Goal: Task Accomplishment & Management: Manage account settings

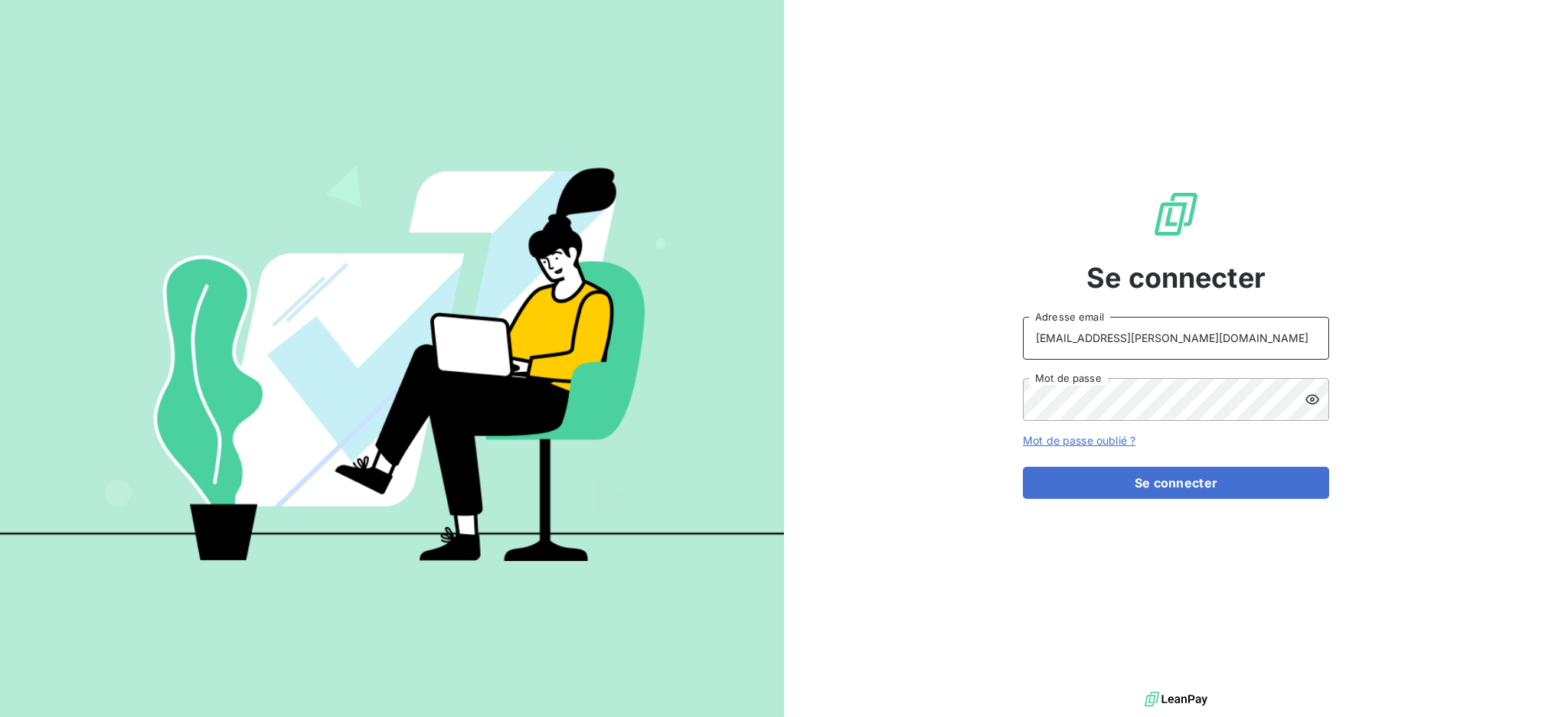
click at [1231, 337] on input "recouvrement@serpe.fr" at bounding box center [1176, 338] width 307 height 43
type input "dubuc@serpe.fr"
click at [1105, 489] on button "Se connecter" at bounding box center [1176, 483] width 307 height 33
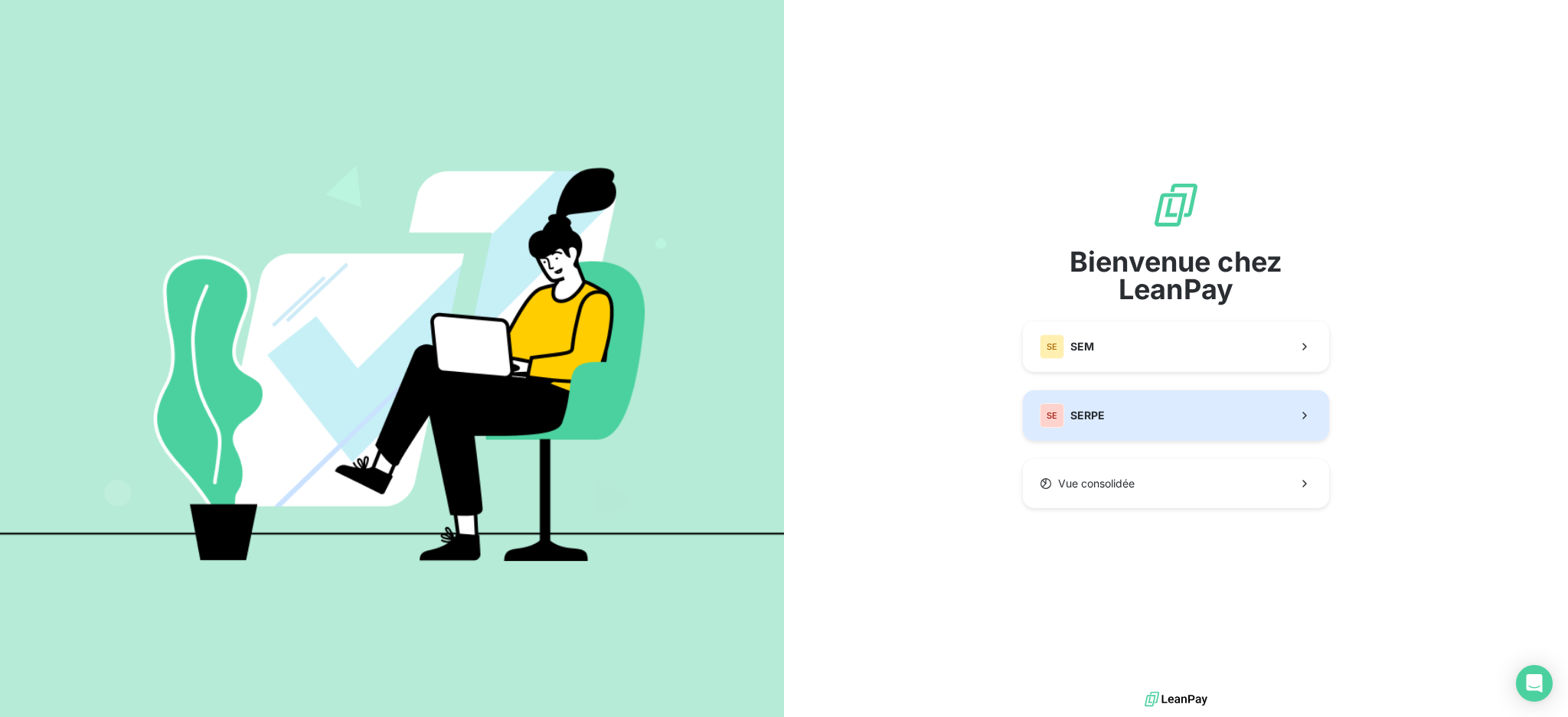
click at [1082, 403] on div "SE SERPE" at bounding box center [1072, 415] width 65 height 24
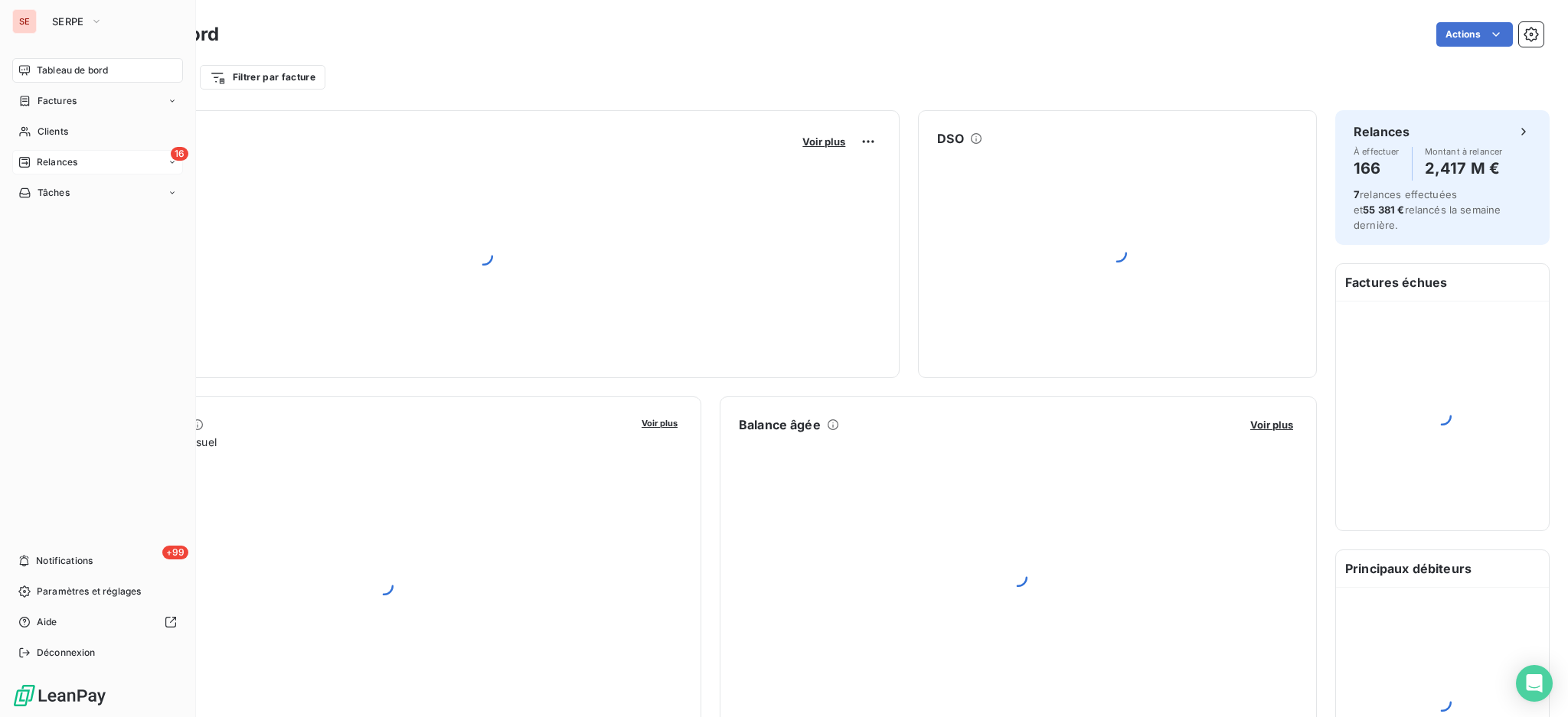
click at [66, 164] on span "Relances" at bounding box center [57, 162] width 41 height 14
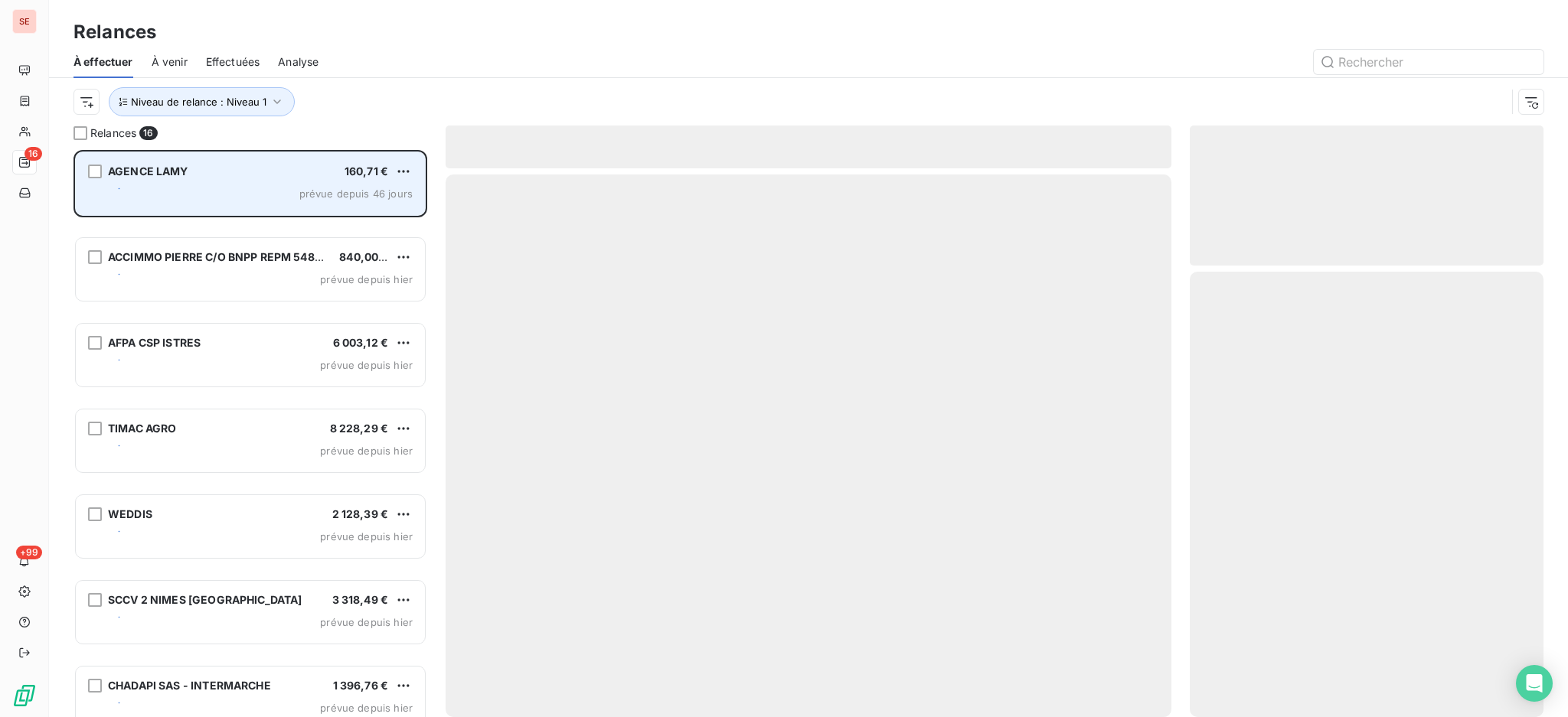
scroll to position [552, 338]
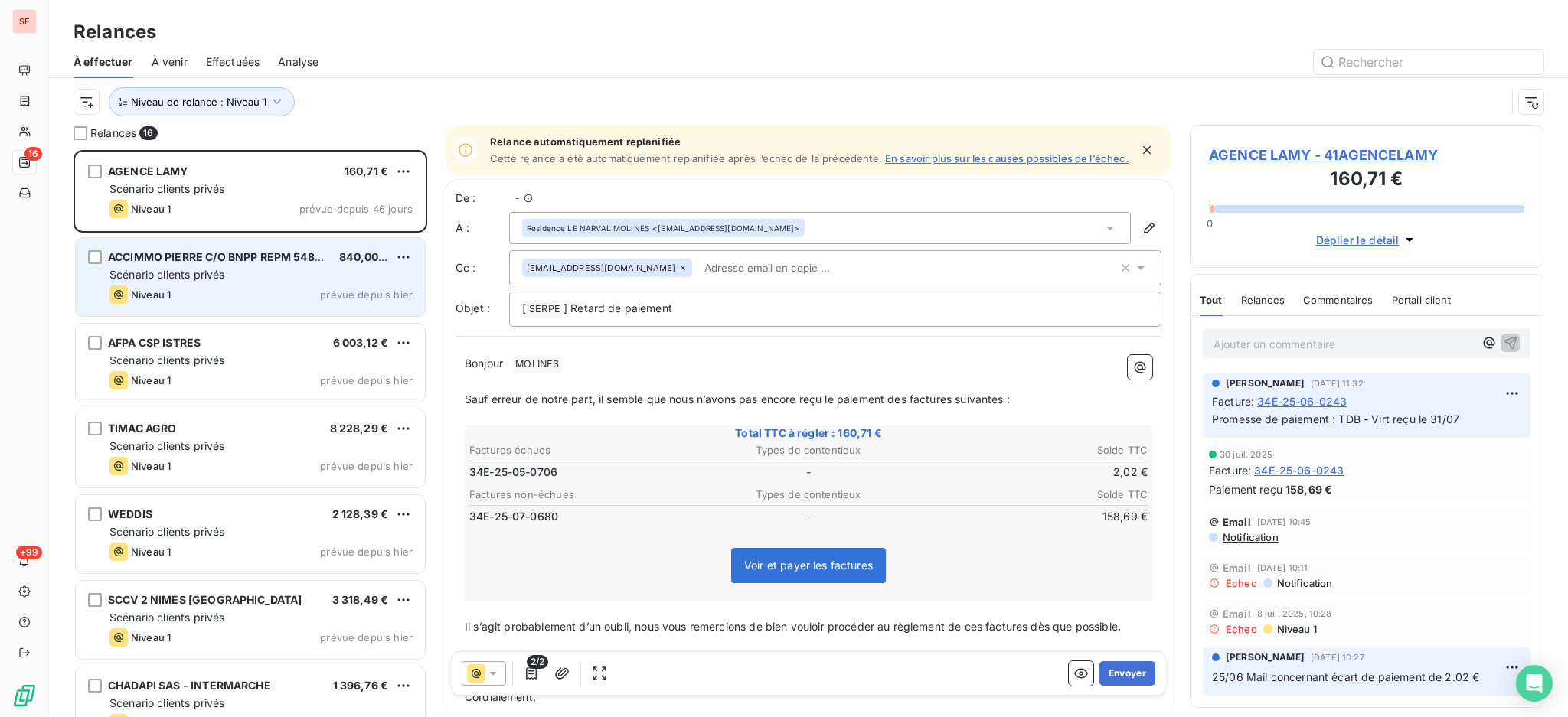
click at [298, 273] on div "Scénario clients privés" at bounding box center [261, 275] width 303 height 15
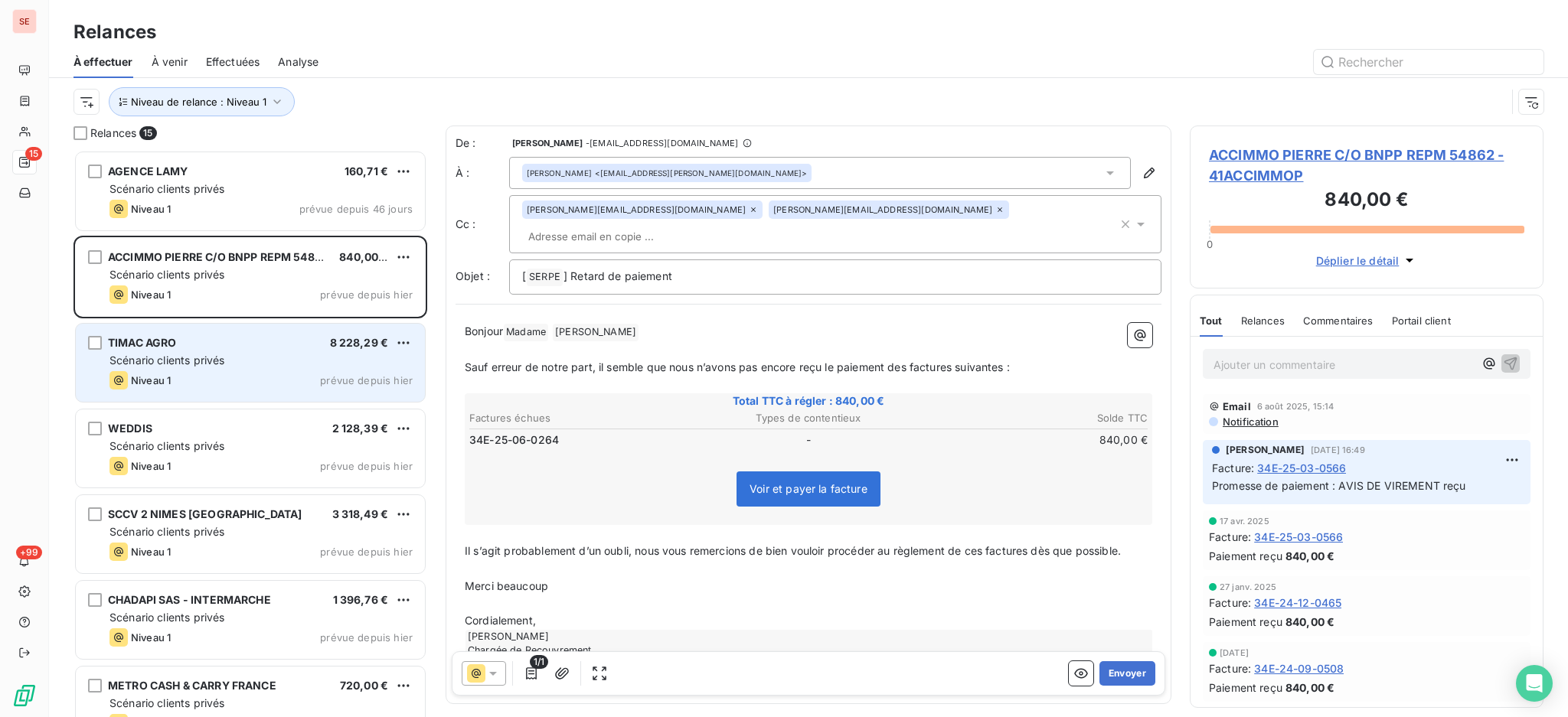
click at [226, 376] on div "Niveau 1 prévue depuis hier" at bounding box center [261, 380] width 303 height 19
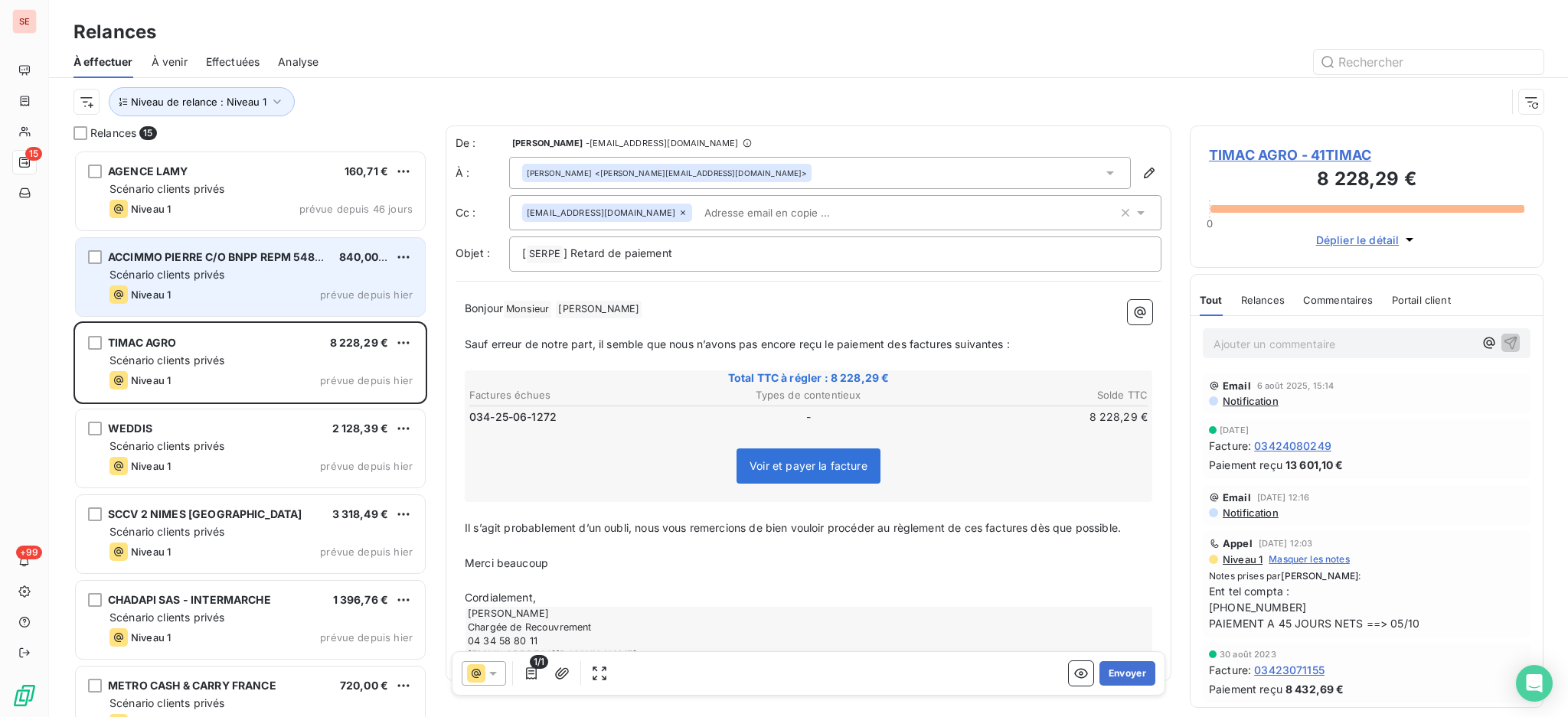
click at [277, 271] on div "Scénario clients privés" at bounding box center [261, 275] width 303 height 15
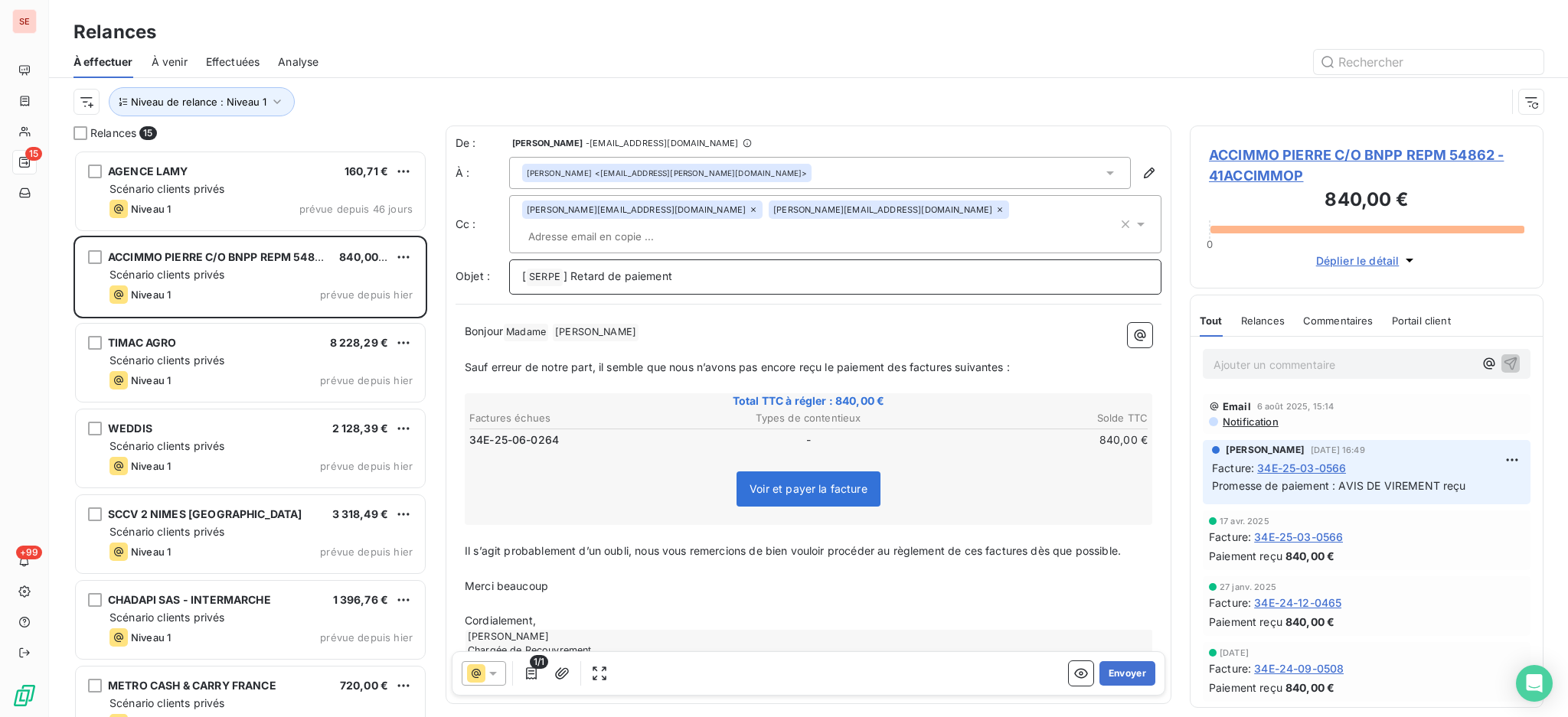
click at [689, 267] on p "[ SERPE ﻿ ] Retard de paiement" at bounding box center [835, 276] width 626 height 19
click at [1122, 220] on icon "button" at bounding box center [1125, 224] width 7 height 7
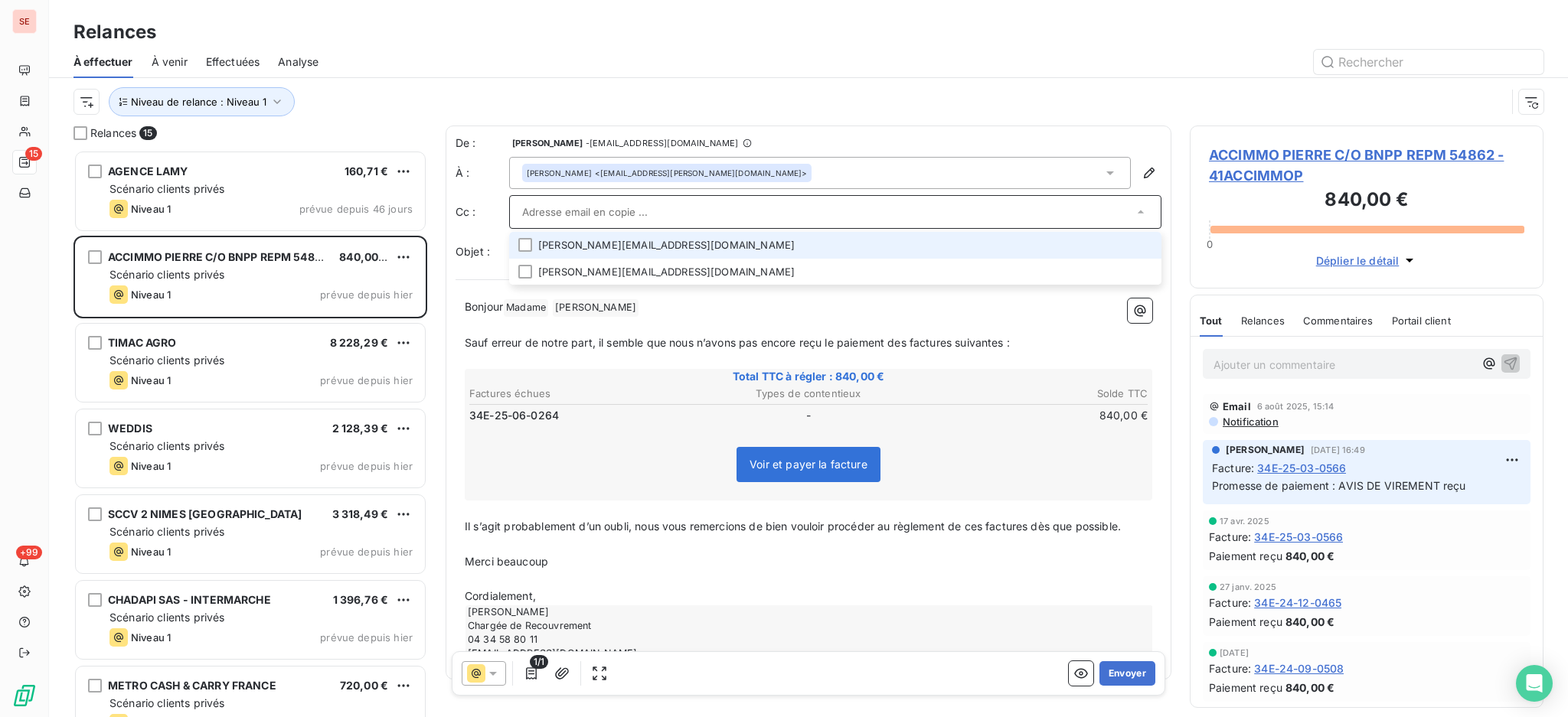
click at [672, 241] on li "benoit.dejaegher@realestate.bnpparibas" at bounding box center [835, 245] width 652 height 27
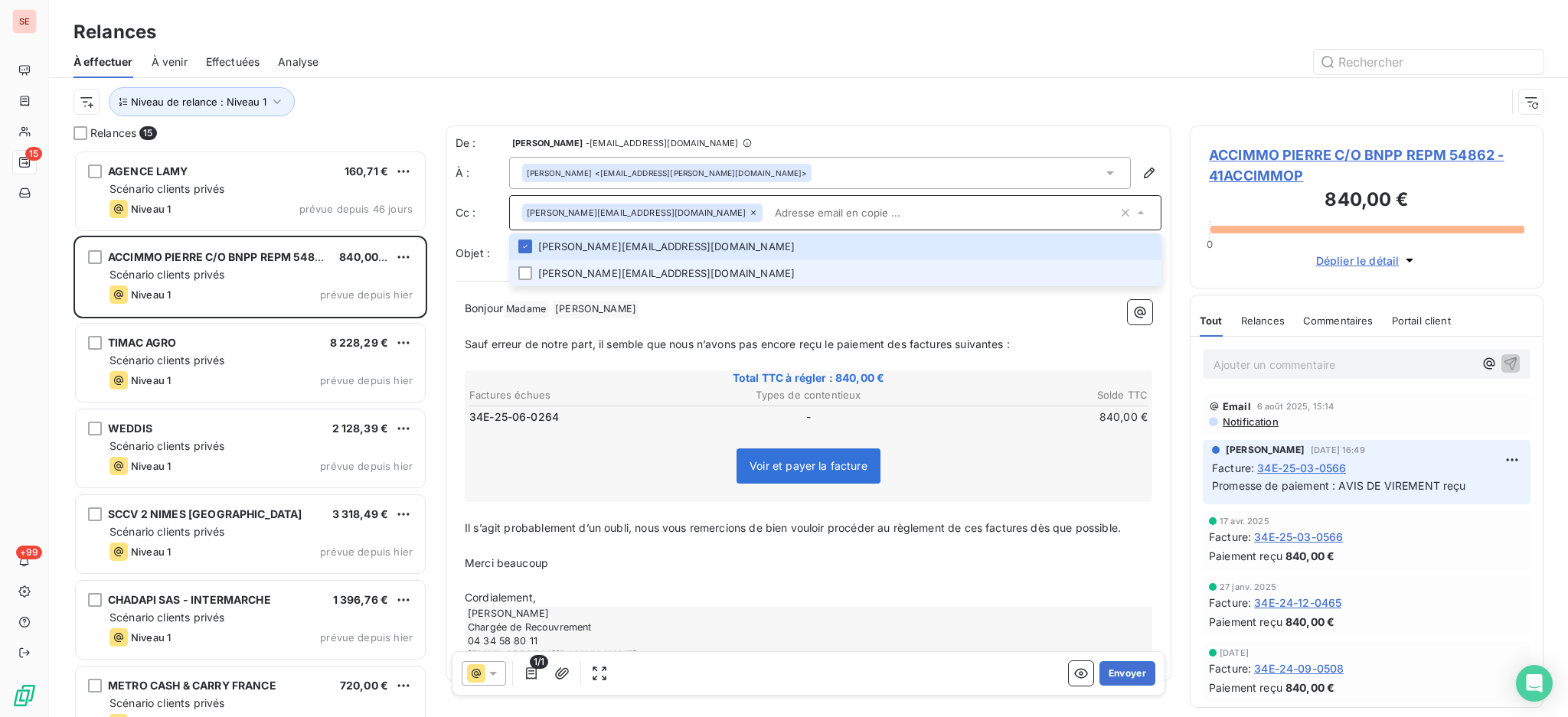
click at [668, 269] on li "valerie.passetti@realestate.bnpparibas" at bounding box center [835, 273] width 652 height 27
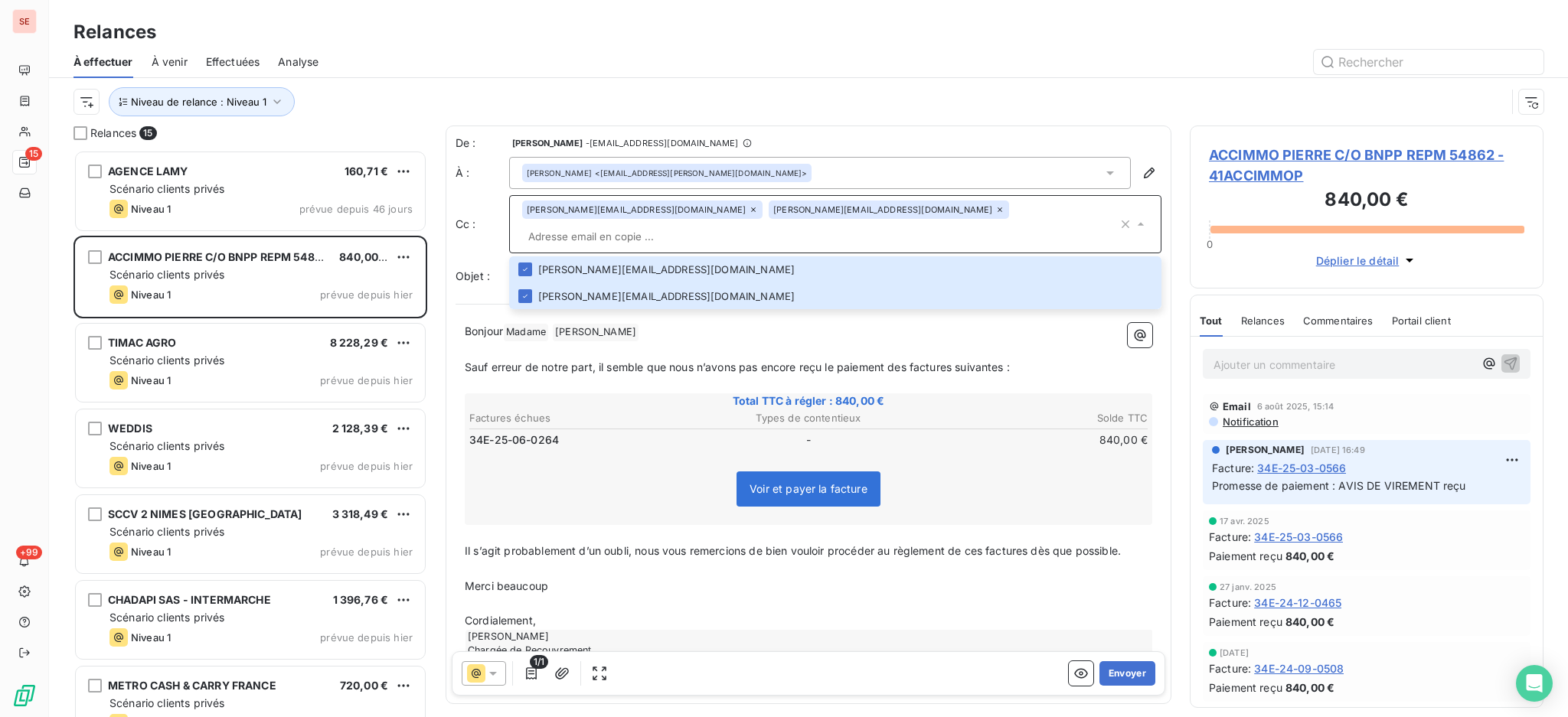
click at [875, 99] on div "Niveau de relance : Niveau 1" at bounding box center [789, 102] width 1432 height 29
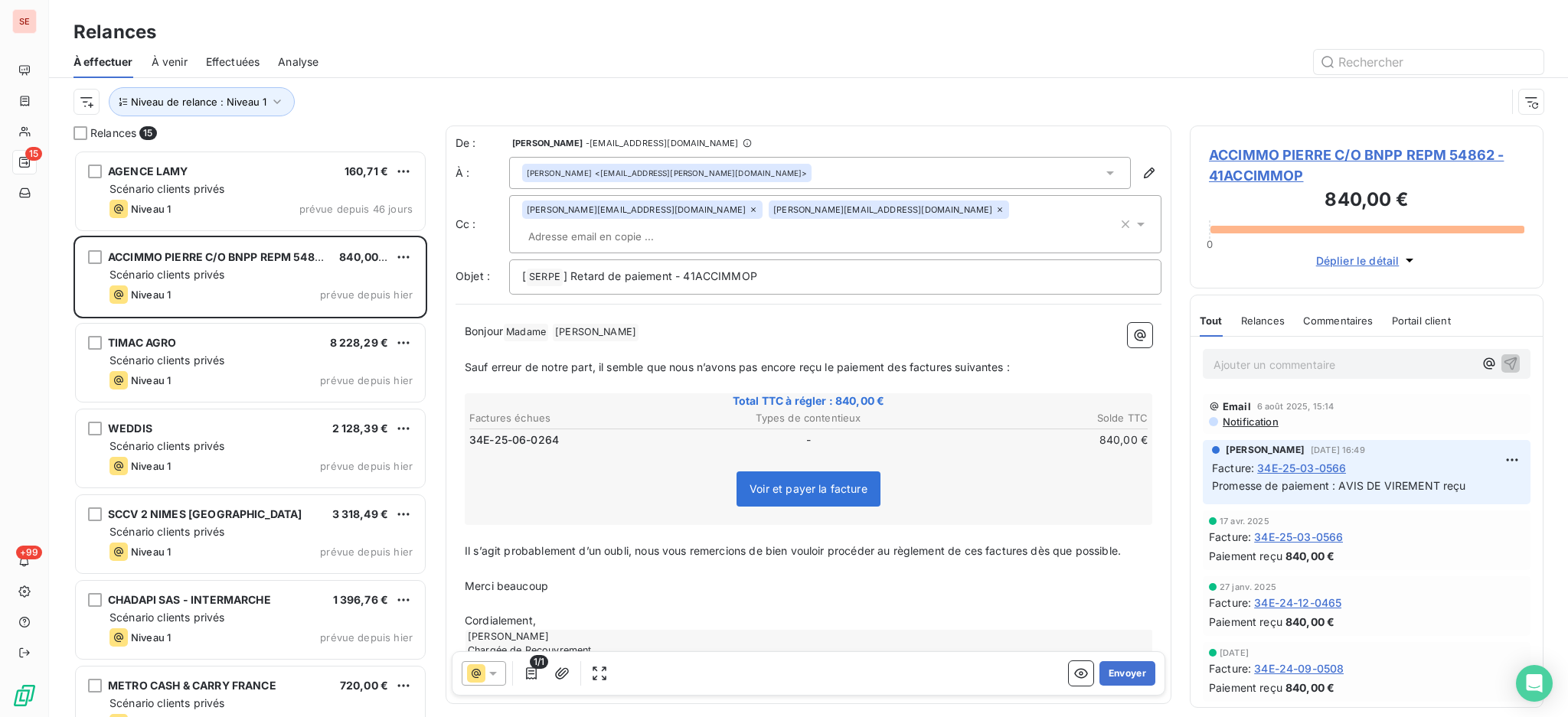
click at [580, 324] on span "SLEIMAN ﻿" at bounding box center [595, 332] width 85 height 18
click at [529, 324] on span "Madame ﻿" at bounding box center [525, 332] width 45 height 18
click at [637, 611] on p "Cordialement," at bounding box center [808, 620] width 687 height 18
drag, startPoint x: 481, startPoint y: 580, endPoint x: 471, endPoint y: 550, distance: 31.6
click at [471, 550] on div "Bonjour ﻿ Sauf erreur de notre part, il semble que nous n’avons pas encore reçu…" at bounding box center [808, 512] width 687 height 379
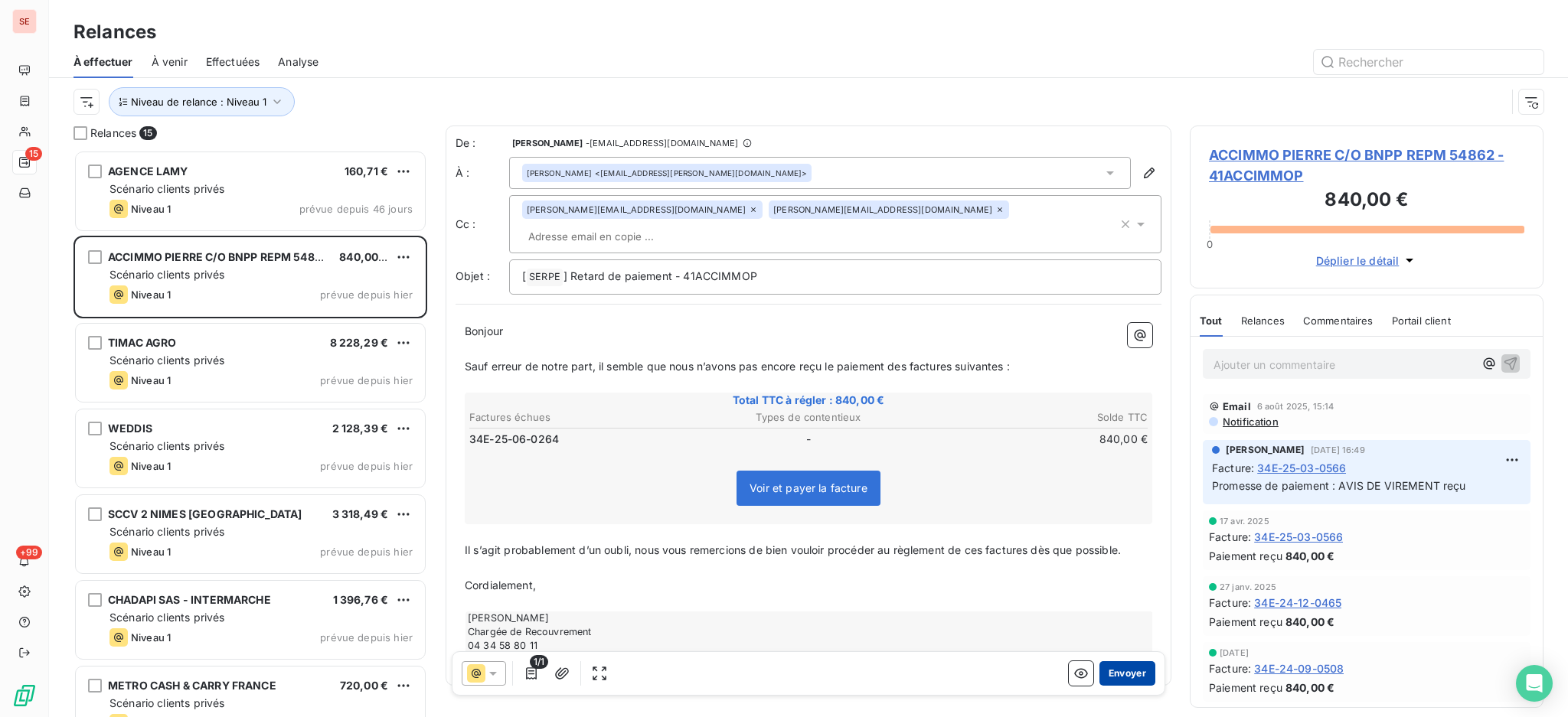
click at [1100, 671] on button "Envoyer" at bounding box center [1127, 673] width 56 height 24
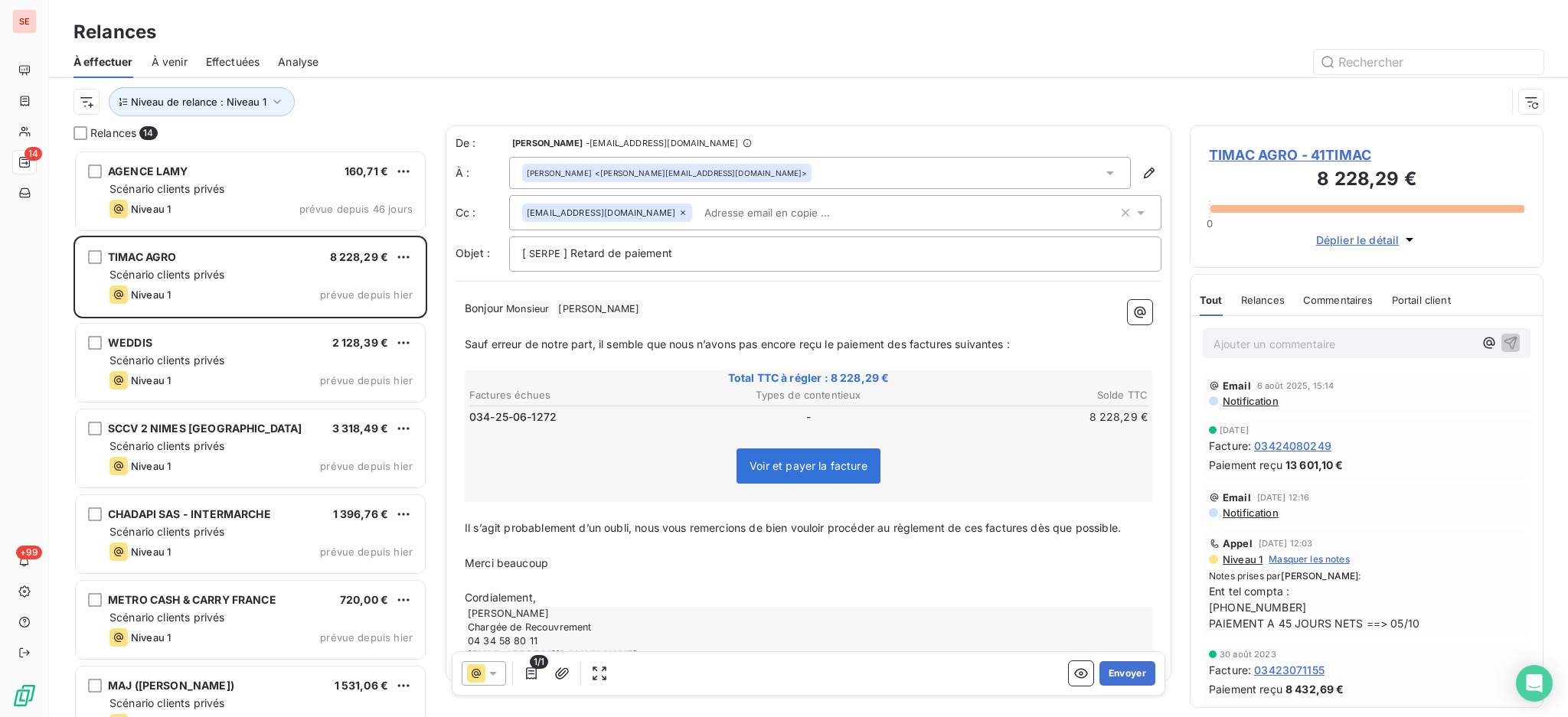
click at [1106, 172] on icon at bounding box center [1109, 173] width 7 height 4
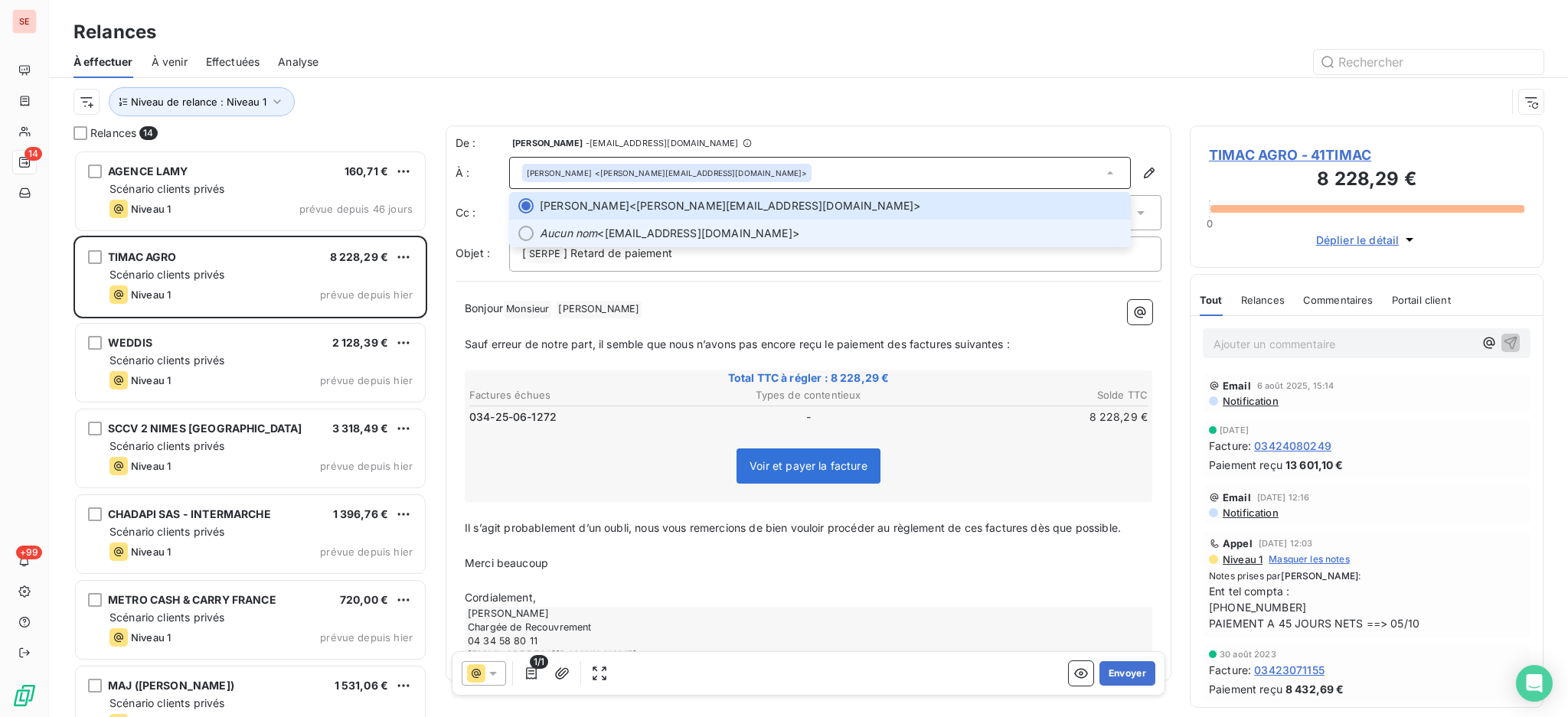
click at [659, 230] on span "Aucun nom <comptatimacagrosaintmalo@roullier.com>" at bounding box center [830, 233] width 581 height 15
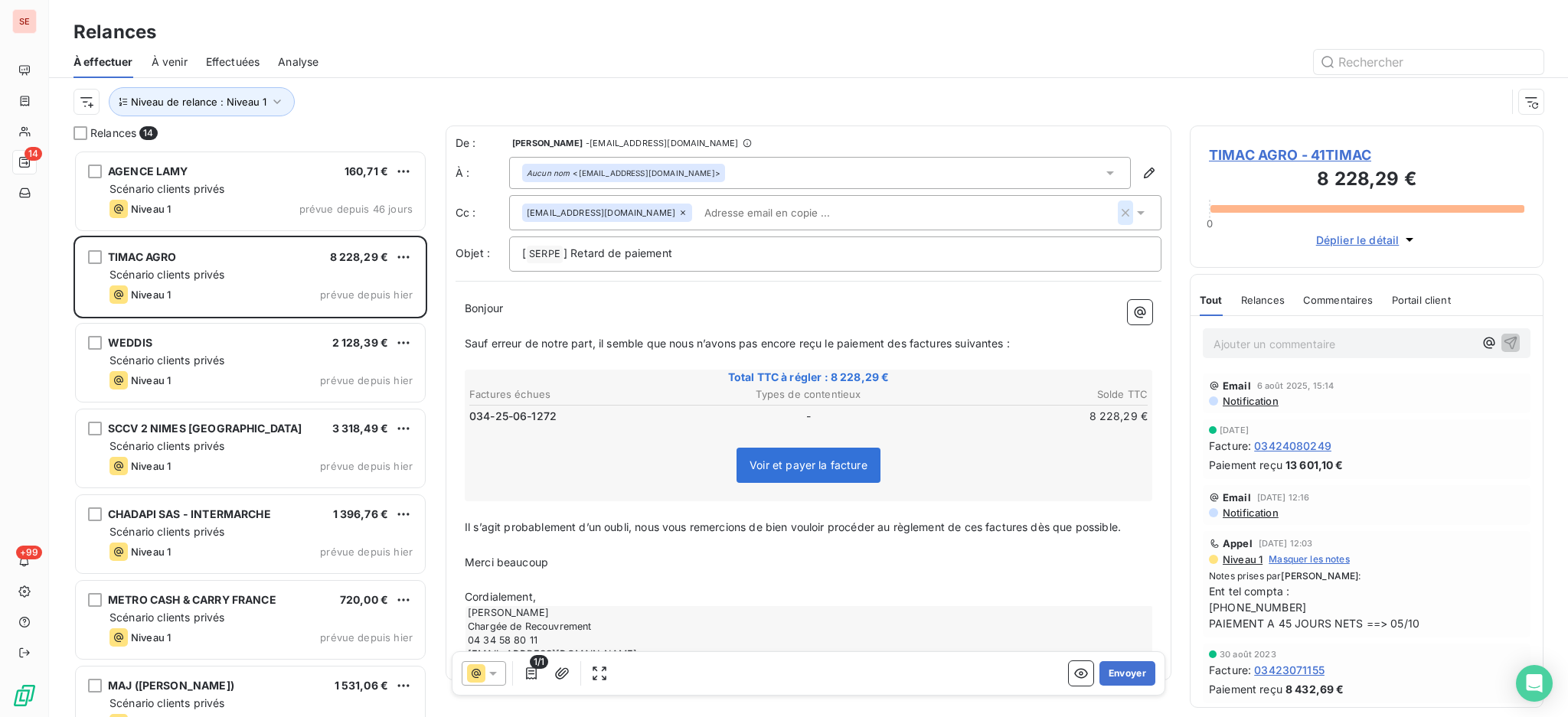
click at [1117, 211] on icon "button" at bounding box center [1125, 212] width 15 height 15
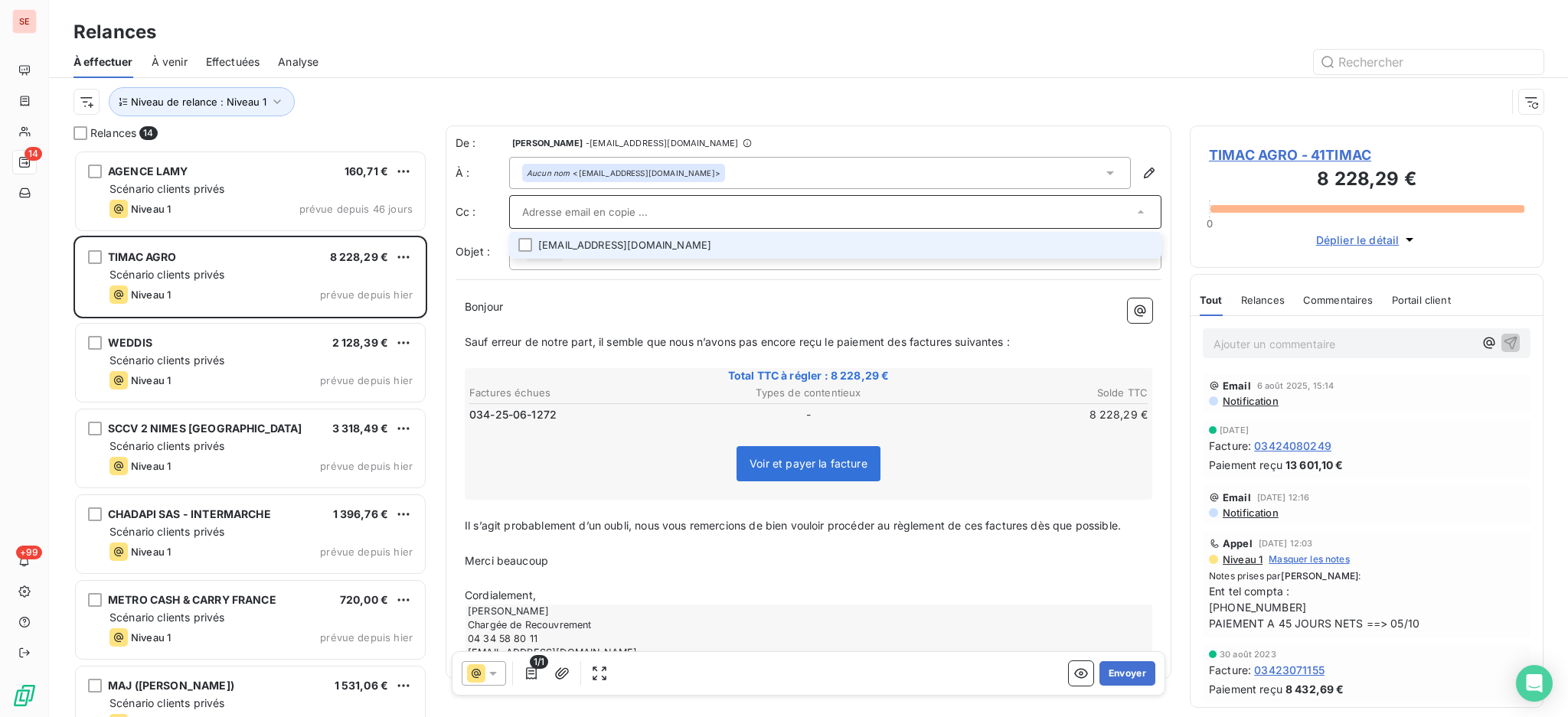
click at [1133, 218] on icon at bounding box center [1140, 211] width 15 height 15
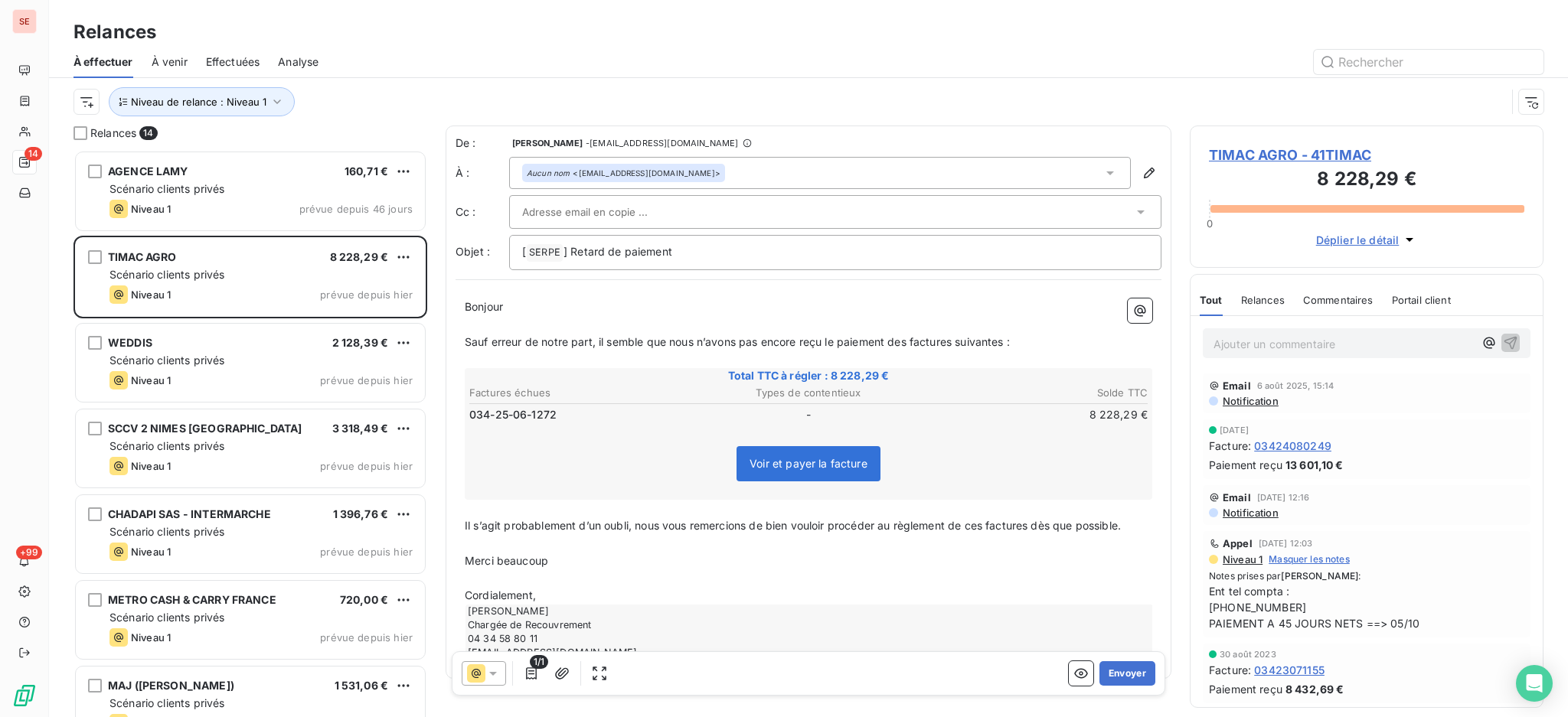
click at [1271, 152] on span "TIMAC AGRO - 41TIMAC" at bounding box center [1366, 154] width 316 height 20
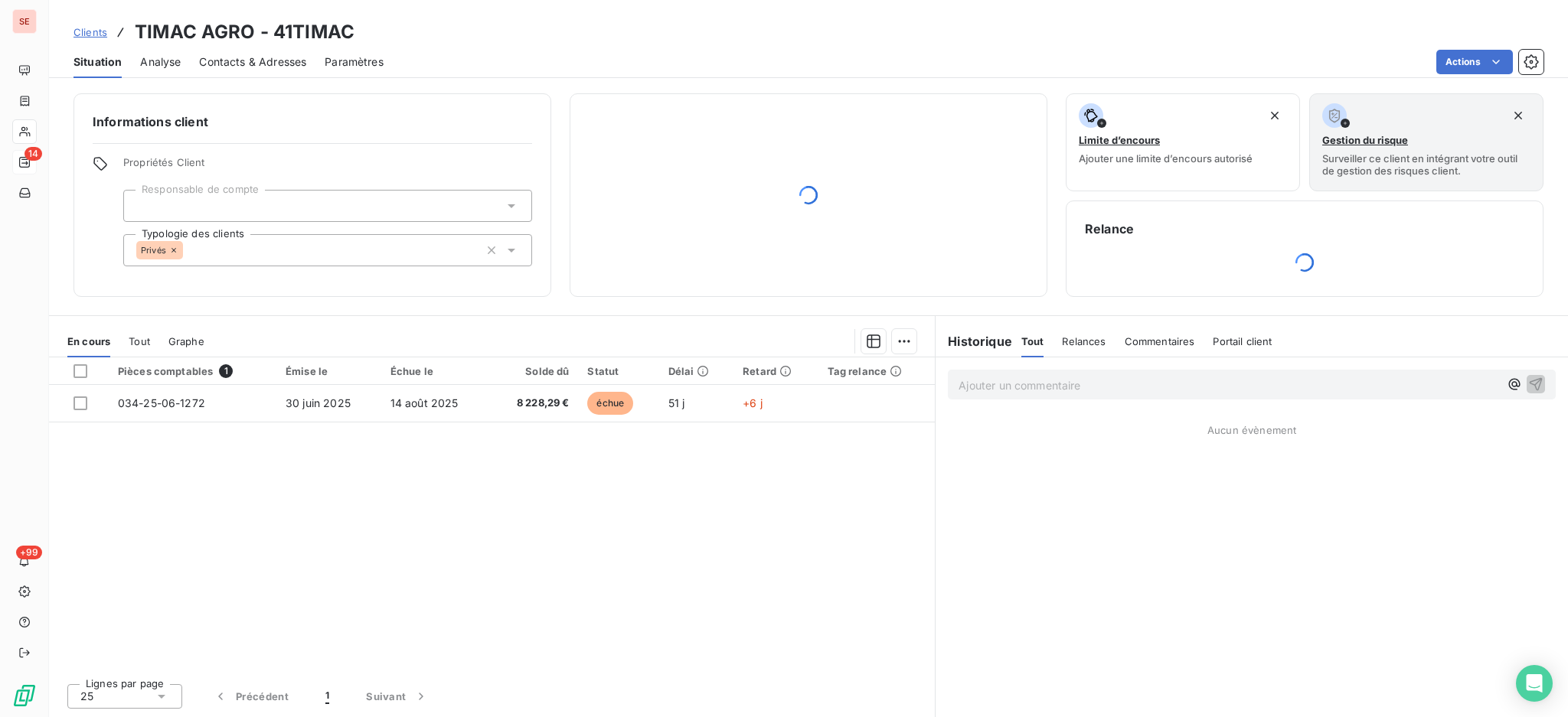
click at [260, 62] on span "Contacts & Adresses" at bounding box center [253, 62] width 107 height 15
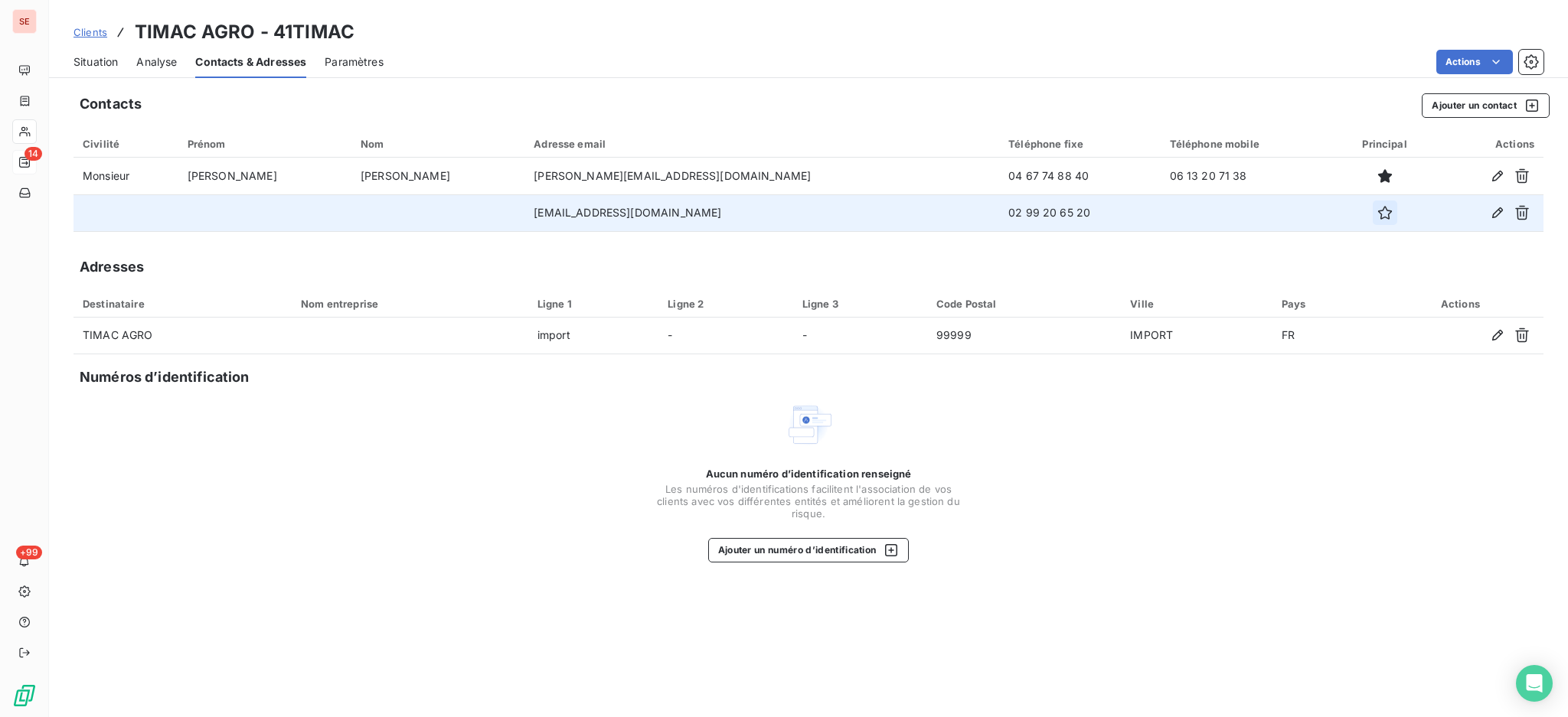
click at [1377, 209] on icon "button" at bounding box center [1384, 212] width 15 height 15
click at [102, 59] on span "Situation" at bounding box center [95, 62] width 45 height 15
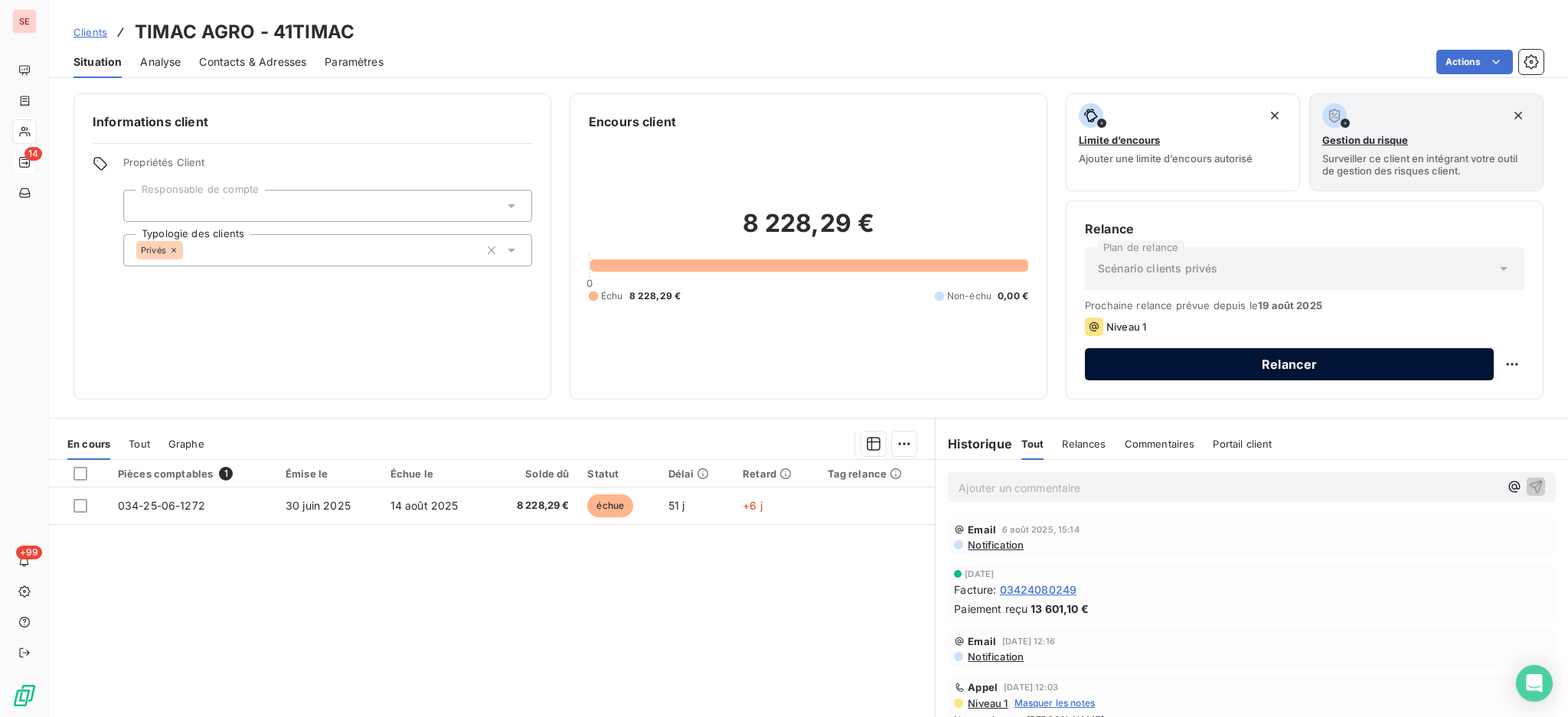
click at [1127, 365] on button "Relancer" at bounding box center [1289, 364] width 409 height 33
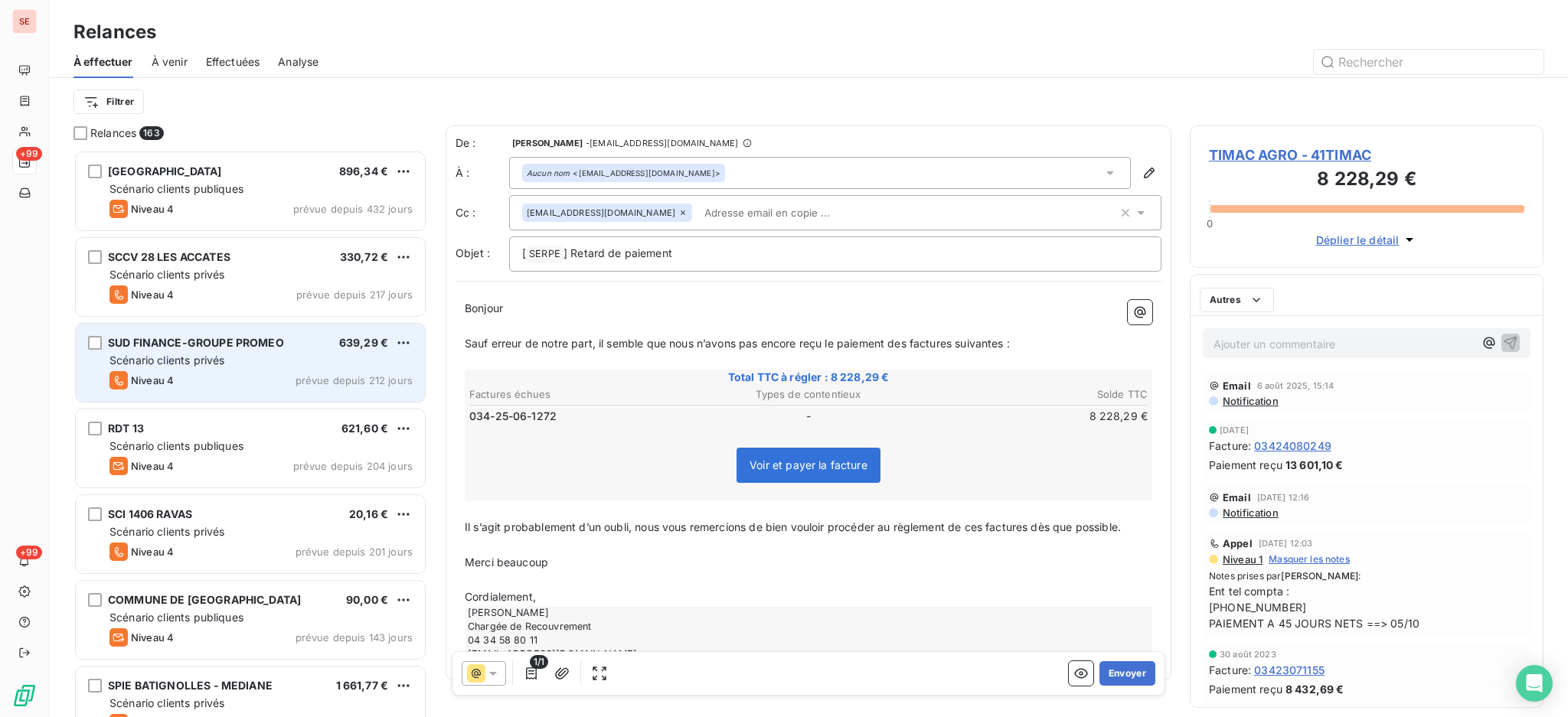
scroll to position [553, 338]
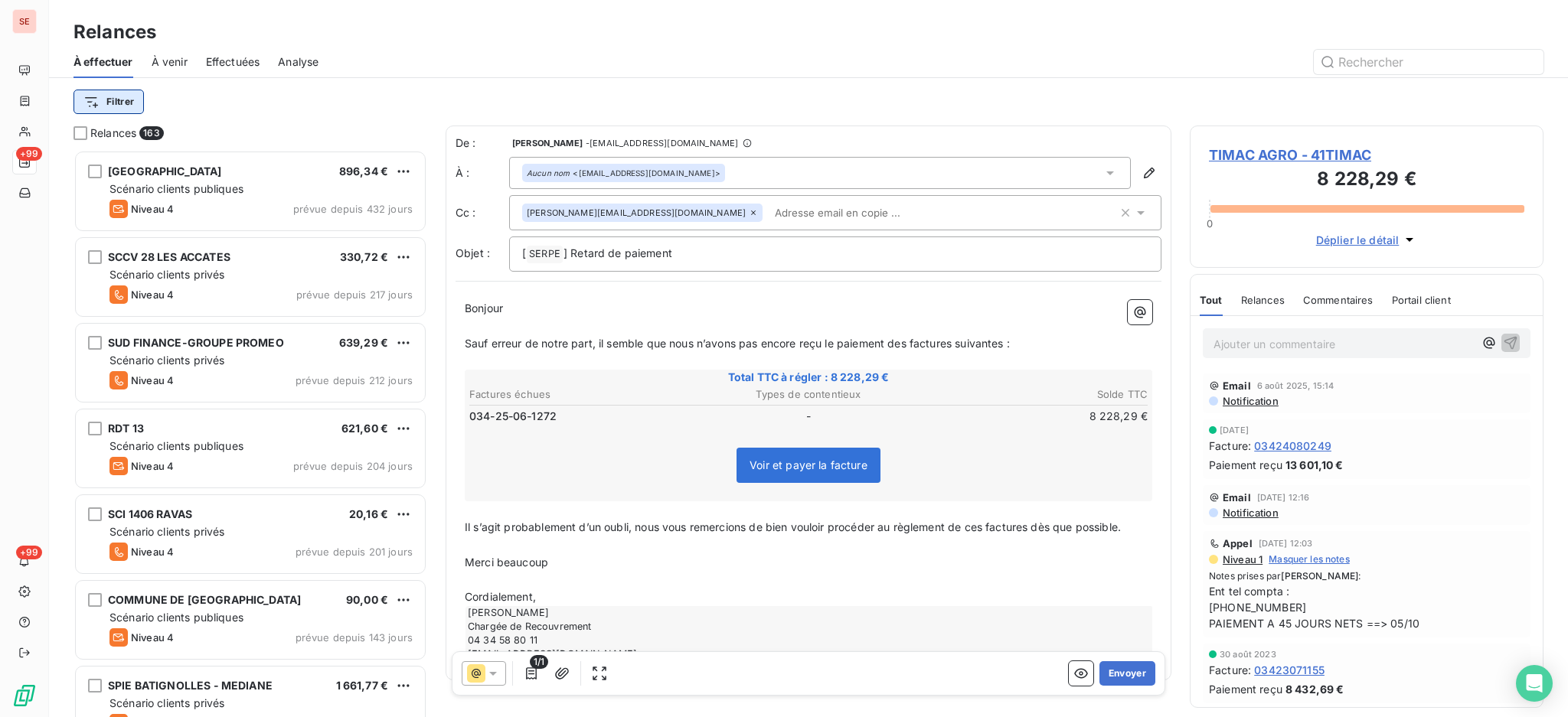
click at [119, 98] on html "SE +99 +99 Relances À effectuer À venir Effectuées Analyse Filtrer Relances 163…" at bounding box center [784, 358] width 1568 height 717
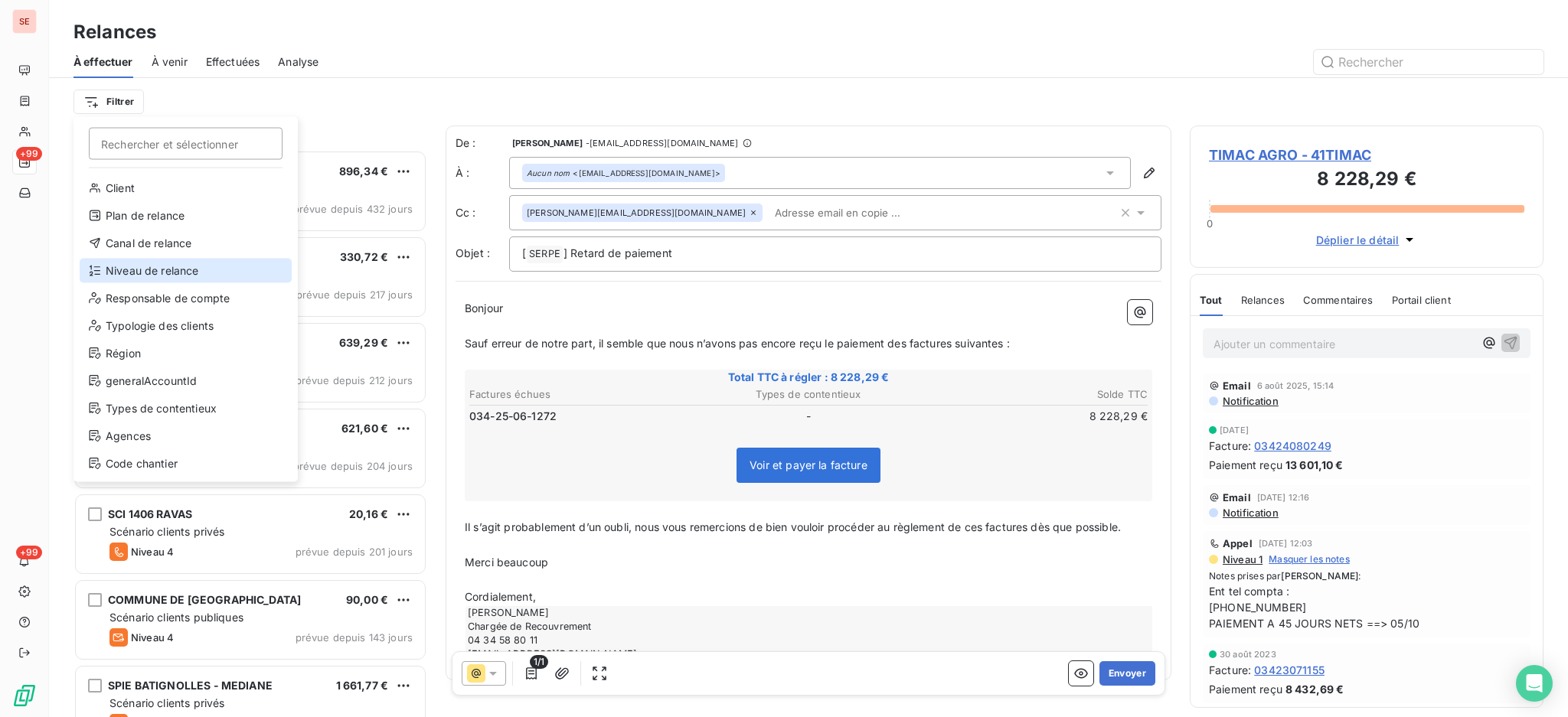
click at [142, 261] on div "Niveau de relance" at bounding box center [185, 271] width 212 height 24
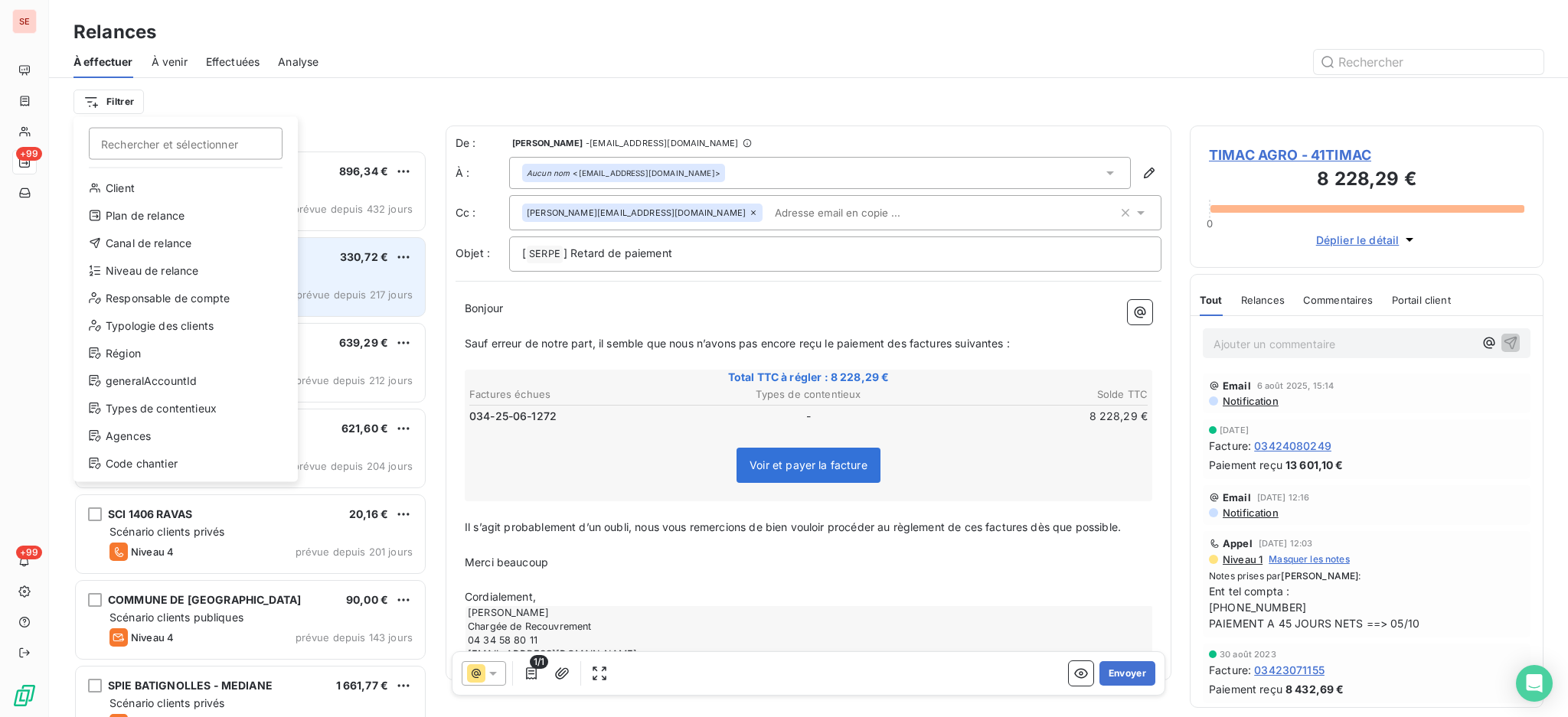
scroll to position [16, 16]
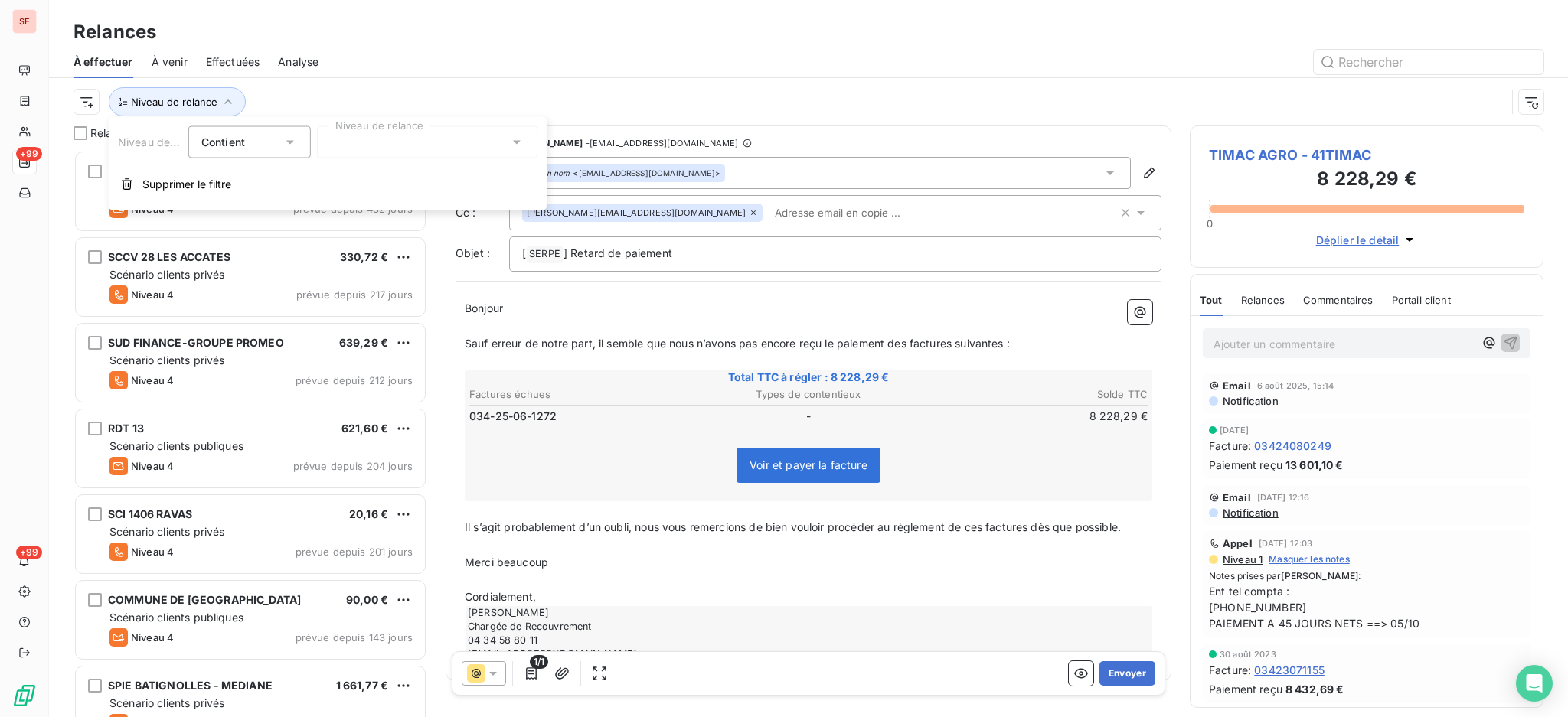
click at [519, 141] on icon at bounding box center [516, 142] width 7 height 4
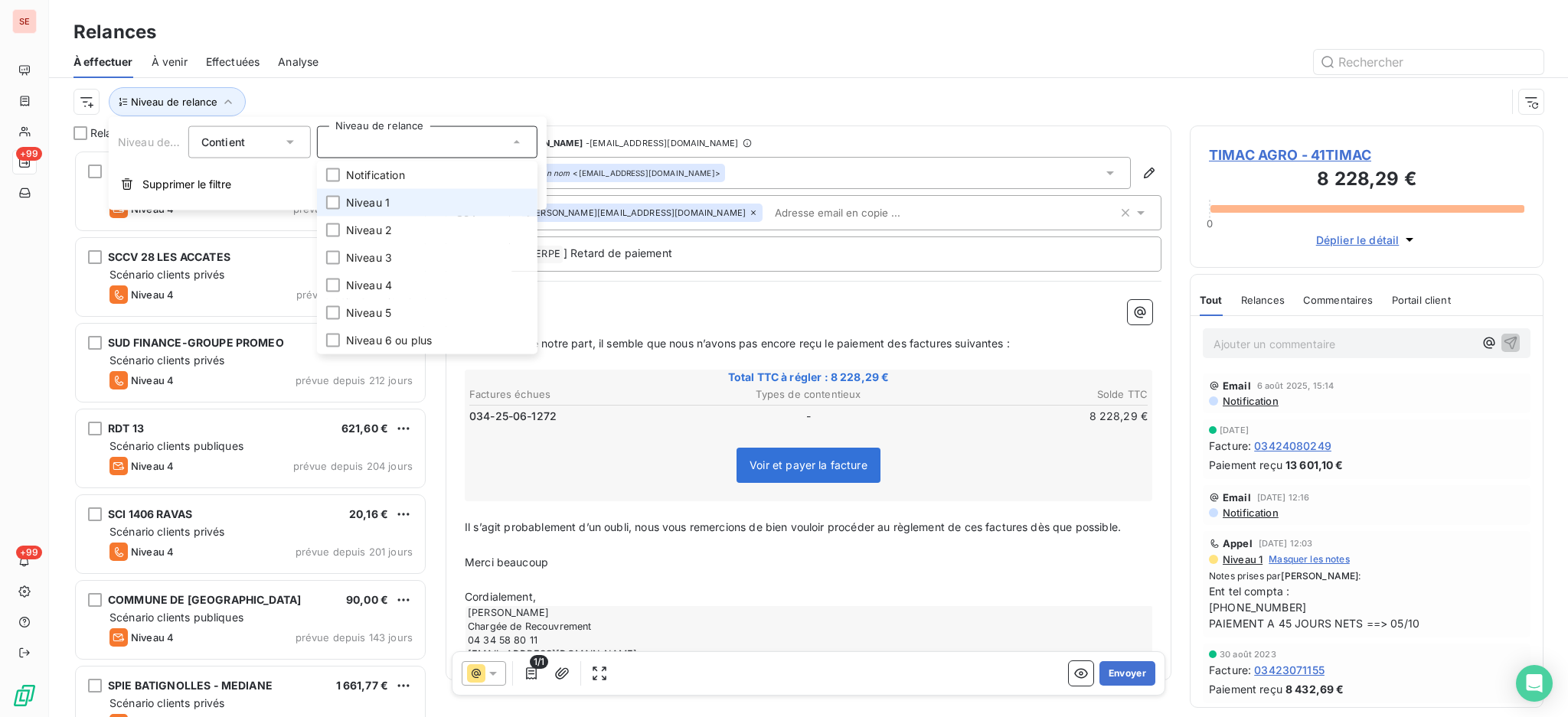
click at [372, 207] on span "Niveau 1" at bounding box center [368, 202] width 44 height 15
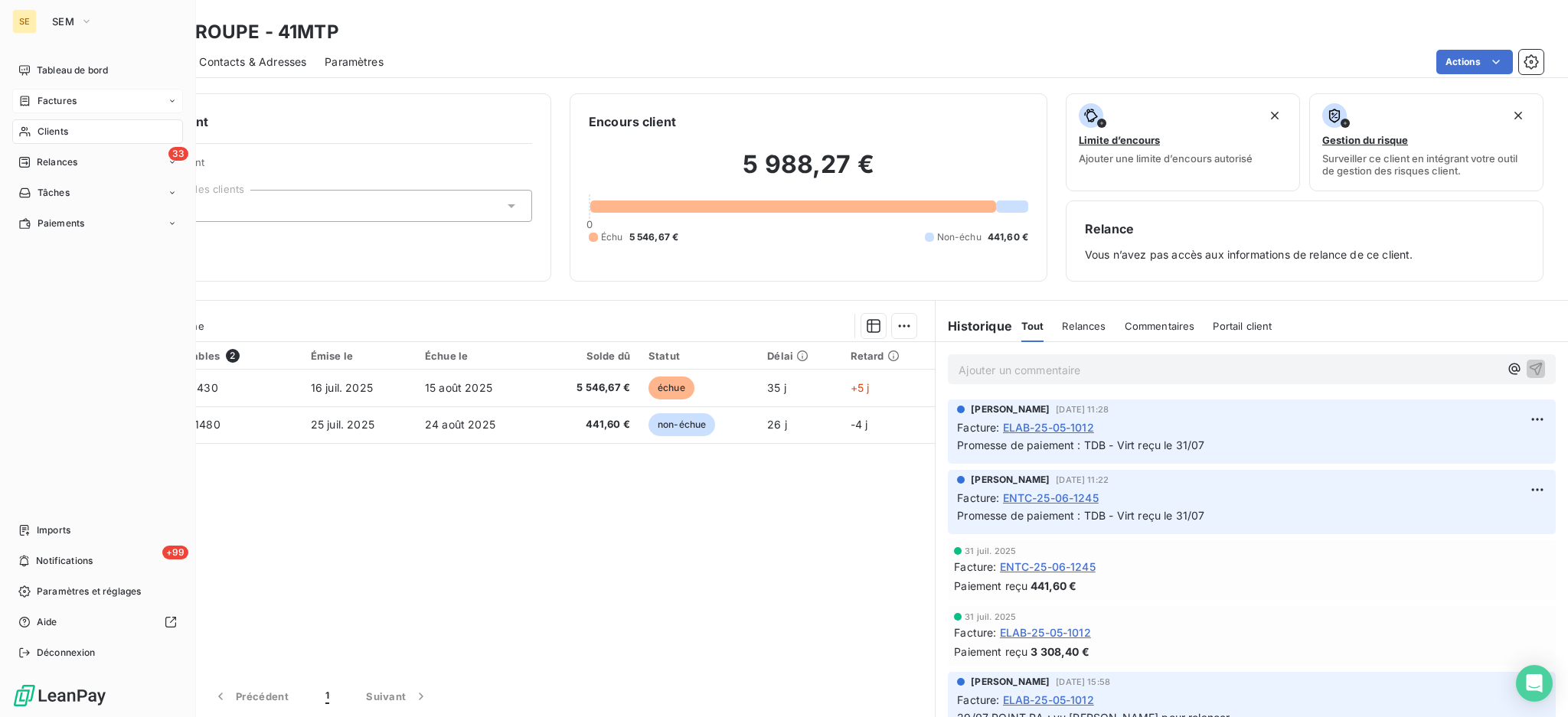
click at [47, 101] on span "Factures" at bounding box center [57, 101] width 39 height 14
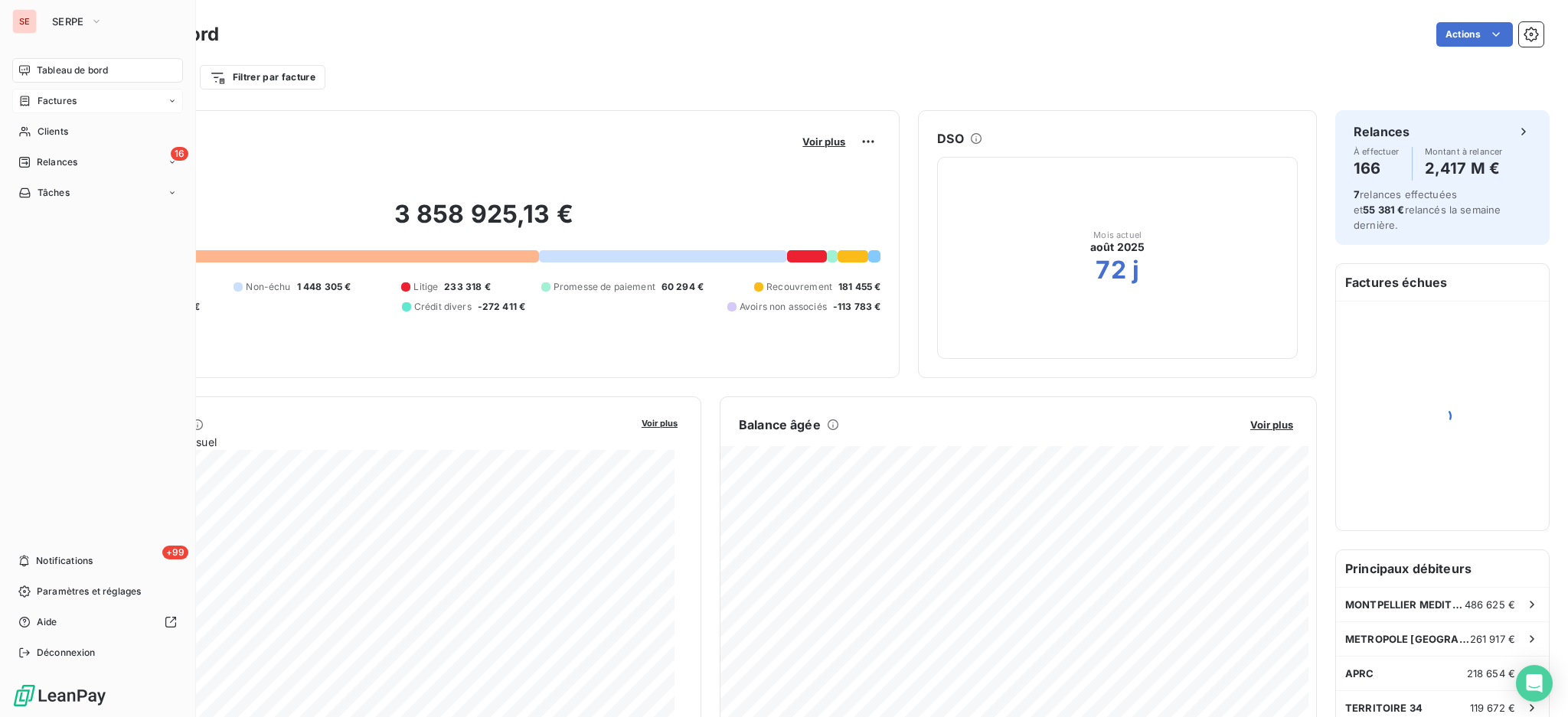
click at [46, 101] on span "Factures" at bounding box center [57, 101] width 39 height 14
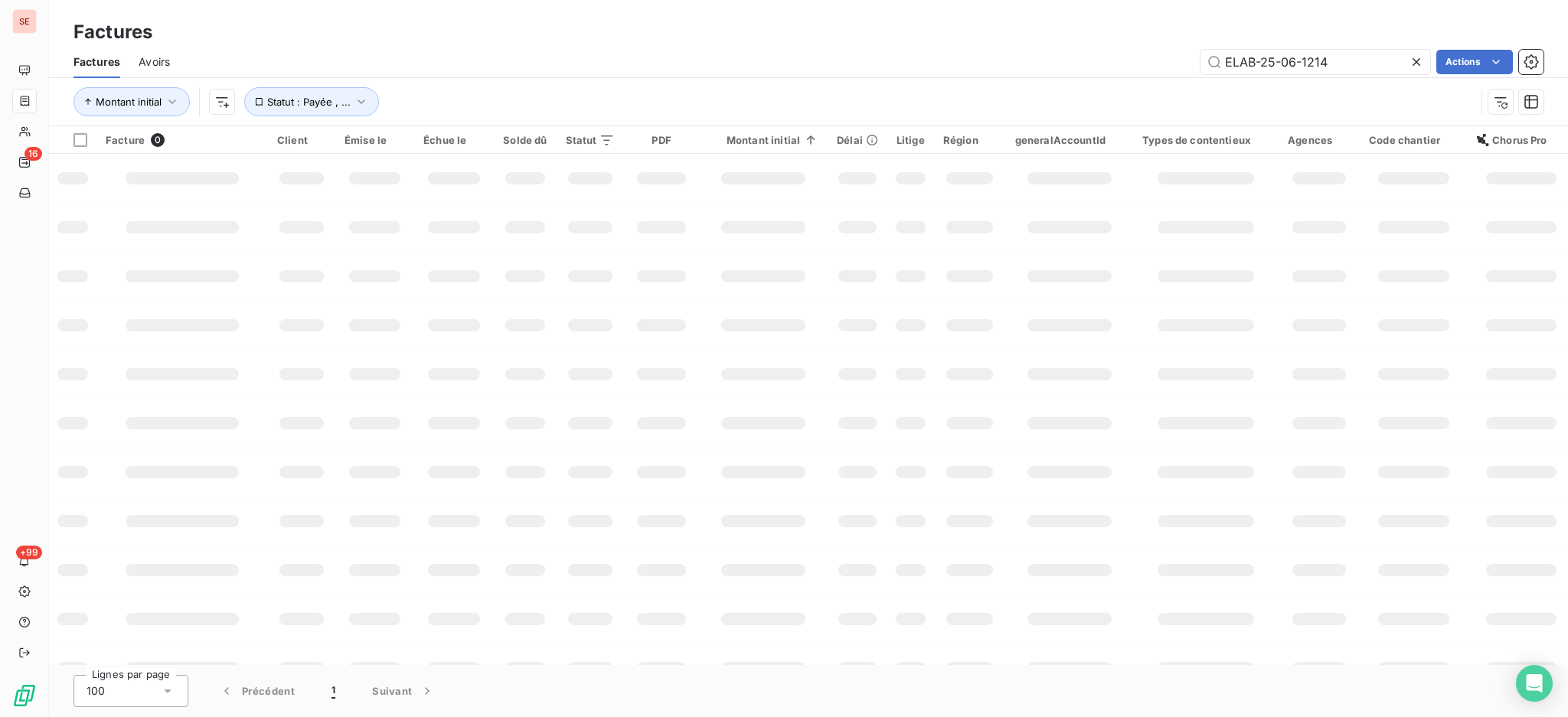
click at [1416, 57] on icon at bounding box center [1416, 62] width 15 height 15
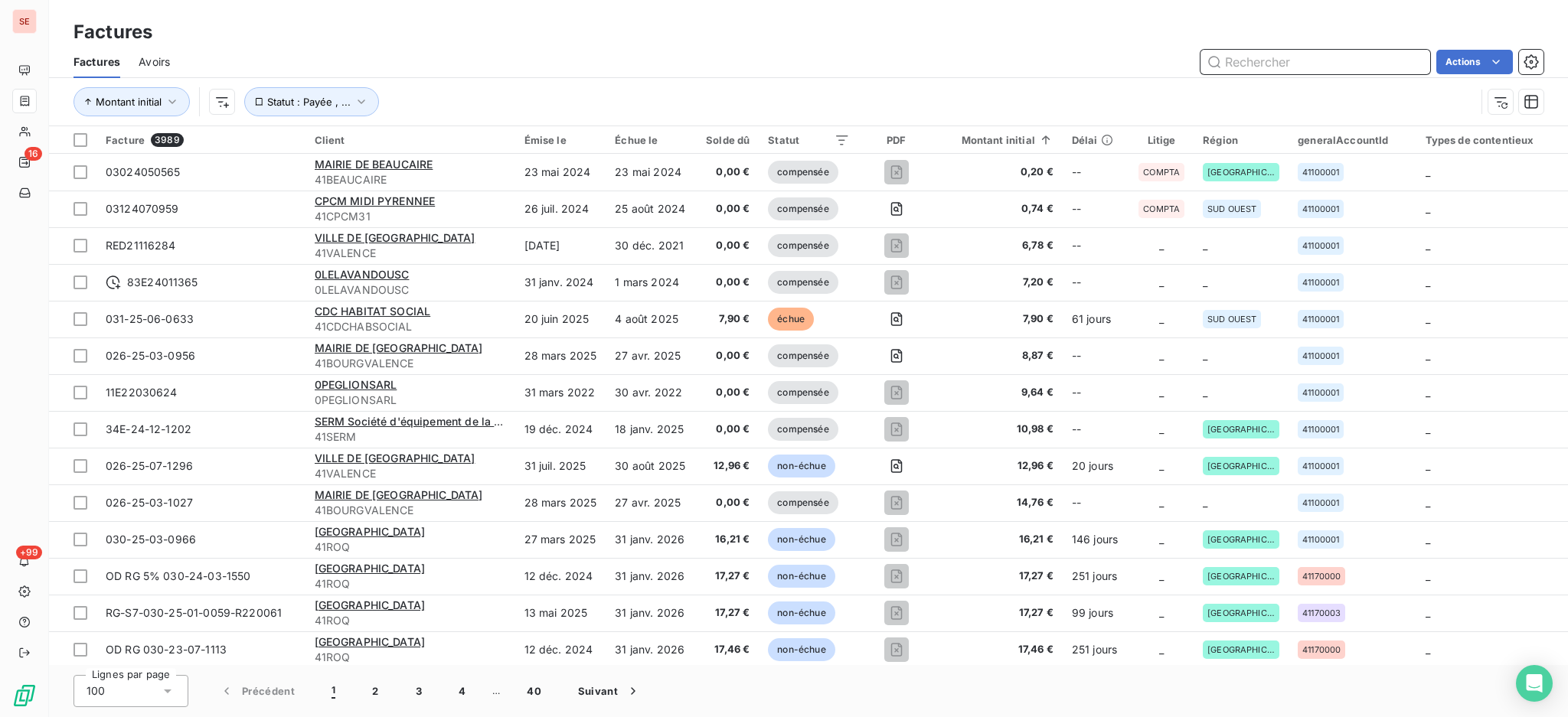
click at [1297, 57] on input "text" at bounding box center [1315, 62] width 229 height 24
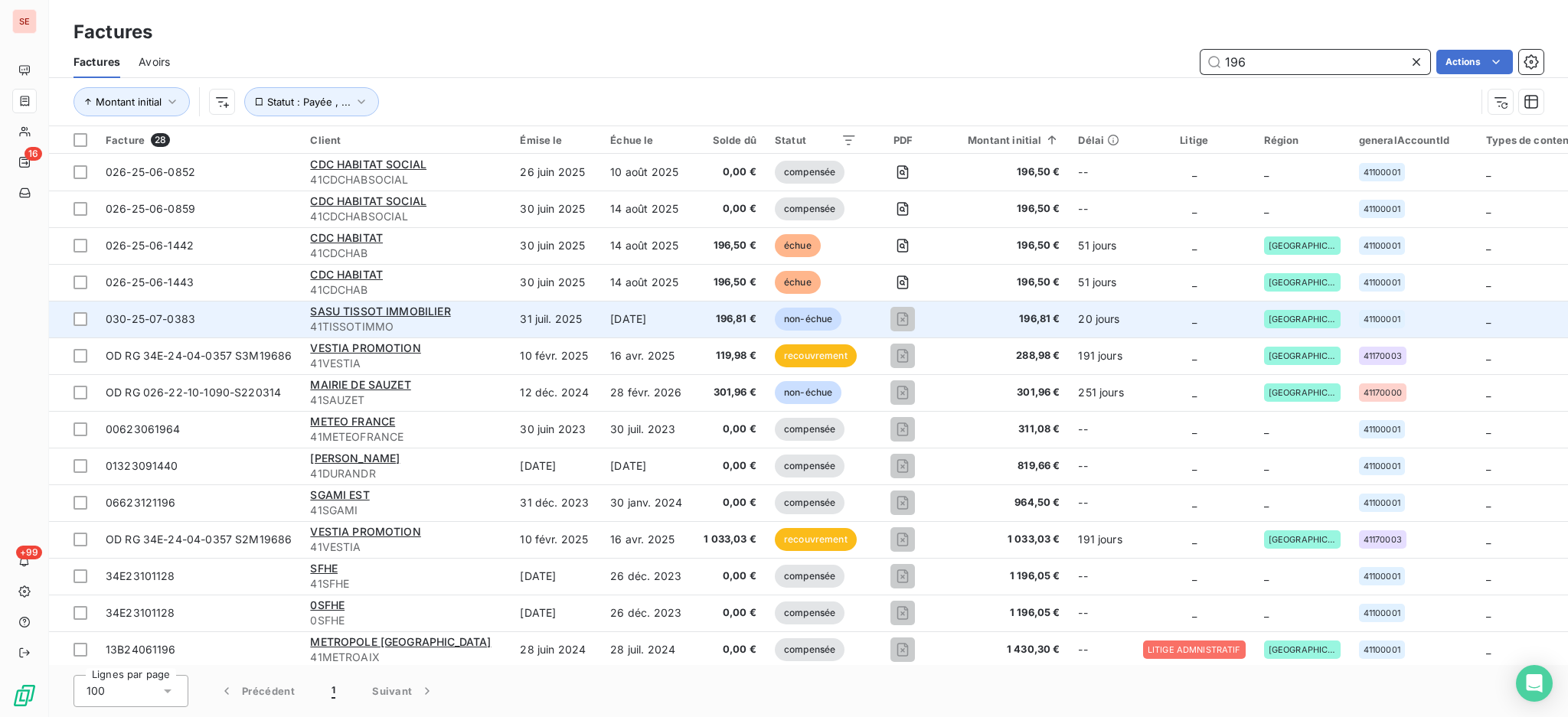
type input "196"
click at [398, 322] on span "41TISSOTIMMO" at bounding box center [405, 327] width 191 height 15
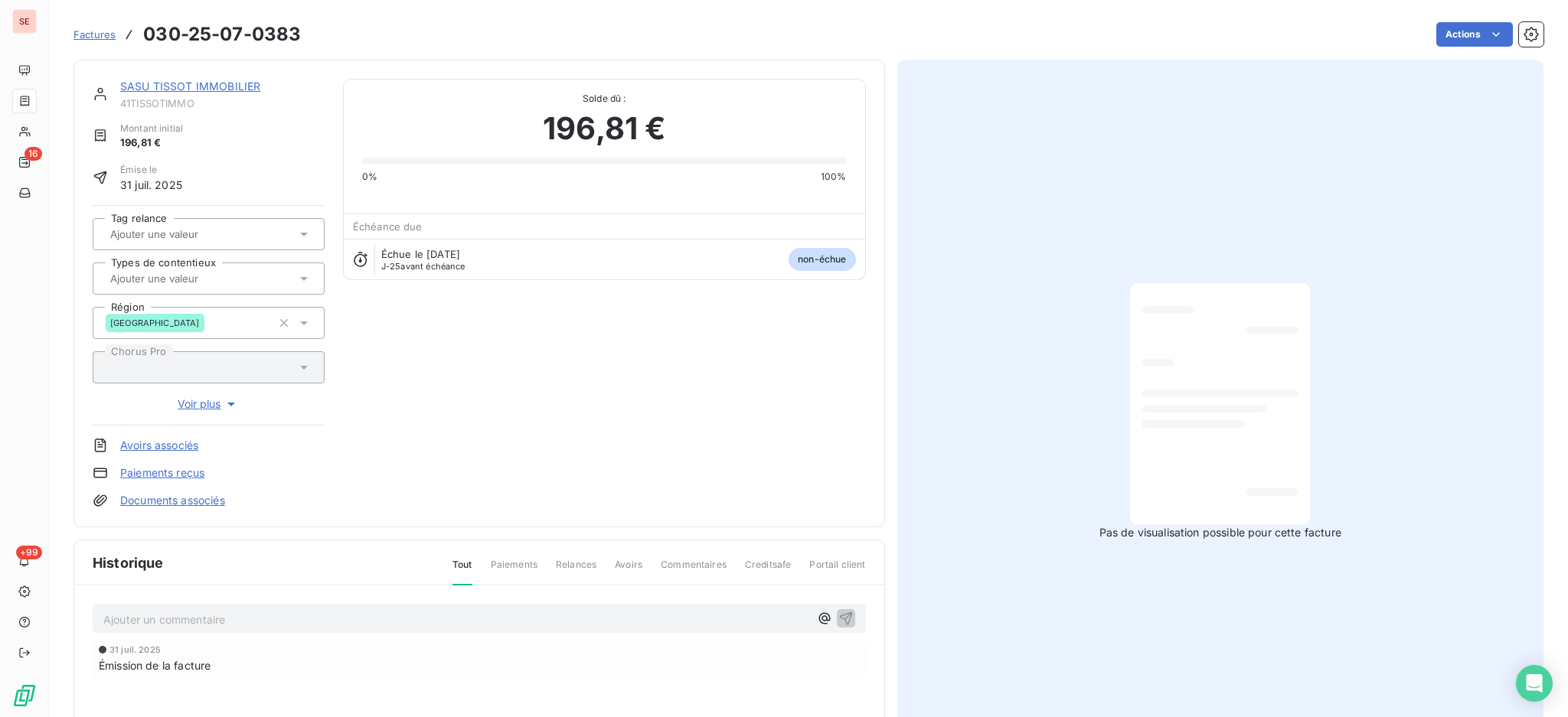
click at [197, 85] on link "SASU TISSOT IMMOBILIER" at bounding box center [190, 86] width 140 height 13
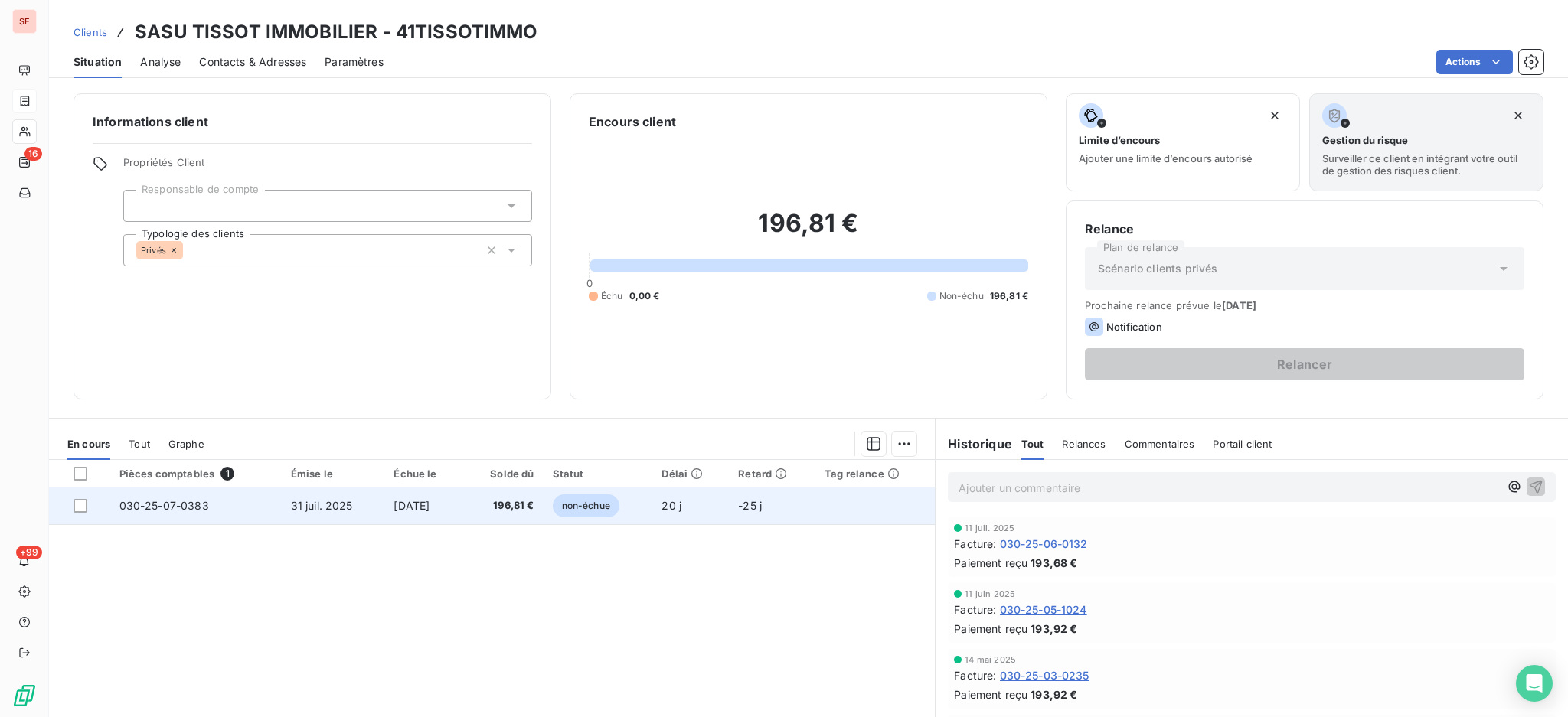
click at [241, 500] on td "030-25-07-0383" at bounding box center [196, 506] width 172 height 37
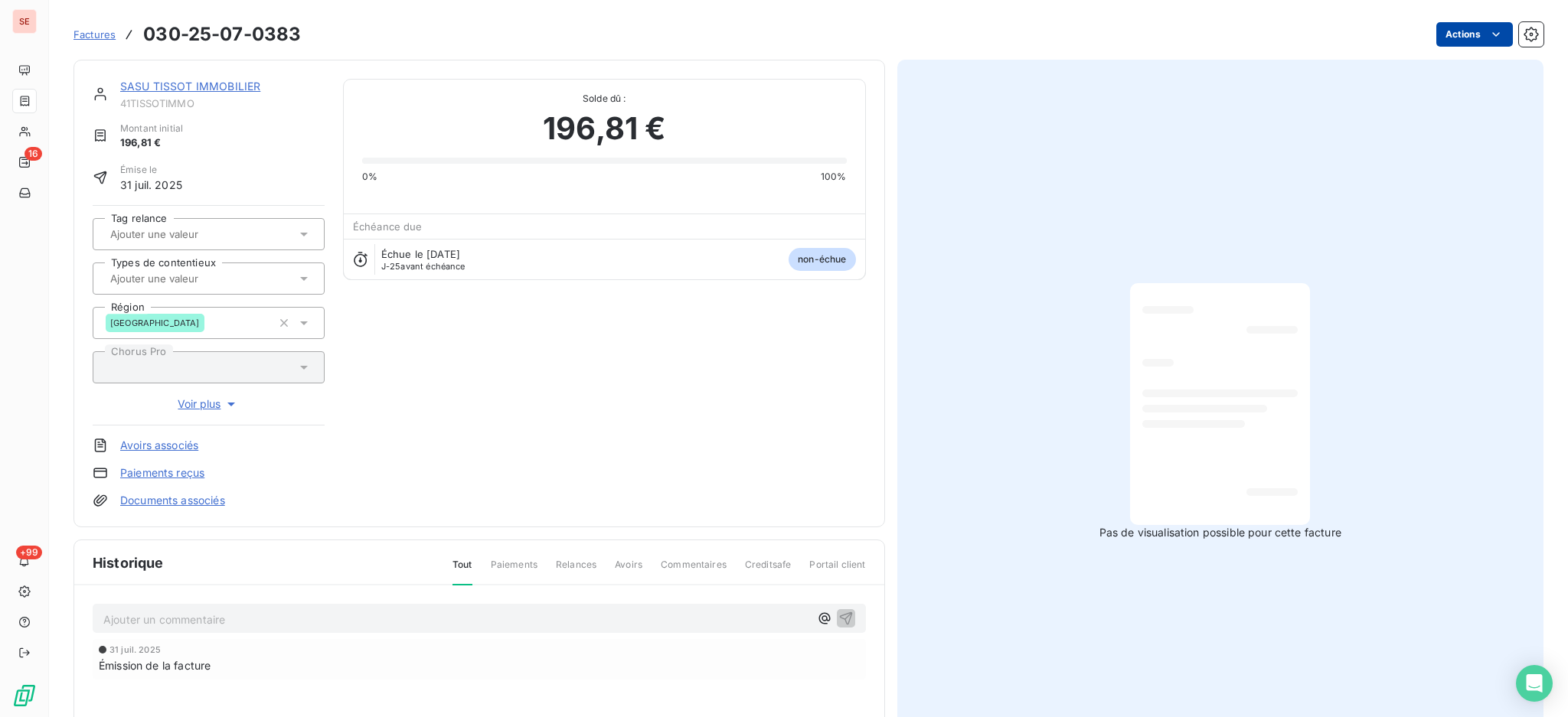
click at [1437, 33] on html "SE 16 +99 Factures 030-25-07-0383 Actions SASU TISSOT IMMOBILIER 41TISSOTIMMO M…" at bounding box center [784, 358] width 1568 height 717
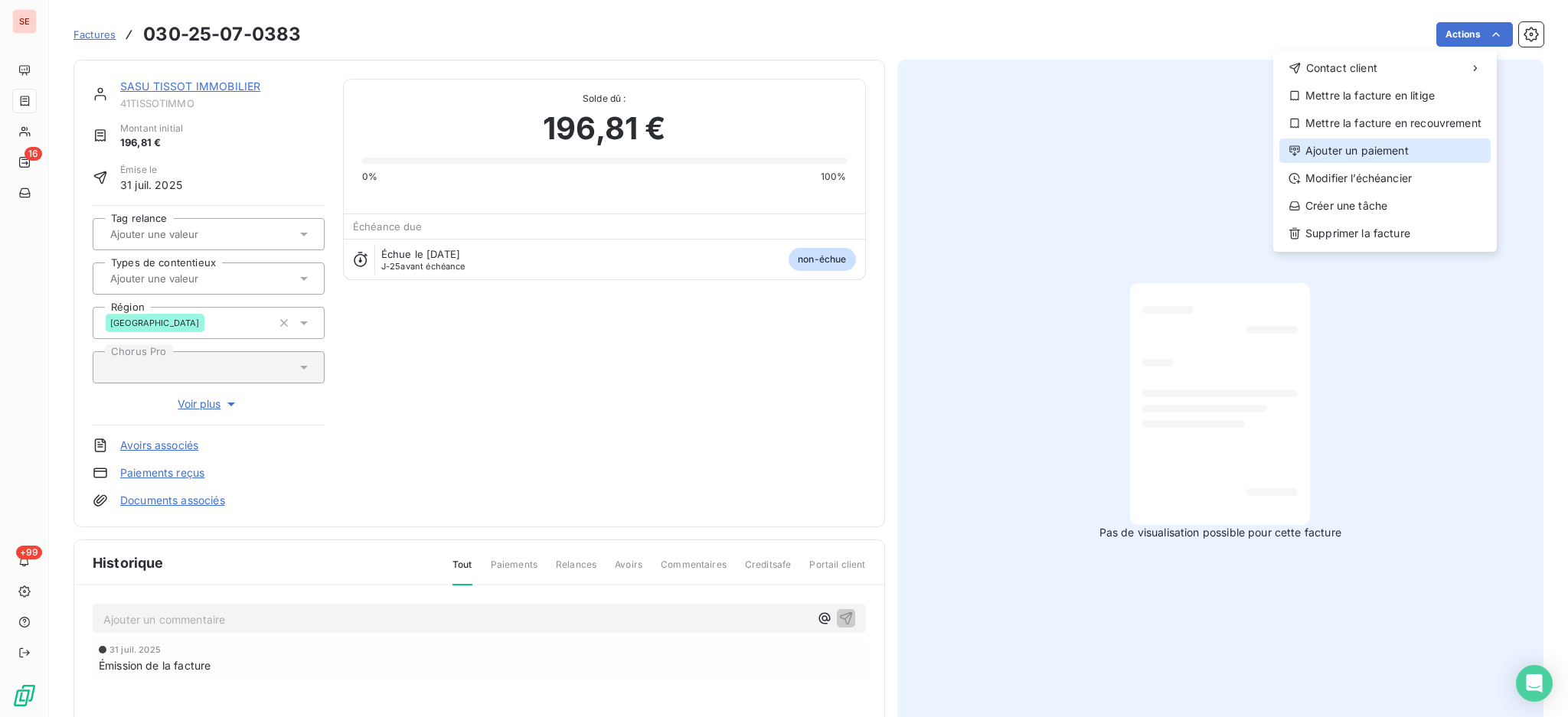
click at [1394, 146] on div "Ajouter un paiement" at bounding box center [1385, 150] width 211 height 24
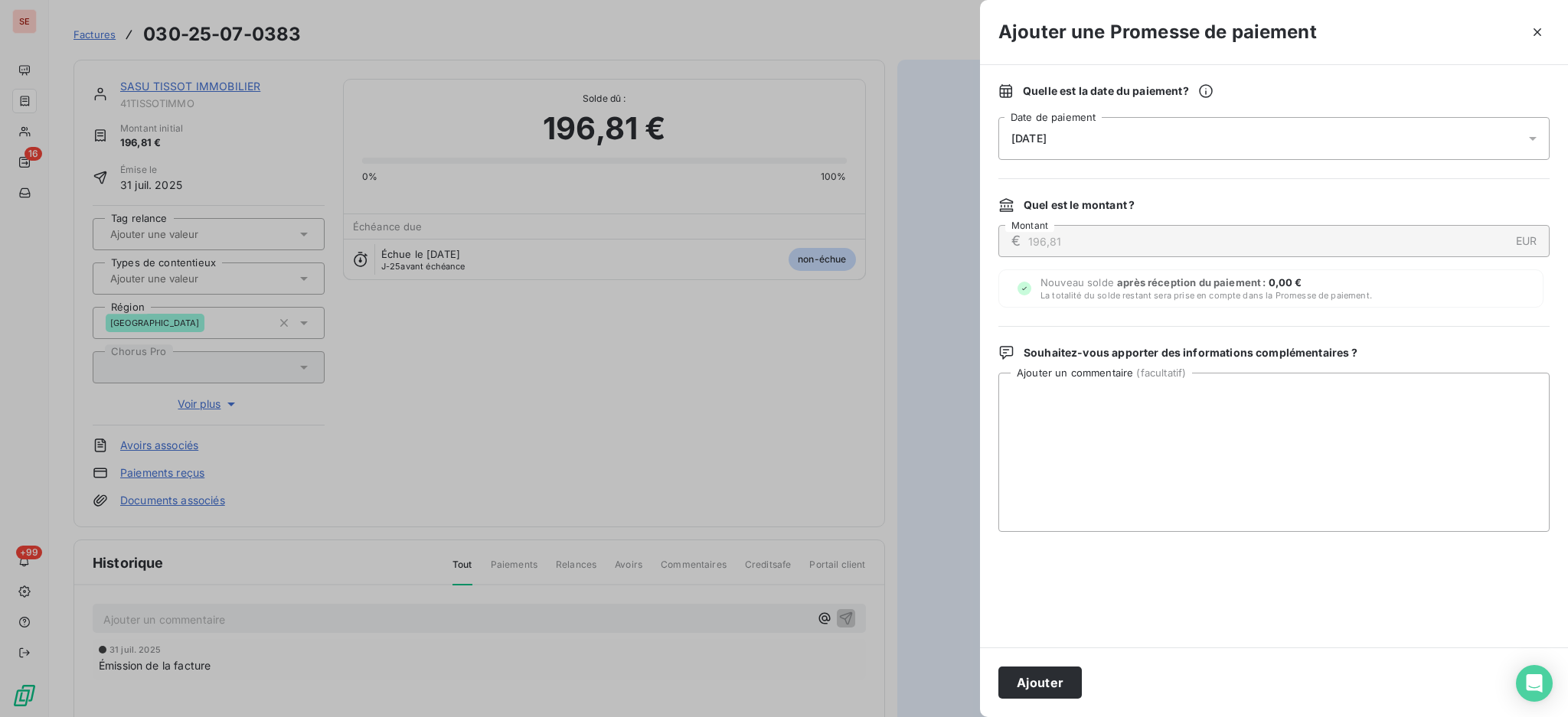
click at [1533, 137] on icon at bounding box center [1532, 138] width 15 height 15
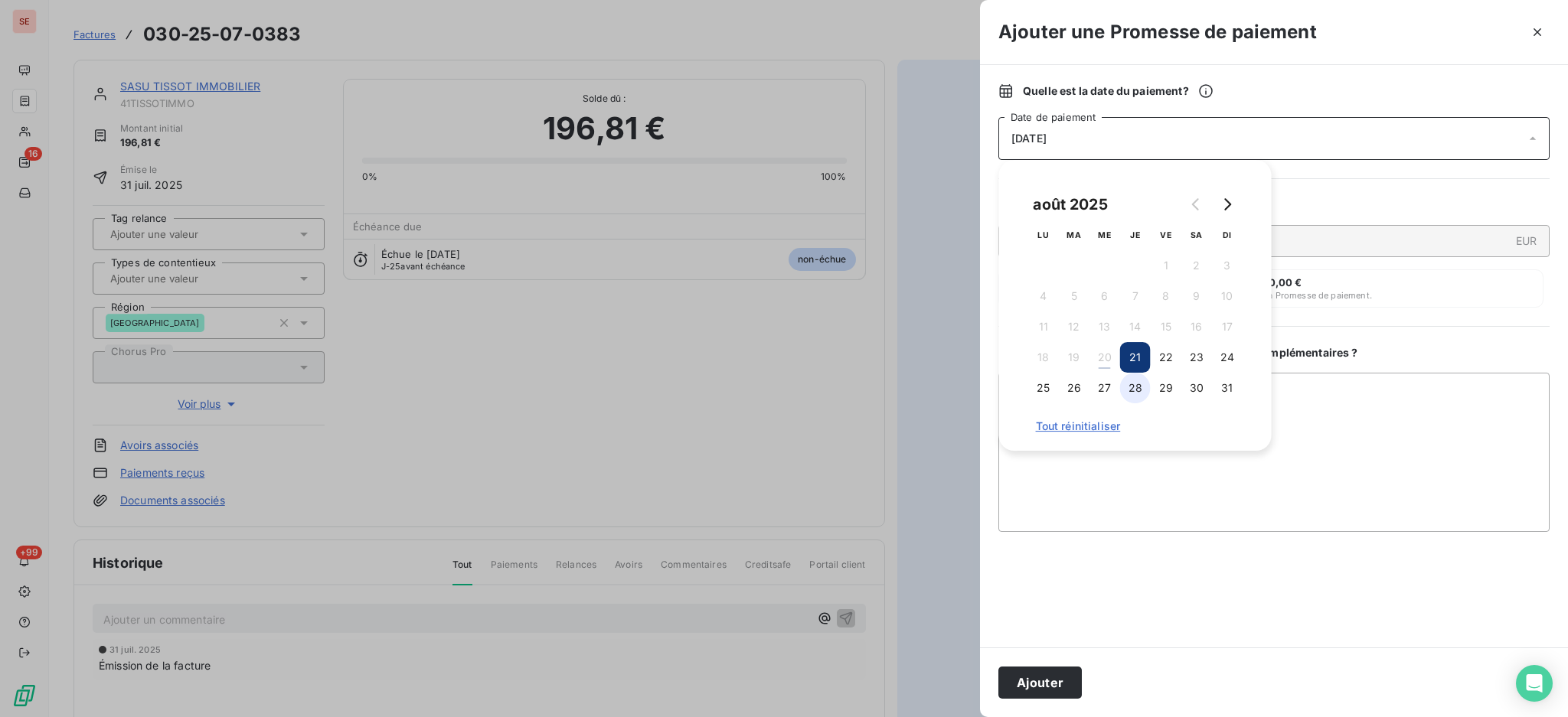
click at [1135, 383] on button "28" at bounding box center [1135, 388] width 31 height 31
click at [1316, 408] on textarea "Ajouter un commentaire ( facultatif )" at bounding box center [1274, 452] width 551 height 159
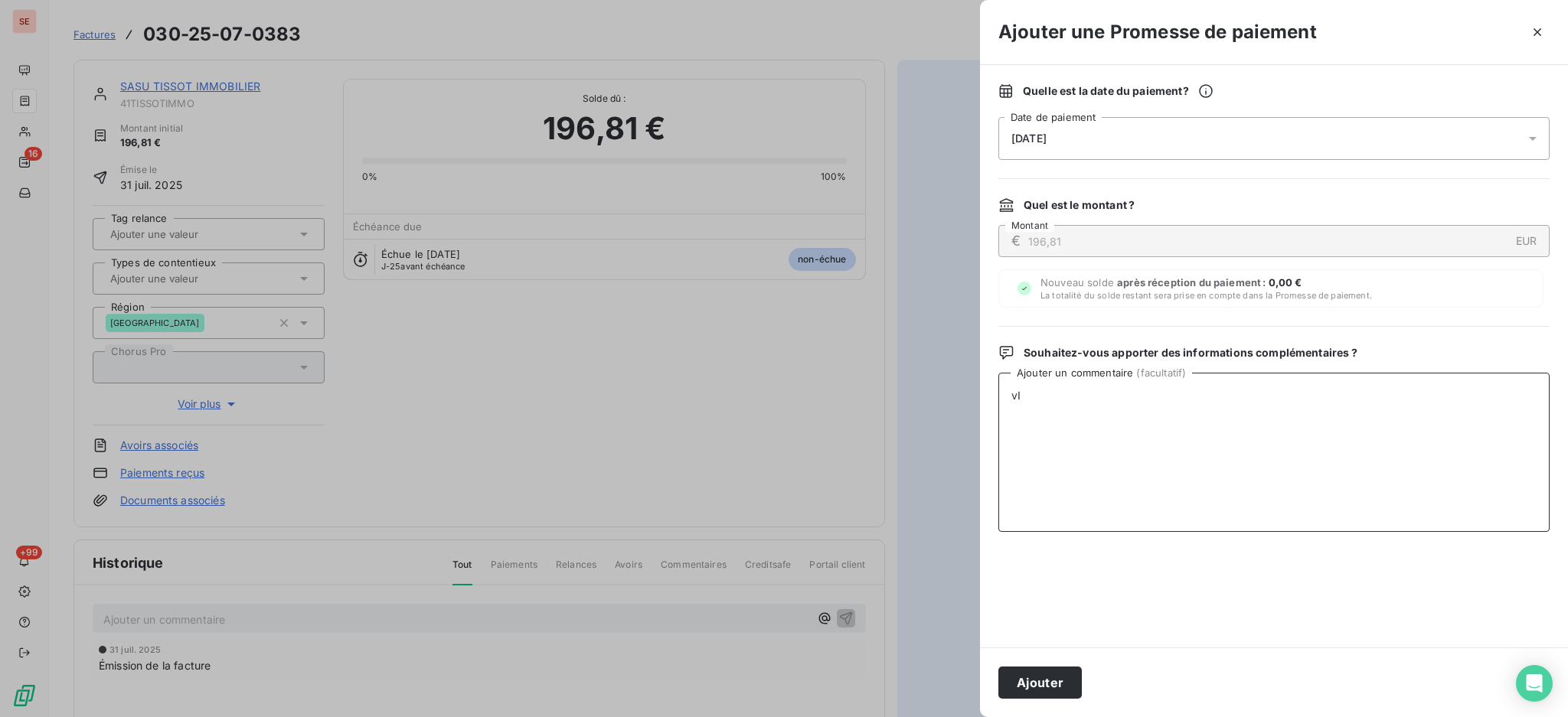
type textarea "v"
type textarea "t"
drag, startPoint x: 1155, startPoint y: 396, endPoint x: 1001, endPoint y: 393, distance: 154.0
click at [1001, 393] on textarea "TDB - Virt reçu le 20/08" at bounding box center [1274, 452] width 551 height 159
type textarea "TDB - Virt reçu le 20/08"
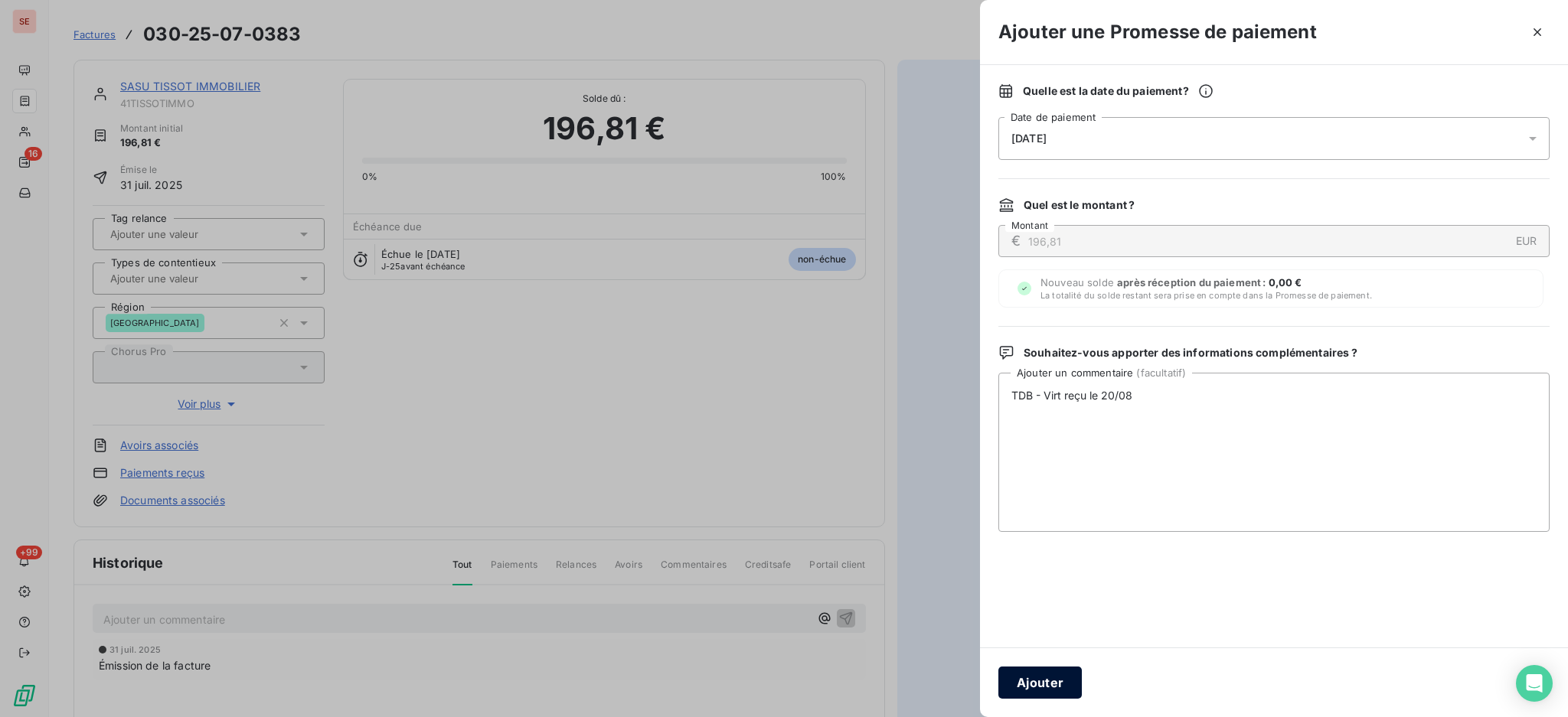
click at [1044, 683] on button "Ajouter" at bounding box center [1039, 683] width 84 height 33
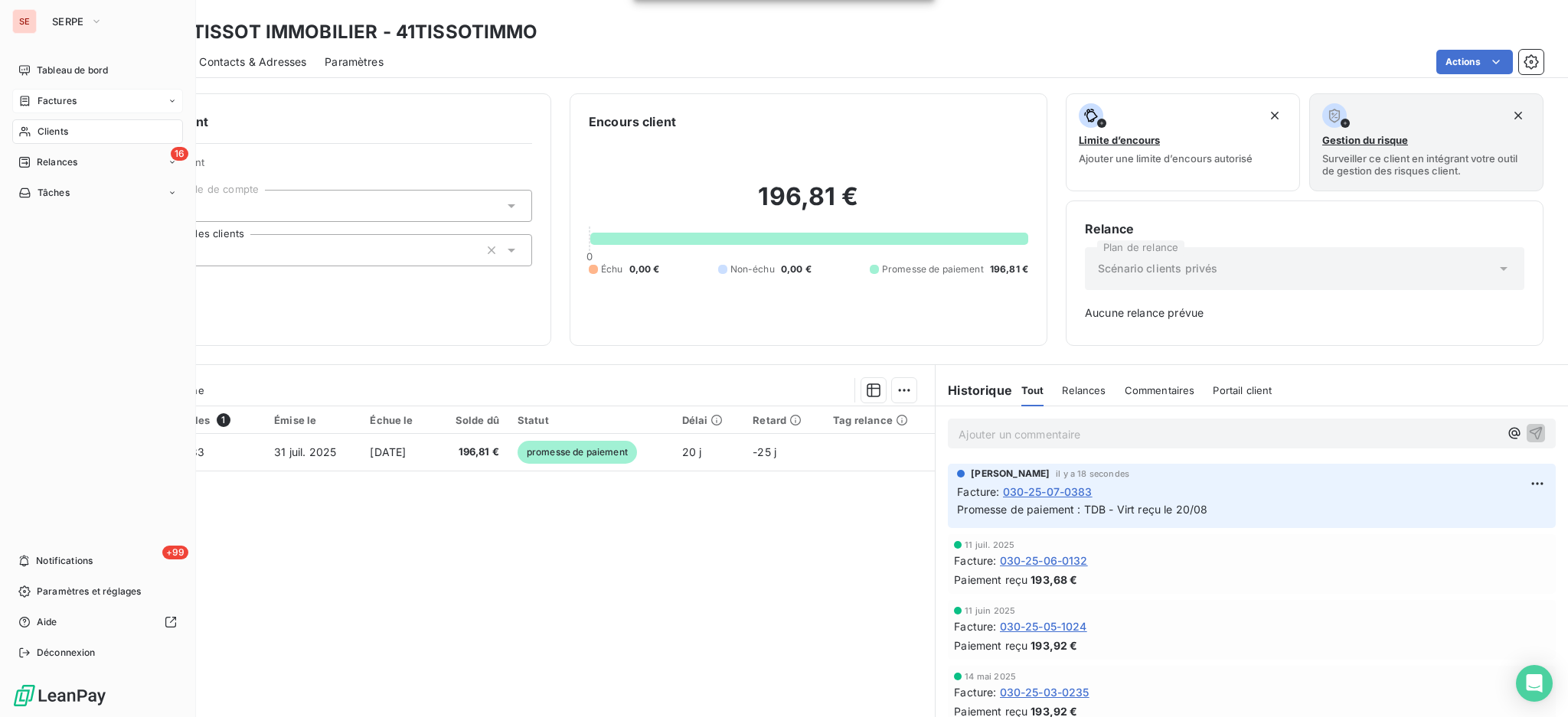
click at [58, 90] on div "Factures" at bounding box center [98, 101] width 171 height 24
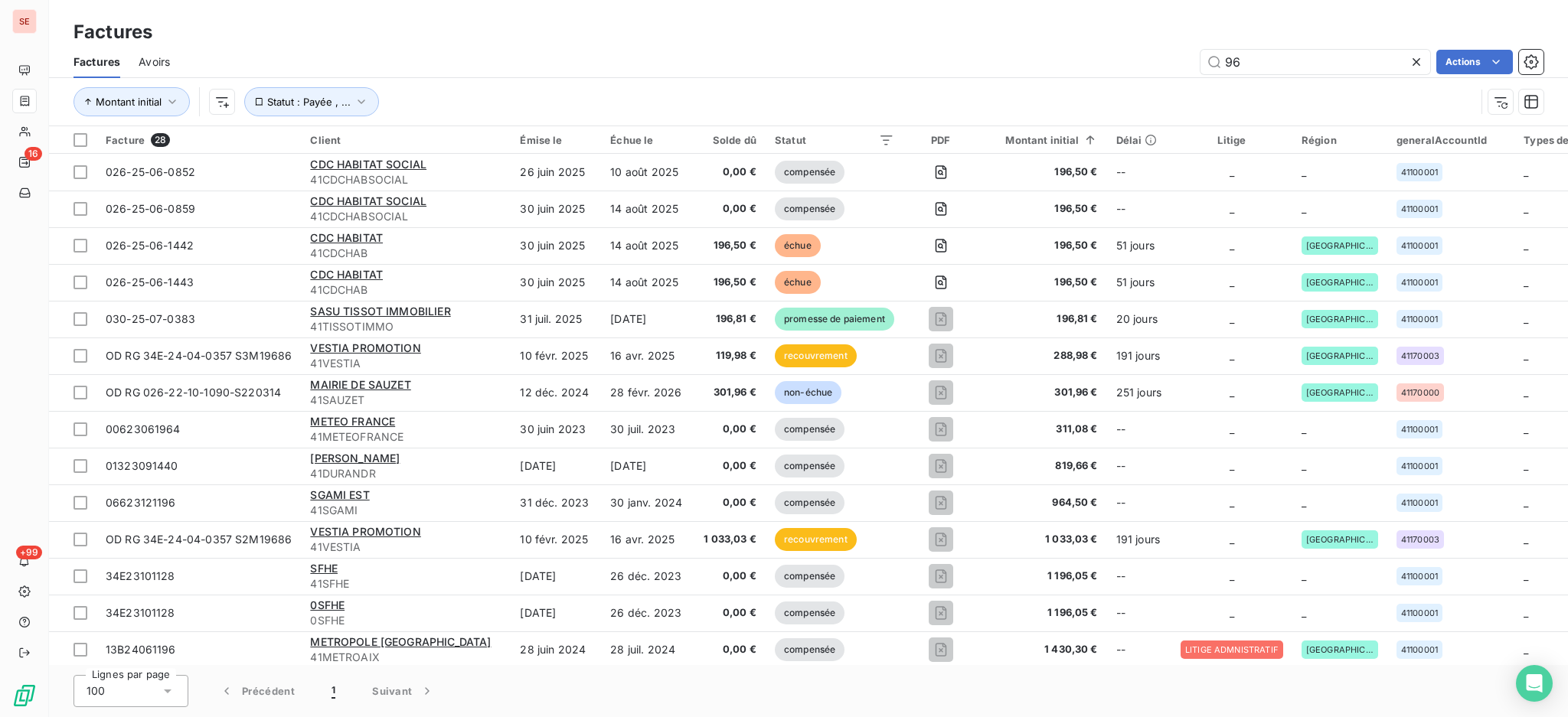
type input "6"
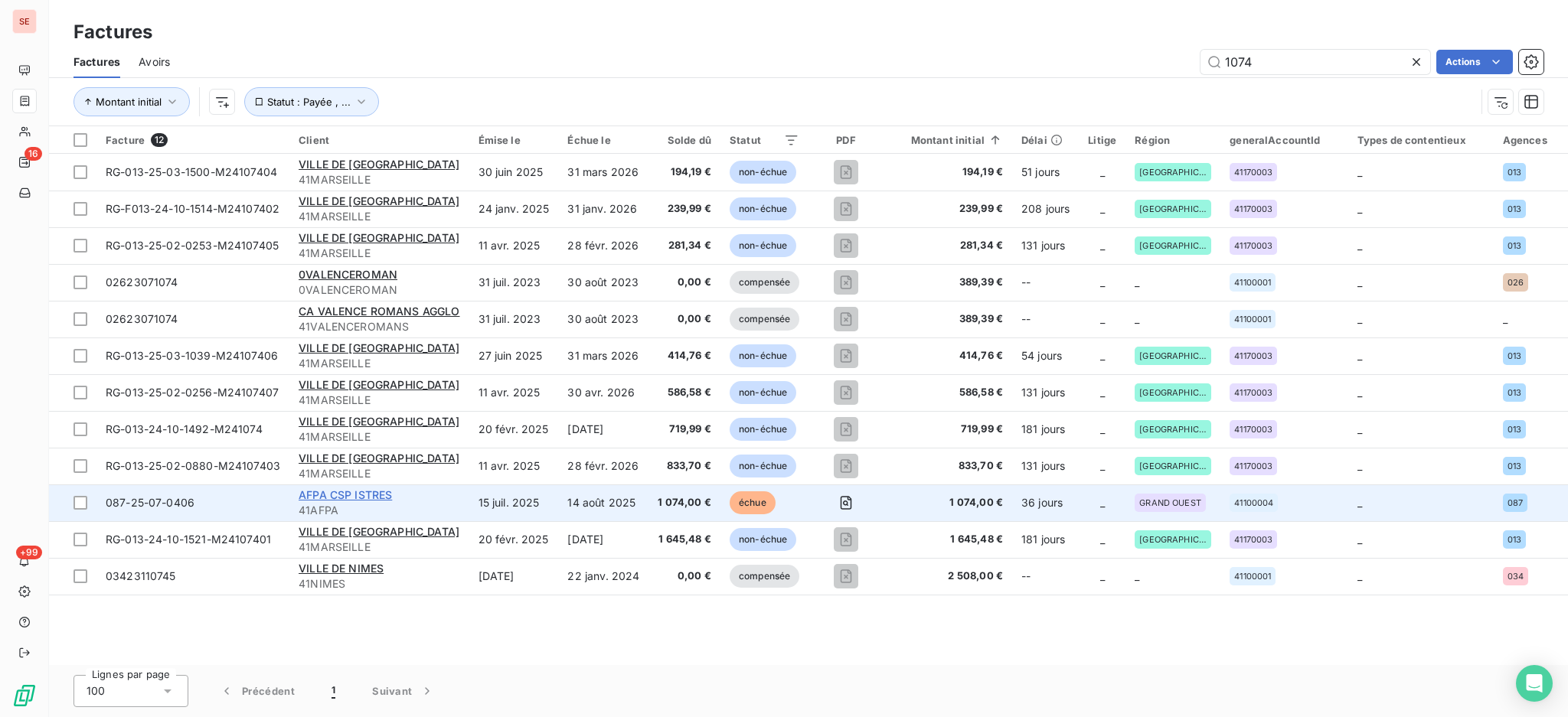
type input "1074"
click at [369, 499] on span "AFPA CSP ISTRES" at bounding box center [345, 495] width 94 height 13
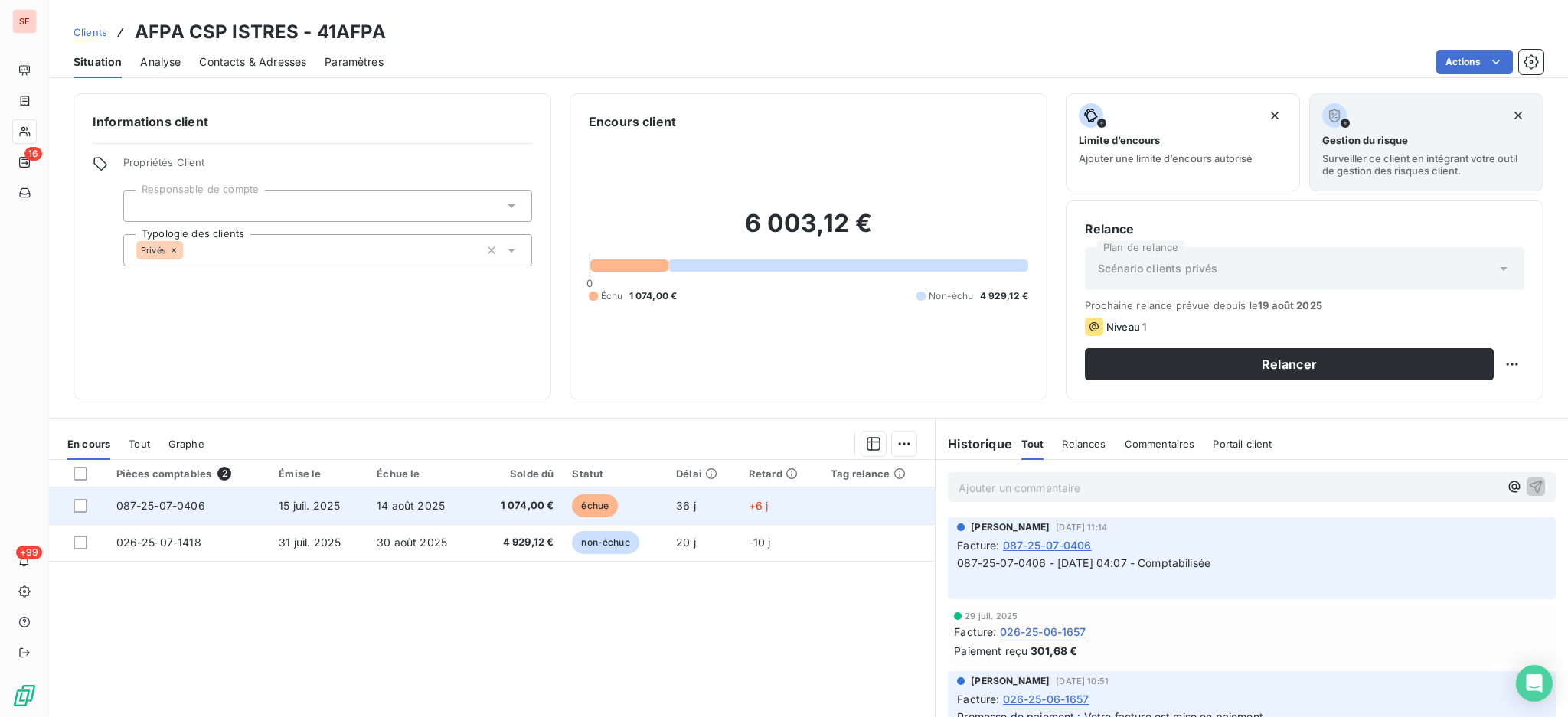
click at [449, 502] on td "14 août 2025" at bounding box center [421, 506] width 108 height 37
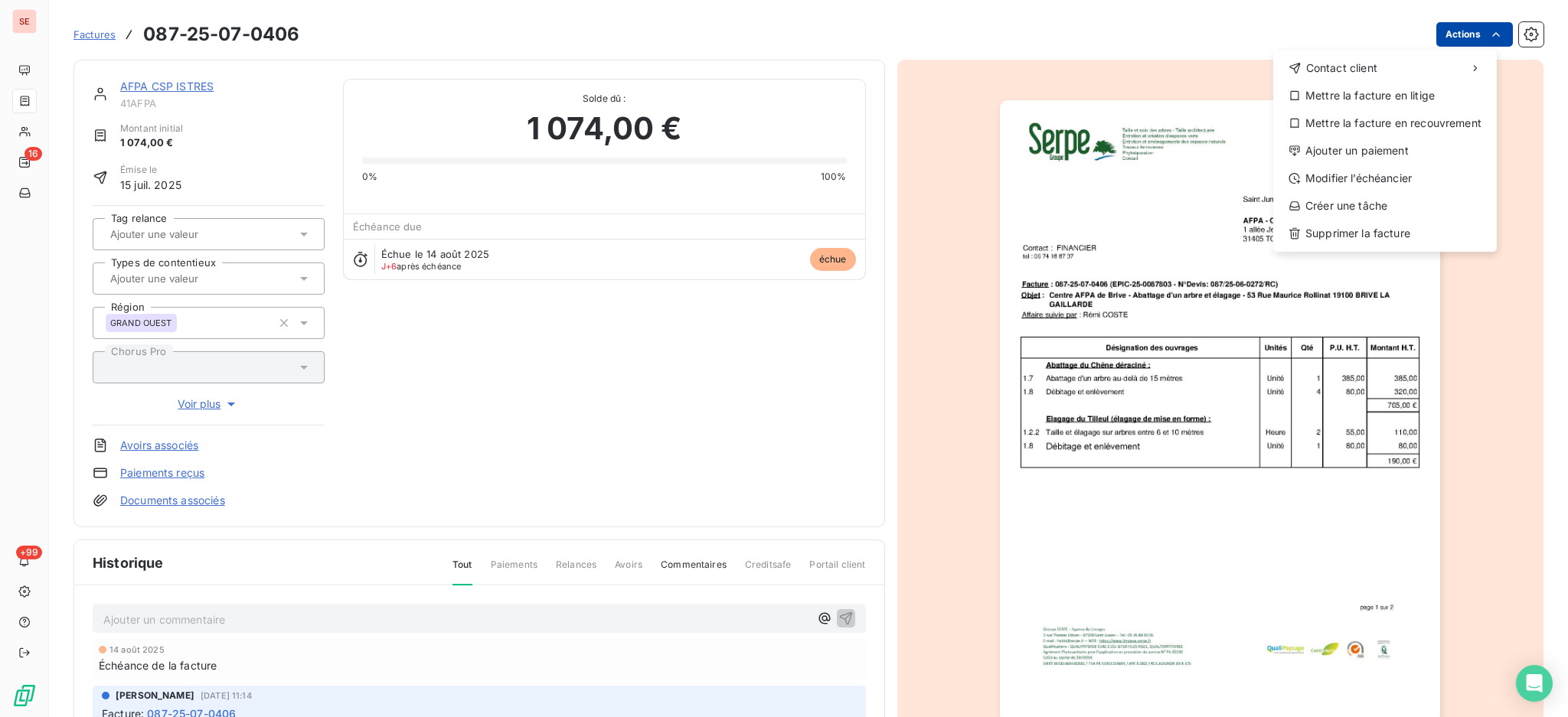
click at [1453, 31] on html "SE 16 +99 Factures 087-25-07-0406 Actions Contact client Mettre la facture en l…" at bounding box center [784, 358] width 1568 height 717
click at [1427, 154] on div "Ajouter un paiement" at bounding box center [1385, 150] width 211 height 24
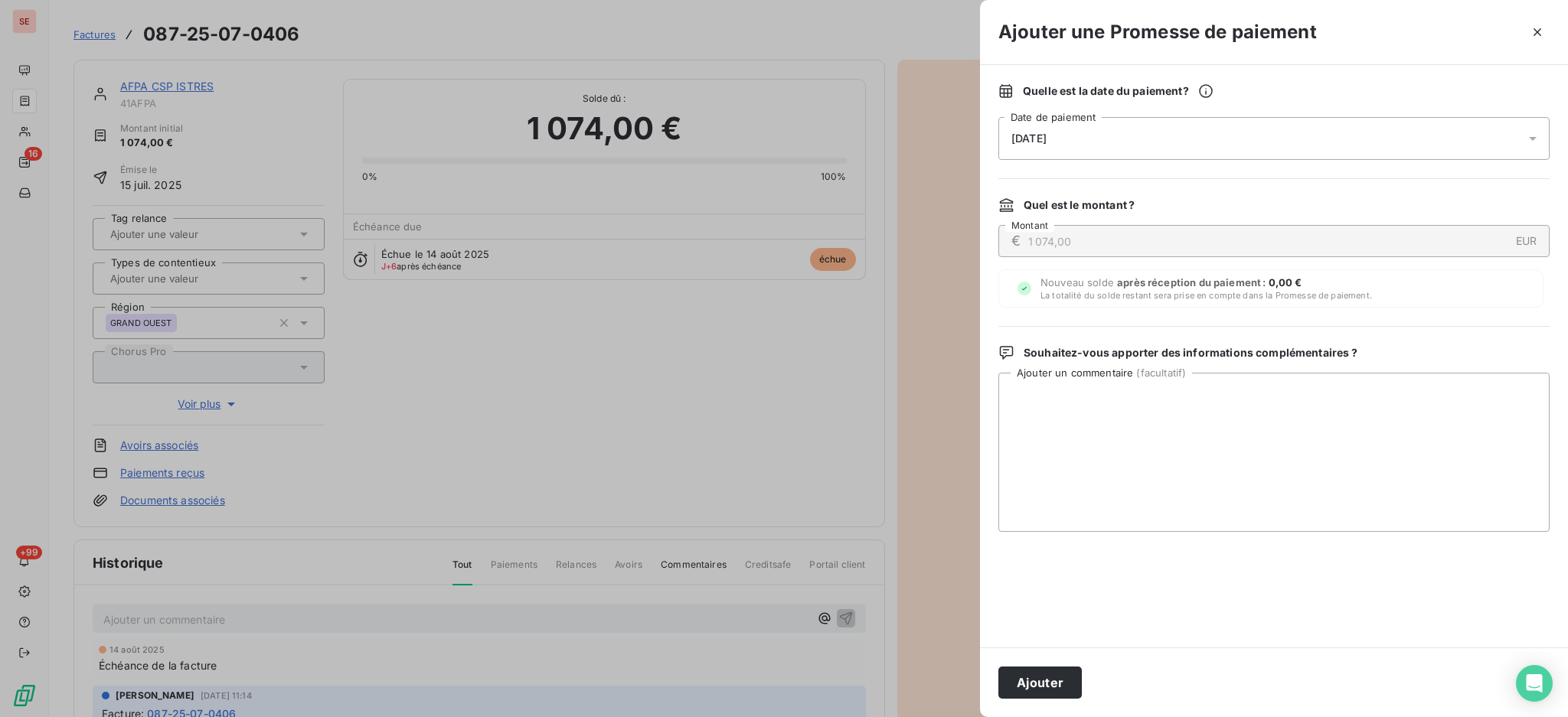
click at [1540, 138] on icon at bounding box center [1532, 138] width 15 height 15
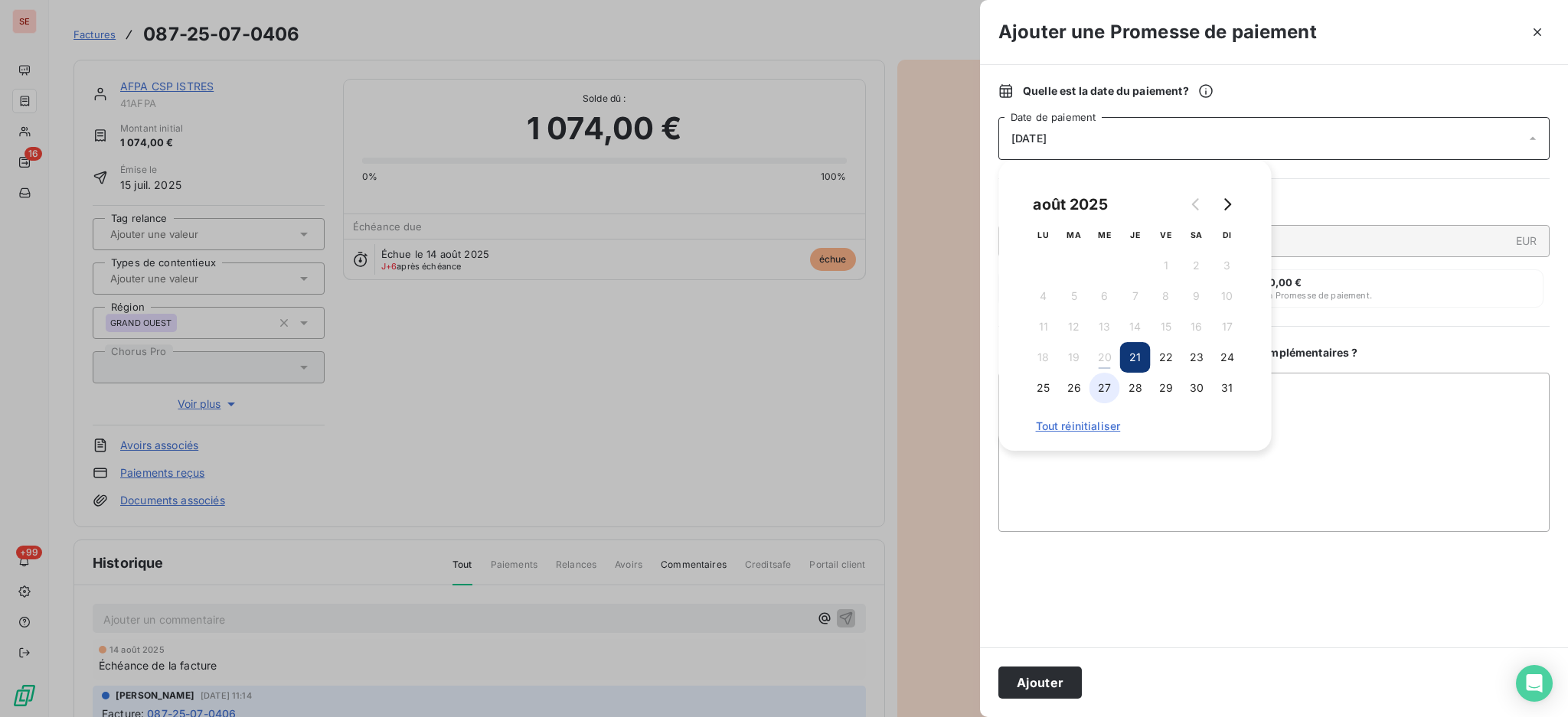
click at [1105, 386] on button "27" at bounding box center [1105, 388] width 31 height 31
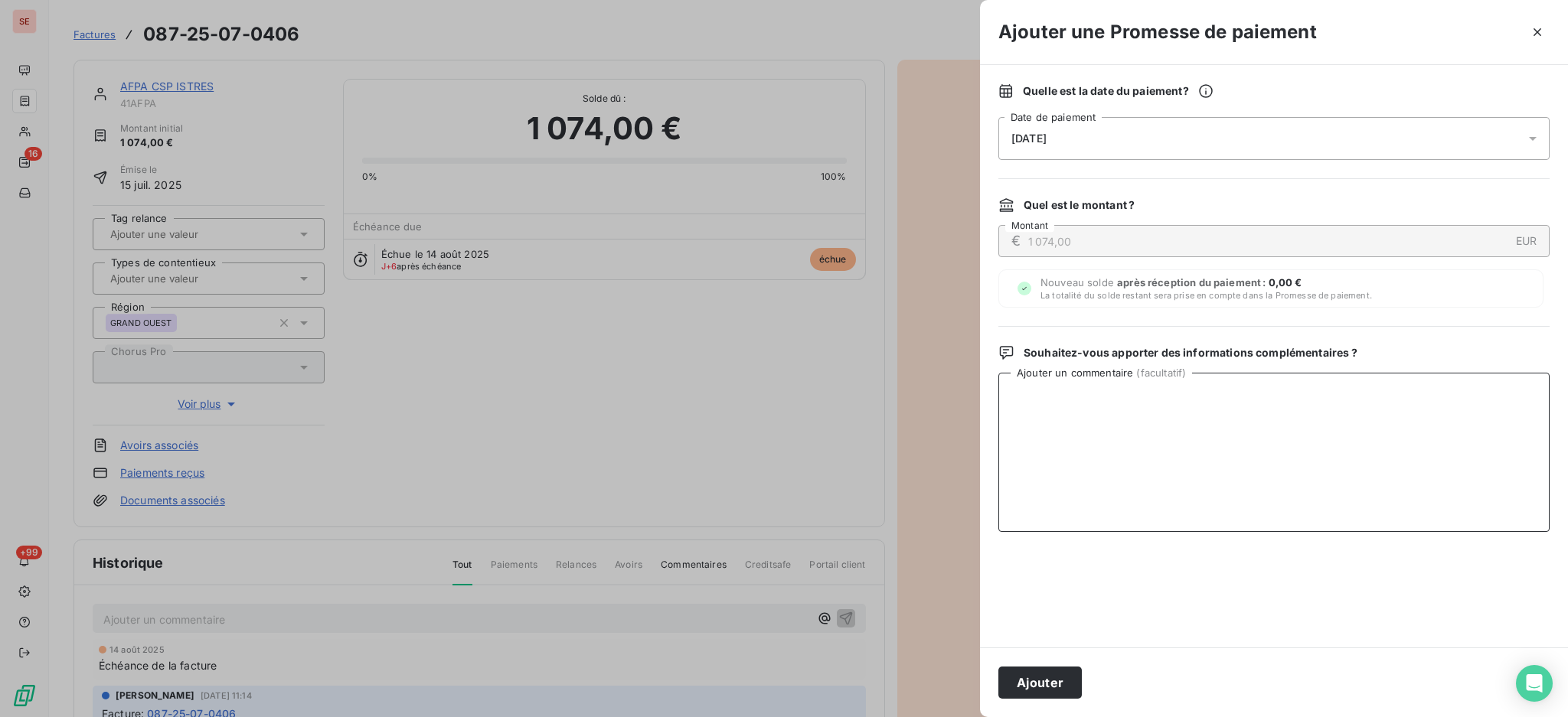
click at [1316, 408] on textarea "Ajouter un commentaire ( facultatif )" at bounding box center [1274, 452] width 551 height 159
paste textarea "TDB - Virt reçu le 20/08"
type textarea "TDB - Virt reçu le 20/08"
click at [1047, 685] on button "Ajouter" at bounding box center [1039, 683] width 84 height 33
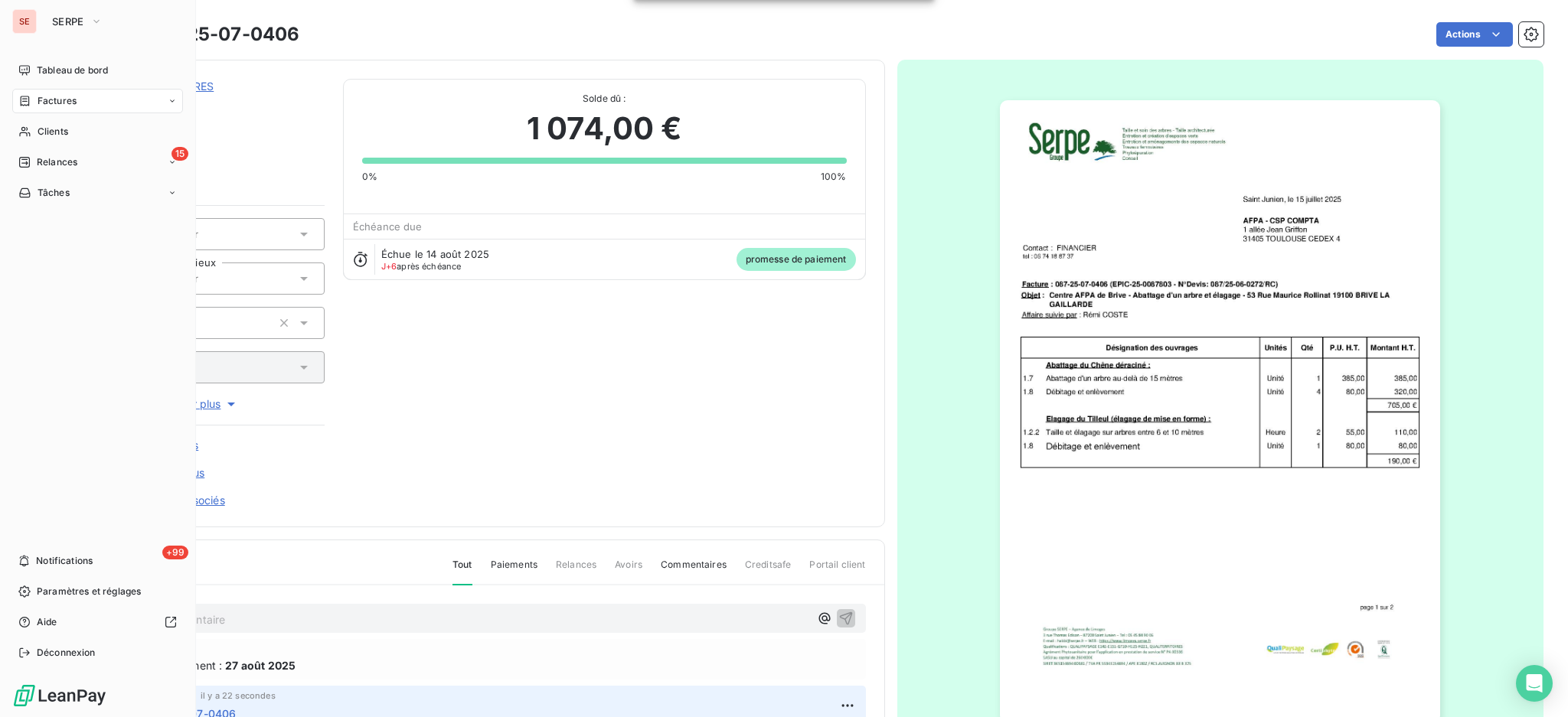
click at [61, 95] on span "Factures" at bounding box center [57, 101] width 39 height 14
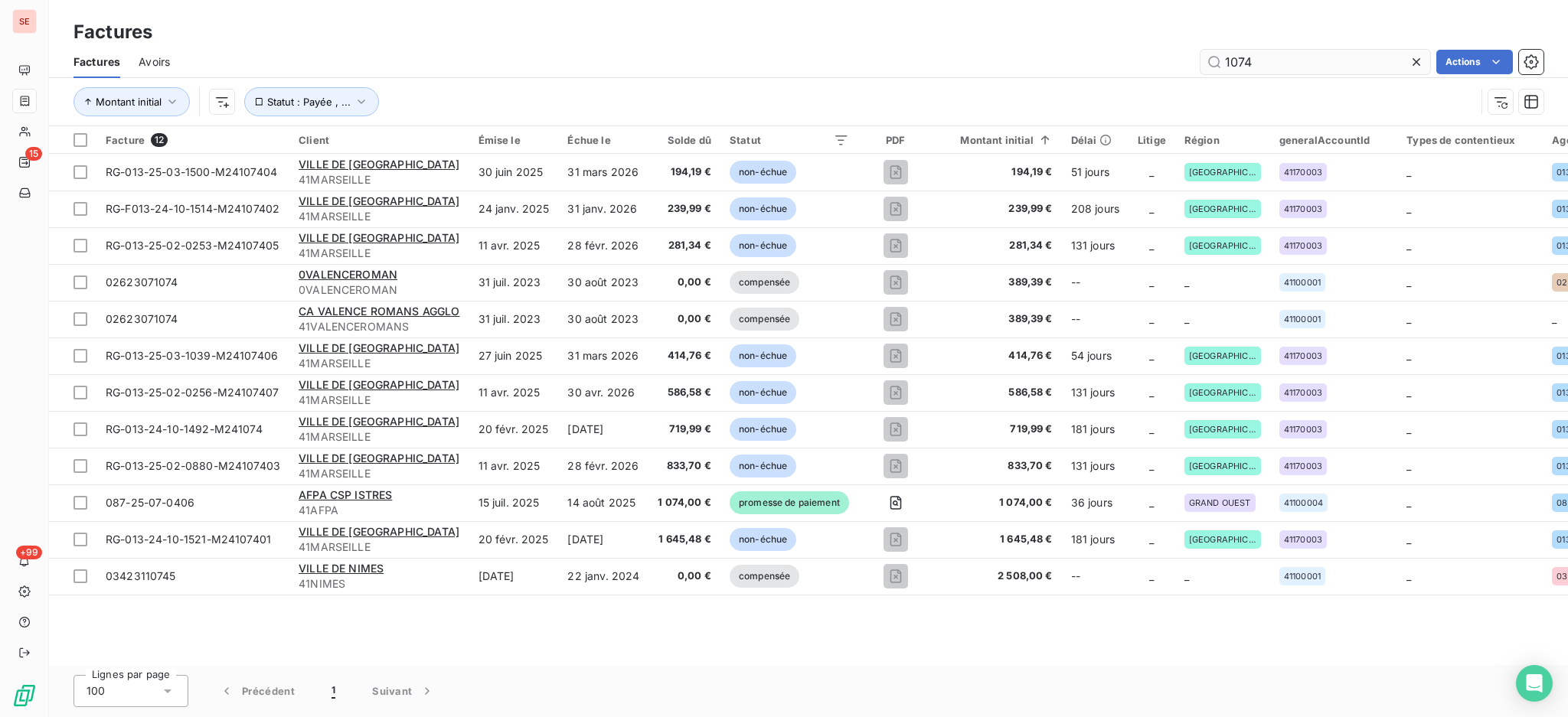
click at [1282, 60] on input "1074" at bounding box center [1315, 62] width 229 height 24
type input "1"
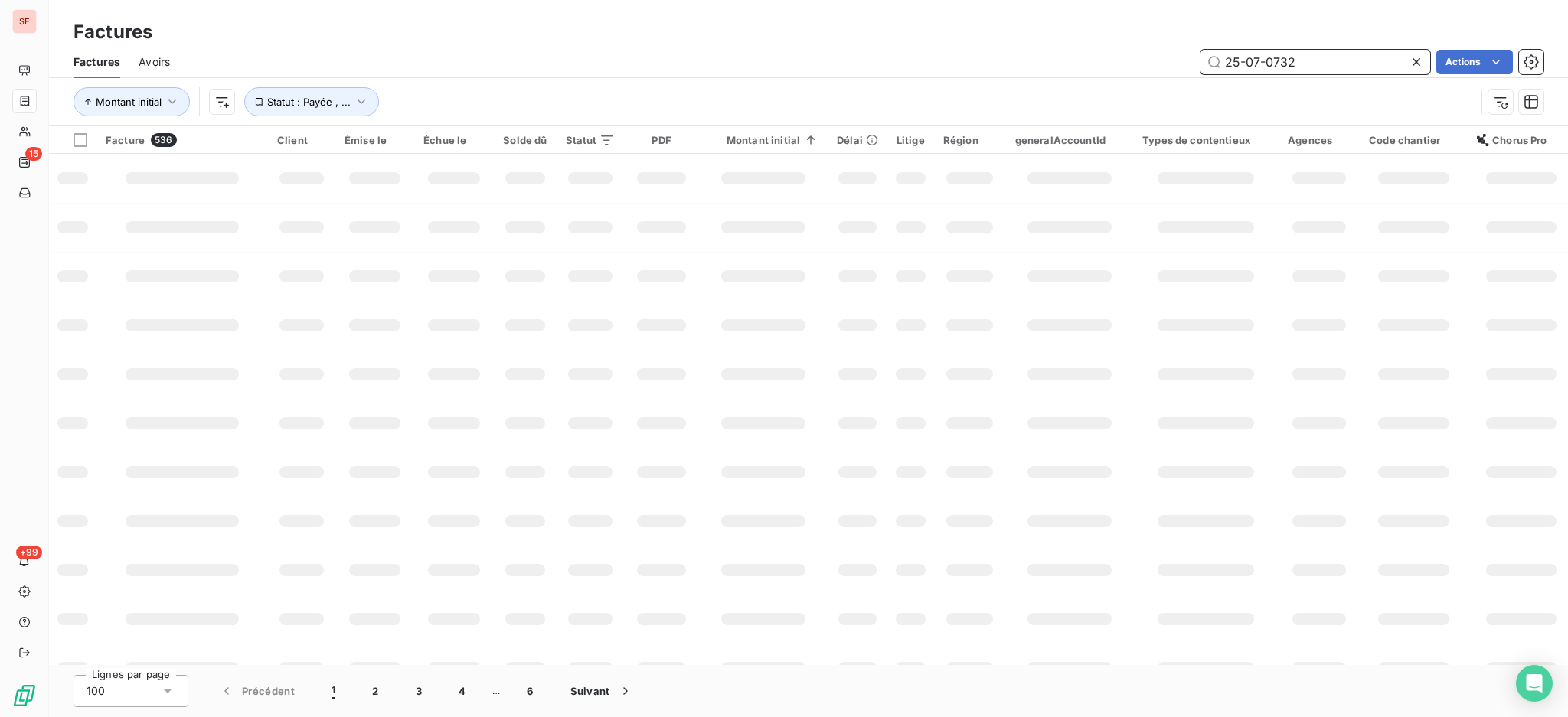
type input "25-07-0732"
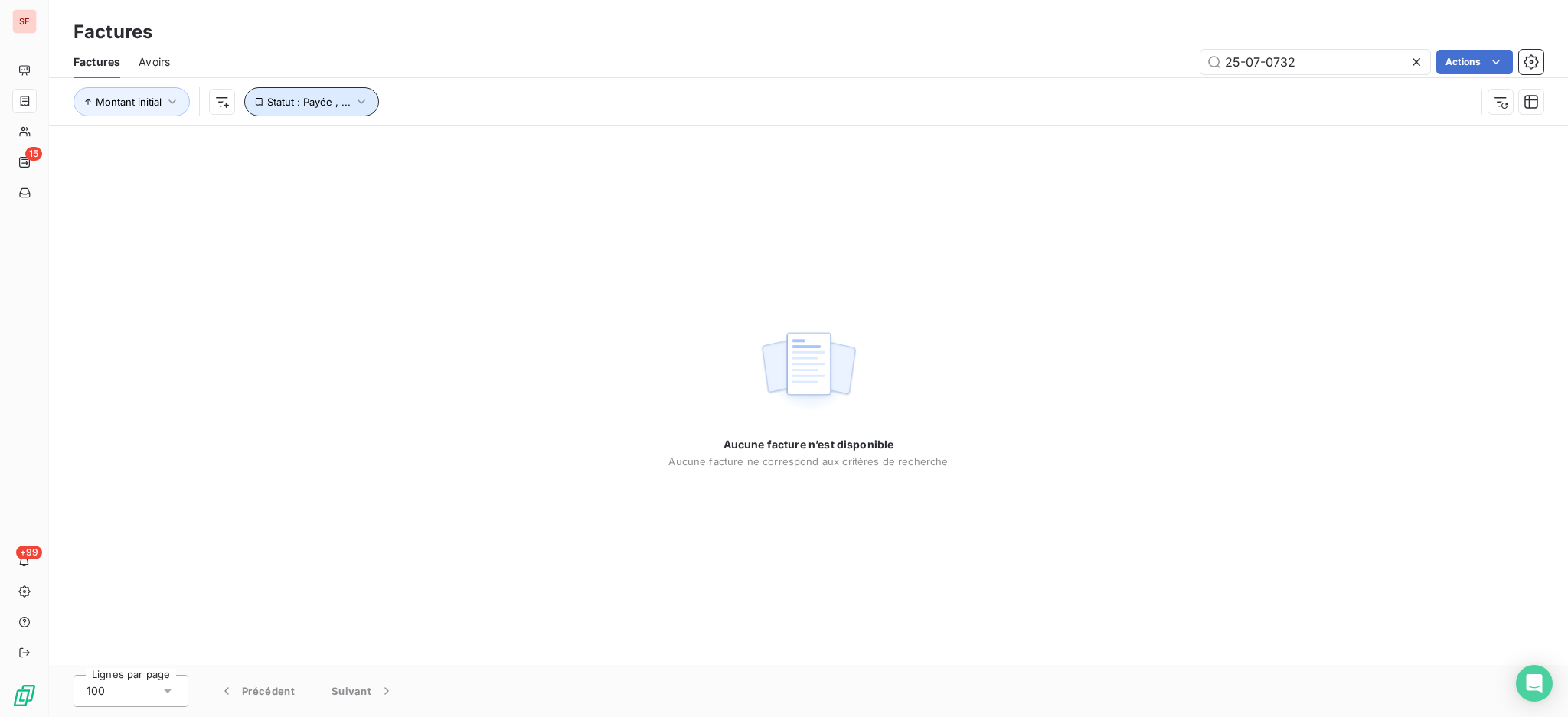
click at [362, 98] on icon "button" at bounding box center [361, 102] width 15 height 15
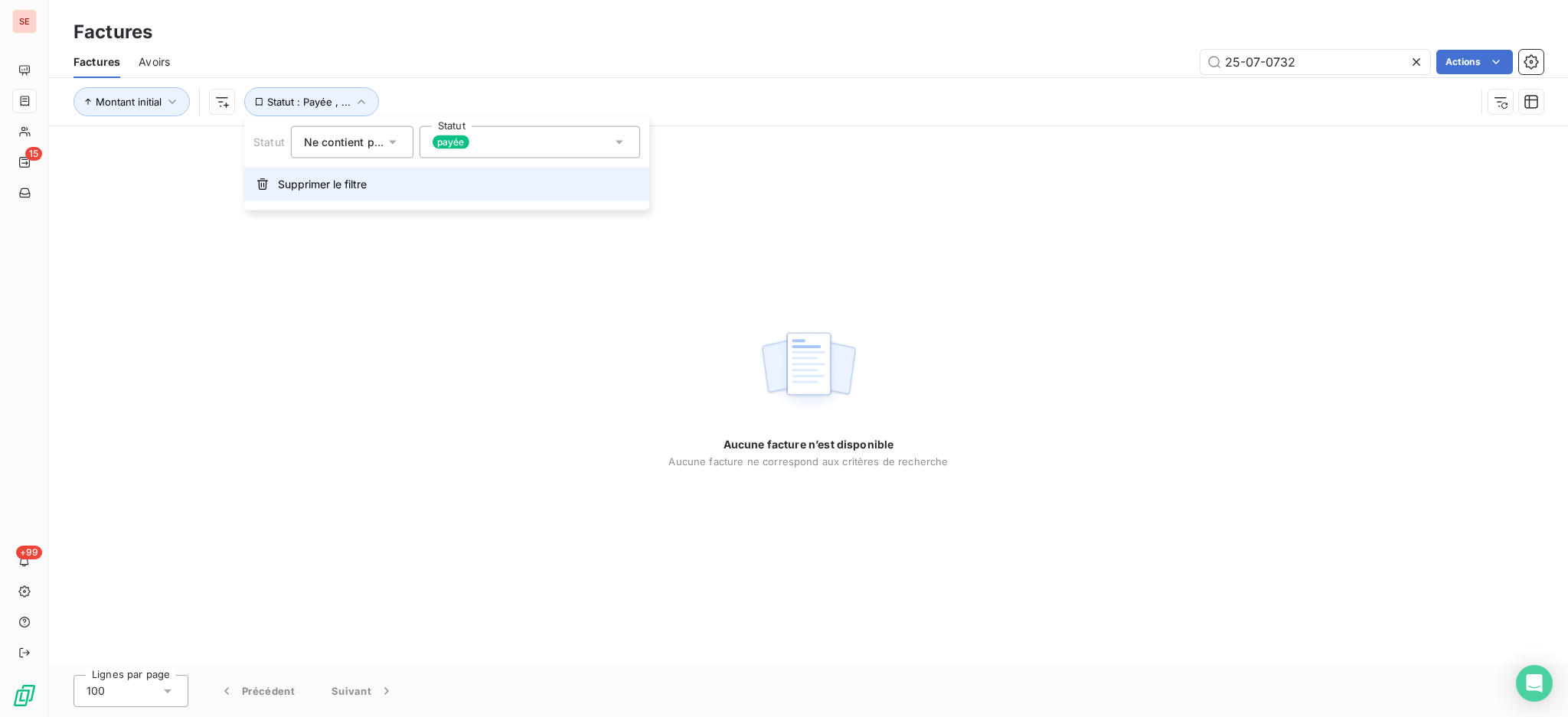
click at [346, 187] on span "Supprimer le filtre" at bounding box center [322, 184] width 89 height 15
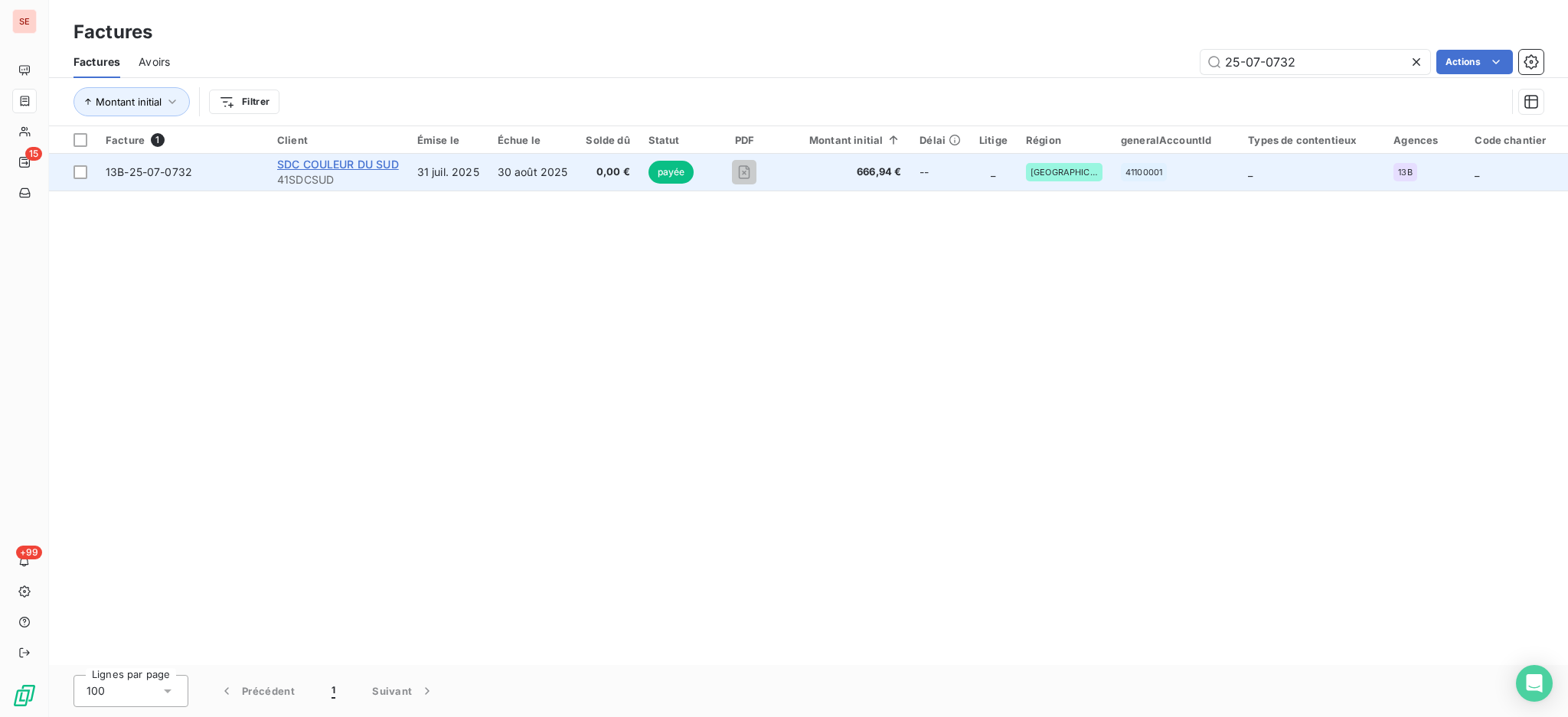
click at [394, 166] on span "SDC COULEUR DU SUD" at bounding box center [338, 164] width 122 height 13
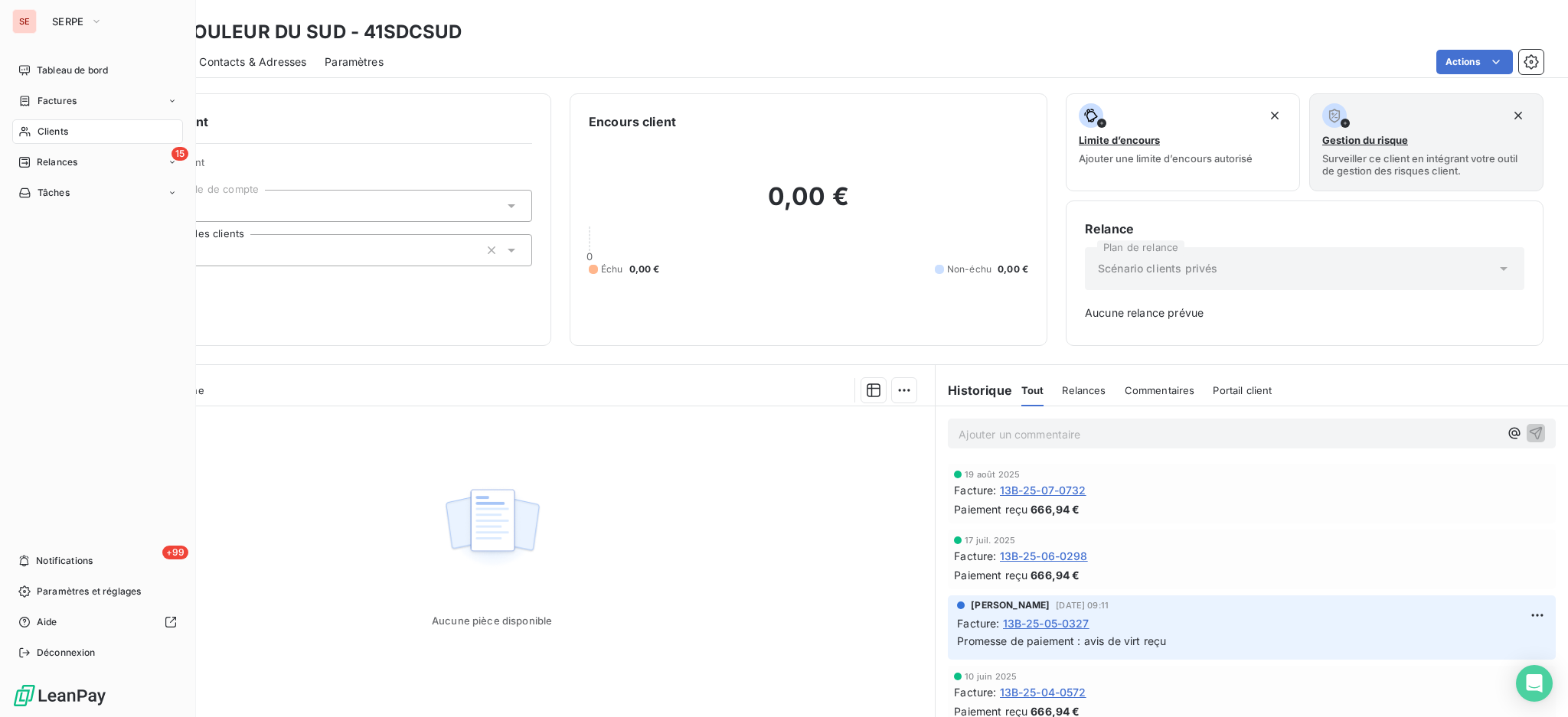
click at [61, 98] on span "Factures" at bounding box center [57, 101] width 39 height 14
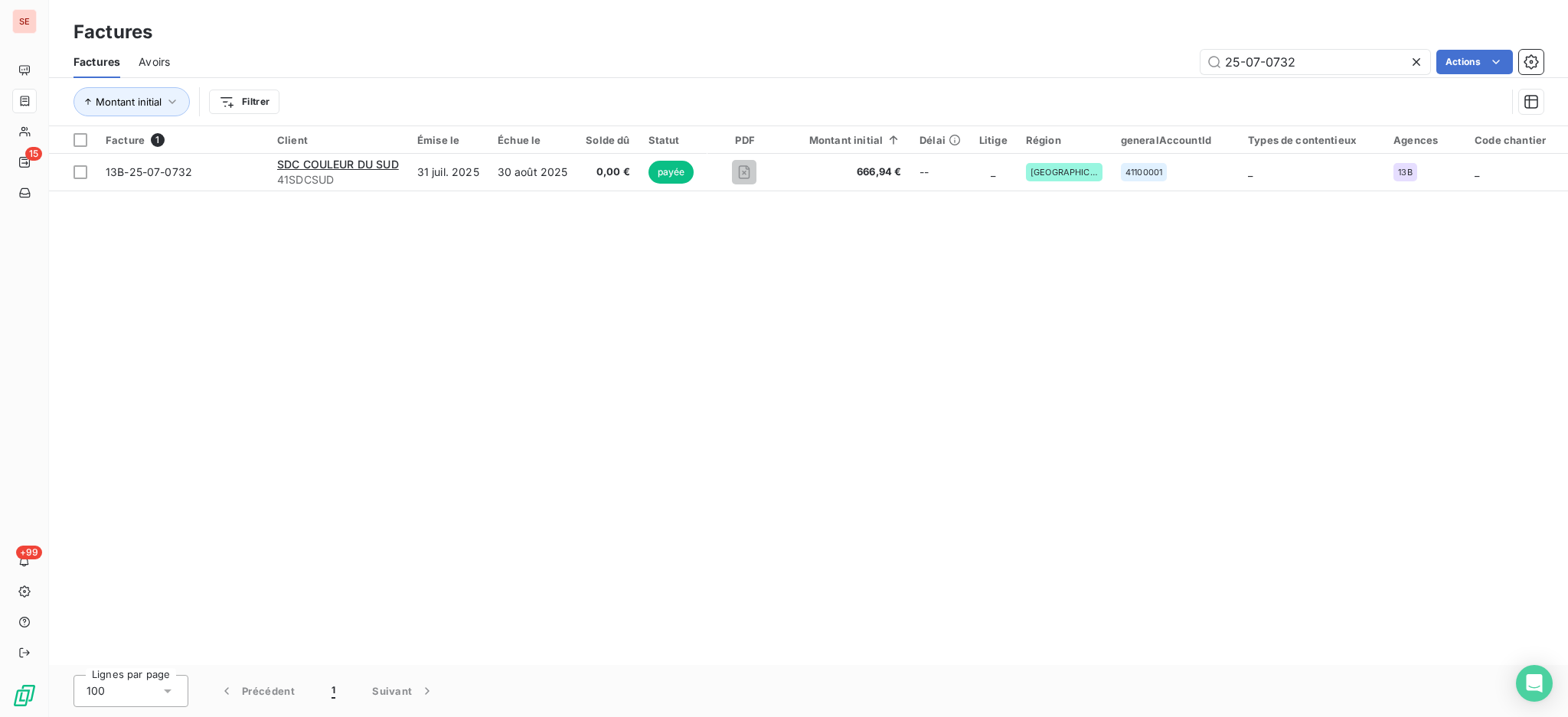
drag, startPoint x: 1316, startPoint y: 59, endPoint x: 1182, endPoint y: 60, distance: 134.0
click at [1182, 60] on div "25-07-0732 Actions" at bounding box center [866, 62] width 1355 height 24
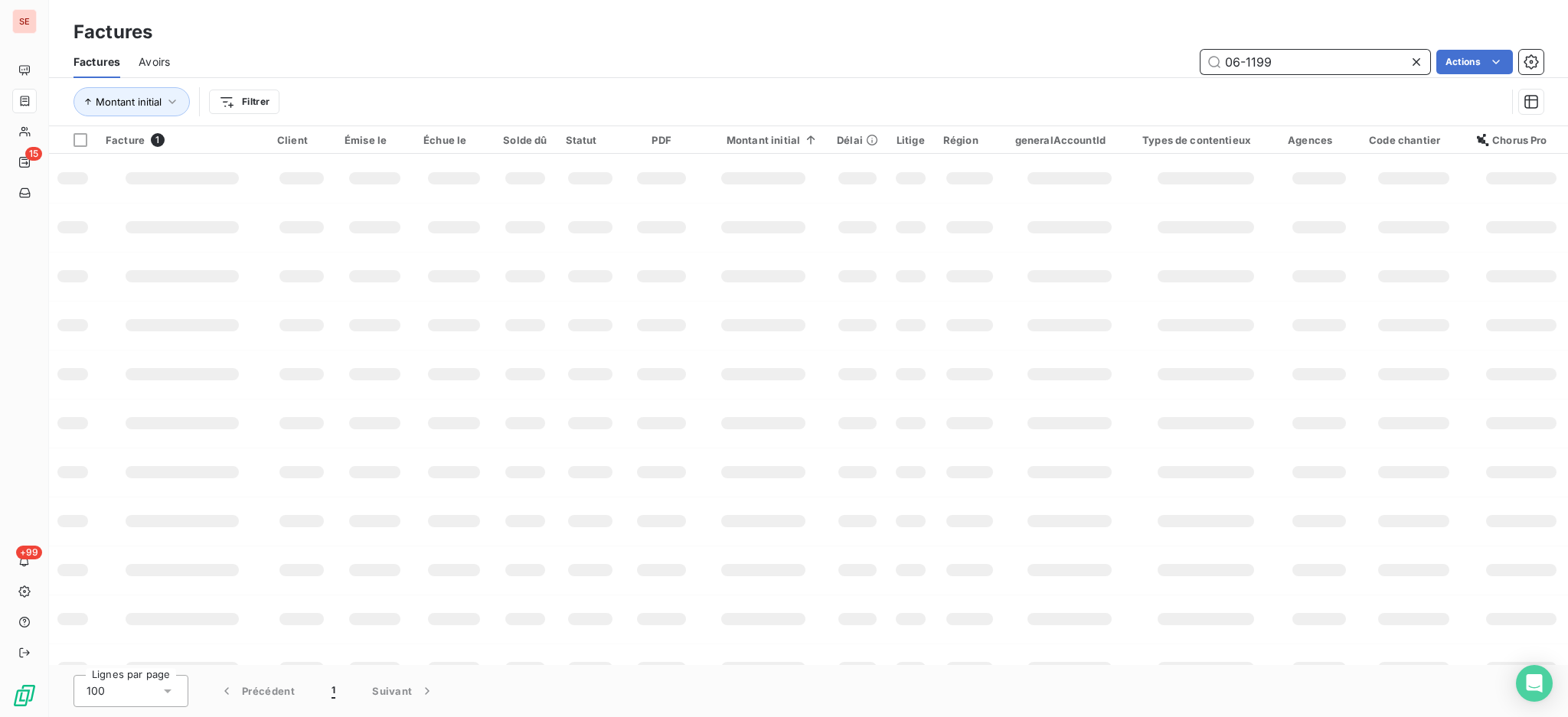
click at [1227, 67] on input "06-1199" at bounding box center [1315, 62] width 229 height 24
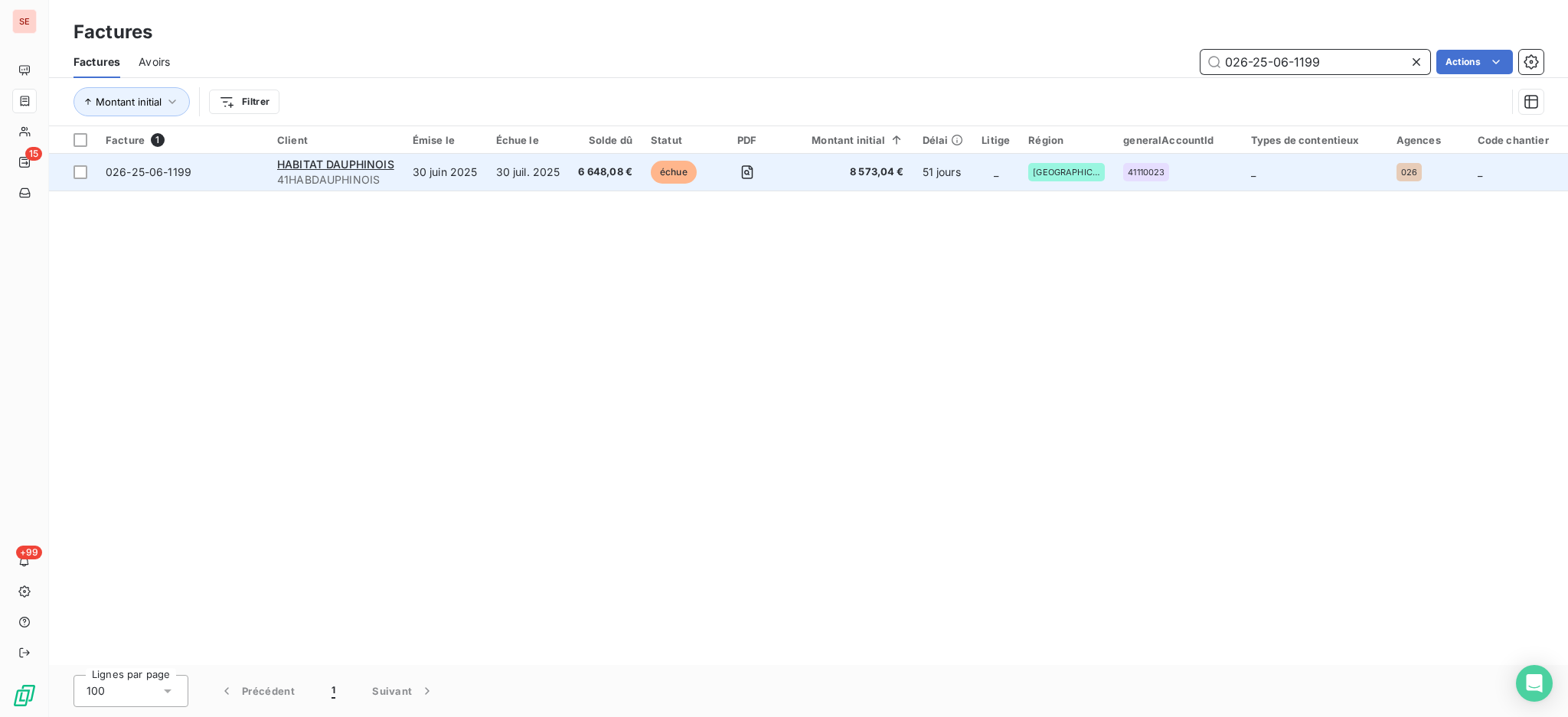
type input "026-25-06-1199"
click at [412, 176] on td "30 juin 2025" at bounding box center [445, 172] width 84 height 37
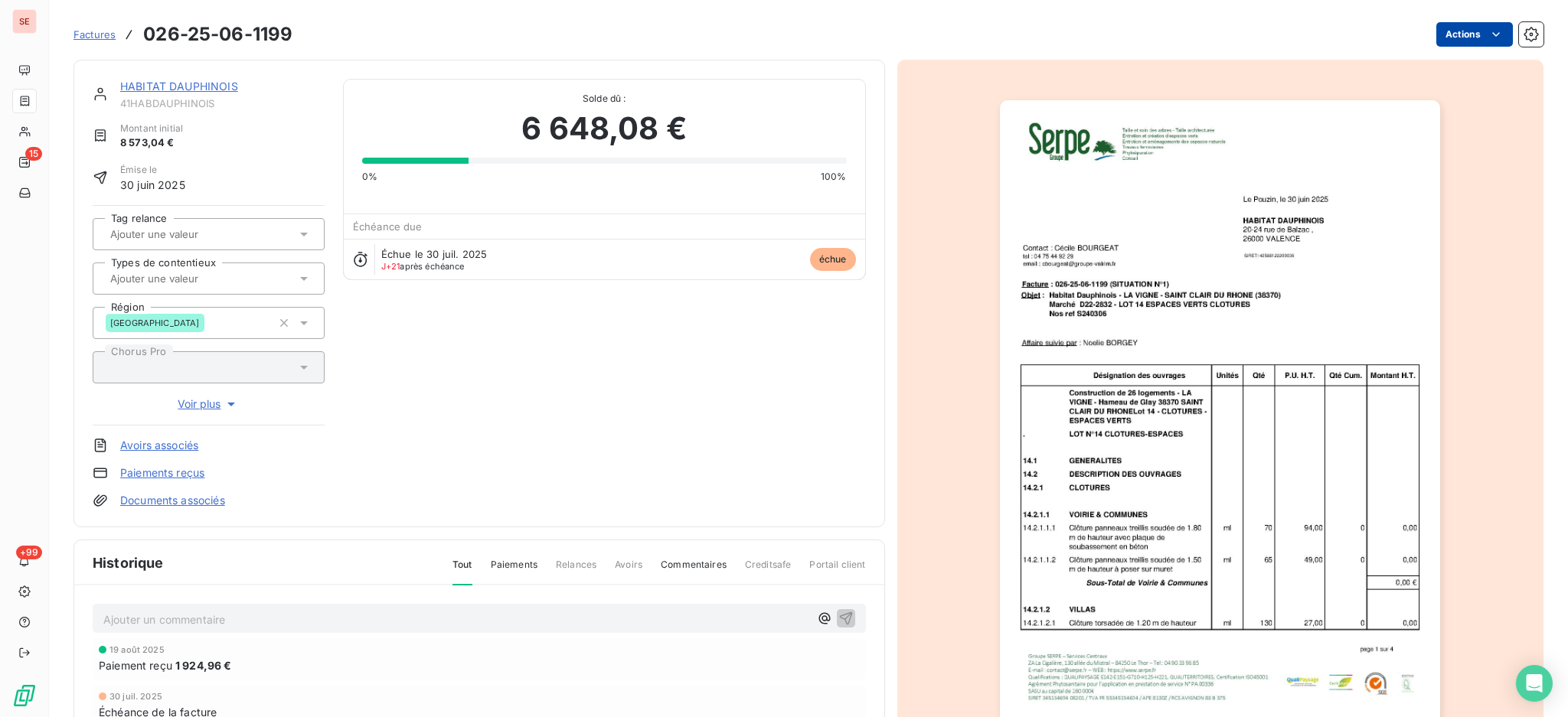
click at [1457, 33] on html "SE 15 +99 Factures 026-25-06-1199 Actions HABITAT DAUPHINOIS 41HABDAUPHINOIS Mo…" at bounding box center [784, 358] width 1568 height 717
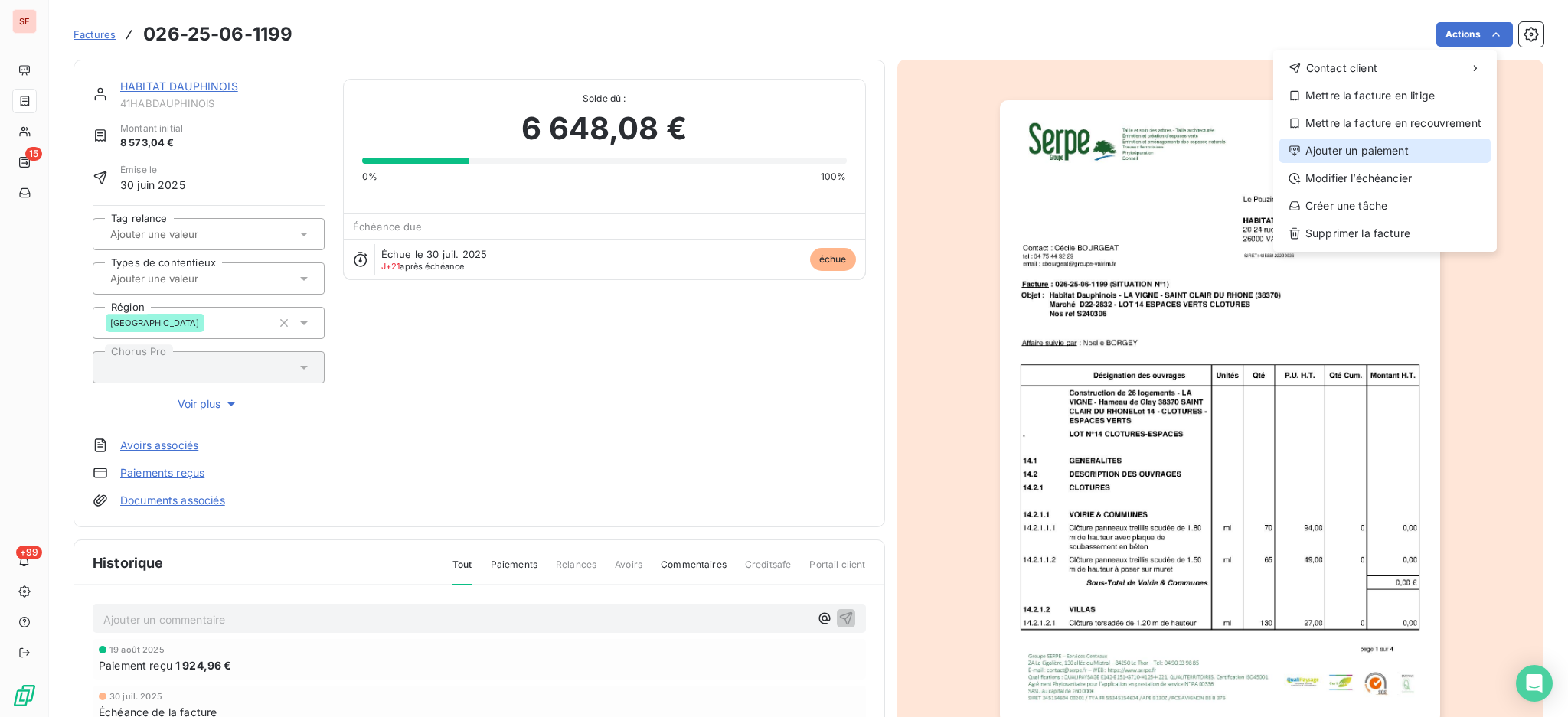
click at [1392, 160] on div "Ajouter un paiement" at bounding box center [1385, 150] width 211 height 24
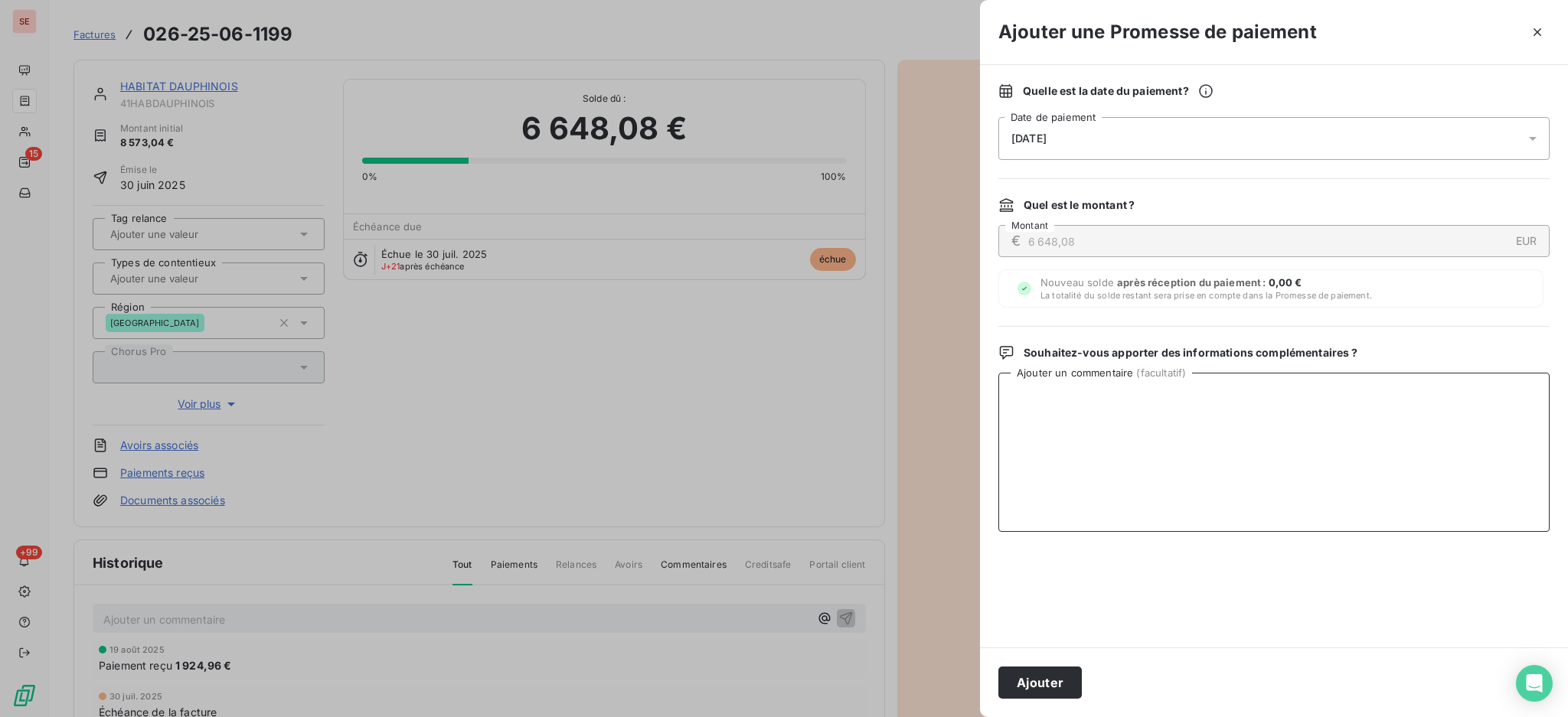
click at [1099, 412] on textarea "Ajouter un commentaire ( facultatif )" at bounding box center [1274, 452] width 551 height 159
type textarea "o"
type textarea "20/08 OD STPD saisie ce jour"
click at [1025, 670] on button "Ajouter" at bounding box center [1039, 683] width 84 height 33
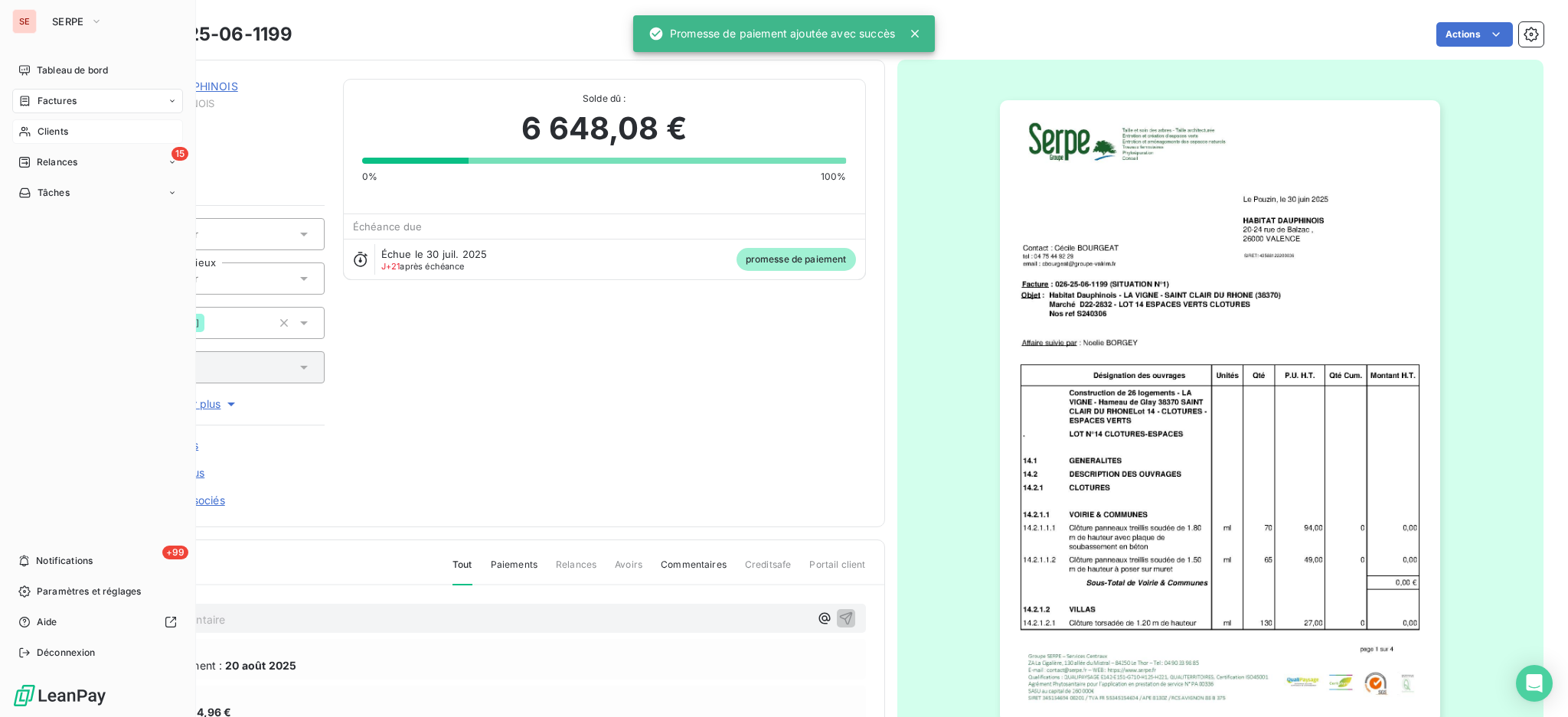
click at [55, 128] on span "Clients" at bounding box center [53, 131] width 31 height 14
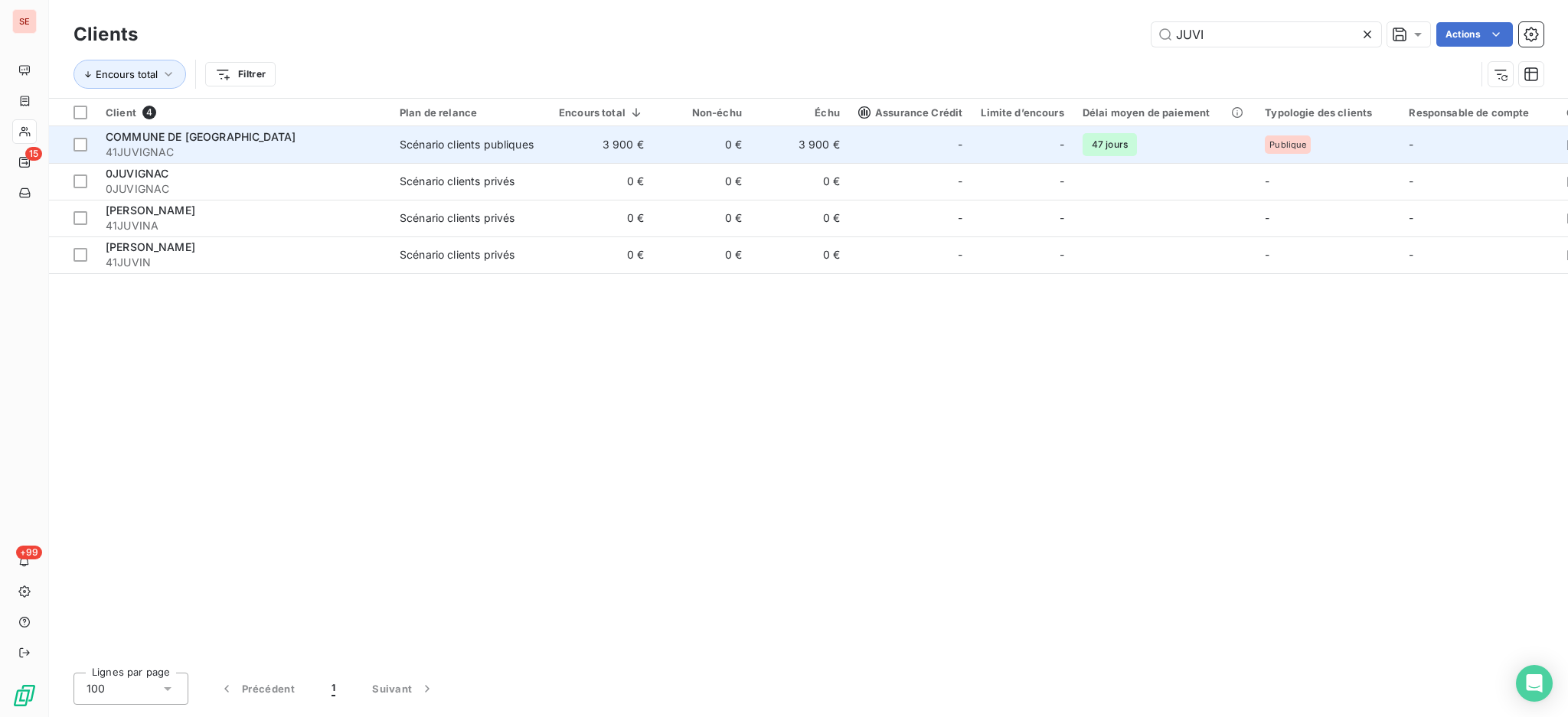
type input "JUVI"
click at [620, 142] on td "3 900 €" at bounding box center [601, 144] width 103 height 37
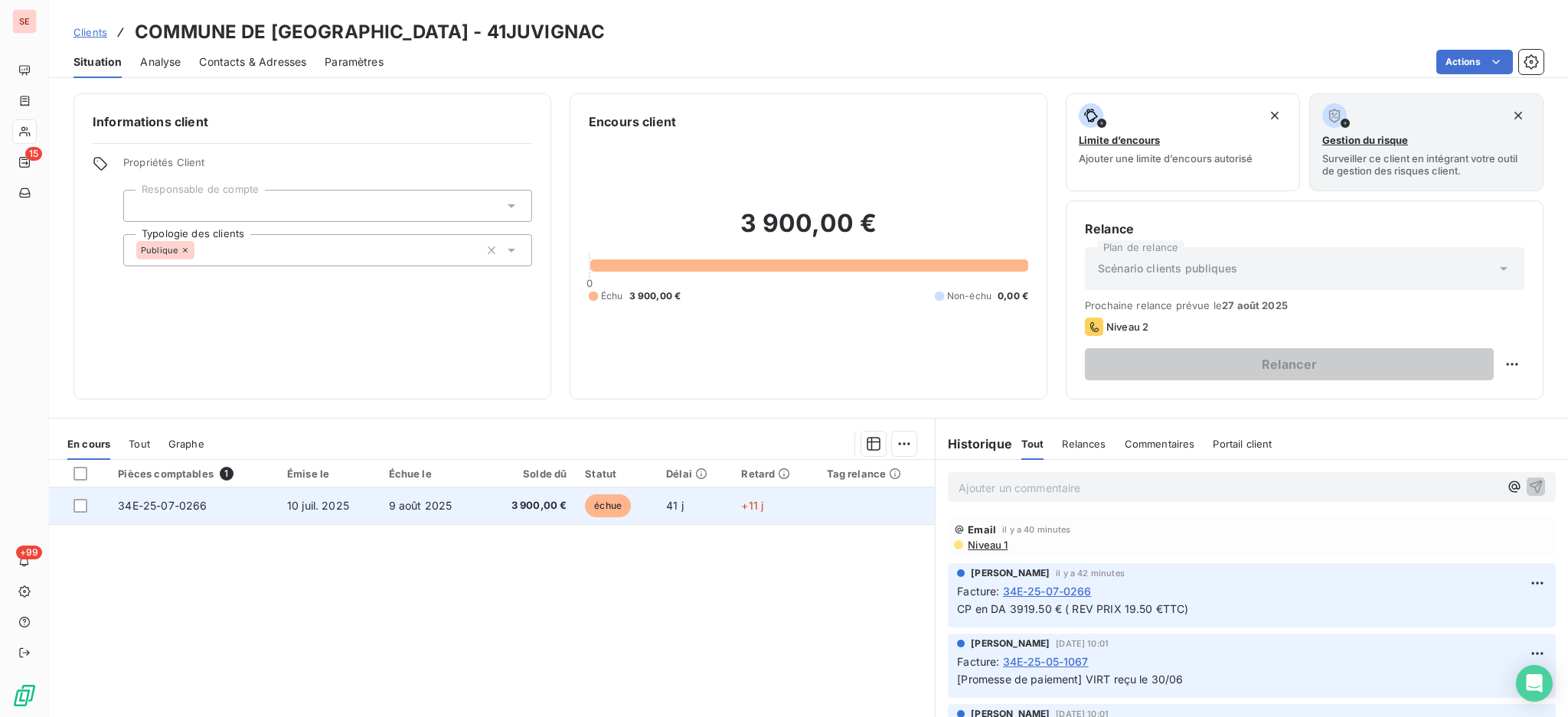
click at [504, 502] on span "3 900,00 €" at bounding box center [529, 506] width 75 height 15
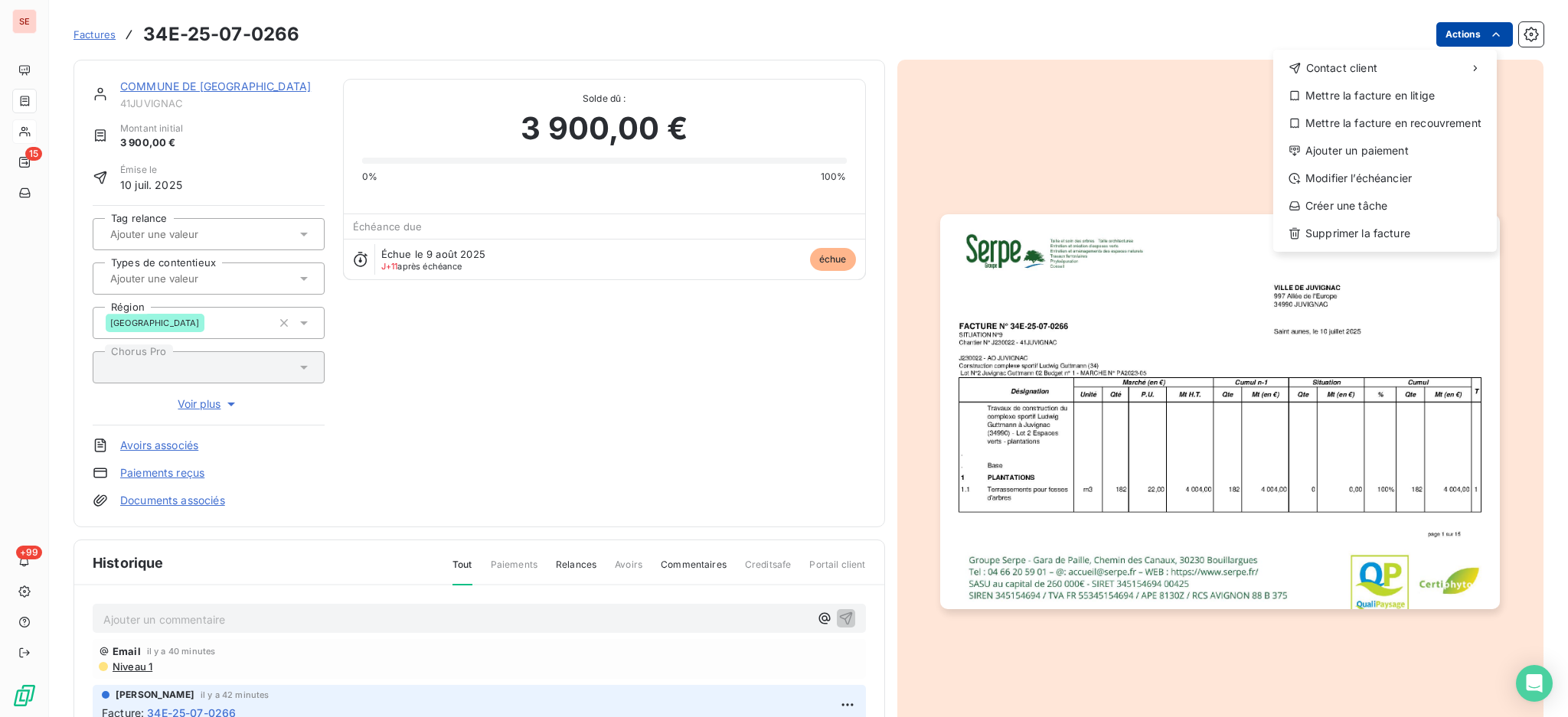
click at [1461, 33] on html "SE 15 +99 Factures 34E-25-07-0266 Actions Contact client Mettre la facture en l…" at bounding box center [784, 358] width 1568 height 717
click at [1409, 154] on div "Ajouter un paiement" at bounding box center [1385, 150] width 211 height 24
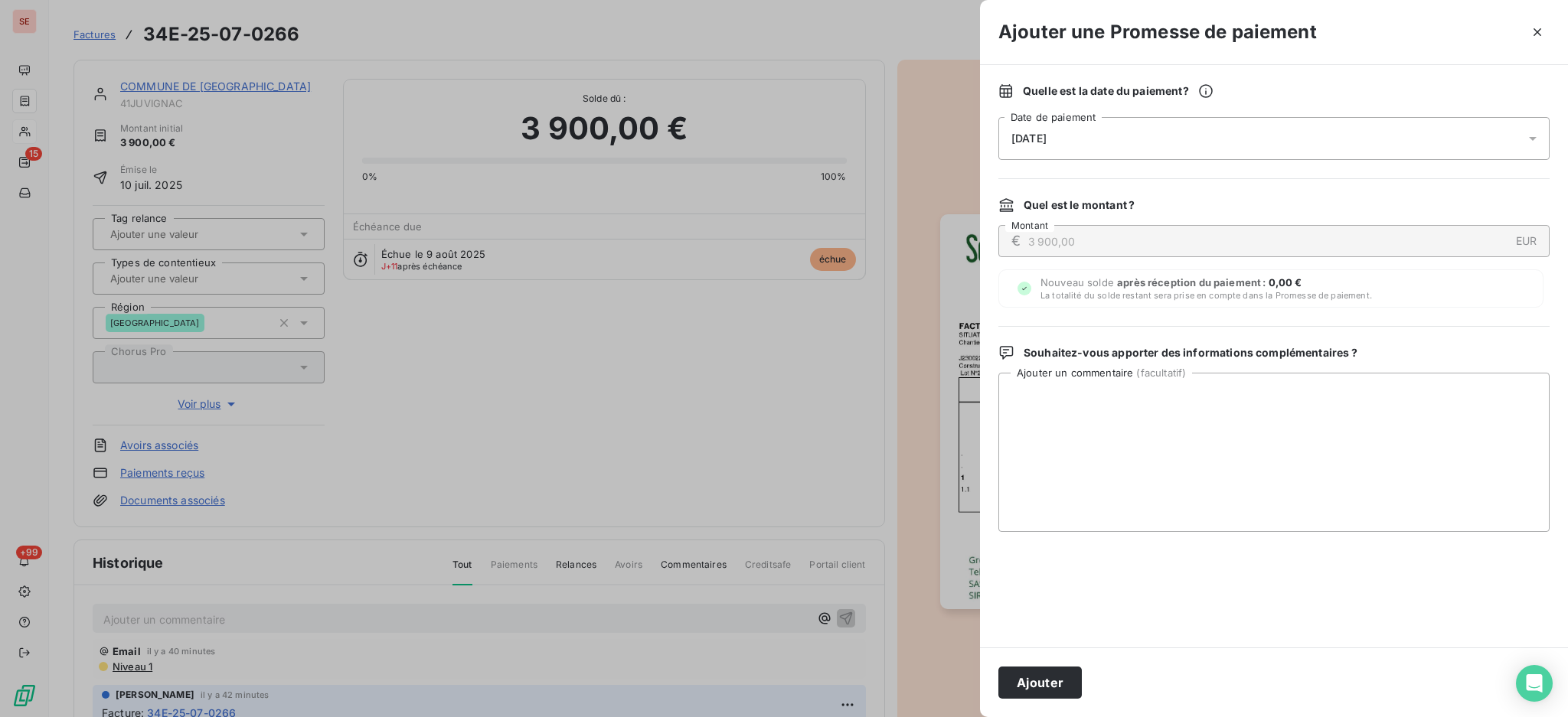
click at [1533, 140] on icon at bounding box center [1532, 138] width 7 height 4
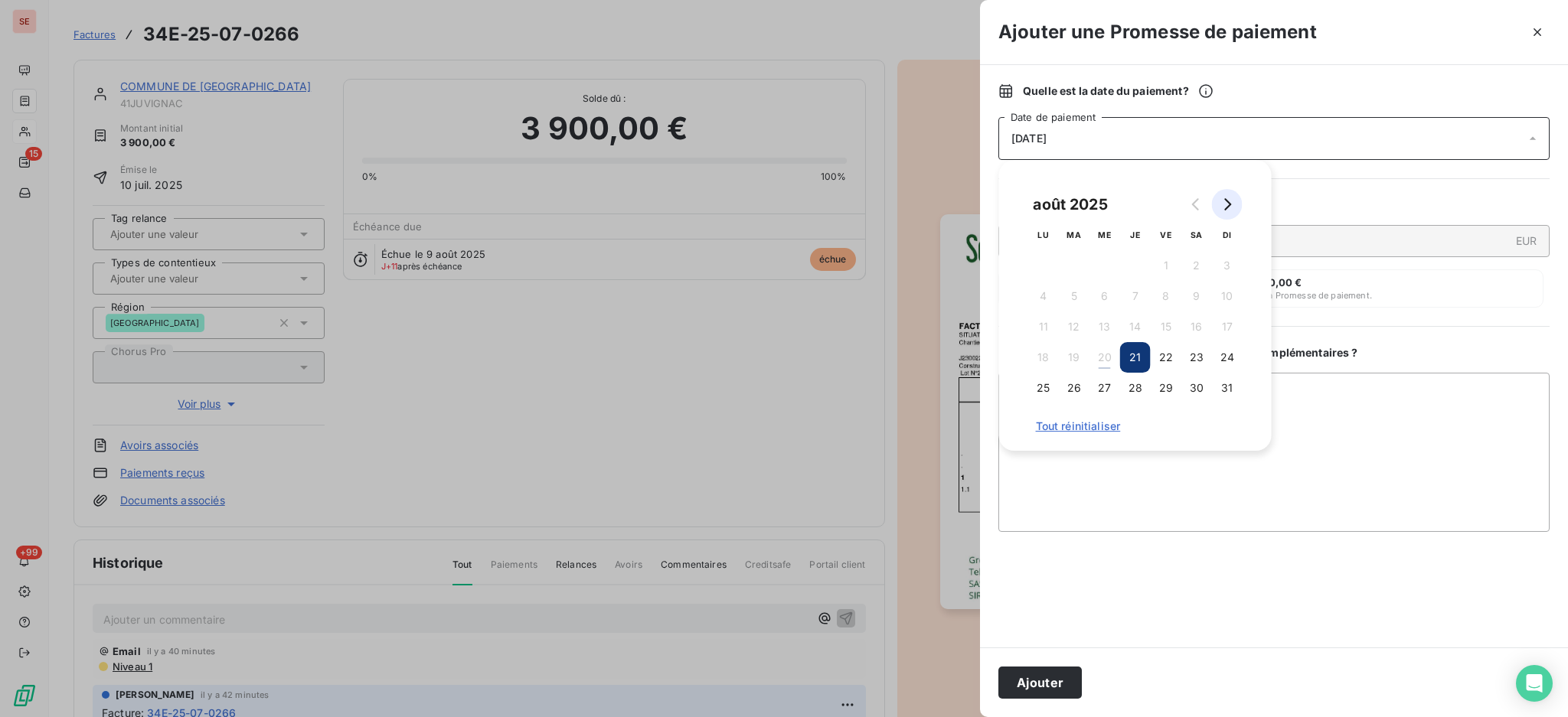
click at [1230, 206] on icon "Go to next month" at bounding box center [1226, 204] width 12 height 12
click at [1169, 294] on button "12" at bounding box center [1166, 296] width 31 height 31
click at [1330, 396] on textarea "Ajouter un commentaire ( facultatif )" at bounding box center [1274, 452] width 551 height 159
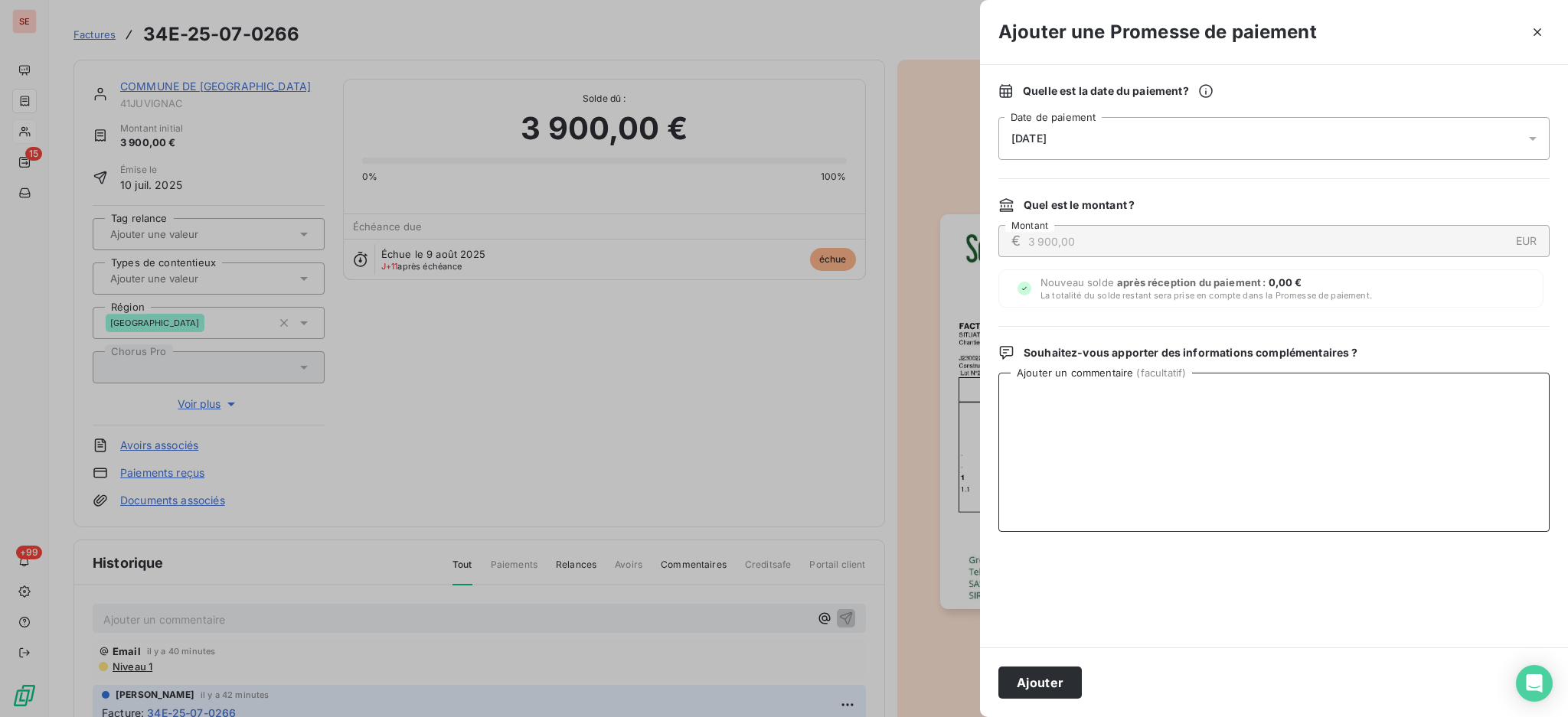
click at [1069, 419] on textarea "Ajouter un commentaire ( facultatif )" at bounding box center [1274, 452] width 551 height 159
paste textarea "Nathalie MATTINA <Nathalie.Mattina@juvignac.fr>"
type textarea "20/08 rép de Nathalie MATTINA <Nathalie.Mattina@juvignac.fr> Mise en paiement c…"
click at [1030, 680] on button "Ajouter" at bounding box center [1039, 683] width 84 height 33
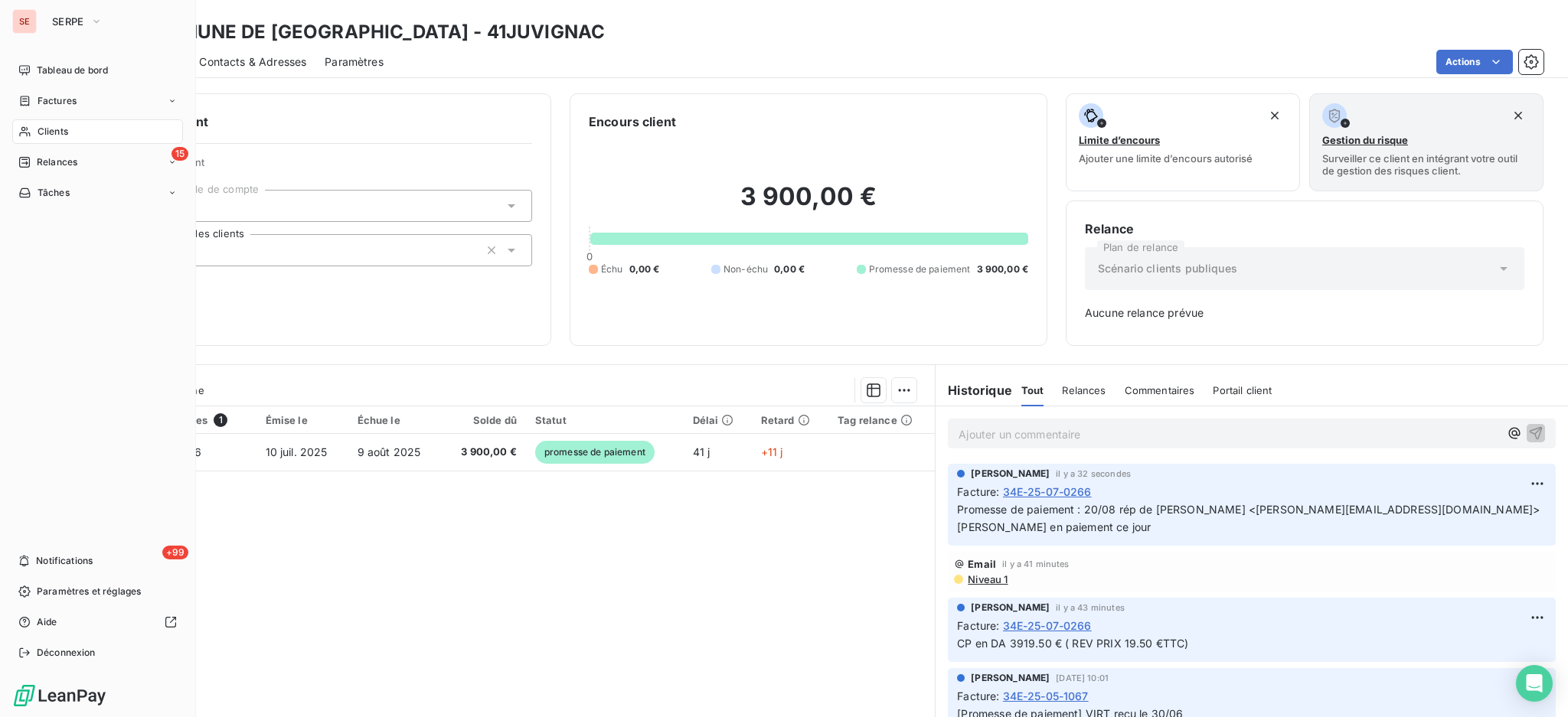
click at [65, 127] on span "Clients" at bounding box center [53, 131] width 31 height 14
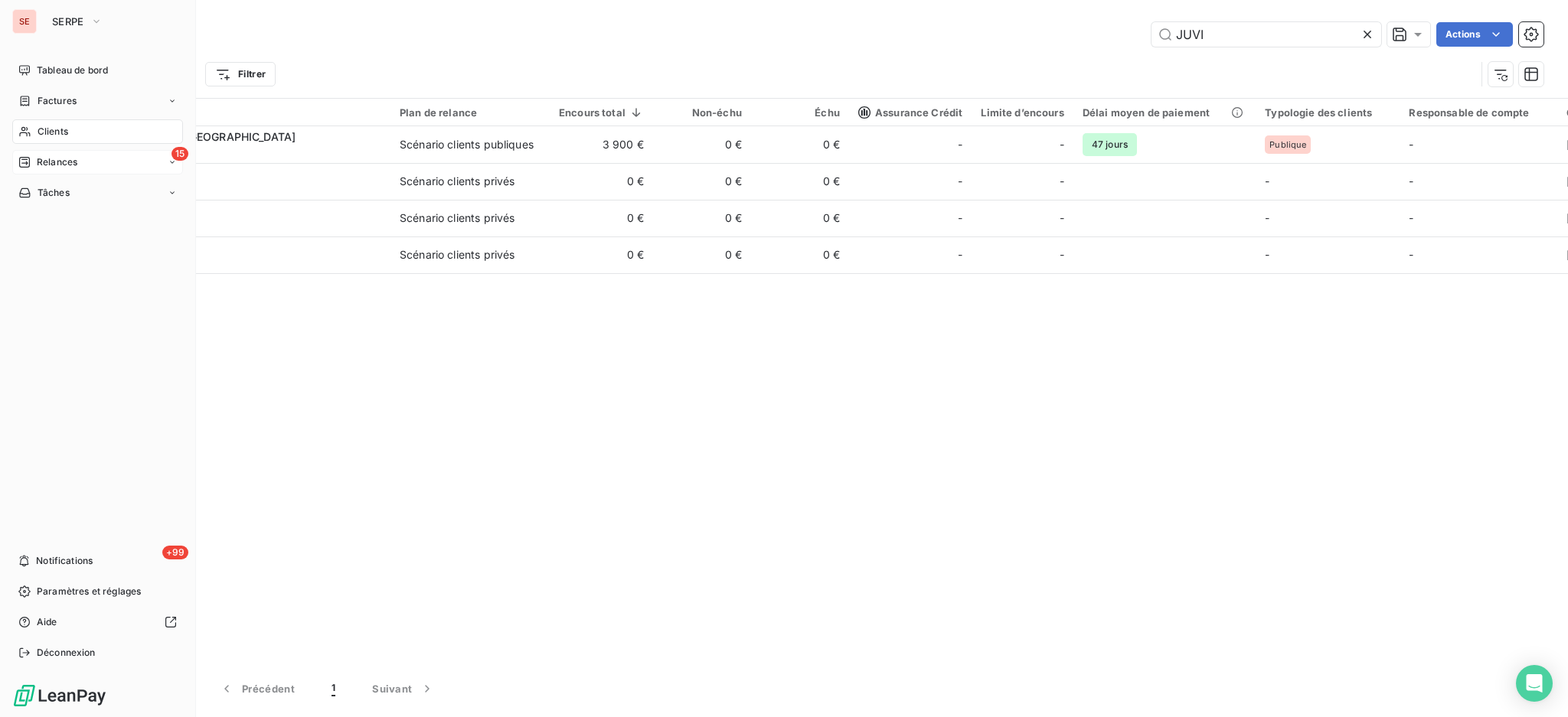
click at [63, 158] on span "Relances" at bounding box center [57, 162] width 41 height 14
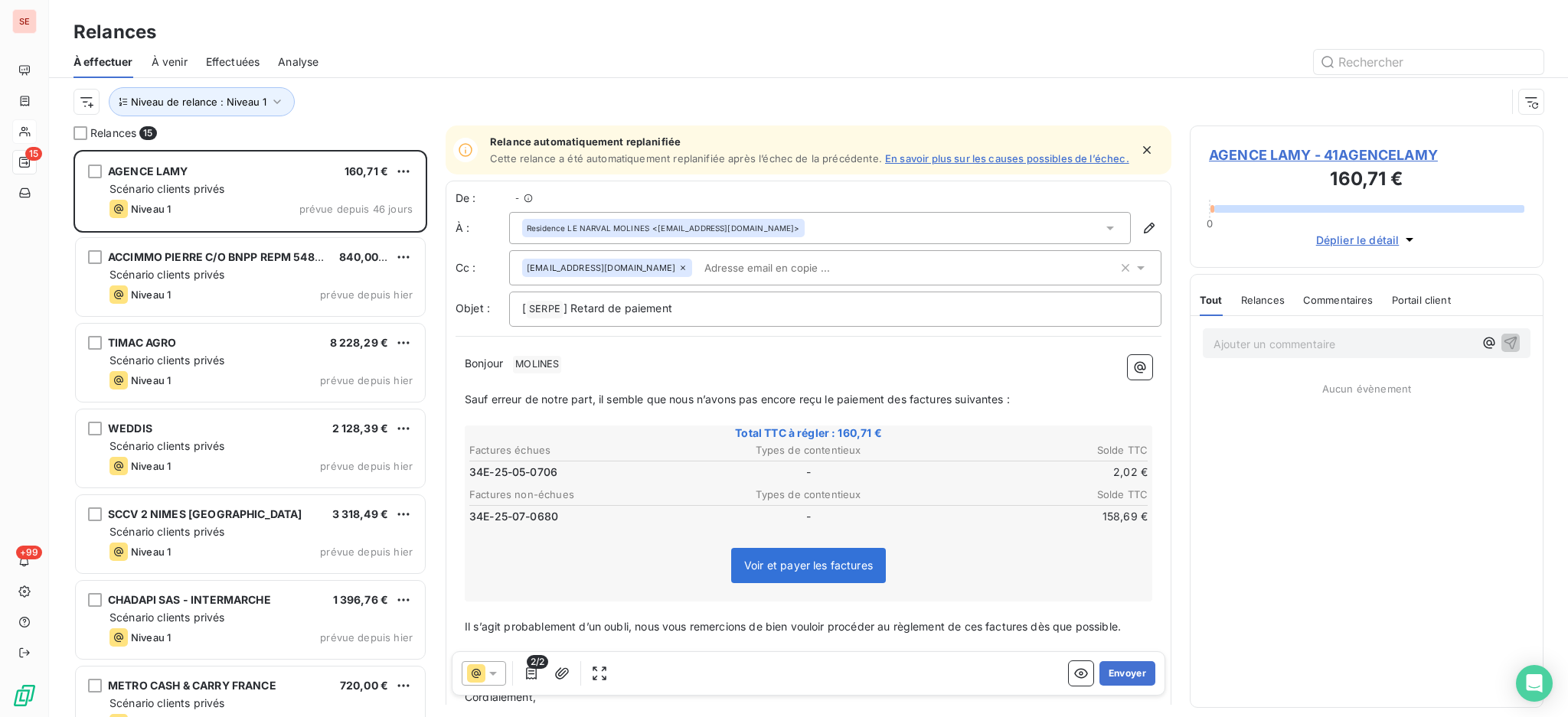
scroll to position [552, 338]
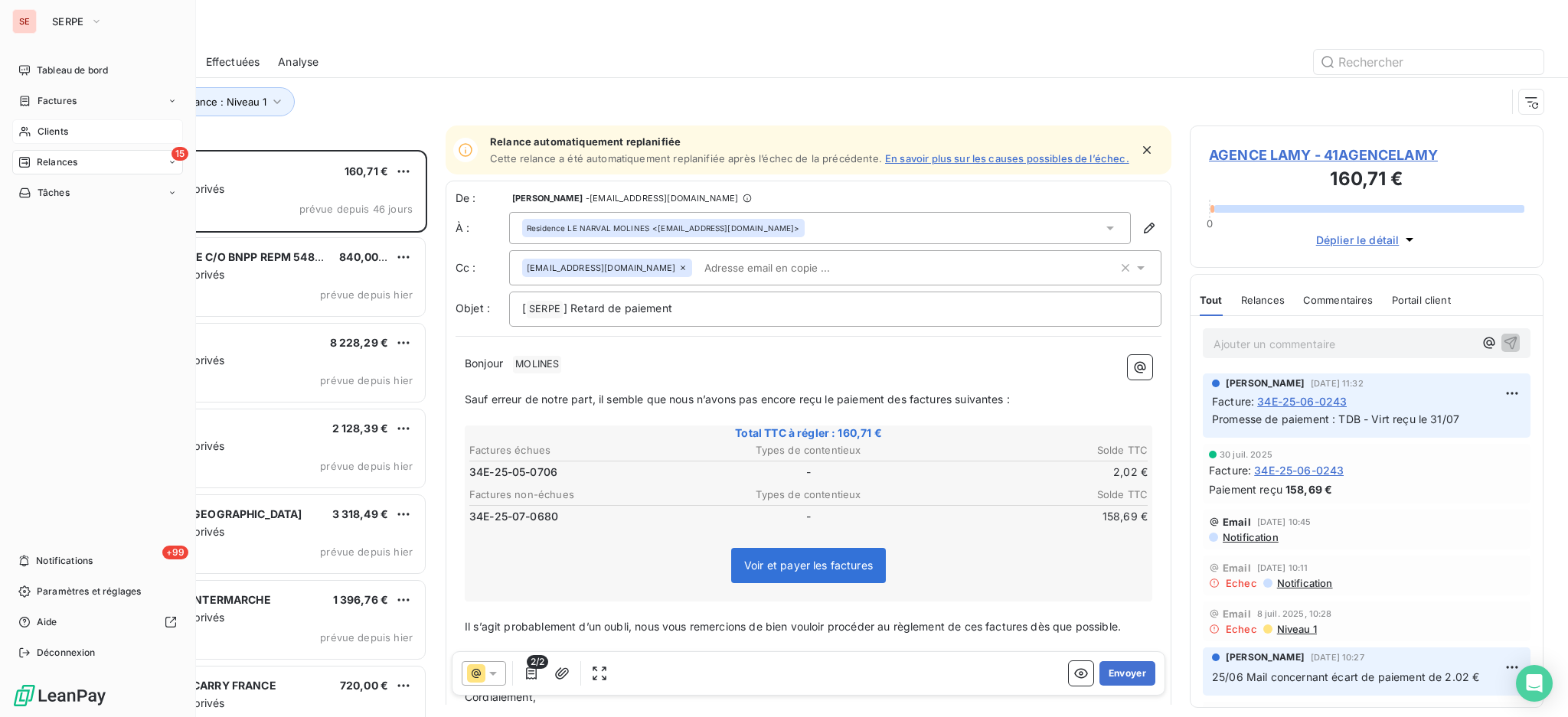
click at [63, 131] on span "Clients" at bounding box center [53, 131] width 31 height 14
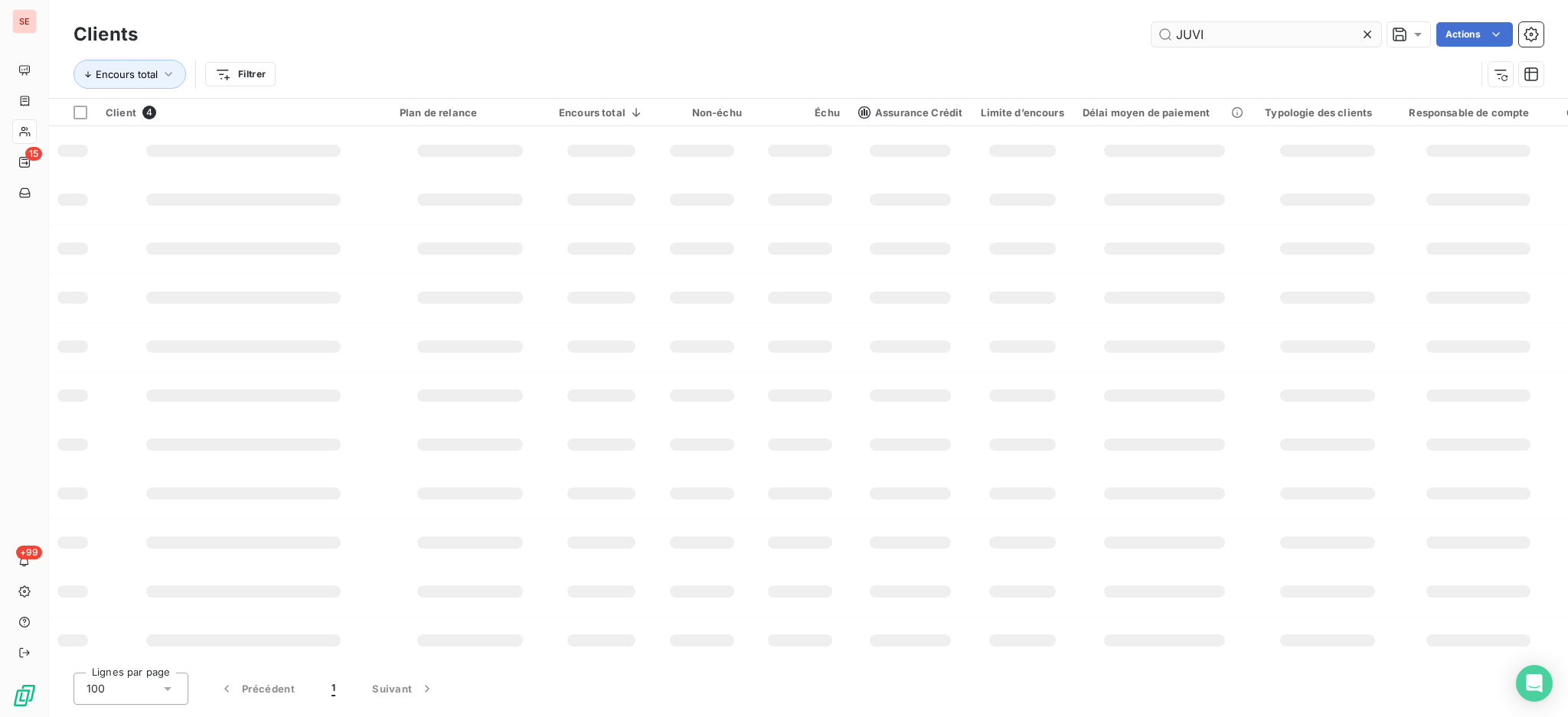
drag, startPoint x: 1220, startPoint y: 31, endPoint x: 1167, endPoint y: 31, distance: 53.0
click at [1167, 31] on input "JUVI" at bounding box center [1266, 34] width 229 height 24
type input "ACCIMMO"
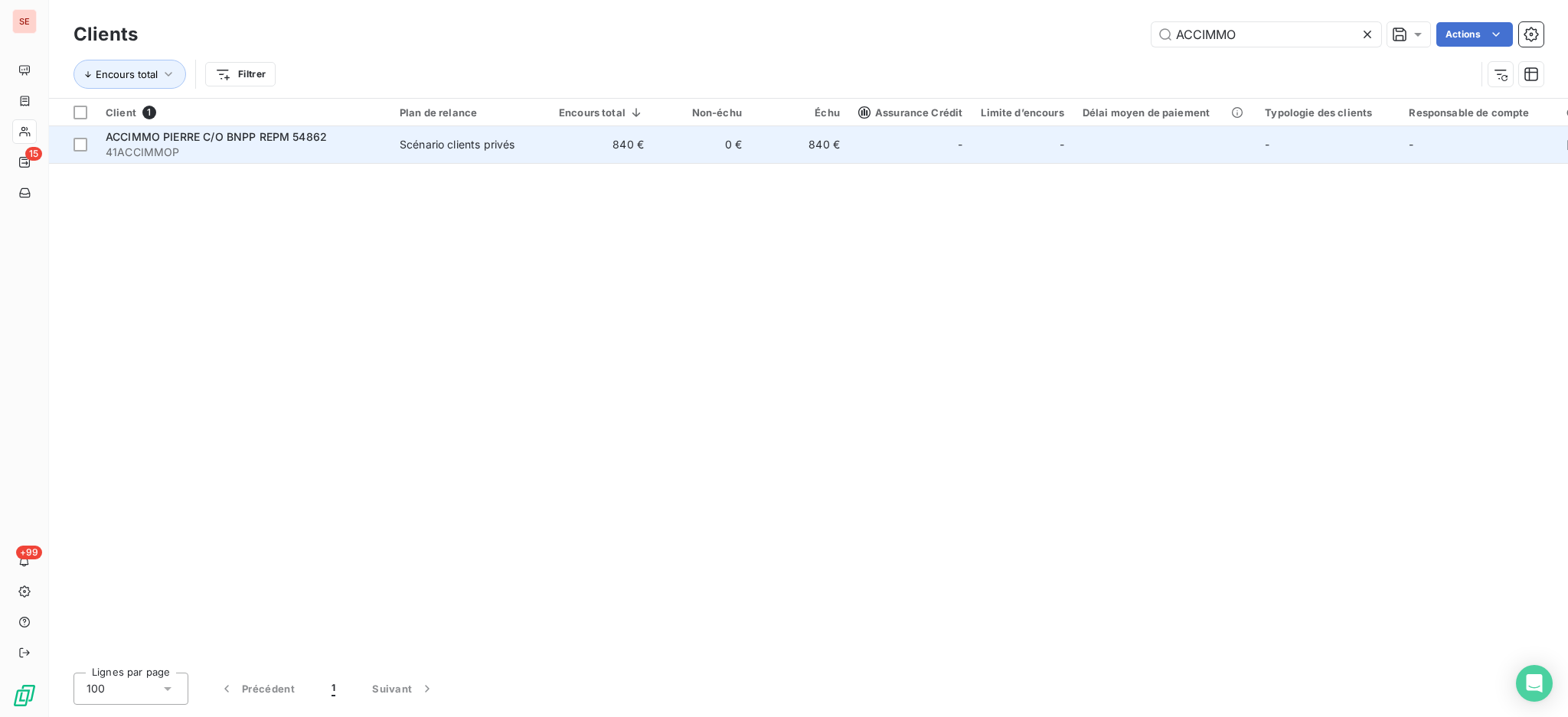
click at [390, 149] on td "ACCIMMO PIERRE C/O BNPP REPM 54862 41ACCIMMOP" at bounding box center [243, 144] width 294 height 37
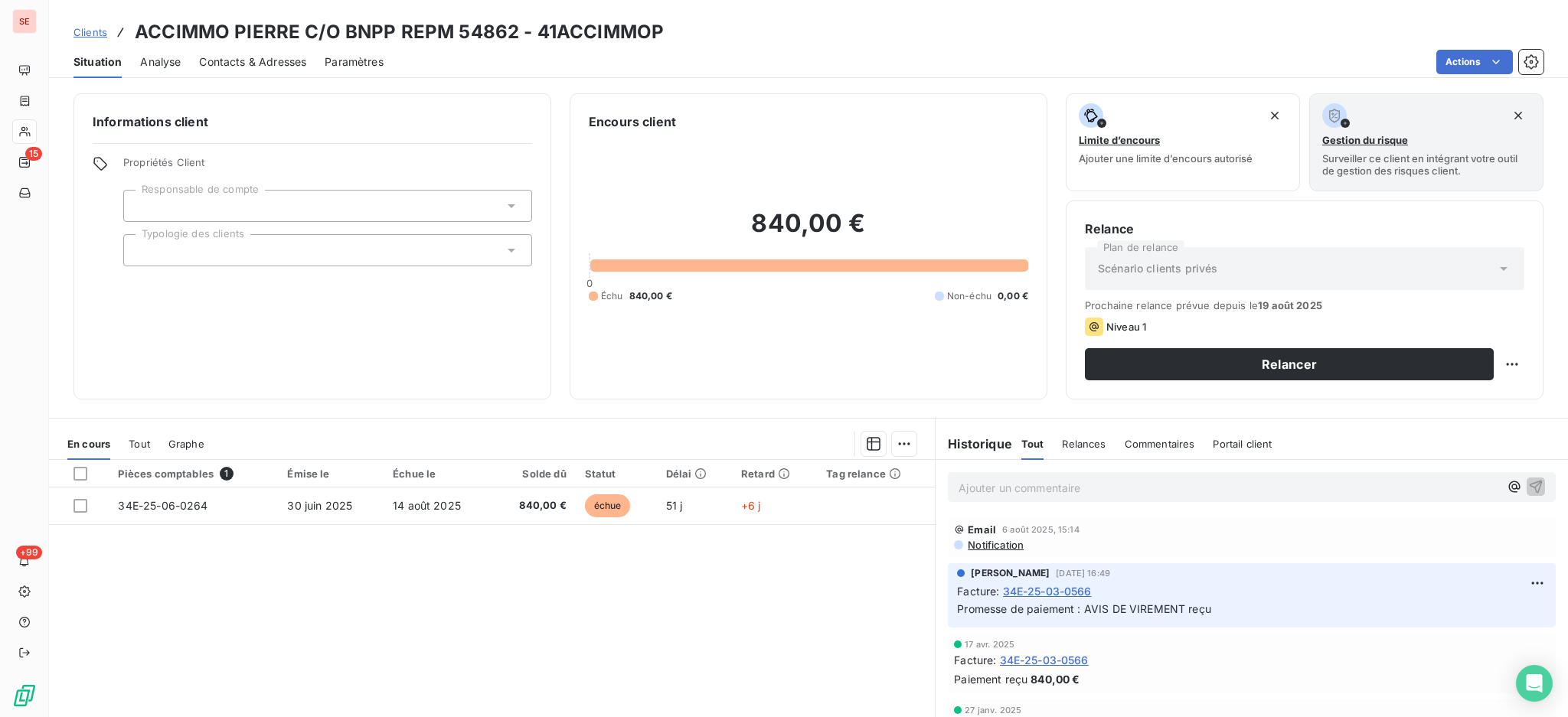
click at [1000, 543] on span "Notification" at bounding box center [995, 545] width 58 height 12
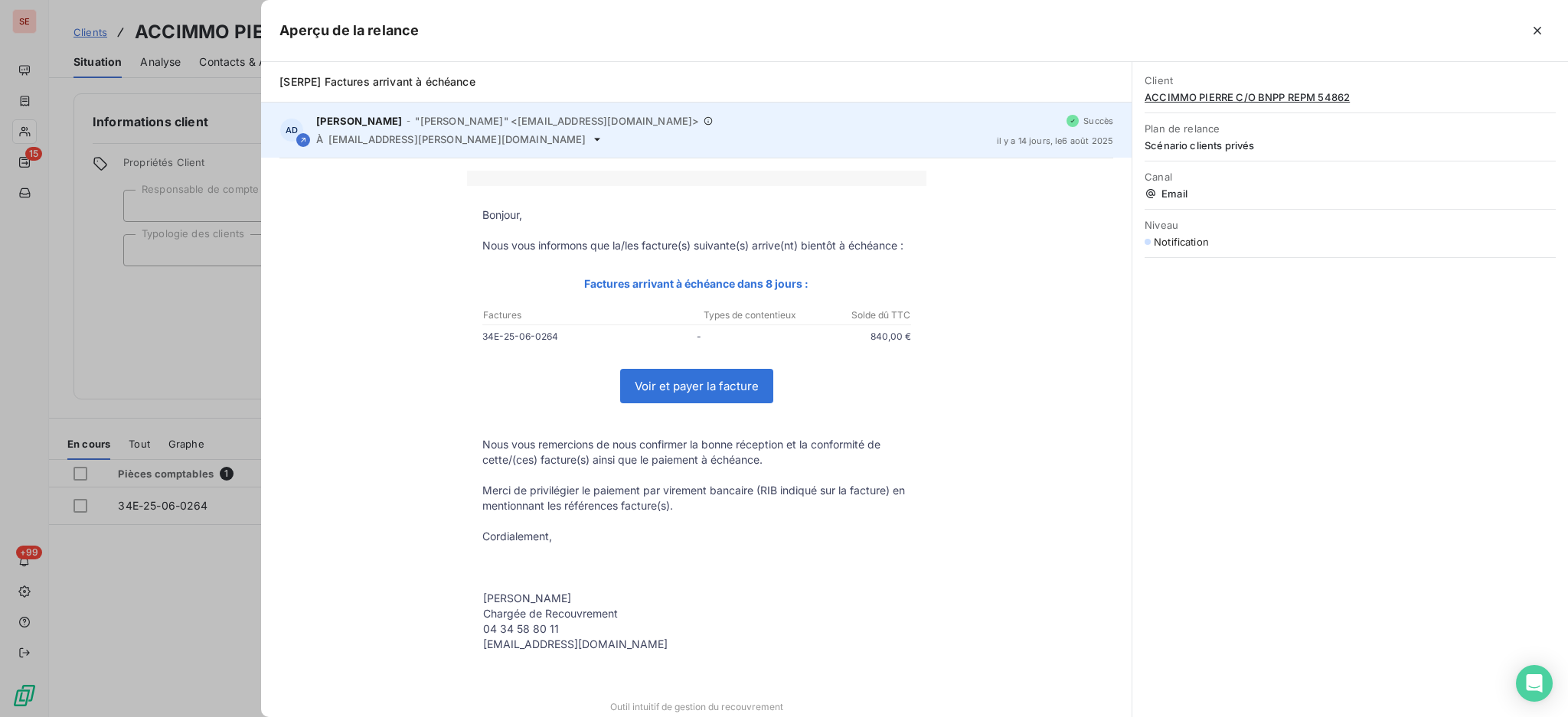
click at [594, 138] on icon at bounding box center [597, 139] width 7 height 3
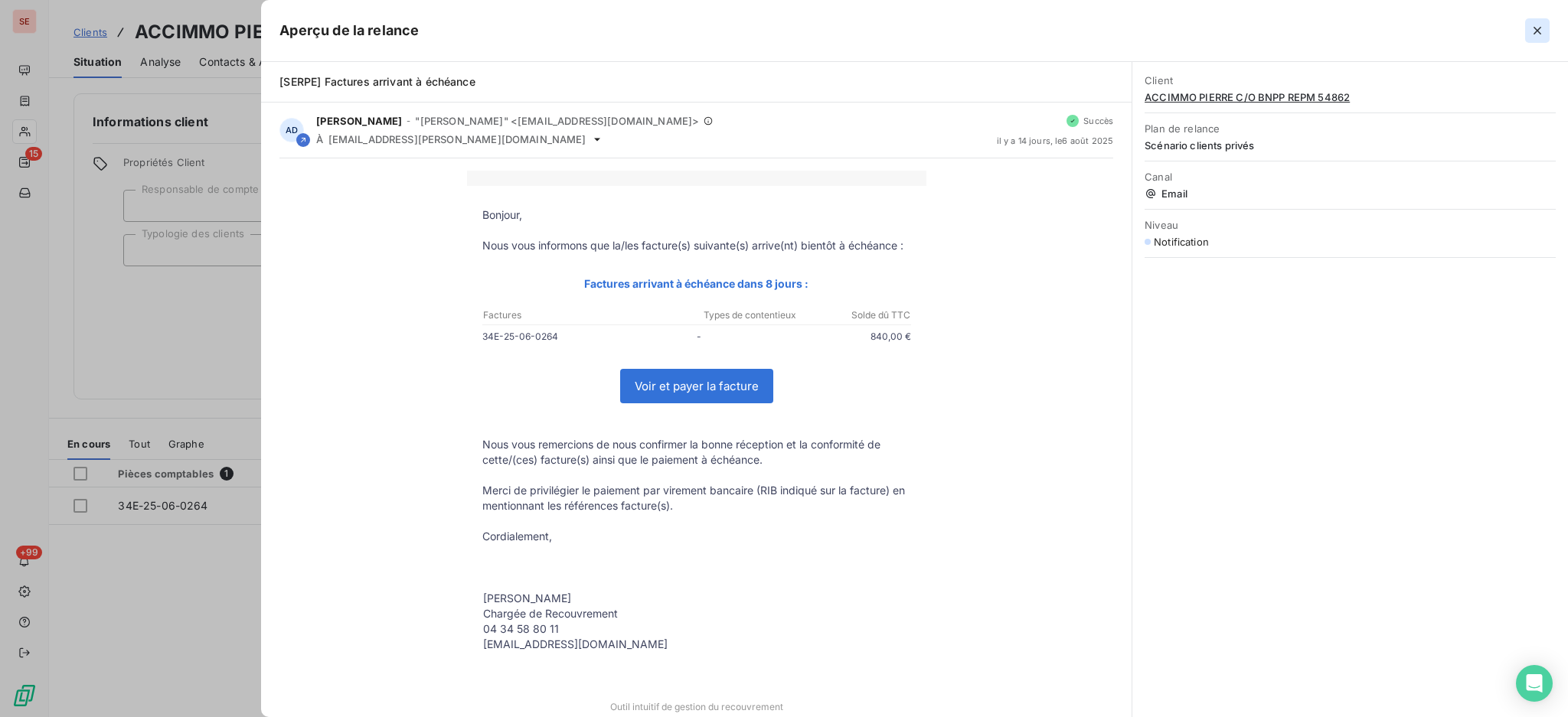
click at [1531, 32] on icon "button" at bounding box center [1537, 30] width 15 height 15
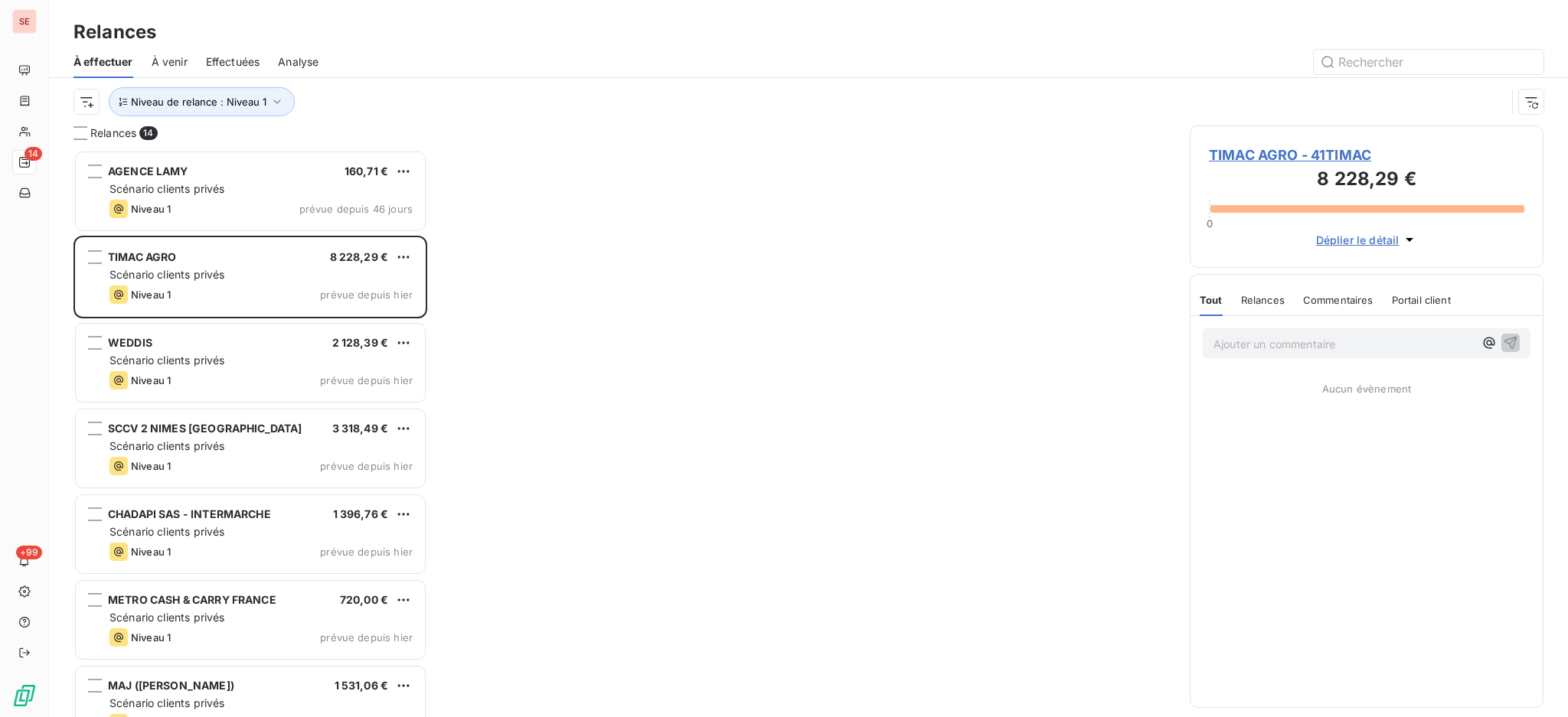
scroll to position [552, 338]
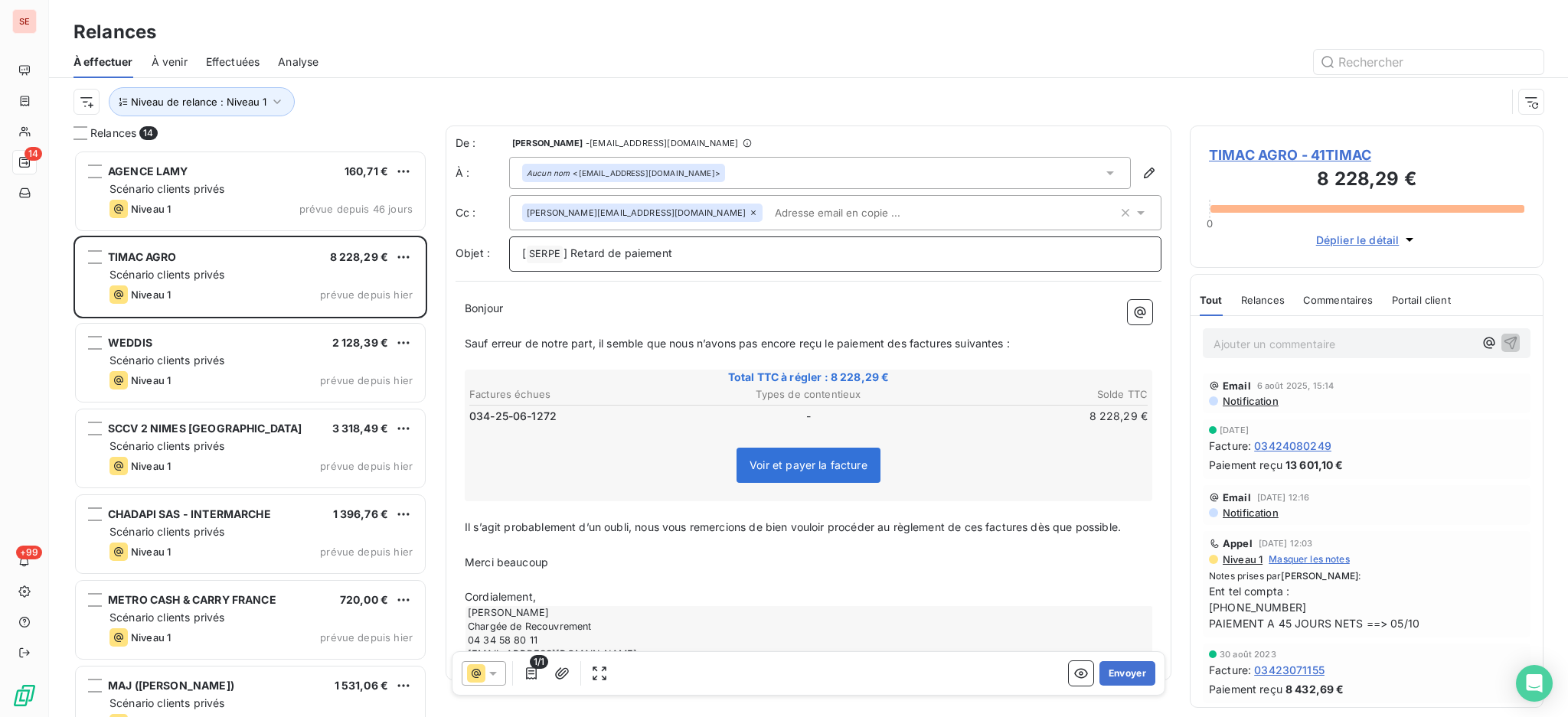
click at [682, 254] on p "[ SERPE ﻿ ] Retard de paiement" at bounding box center [835, 254] width 626 height 19
click at [553, 598] on p "Cordialement," at bounding box center [808, 598] width 687 height 18
drag, startPoint x: 470, startPoint y: 580, endPoint x: 468, endPoint y: 541, distance: 39.1
click at [468, 541] on div "Bonjour ﻿ ﻿ ﻿ ﻿ Sauf erreur de notre part, il semble que nous n’avons pas encor…" at bounding box center [808, 489] width 687 height 379
click at [1101, 661] on button "Envoyer" at bounding box center [1127, 673] width 56 height 24
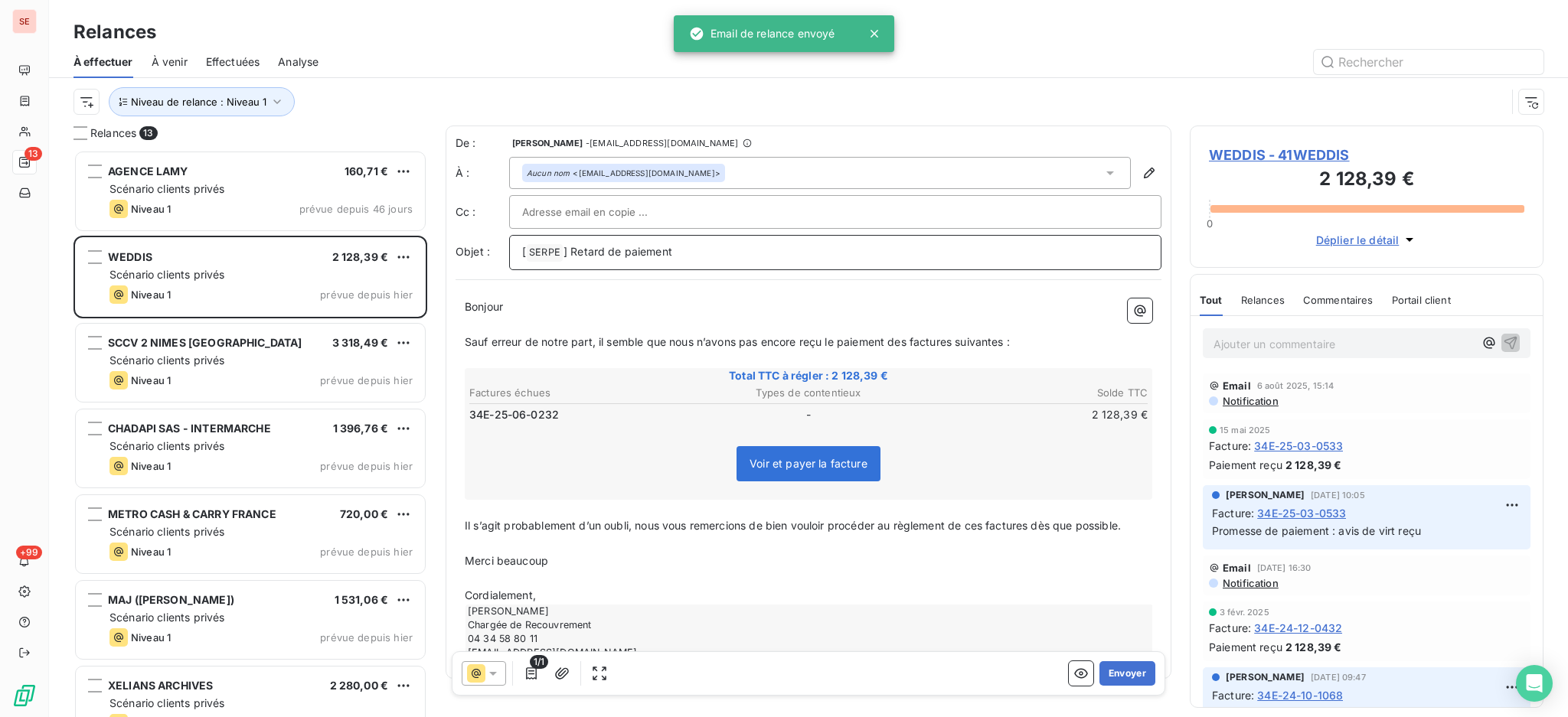
click at [701, 249] on p "[ SERPE ﻿ ] Retard de paiement" at bounding box center [835, 252] width 626 height 19
click at [1254, 148] on span "WEDDIS - 41WEDDIS" at bounding box center [1366, 154] width 316 height 20
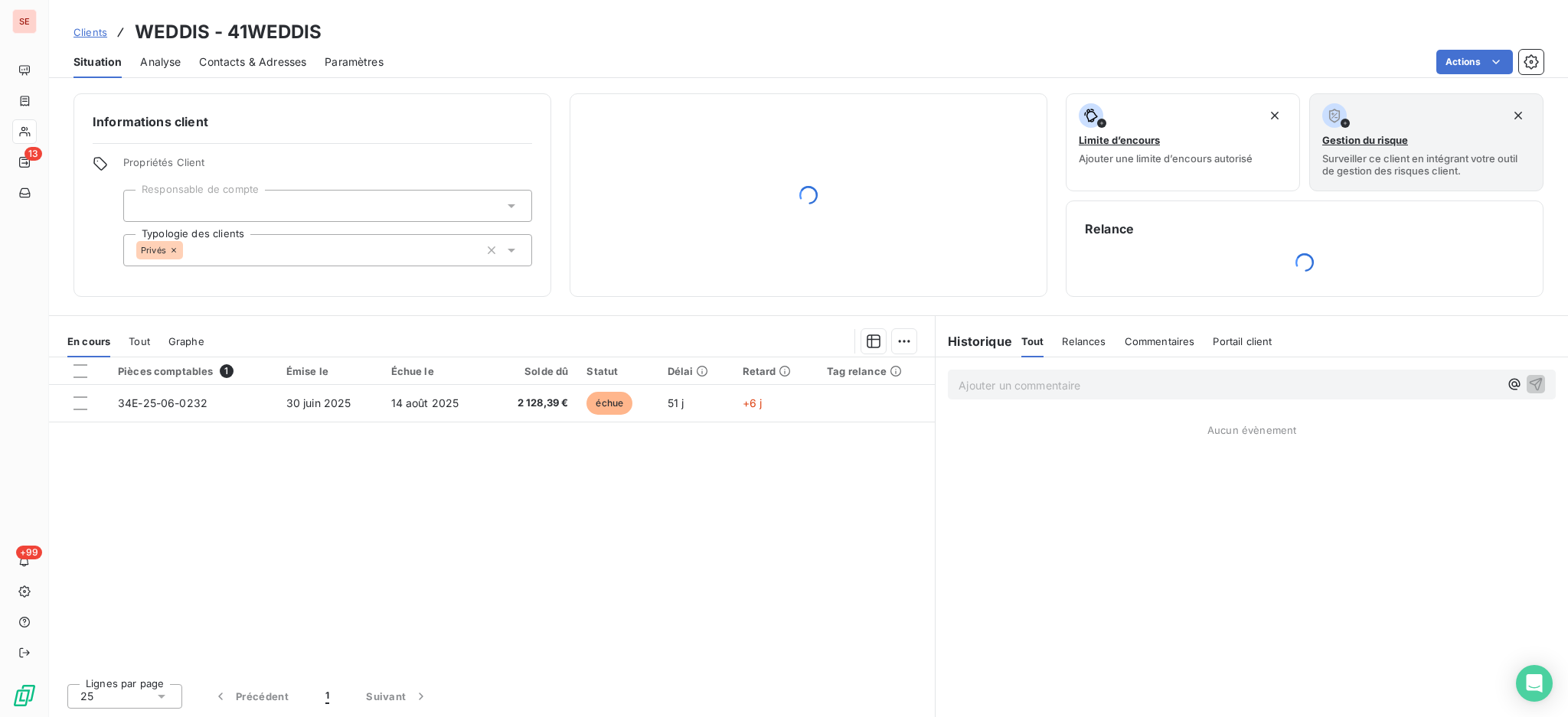
click at [280, 67] on span "Contacts & Adresses" at bounding box center [253, 62] width 107 height 15
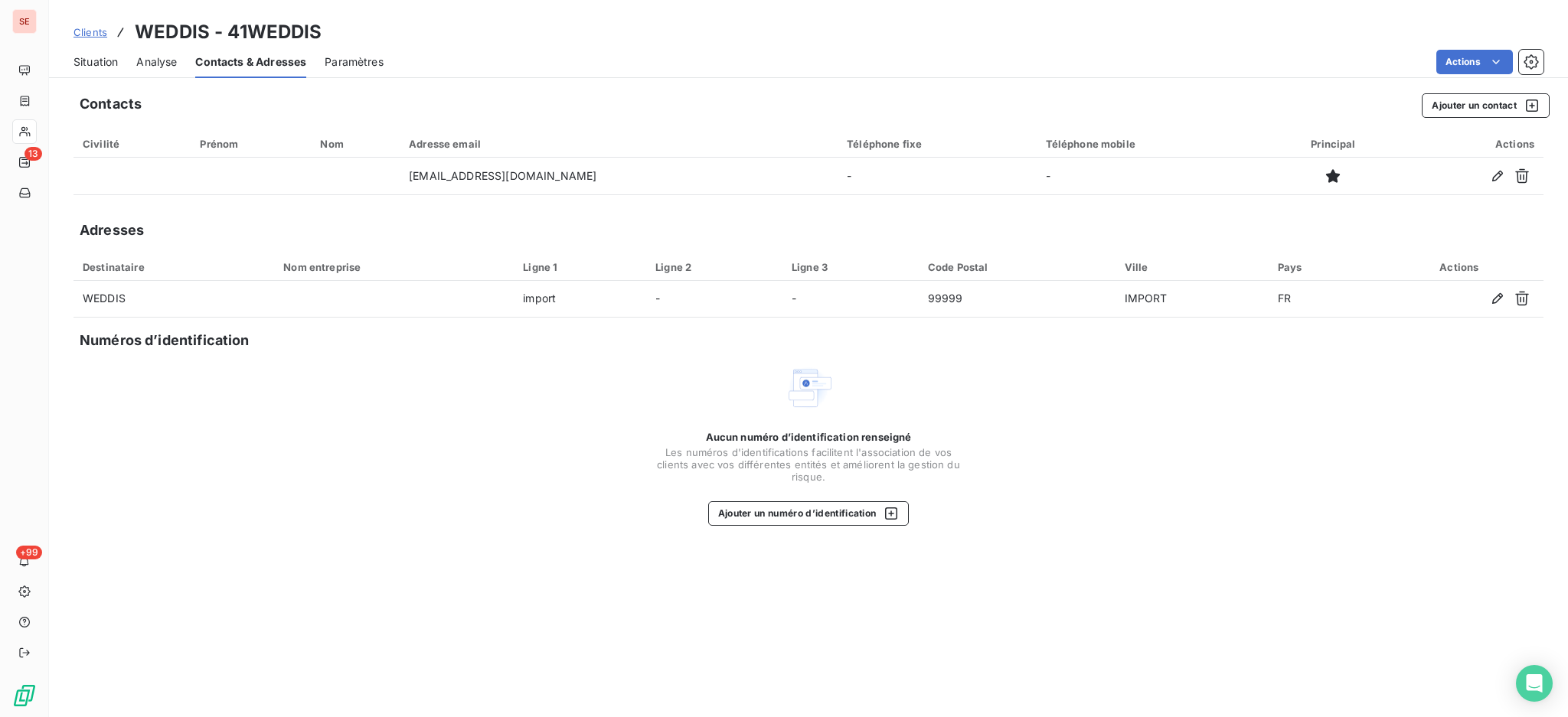
click at [99, 66] on span "Situation" at bounding box center [95, 62] width 45 height 15
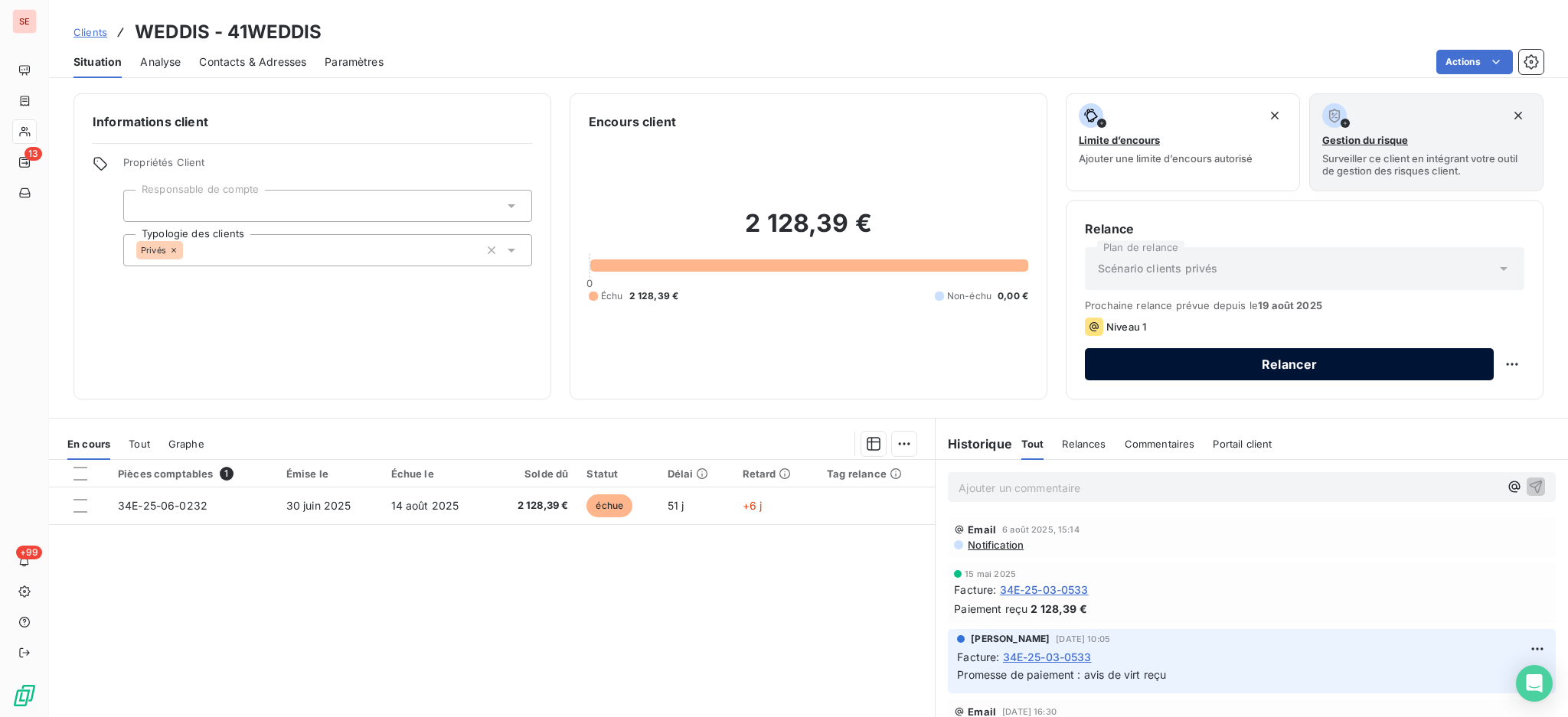
click at [1178, 359] on button "Relancer" at bounding box center [1289, 364] width 409 height 33
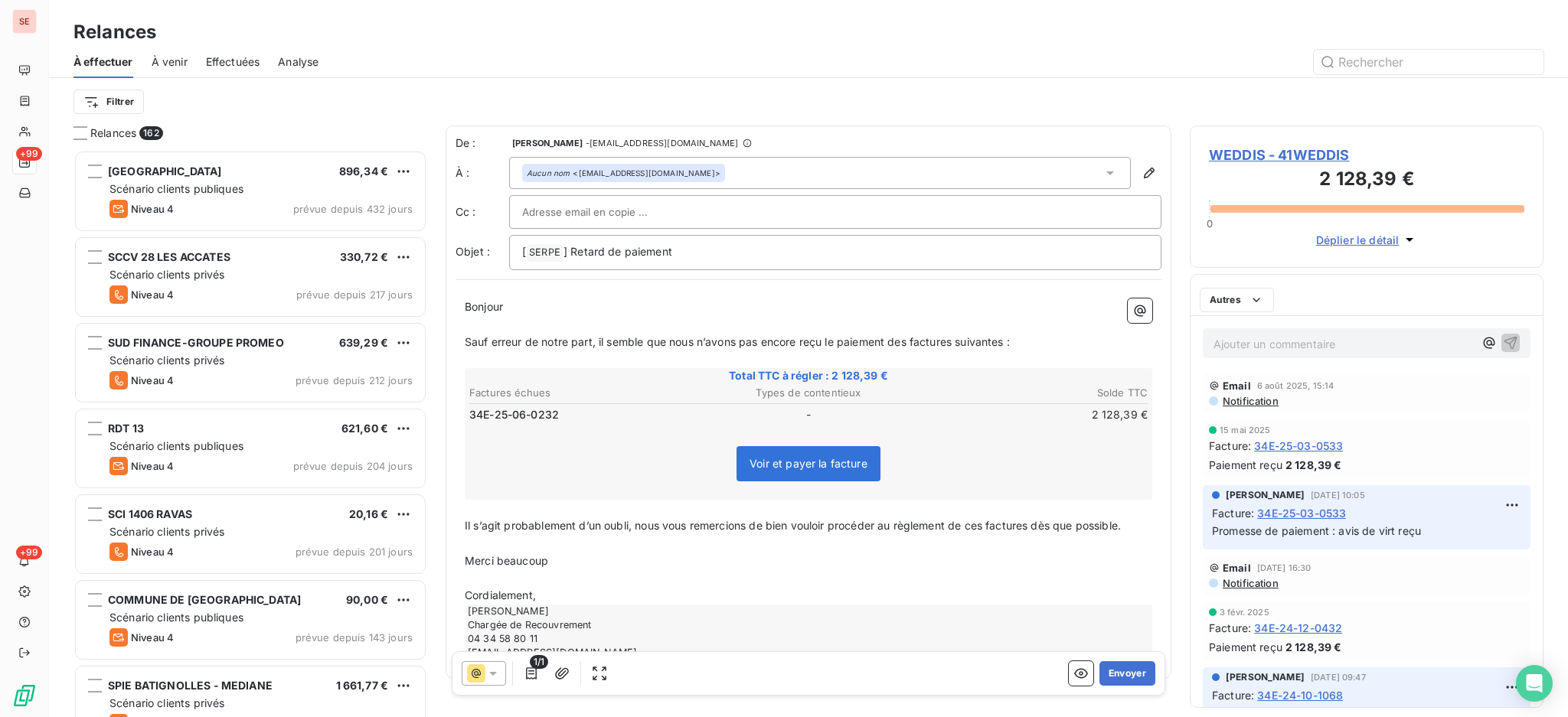
scroll to position [553, 338]
click at [91, 104] on html "SE +99 +99 Relances À effectuer À venir Effectuées Analyse Filtrer Relances 162…" at bounding box center [784, 358] width 1568 height 717
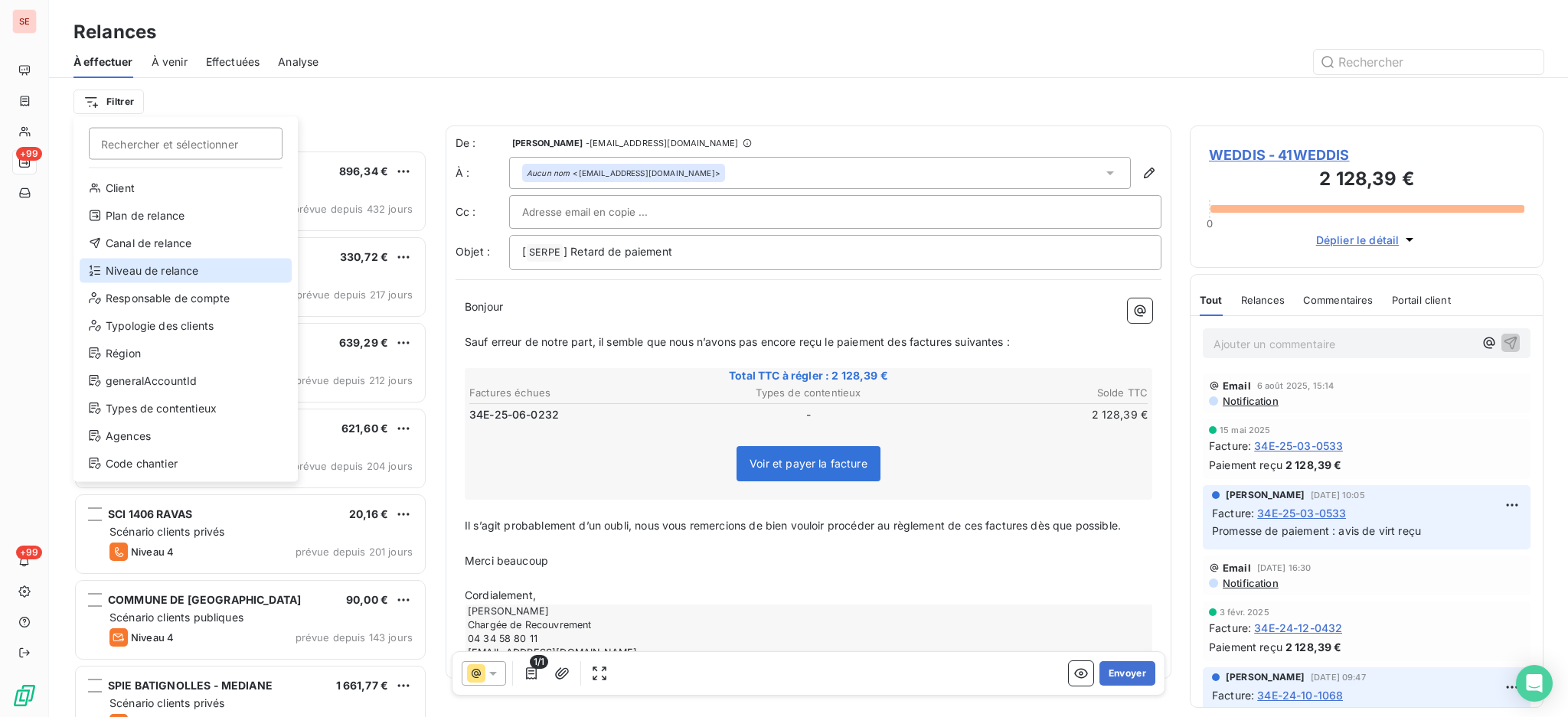
click at [175, 263] on div "Niveau de relance" at bounding box center [185, 271] width 212 height 24
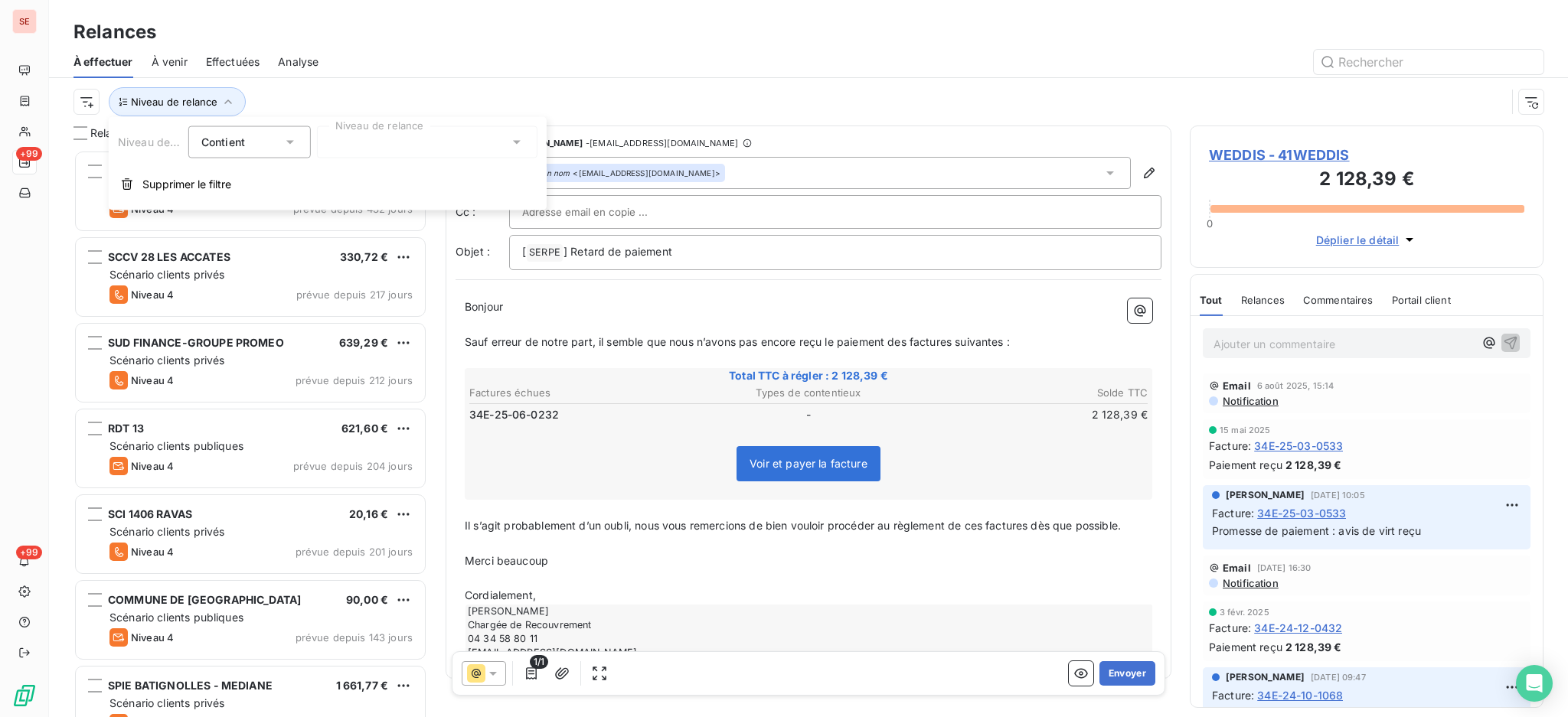
scroll to position [16, 16]
click at [516, 147] on icon at bounding box center [516, 142] width 15 height 15
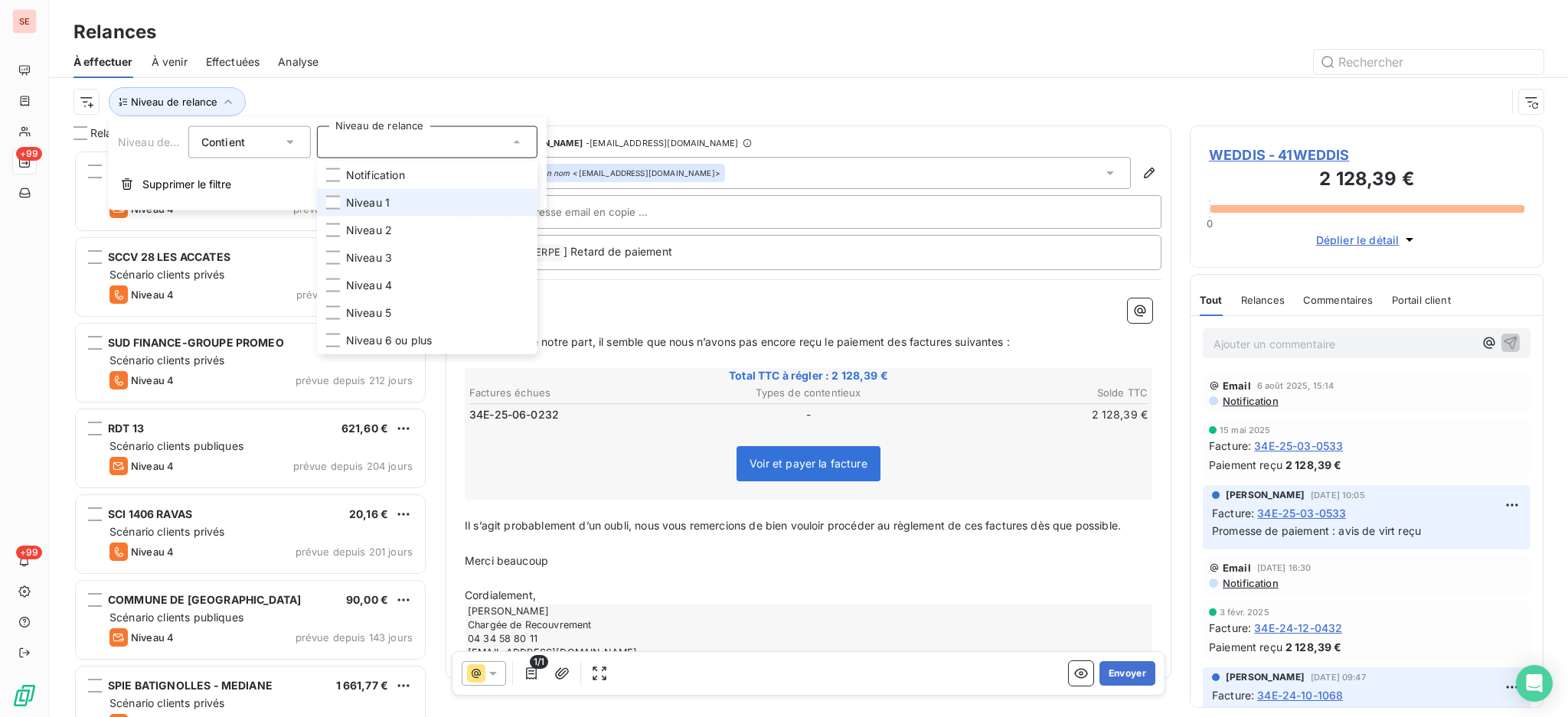
click at [418, 202] on li "Niveau 1" at bounding box center [427, 203] width 220 height 28
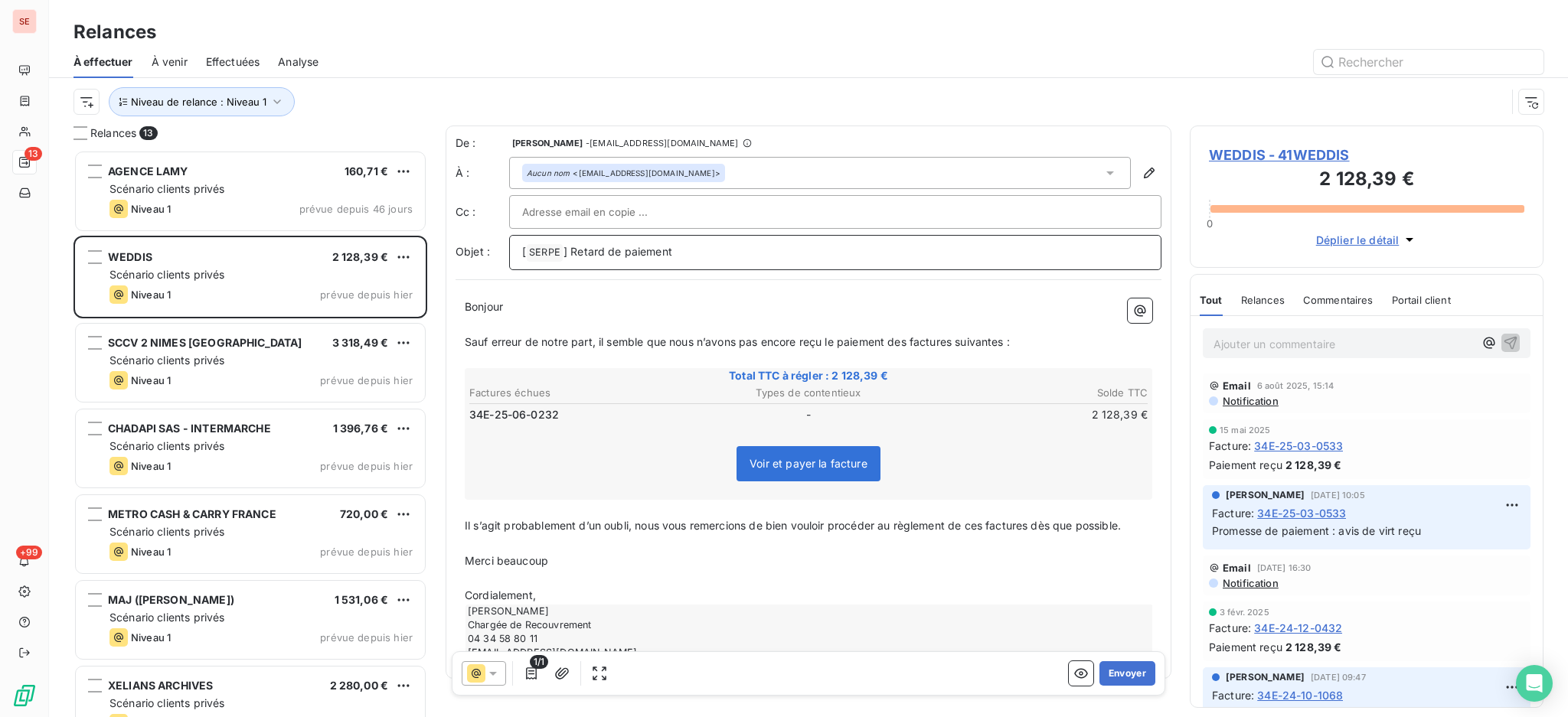
click at [766, 251] on p "[ SERPE ﻿ ] Retard de paiement" at bounding box center [835, 252] width 626 height 19
click at [632, 592] on p "Cordialement," at bounding box center [808, 596] width 687 height 18
click at [1122, 672] on button "Envoyer" at bounding box center [1127, 673] width 56 height 24
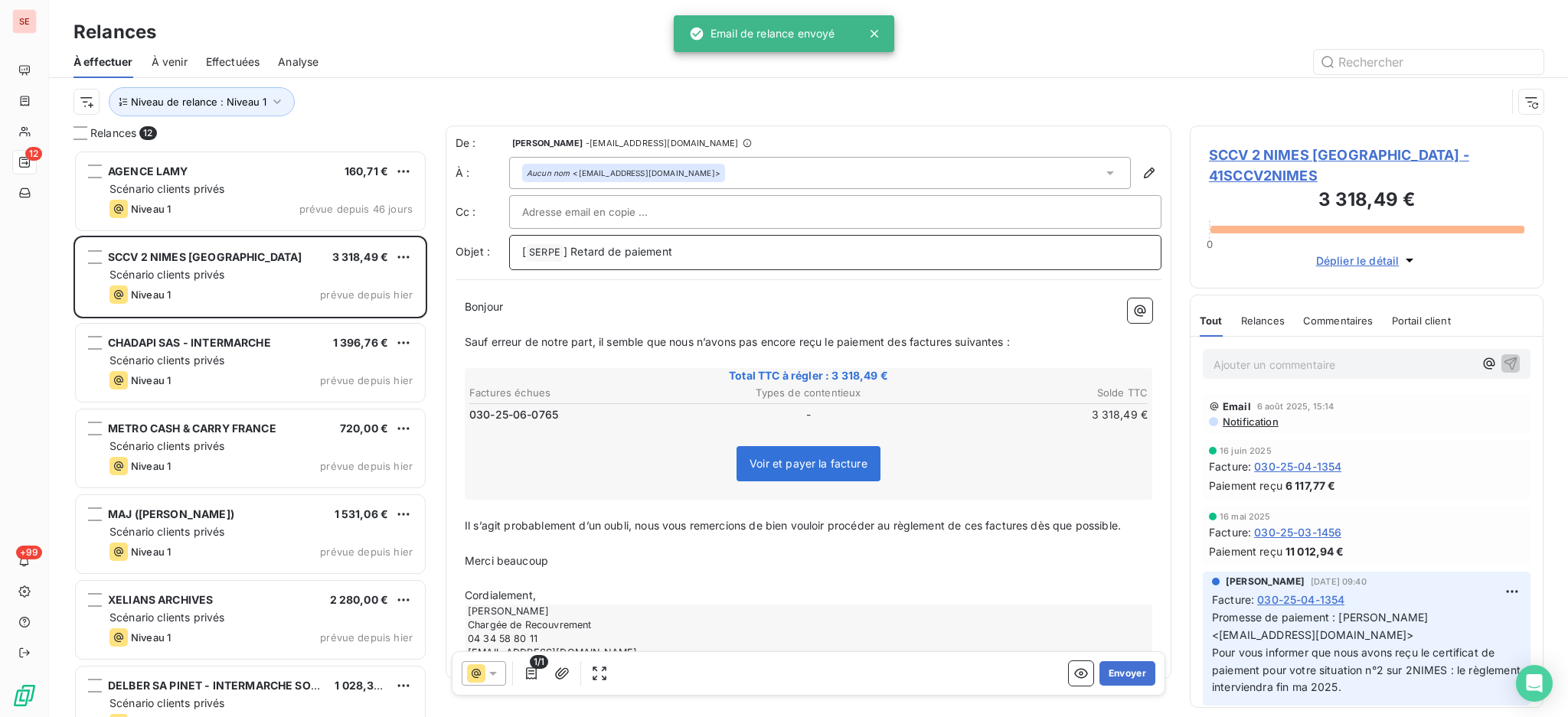
click at [726, 253] on p "[ SERPE ﻿ ] Retard de paiement" at bounding box center [835, 252] width 626 height 19
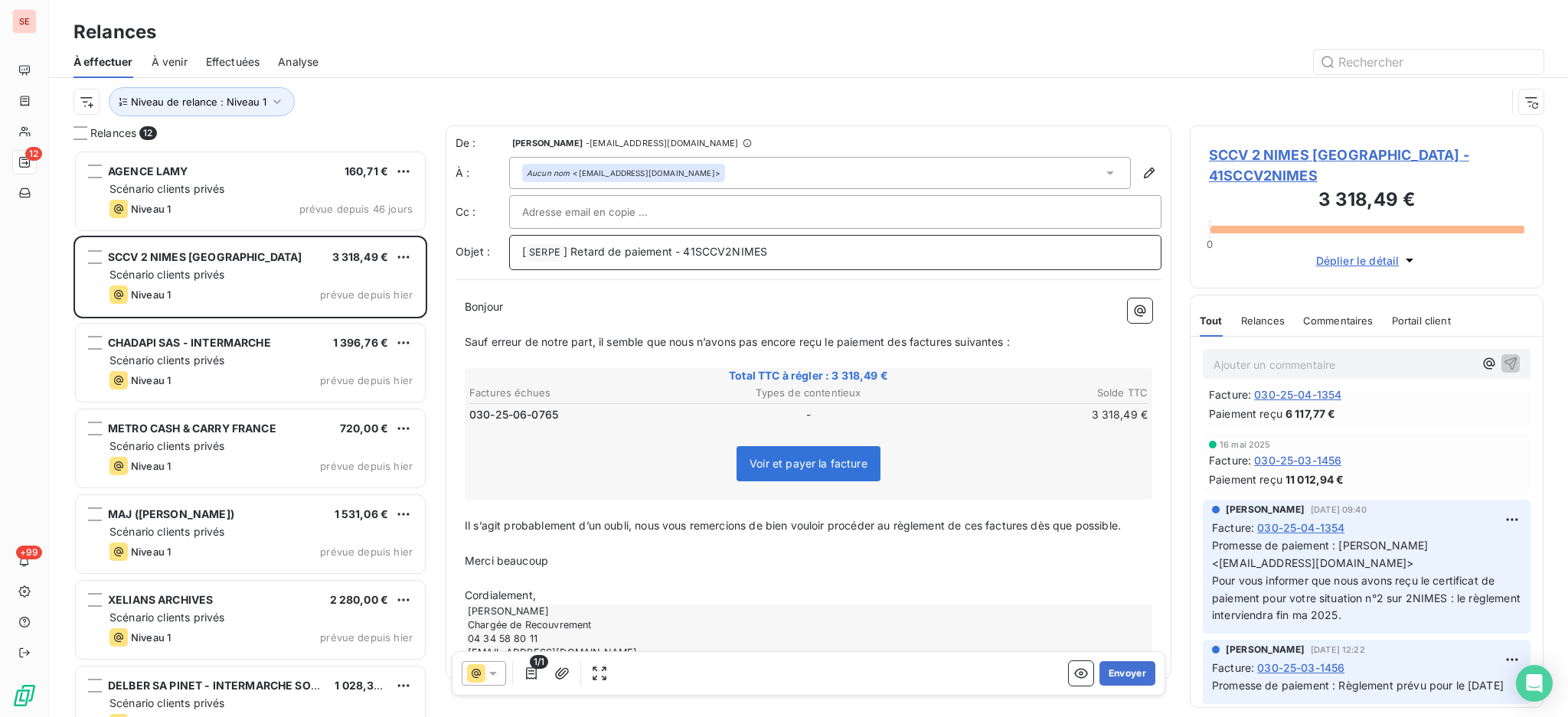
scroll to position [102, 0]
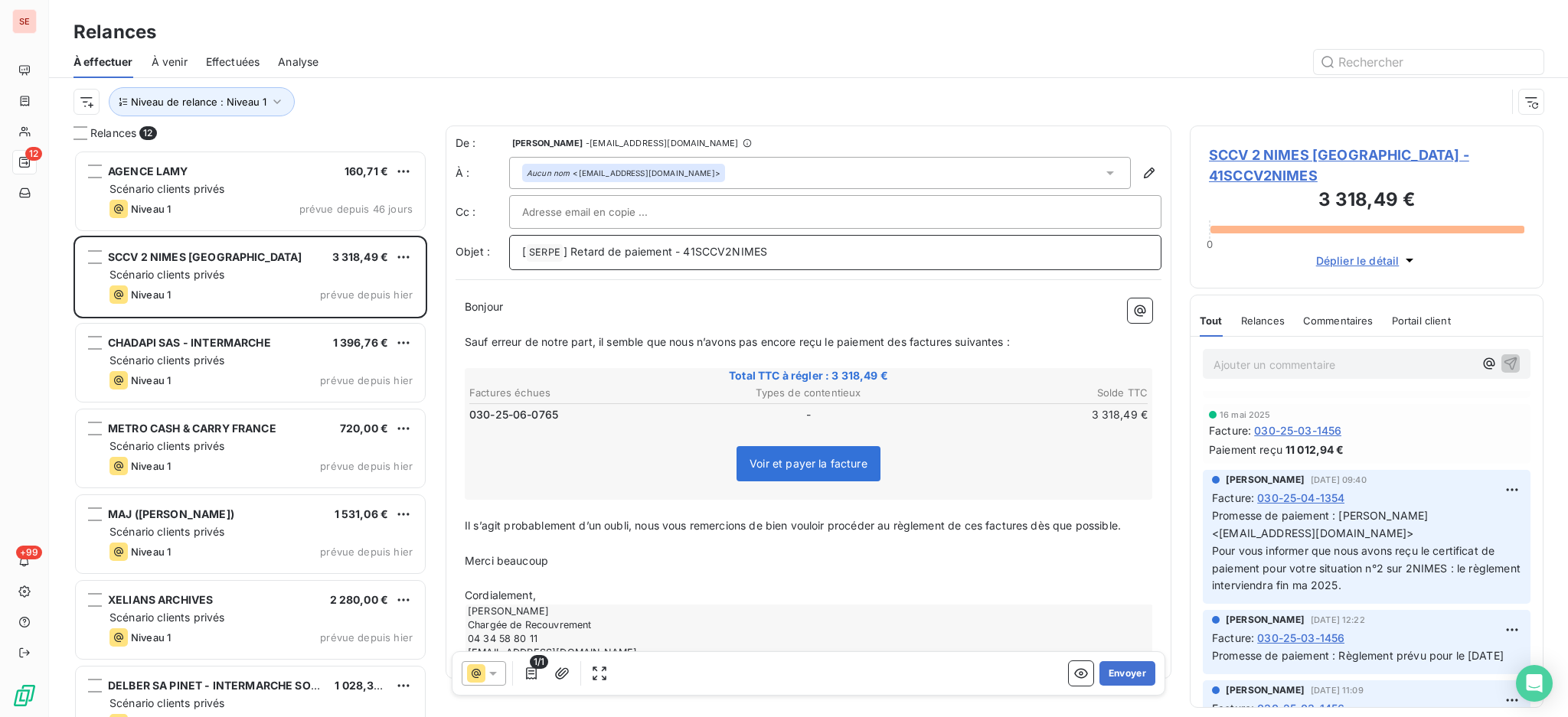
click at [814, 254] on p "[ SERPE ﻿ ] Retard de paiement - 41SCCV2NIMES" at bounding box center [835, 252] width 626 height 19
click at [559, 587] on p "Cordialement," at bounding box center [808, 596] width 687 height 18
click at [1110, 666] on button "Envoyer" at bounding box center [1127, 673] width 56 height 24
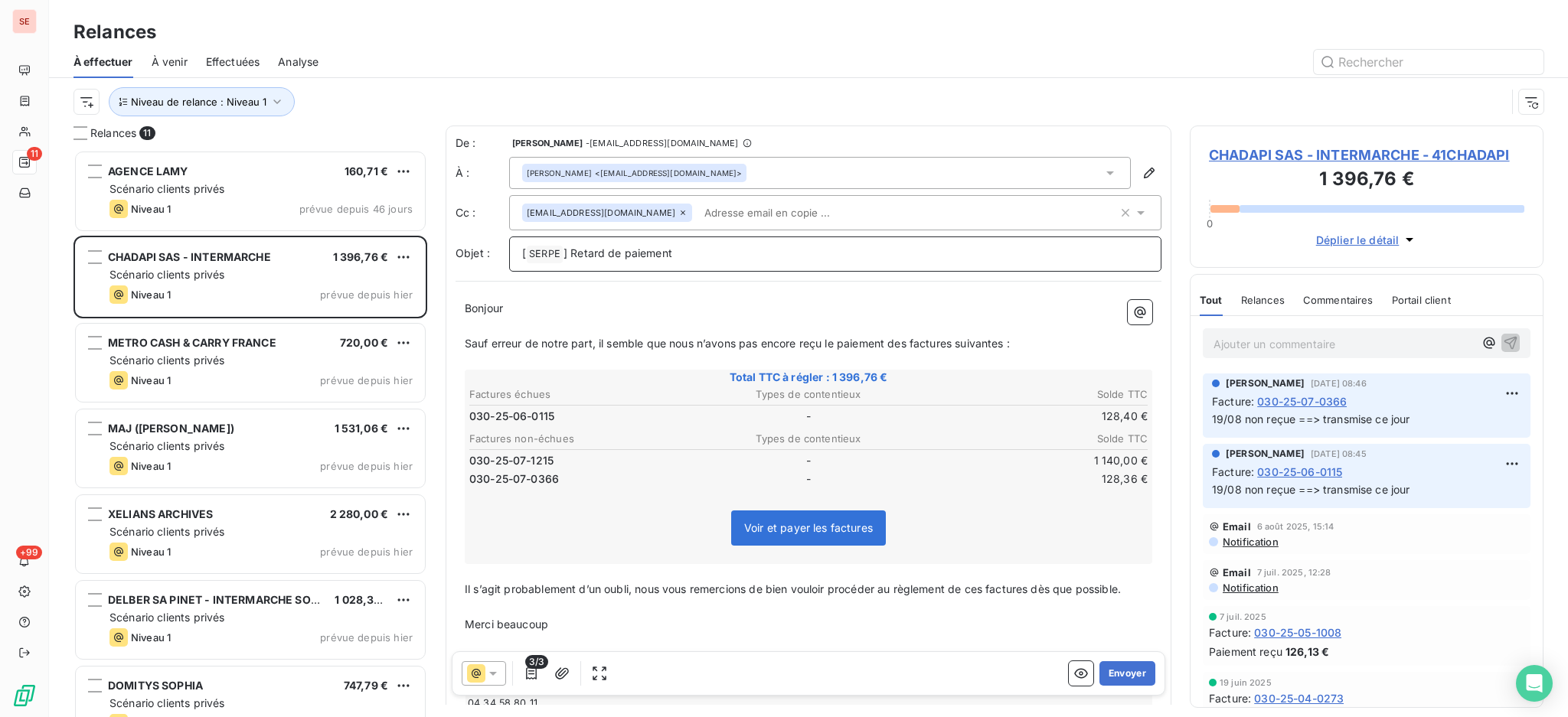
click at [785, 256] on p "[ SERPE ﻿ ] Retard de paiement" at bounding box center [835, 254] width 626 height 19
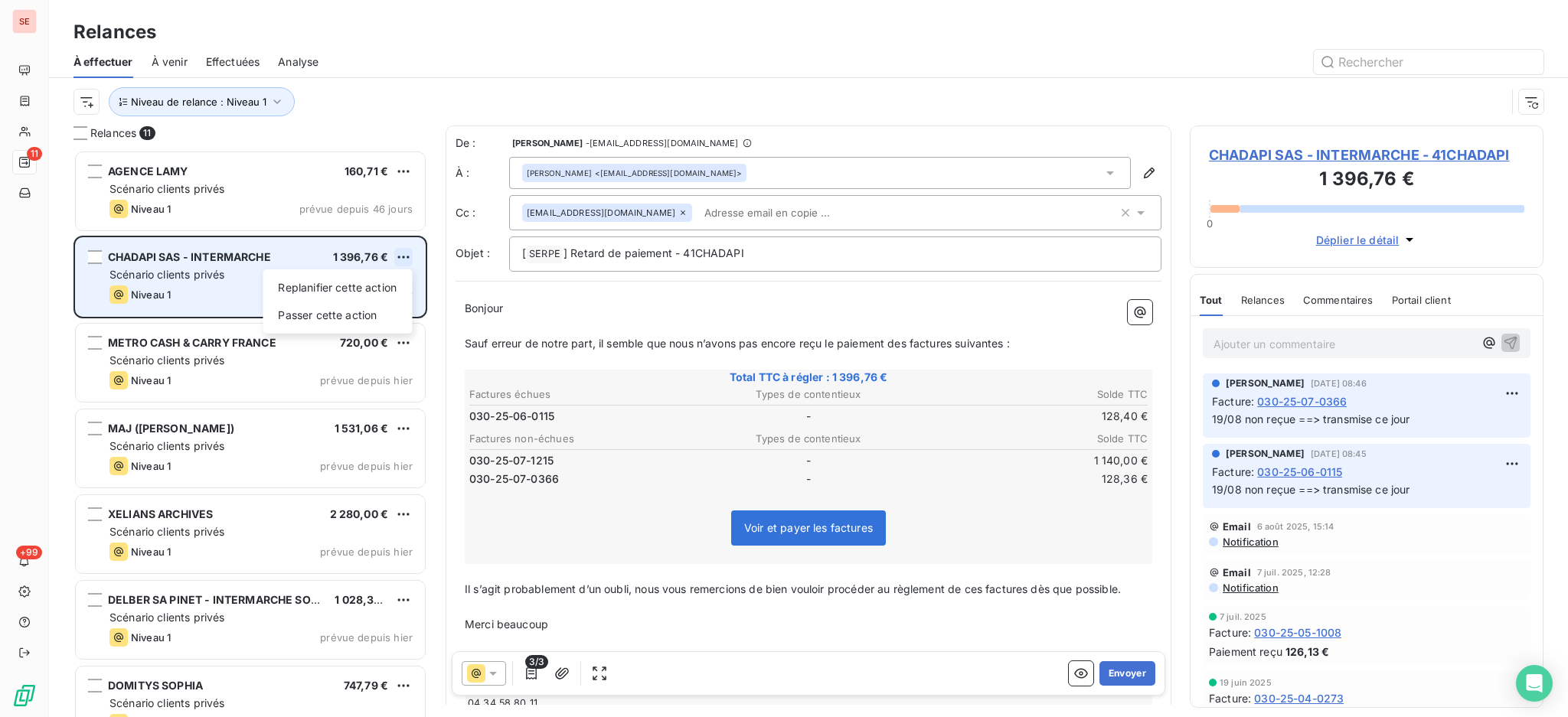
click at [407, 254] on html "SE 11 +99 Relances À effectuer À venir Effectuées Analyse Niveau de relance : N…" at bounding box center [784, 358] width 1568 height 717
click at [381, 293] on div "Replanifier cette action" at bounding box center [337, 288] width 137 height 24
select select "7"
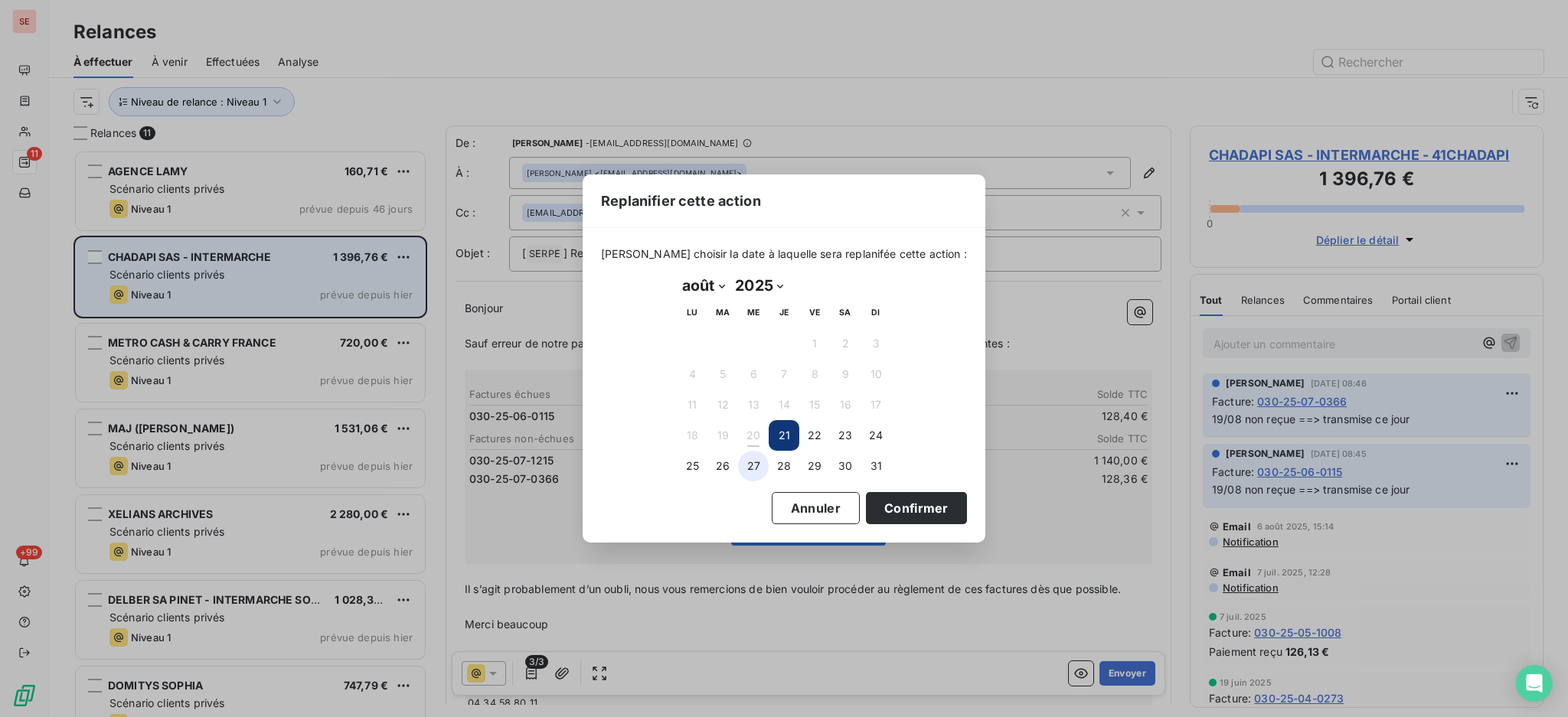
drag, startPoint x: 750, startPoint y: 463, endPoint x: 760, endPoint y: 463, distance: 10.0
click at [747, 463] on button "27" at bounding box center [753, 466] width 31 height 31
click at [912, 507] on button "Confirmer" at bounding box center [917, 508] width 101 height 33
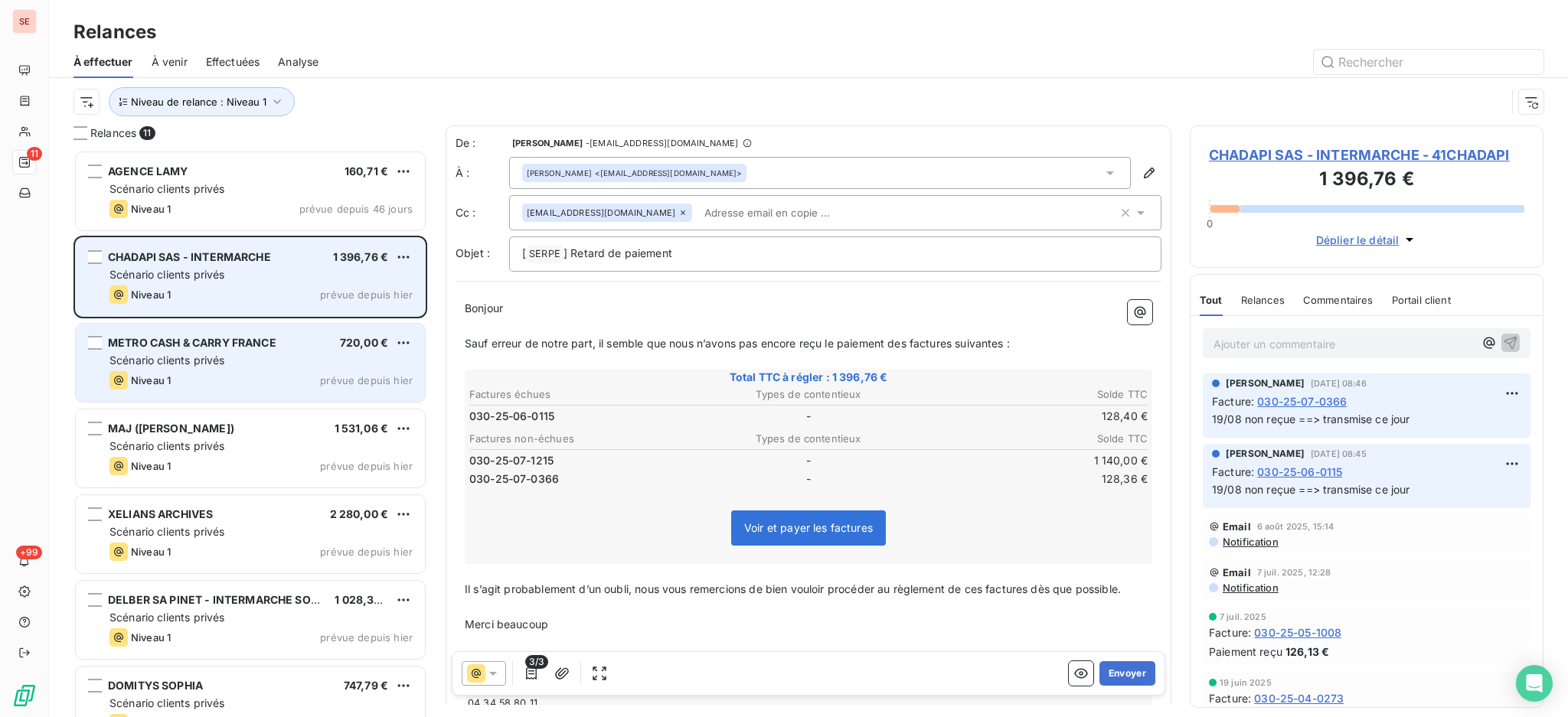
click at [229, 358] on div "Scénario clients privés" at bounding box center [261, 360] width 303 height 15
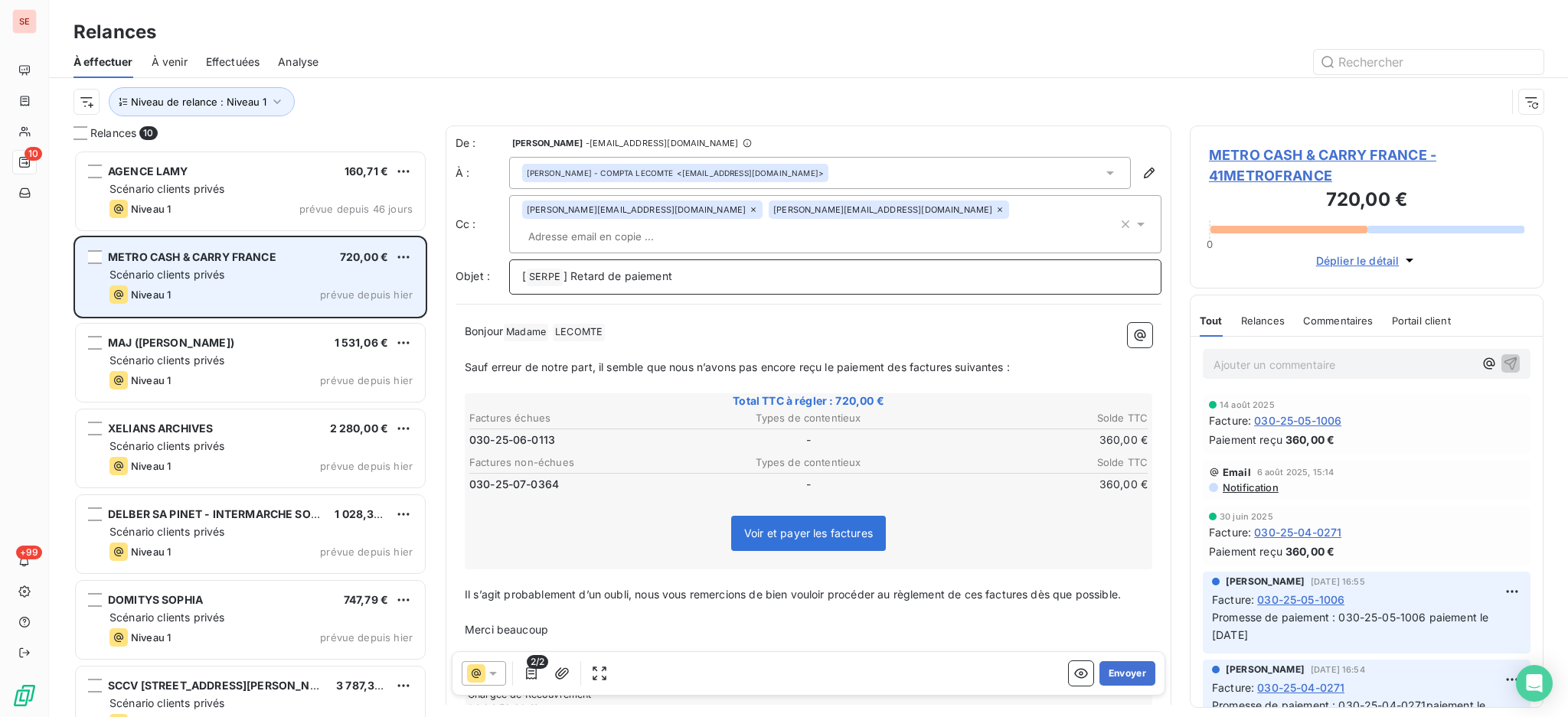
click at [695, 267] on p "[ SERPE ﻿ ] Retard de paiement" at bounding box center [835, 276] width 626 height 19
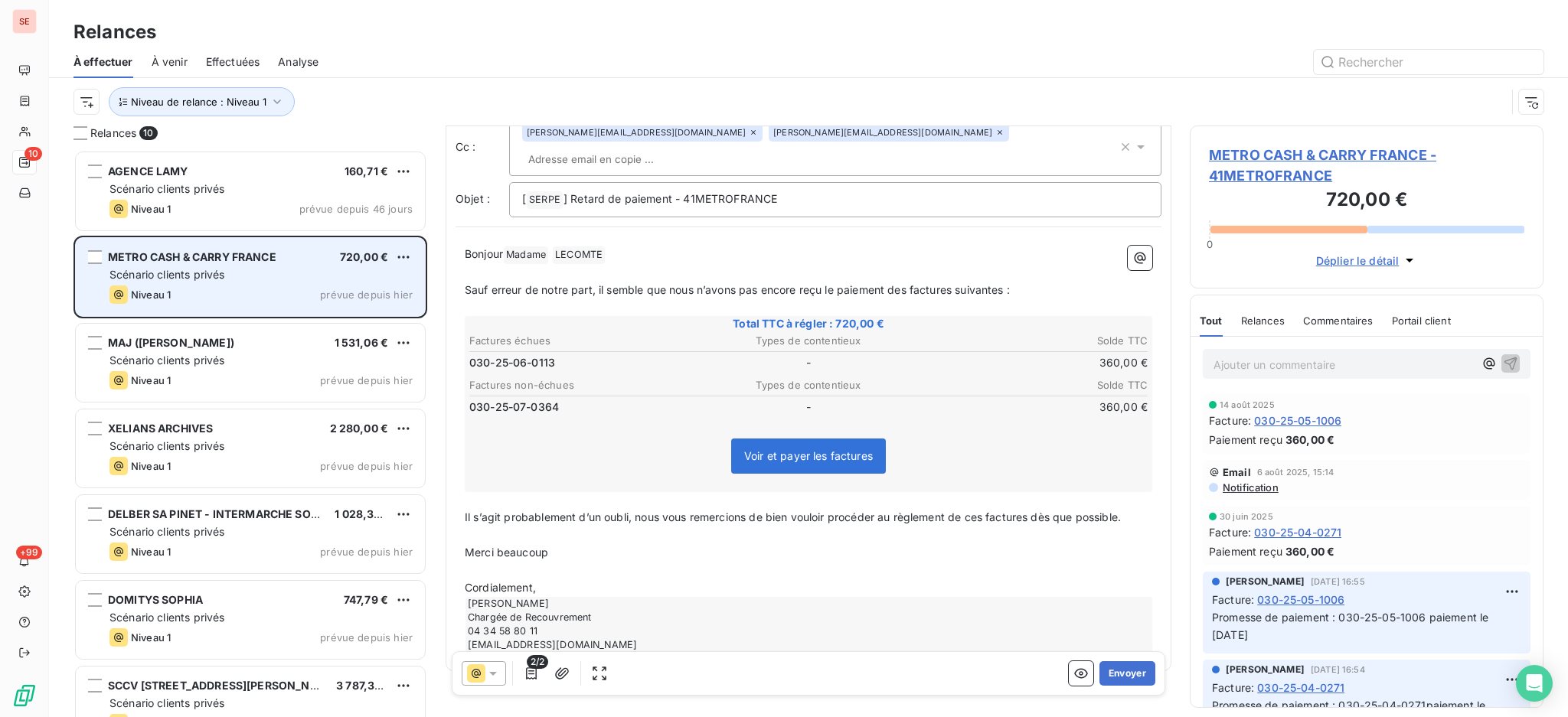
click at [586, 580] on p "Cordialement," at bounding box center [808, 589] width 687 height 18
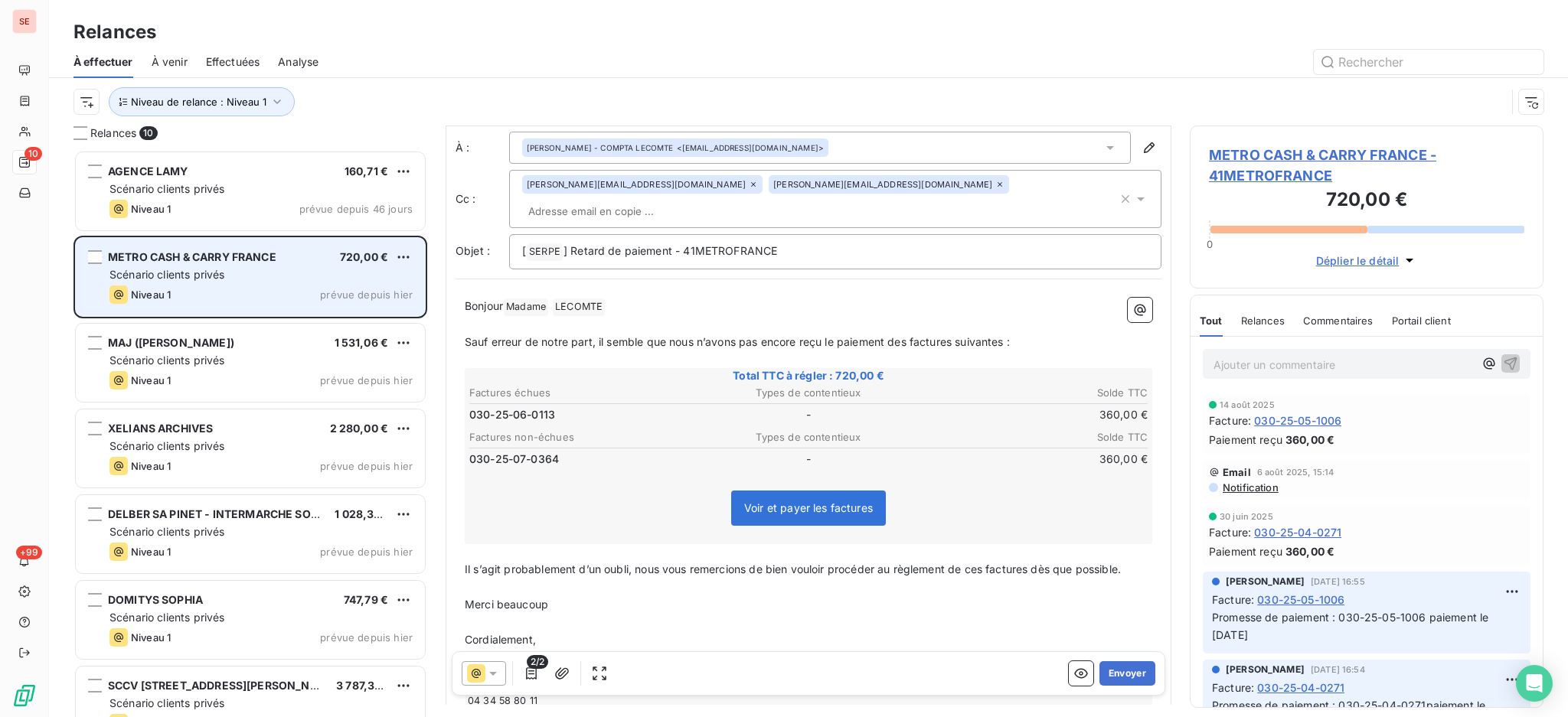
scroll to position [0, 0]
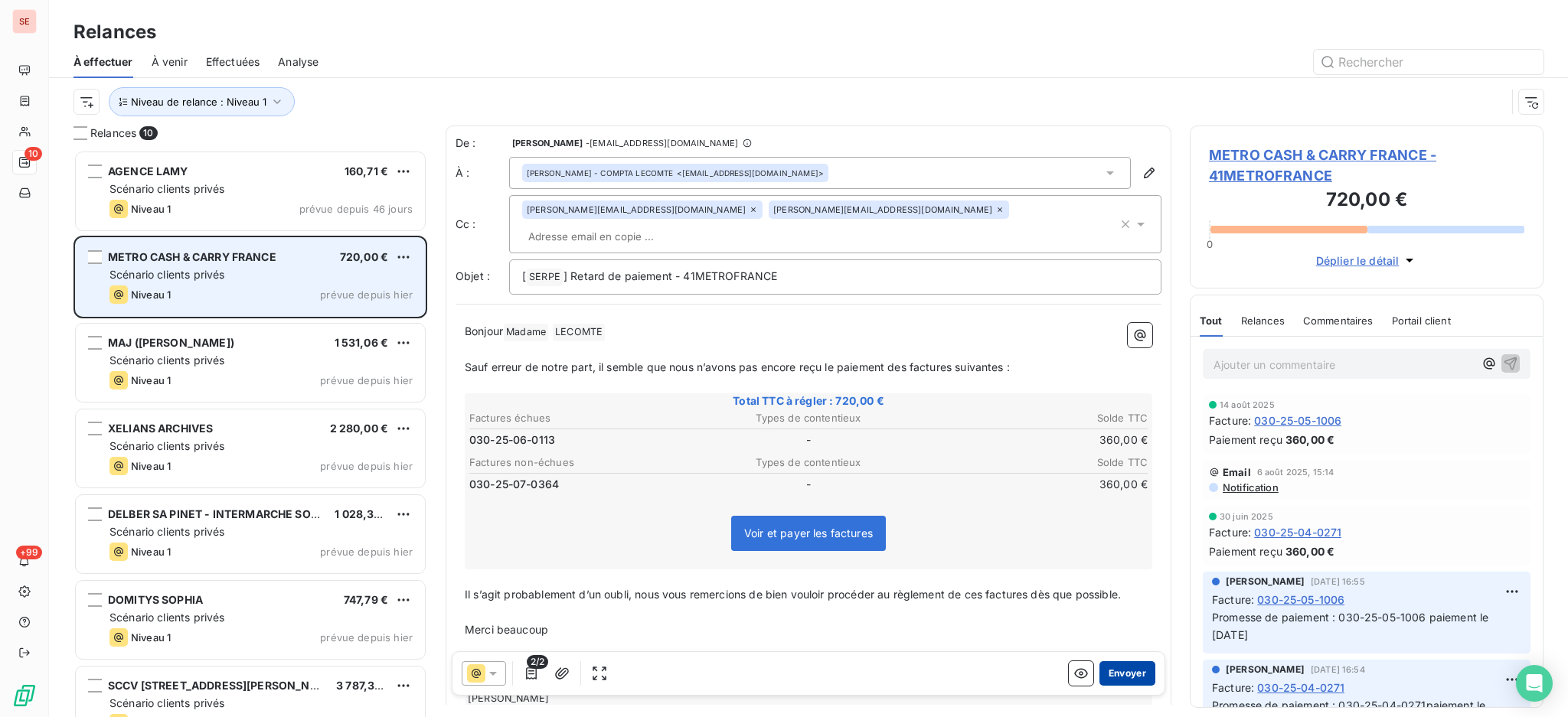
click at [1100, 671] on button "Envoyer" at bounding box center [1127, 673] width 56 height 24
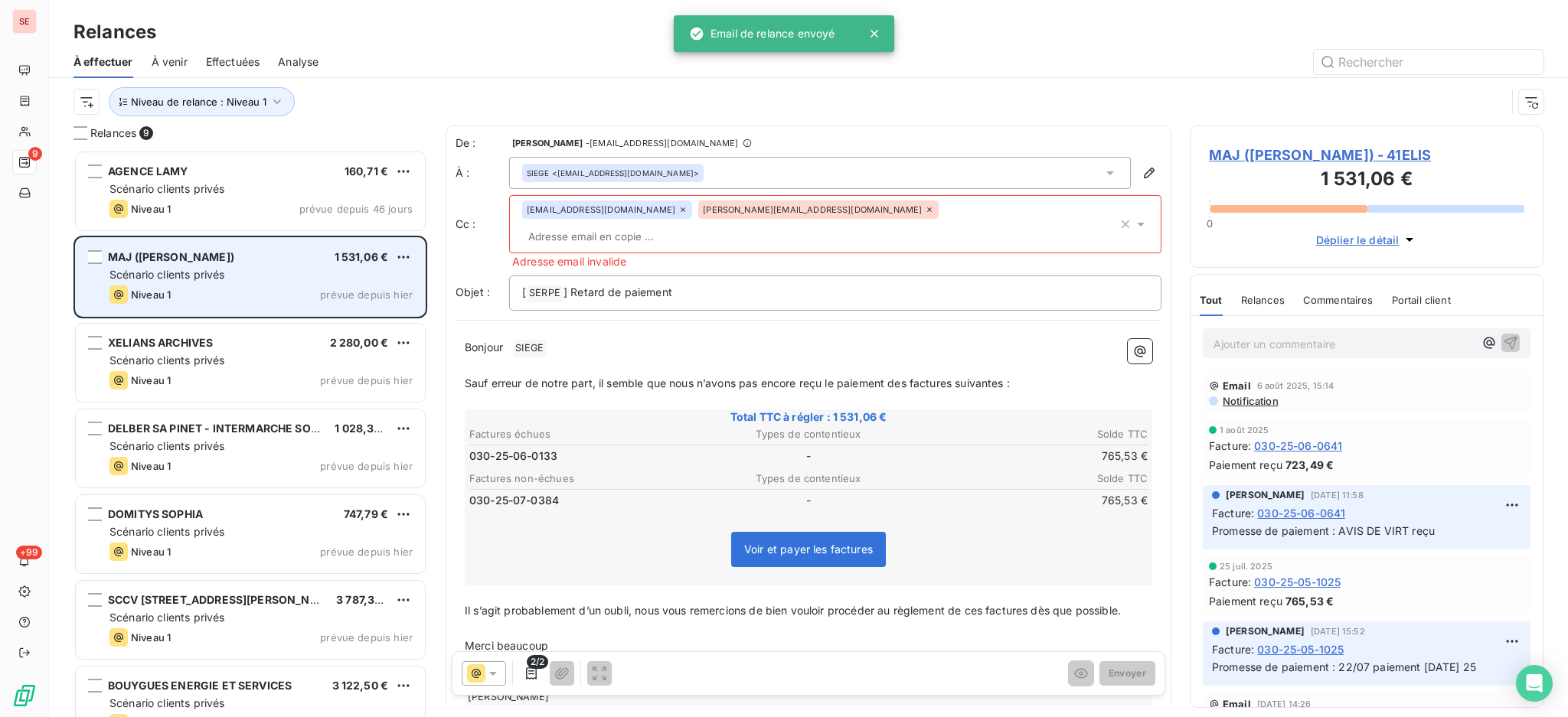
click at [925, 208] on icon at bounding box center [929, 209] width 9 height 9
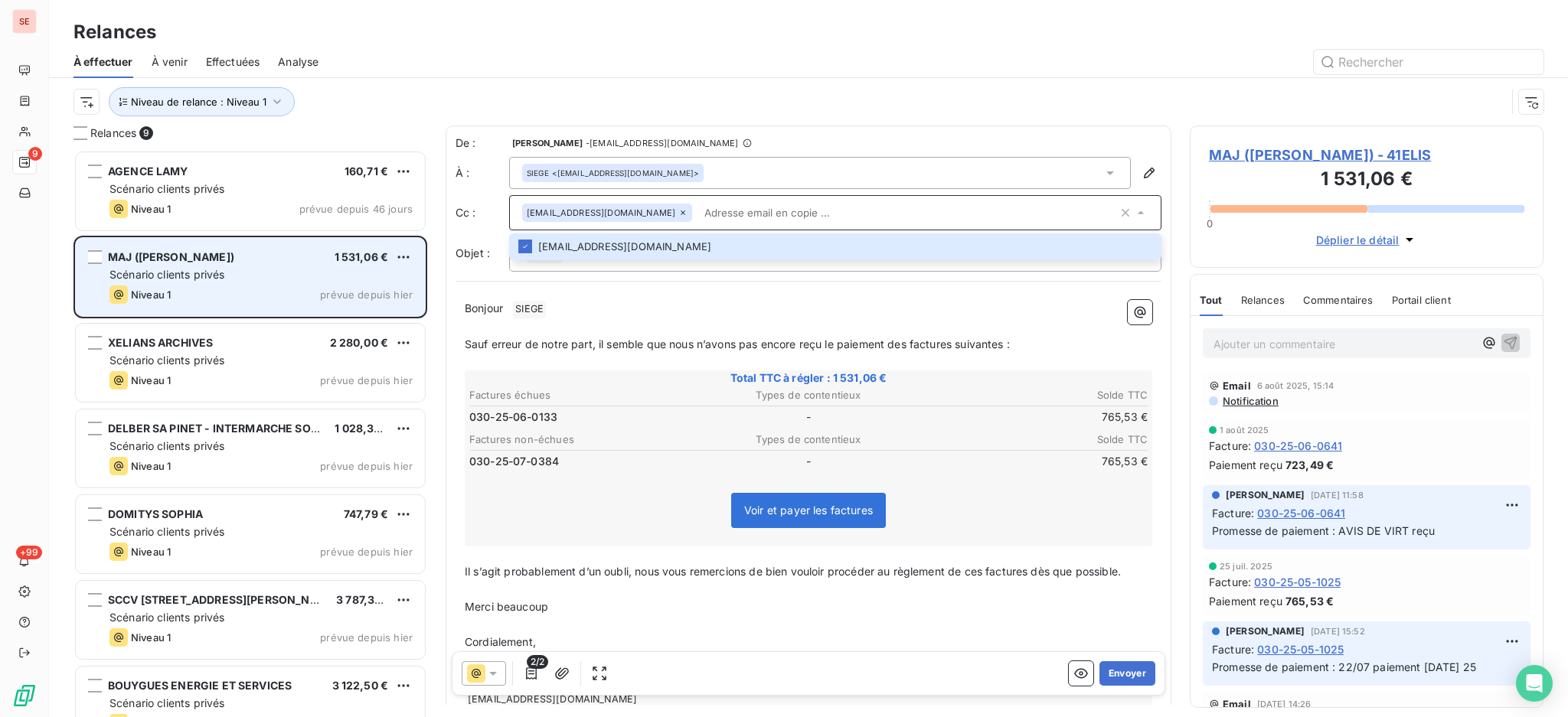
click at [520, 306] on span "SIEGE ﻿" at bounding box center [529, 310] width 33 height 18
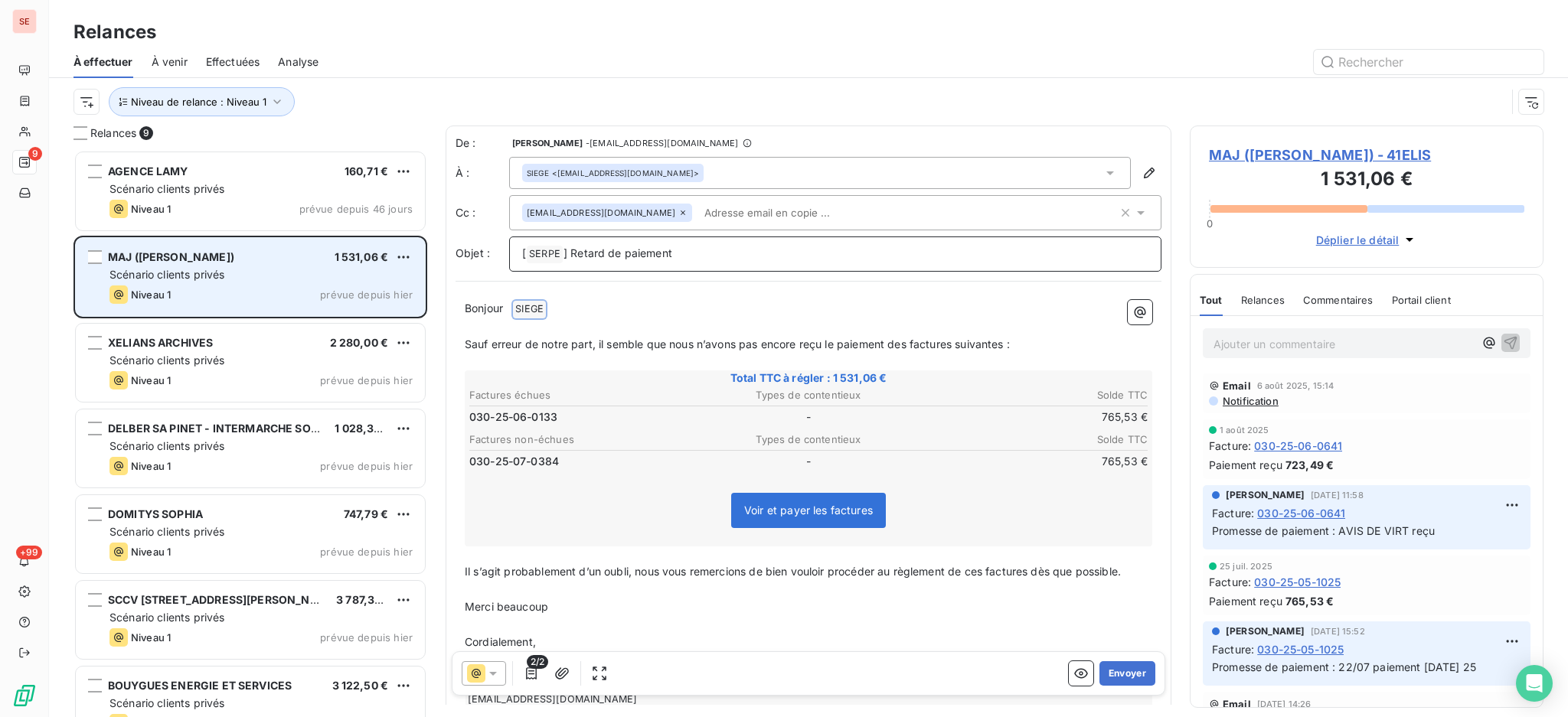
click at [726, 253] on p "[ SERPE ﻿ ] Retard de paiement" at bounding box center [835, 254] width 626 height 19
click at [529, 311] on span "SIEGE ﻿" at bounding box center [529, 310] width 33 height 18
click at [524, 314] on span "SIEGE ﻿" at bounding box center [529, 310] width 33 height 18
click at [709, 259] on p "[ SERPE ﻿ ] Retard de paiement" at bounding box center [835, 254] width 626 height 19
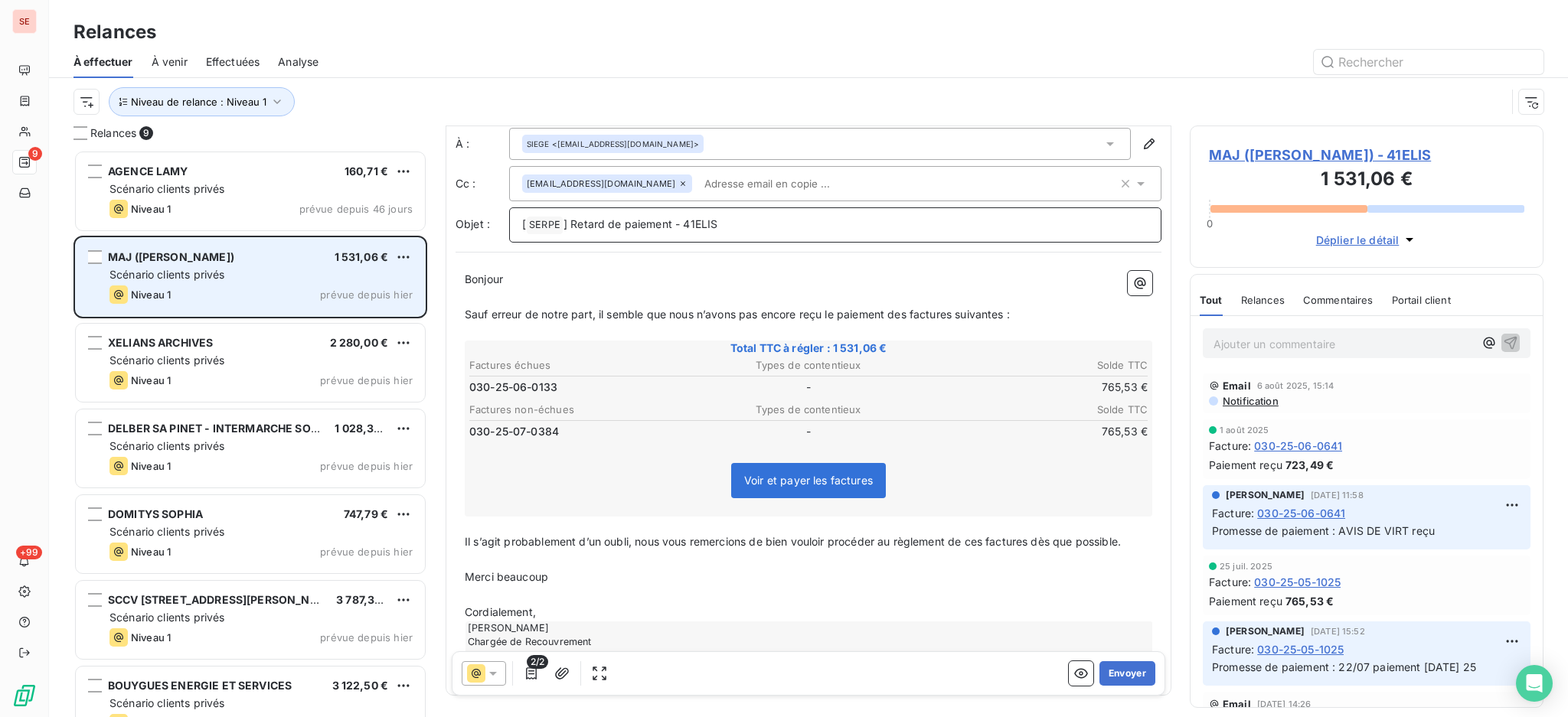
scroll to position [77, 0]
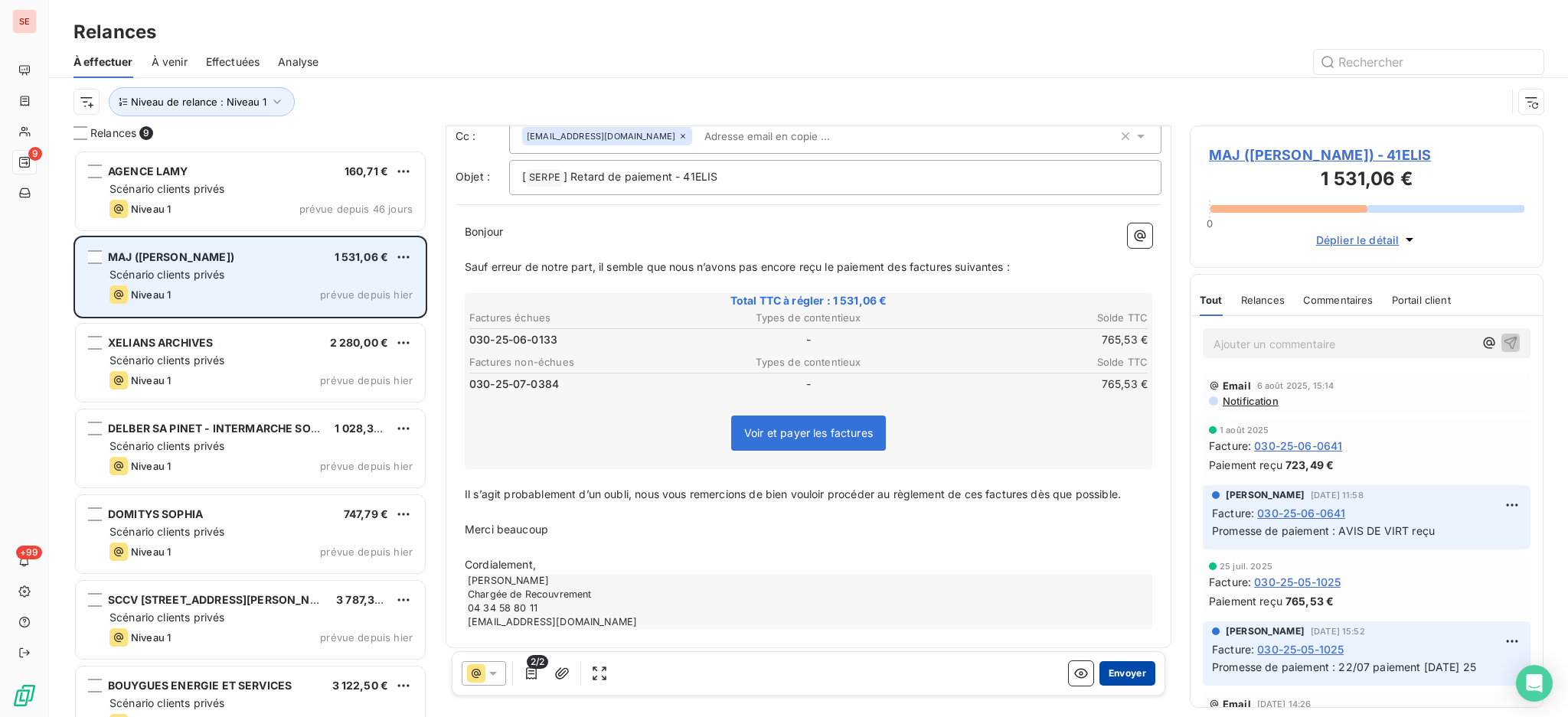
click at [1124, 671] on button "Envoyer" at bounding box center [1127, 673] width 56 height 24
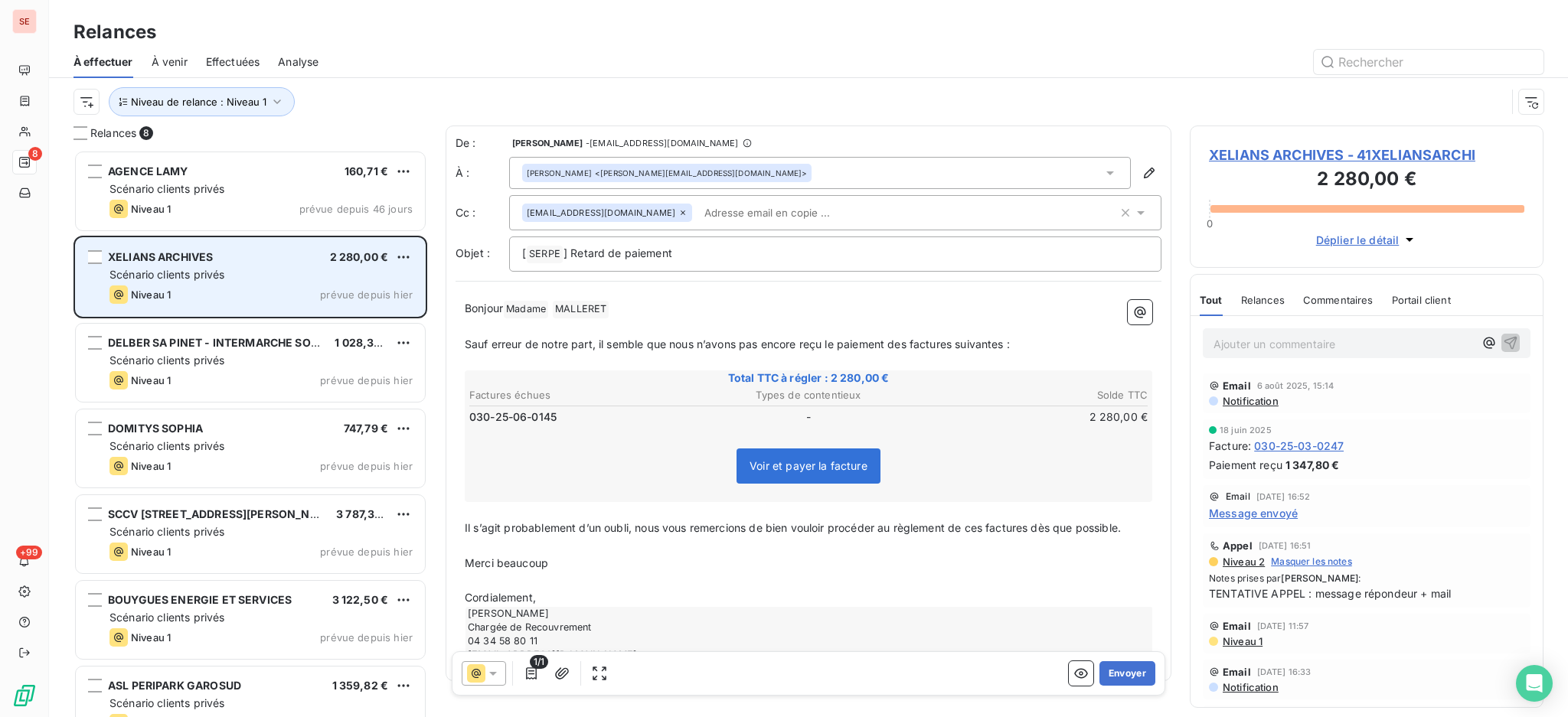
click at [1298, 150] on span "XELIANS ARCHIVES - 41XELIANSARCHI" at bounding box center [1366, 154] width 316 height 20
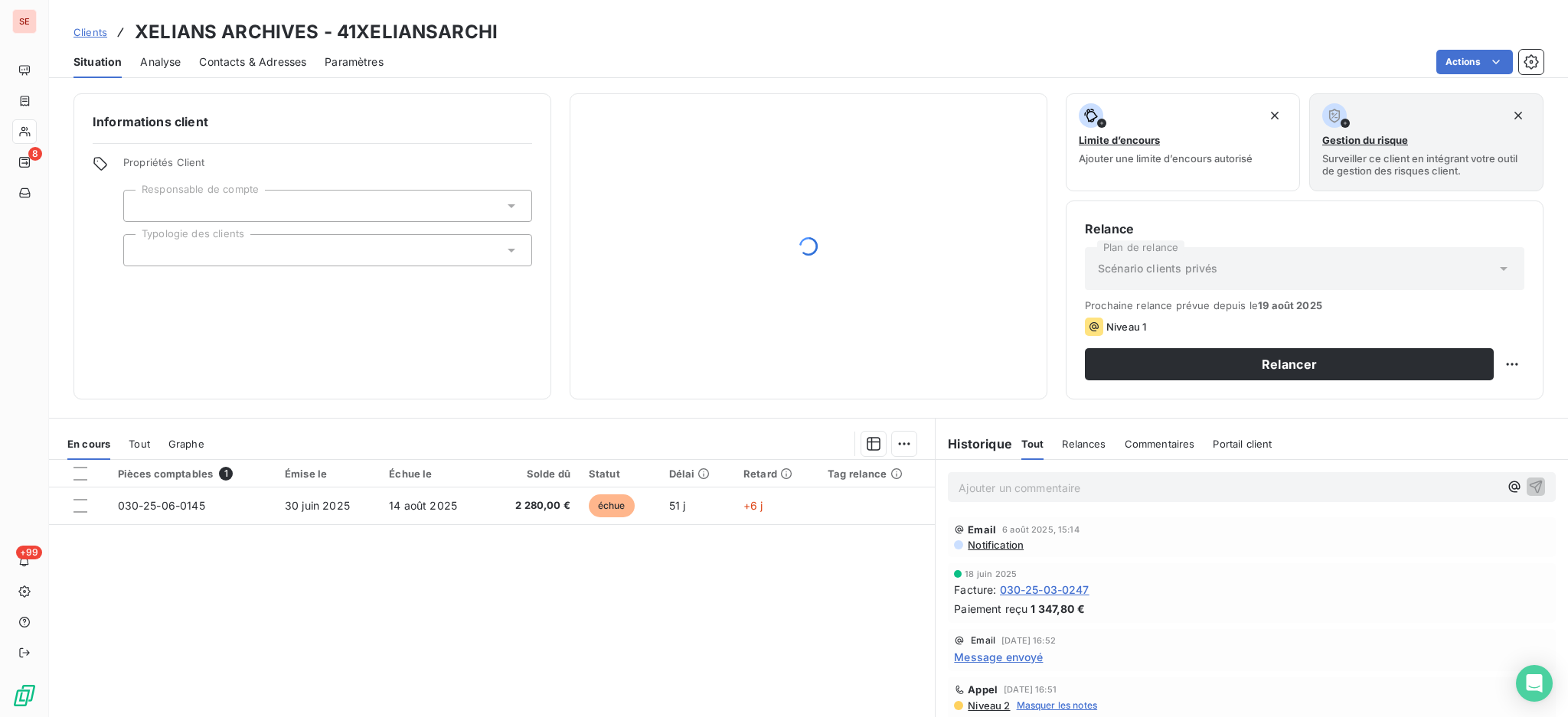
click at [241, 61] on span "Contacts & Adresses" at bounding box center [253, 62] width 107 height 15
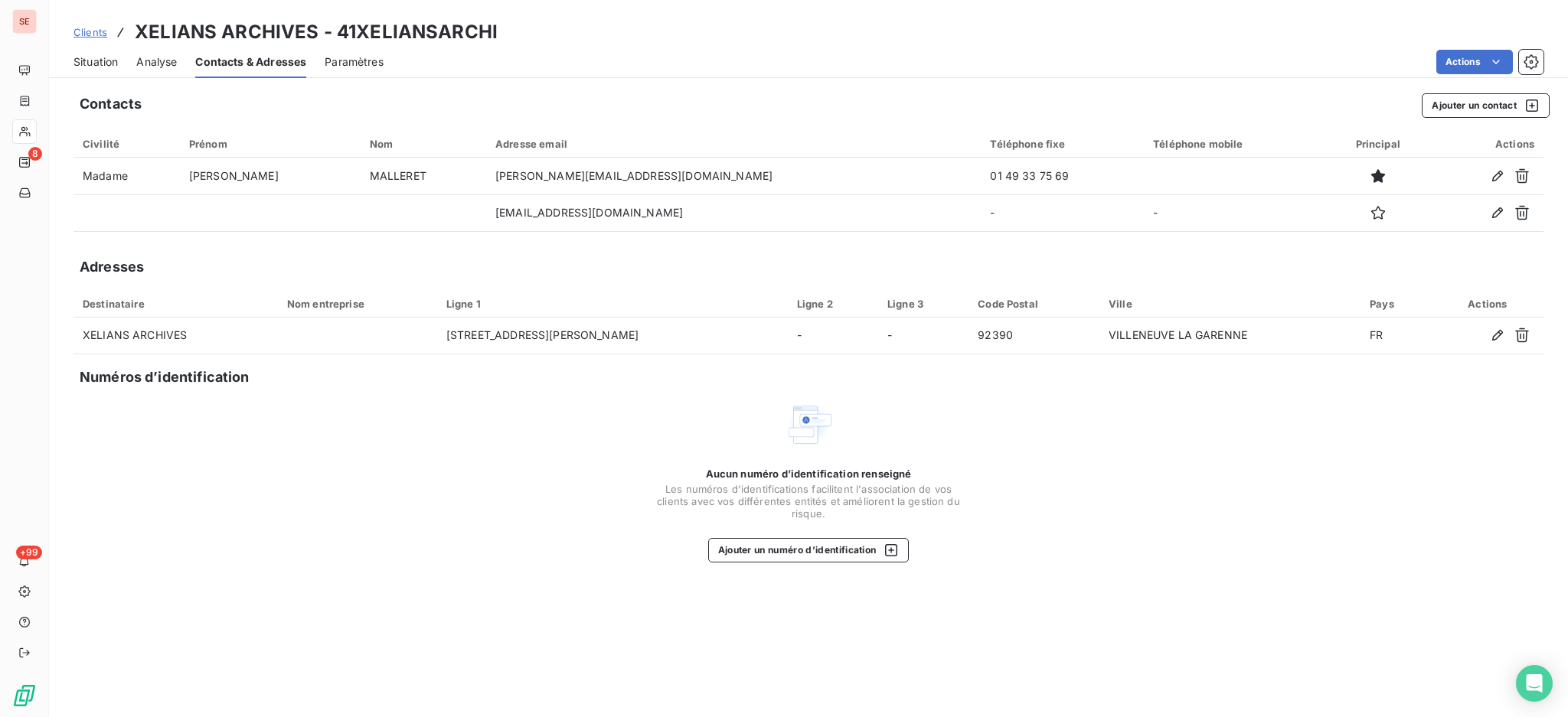
click at [111, 63] on span "Situation" at bounding box center [95, 62] width 45 height 15
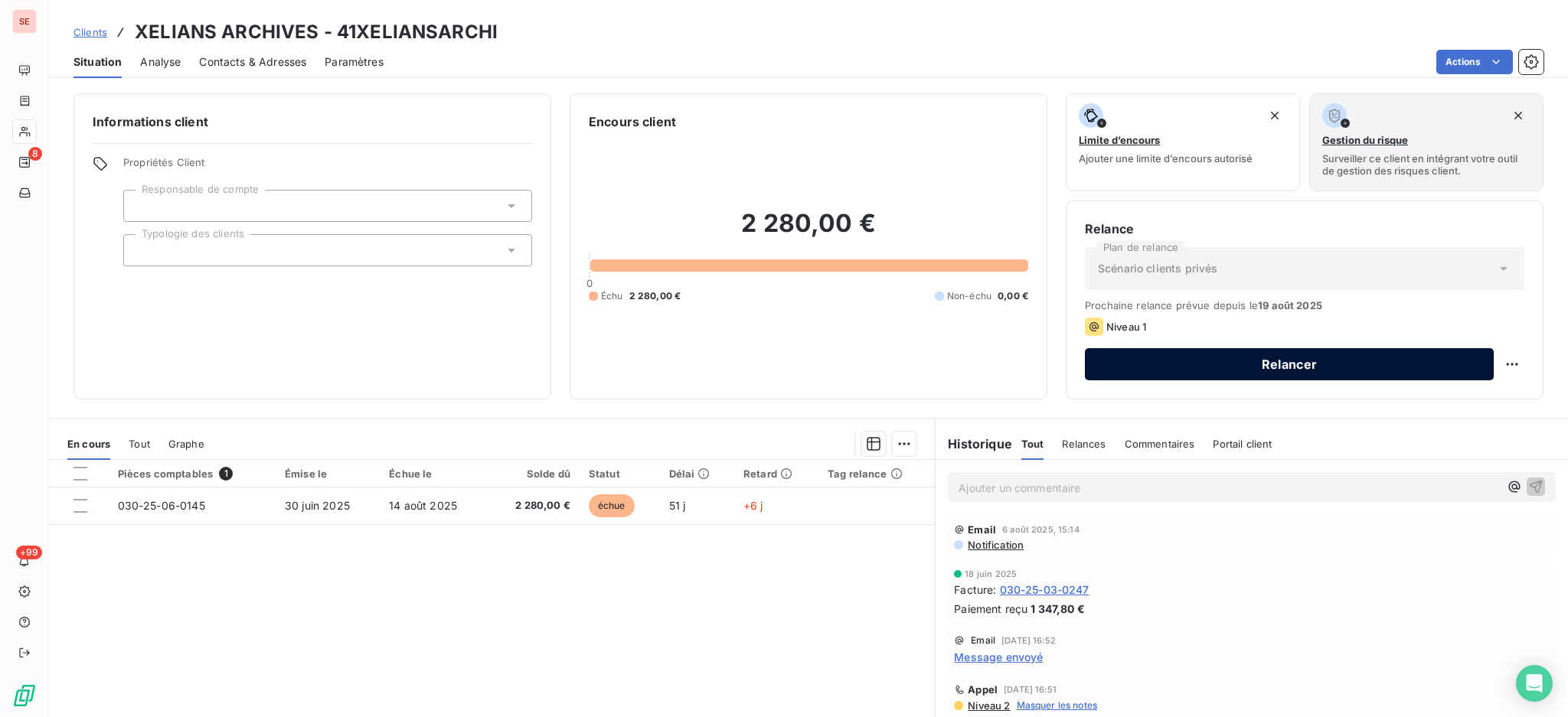
click at [1160, 362] on button "Relancer" at bounding box center [1289, 364] width 409 height 33
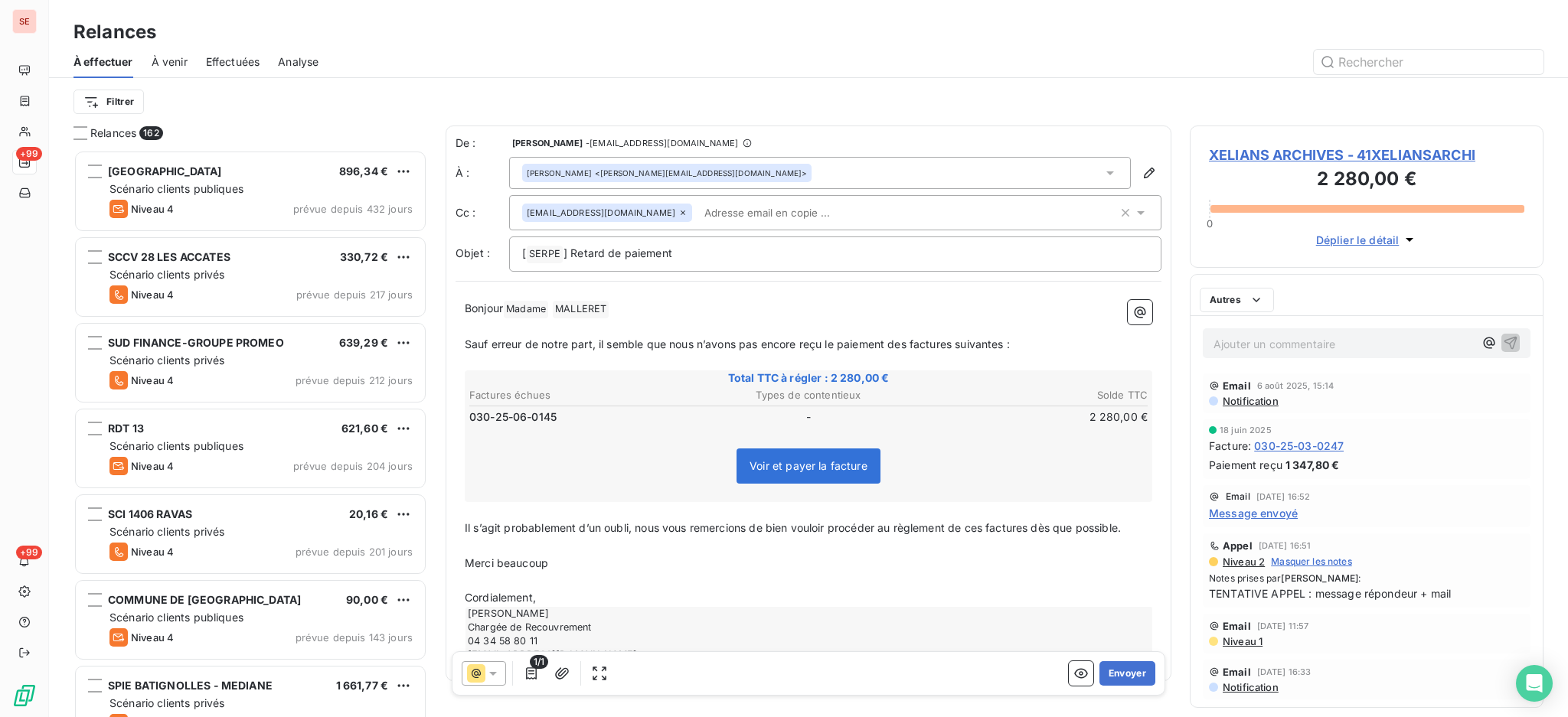
scroll to position [553, 338]
click at [568, 303] on span "MALLERET ﻿" at bounding box center [581, 310] width 56 height 18
click at [562, 593] on p "Cordialement," at bounding box center [808, 598] width 687 height 18
click at [727, 252] on p "[ SERPE ﻿ ] Retard de paiement" at bounding box center [835, 254] width 626 height 19
click at [1103, 671] on button "Envoyer" at bounding box center [1127, 673] width 56 height 24
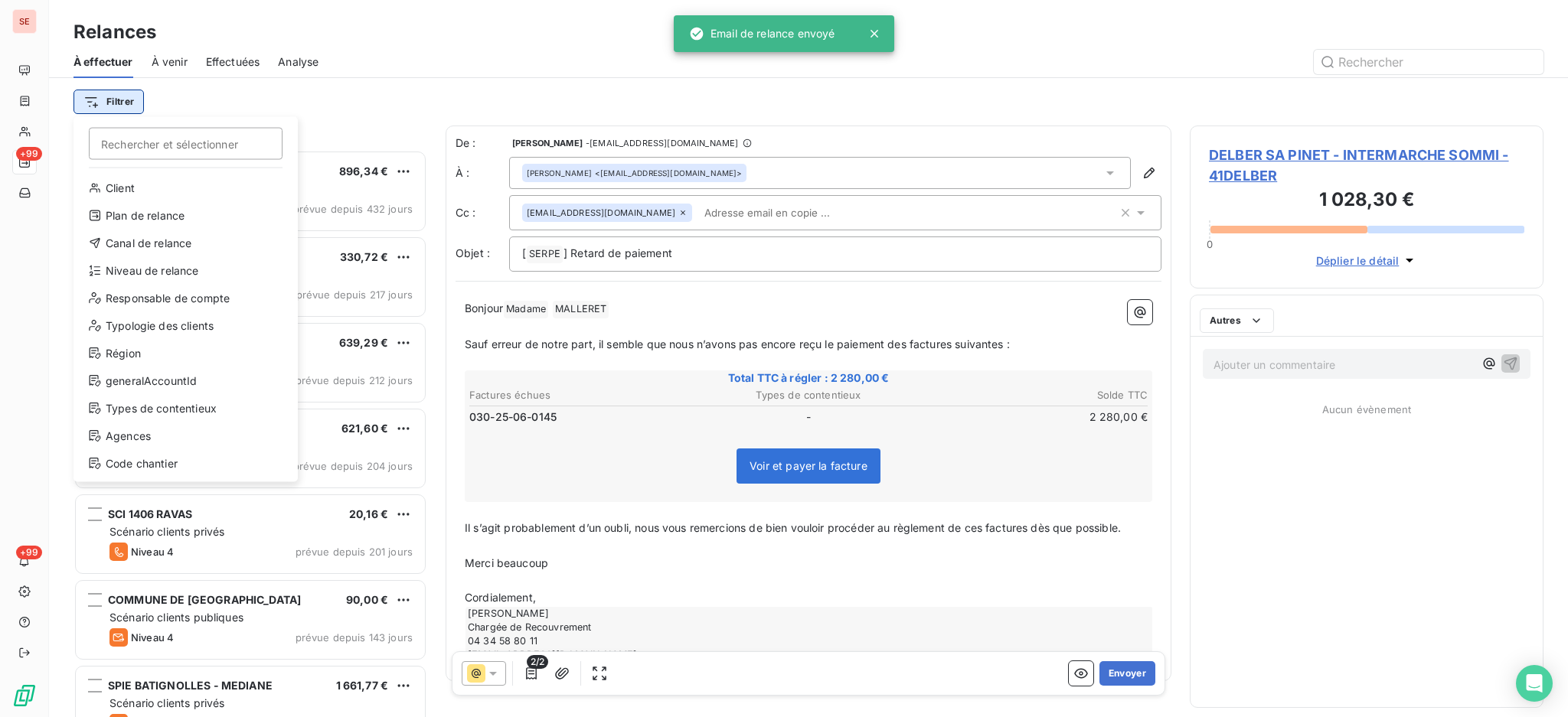
click at [121, 102] on html "SE +99 +99 Relances À effectuer À venir Effectuées Analyse Filtrer Rechercher e…" at bounding box center [784, 358] width 1568 height 717
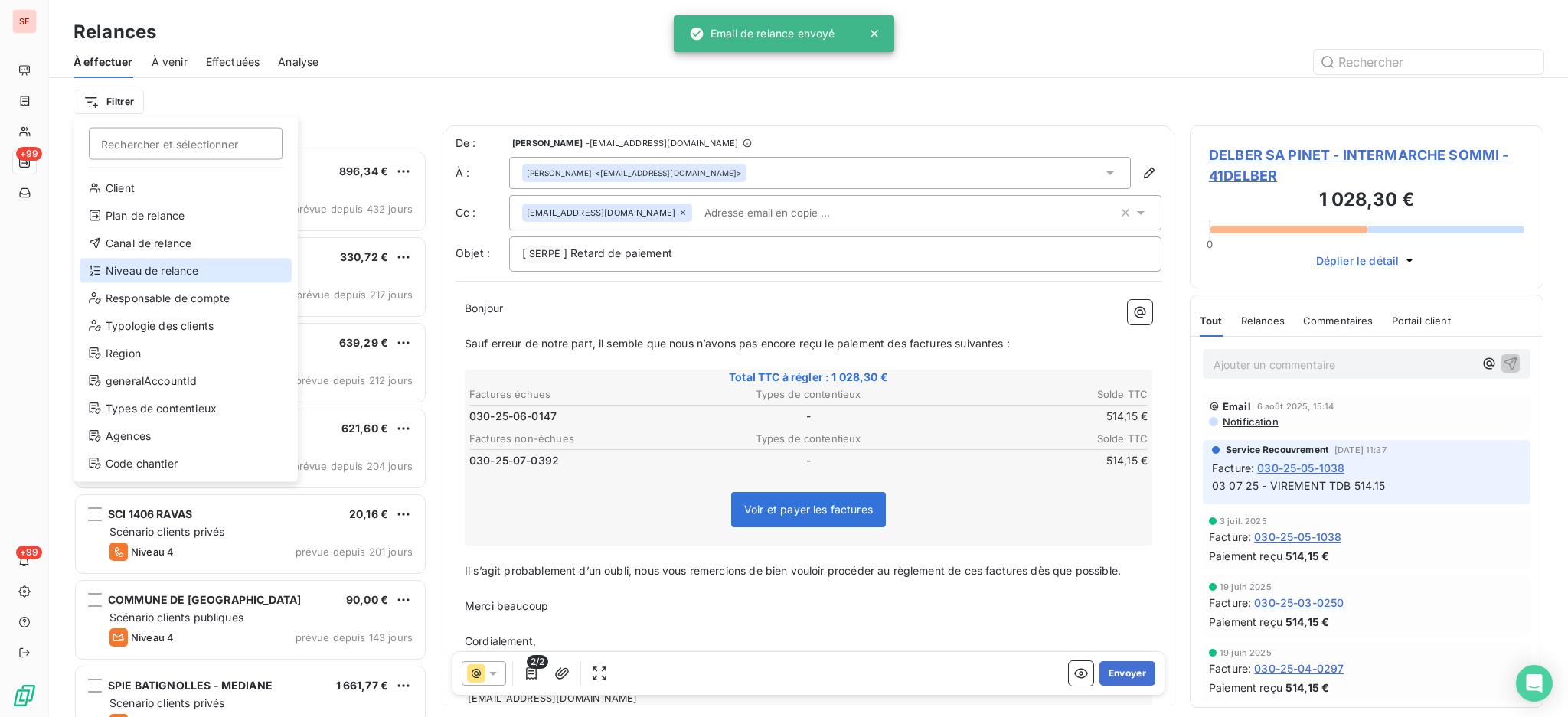
click at [147, 267] on div "Niveau de relance" at bounding box center [185, 271] width 212 height 24
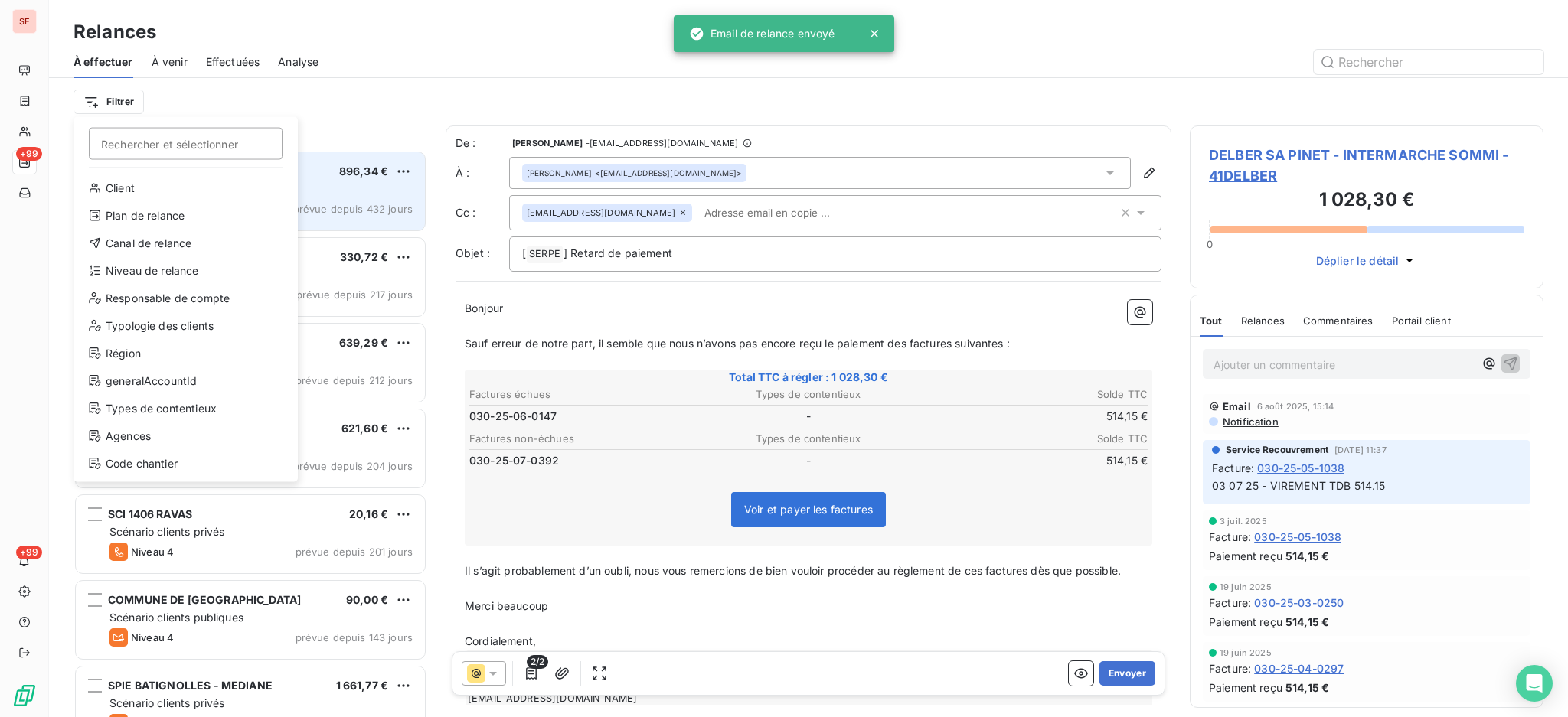
scroll to position [16, 16]
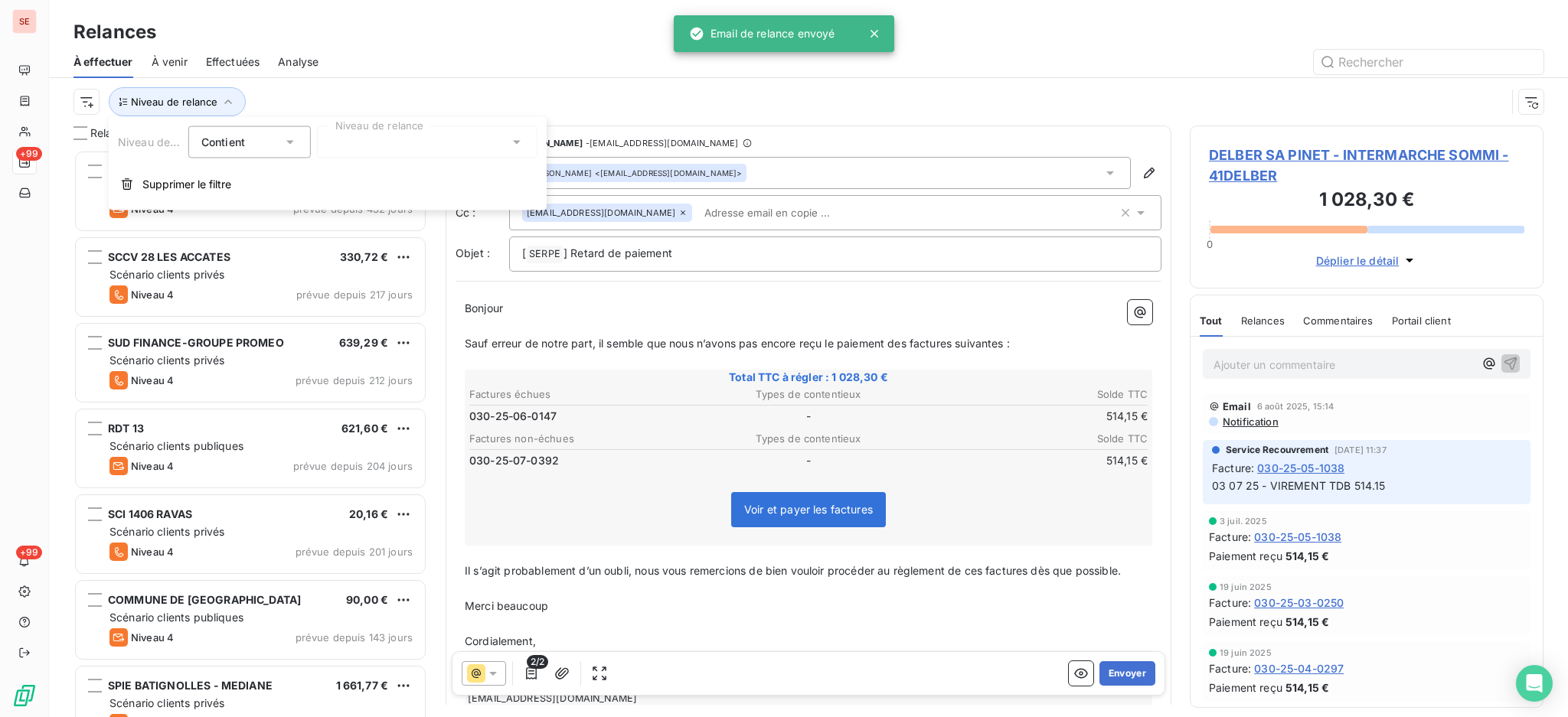
click at [515, 137] on icon at bounding box center [516, 142] width 15 height 15
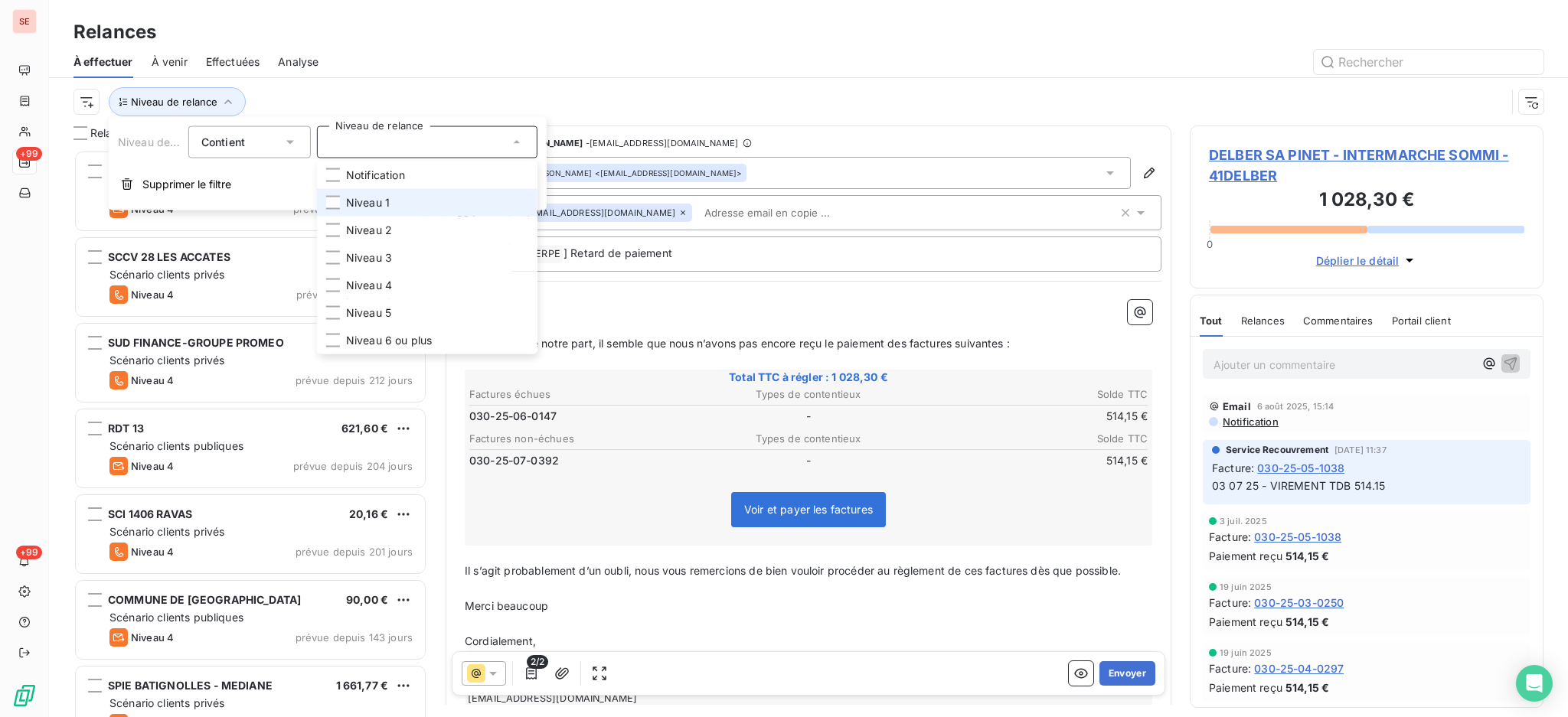
click at [424, 203] on li "Niveau 1" at bounding box center [427, 203] width 220 height 28
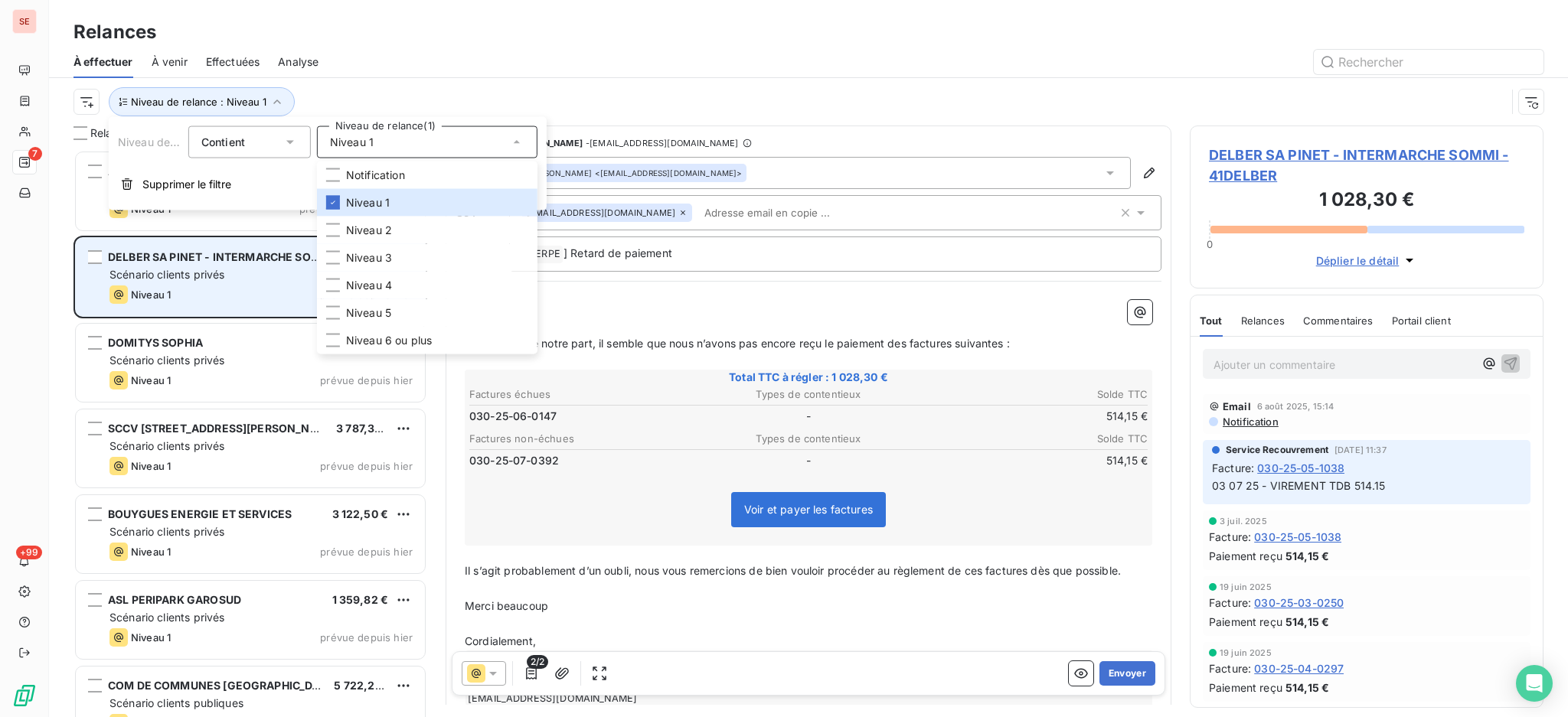
click at [208, 280] on span "Scénario clients privés" at bounding box center [167, 274] width 115 height 13
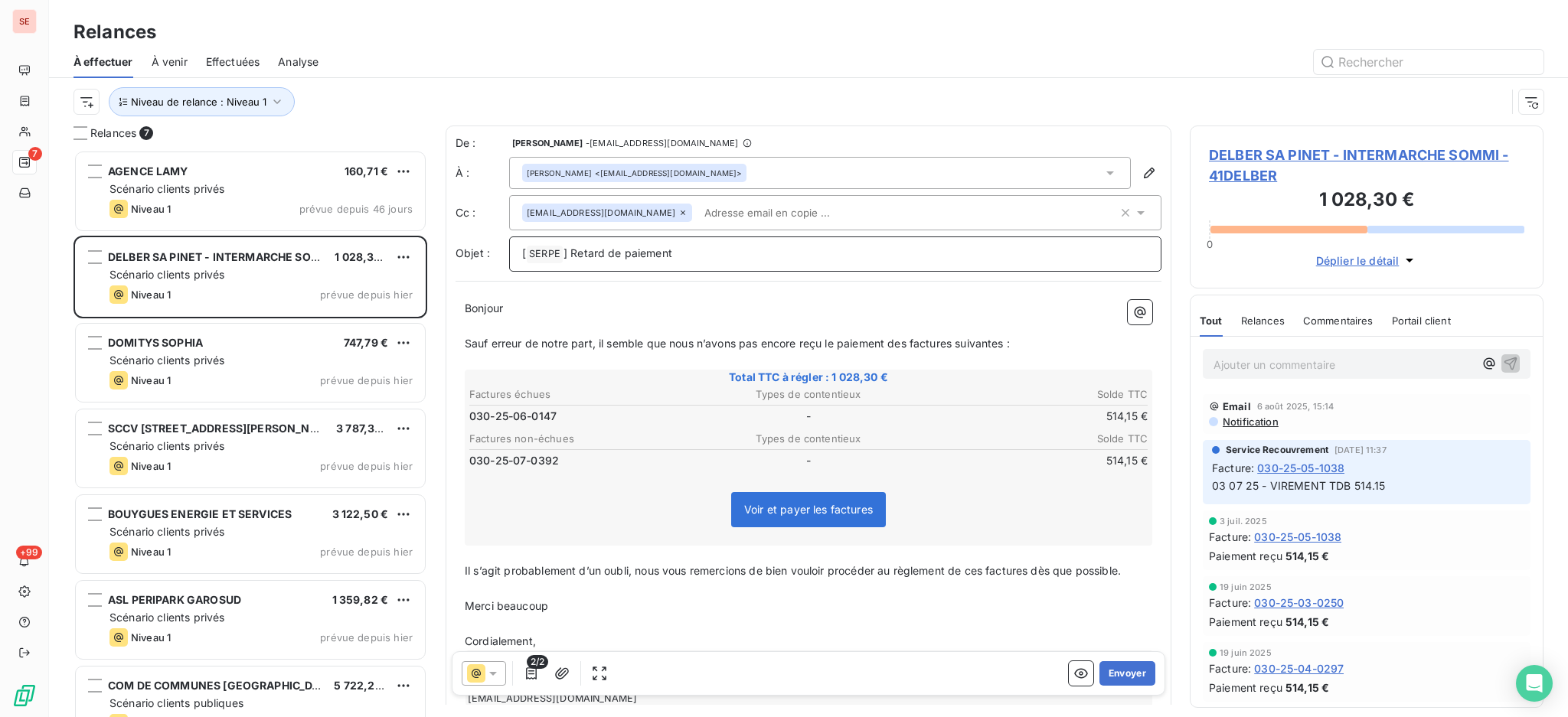
click at [698, 251] on p "[ SERPE ﻿ ] Retard de paiement" at bounding box center [835, 254] width 626 height 19
click at [1119, 671] on button "Envoyer" at bounding box center [1127, 673] width 56 height 24
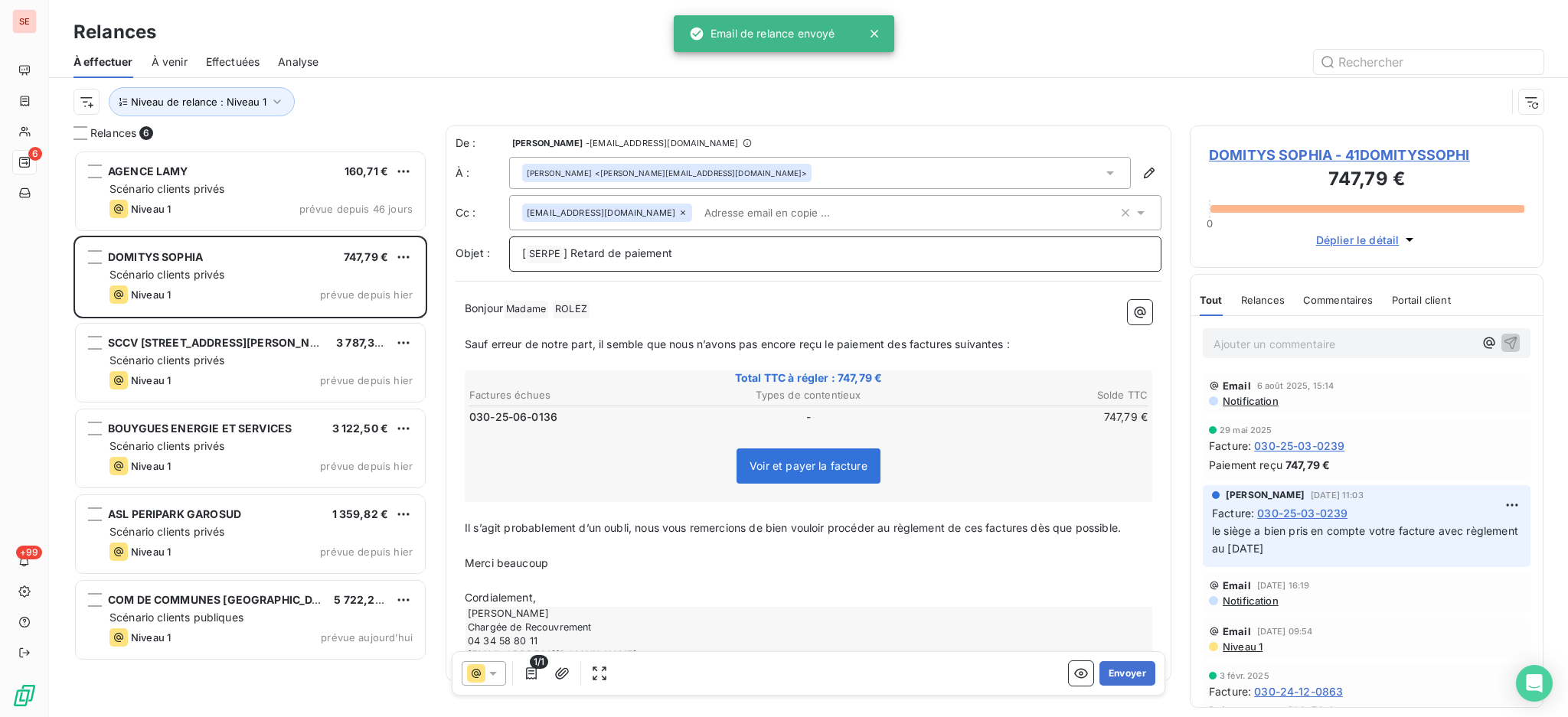
click at [696, 248] on p "[ SERPE ﻿ ] Retard de paiement" at bounding box center [835, 254] width 626 height 19
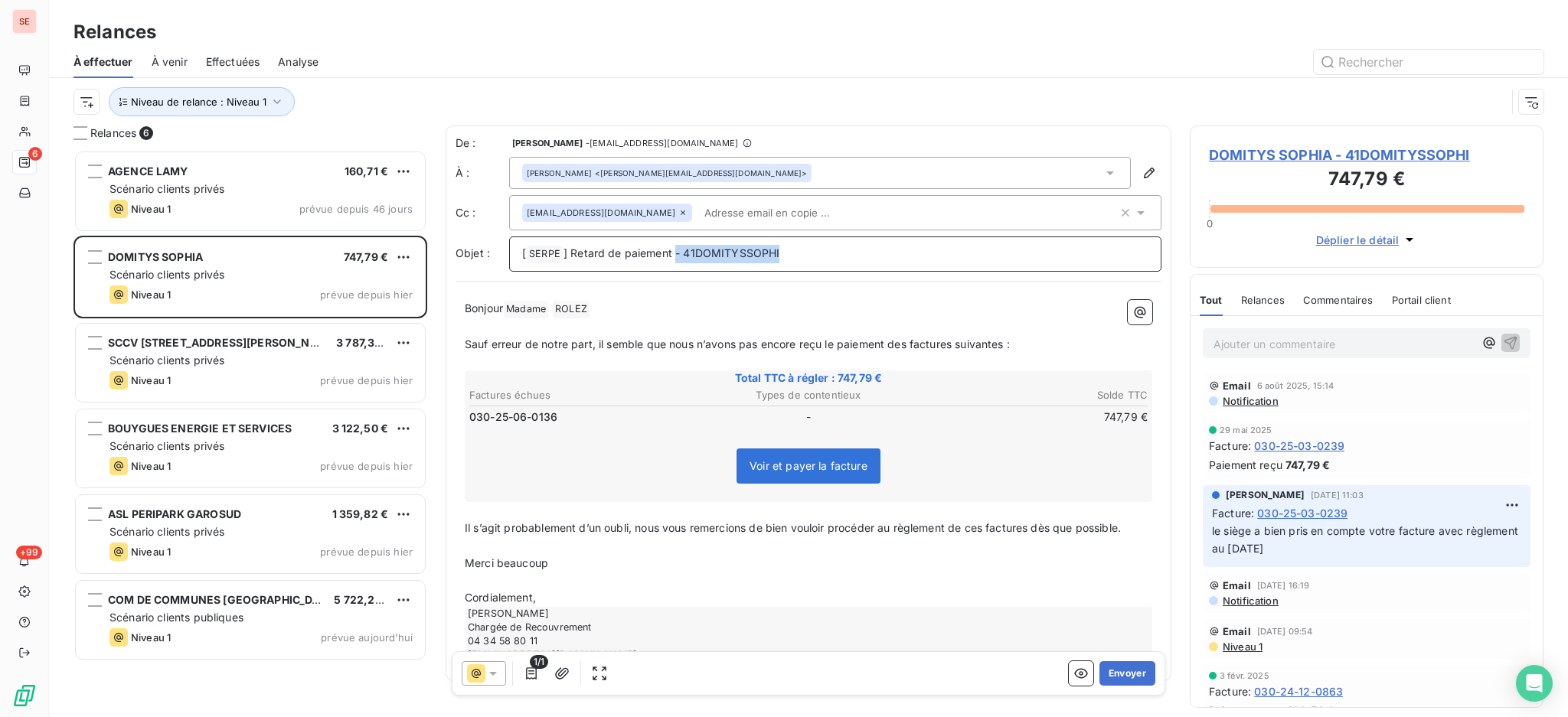
drag, startPoint x: 718, startPoint y: 250, endPoint x: 676, endPoint y: 245, distance: 42.3
click at [676, 245] on p "[ SERPE ﻿ ] Retard de paiement - 41DOMITYSSOPHI" at bounding box center [835, 254] width 626 height 19
drag, startPoint x: 829, startPoint y: 256, endPoint x: 677, endPoint y: 254, distance: 152.0
click at [677, 254] on p "[ SERPE ﻿ ] Retard de paiement - 41DOMITYSSOPHI" at bounding box center [835, 254] width 626 height 19
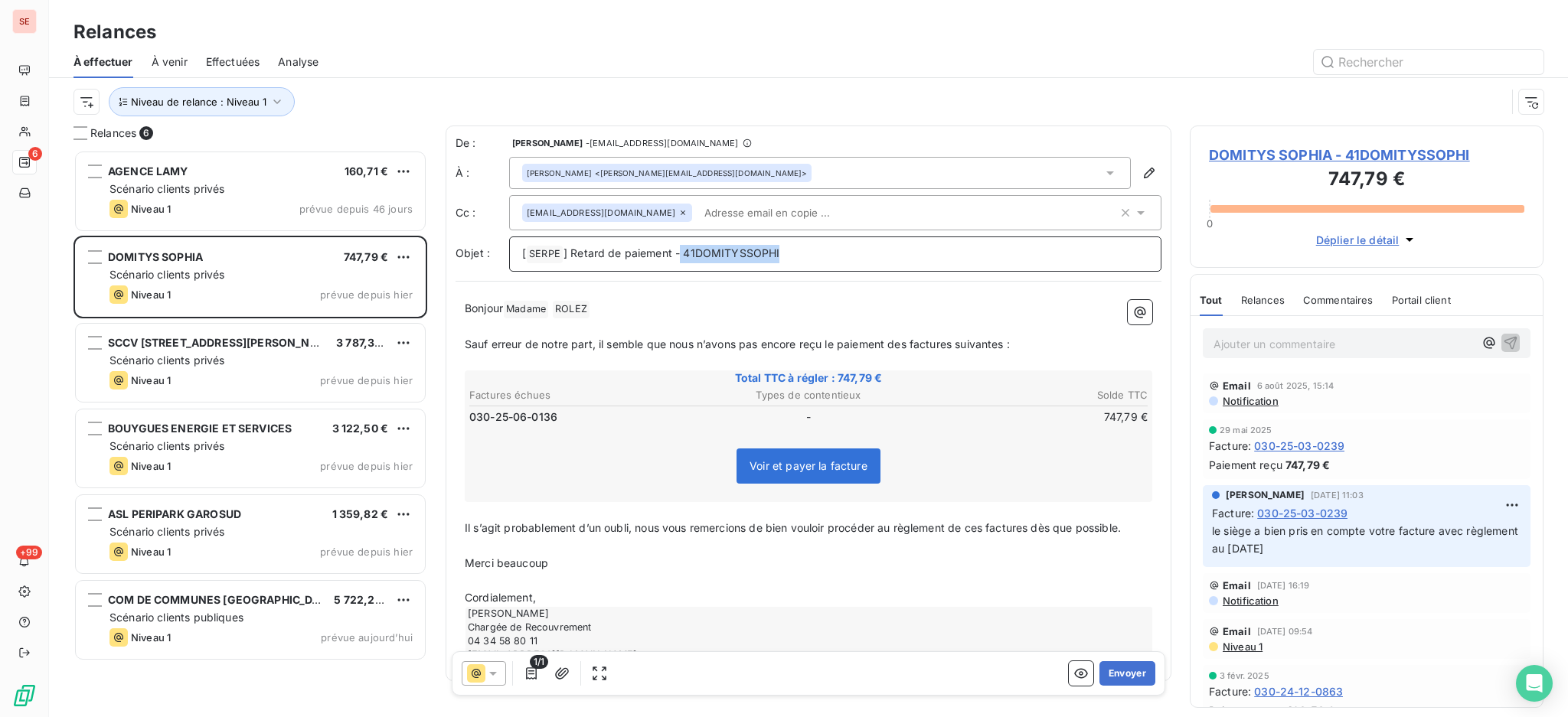
click at [677, 254] on span "] Retard de paiement - 41DOMITYSSOPHI" at bounding box center [672, 253] width 216 height 13
copy span "- 41DOMITYSSOPHI"
drag, startPoint x: 674, startPoint y: 254, endPoint x: 800, endPoint y: 254, distance: 126.0
click at [800, 254] on p "[ SERPE ﻿ ] Retard de paiement - 41DOMITYSSOPHI" at bounding box center [835, 254] width 626 height 19
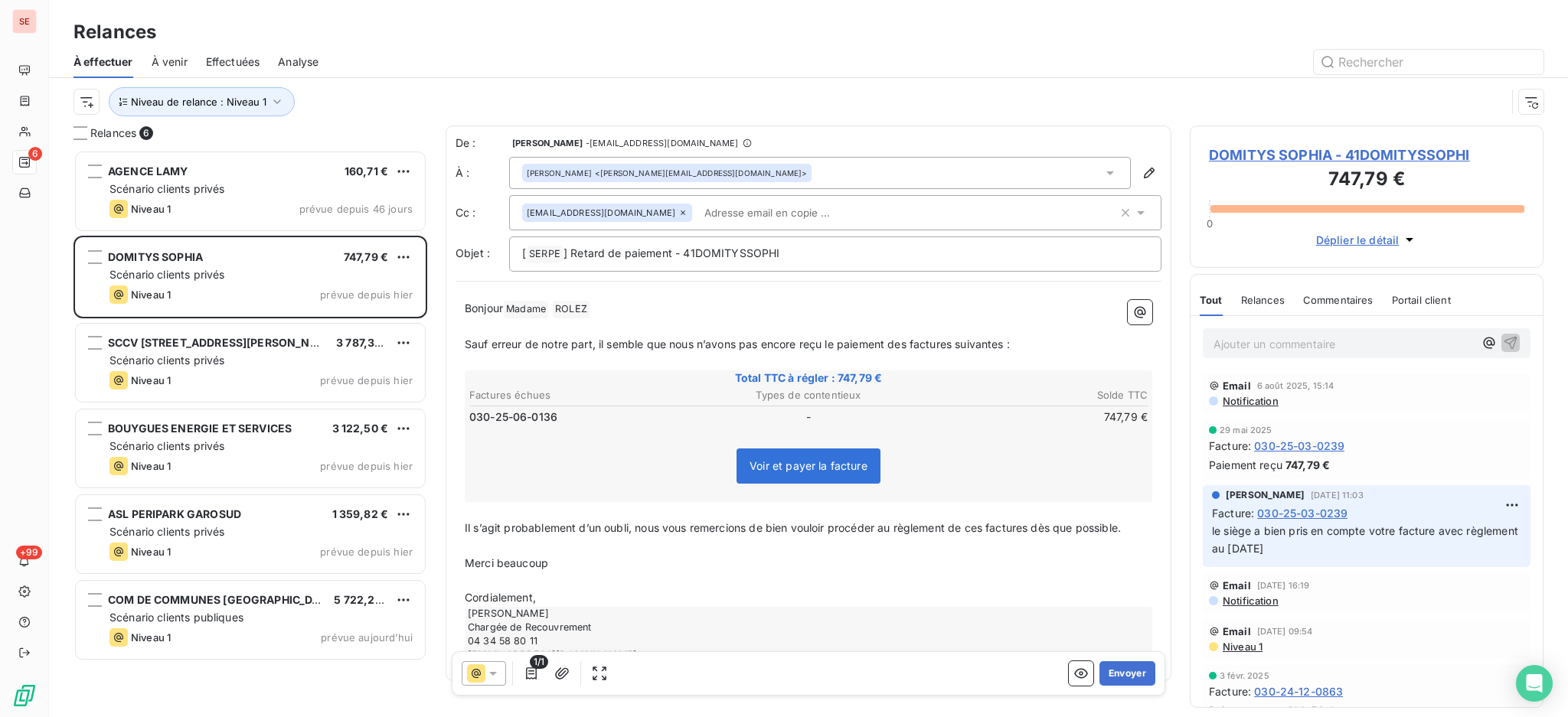
click at [1350, 150] on span "DOMITYS SOPHIA - 41DOMITYSSOPHI" at bounding box center [1366, 154] width 316 height 20
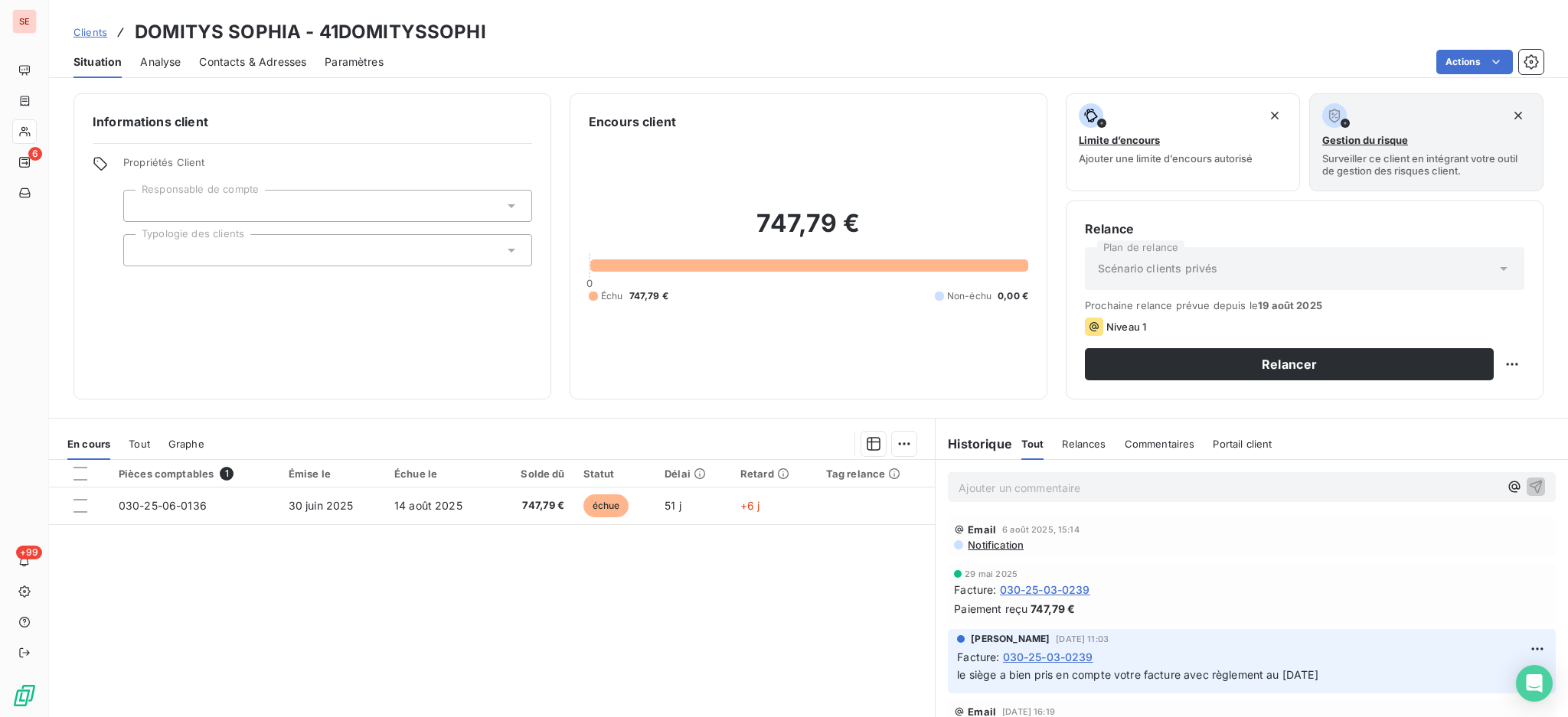
click at [237, 60] on span "Contacts & Adresses" at bounding box center [253, 62] width 107 height 15
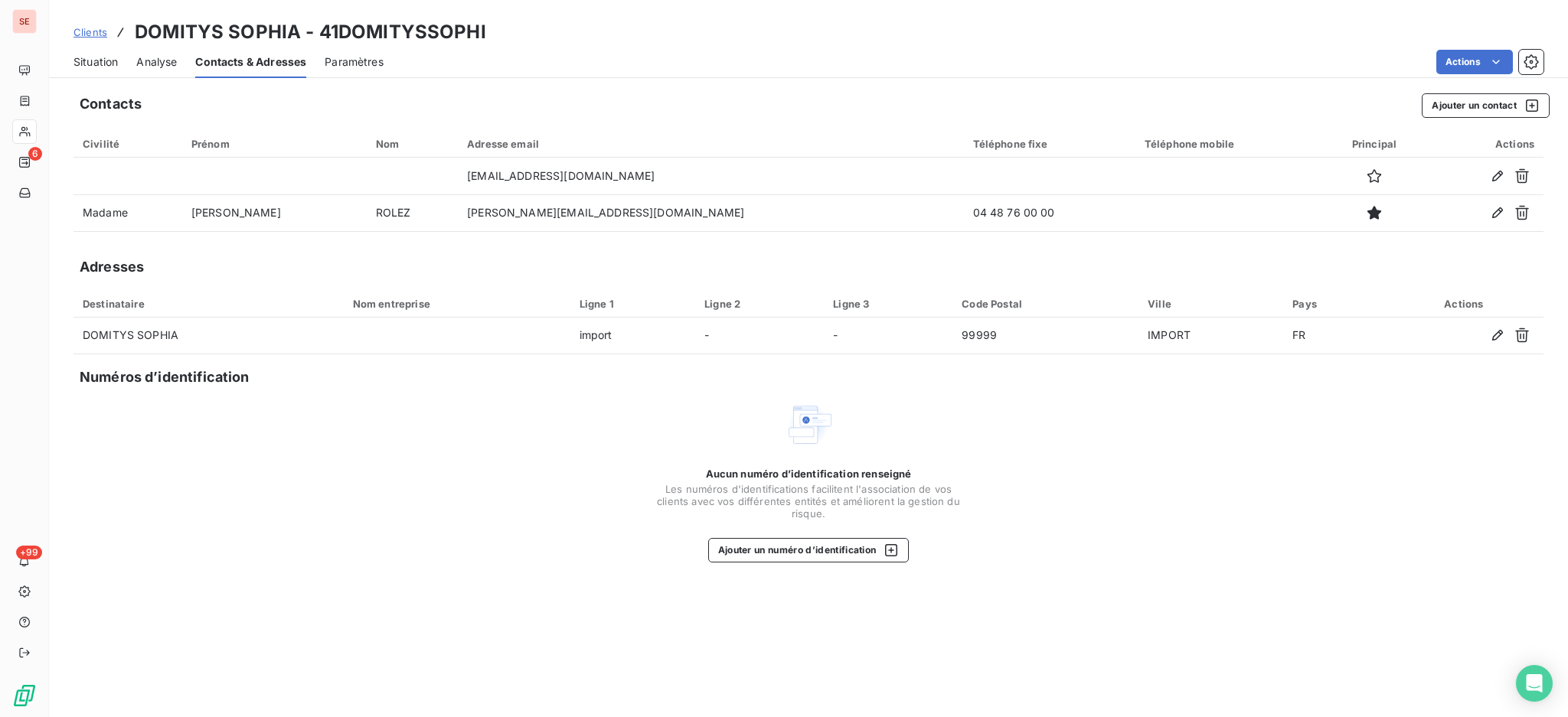
click at [100, 59] on span "Situation" at bounding box center [95, 62] width 45 height 15
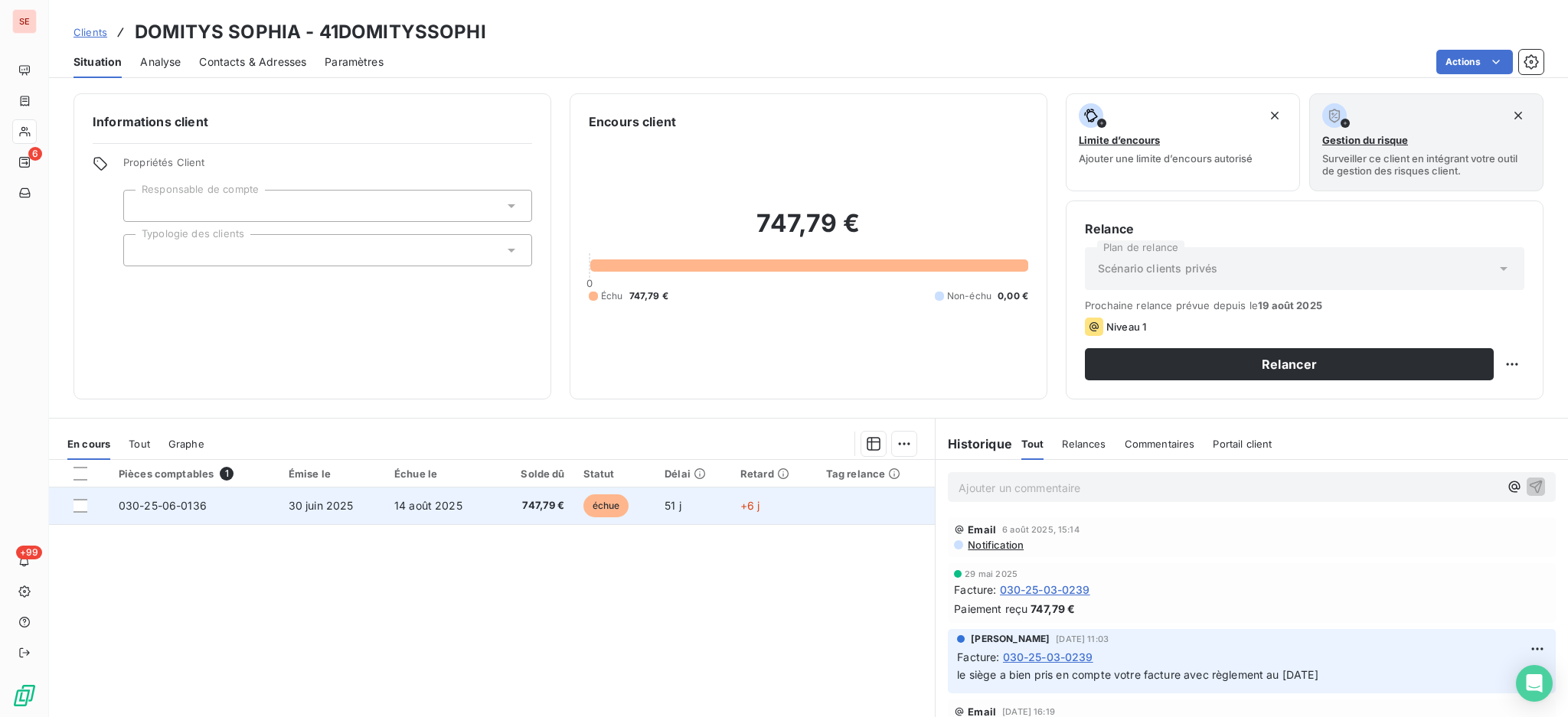
click at [425, 506] on span "14 août 2025" at bounding box center [429, 506] width 68 height 13
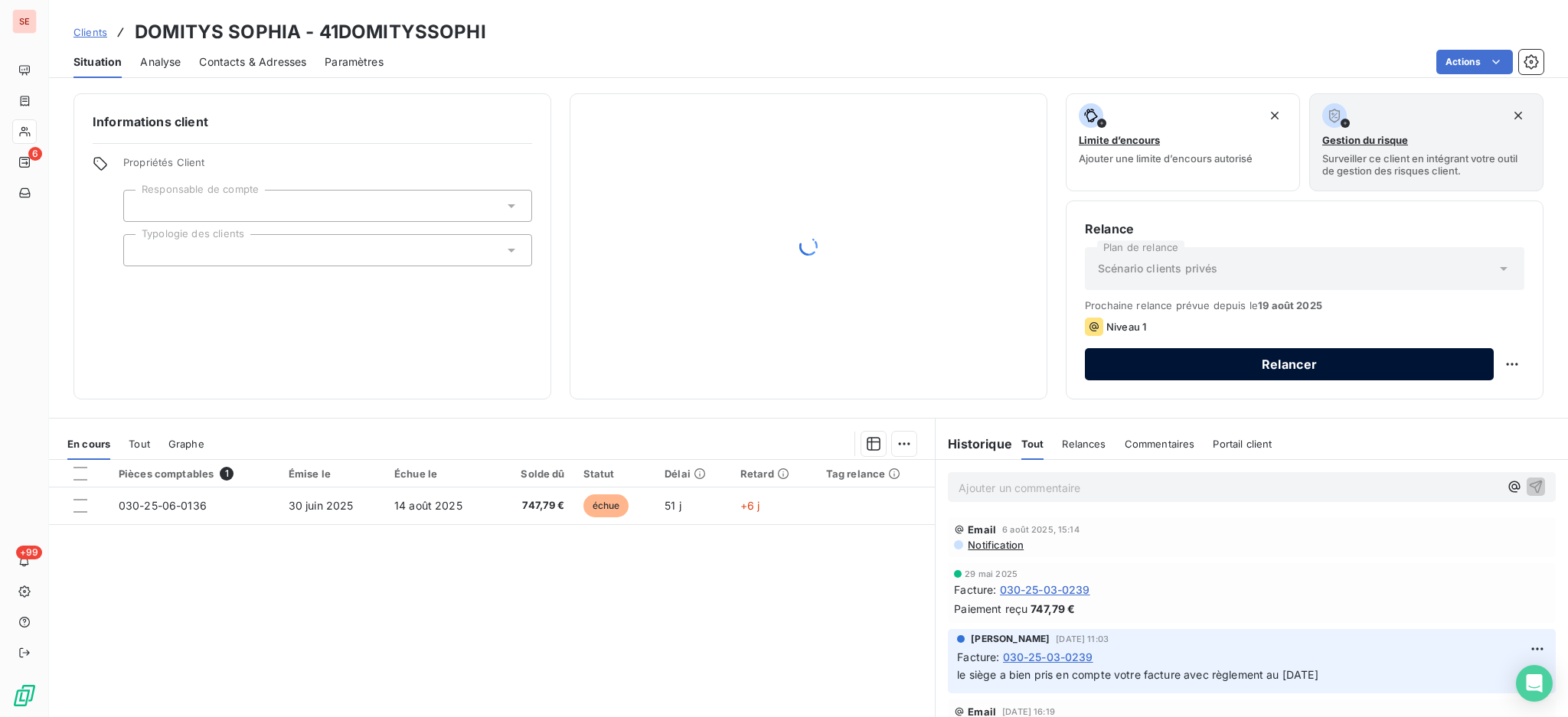
click at [1091, 354] on button "Relancer" at bounding box center [1289, 364] width 409 height 33
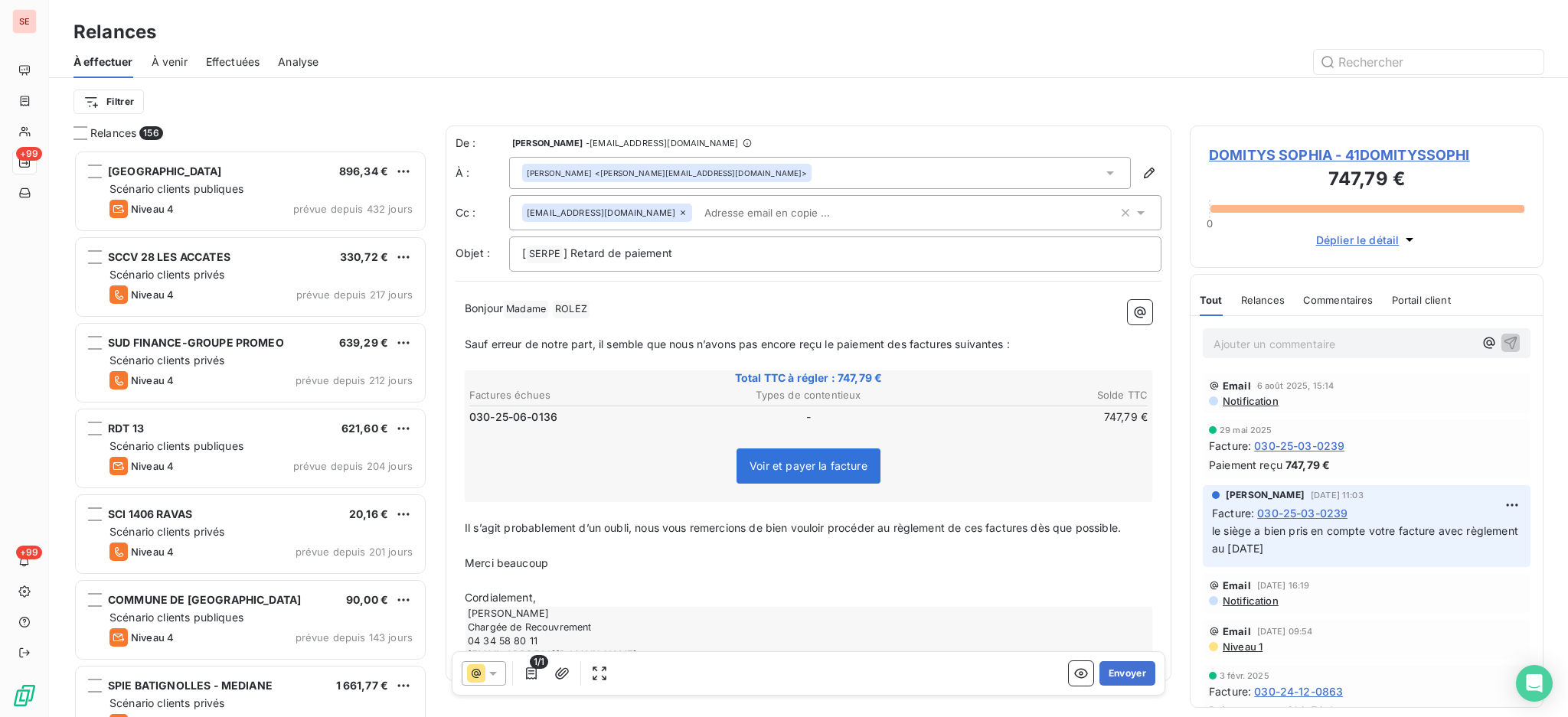
scroll to position [553, 338]
click at [763, 259] on p "[ SERPE ﻿ ] Retard de paiement" at bounding box center [835, 254] width 626 height 19
click at [584, 589] on p "Cordialement," at bounding box center [808, 598] width 687 height 18
click at [1118, 678] on button "Envoyer" at bounding box center [1127, 673] width 56 height 24
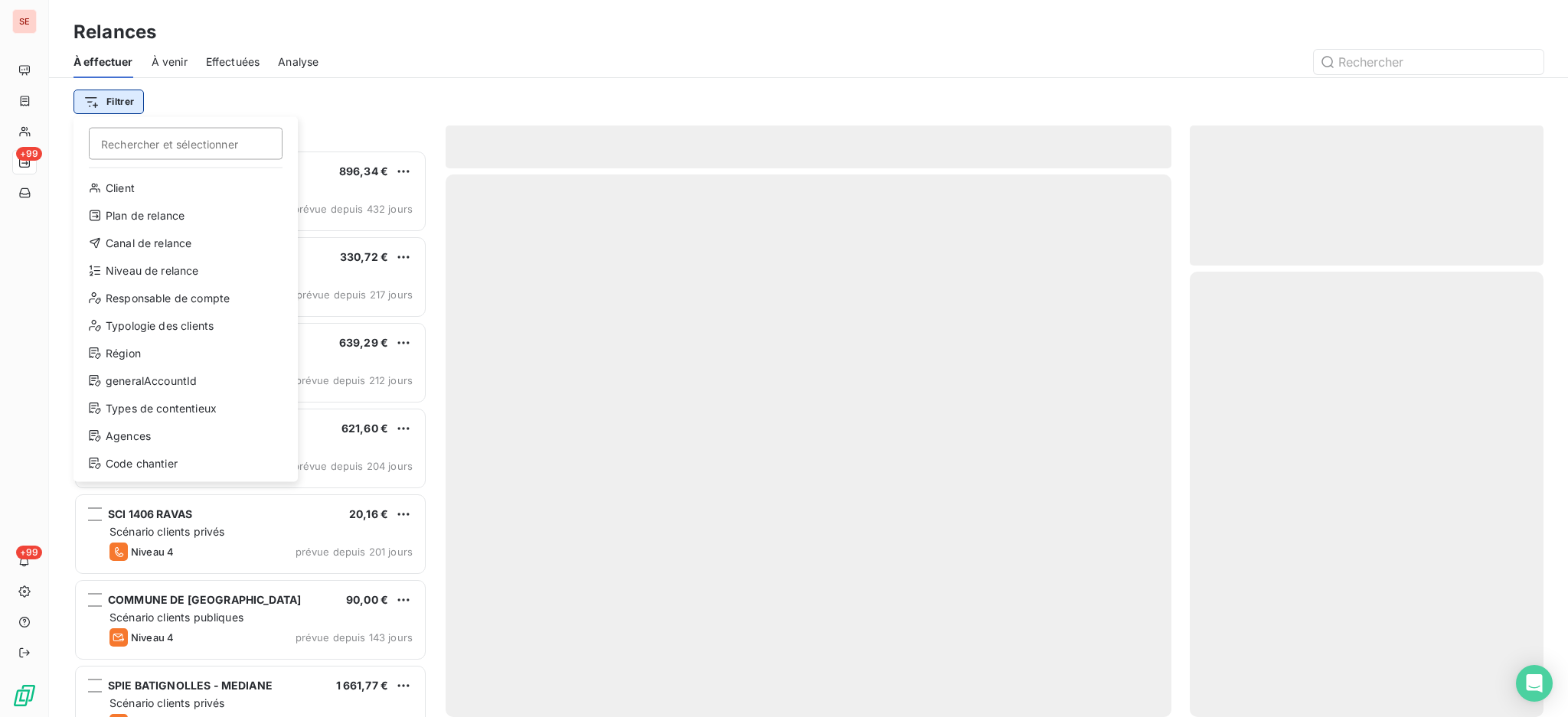
click at [115, 106] on html "SE +99 +99 Relances À effectuer À venir Effectuées Analyse Filtrer Rechercher e…" at bounding box center [784, 358] width 1568 height 717
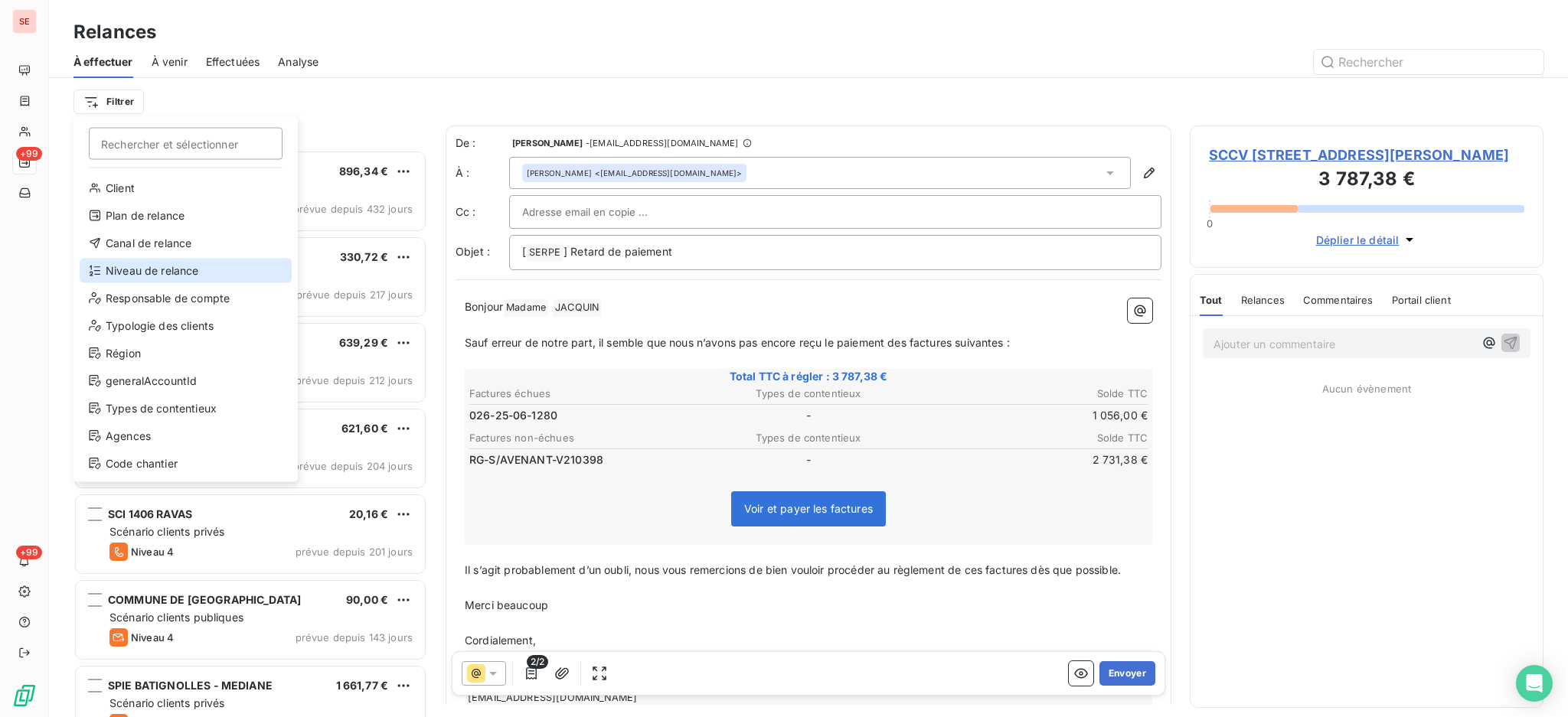
click at [148, 276] on div "Niveau de relance" at bounding box center [185, 271] width 212 height 24
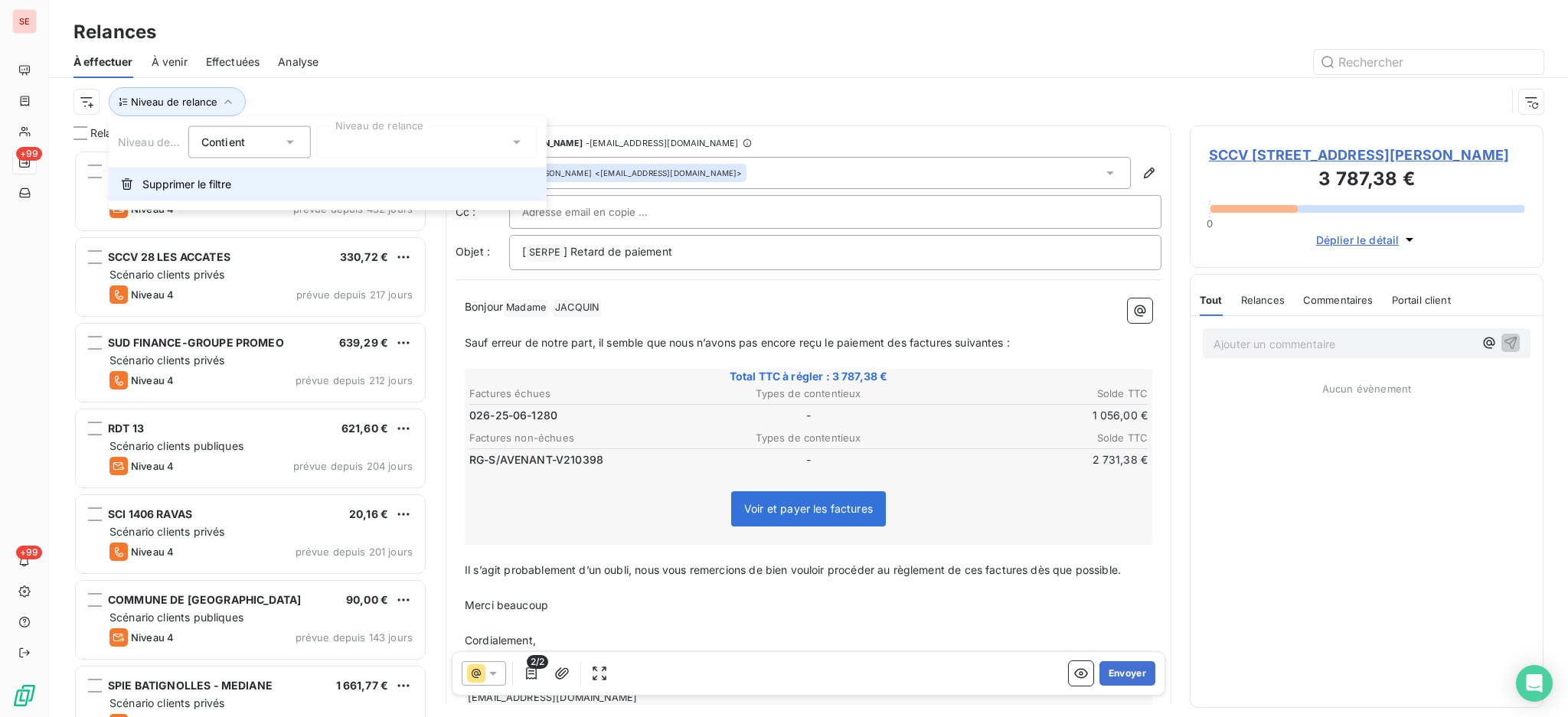
scroll to position [16, 16]
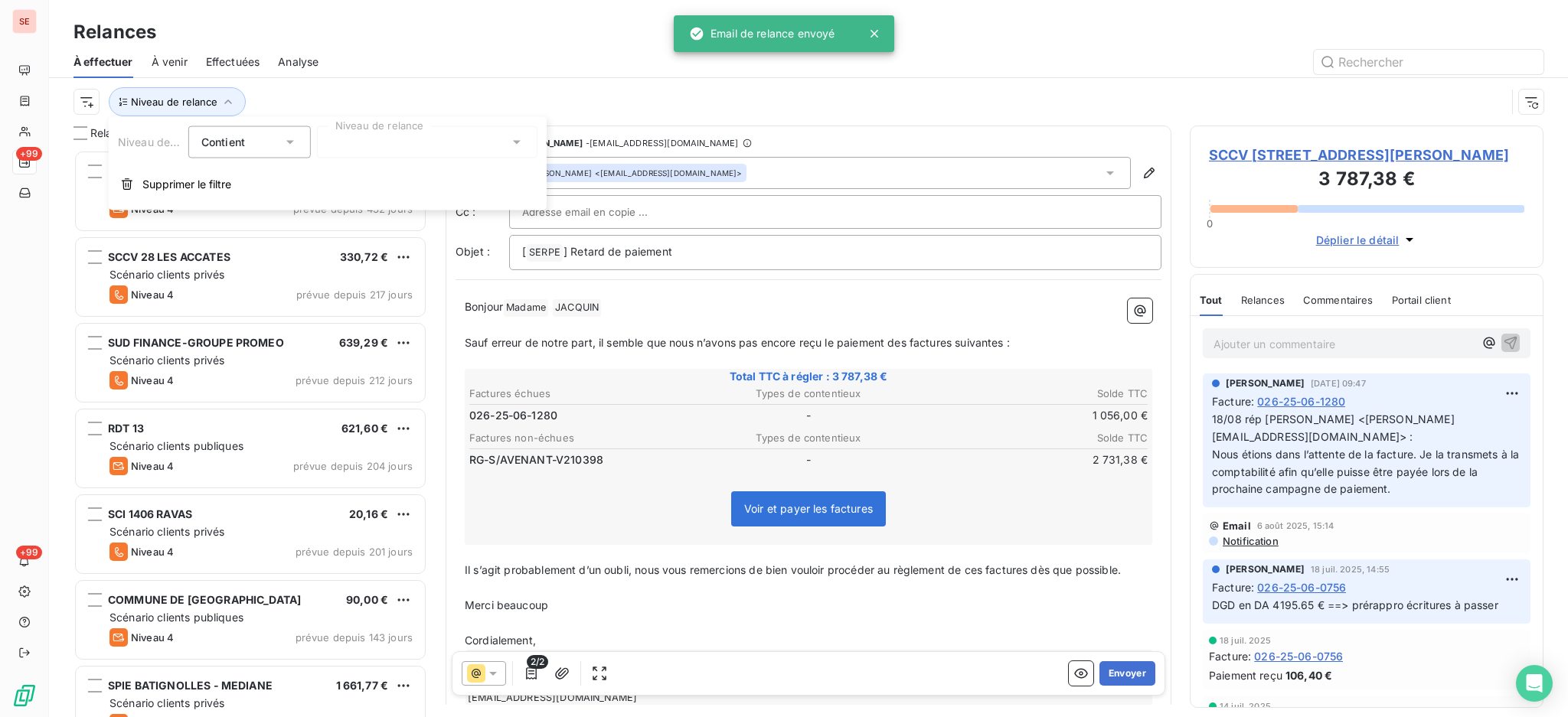
click at [520, 142] on icon at bounding box center [516, 142] width 15 height 15
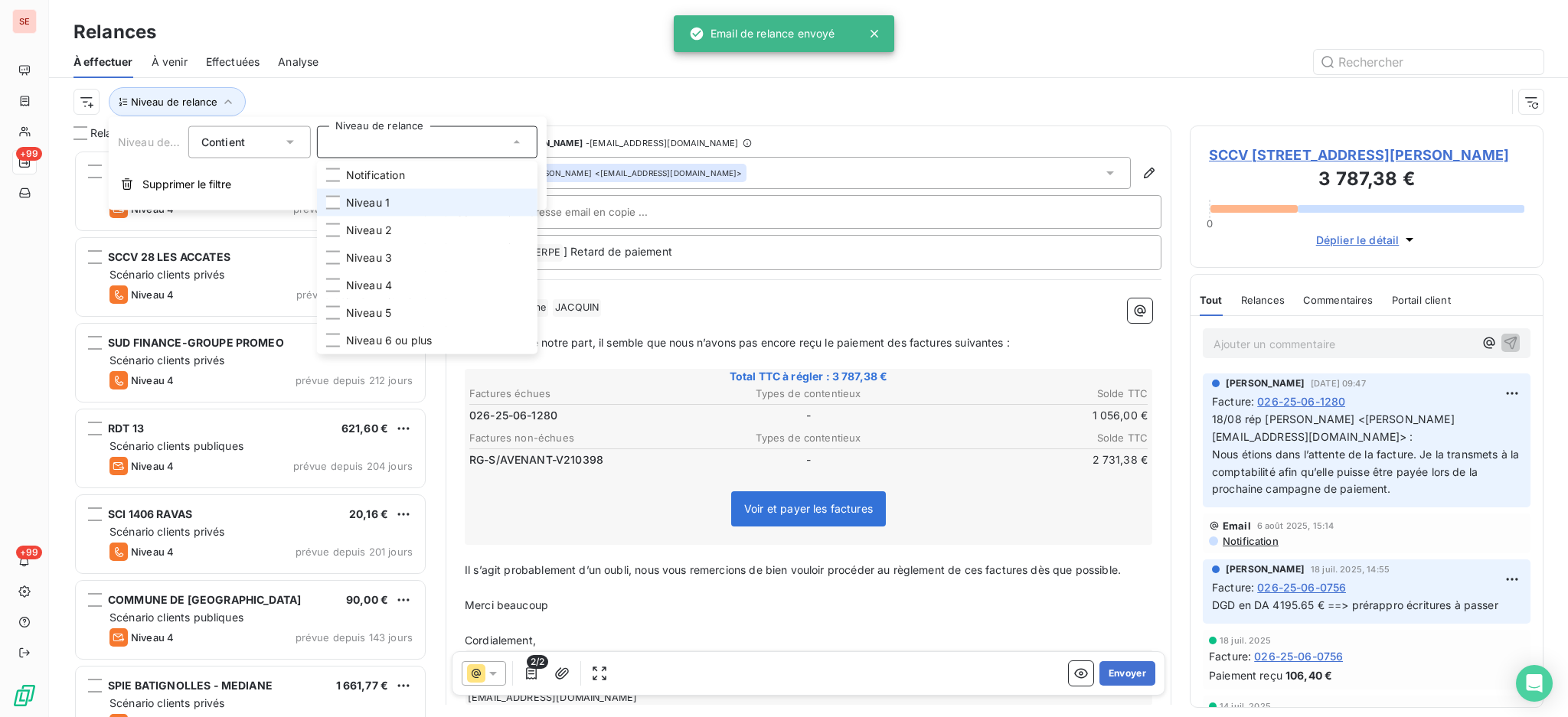
click at [425, 202] on li "Niveau 1" at bounding box center [427, 203] width 220 height 28
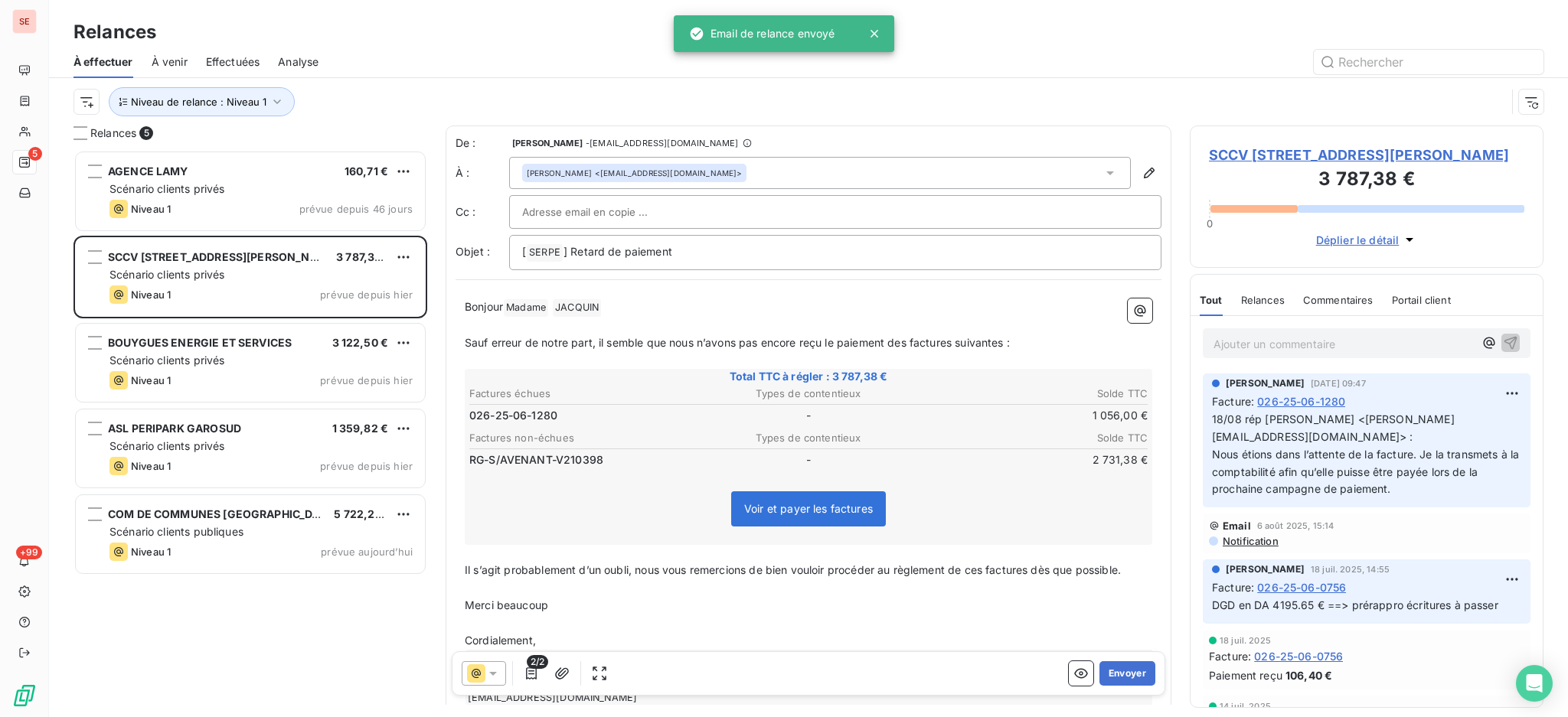
click at [385, 28] on div "Relances" at bounding box center [808, 33] width 1519 height 28
click at [531, 676] on icon "button" at bounding box center [531, 673] width 15 height 15
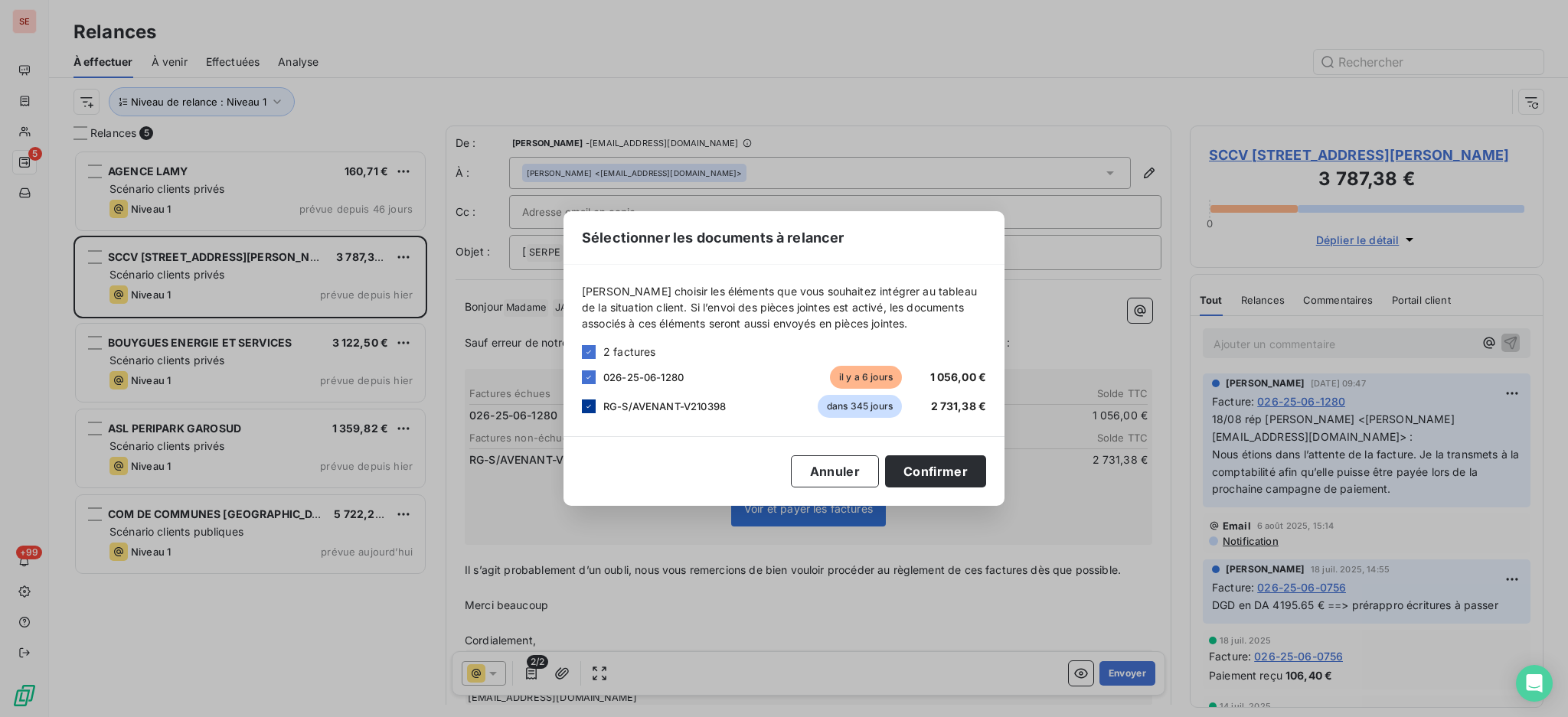
click at [588, 410] on icon at bounding box center [588, 406] width 9 height 9
click at [944, 478] on button "Confirmer" at bounding box center [935, 471] width 101 height 33
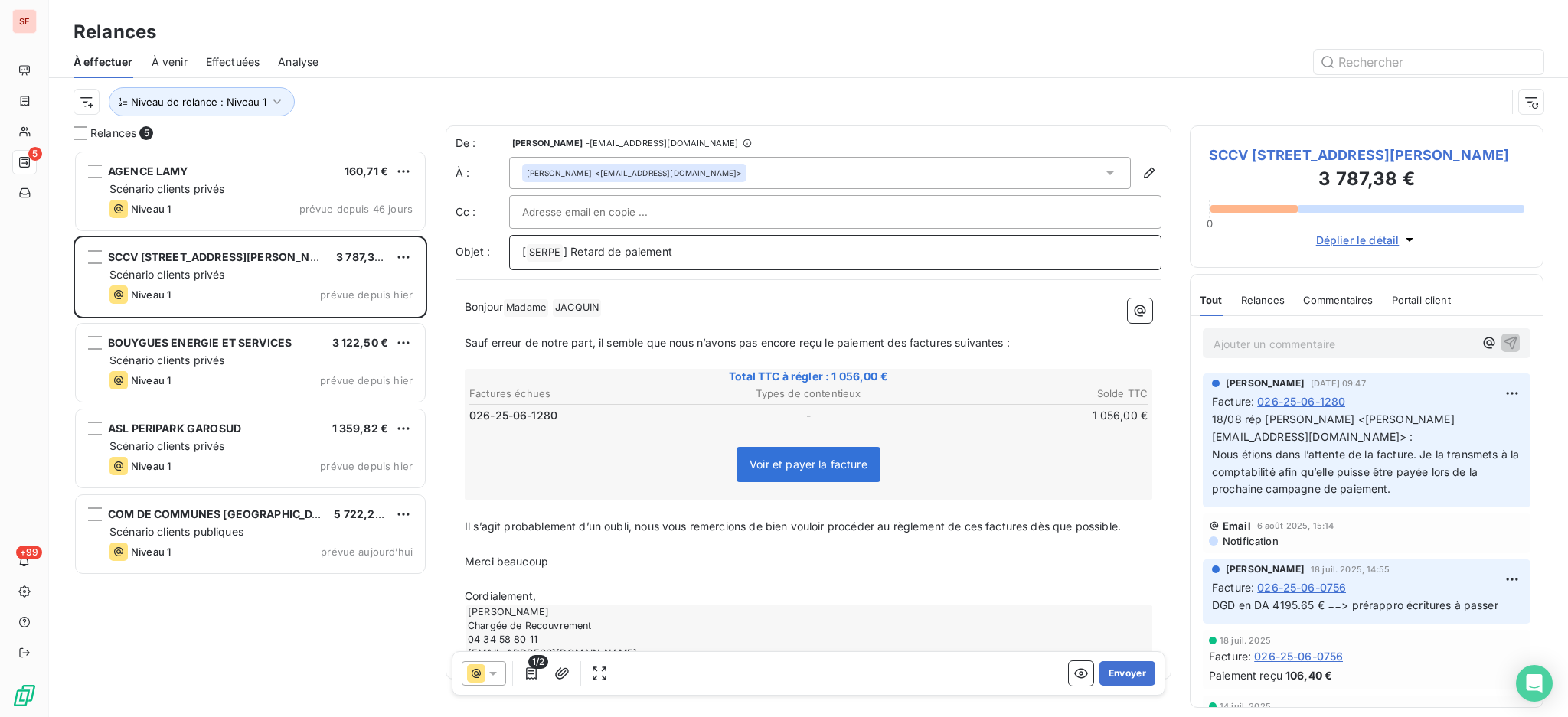
click at [730, 246] on p "[ SERPE ﻿ ] Retard de paiement" at bounding box center [835, 252] width 626 height 19
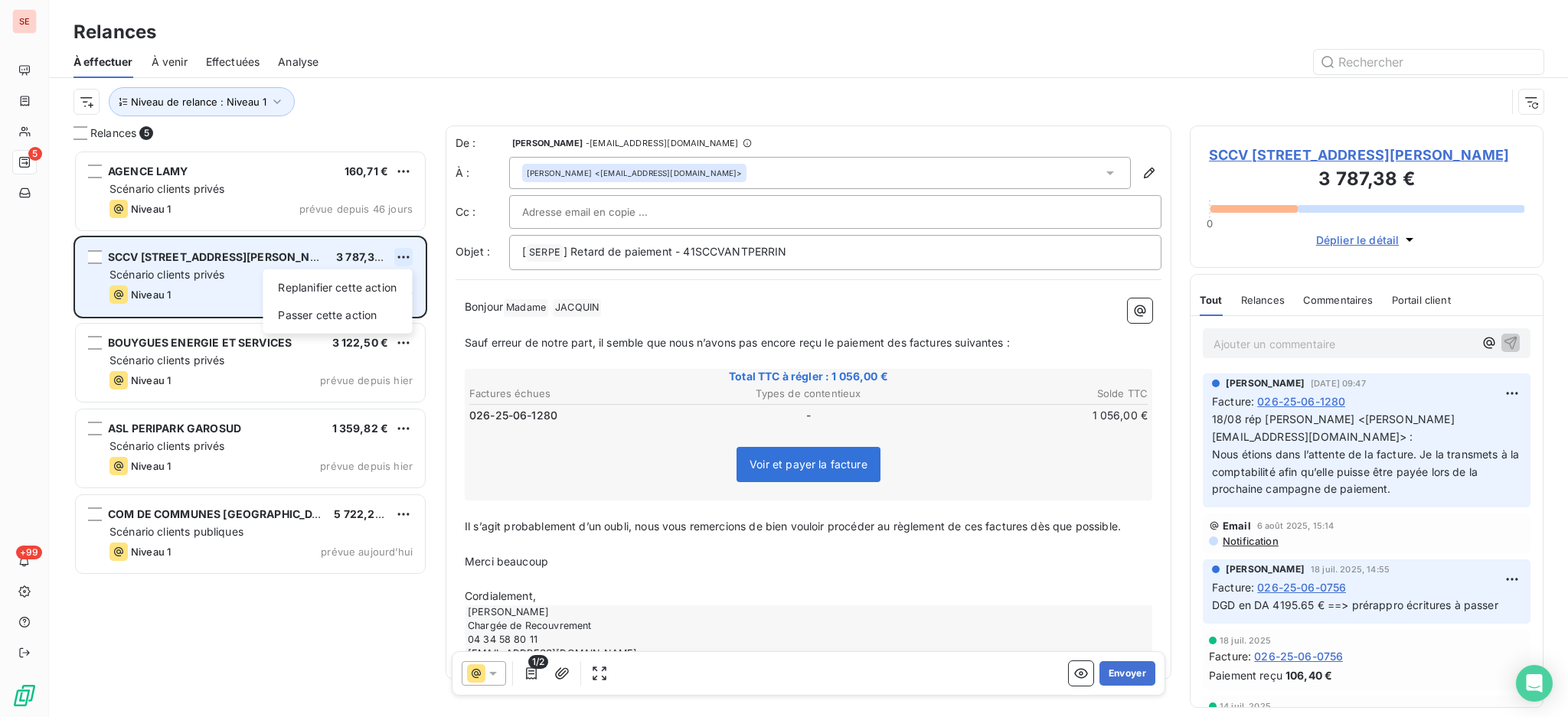
click at [400, 261] on html "SE 5 +99 Relances À effectuer À venir Effectuées Analyse Niveau de relance : Ni…" at bounding box center [784, 358] width 1568 height 717
click at [364, 290] on div "Replanifier cette action" at bounding box center [337, 288] width 137 height 24
select select "7"
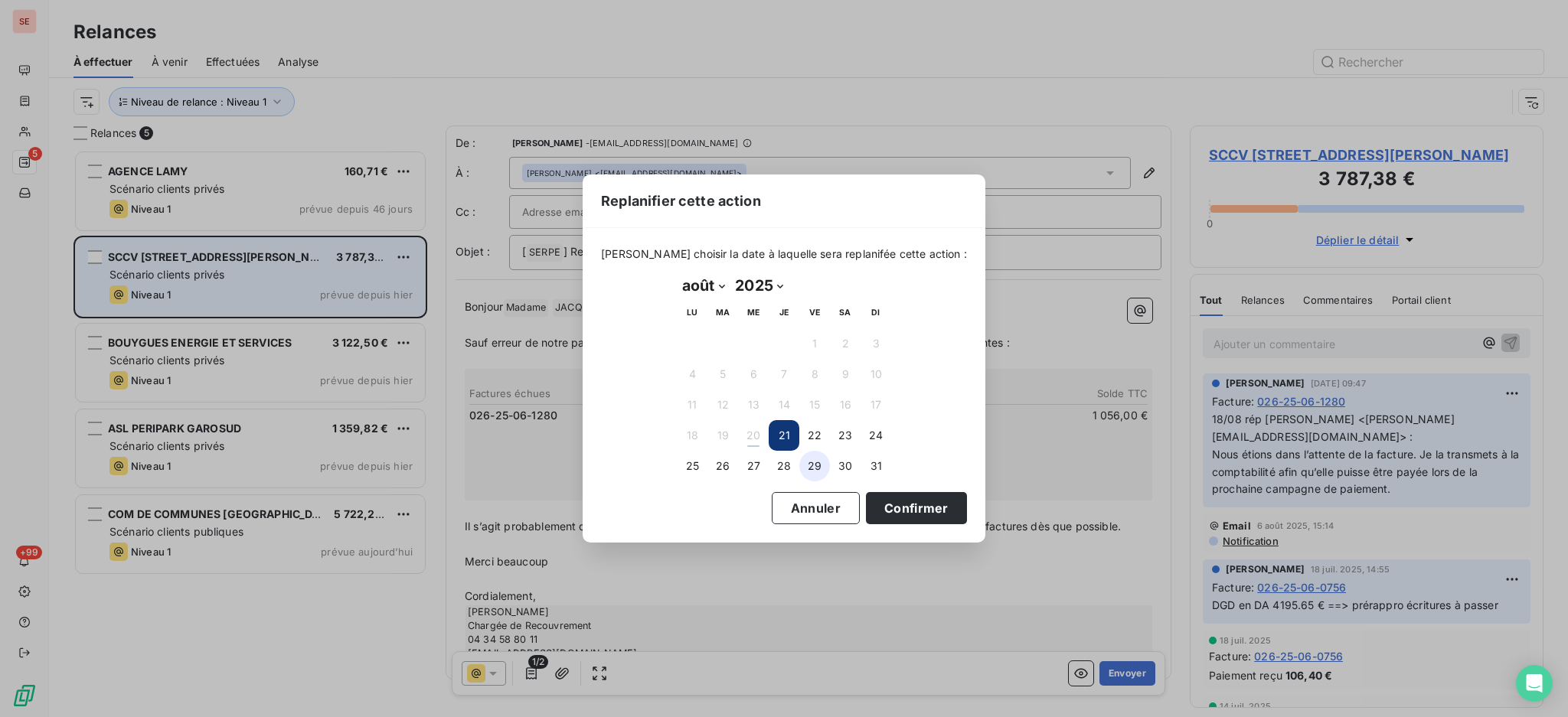
click at [807, 466] on button "29" at bounding box center [815, 466] width 31 height 31
click at [905, 511] on button "Confirmer" at bounding box center [917, 508] width 101 height 33
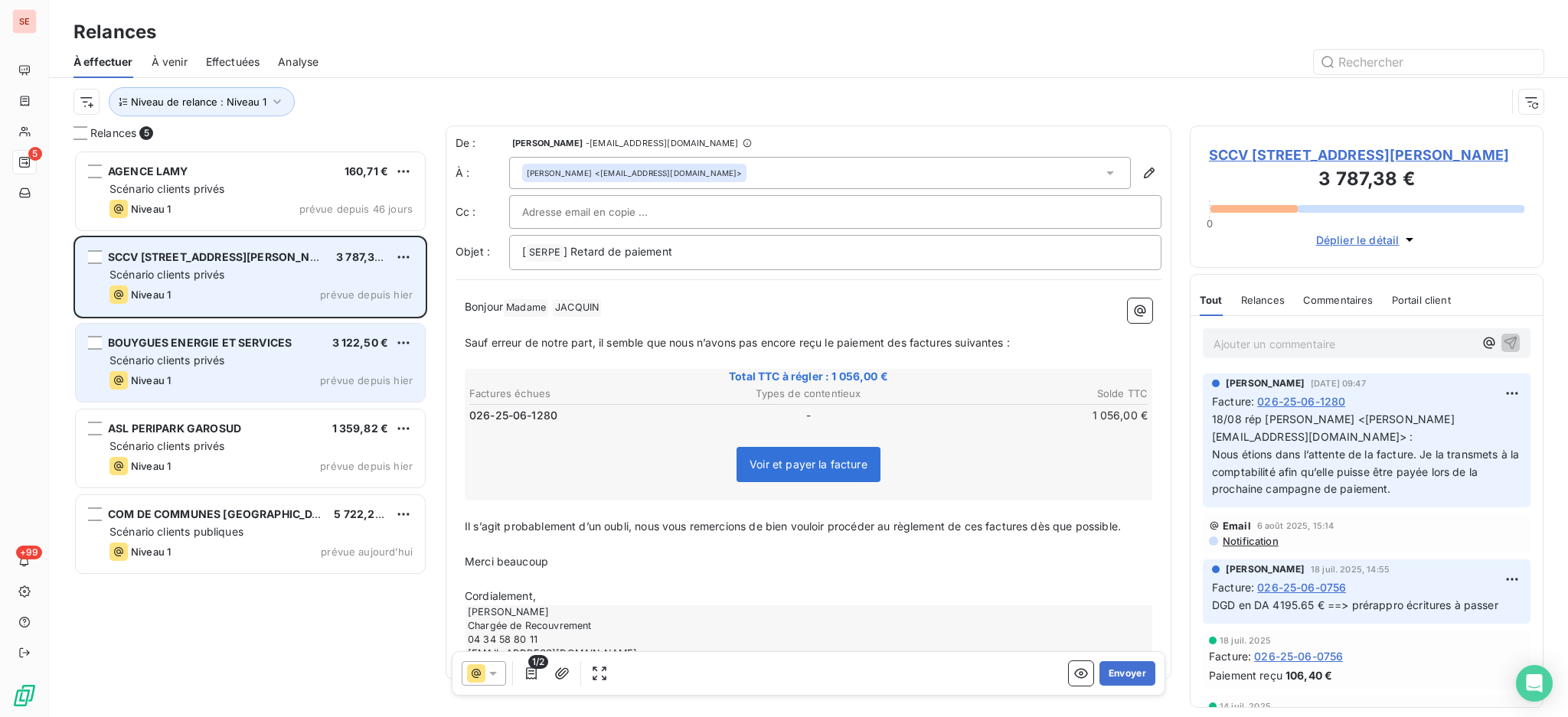
click at [145, 351] on div "BOUYGUES ENERGIE ET SERVICES 3 122,50 € Scénario clients privés Niveau 1 prévue…" at bounding box center [250, 363] width 349 height 78
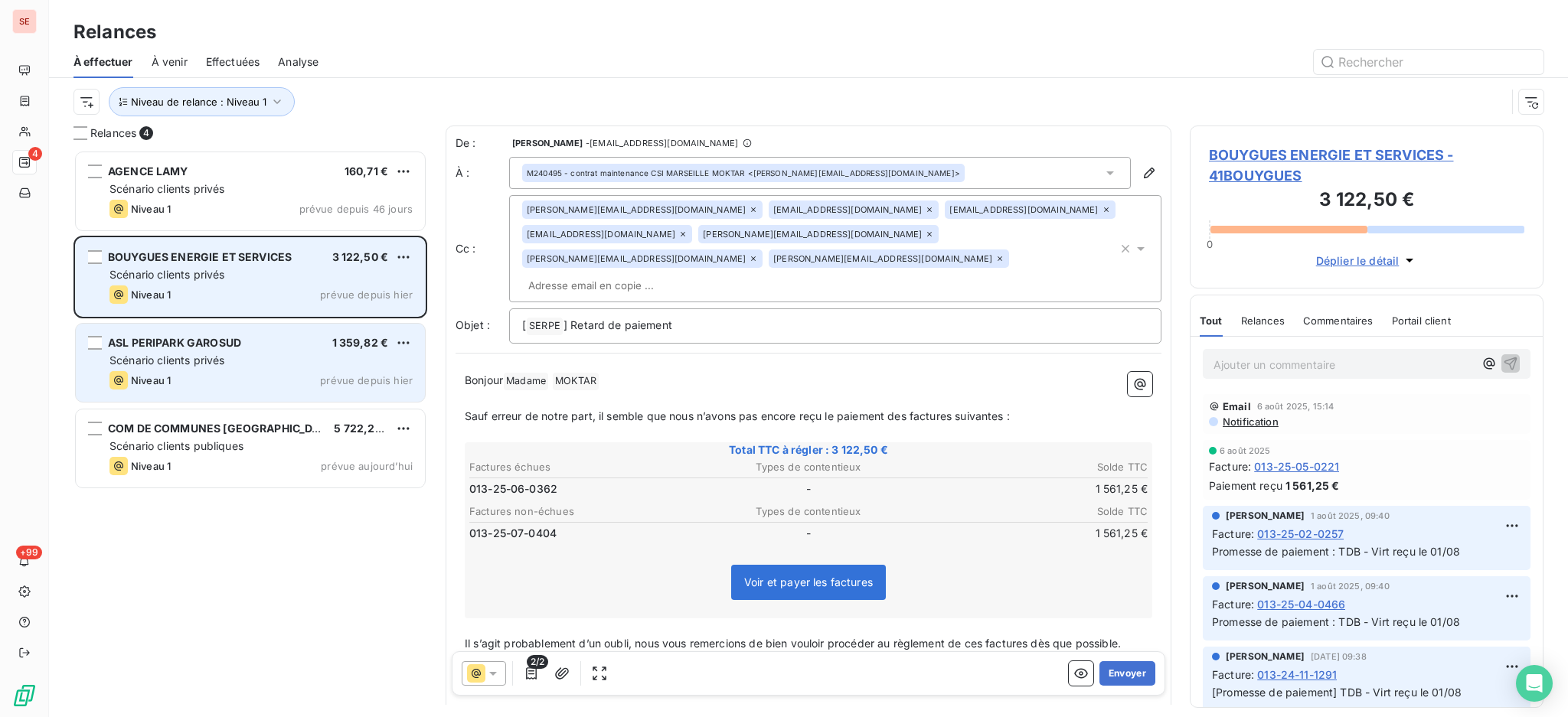
click at [274, 371] on div "ASL PERIPARK GAROSUD 1 359,82 € Scénario clients privés Niveau 1 prévue depuis …" at bounding box center [250, 363] width 349 height 78
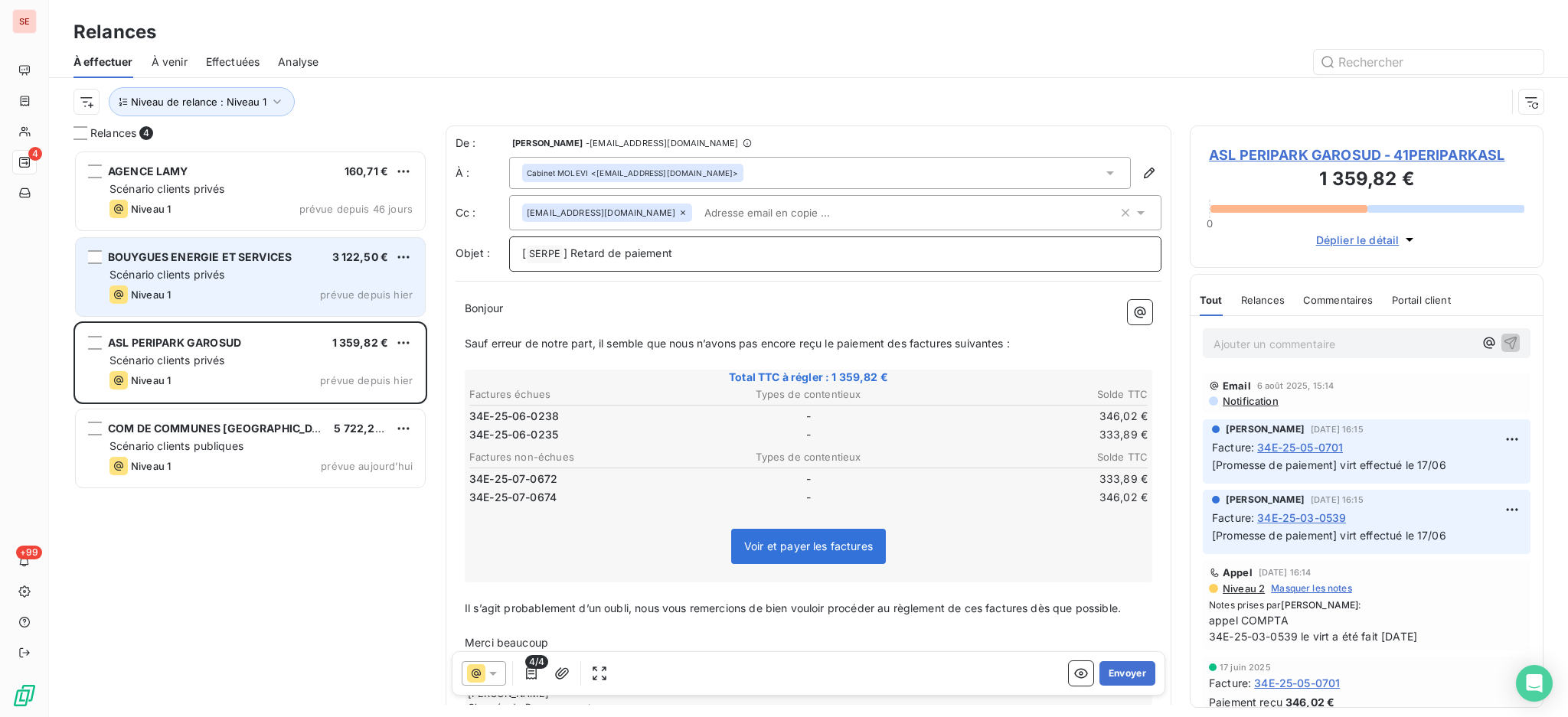
click at [708, 260] on p "[ SERPE ﻿ ] Retard de paiement" at bounding box center [835, 254] width 626 height 19
click at [679, 212] on icon at bounding box center [682, 212] width 9 height 9
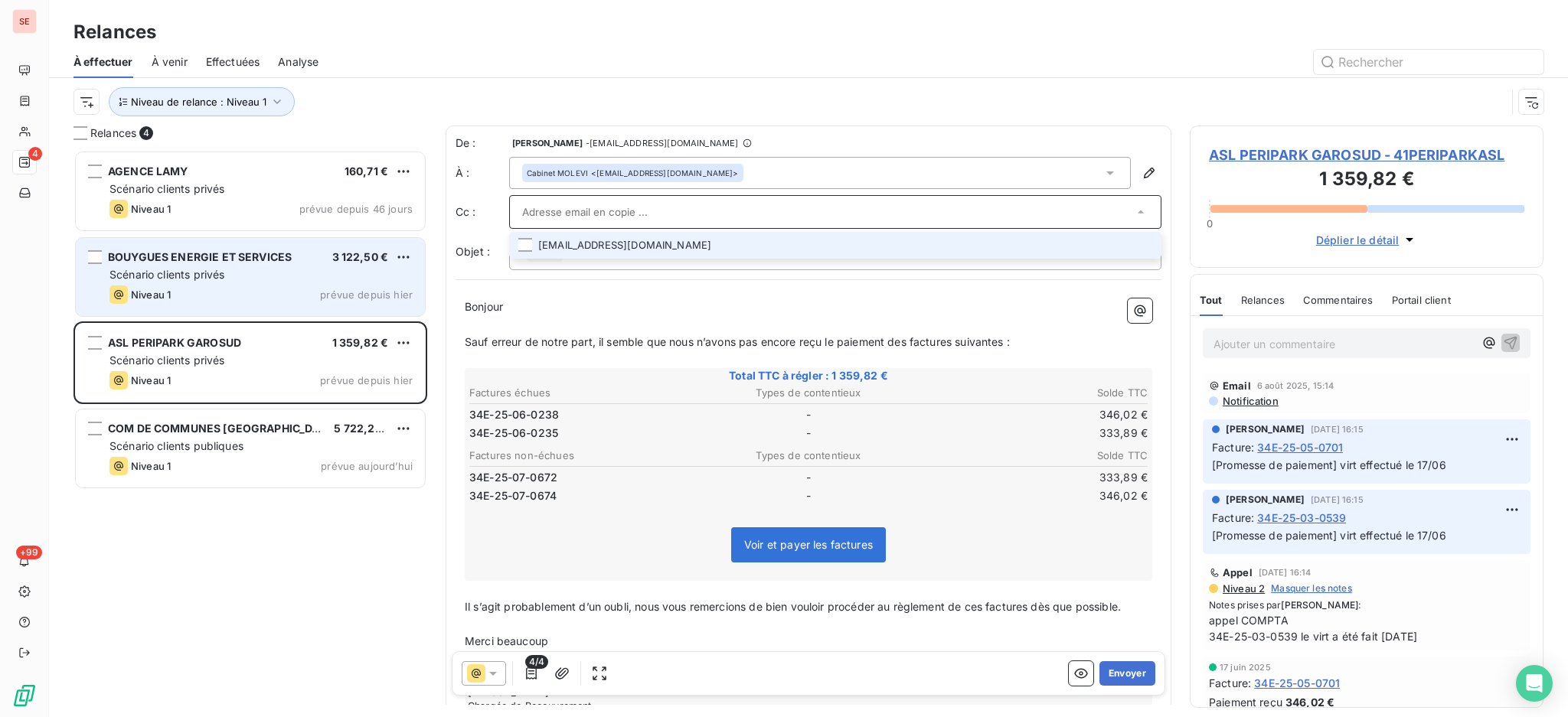
click at [719, 163] on div "Cabinet MOLEVI <contact@mollevi.fr>" at bounding box center [820, 173] width 621 height 33
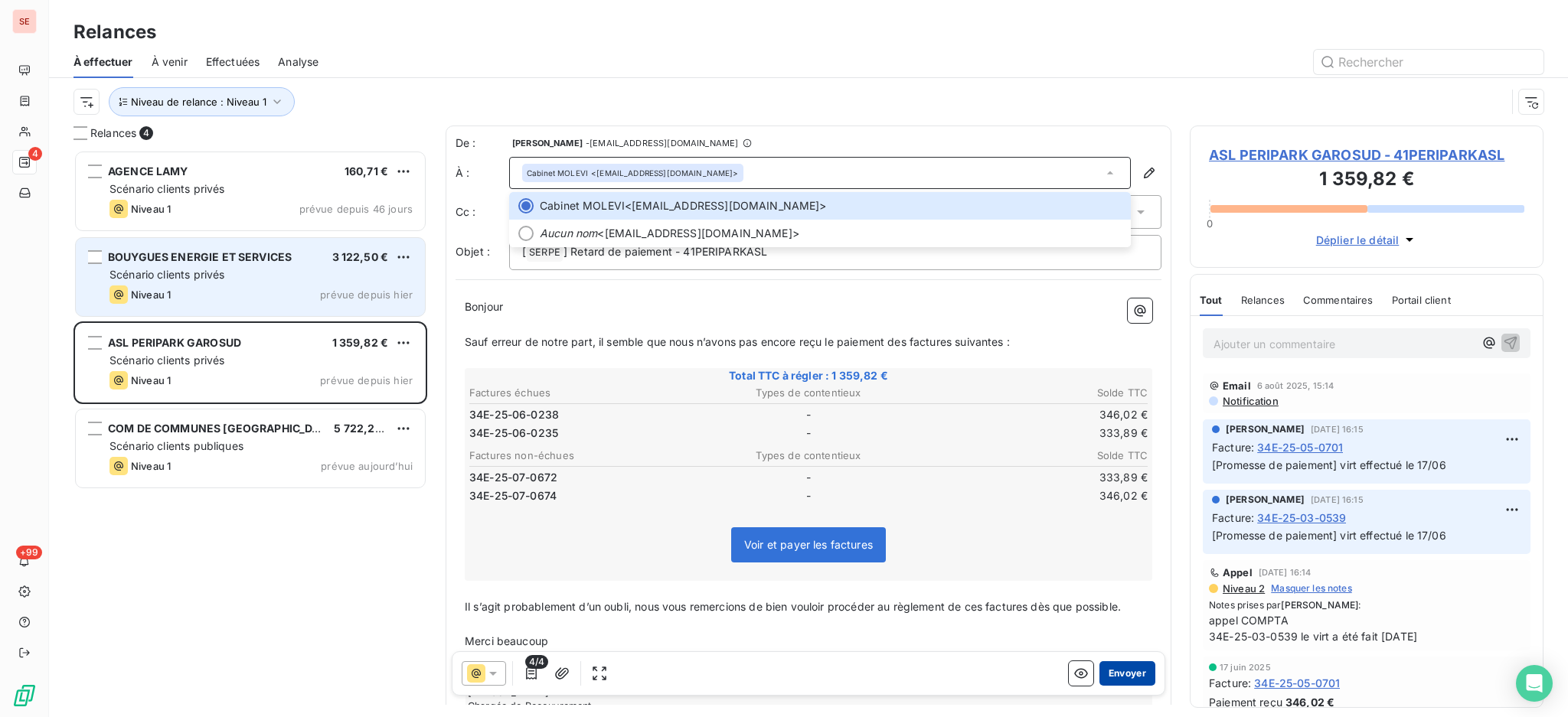
click at [1111, 671] on button "Envoyer" at bounding box center [1127, 673] width 56 height 24
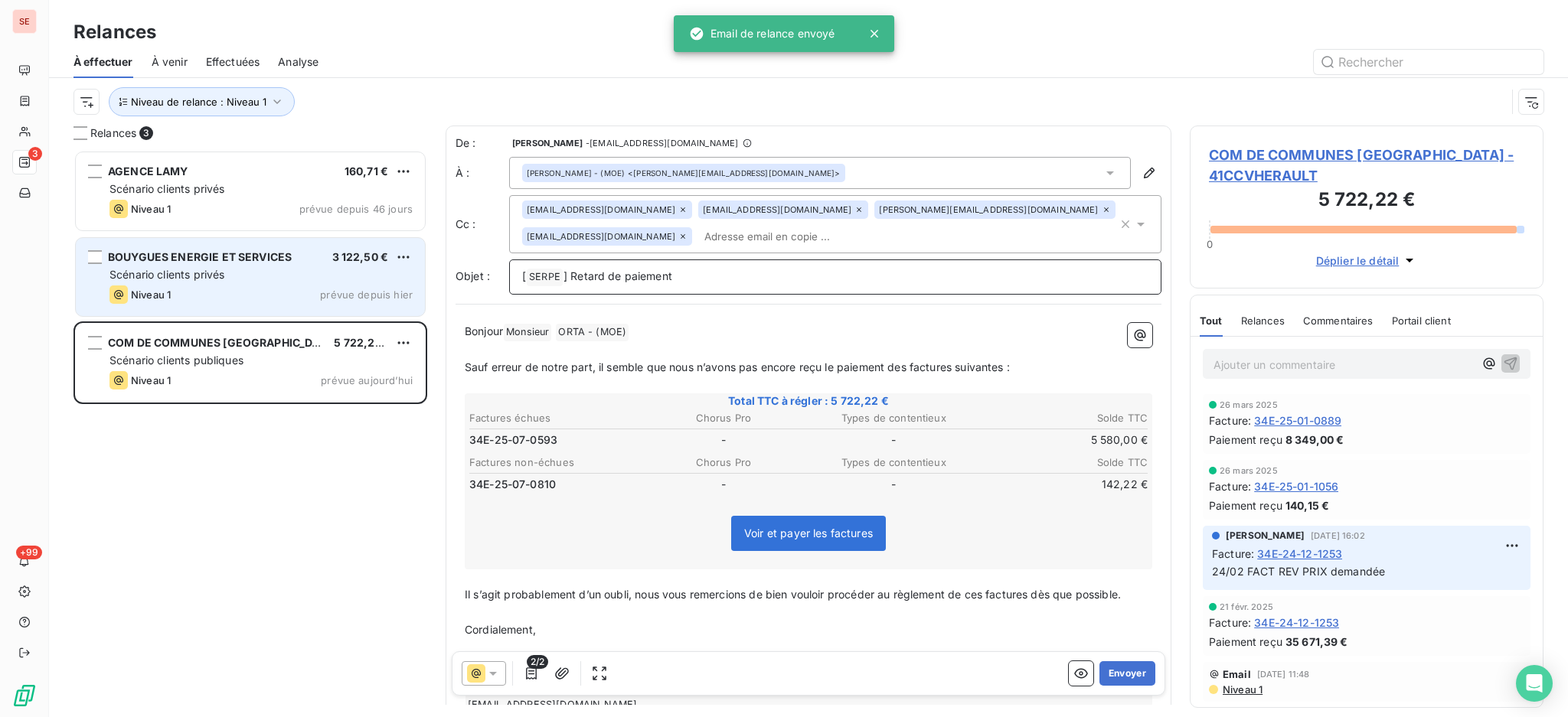
click at [738, 286] on p "[ SERPE ﻿ ] Retard de paiement" at bounding box center [835, 276] width 626 height 19
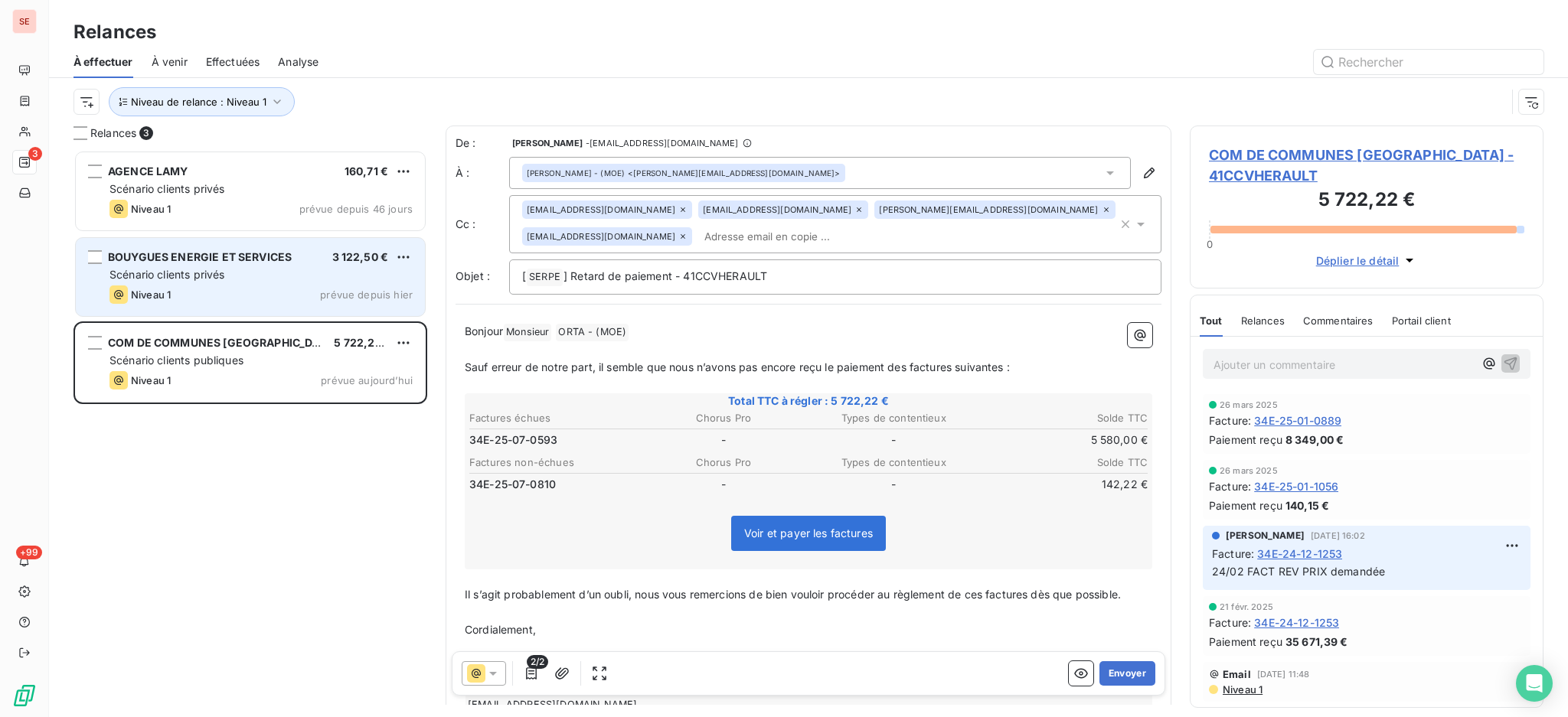
click at [1317, 148] on span "COM DE COMMUNES VALLEE HERAULT - 41CCVHERAULT" at bounding box center [1366, 165] width 316 height 41
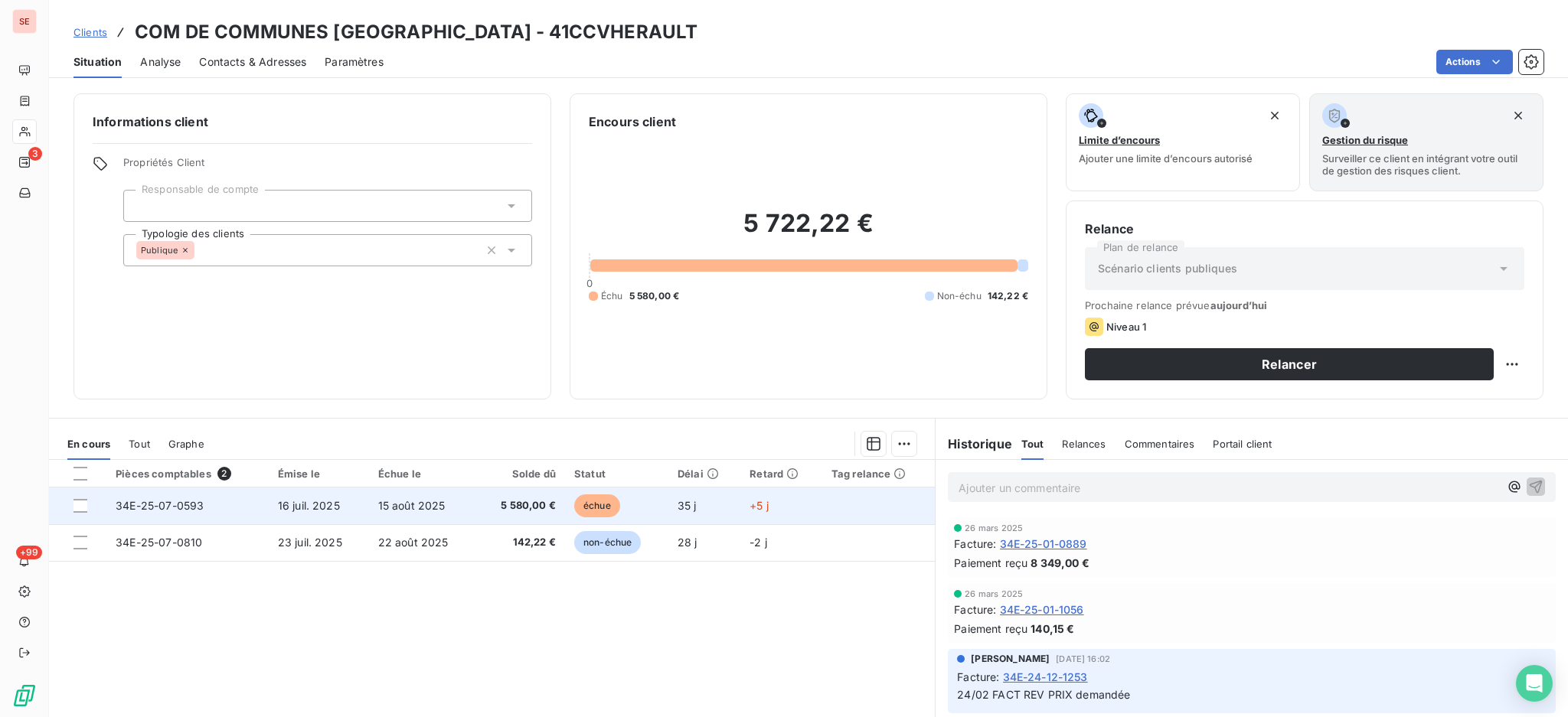
click at [418, 501] on span "15 août 2025" at bounding box center [412, 506] width 68 height 13
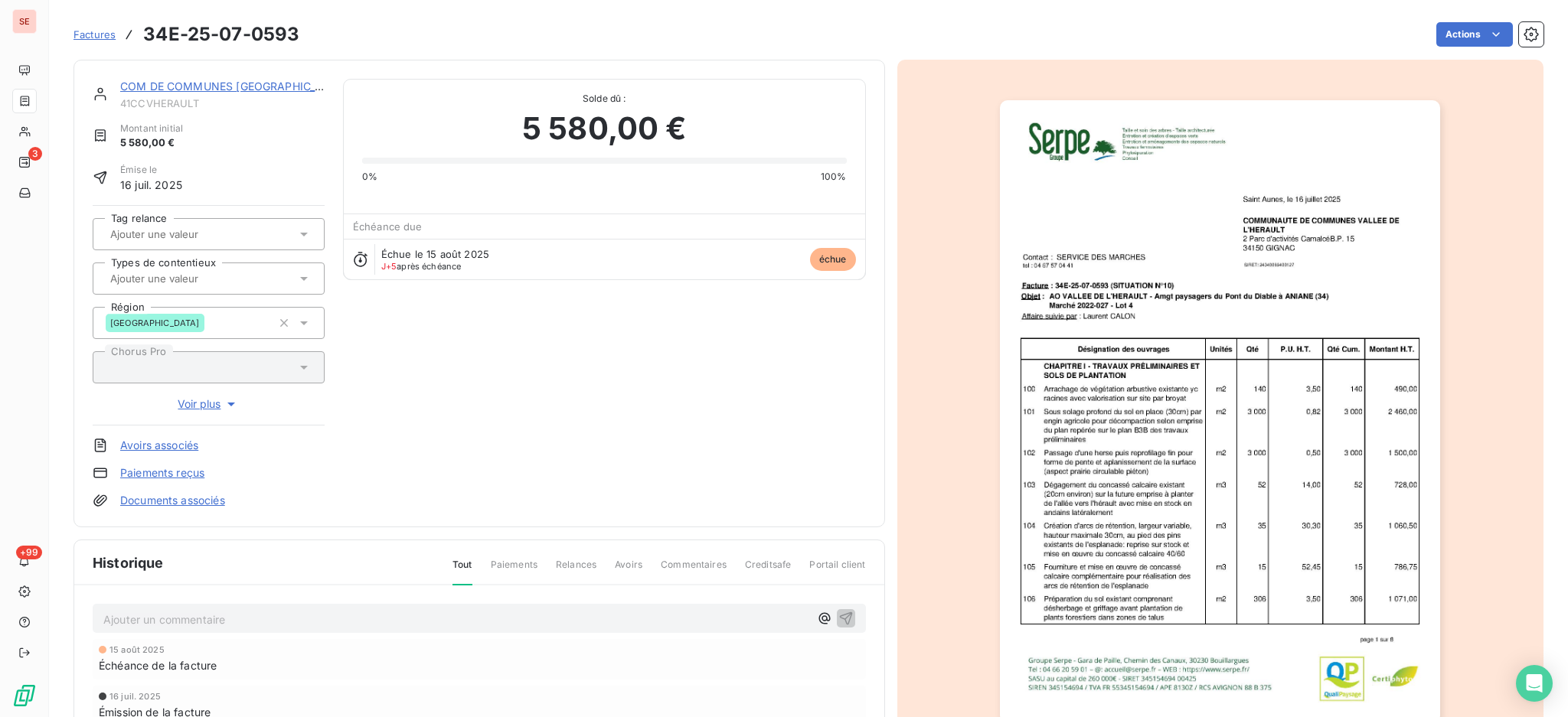
click at [189, 502] on link "Documents associés" at bounding box center [172, 500] width 105 height 15
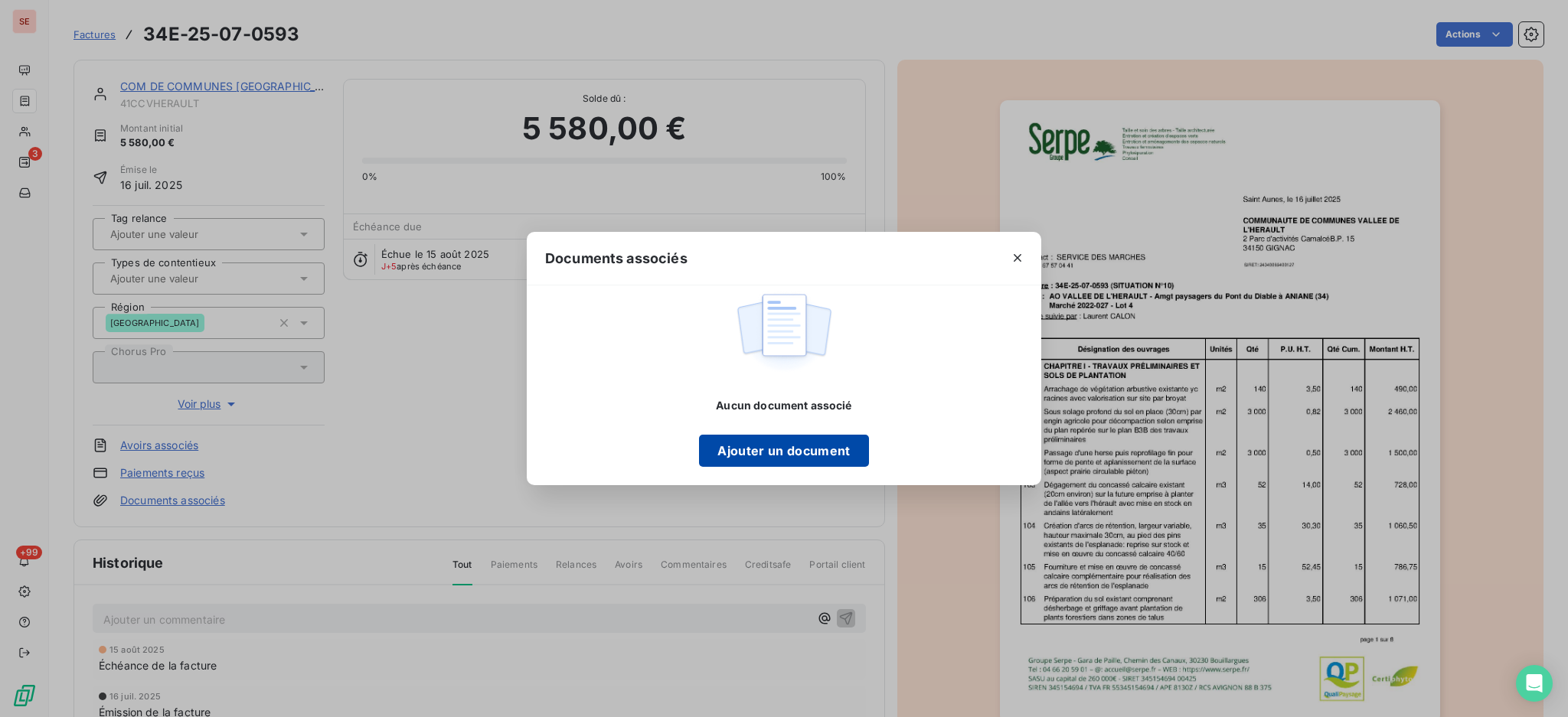
click at [779, 441] on button "Ajouter un document" at bounding box center [783, 451] width 169 height 33
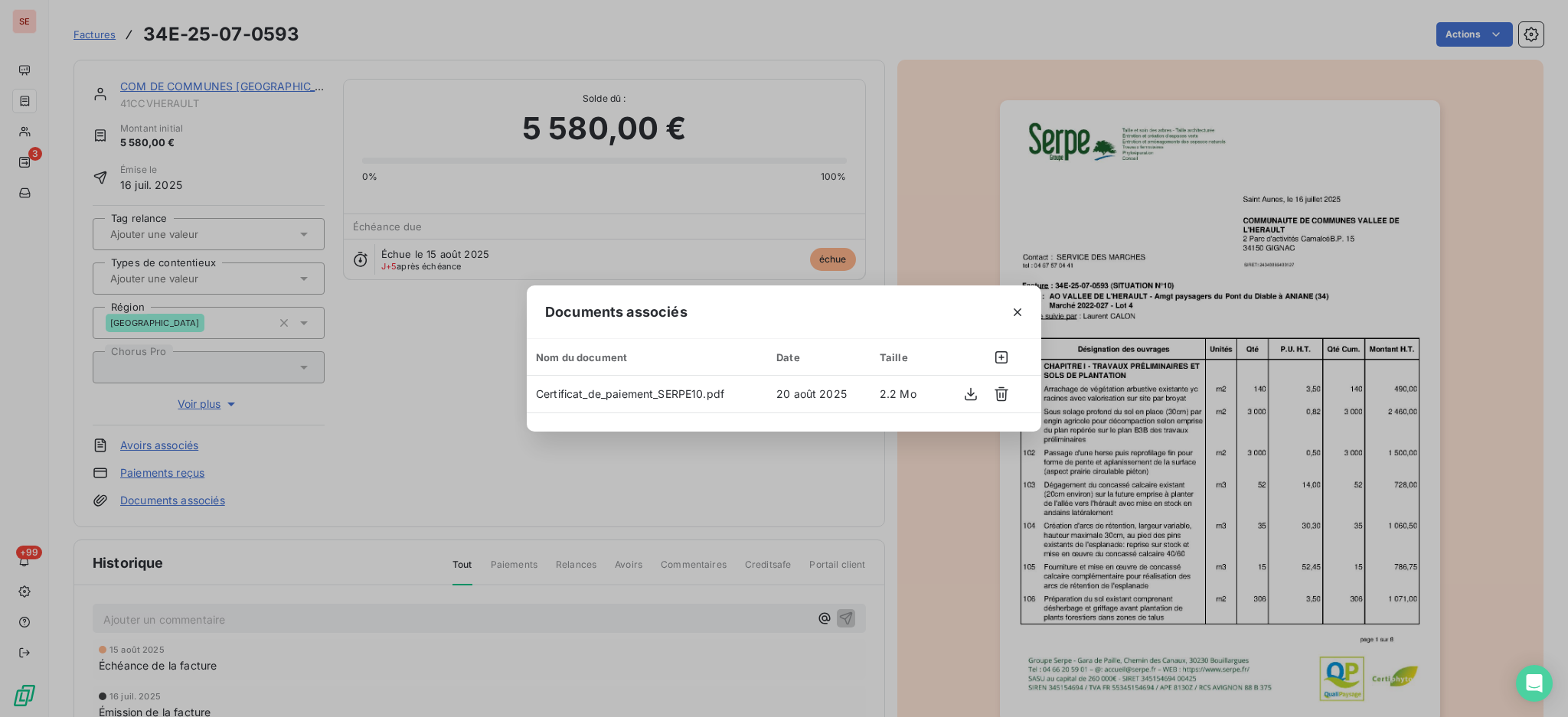
click at [1017, 309] on icon "button" at bounding box center [1017, 312] width 15 height 15
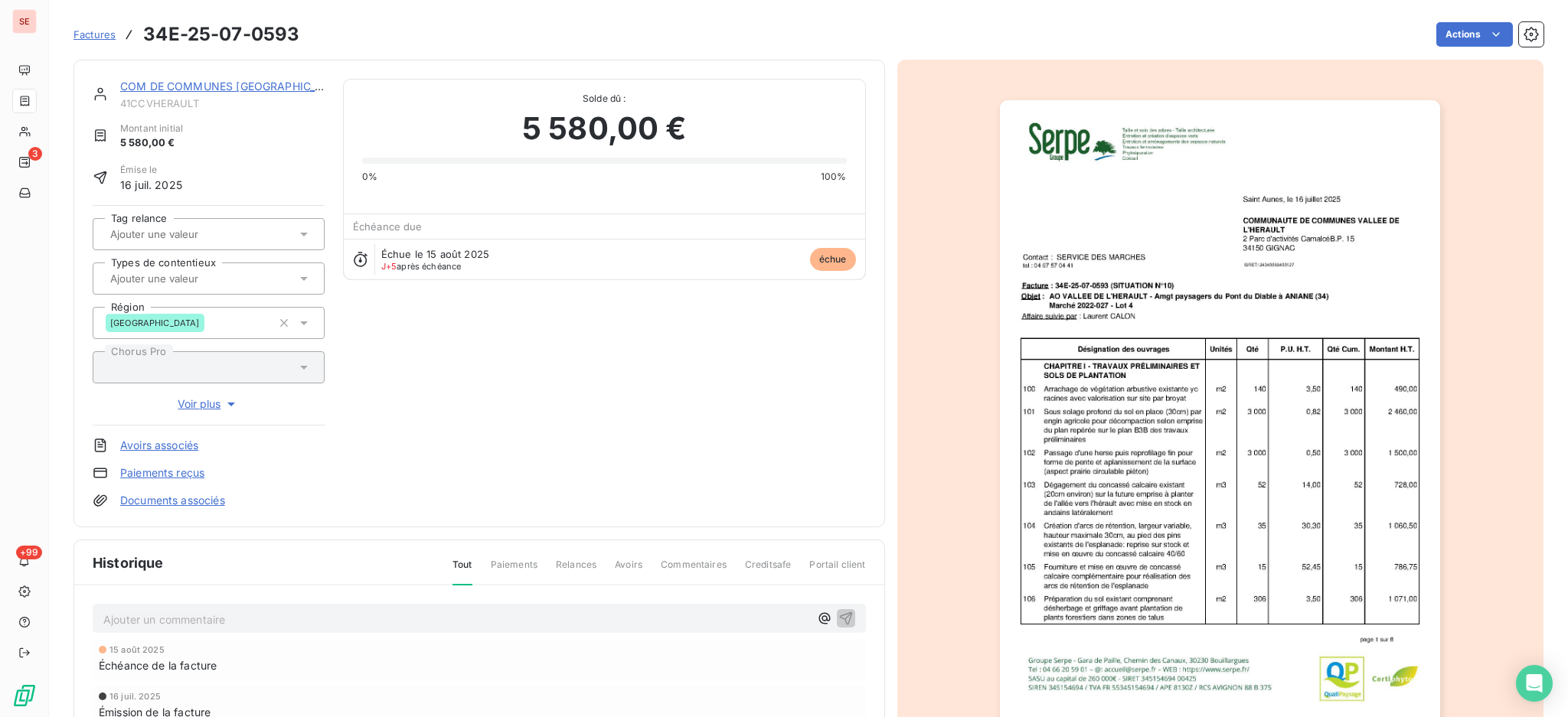
click at [265, 619] on p "Ajouter un commentaire ﻿" at bounding box center [456, 619] width 706 height 20
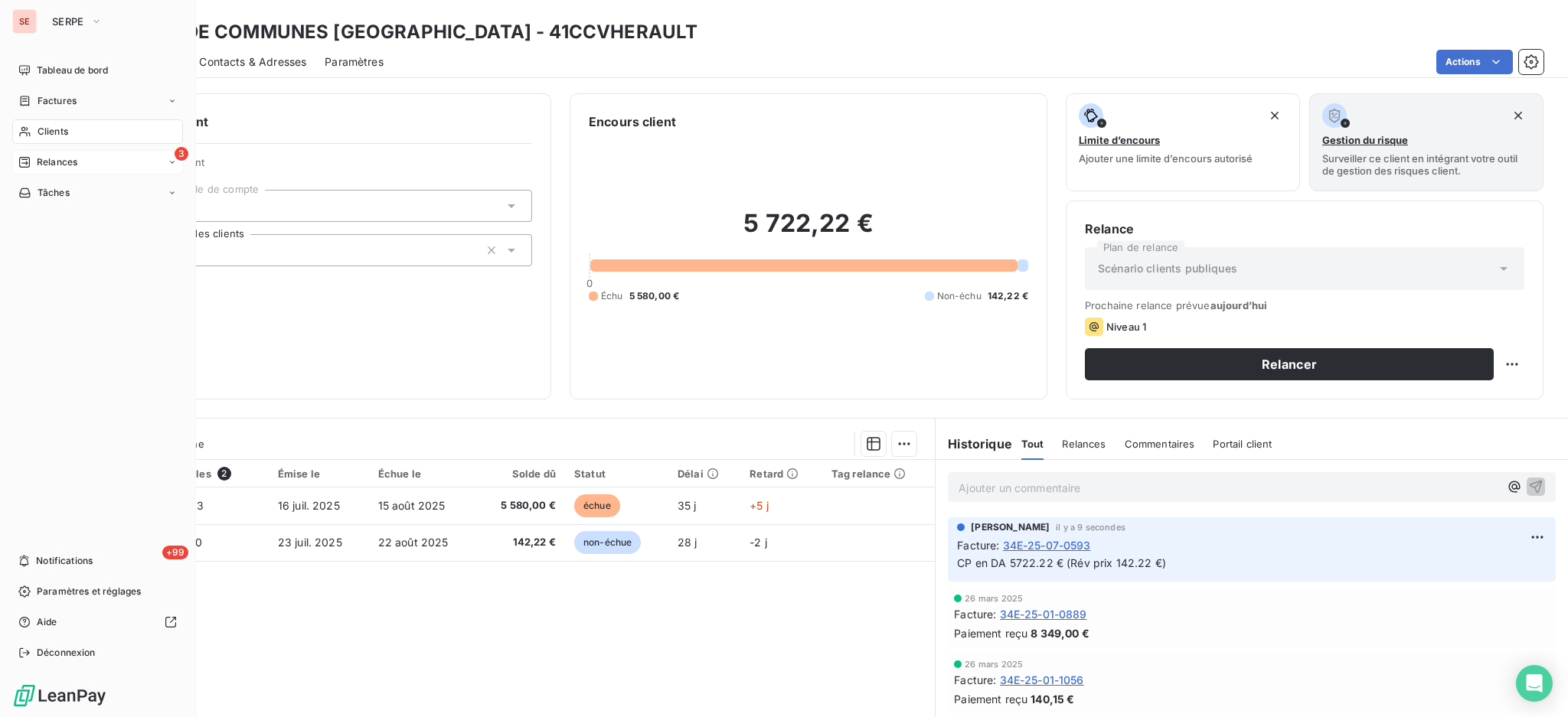
click at [49, 160] on span "Relances" at bounding box center [57, 162] width 41 height 14
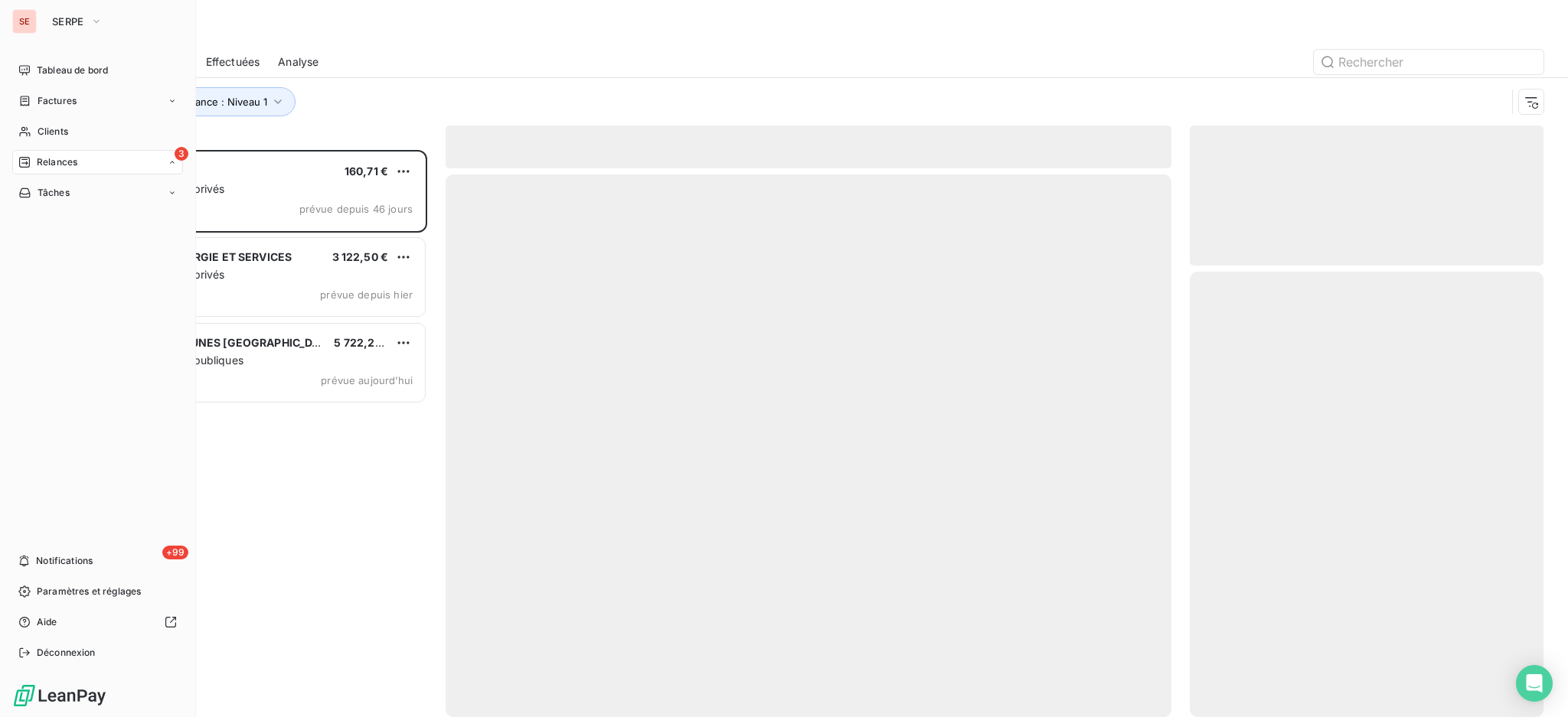
scroll to position [552, 338]
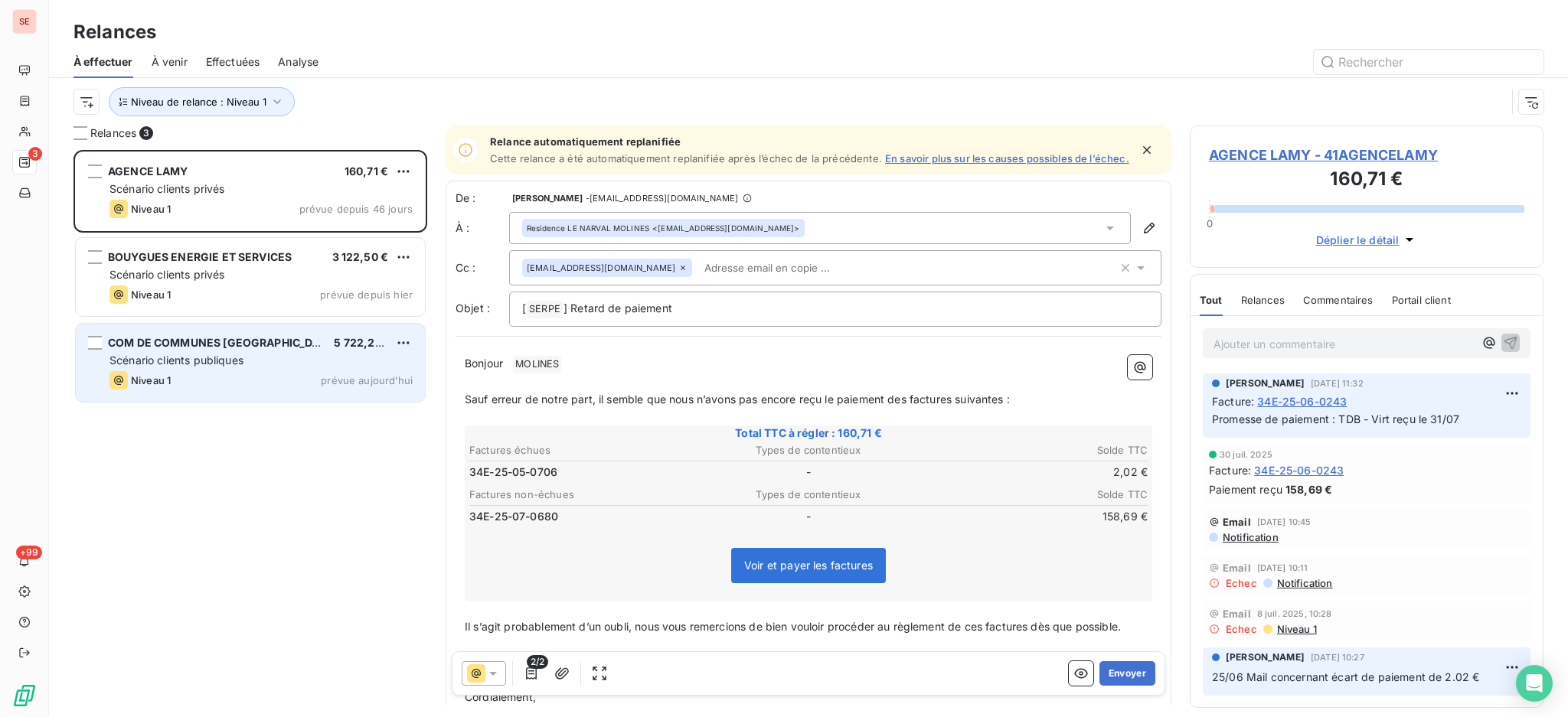
click at [234, 358] on span "Scénario clients publiques" at bounding box center [176, 360] width 134 height 13
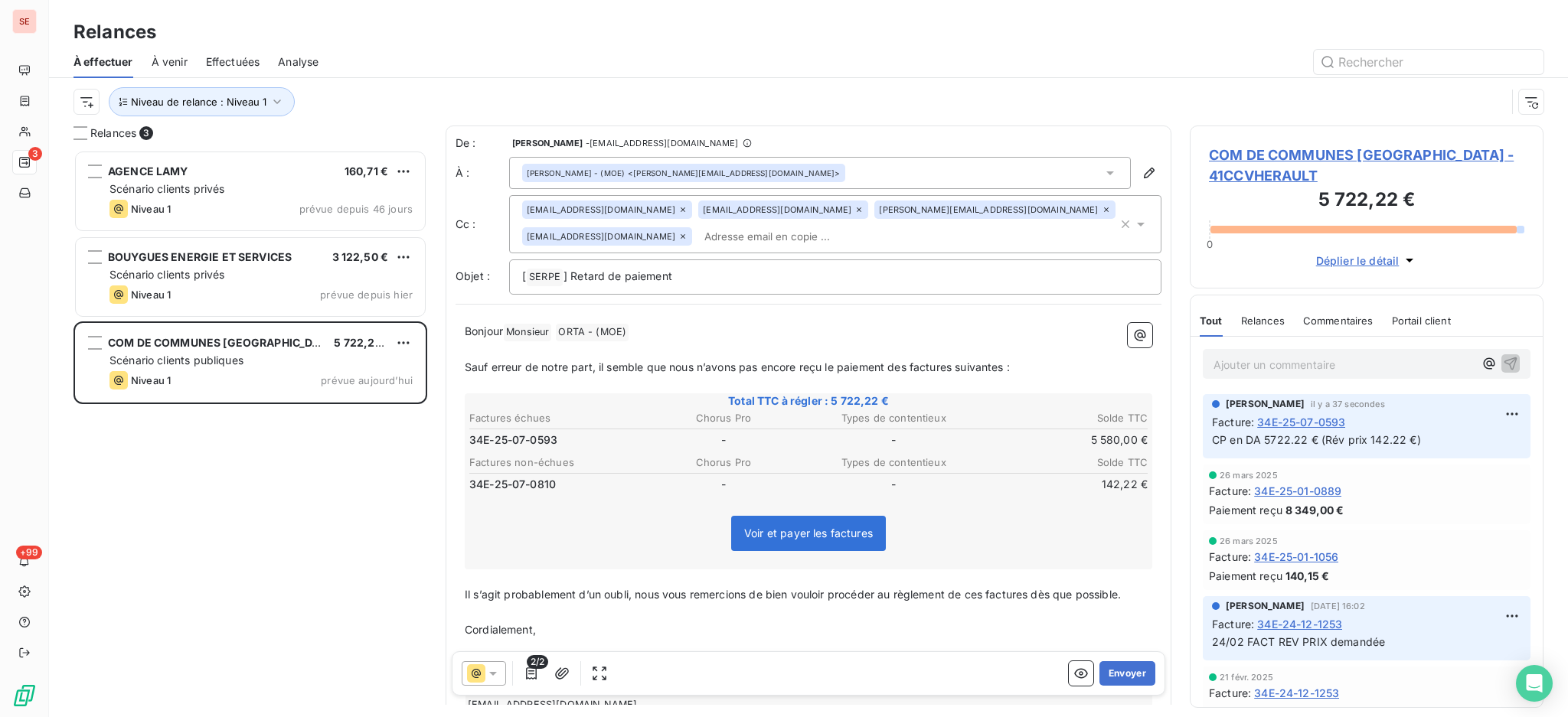
click at [1375, 155] on span "COM DE COMMUNES VALLEE HERAULT - 41CCVHERAULT" at bounding box center [1366, 165] width 316 height 41
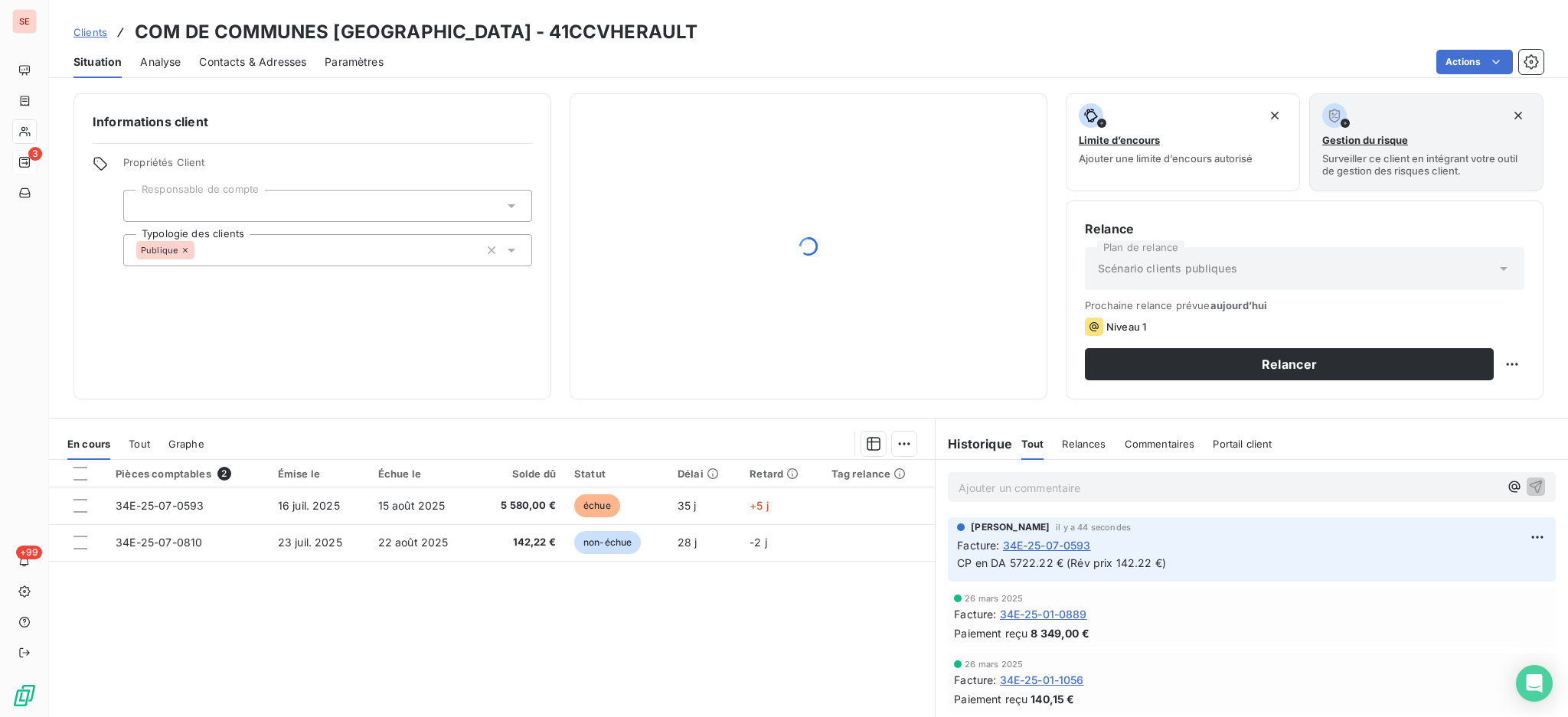
click at [246, 54] on span "Contacts & Adresses" at bounding box center [253, 62] width 107 height 15
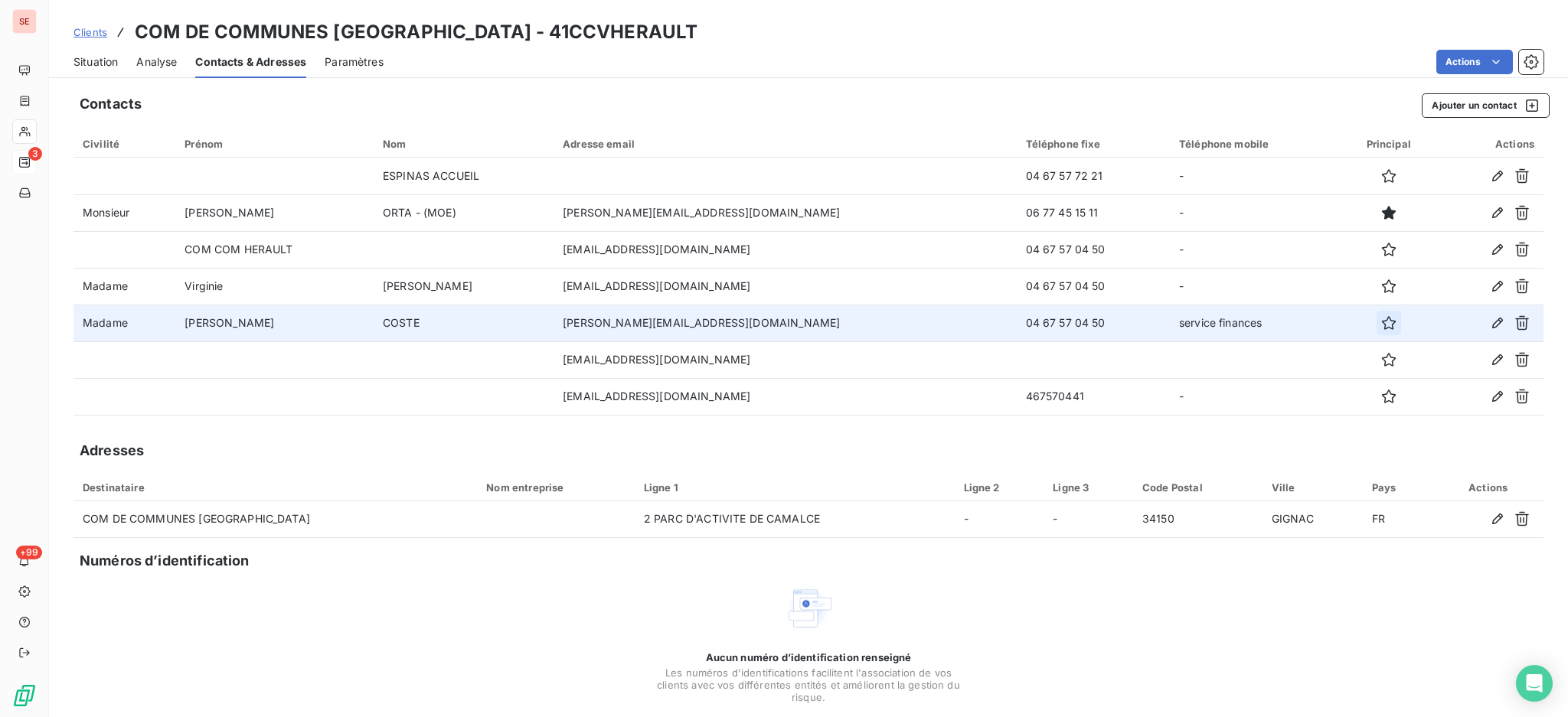
click at [1382, 319] on icon "button" at bounding box center [1388, 323] width 14 height 14
click at [97, 63] on span "Situation" at bounding box center [95, 62] width 45 height 15
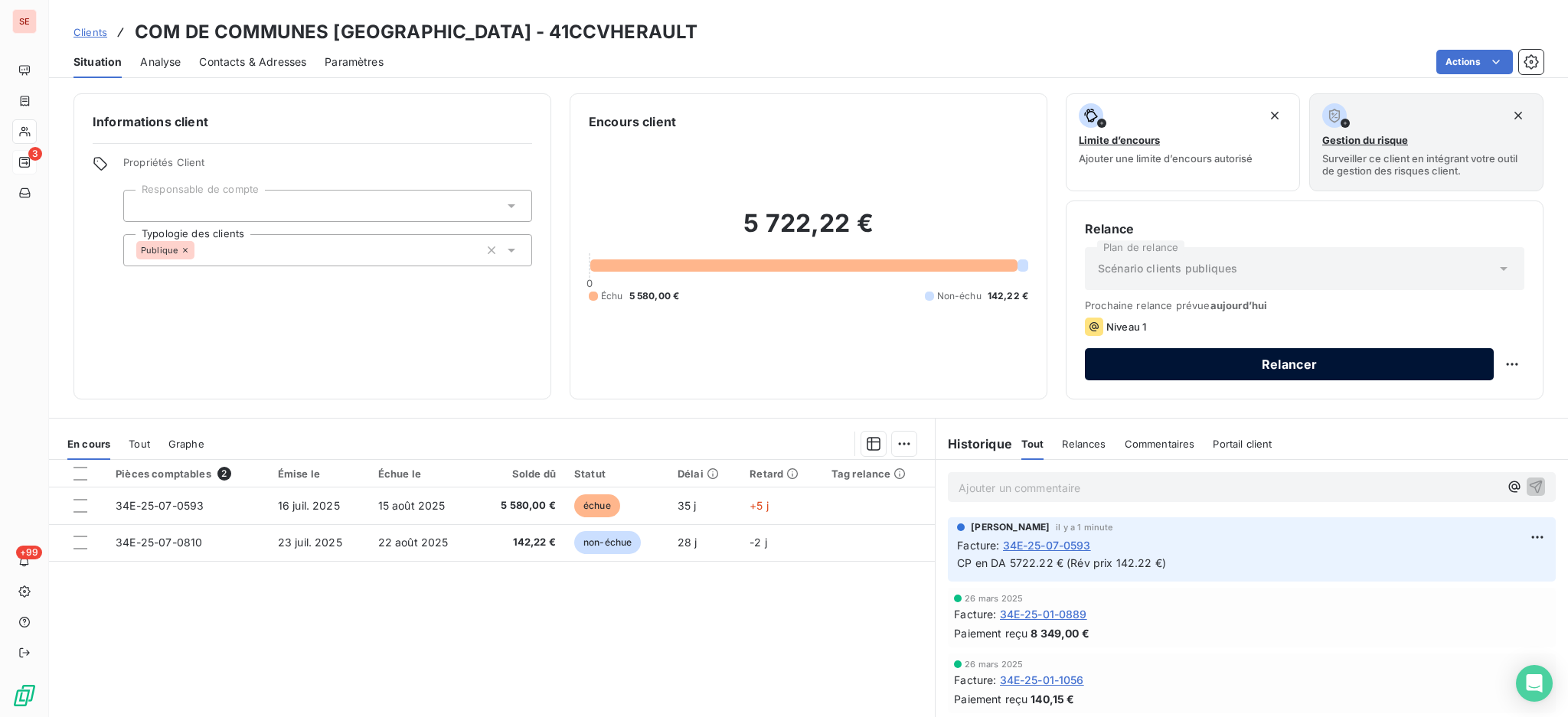
click at [1152, 366] on button "Relancer" at bounding box center [1289, 364] width 409 height 33
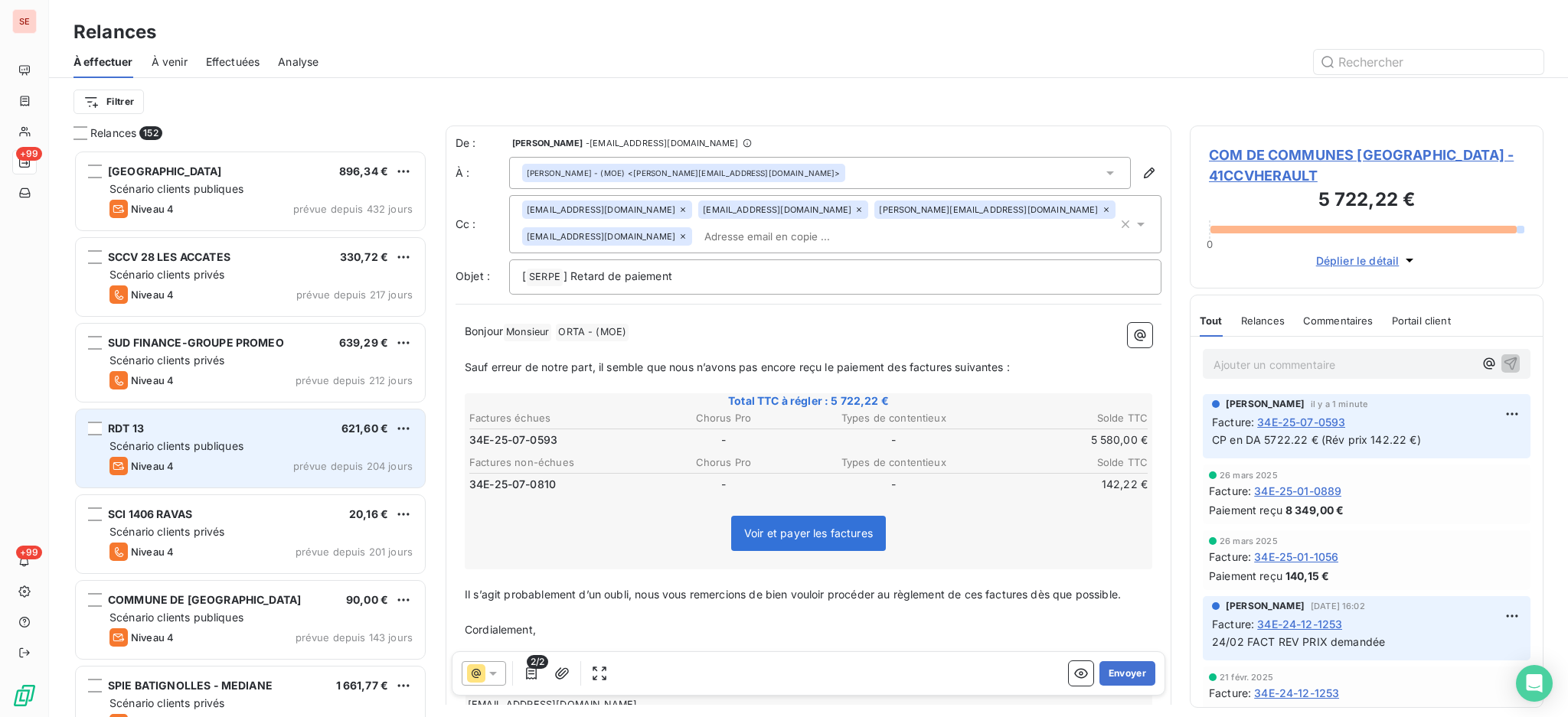
scroll to position [553, 338]
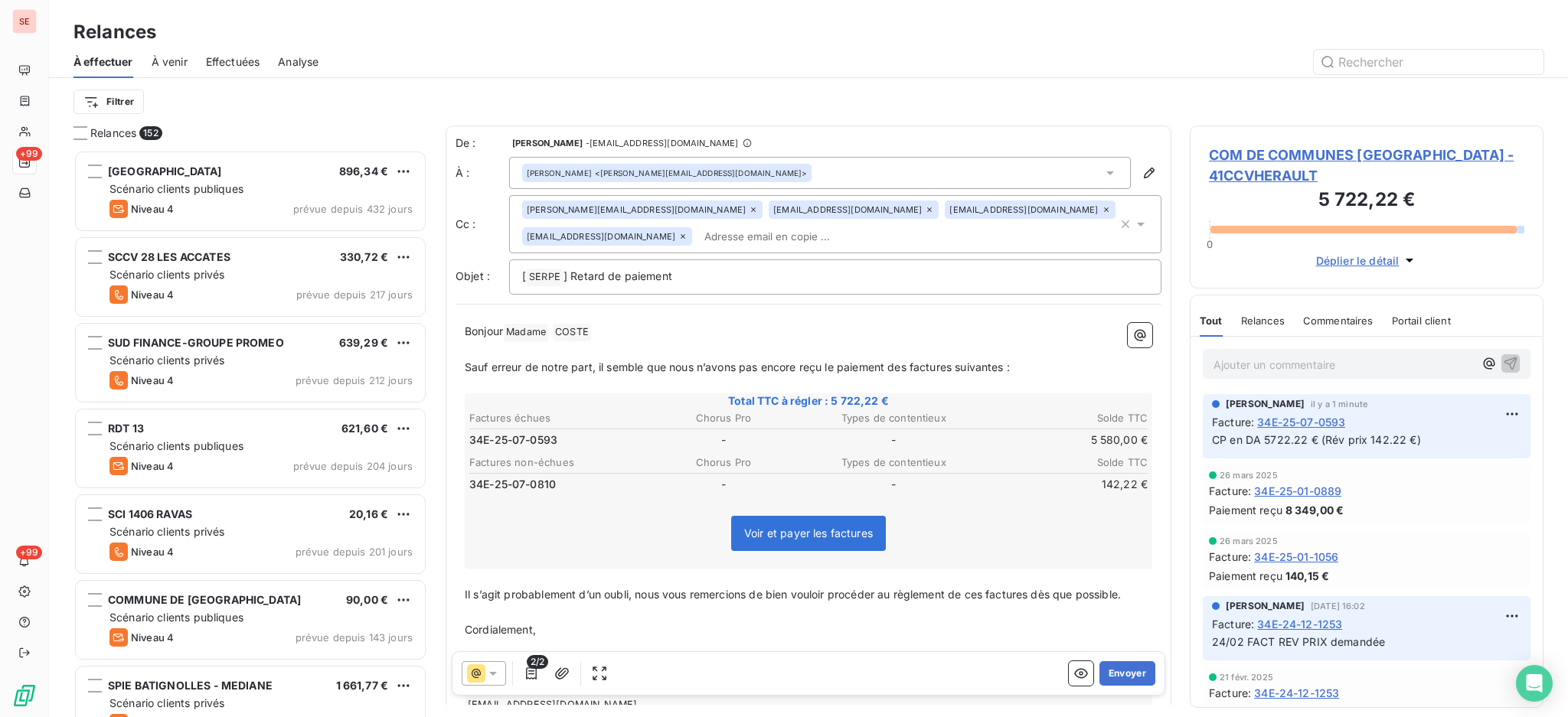
click at [749, 210] on icon at bounding box center [753, 209] width 9 height 9
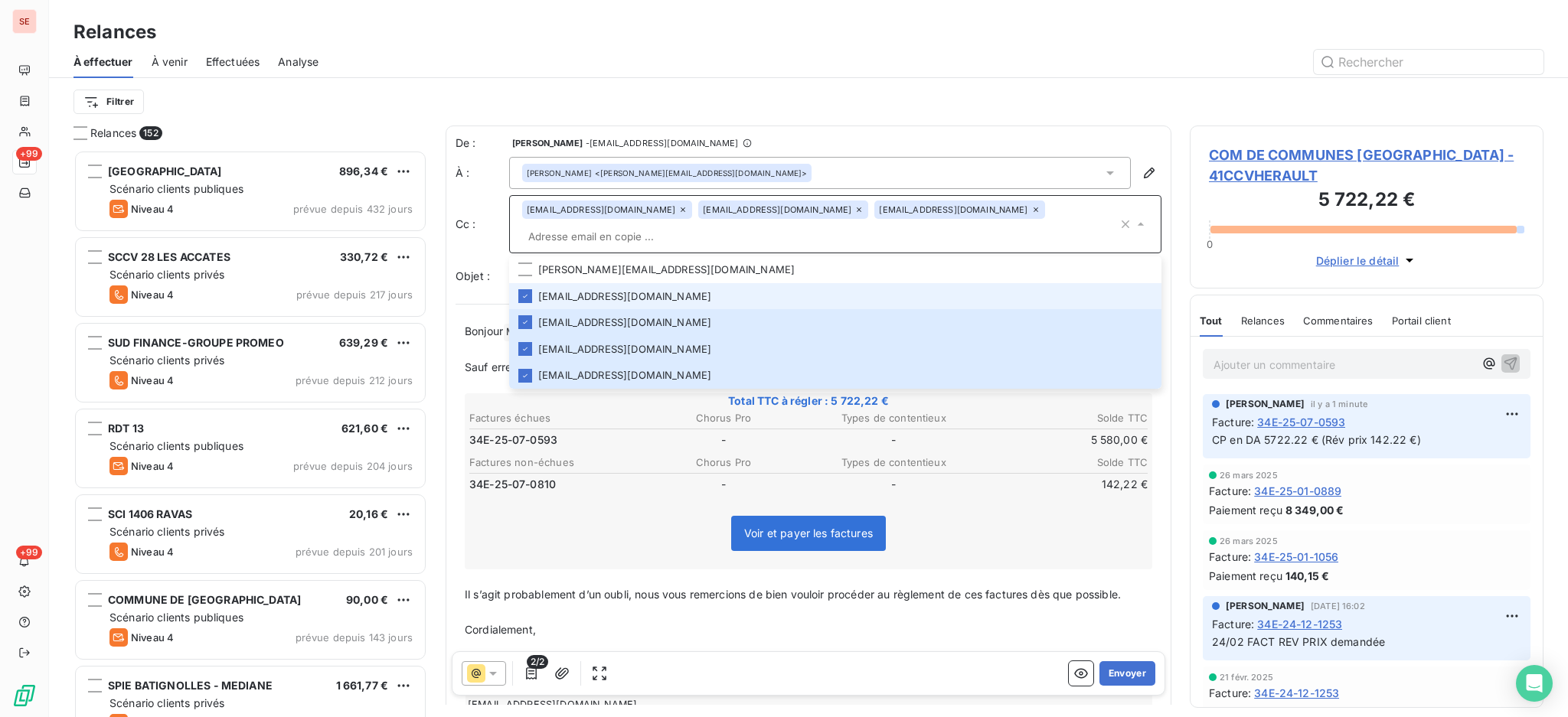
click at [678, 208] on icon at bounding box center [682, 209] width 9 height 9
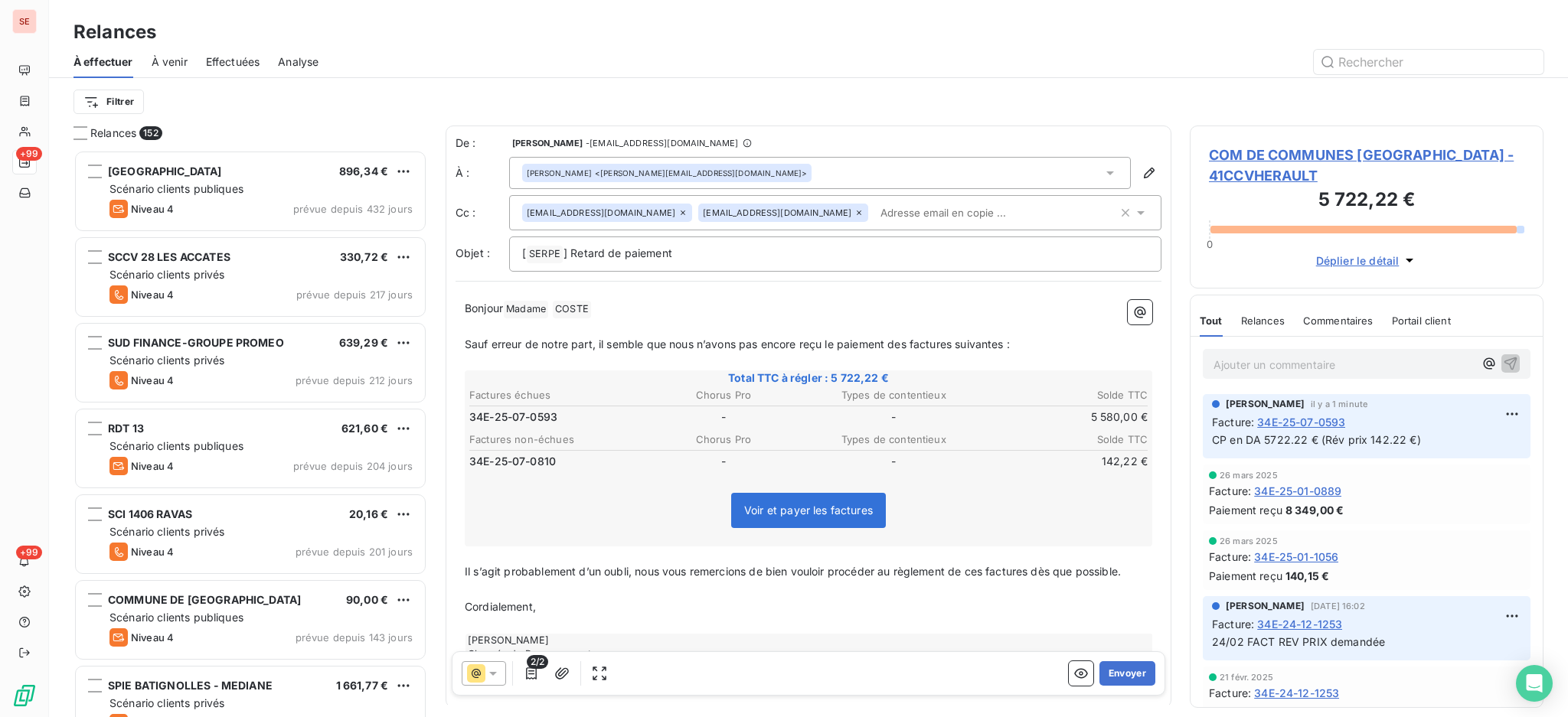
click at [681, 215] on icon at bounding box center [683, 213] width 5 height 5
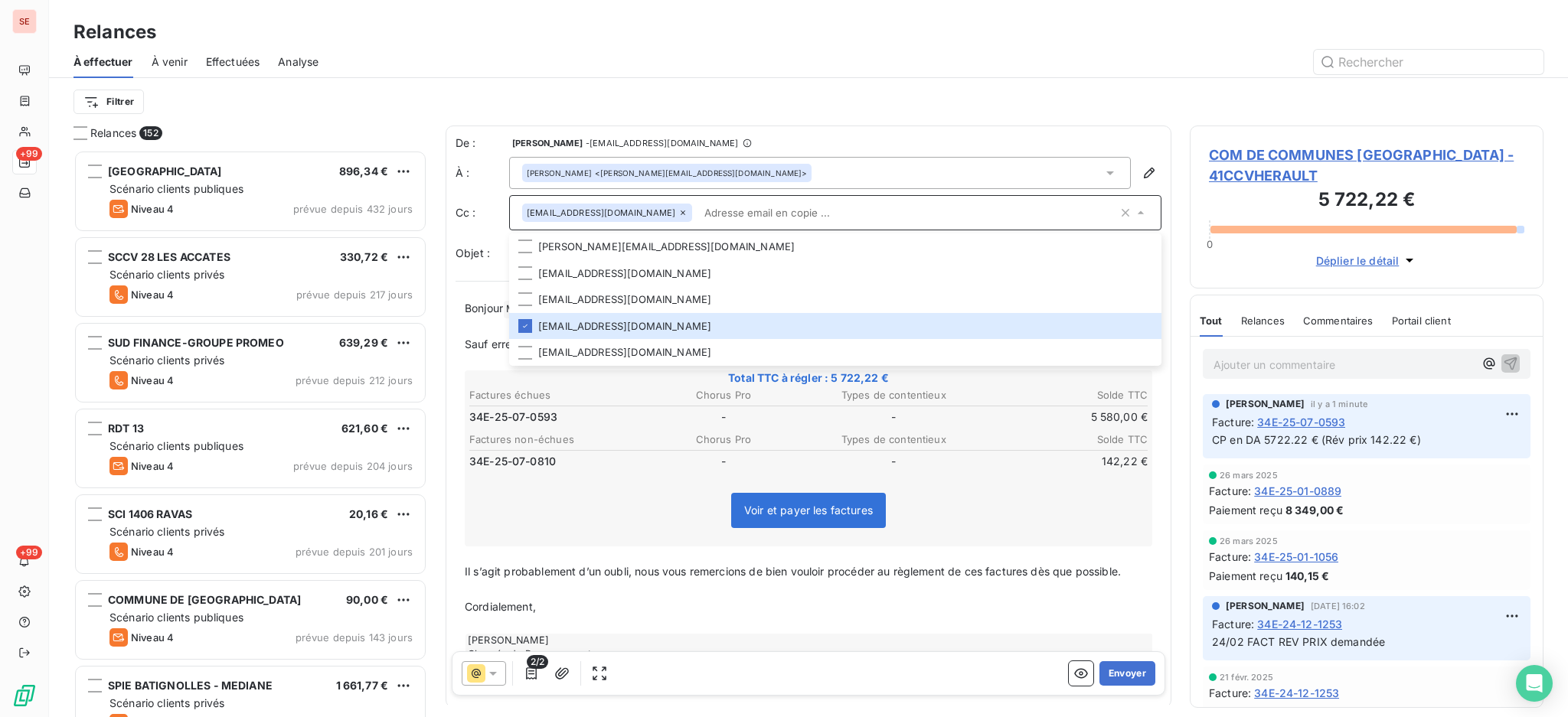
click at [793, 209] on input "text" at bounding box center [908, 213] width 420 height 23
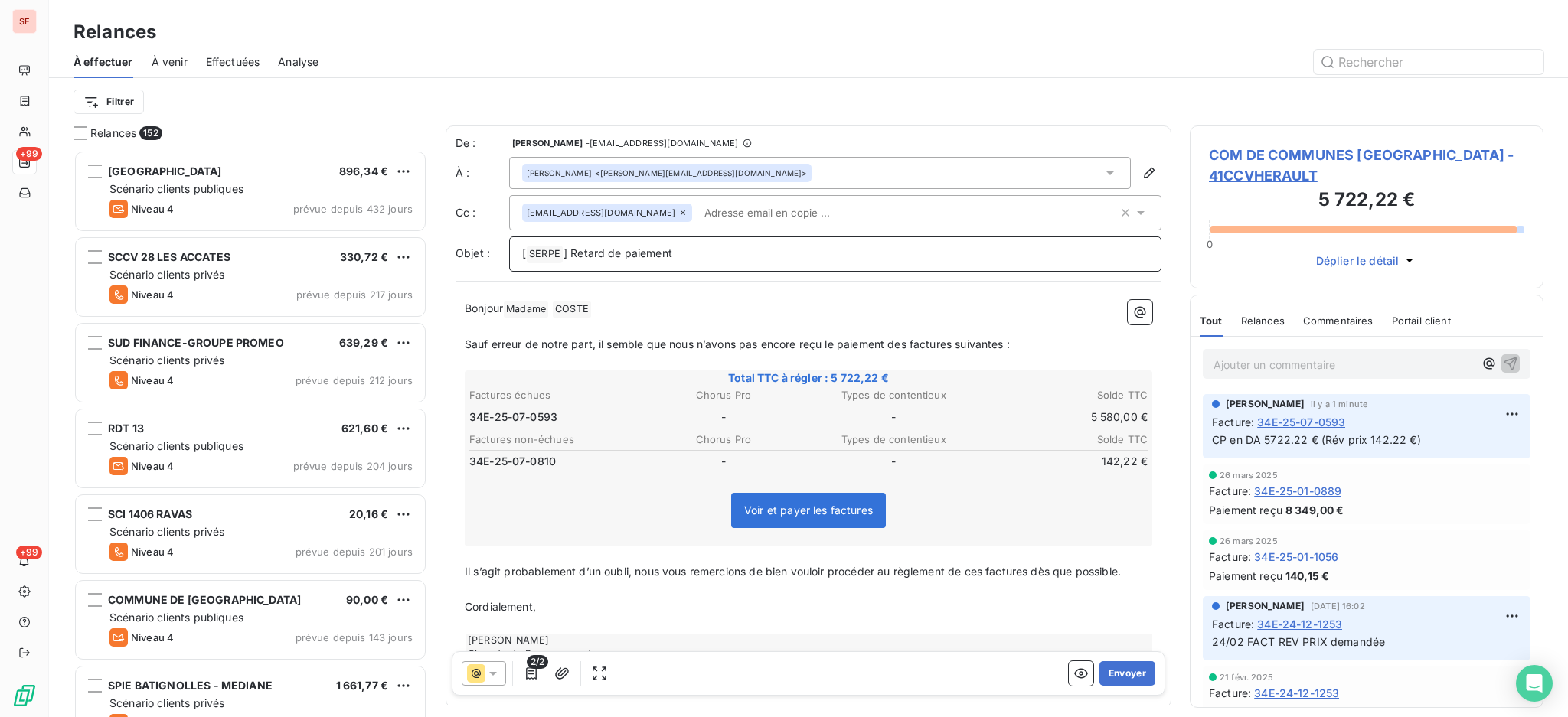
click at [726, 254] on p "[ SERPE ﻿ ] Retard de paiement" at bounding box center [835, 254] width 626 height 19
click at [529, 671] on icon "button" at bounding box center [531, 673] width 11 height 12
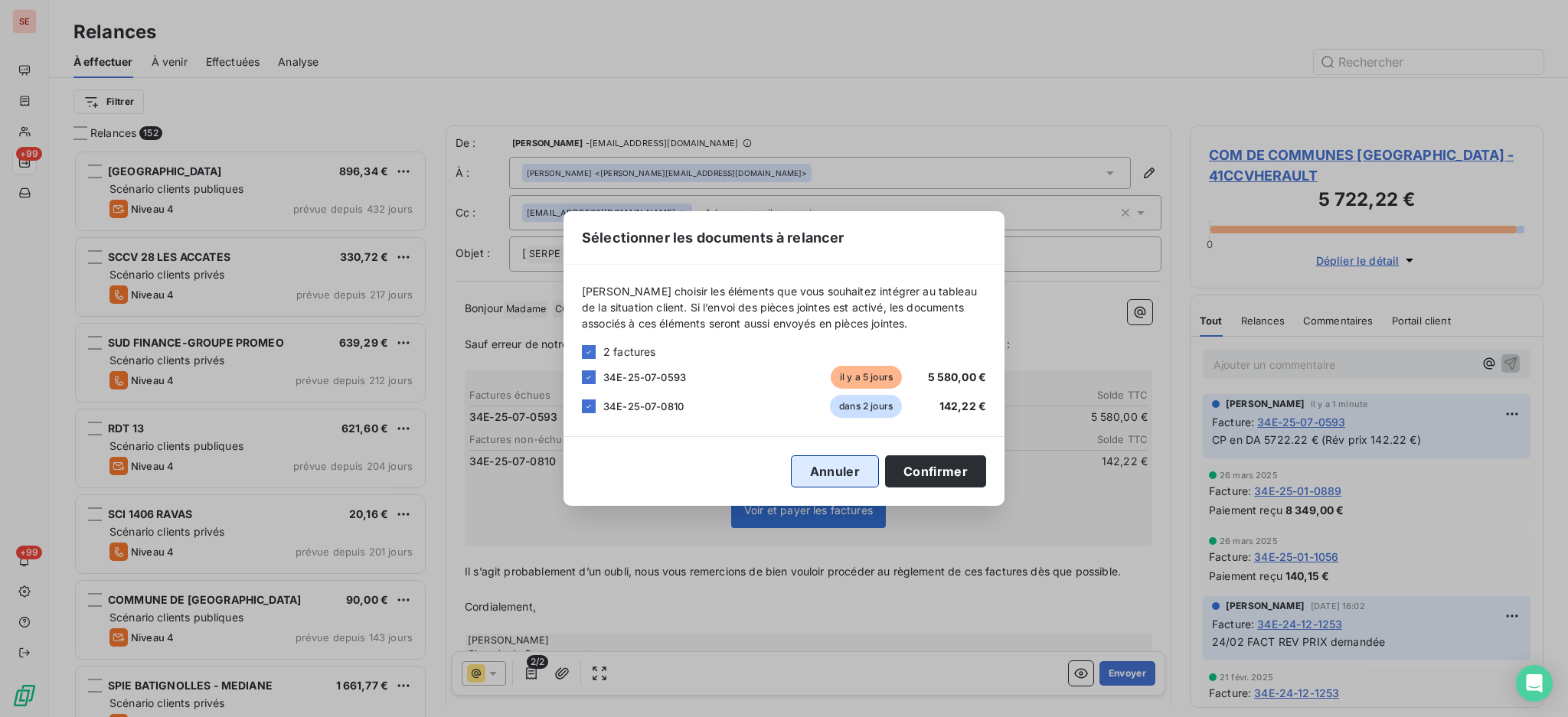
click at [834, 470] on button "Annuler" at bounding box center [834, 471] width 88 height 33
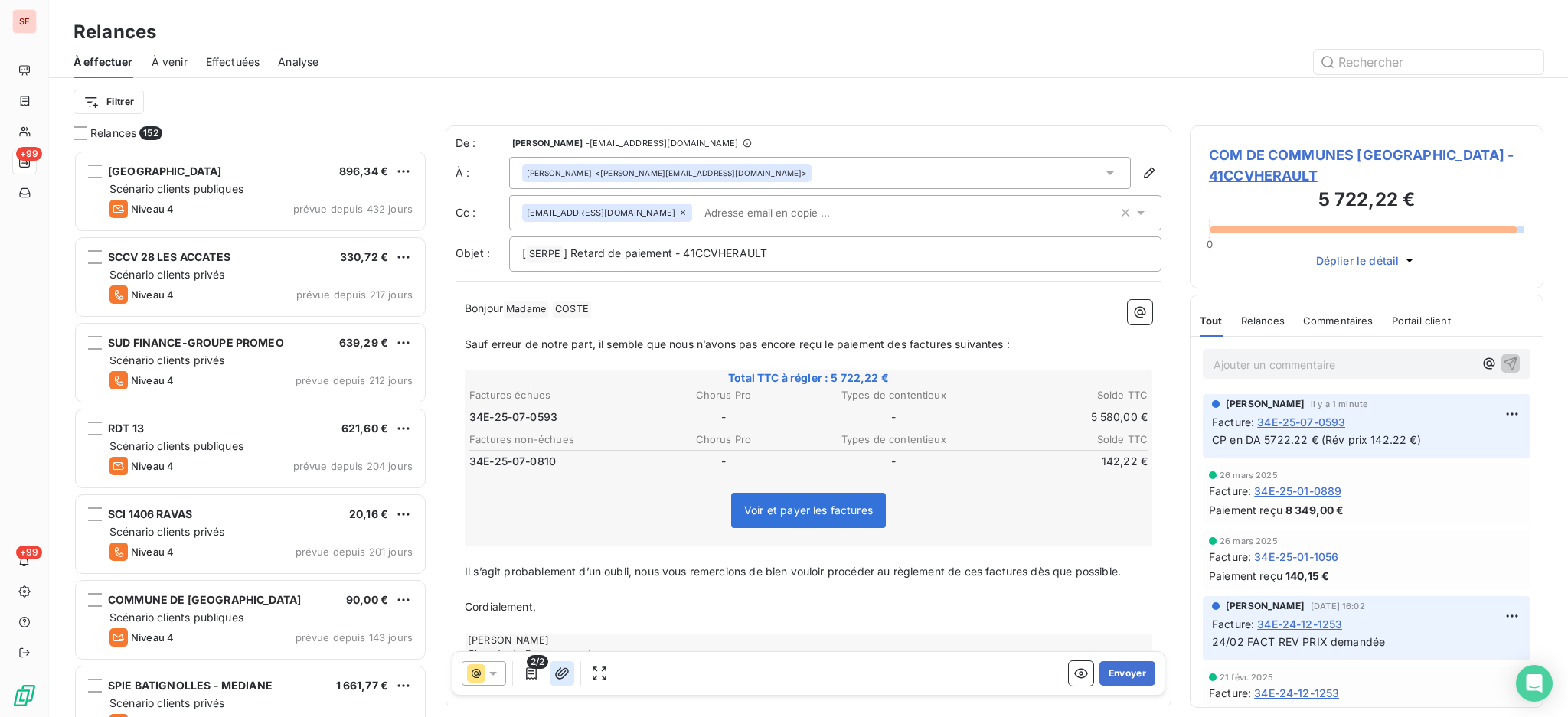
click at [556, 671] on icon "button" at bounding box center [561, 673] width 14 height 11
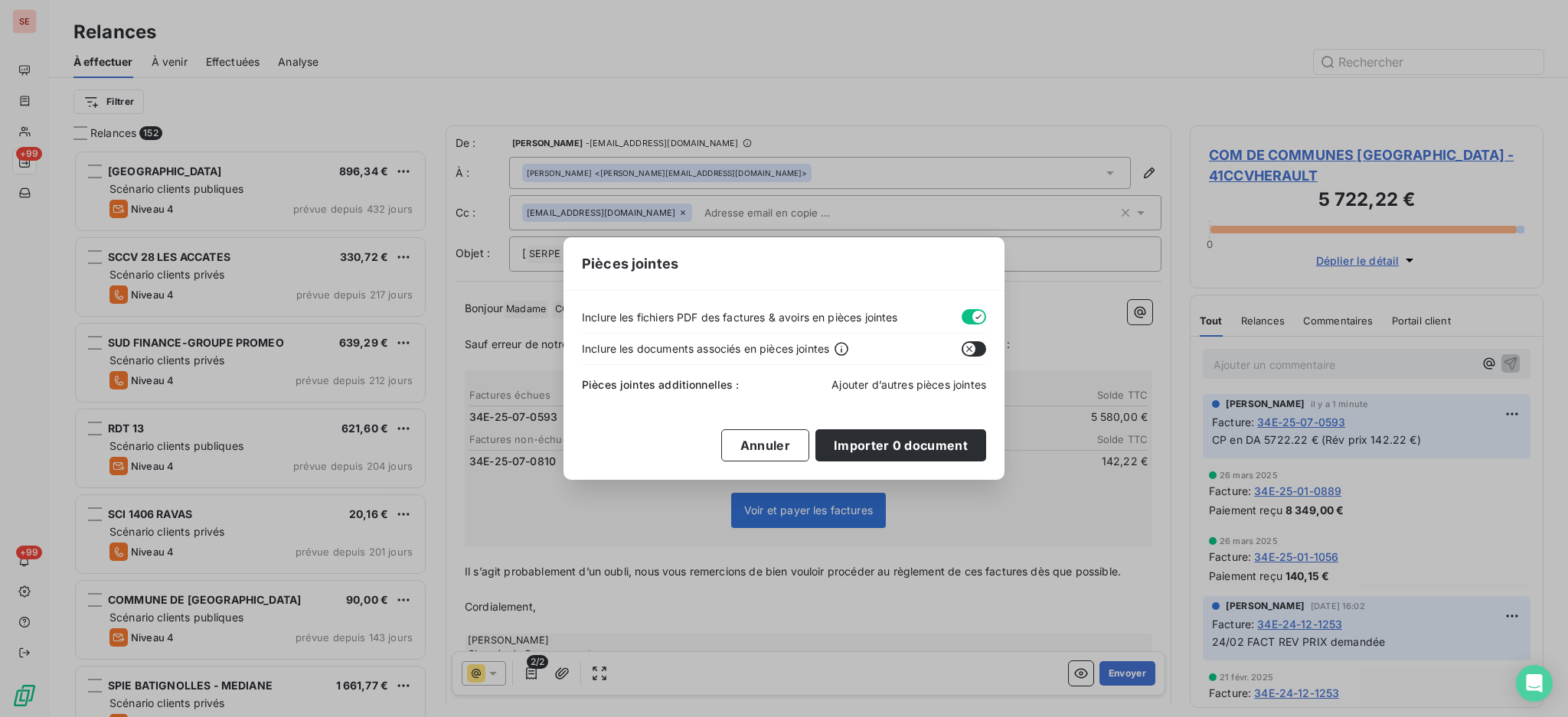
click at [925, 383] on span "Ajouter d’autres pièces jointes" at bounding box center [908, 385] width 155 height 13
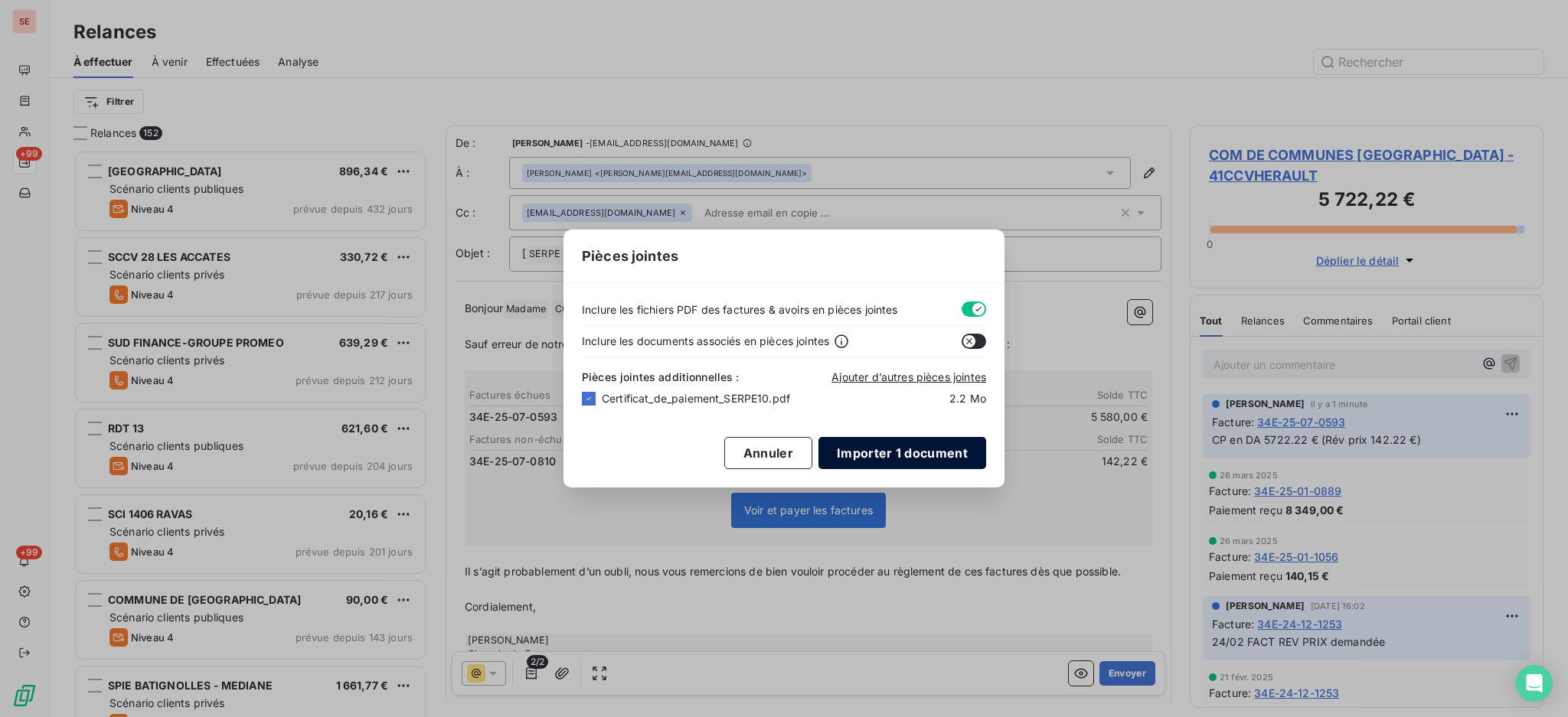
click at [869, 441] on button "Importer 1 document" at bounding box center [902, 453] width 168 height 33
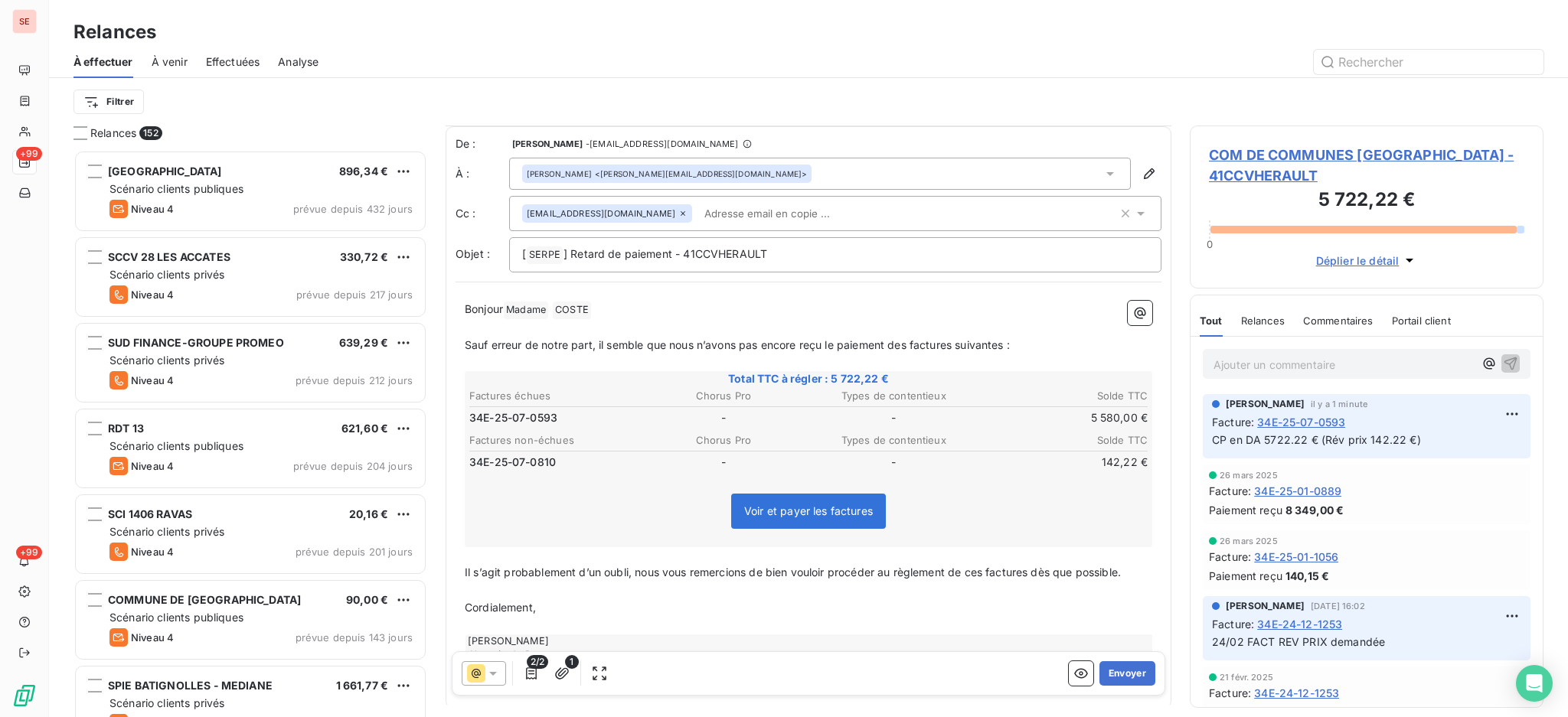
scroll to position [61, 0]
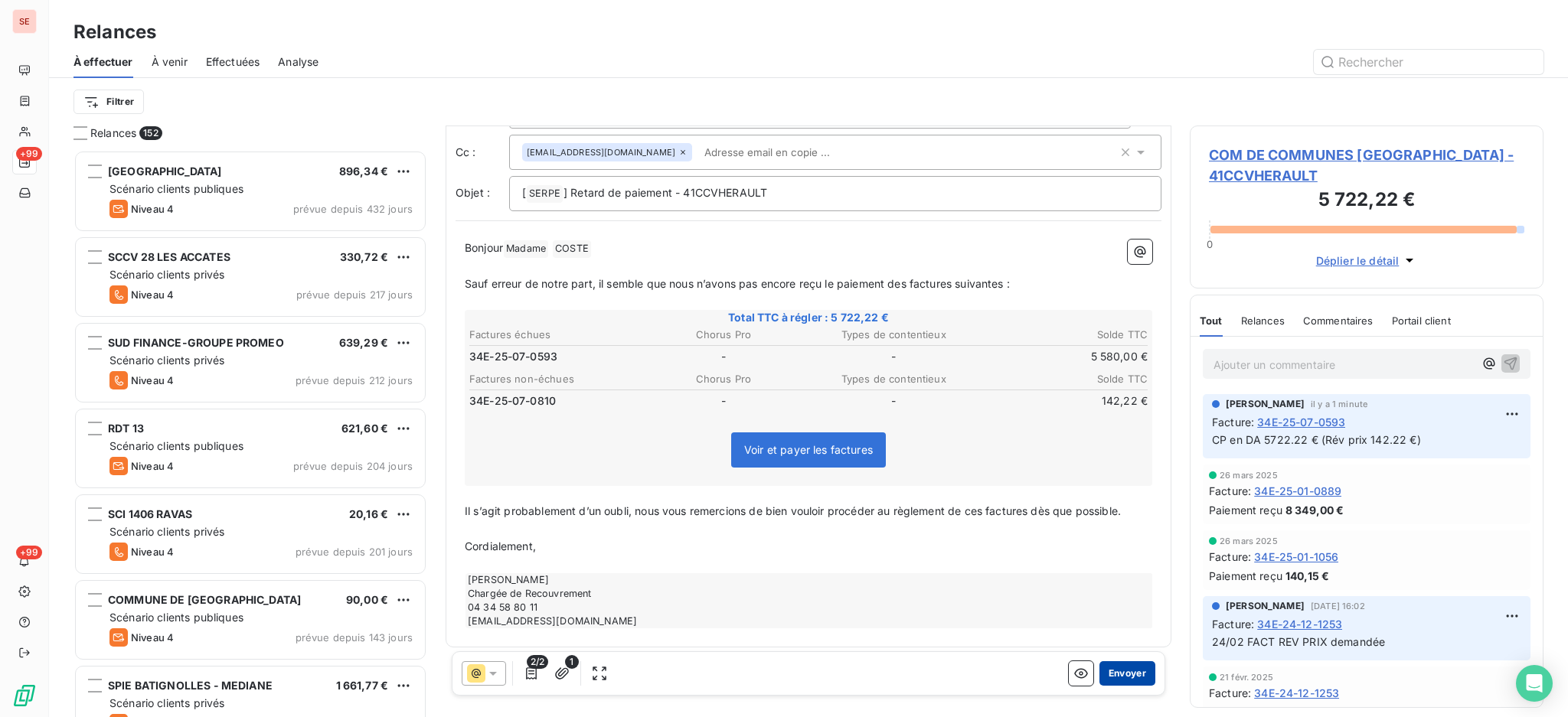
click at [1113, 672] on button "Envoyer" at bounding box center [1127, 673] width 56 height 24
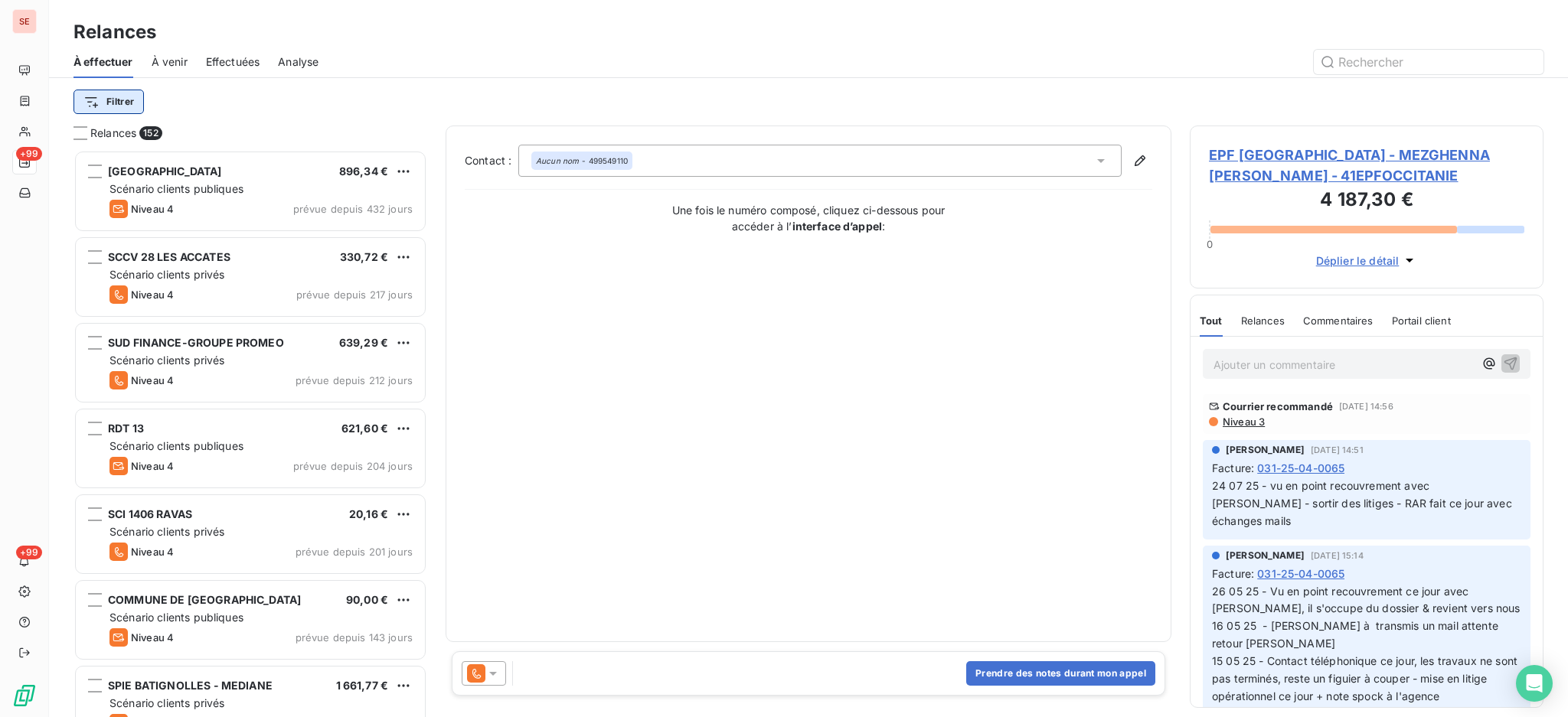
click at [107, 98] on html "SE +99 +99 Relances À effectuer À venir Effectuées Analyse Filtrer Relances 152…" at bounding box center [784, 358] width 1568 height 717
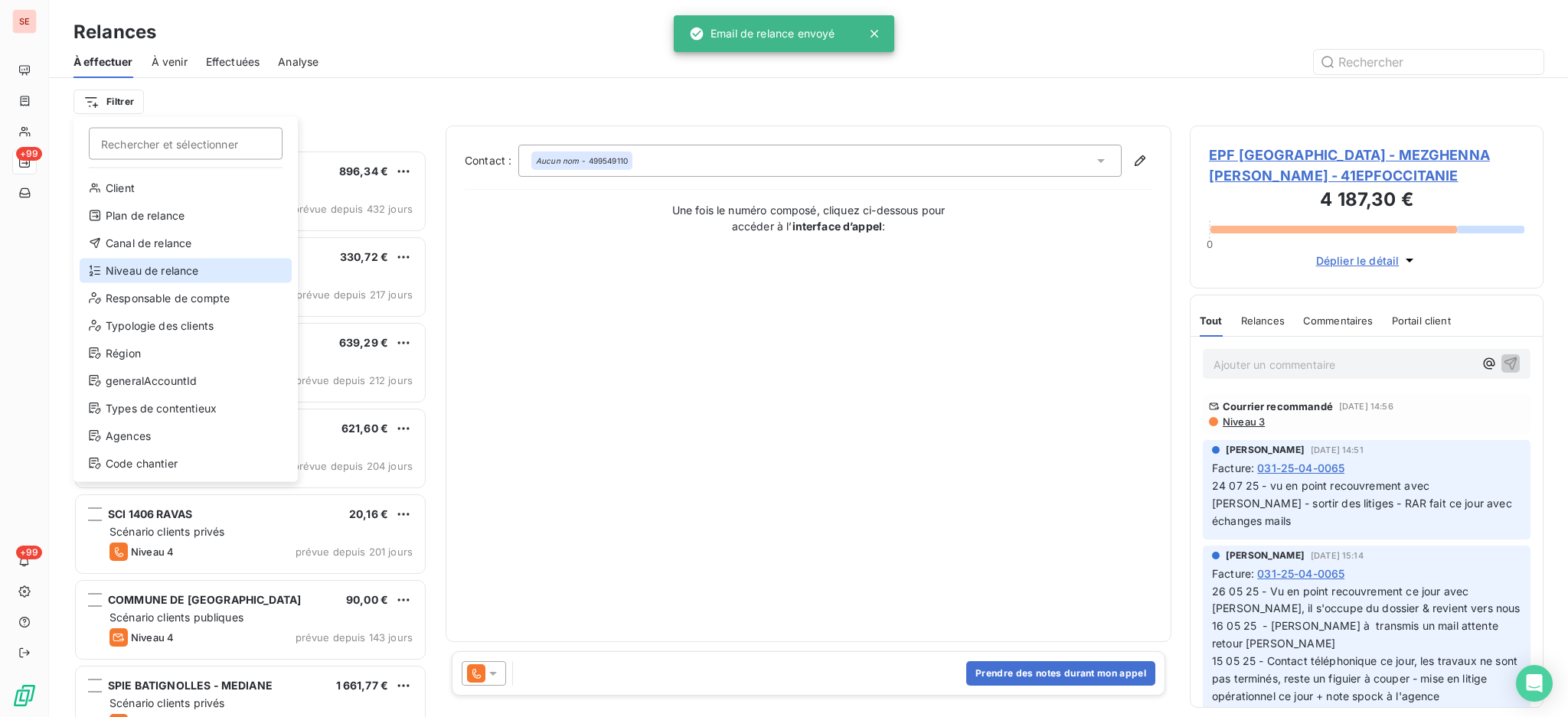
click at [165, 265] on div "Niveau de relance" at bounding box center [185, 271] width 212 height 24
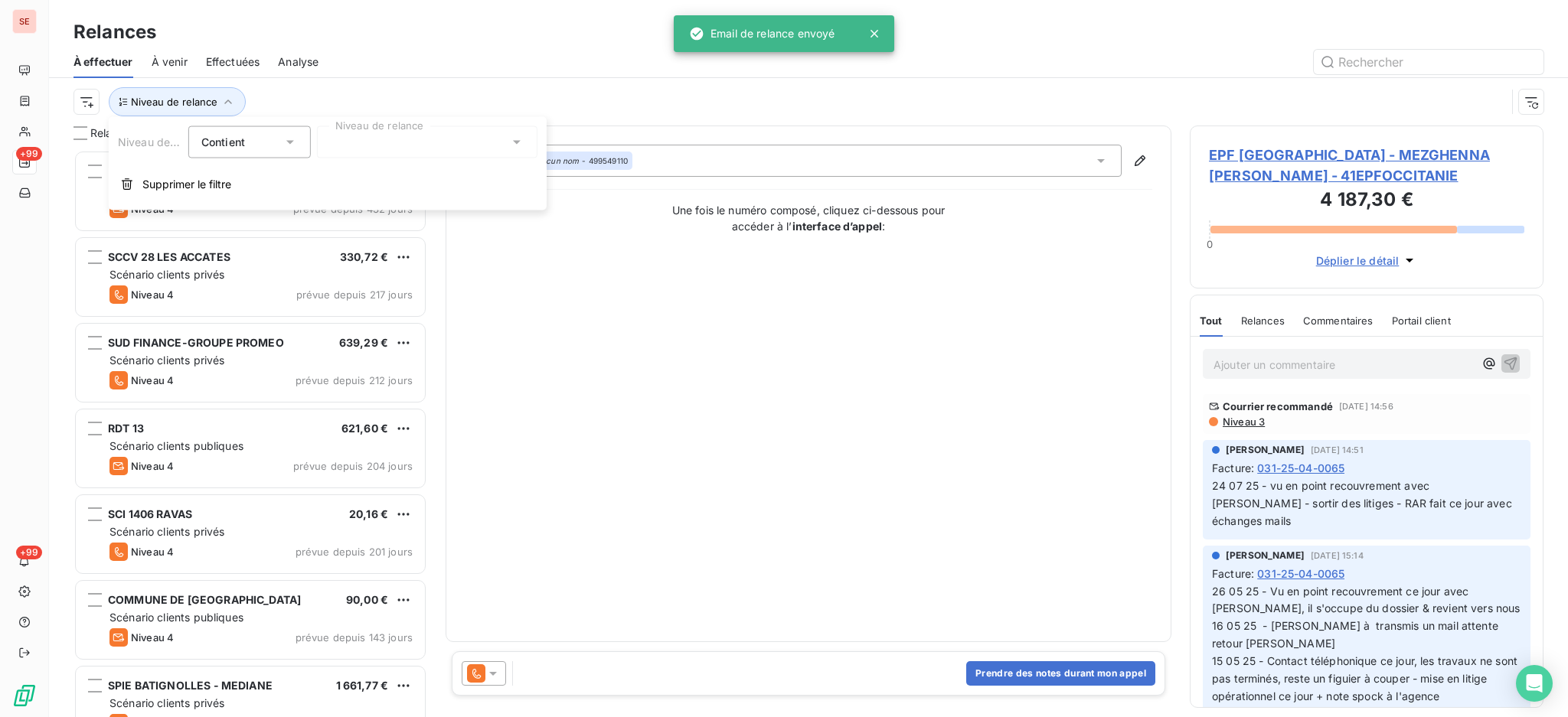
click at [511, 139] on icon at bounding box center [516, 142] width 15 height 15
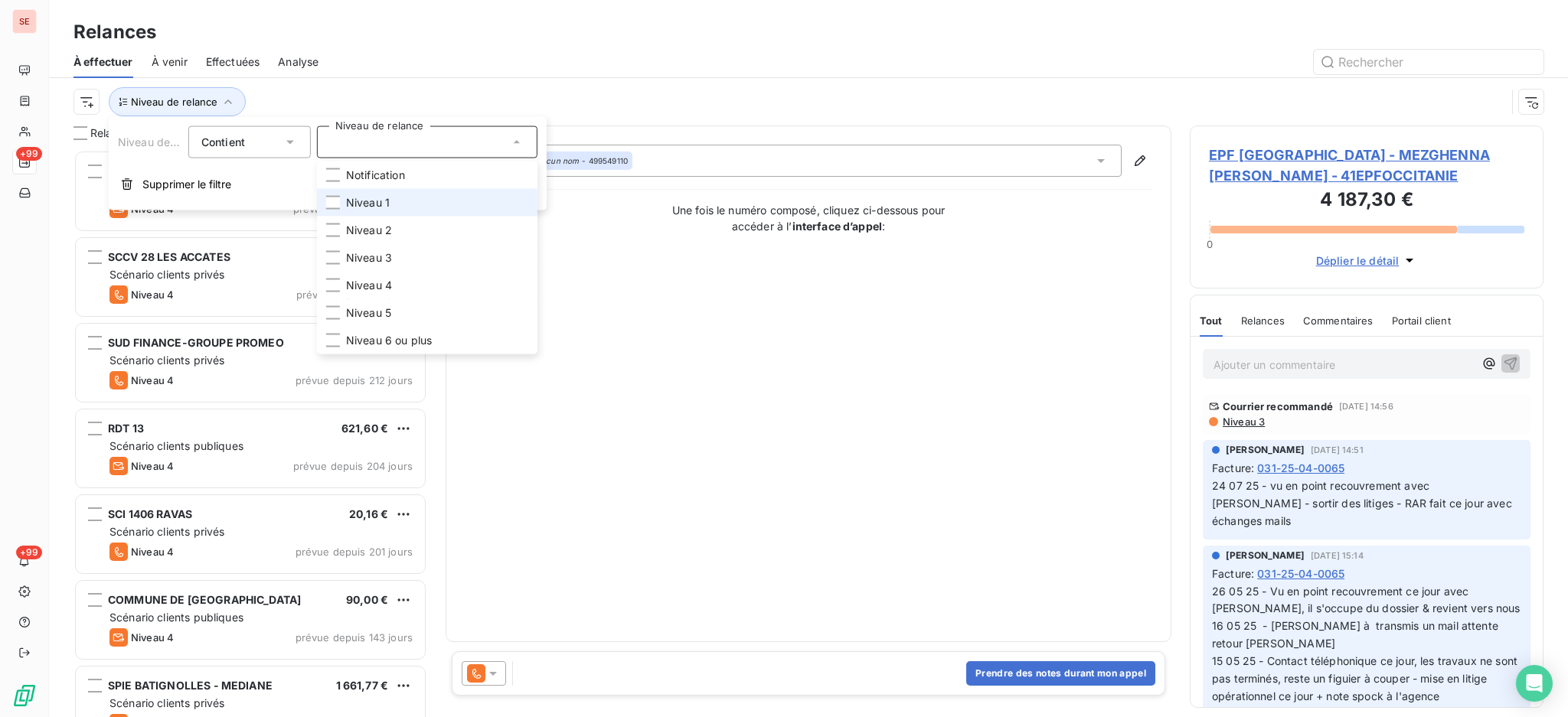
click at [385, 202] on span "Niveau 1" at bounding box center [368, 202] width 44 height 15
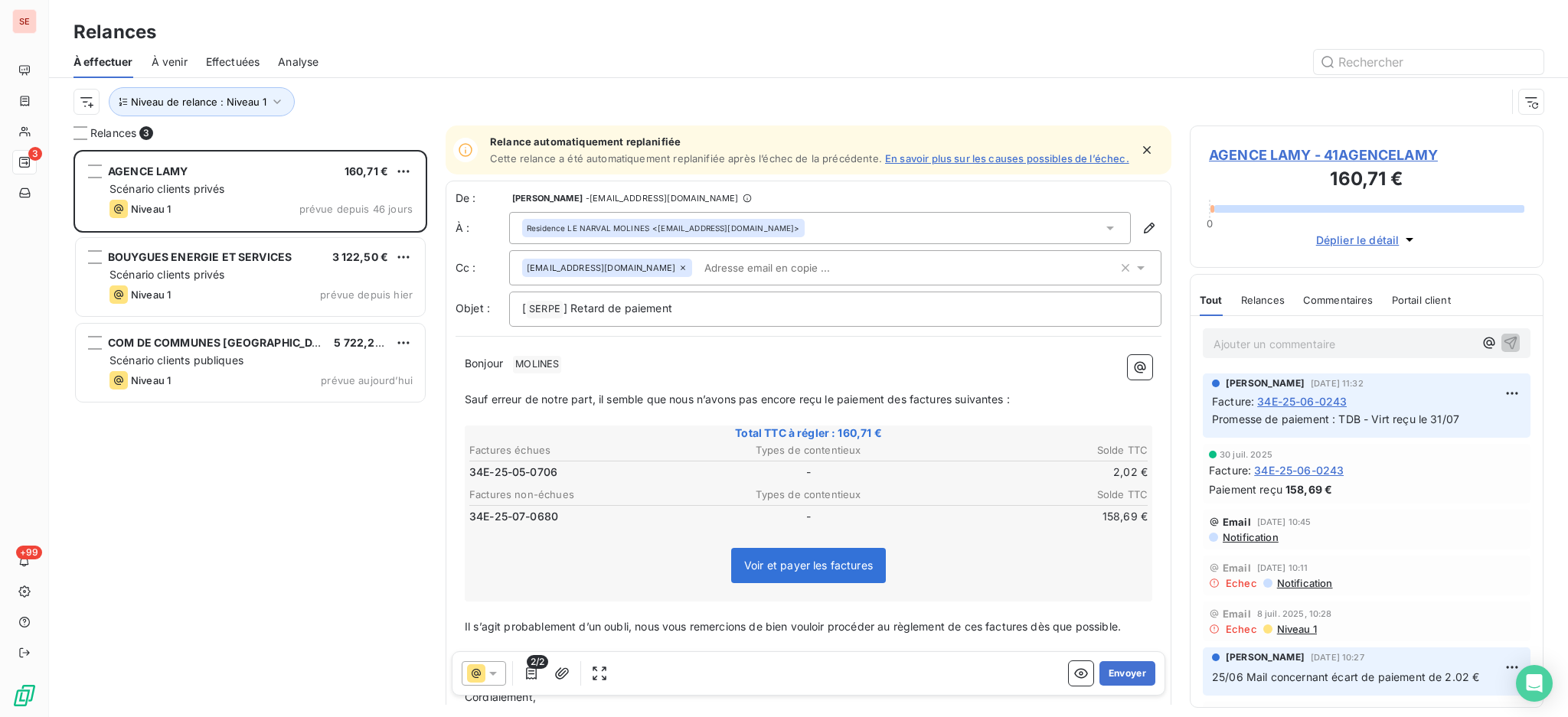
click at [434, 46] on div "À effectuer À venir Effectuées Analyse" at bounding box center [808, 62] width 1519 height 33
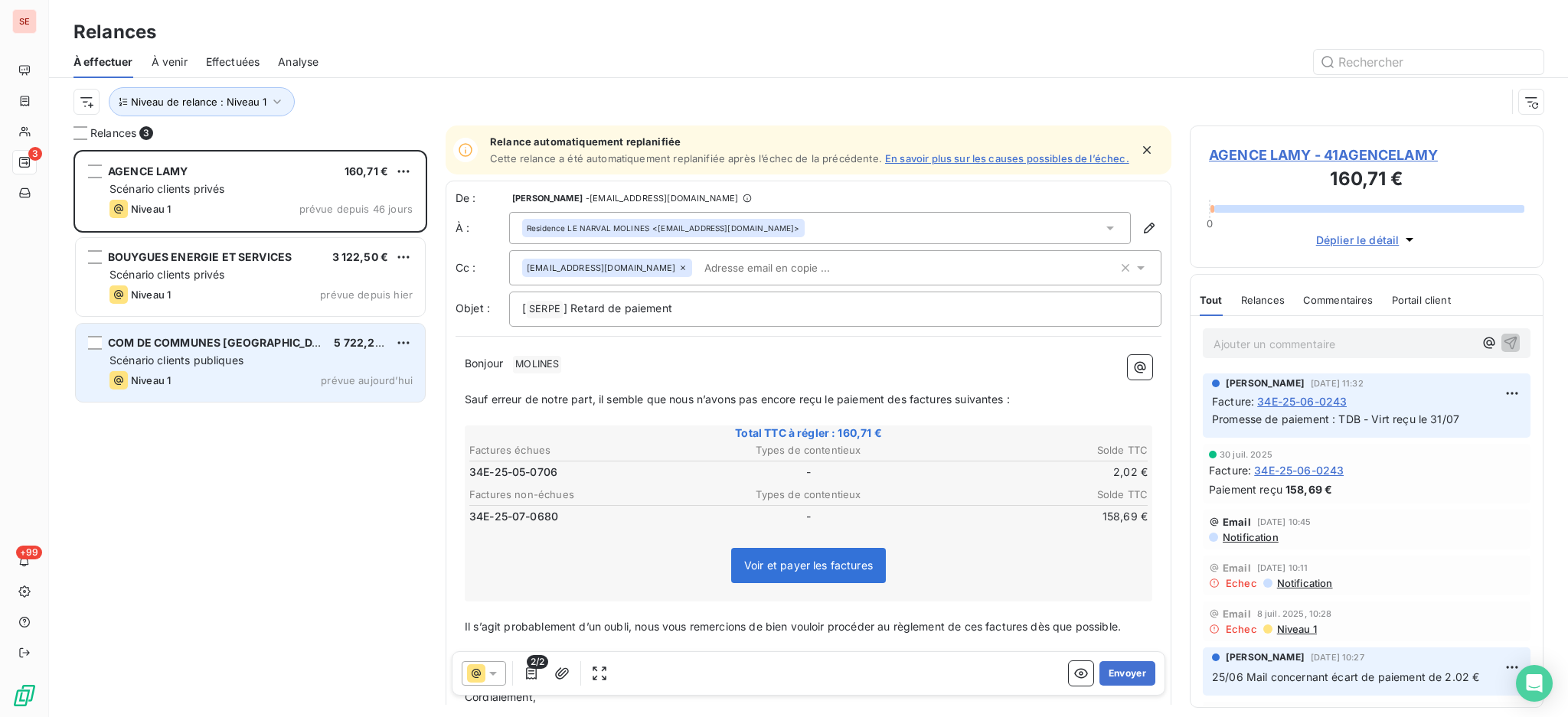
click at [201, 384] on div "Niveau 1 prévue aujourd’hui" at bounding box center [261, 380] width 303 height 19
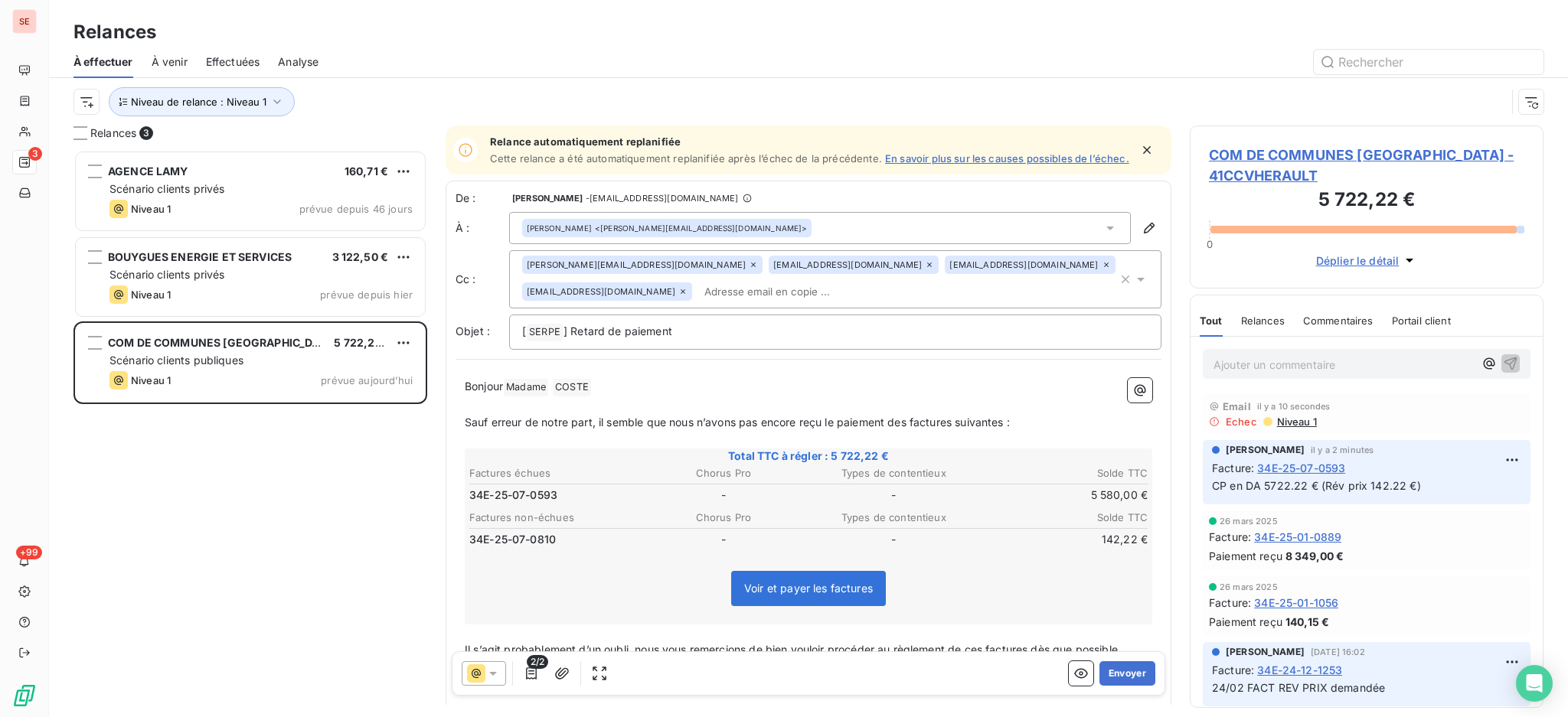
click at [1103, 236] on icon at bounding box center [1110, 228] width 15 height 15
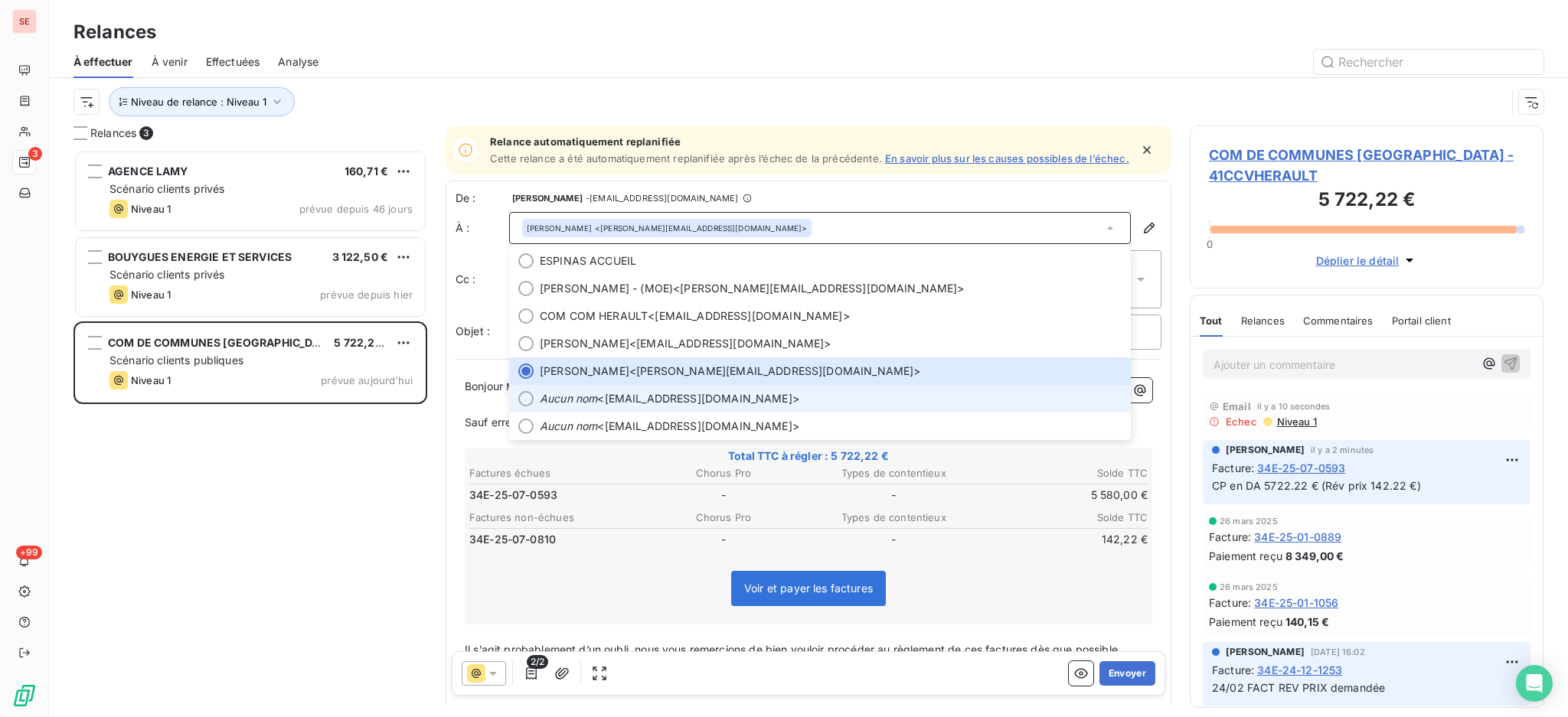
click at [786, 402] on span "Aucun nom <service.finances@cc-vallee-herault.fr>" at bounding box center [830, 398] width 581 height 15
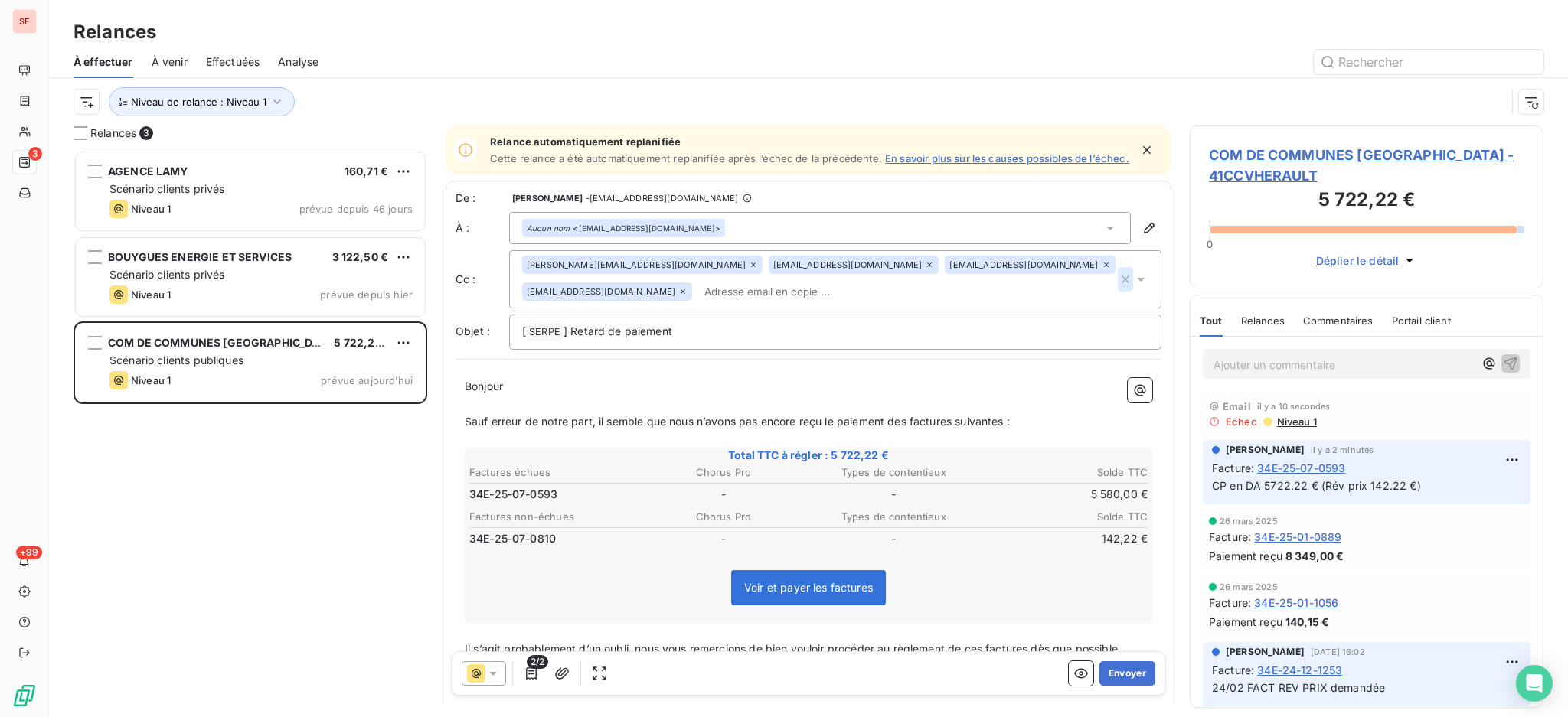
click at [1122, 283] on icon "button" at bounding box center [1125, 279] width 7 height 7
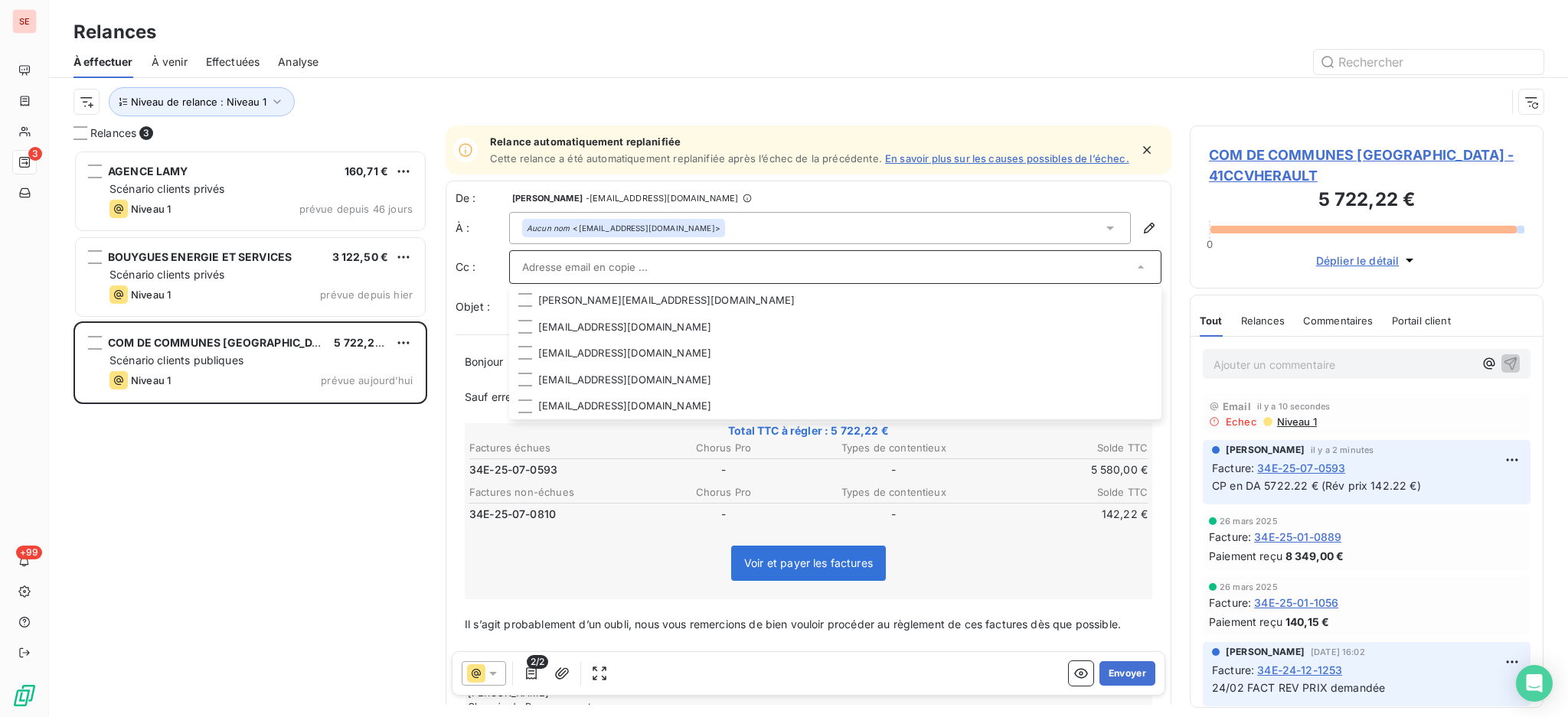
click at [679, 267] on input "text" at bounding box center [827, 267] width 611 height 23
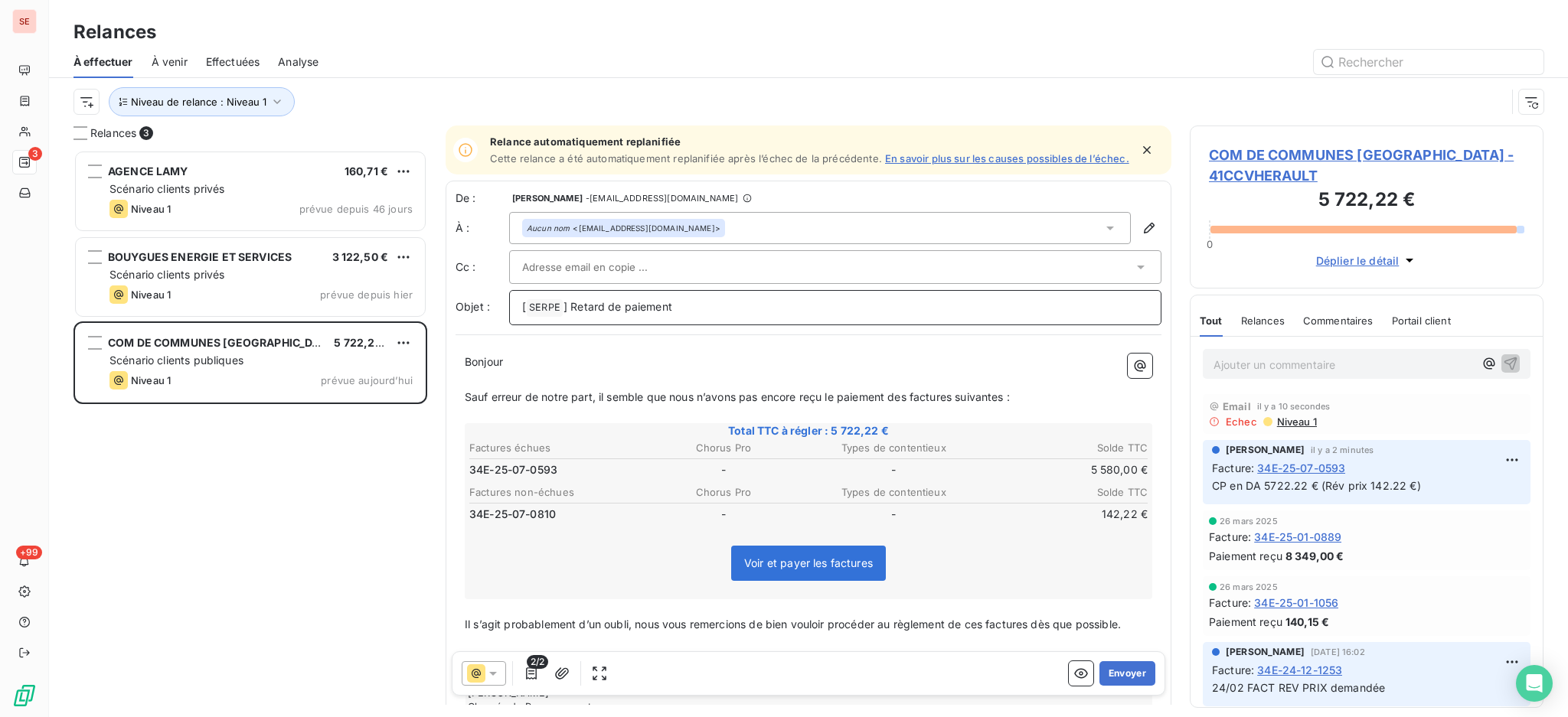
click at [1002, 311] on p "[ SERPE ﻿ ] Retard de paiement" at bounding box center [835, 307] width 626 height 19
click at [564, 675] on icon "button" at bounding box center [562, 673] width 15 height 15
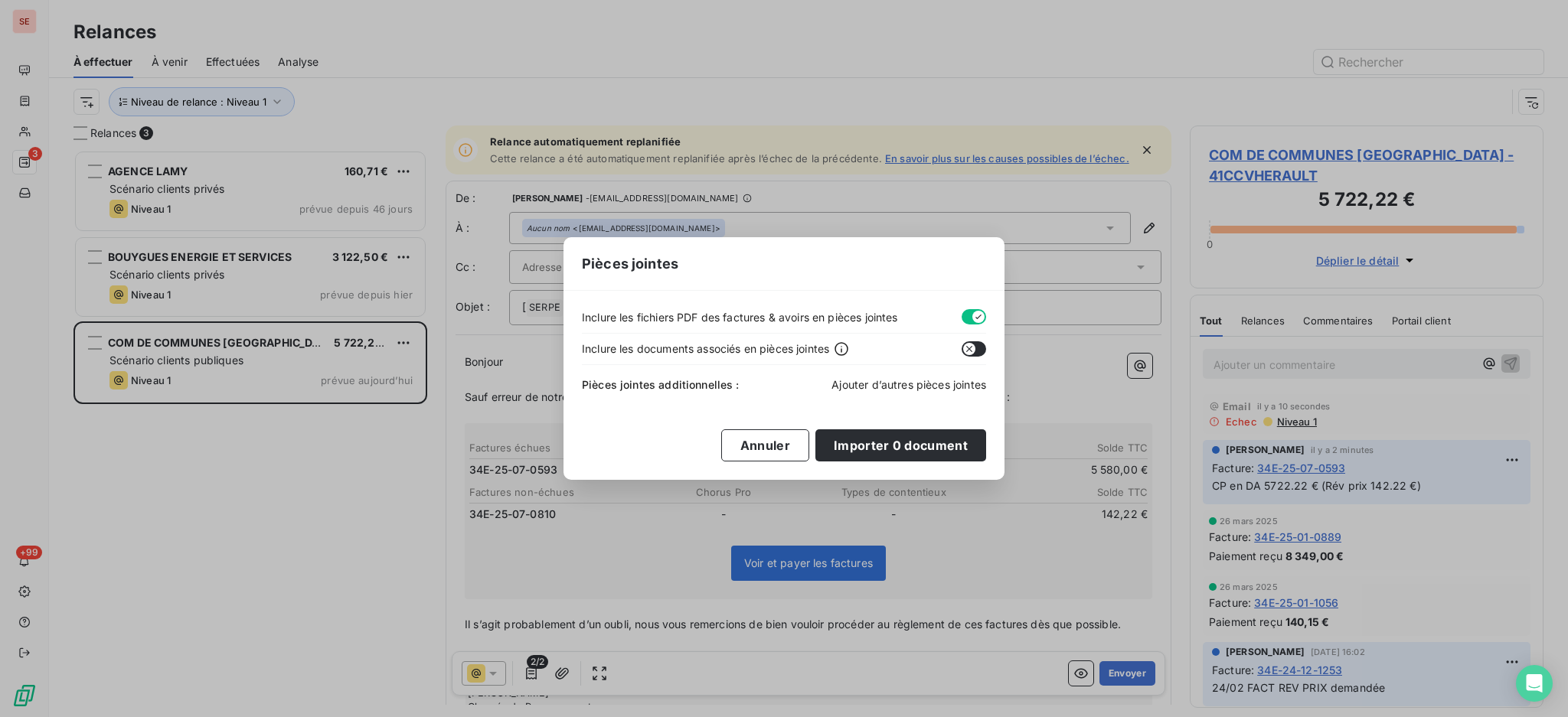
click at [924, 385] on span "Ajouter d’autres pièces jointes" at bounding box center [908, 385] width 155 height 13
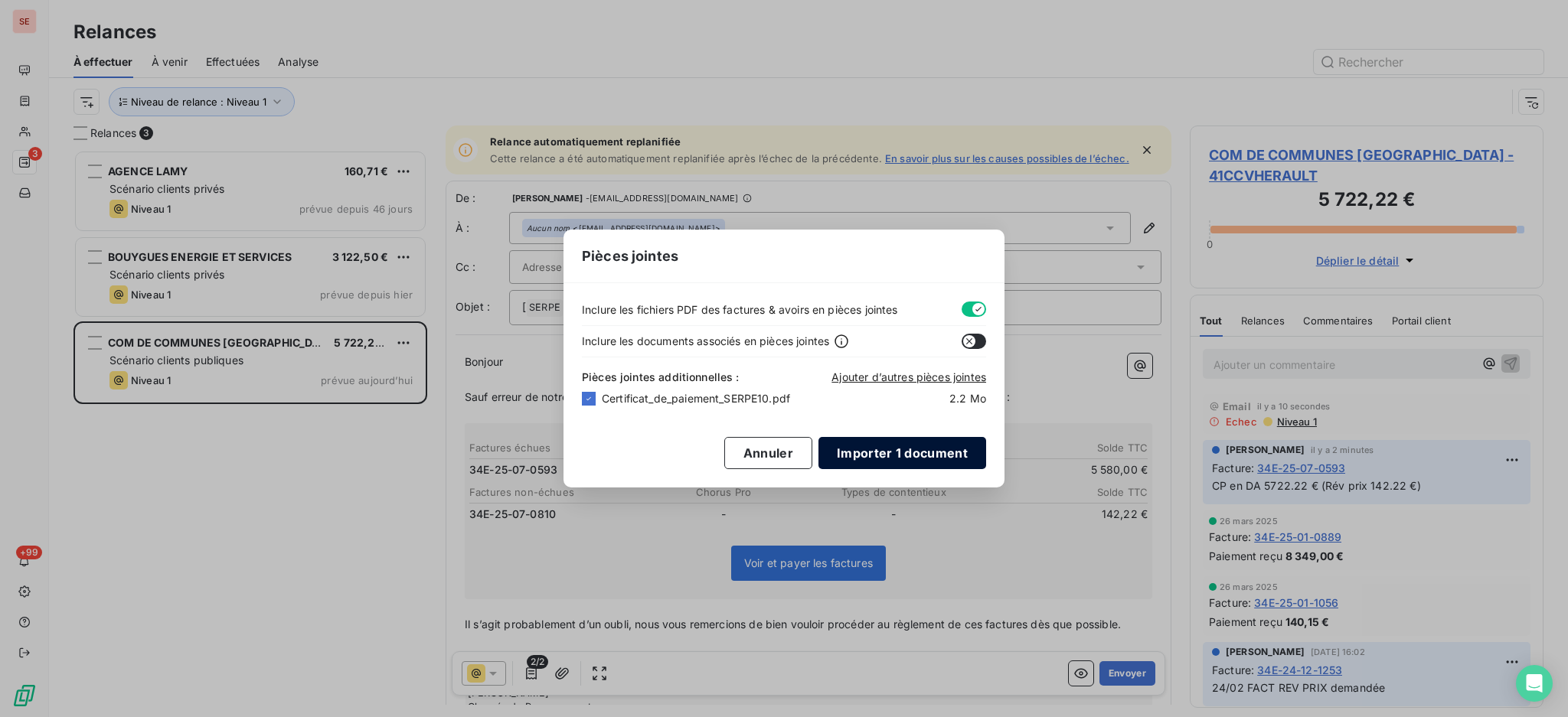
click at [916, 454] on button "Importer 1 document" at bounding box center [902, 453] width 168 height 33
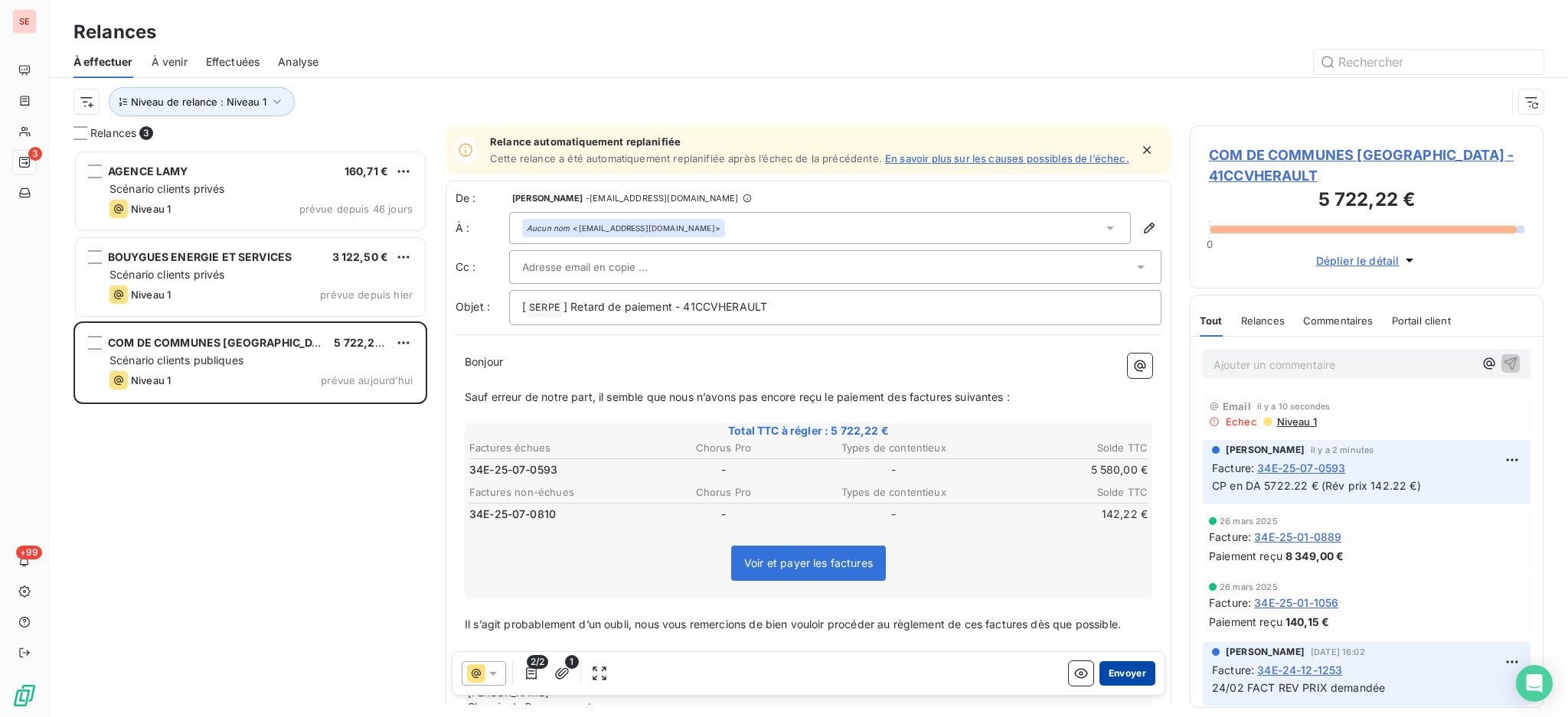
click at [1115, 671] on button "Envoyer" at bounding box center [1127, 673] width 56 height 24
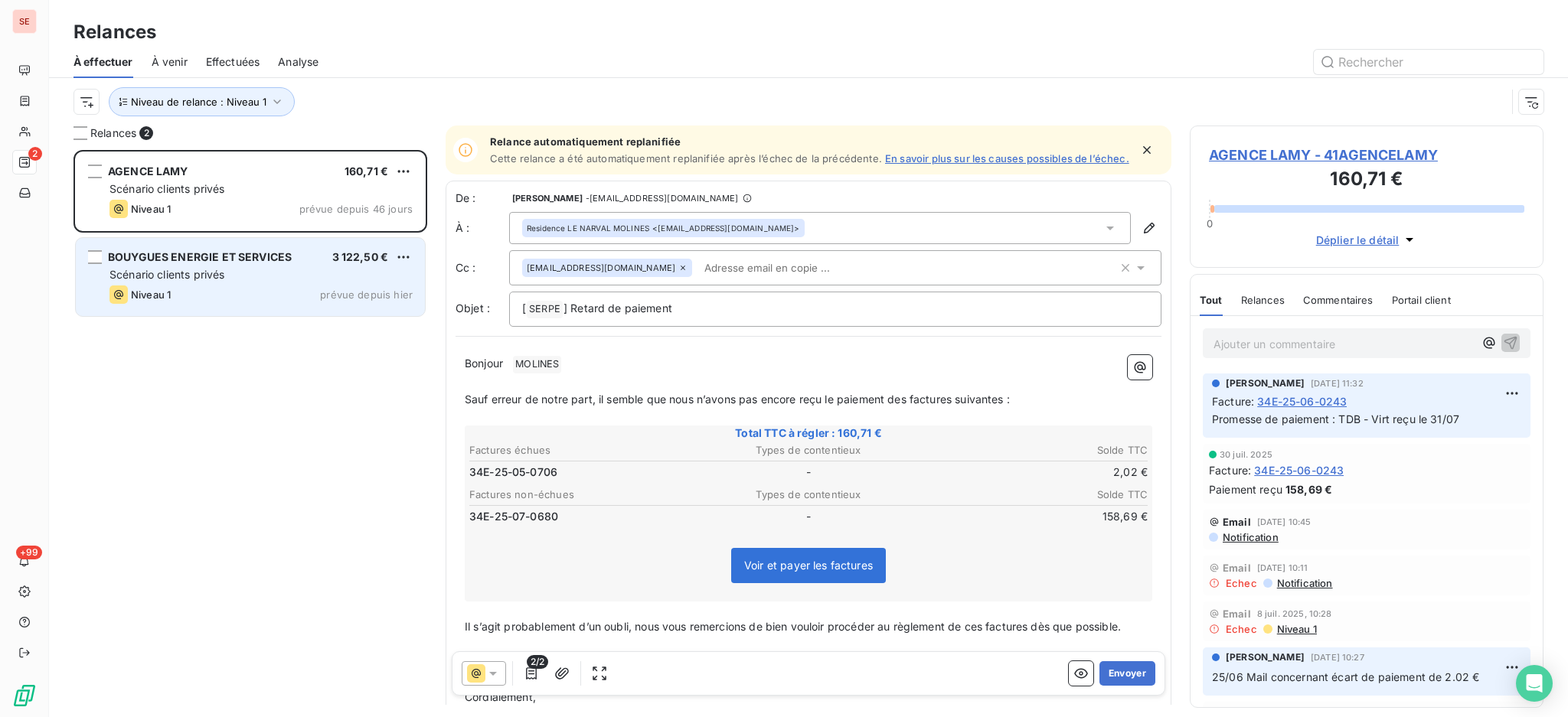
click at [255, 289] on div "Niveau 1 prévue depuis hier" at bounding box center [261, 294] width 303 height 19
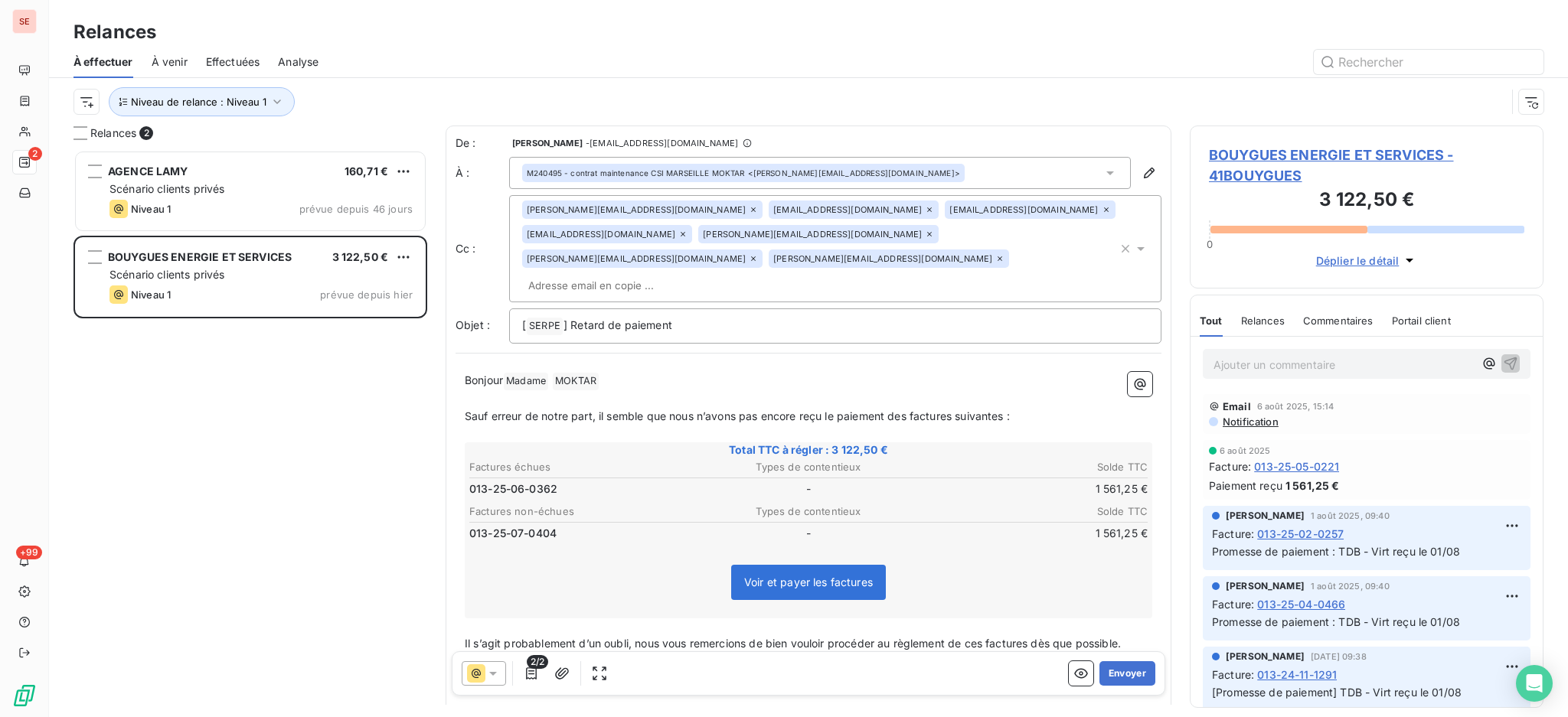
click at [1252, 149] on span "BOUYGUES ENERGIE ET SERVICES - 41BOUYGUES" at bounding box center [1366, 165] width 316 height 41
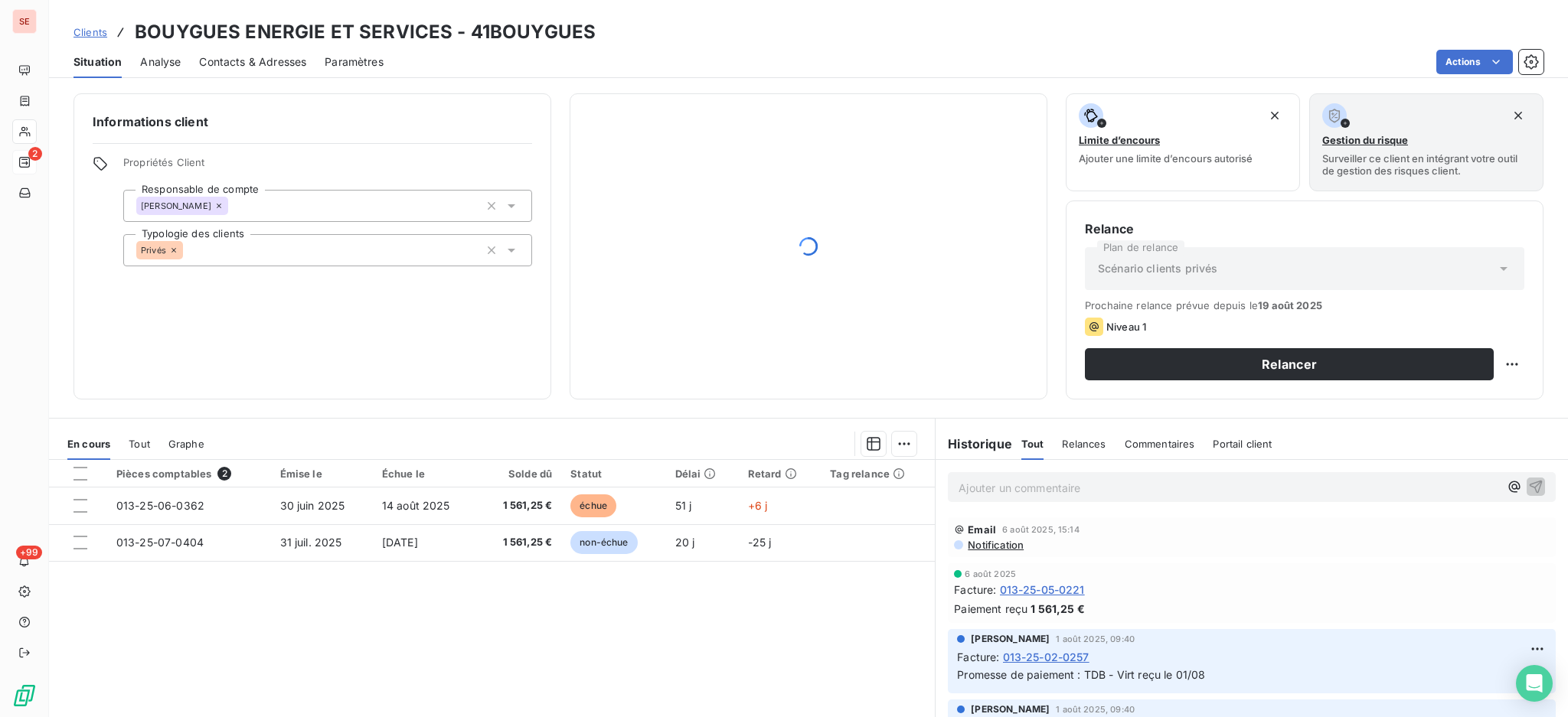
click at [267, 60] on span "Contacts & Adresses" at bounding box center [253, 62] width 107 height 15
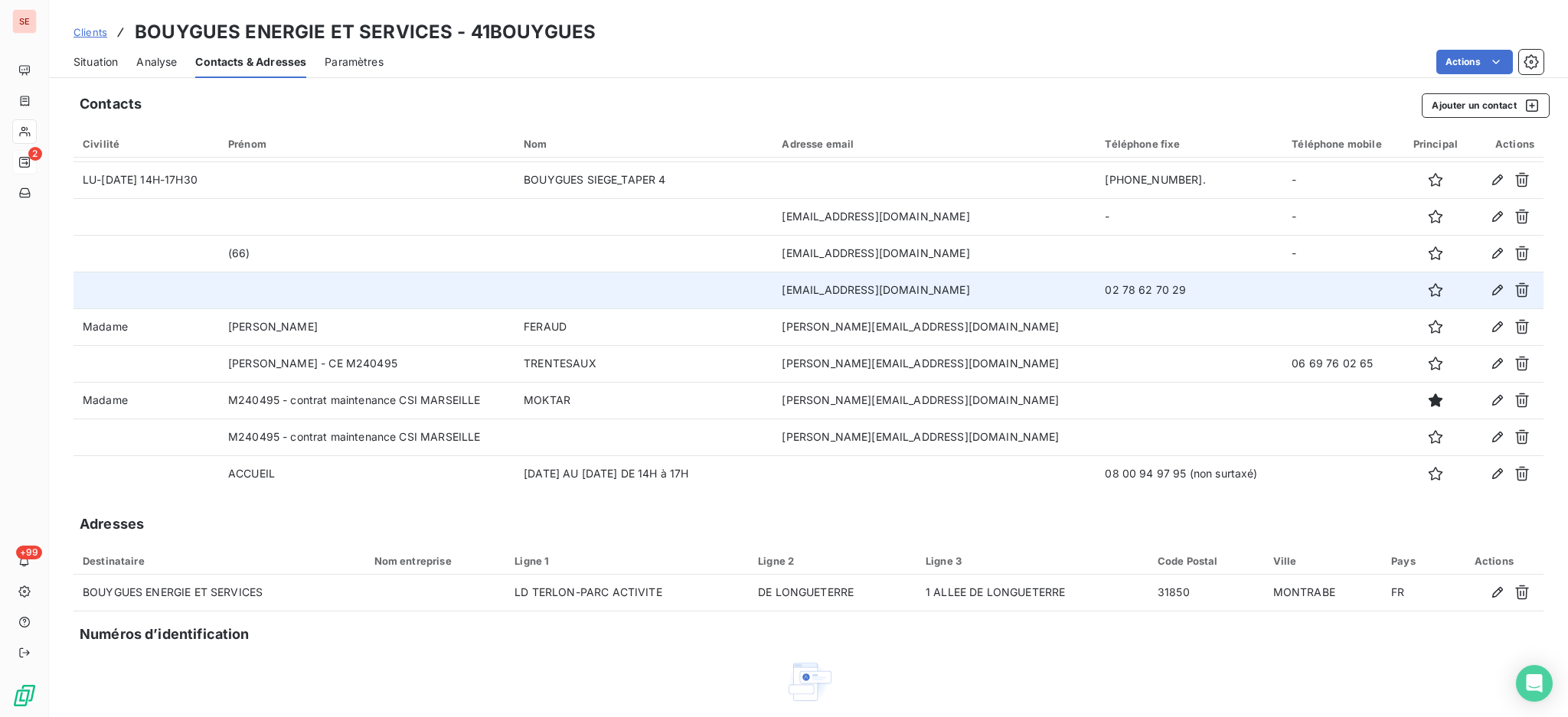
scroll to position [109, 0]
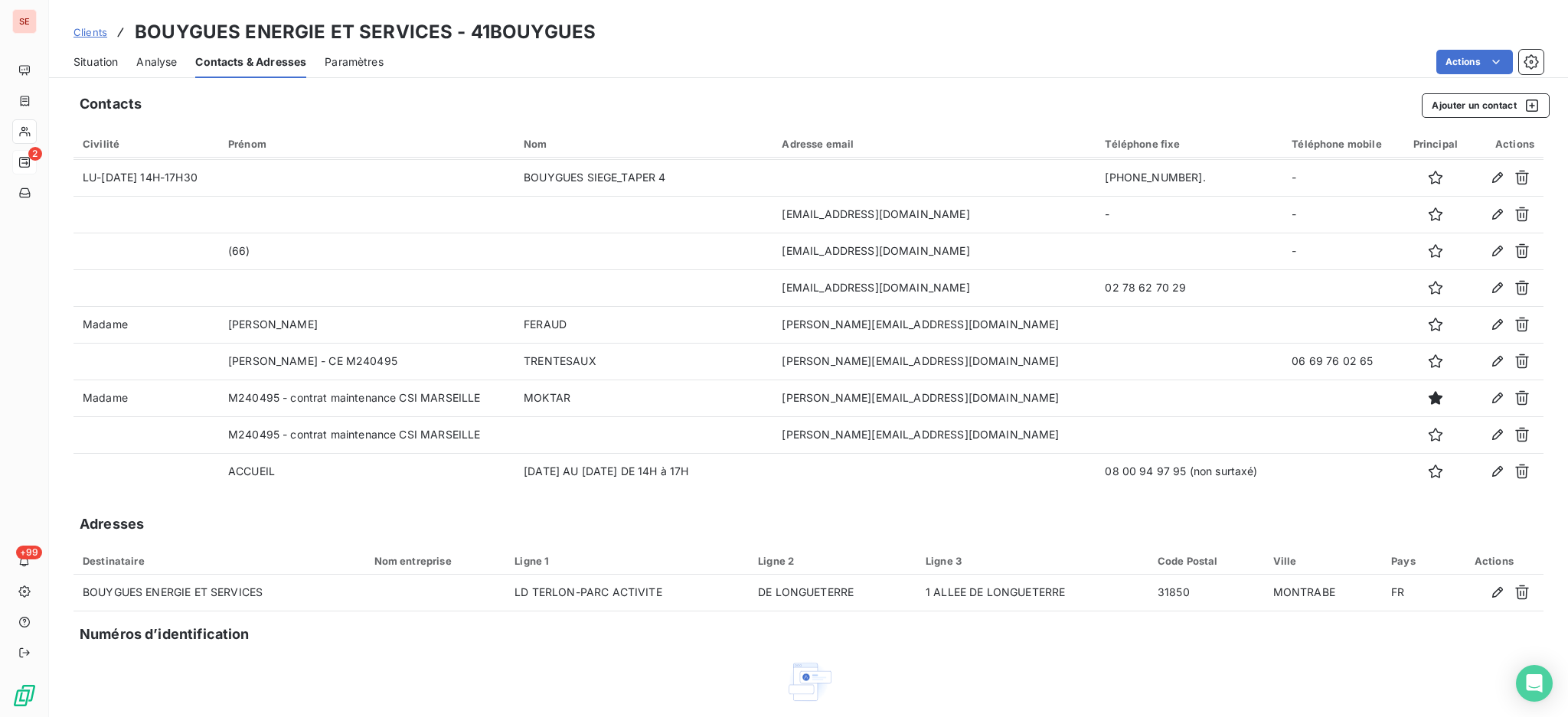
click at [83, 32] on span "Clients" at bounding box center [89, 32] width 33 height 12
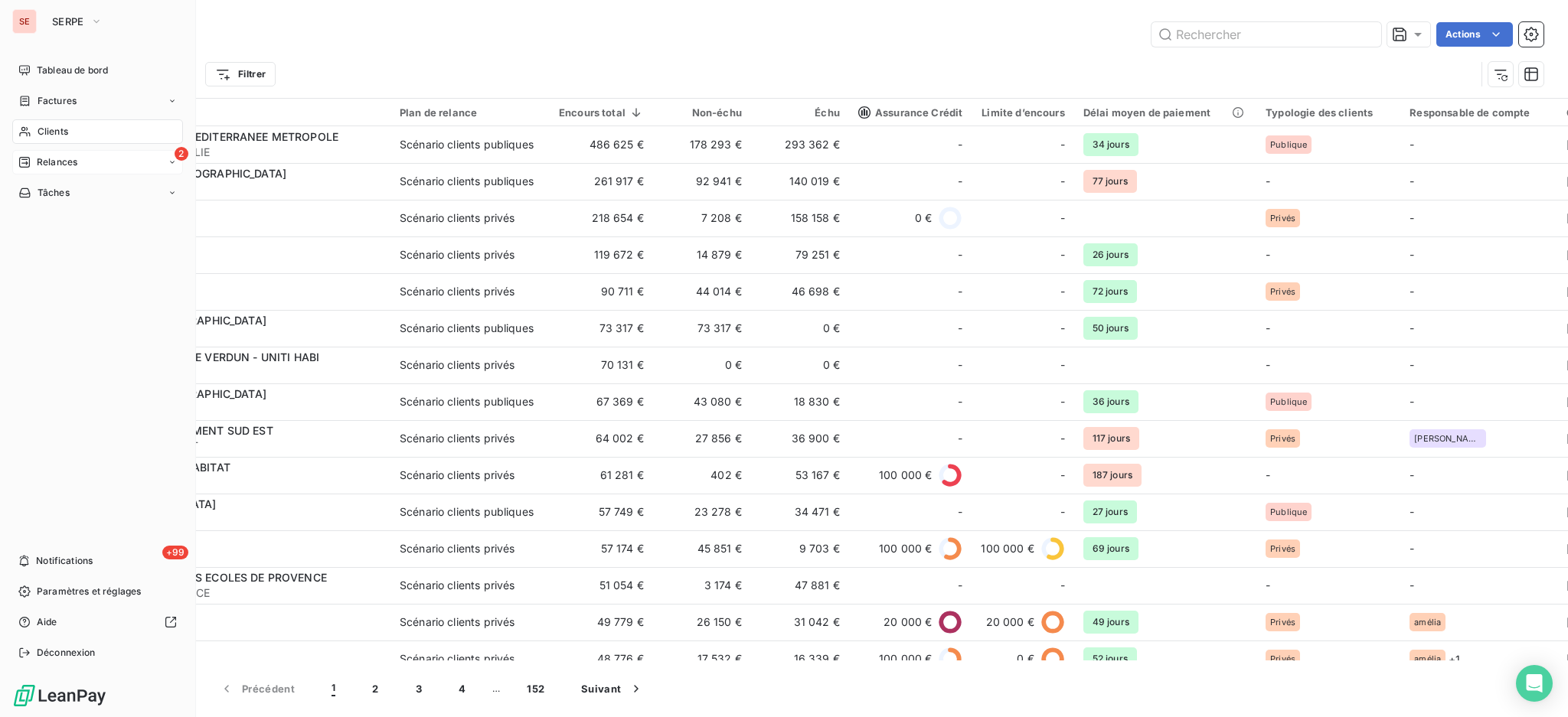
click at [67, 163] on span "Relances" at bounding box center [57, 162] width 41 height 14
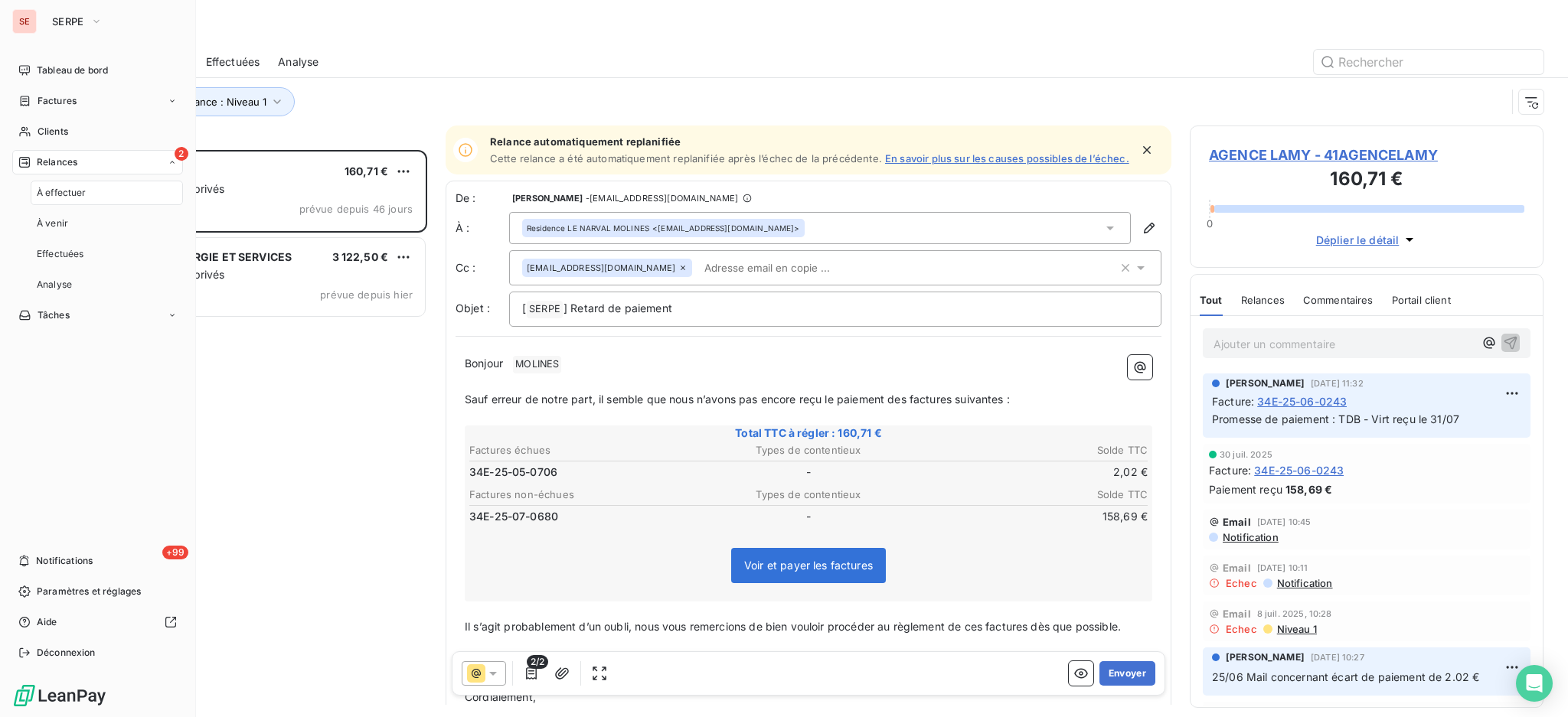
scroll to position [552, 338]
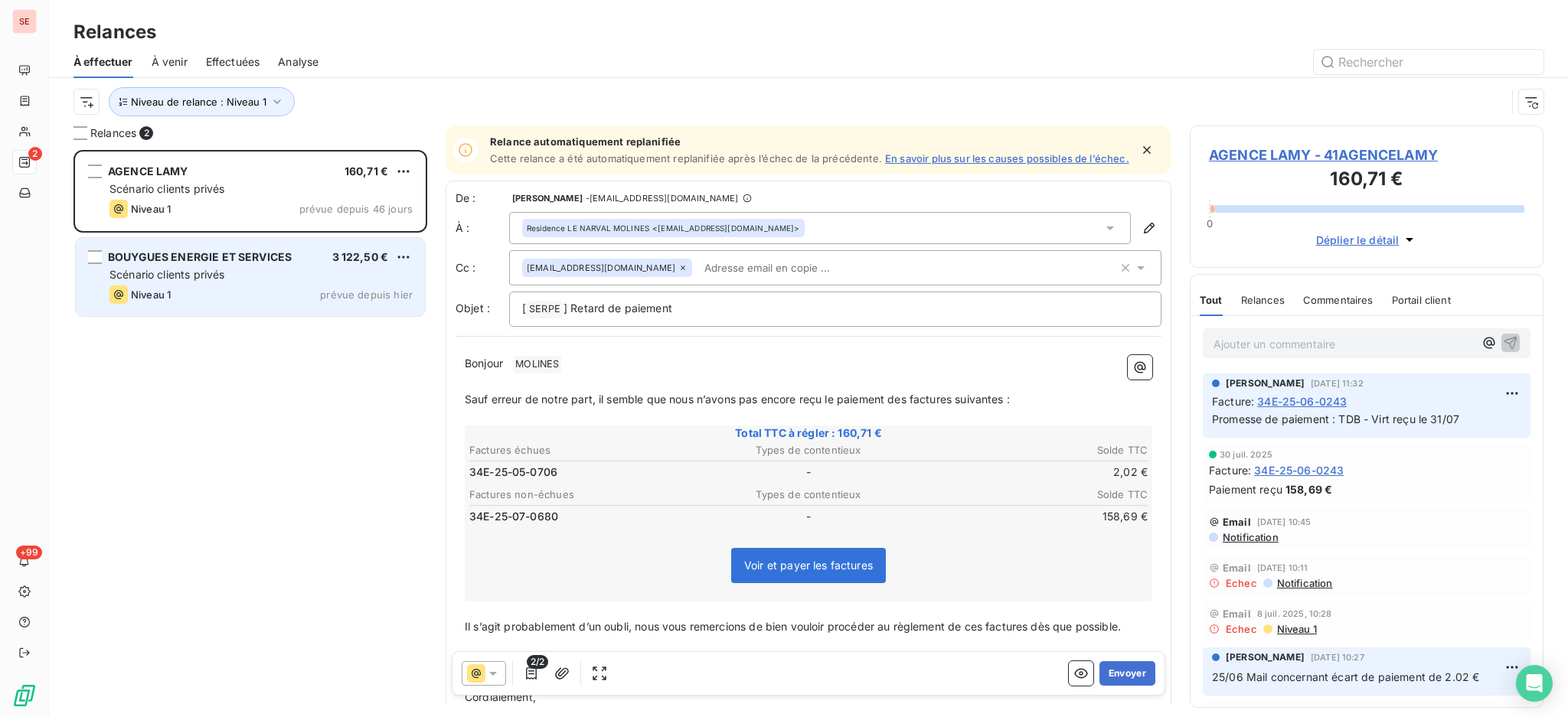
click at [275, 278] on div "Scénario clients privés" at bounding box center [261, 275] width 303 height 15
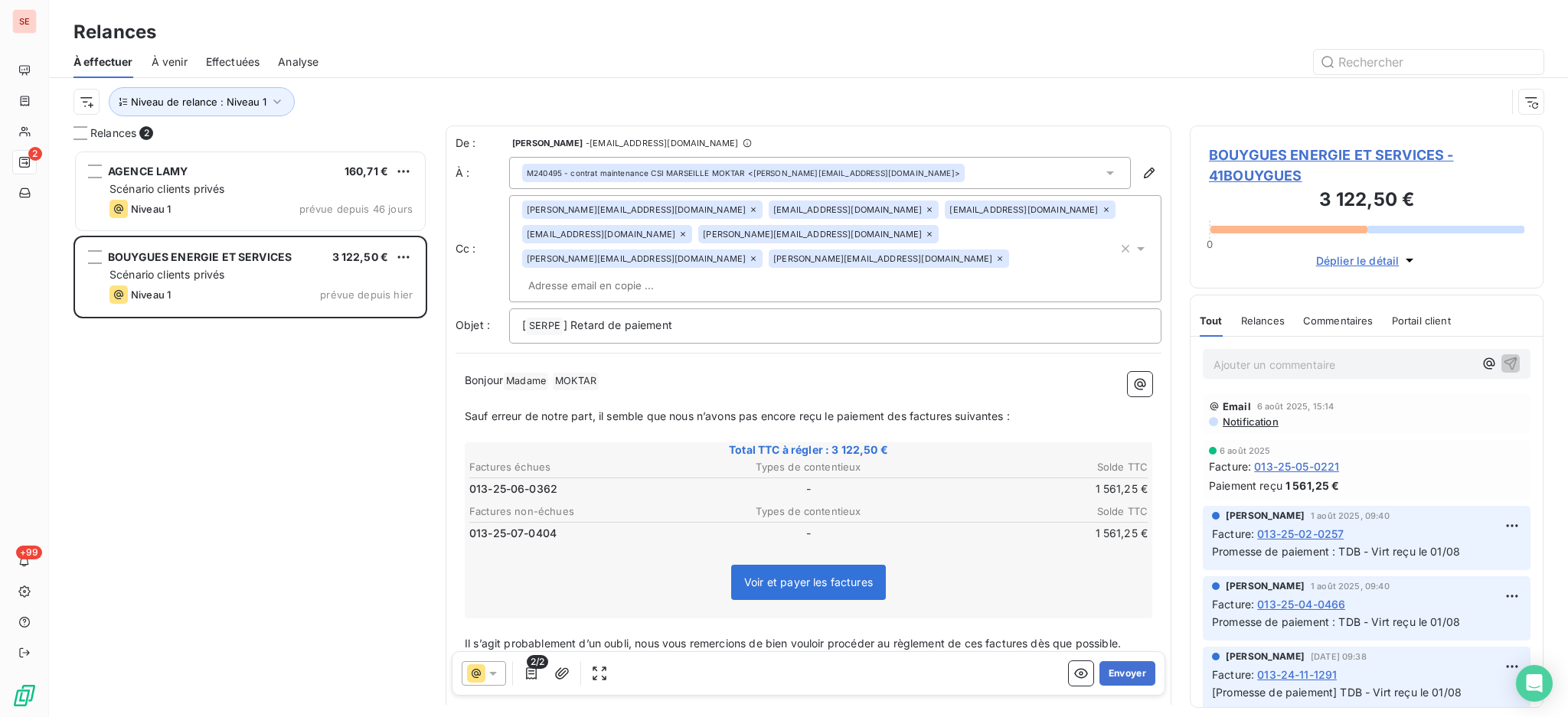
click at [751, 210] on icon at bounding box center [753, 210] width 5 height 5
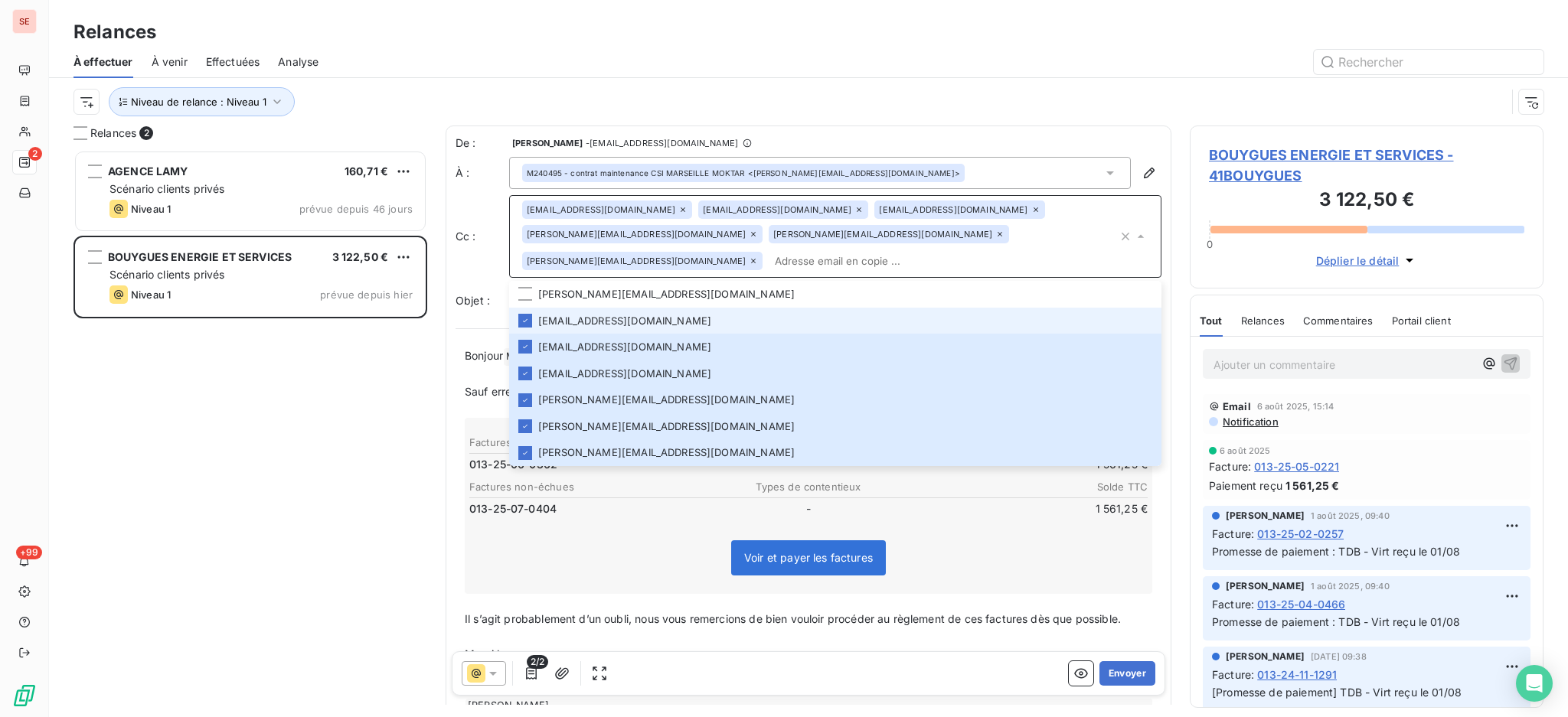
click at [678, 207] on icon at bounding box center [682, 209] width 9 height 9
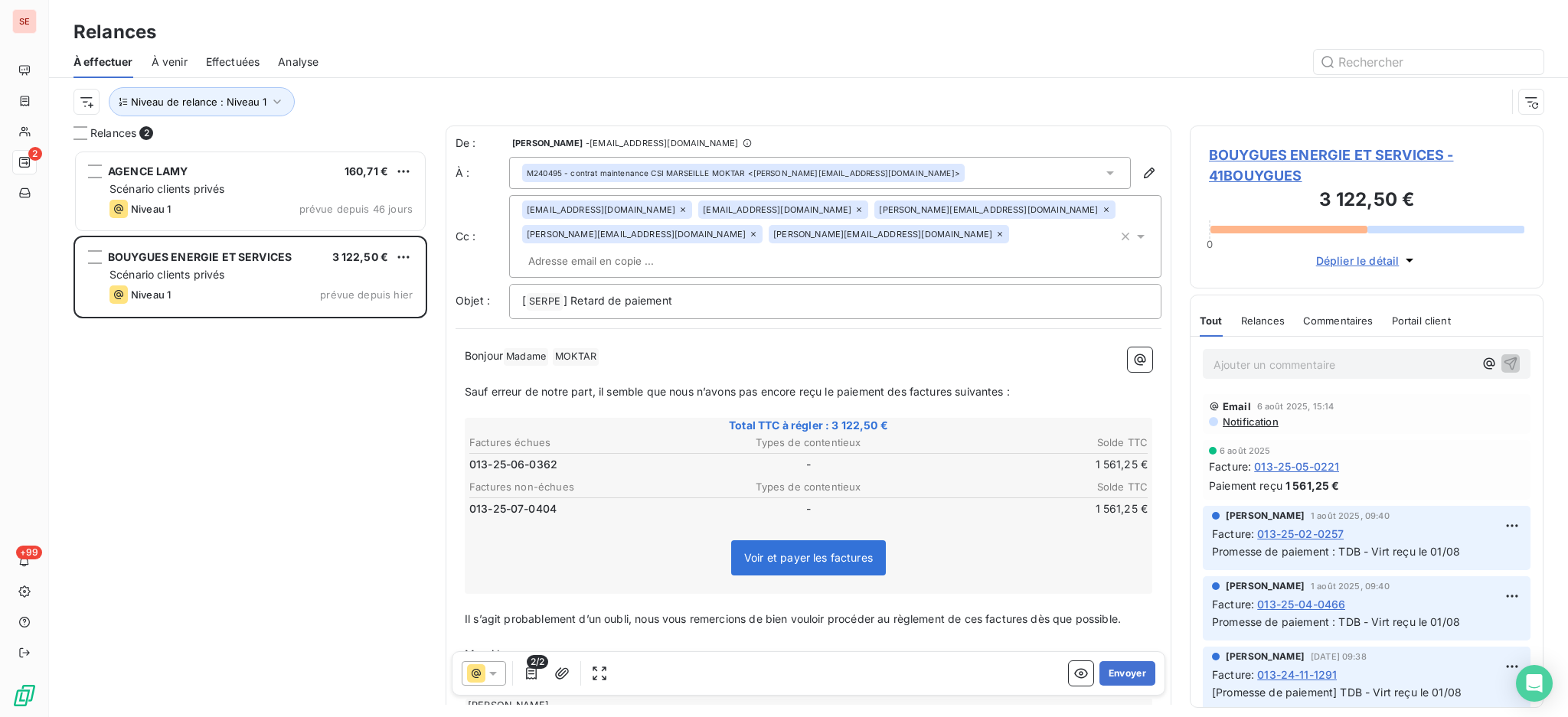
click at [685, 210] on icon at bounding box center [682, 209] width 9 height 9
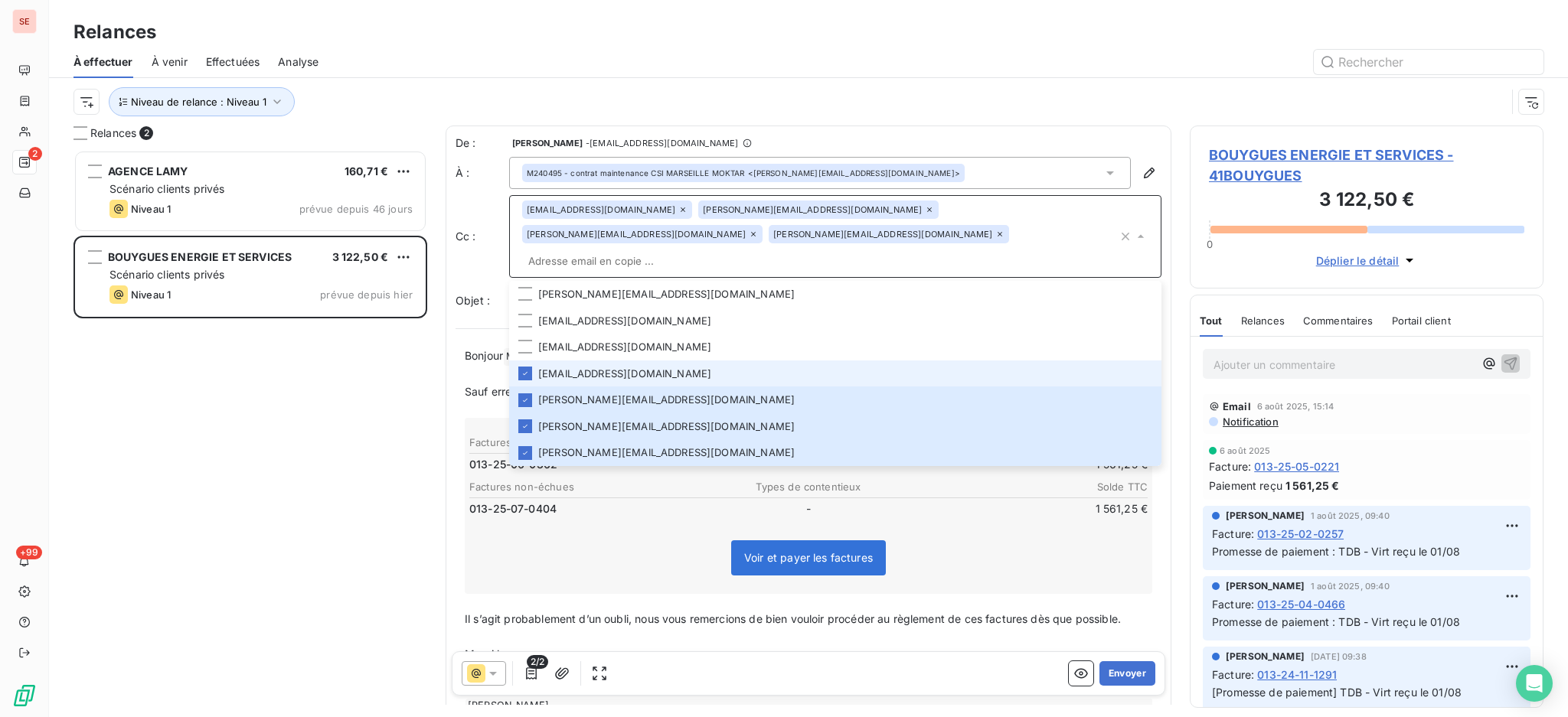
click at [687, 207] on icon at bounding box center [682, 209] width 9 height 9
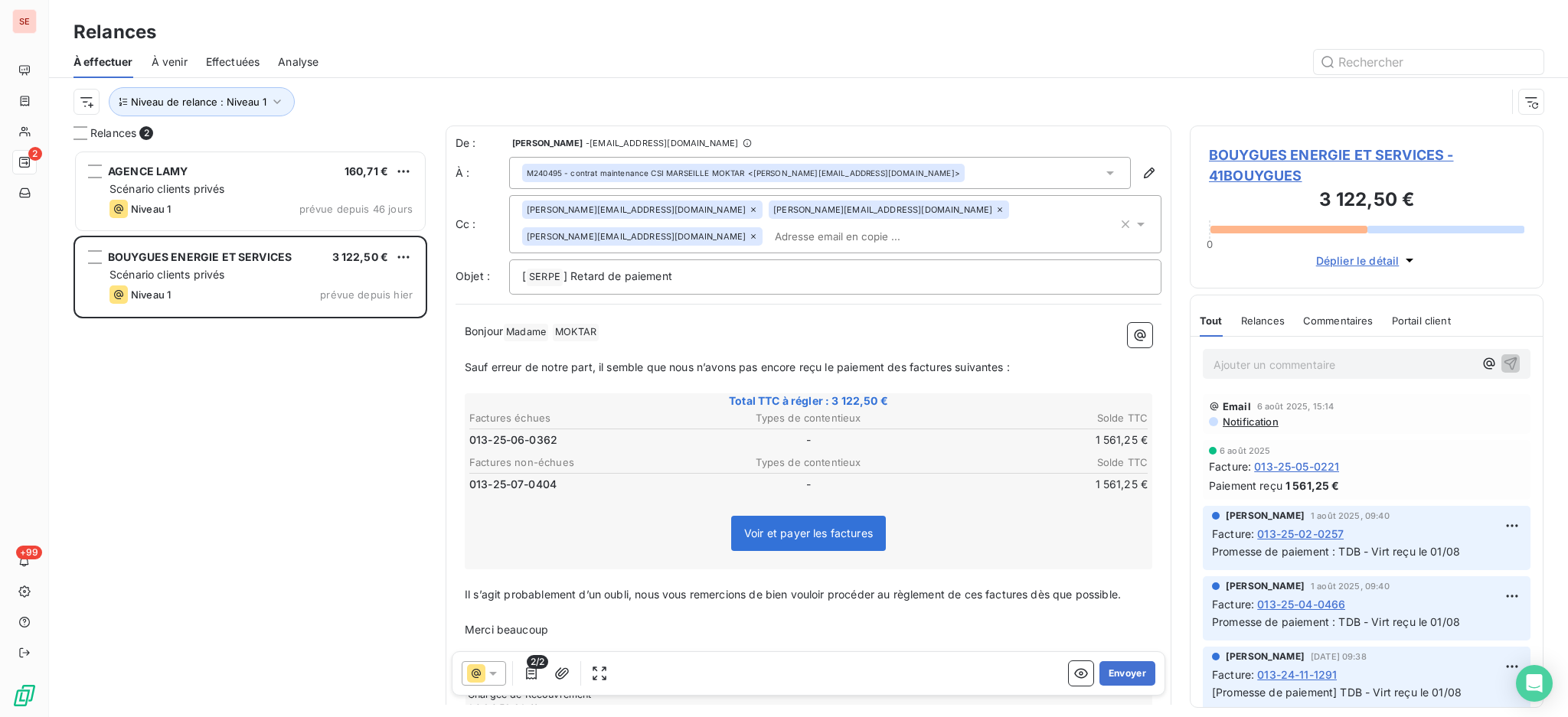
click at [995, 211] on icon at bounding box center [1000, 209] width 9 height 9
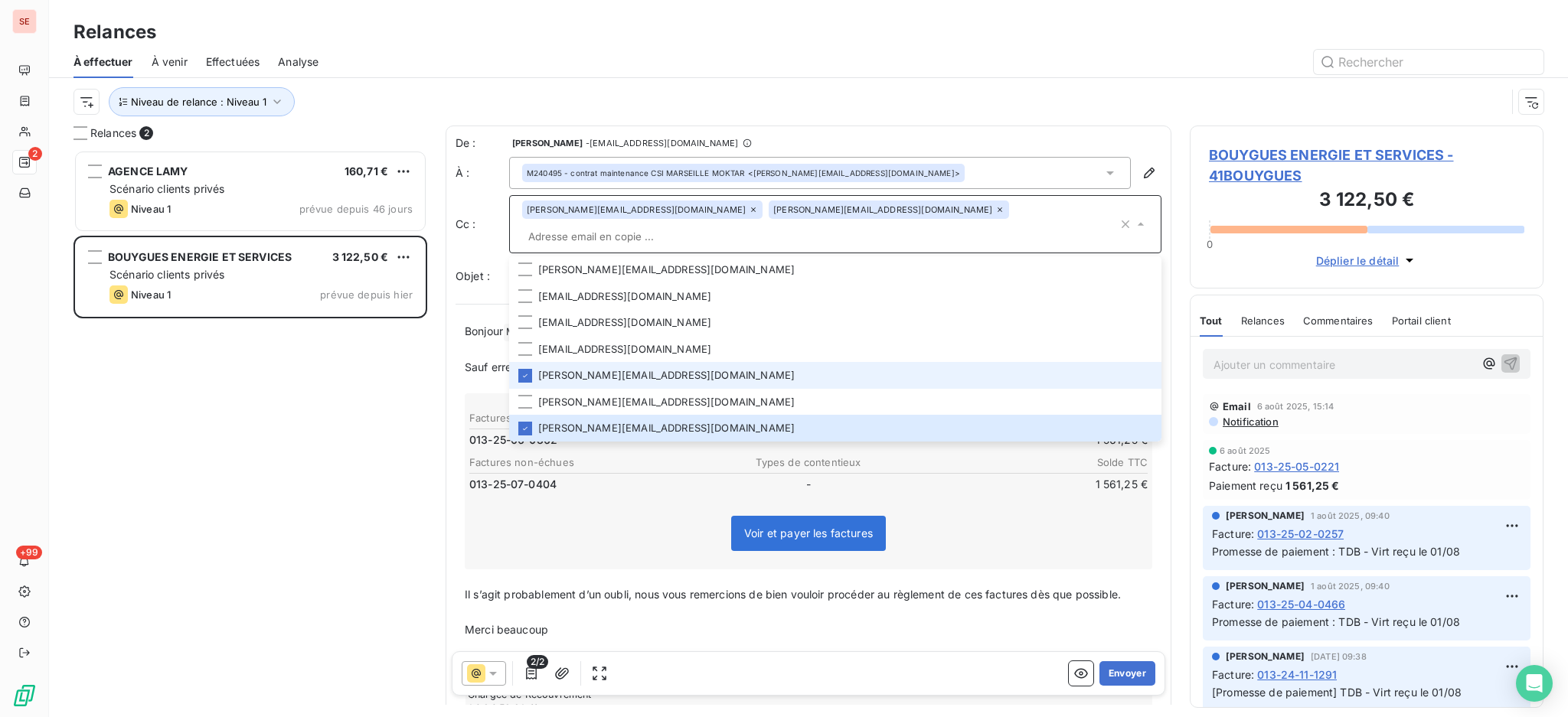
click at [749, 214] on icon at bounding box center [753, 209] width 9 height 9
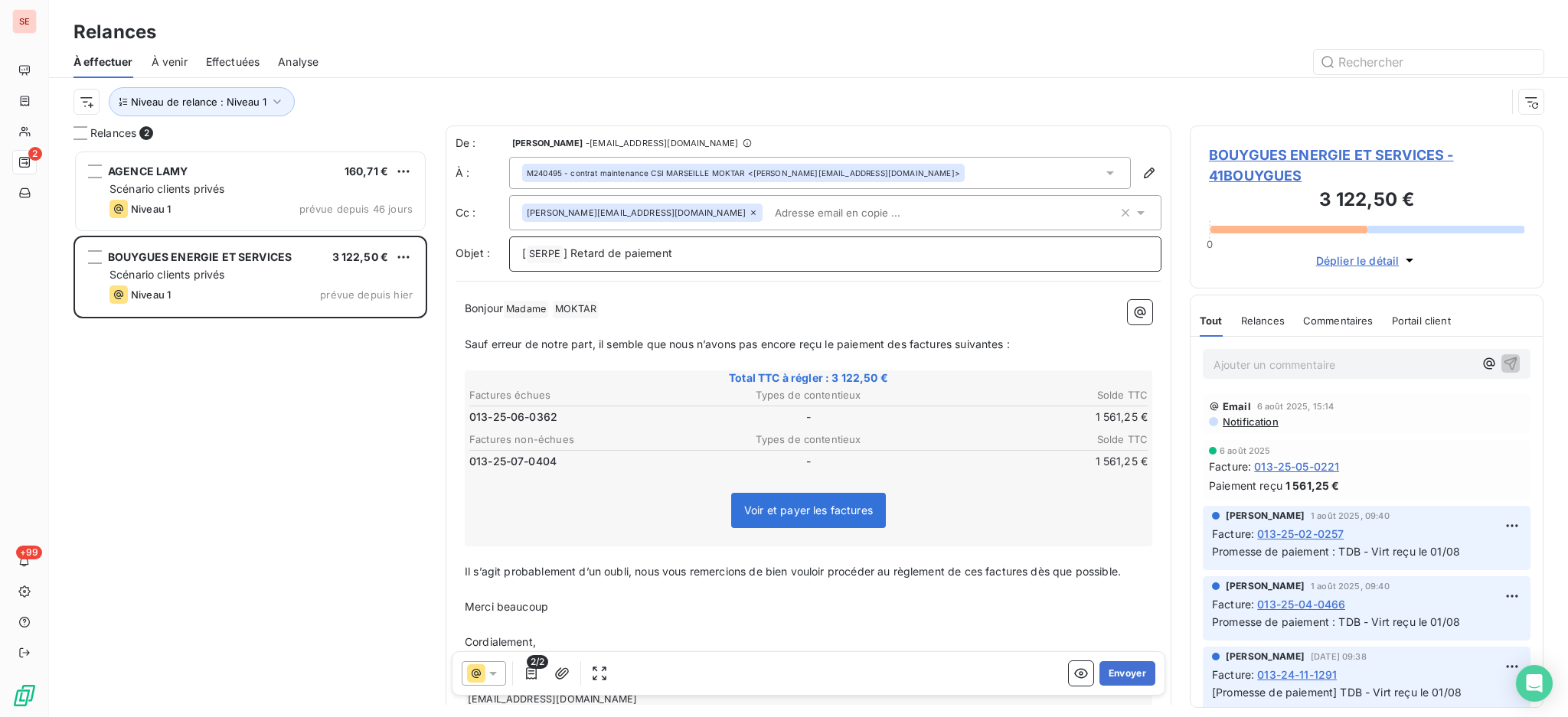
click at [729, 248] on p "[ SERPE ﻿ ] Retard de paiement" at bounding box center [835, 254] width 626 height 19
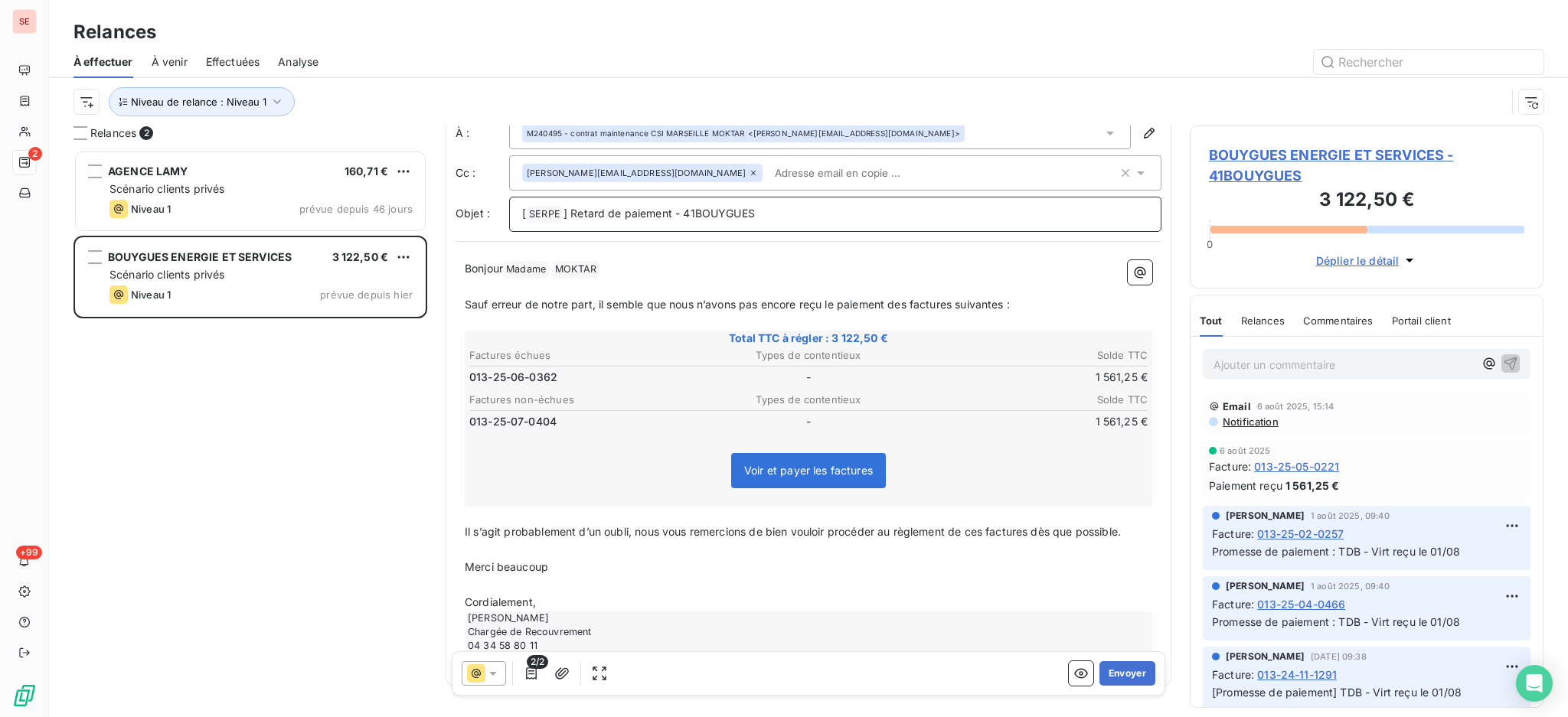
scroll to position [78, 0]
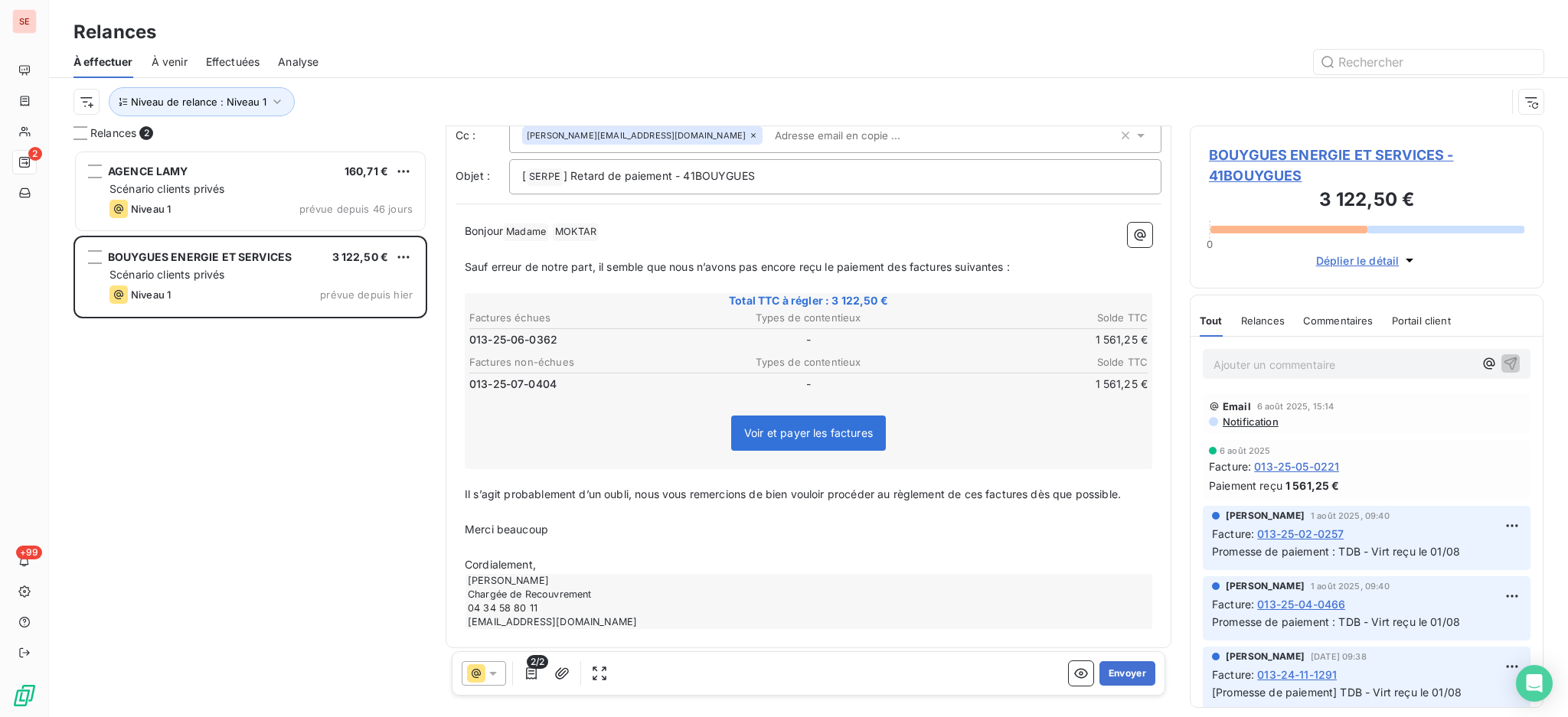
click at [595, 560] on p "Cordialement," at bounding box center [808, 565] width 687 height 18
click at [1117, 671] on button "Envoyer" at bounding box center [1127, 673] width 56 height 24
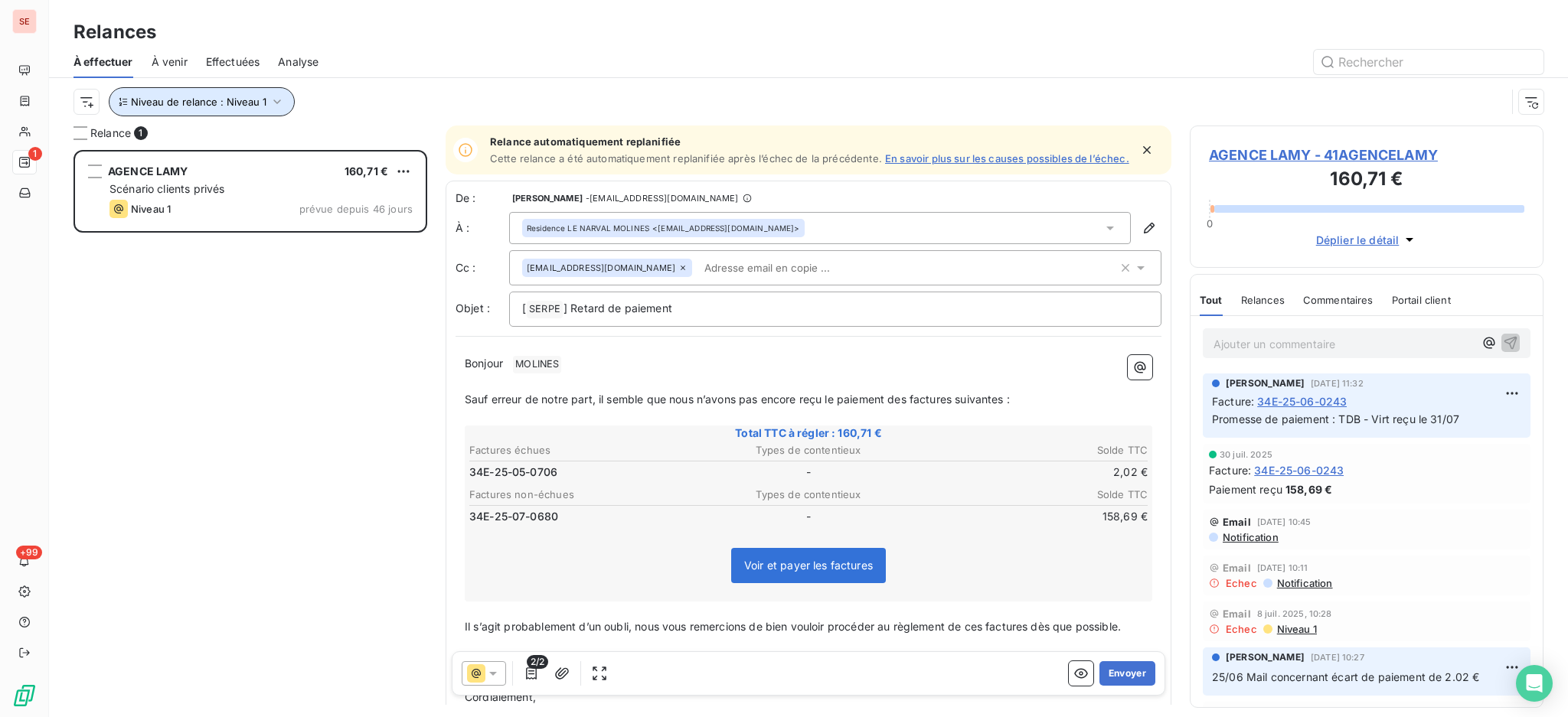
click at [273, 98] on icon "button" at bounding box center [277, 102] width 15 height 15
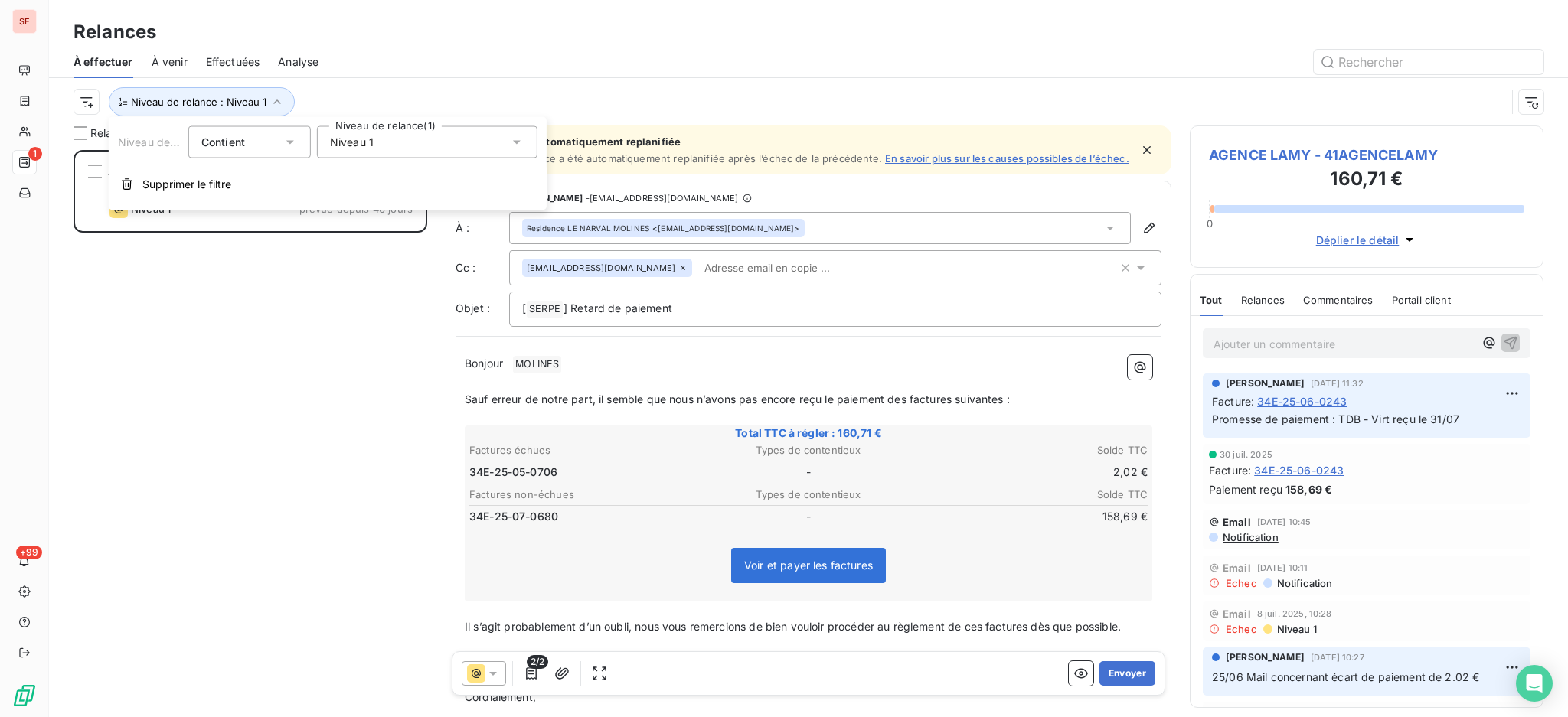
click at [516, 144] on icon at bounding box center [516, 142] width 15 height 15
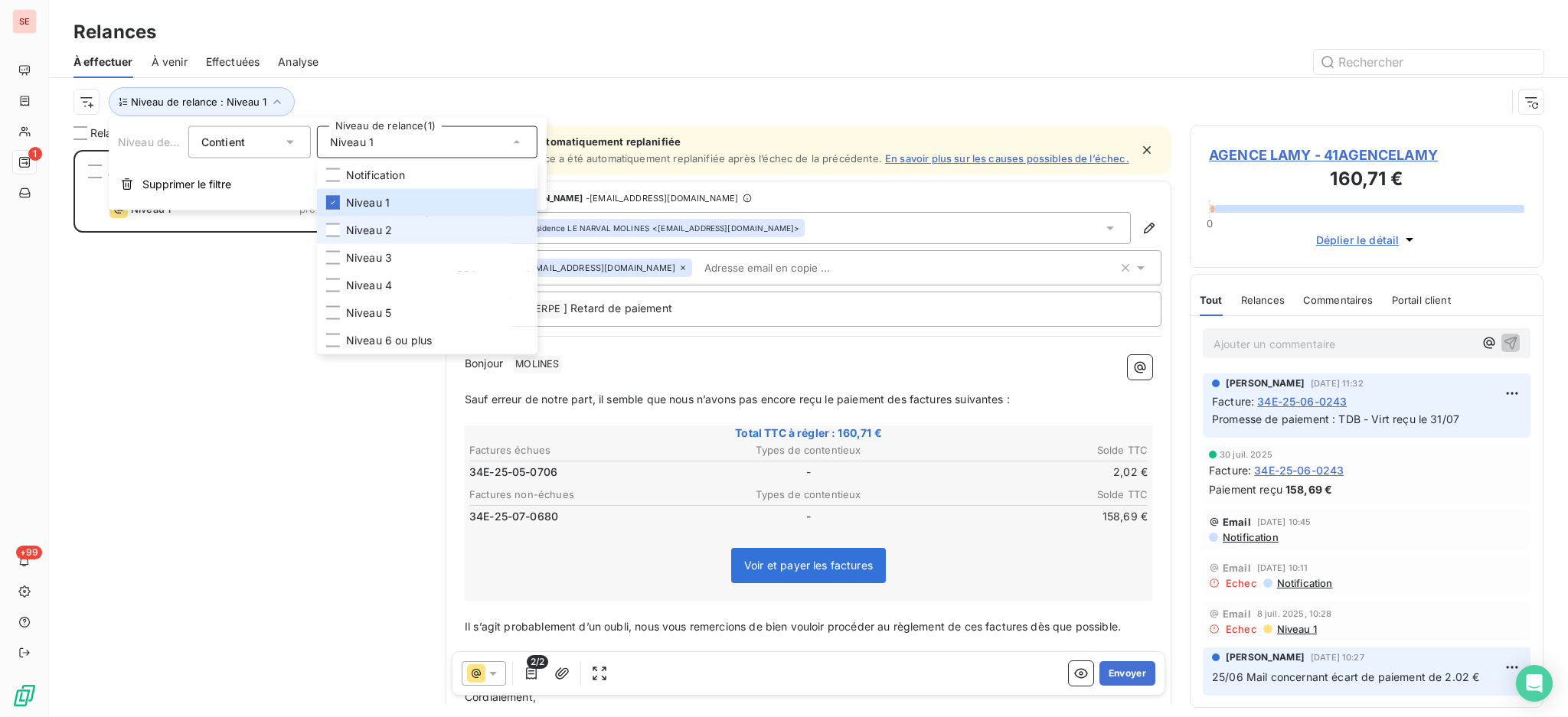
click at [402, 226] on li "Niveau 2" at bounding box center [427, 230] width 220 height 28
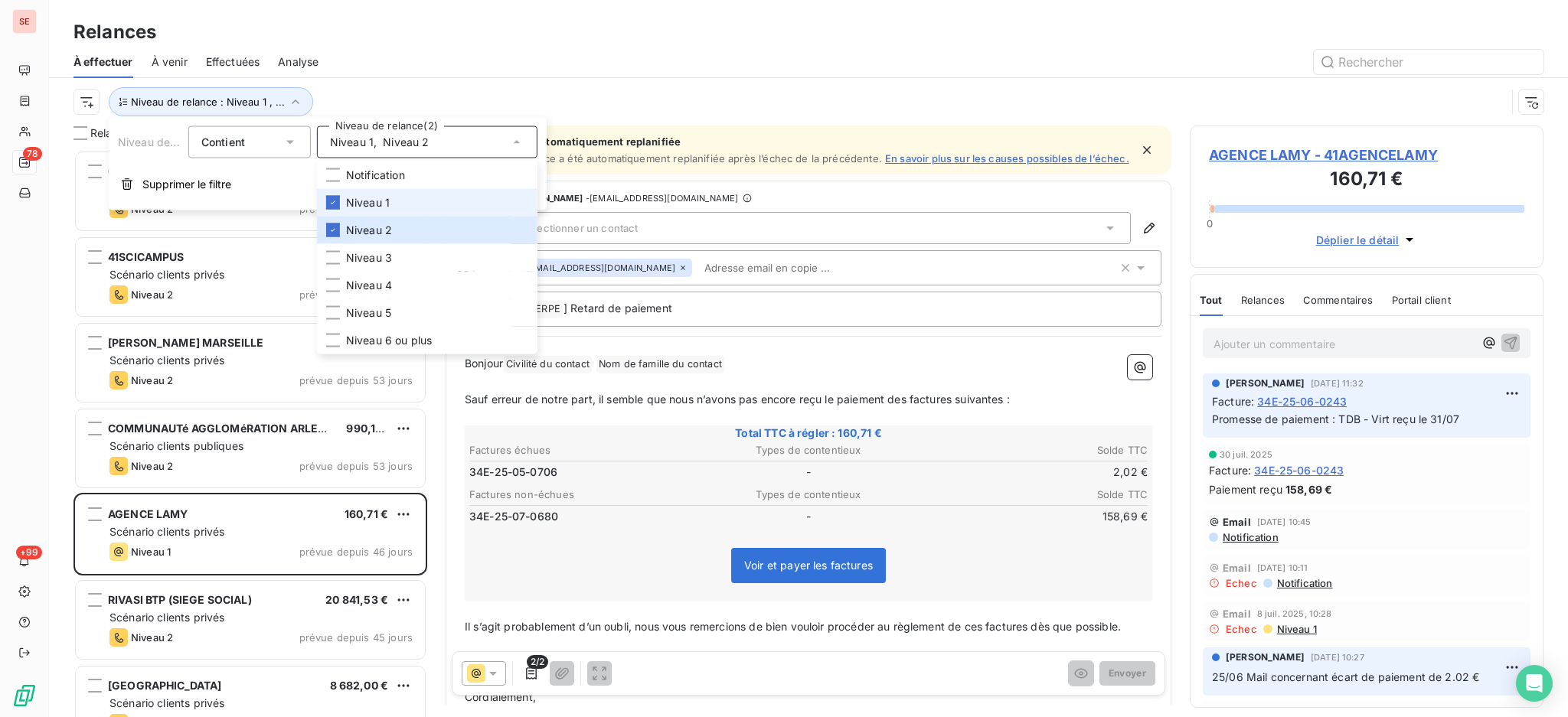
click at [368, 199] on span "Niveau 1" at bounding box center [368, 202] width 44 height 15
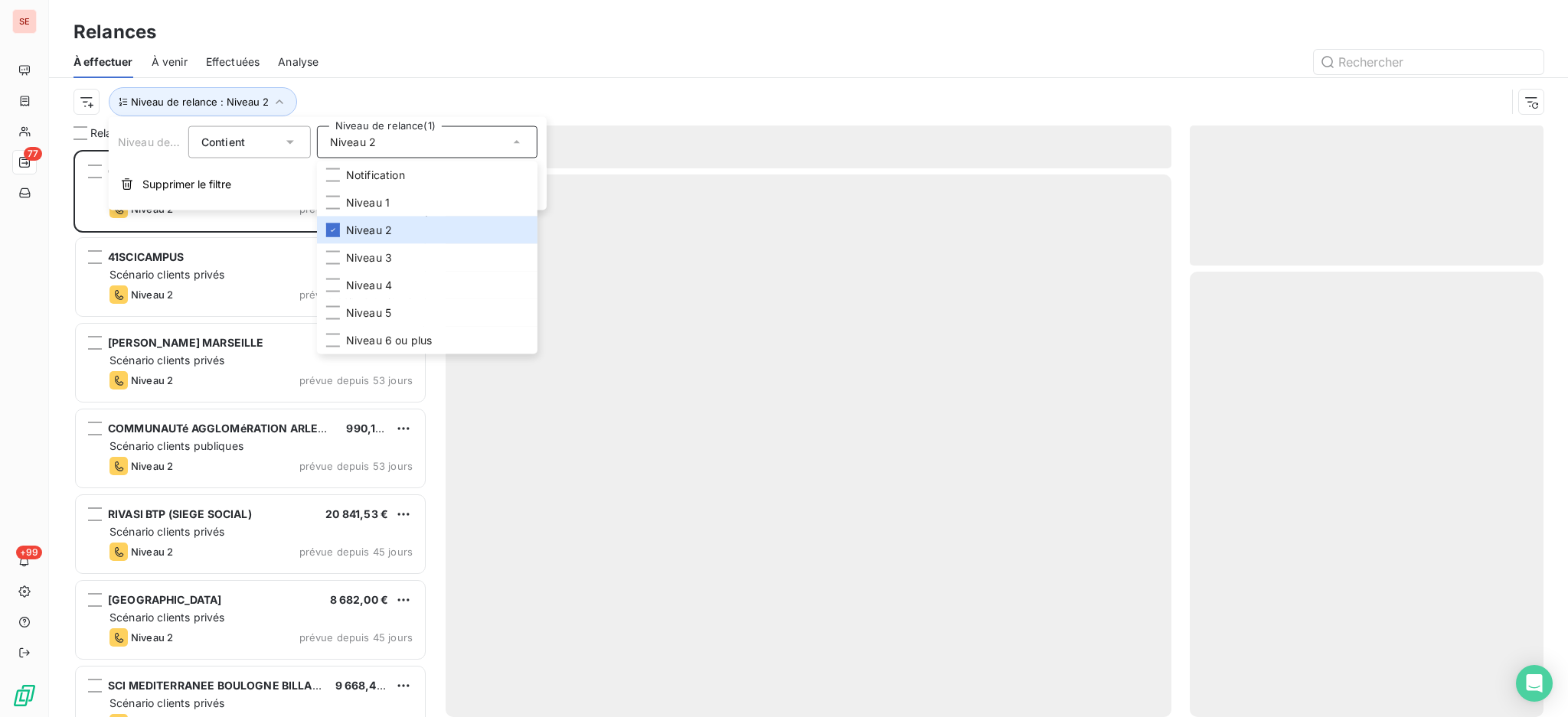
scroll to position [552, 338]
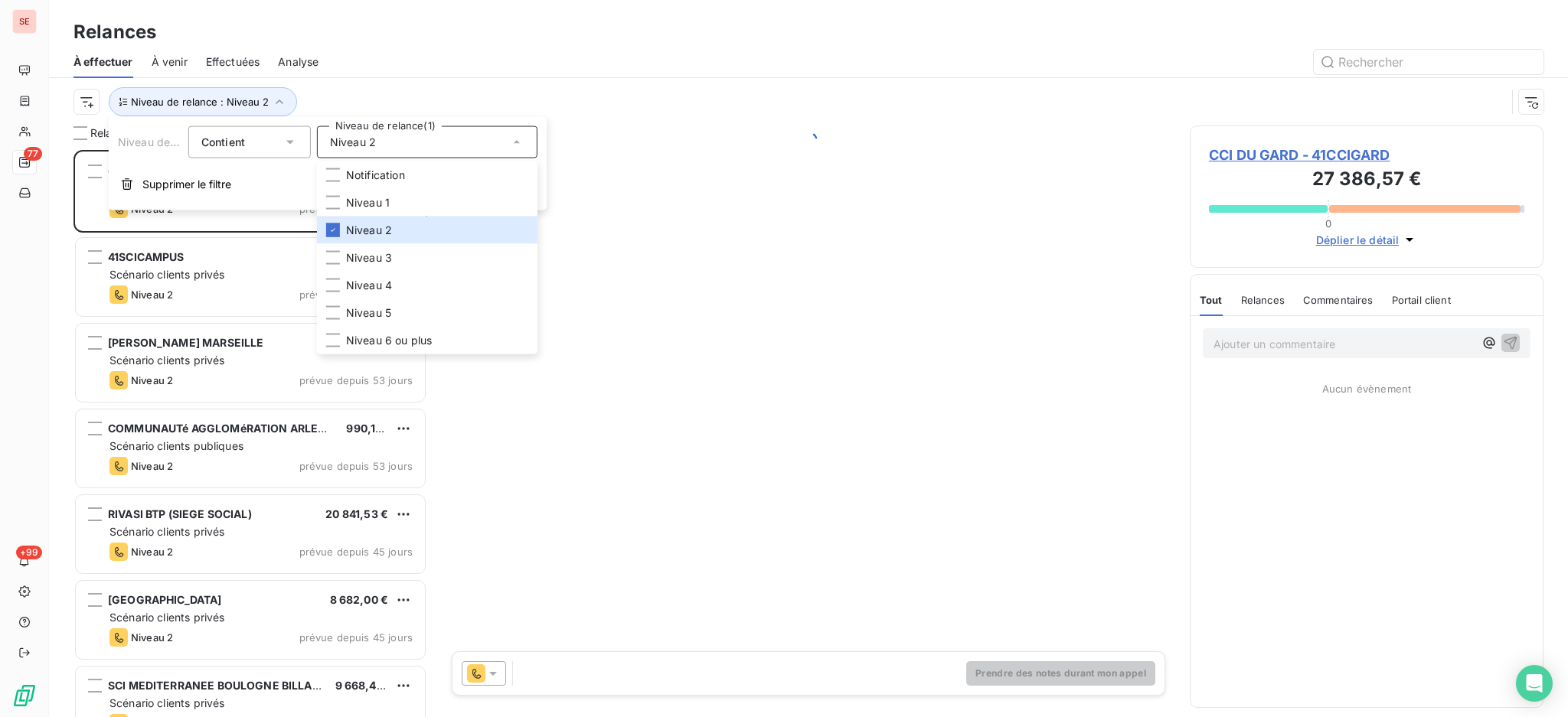
click at [323, 64] on div "À effectuer À venir Effectuées Analyse" at bounding box center [808, 62] width 1519 height 33
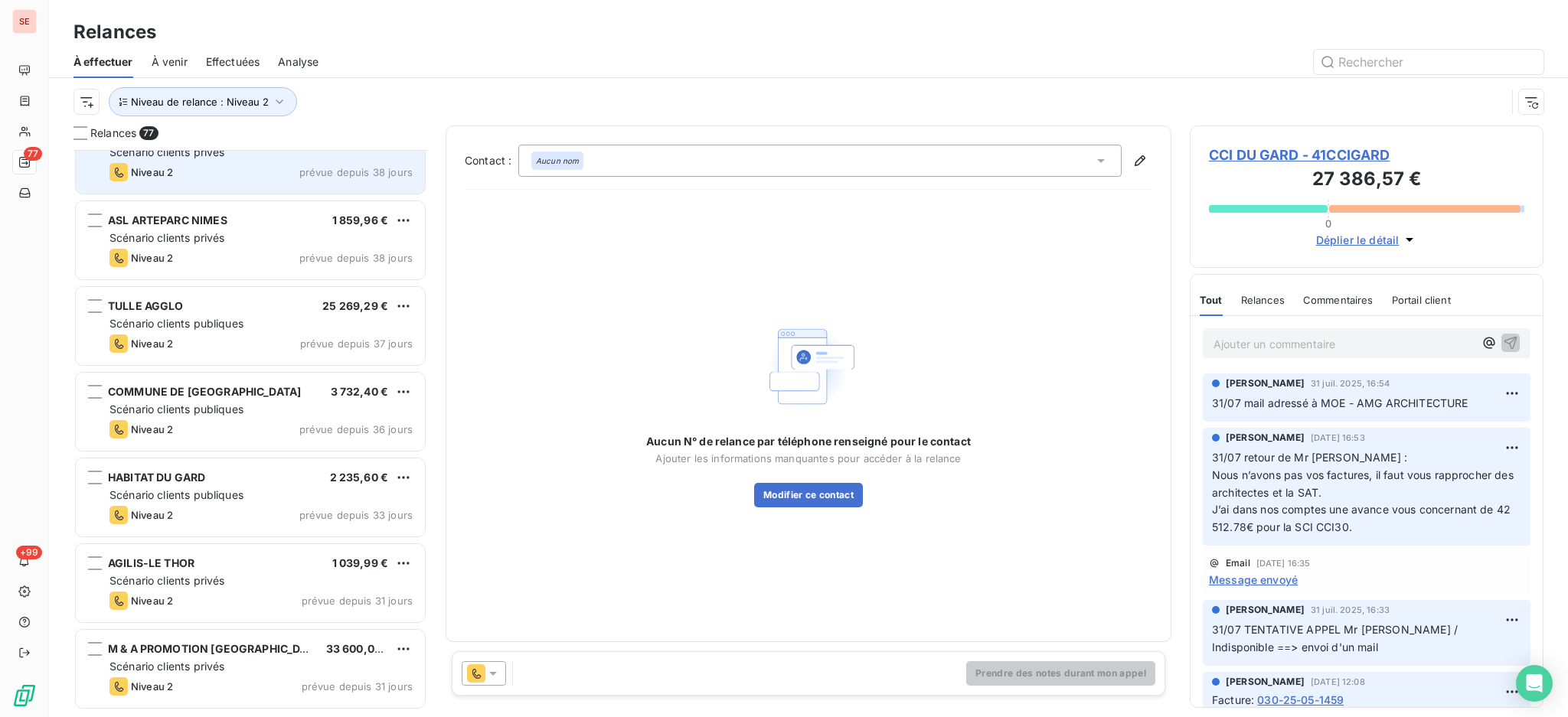
scroll to position [727, 0]
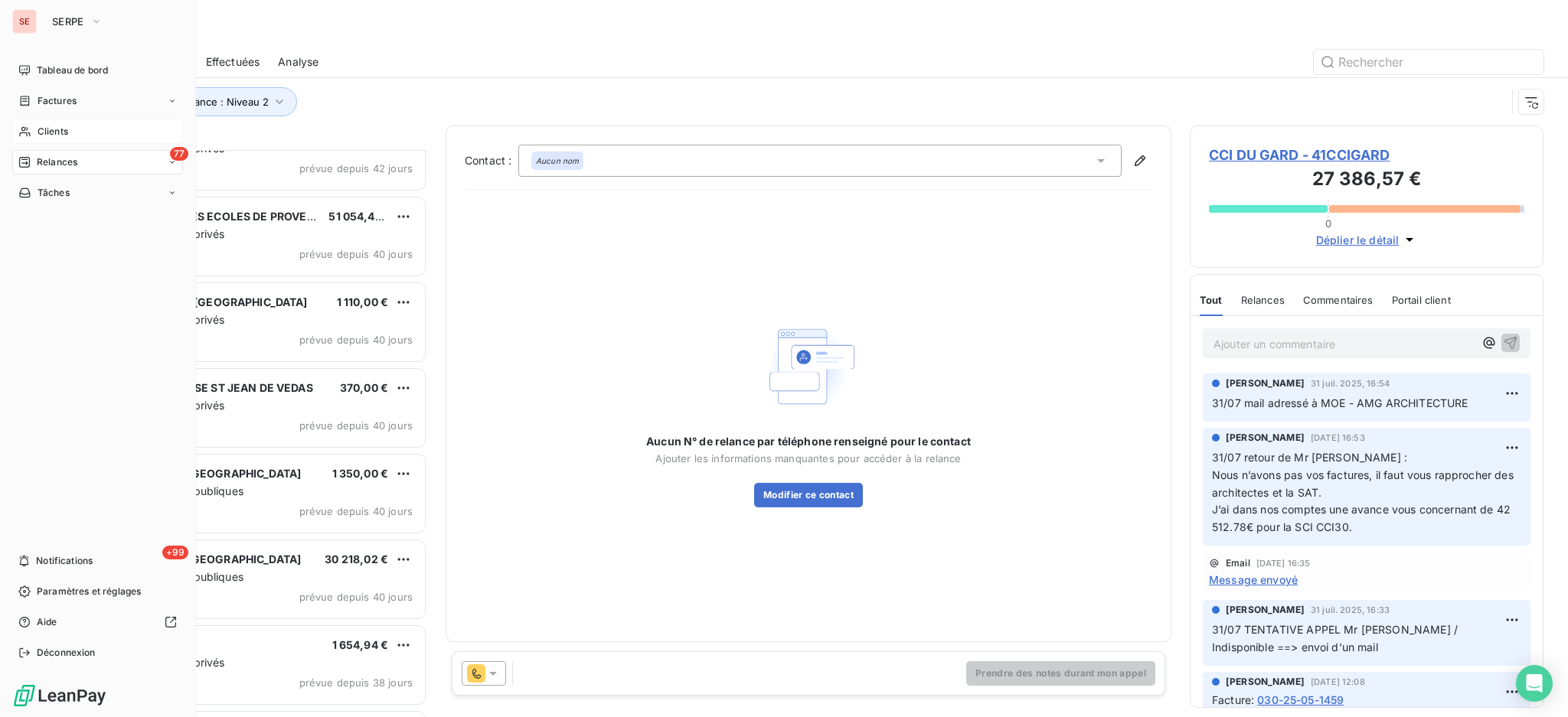
click at [50, 136] on span "Clients" at bounding box center [53, 131] width 31 height 14
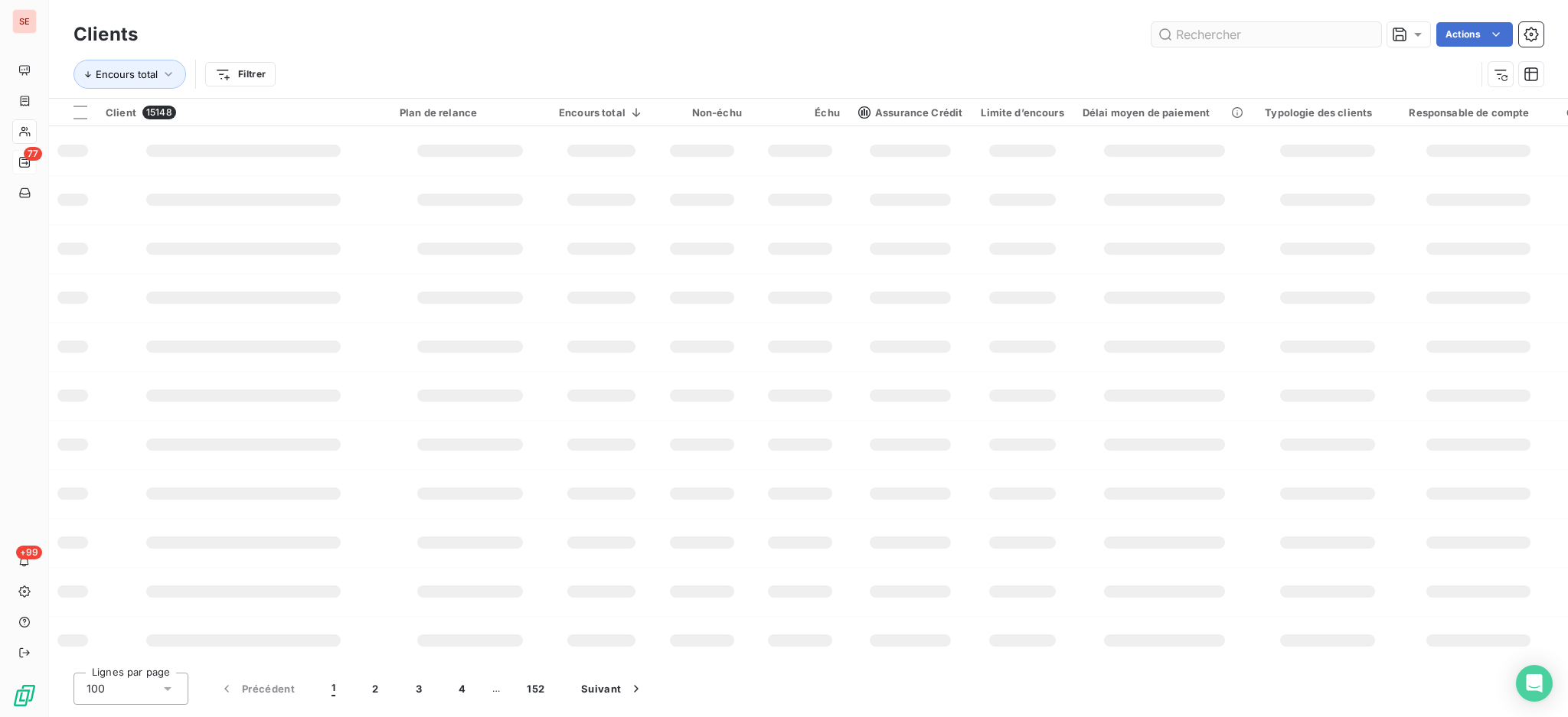
click at [1220, 30] on input "text" at bounding box center [1266, 34] width 229 height 24
type input "PERIPARKASL"
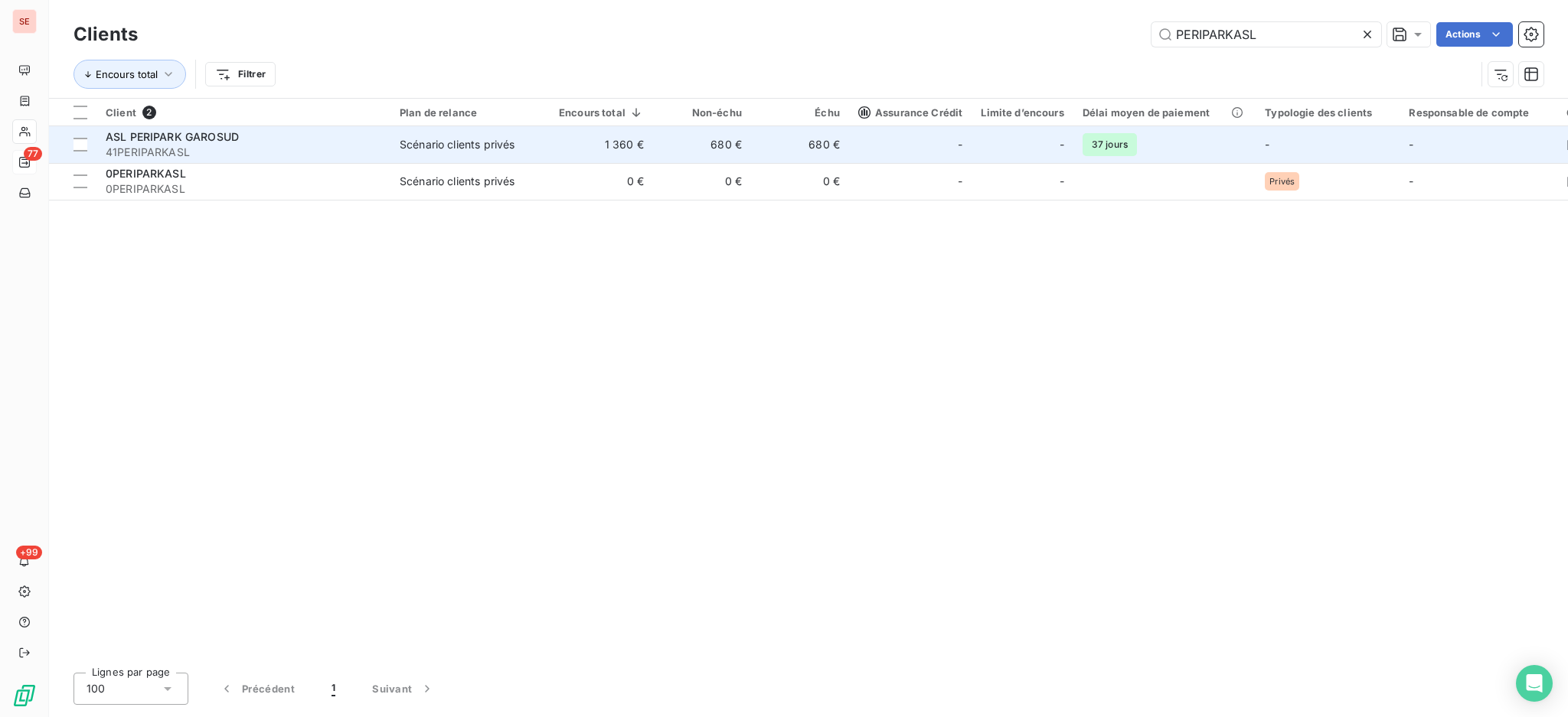
click at [420, 153] on td "Scénario clients privés" at bounding box center [470, 144] width 159 height 37
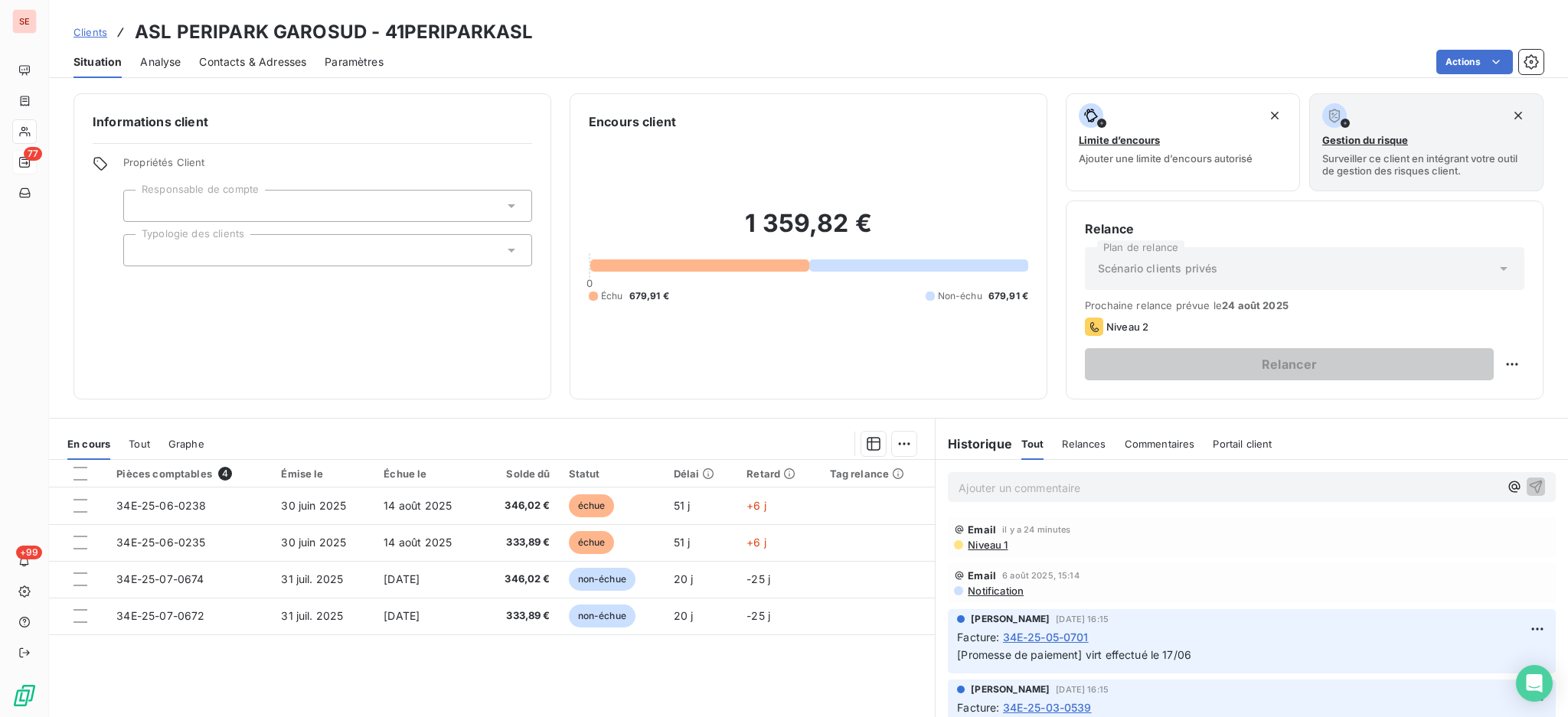
click at [298, 57] on span "Contacts & Adresses" at bounding box center [253, 62] width 107 height 15
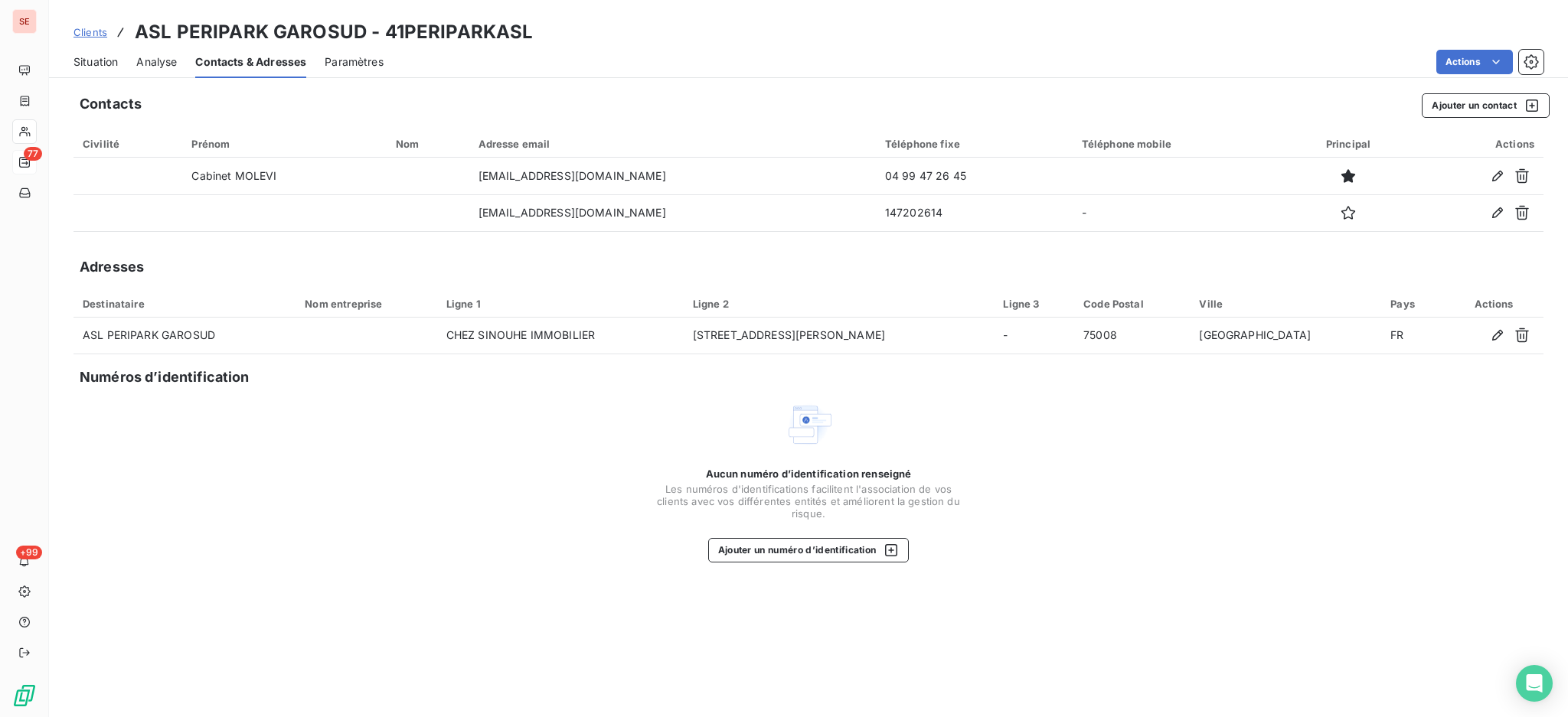
click at [90, 36] on span "Clients" at bounding box center [89, 32] width 33 height 12
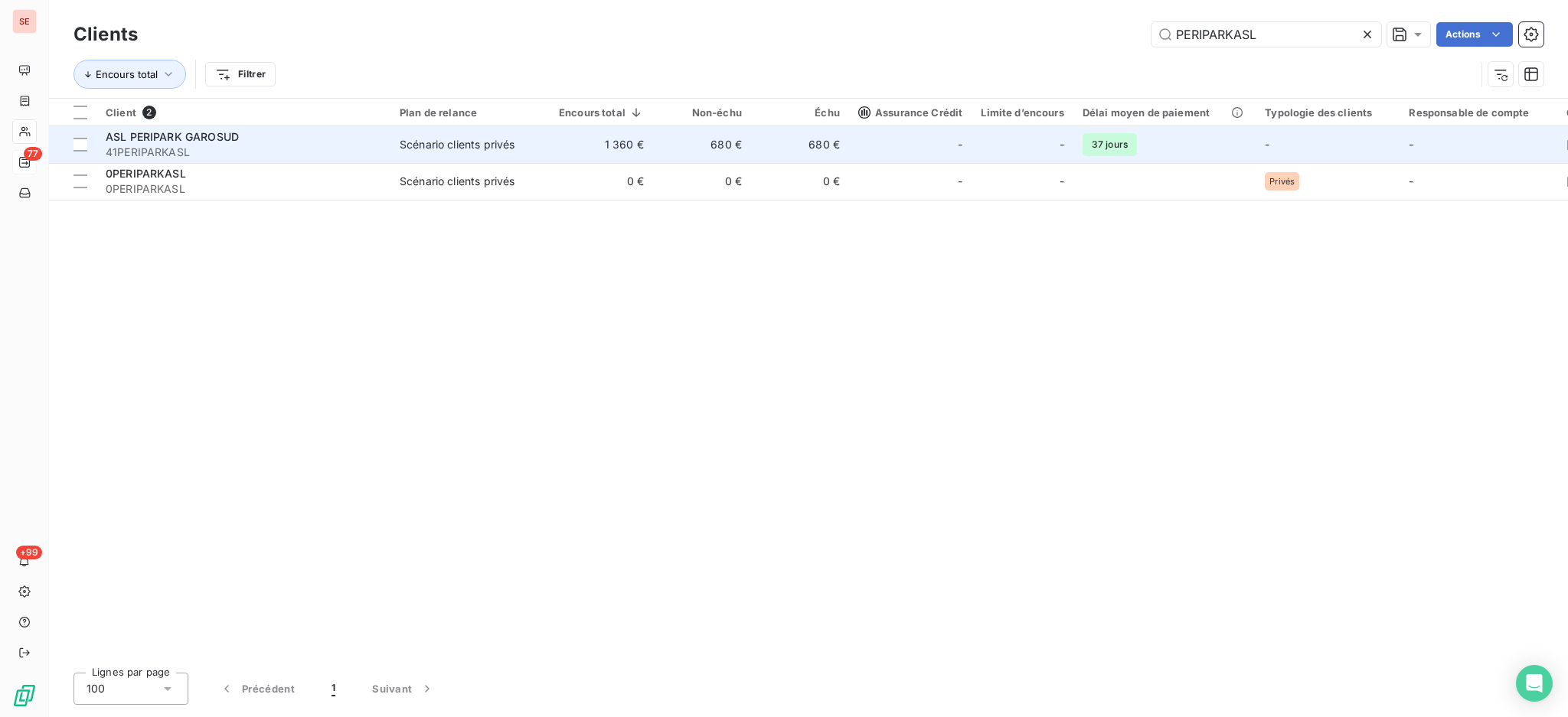
click at [132, 152] on span "41PERIPARKASL" at bounding box center [243, 152] width 276 height 15
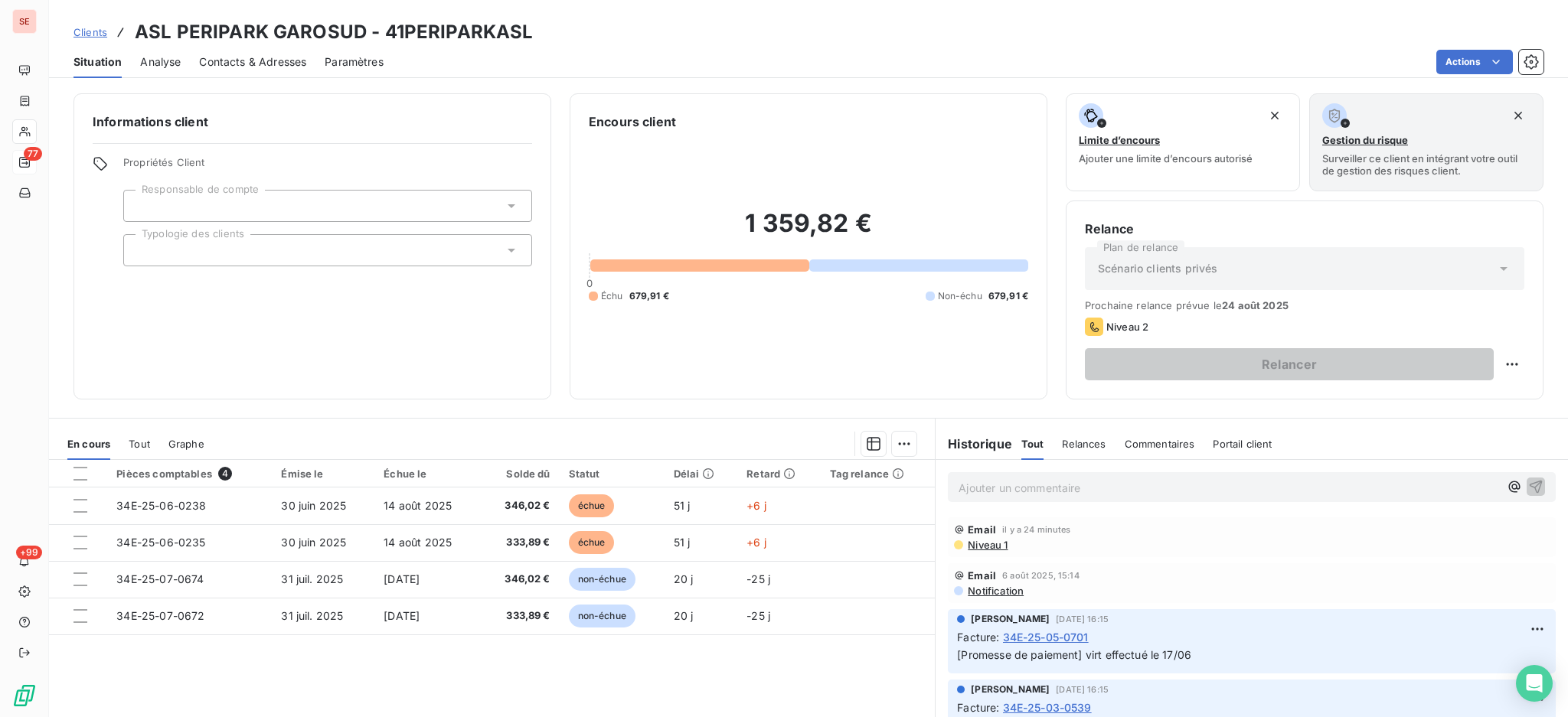
click at [274, 59] on span "Contacts & Adresses" at bounding box center [253, 62] width 107 height 15
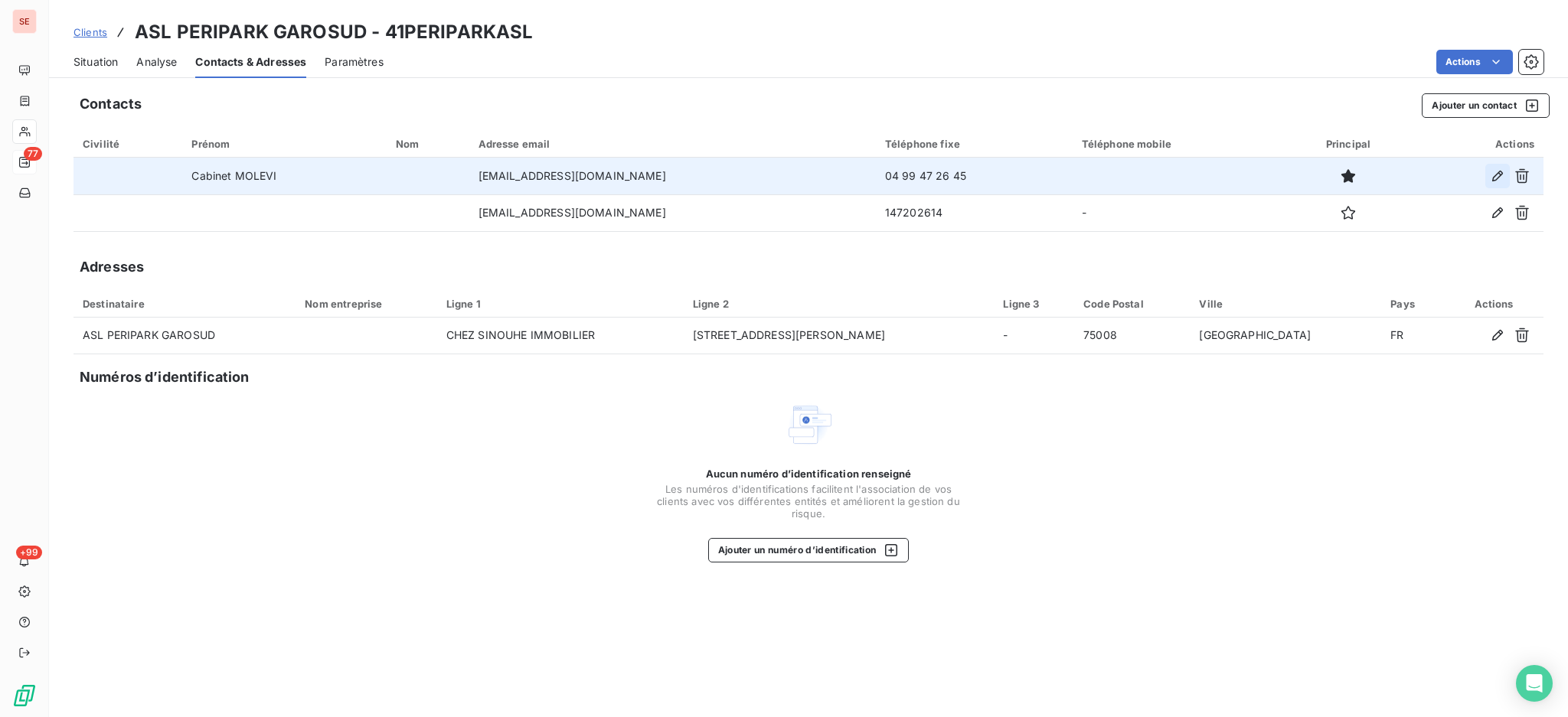
click at [1497, 177] on icon "button" at bounding box center [1497, 176] width 11 height 11
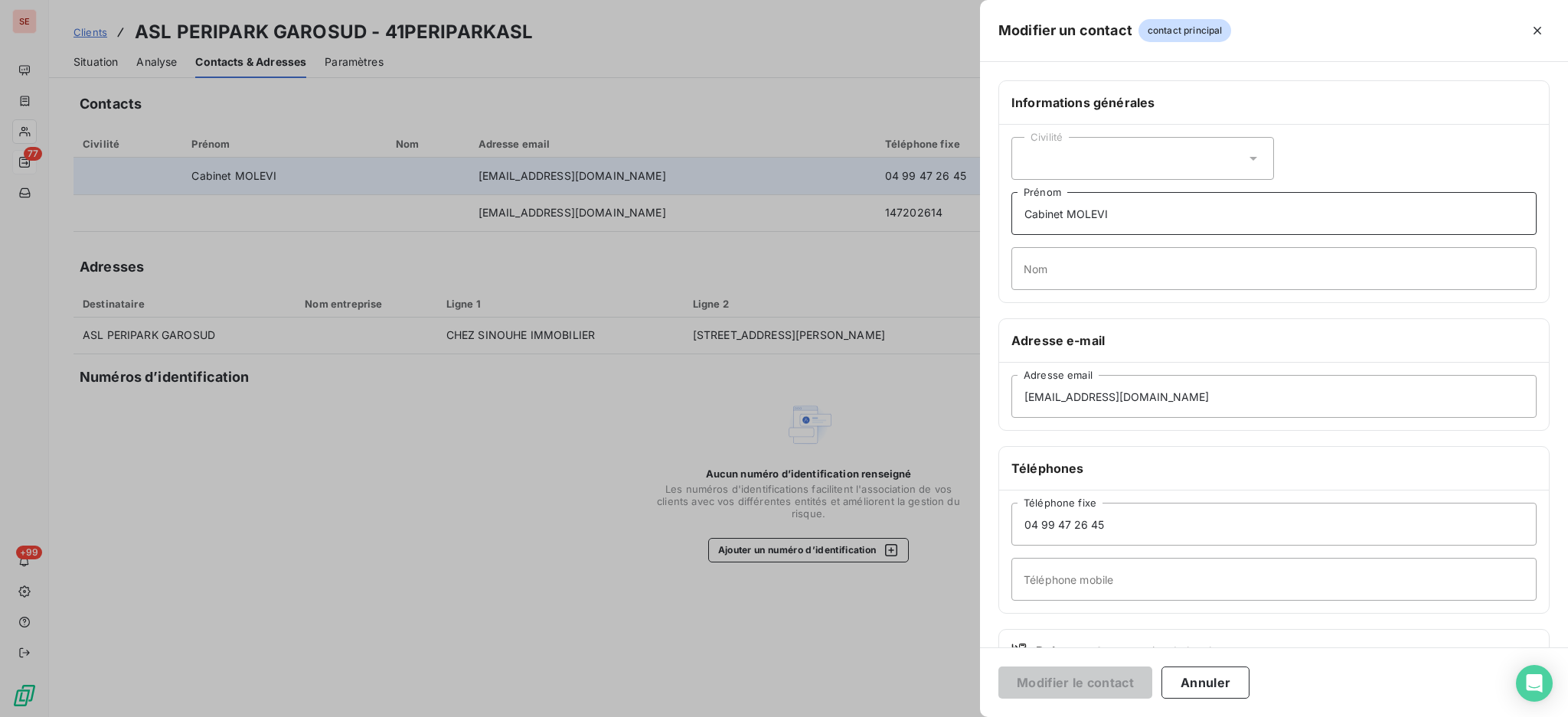
drag, startPoint x: 1147, startPoint y: 215, endPoint x: 958, endPoint y: 216, distance: 189.0
click at [959, 716] on div "Modifier un contact contact principal Informations générales Civilité Cabinet M…" at bounding box center [784, 717] width 1568 height 0
click at [1535, 28] on icon "button" at bounding box center [1537, 30] width 15 height 15
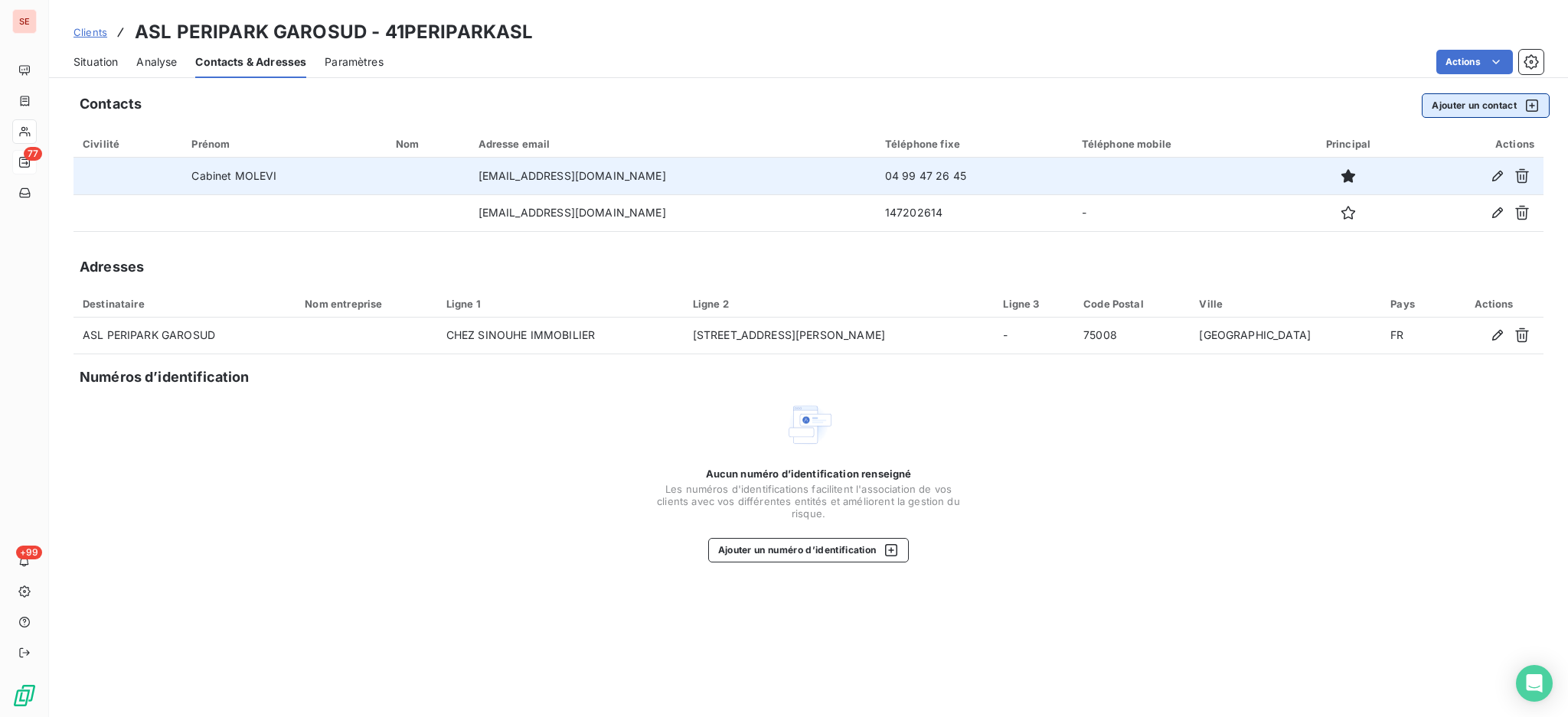
click at [1470, 102] on button "Ajouter un contact" at bounding box center [1485, 106] width 128 height 24
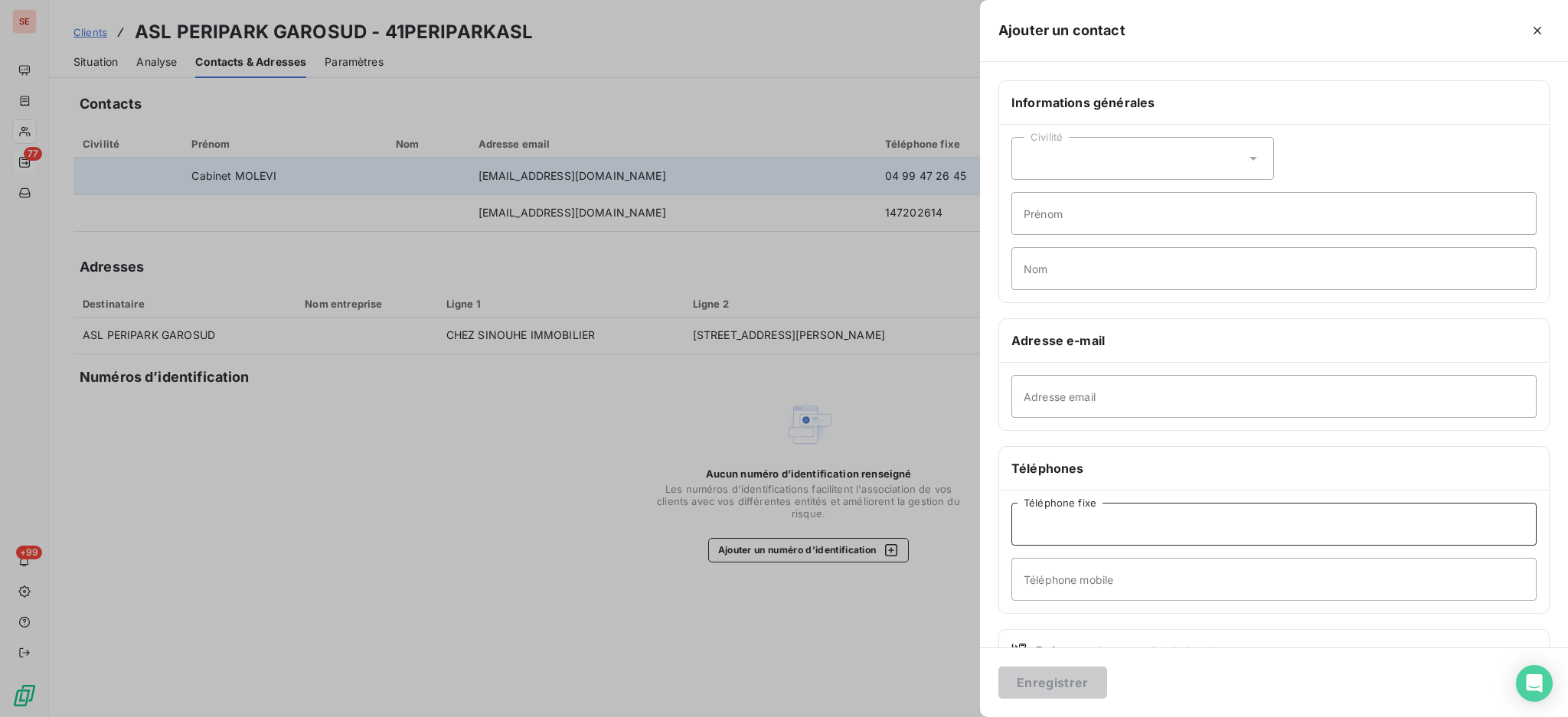
click at [1093, 534] on input "Téléphone fixe" at bounding box center [1274, 524] width 525 height 43
type input "04 11 93 44 18"
click at [1090, 224] on input "Prénom" at bounding box center [1274, 213] width 525 height 43
type input "IGEC"
click at [998, 667] on button "Enregistrer" at bounding box center [1052, 683] width 109 height 33
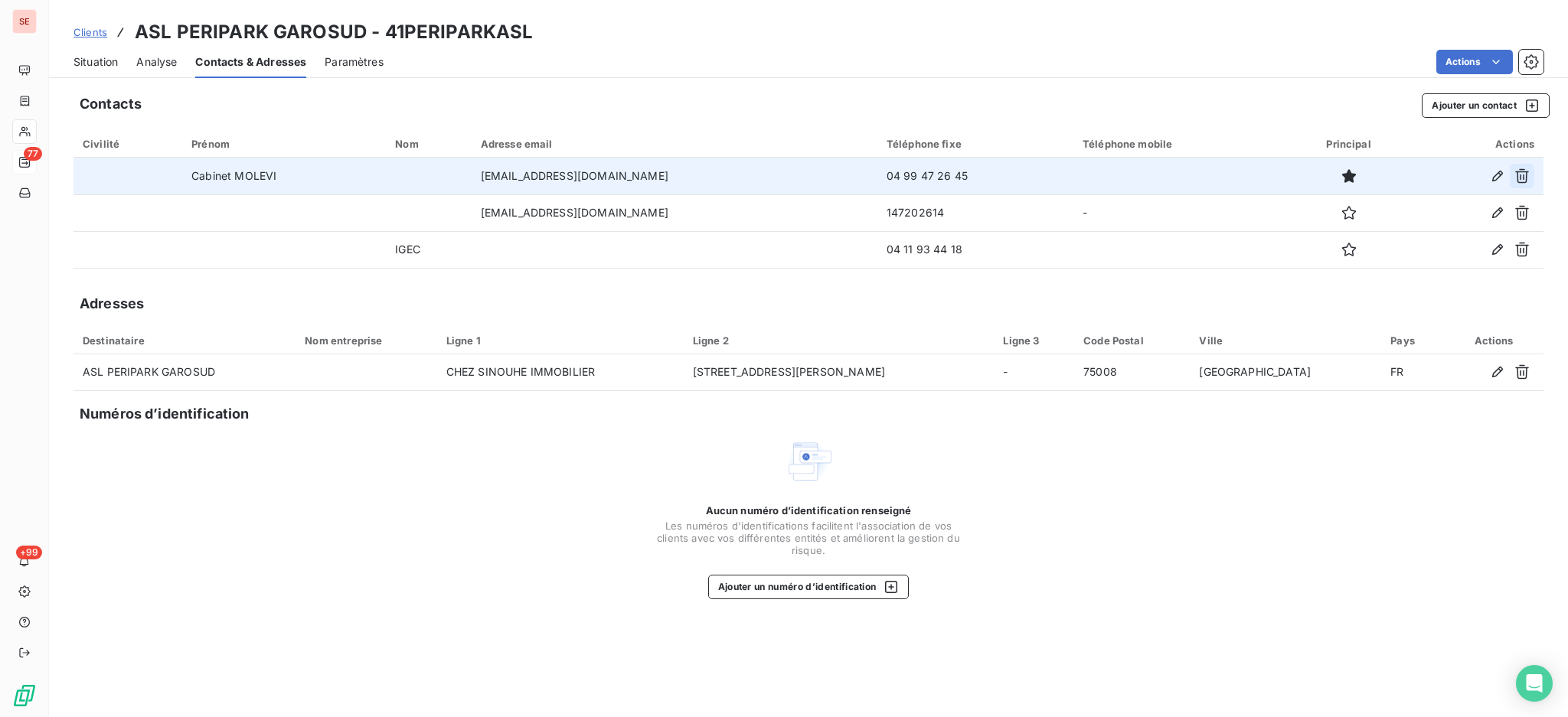
click at [1520, 176] on icon "button" at bounding box center [1522, 176] width 15 height 15
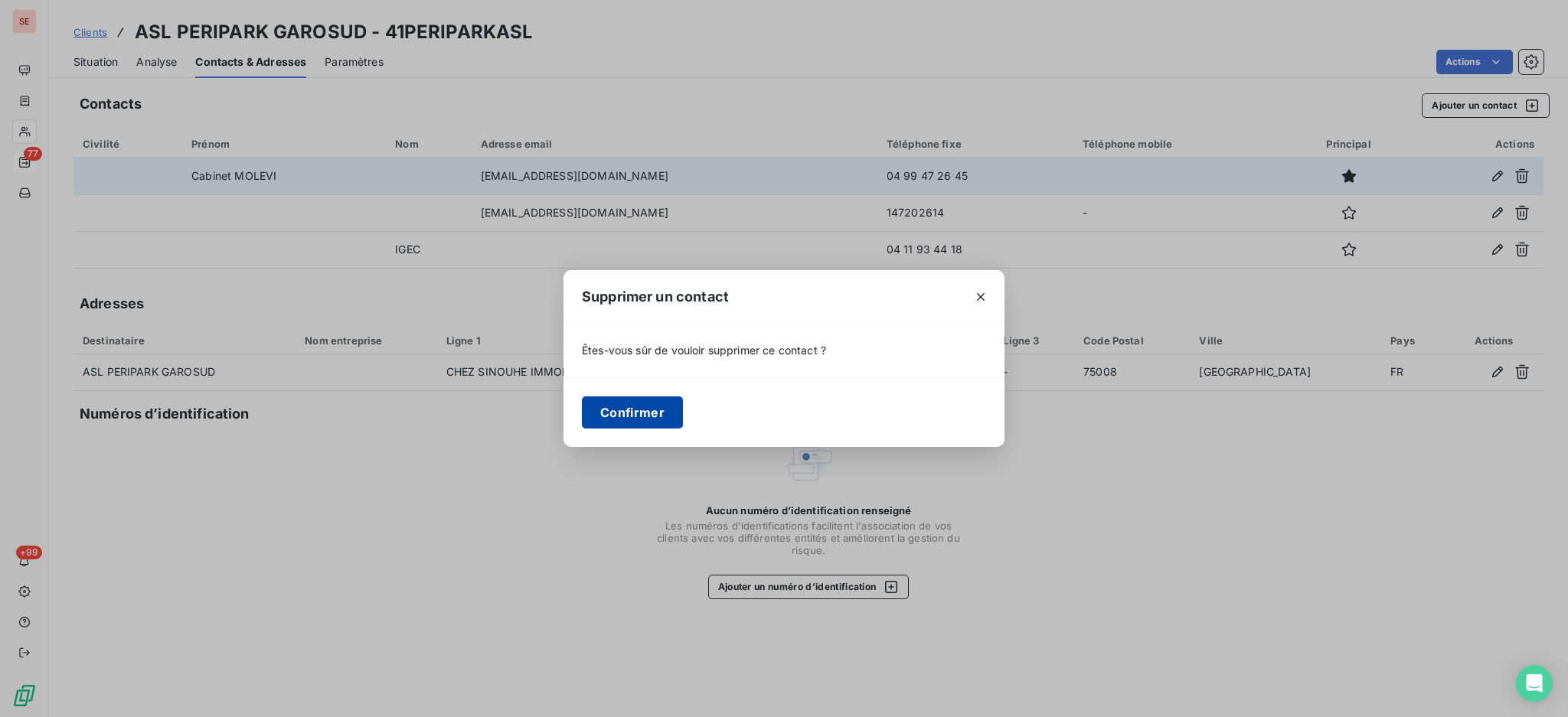
click at [642, 411] on button "Confirmer" at bounding box center [632, 413] width 101 height 33
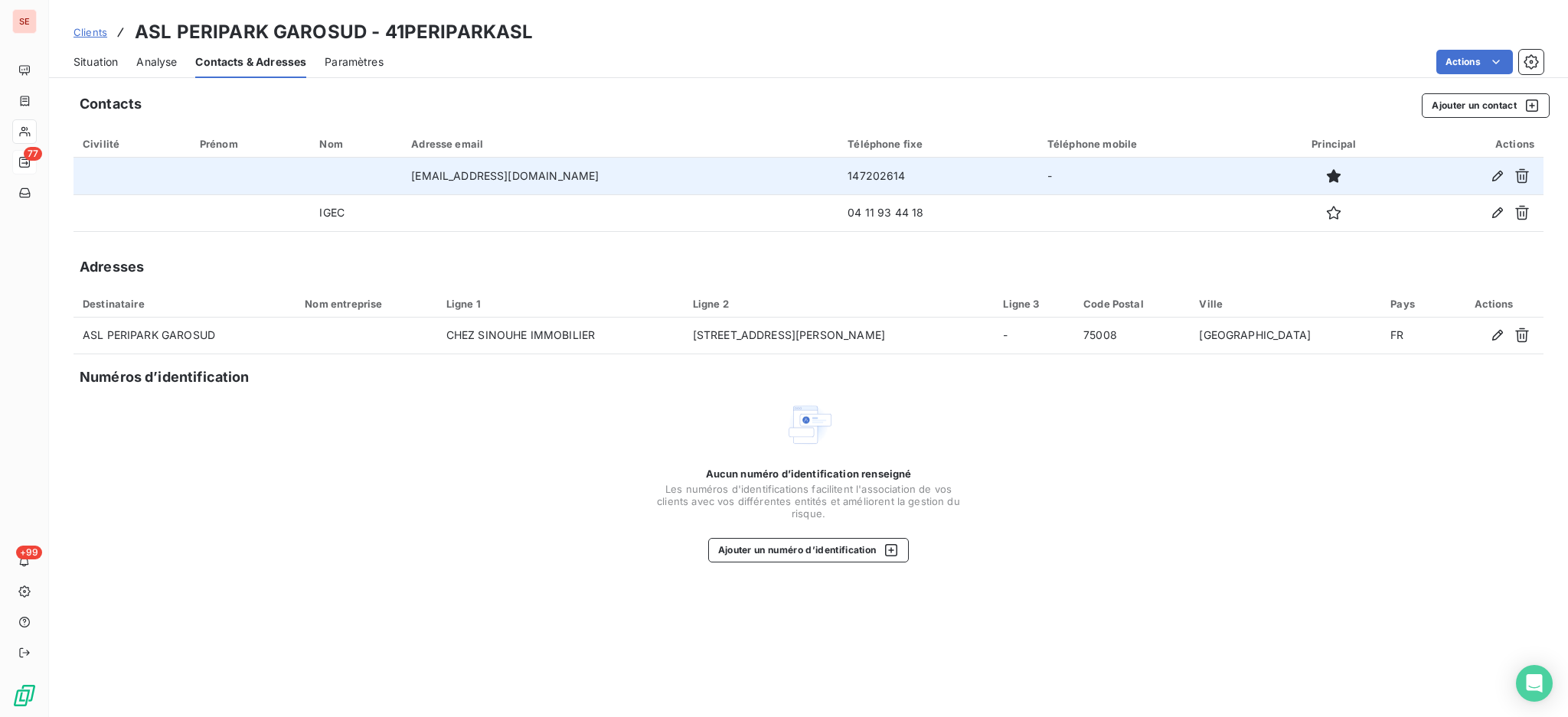
click at [90, 64] on span "Situation" at bounding box center [95, 62] width 45 height 15
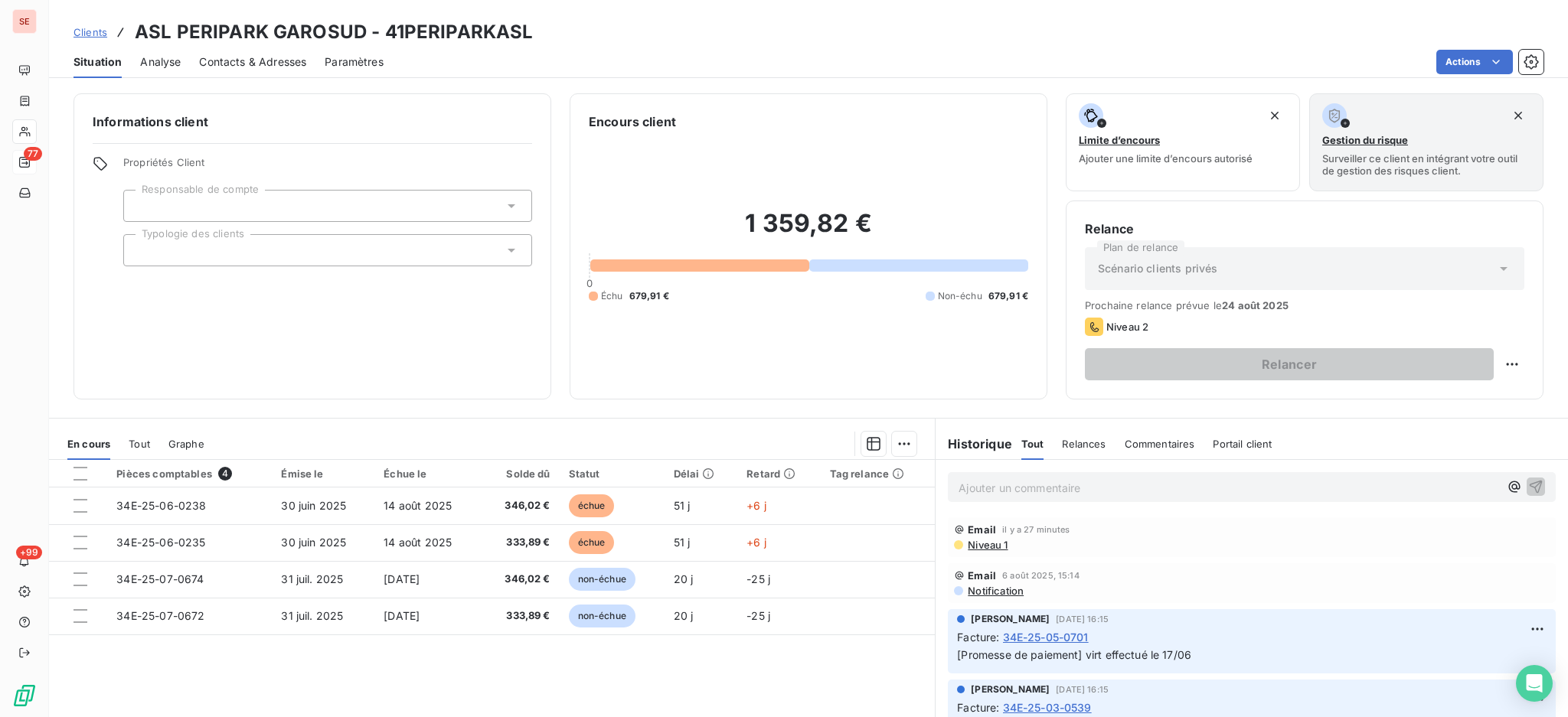
click at [281, 62] on span "Contacts & Adresses" at bounding box center [253, 62] width 107 height 15
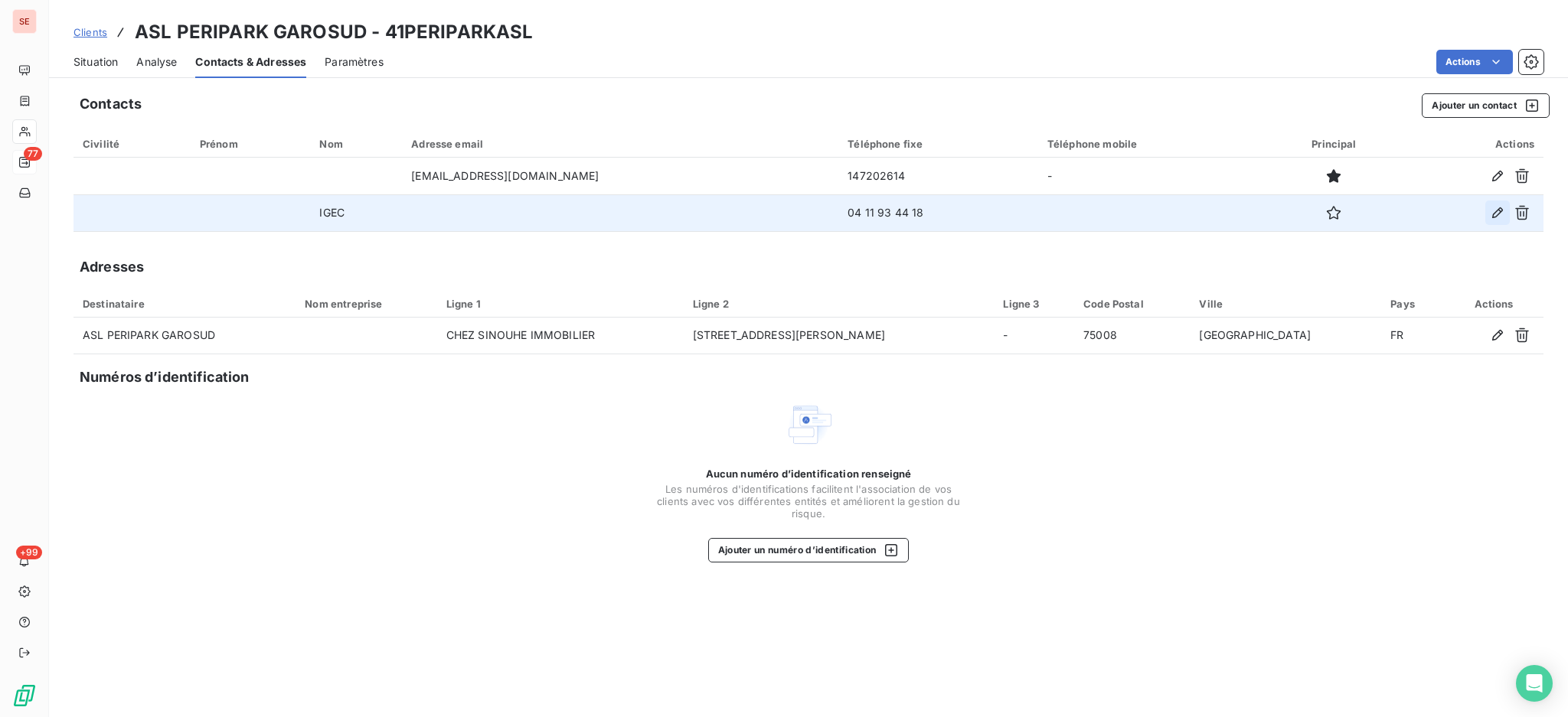
click at [1495, 213] on icon "button" at bounding box center [1497, 212] width 11 height 11
type input "IGEC"
type input "04 11 93 44 18"
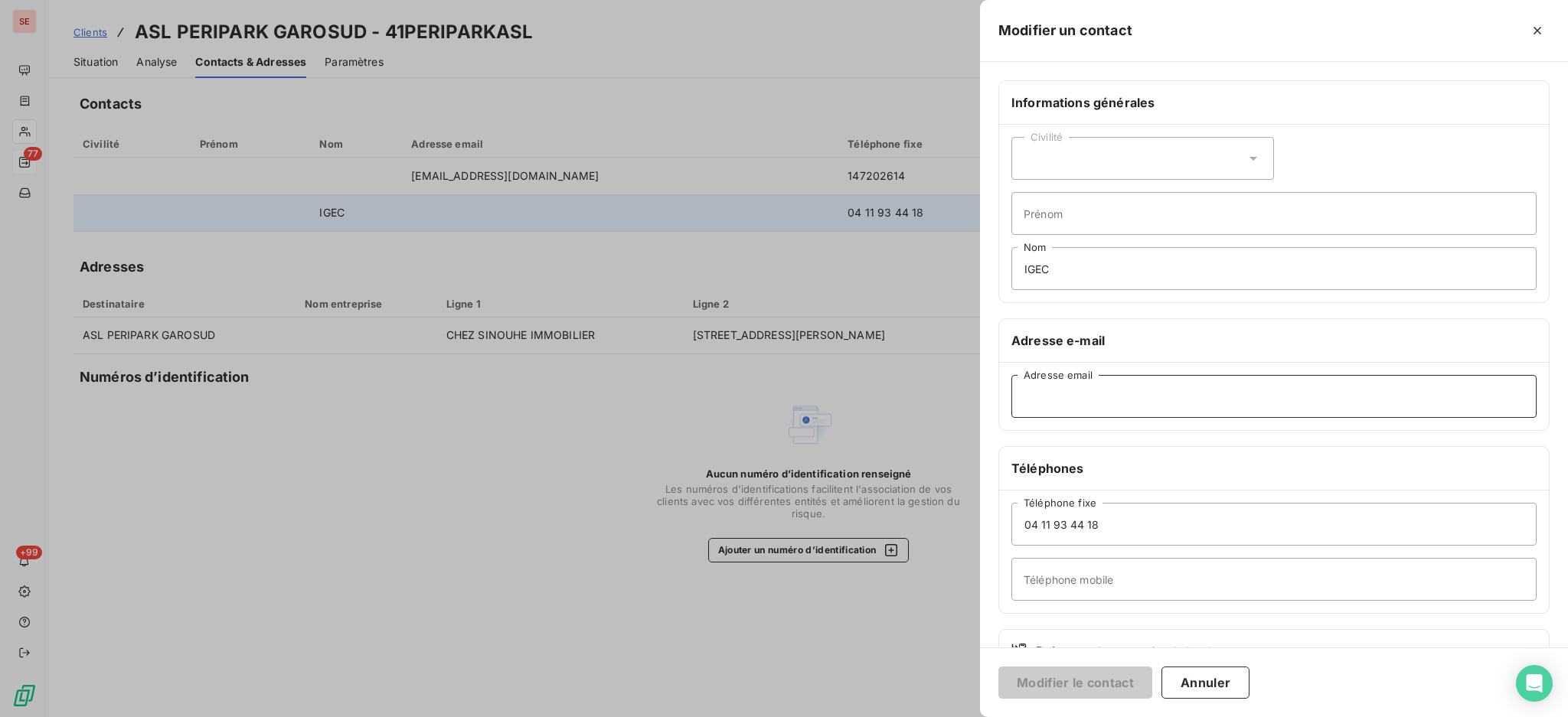
click at [1085, 393] on input "Adresse email" at bounding box center [1274, 396] width 525 height 43
click at [1448, 389] on input "Adresse email" at bounding box center [1274, 396] width 525 height 43
type input "S"
type input "syndic@igec-conseil.fr"
click at [1022, 267] on input "IGEC" at bounding box center [1274, 268] width 525 height 43
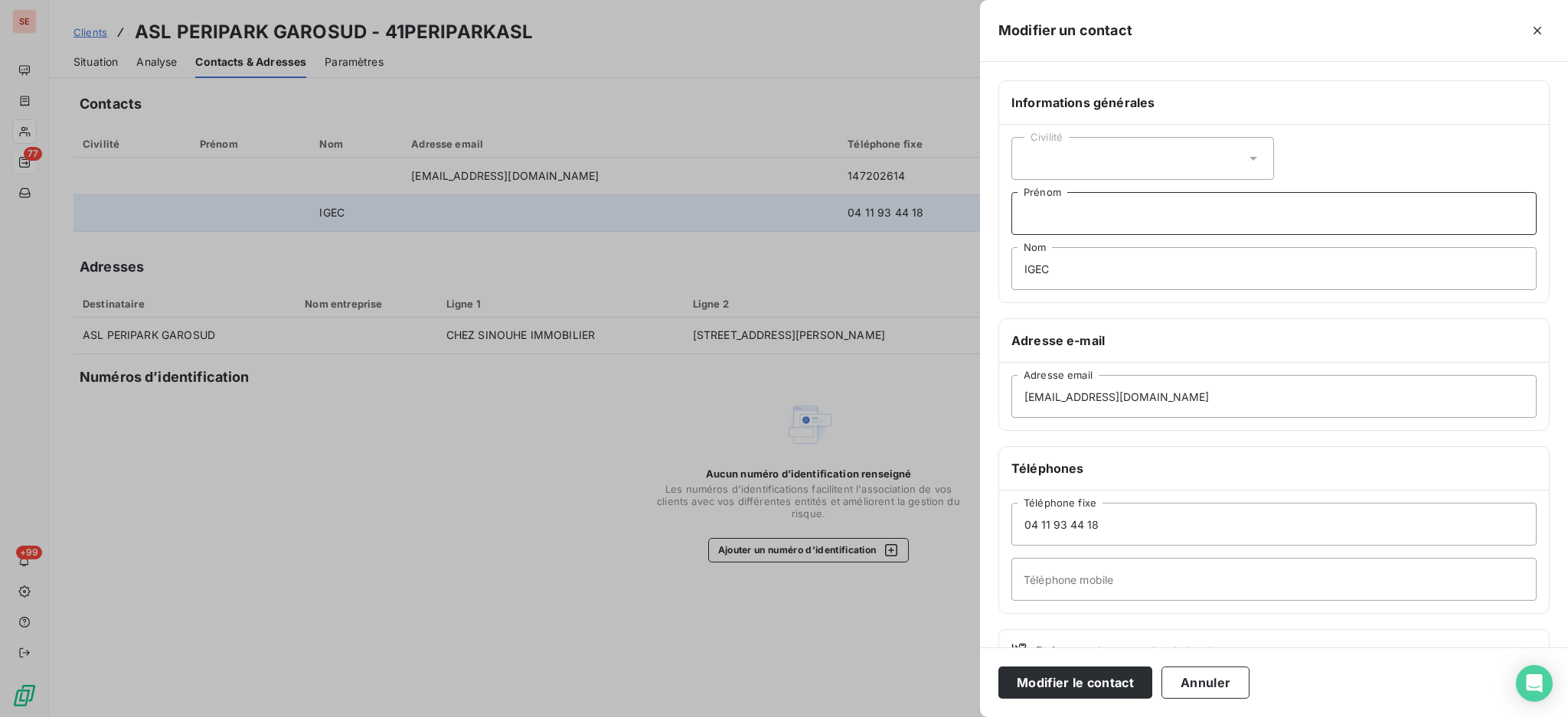
click at [1059, 213] on input "Prénom" at bounding box center [1274, 213] width 525 height 43
drag, startPoint x: 1148, startPoint y: 219, endPoint x: 1005, endPoint y: 211, distance: 143.2
click at [1005, 211] on div "Civilité gestionnaire du syndic Prénom IGEC Nom" at bounding box center [1274, 213] width 550 height 177
click at [1191, 219] on input "gestionnaire du syndic" at bounding box center [1274, 213] width 525 height 43
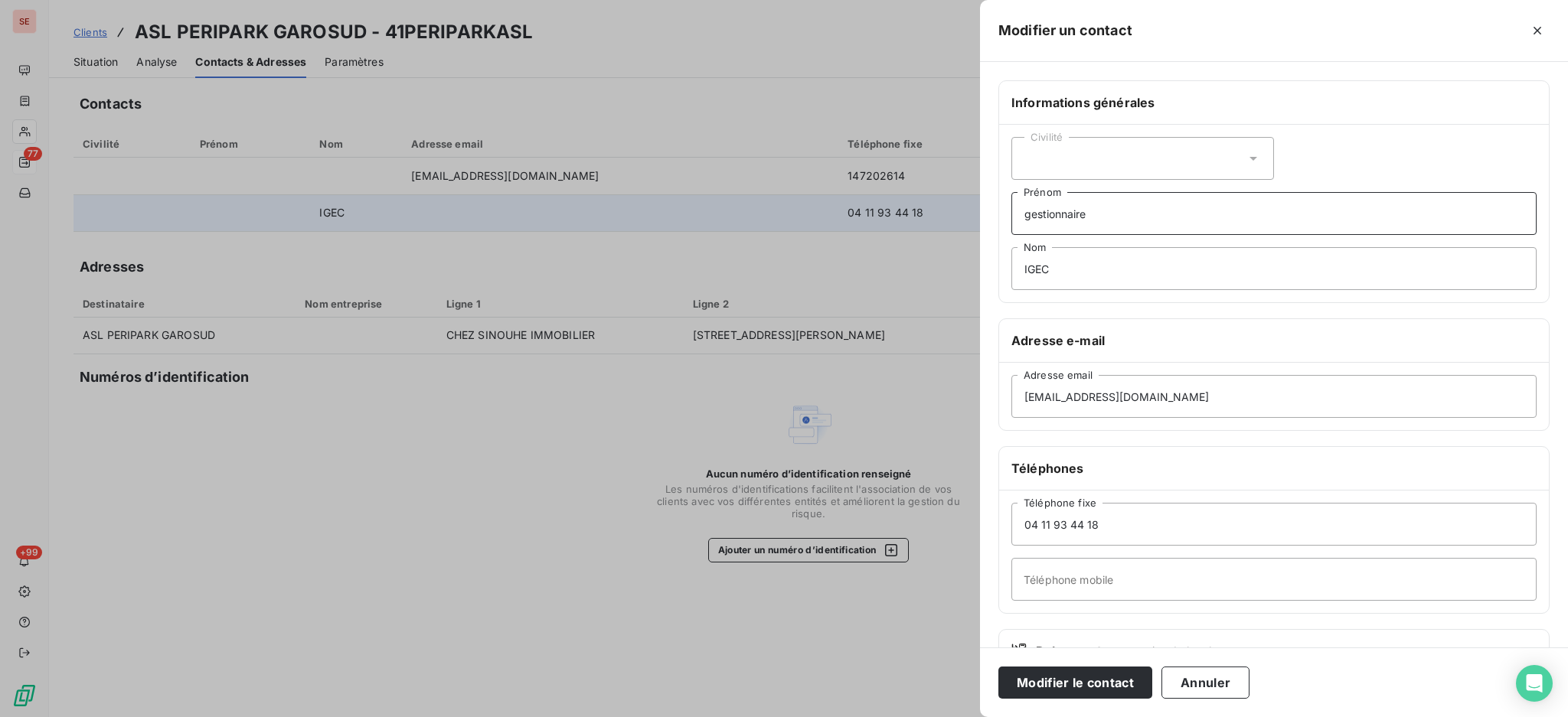
click at [1027, 216] on input "gestionnaire" at bounding box center [1274, 213] width 525 height 43
type input "Syndic gestionnaire"
click at [1072, 676] on button "Modifier le contact" at bounding box center [1074, 683] width 154 height 33
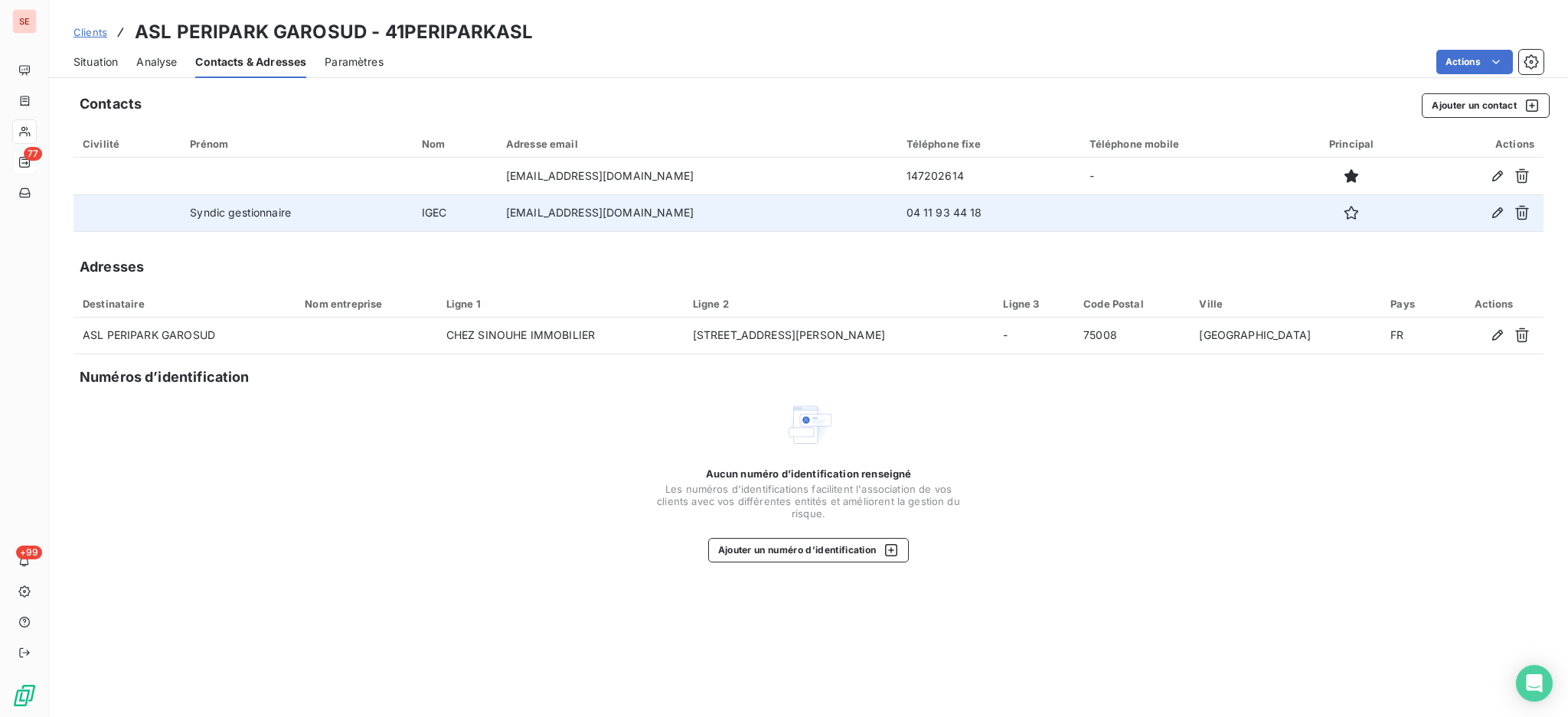
click at [94, 59] on span "Situation" at bounding box center [95, 62] width 45 height 15
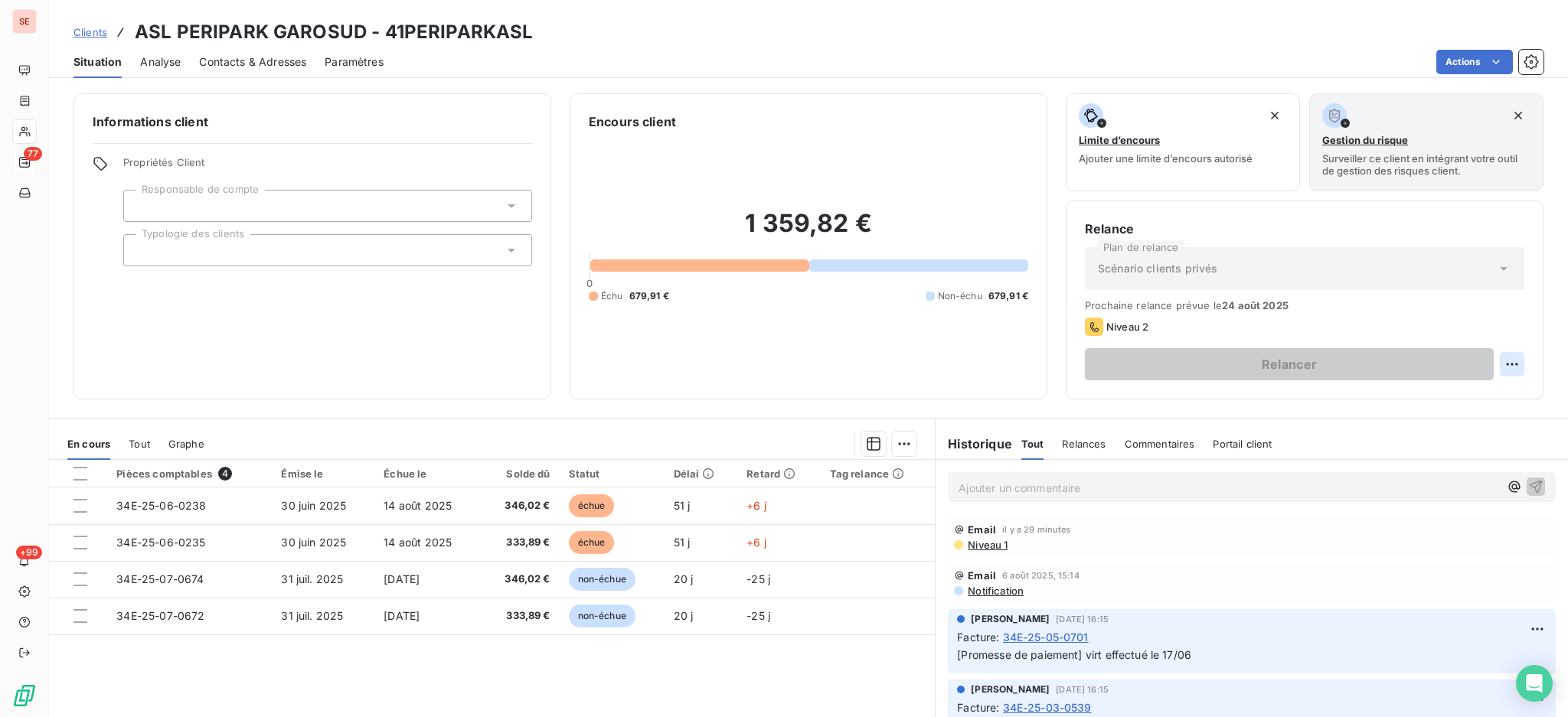
click at [1496, 368] on html "SE 77 +99 Clients ASL PERIPARK GAROSUD - 41PERIPARKASL Situation Analyse Contac…" at bounding box center [784, 358] width 1568 height 717
drag, startPoint x: 1468, startPoint y: 395, endPoint x: 1462, endPoint y: 485, distance: 90.2
click at [1463, 486] on html "SE 77 +99 Clients ASL PERIPARK GAROSUD - 41PERIPARKASL Situation Analyse Contac…" at bounding box center [784, 358] width 1568 height 717
click at [1149, 374] on html "SE 77 +99 Clients ASL PERIPARK GAROSUD - 41PERIPARKASL Situation Analyse Contac…" at bounding box center [784, 358] width 1568 height 717
click at [90, 38] on link "Clients" at bounding box center [89, 32] width 33 height 15
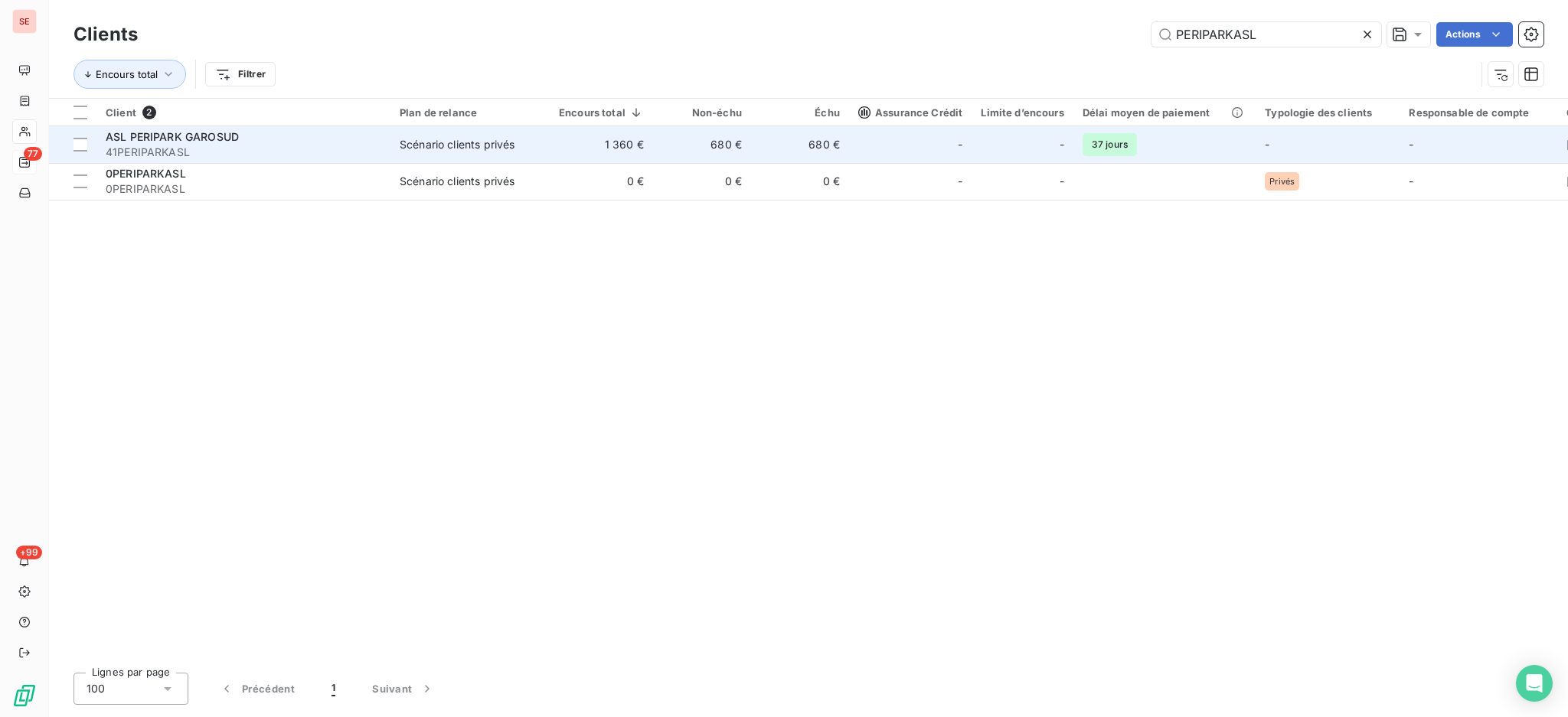
click at [176, 142] on span "ASL PERIPARK GAROSUD" at bounding box center [172, 137] width 133 height 13
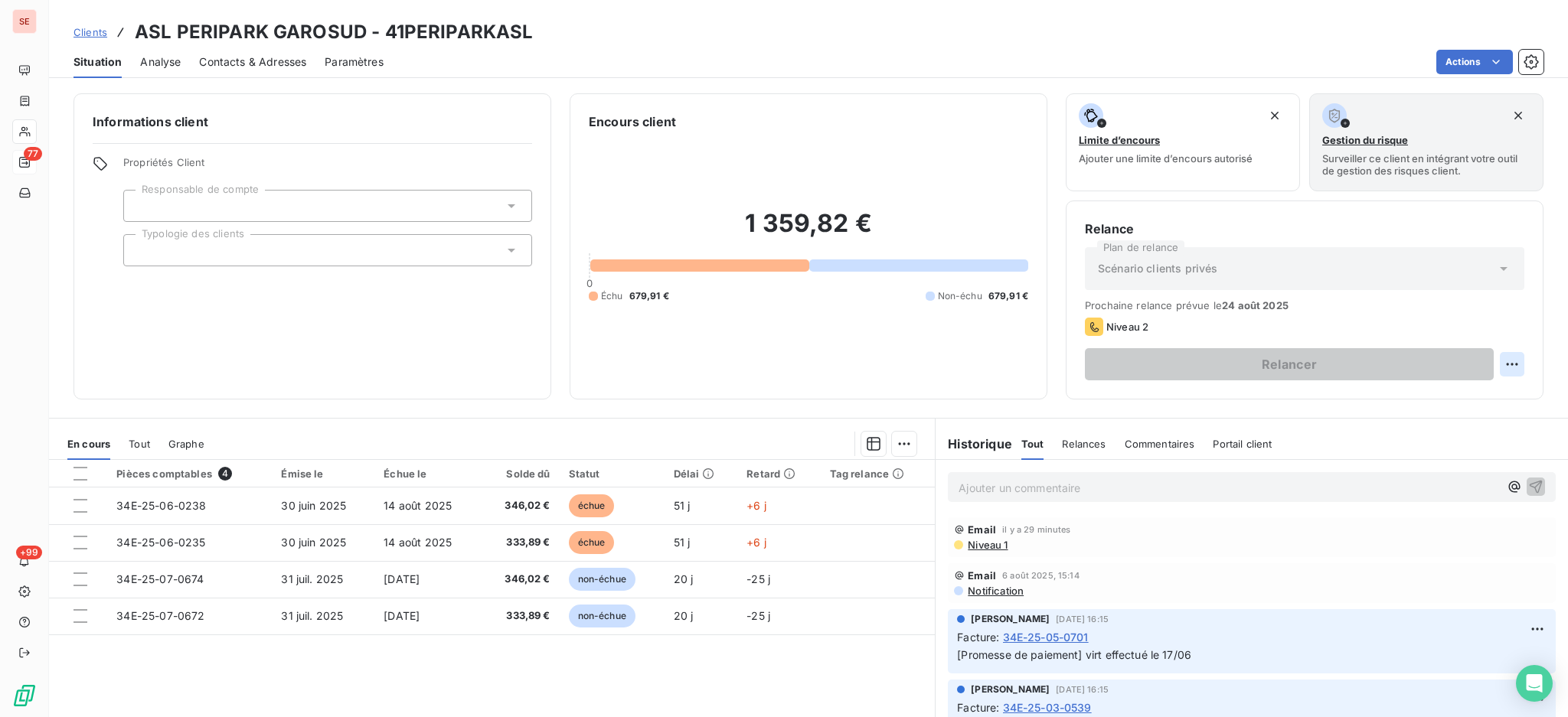
click at [1493, 358] on html "SE 77 +99 Clients ASL PERIPARK GAROSUD - 41PERIPARKASL Situation Analyse Contac…" at bounding box center [784, 358] width 1568 height 717
click at [1477, 397] on div "Replanifier cette action" at bounding box center [1433, 398] width 137 height 24
select select "7"
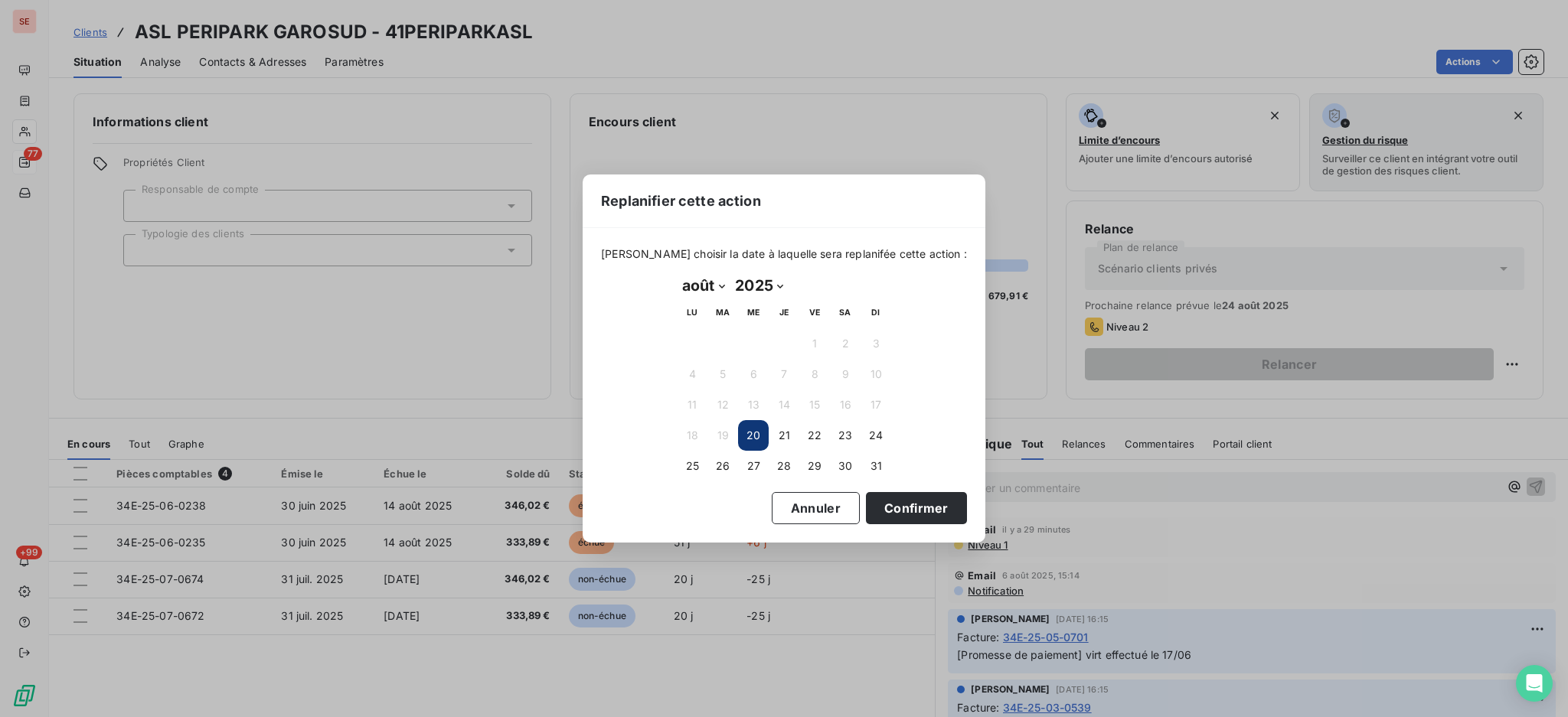
click at [748, 432] on button "20" at bounding box center [753, 436] width 31 height 31
click at [750, 432] on button "20" at bounding box center [753, 436] width 31 height 31
click at [914, 515] on button "Confirmer" at bounding box center [917, 508] width 101 height 33
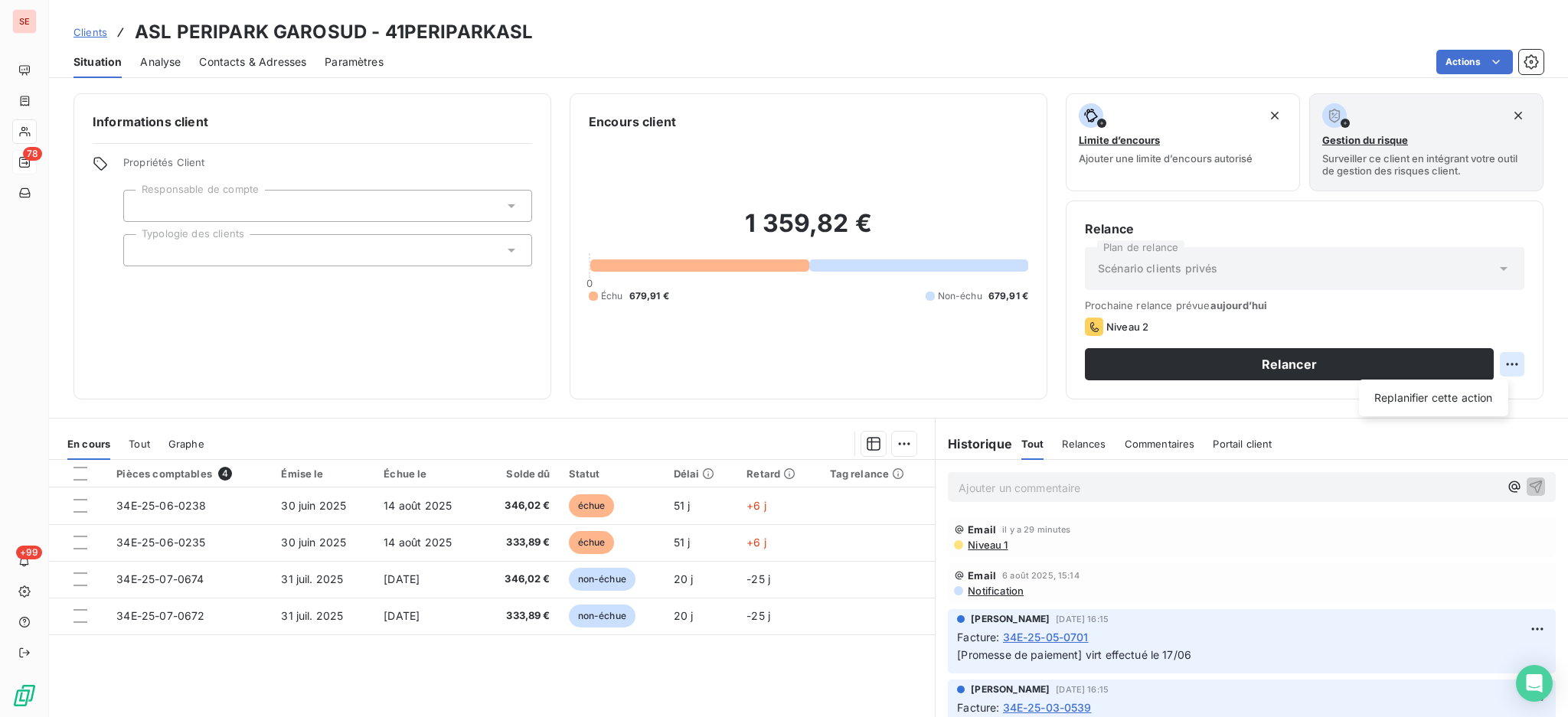
click at [1492, 363] on html "SE 78 +99 Clients ASL PERIPARK GAROSUD - 41PERIPARKASL Situation Analyse Contac…" at bounding box center [784, 358] width 1568 height 717
click at [1105, 363] on html "SE 78 +99 Clients ASL PERIPARK GAROSUD - 41PERIPARKASL Situation Analyse Contac…" at bounding box center [784, 358] width 1568 height 717
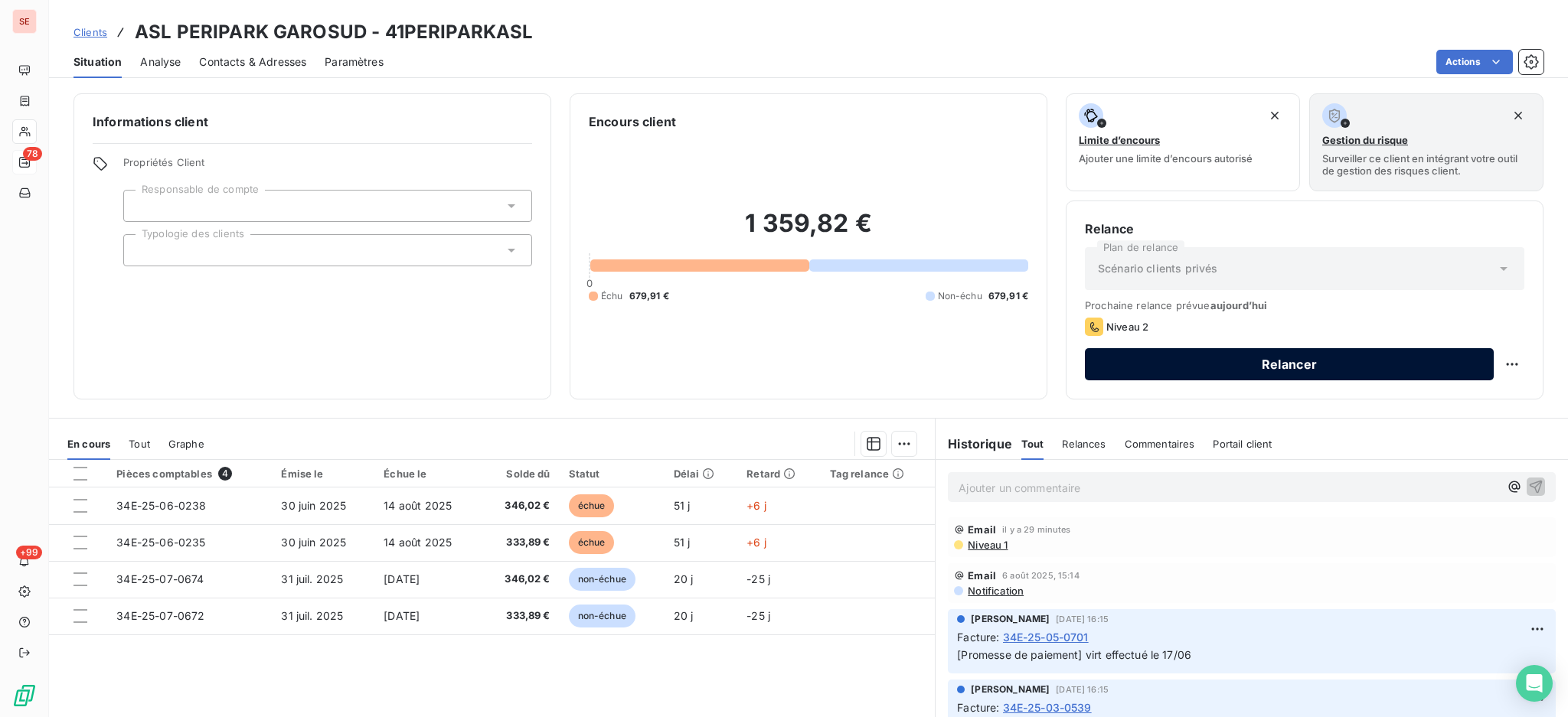
click at [1126, 360] on button "Relancer" at bounding box center [1289, 364] width 409 height 33
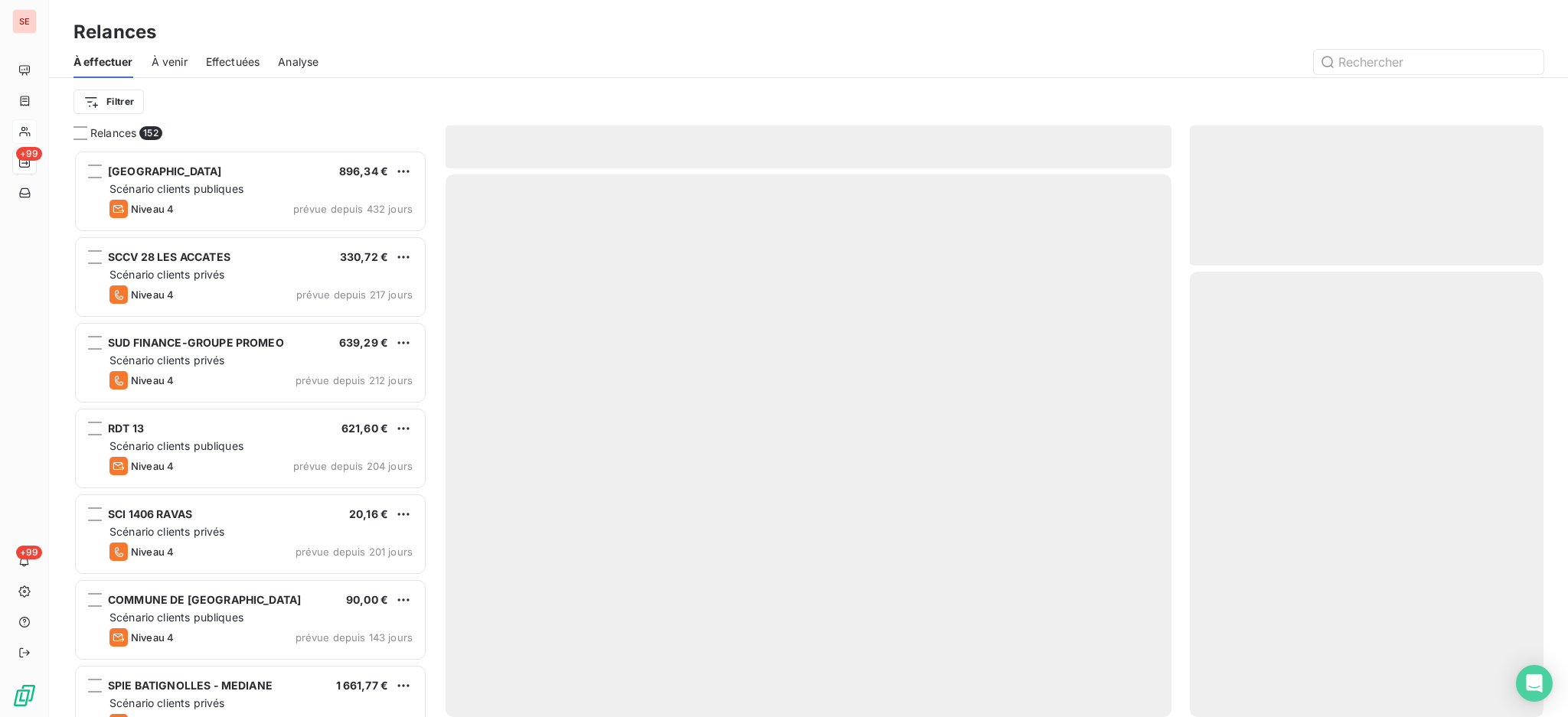
scroll to position [553, 338]
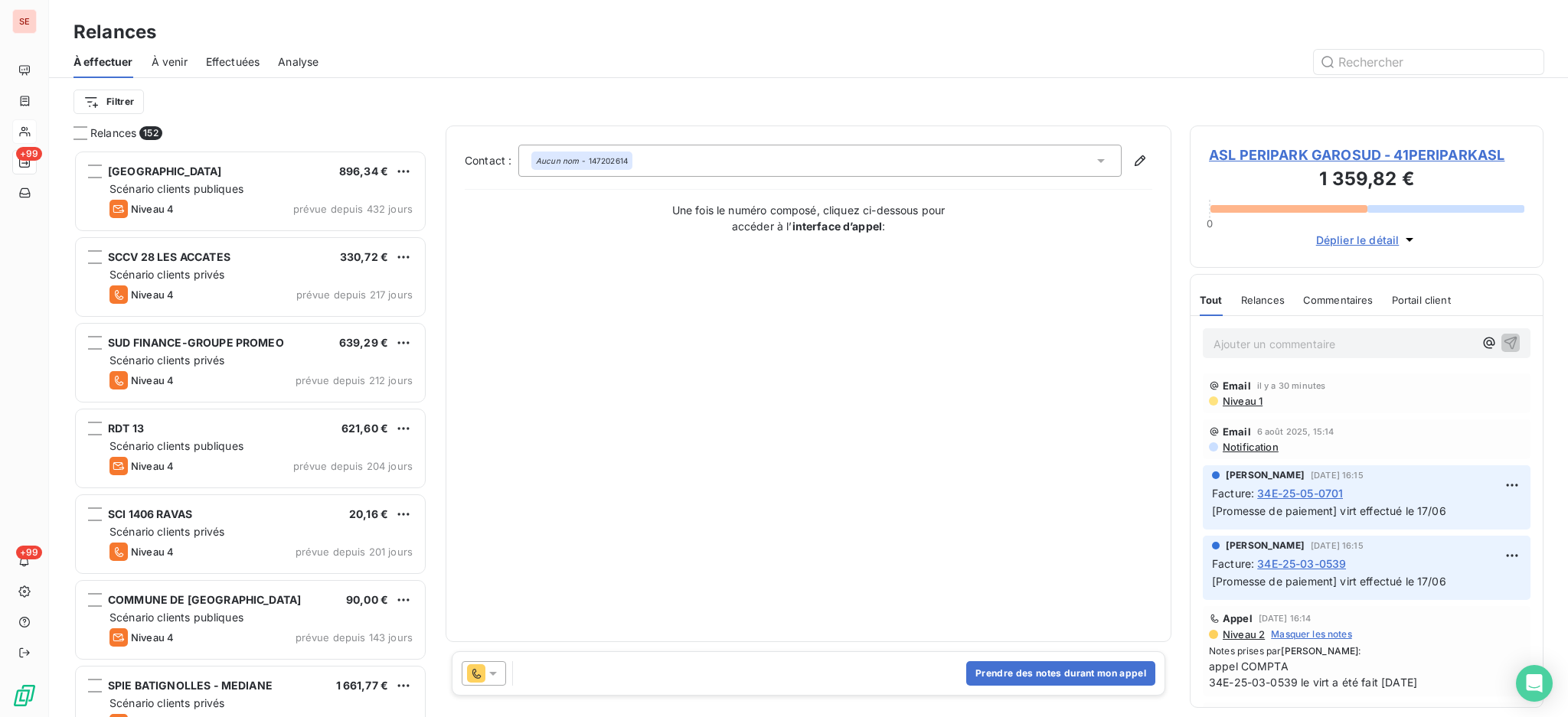
click at [498, 675] on icon at bounding box center [493, 673] width 15 height 15
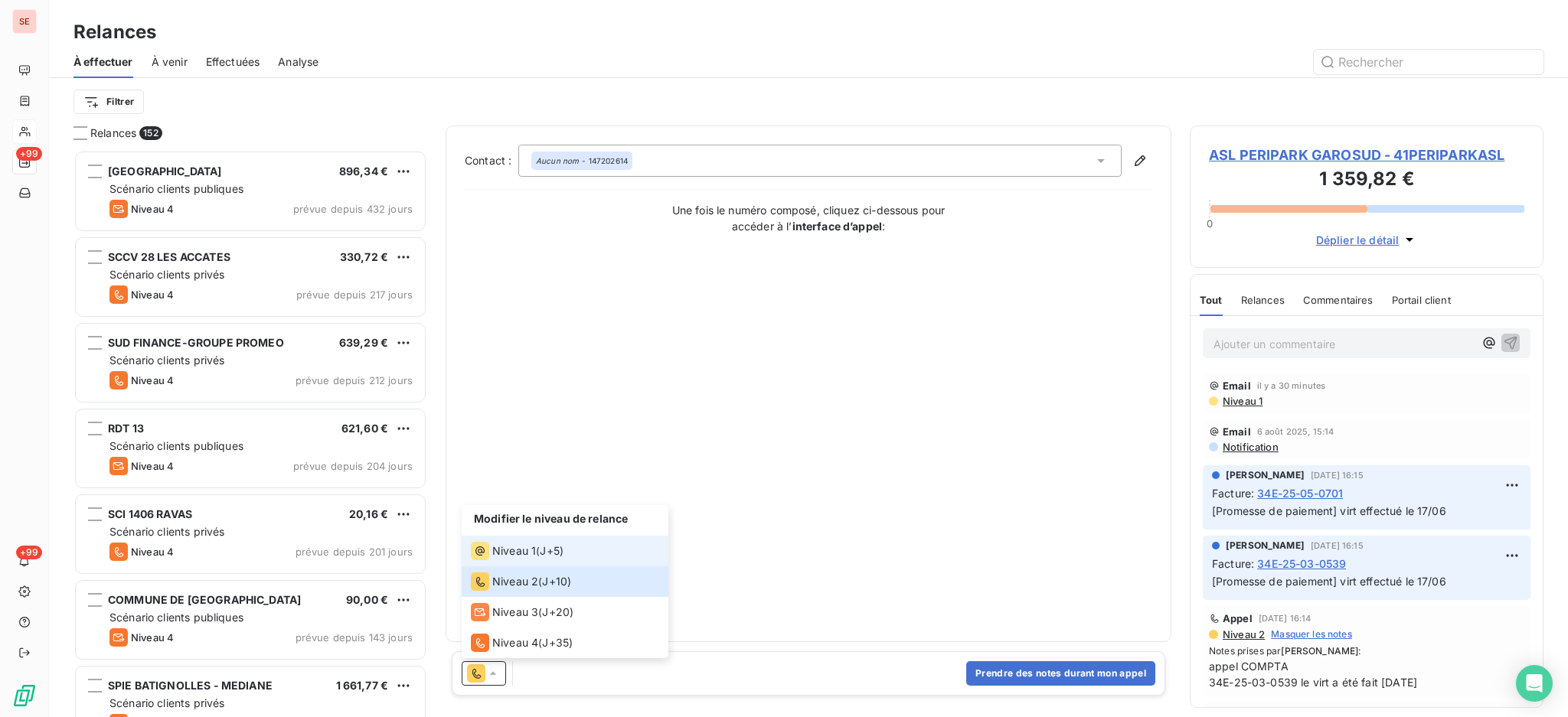
click at [503, 551] on span "Niveau 1" at bounding box center [514, 550] width 44 height 15
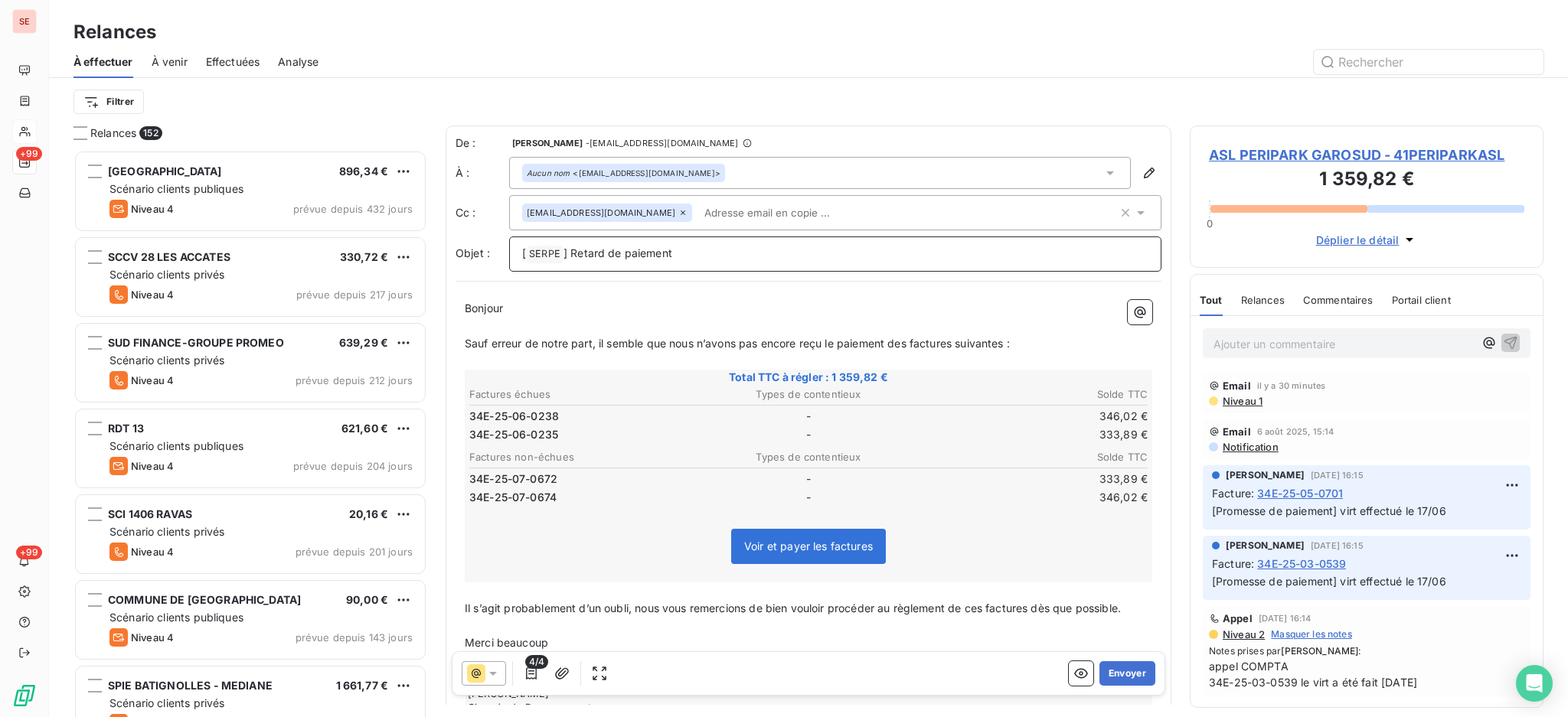
click at [698, 249] on p "[ SERPE ﻿ ] Retard de paiement" at bounding box center [835, 254] width 626 height 19
click at [1103, 170] on icon at bounding box center [1110, 172] width 15 height 15
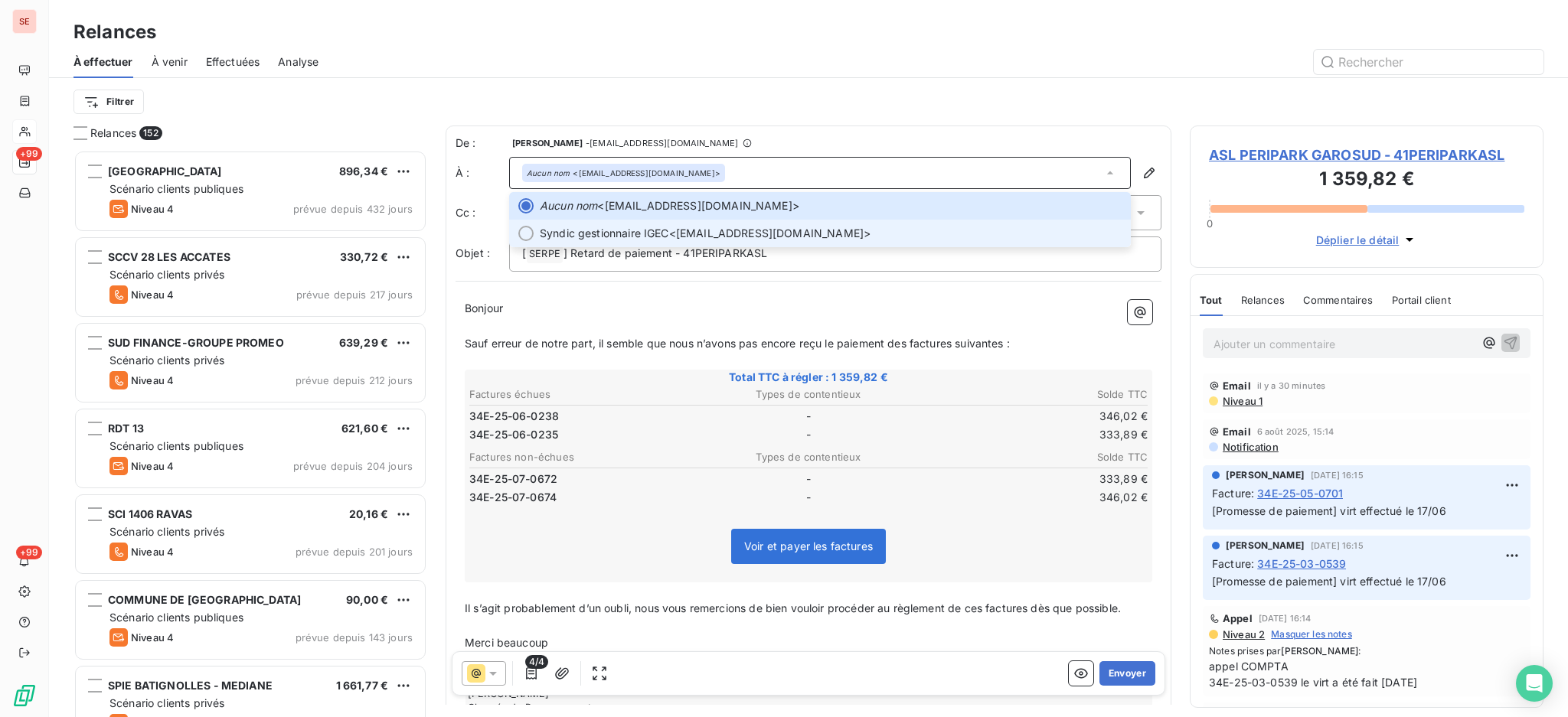
click at [813, 230] on span "Syndic gestionnaire IGEC <syndic@igec-conseil.fr>" at bounding box center [830, 233] width 581 height 15
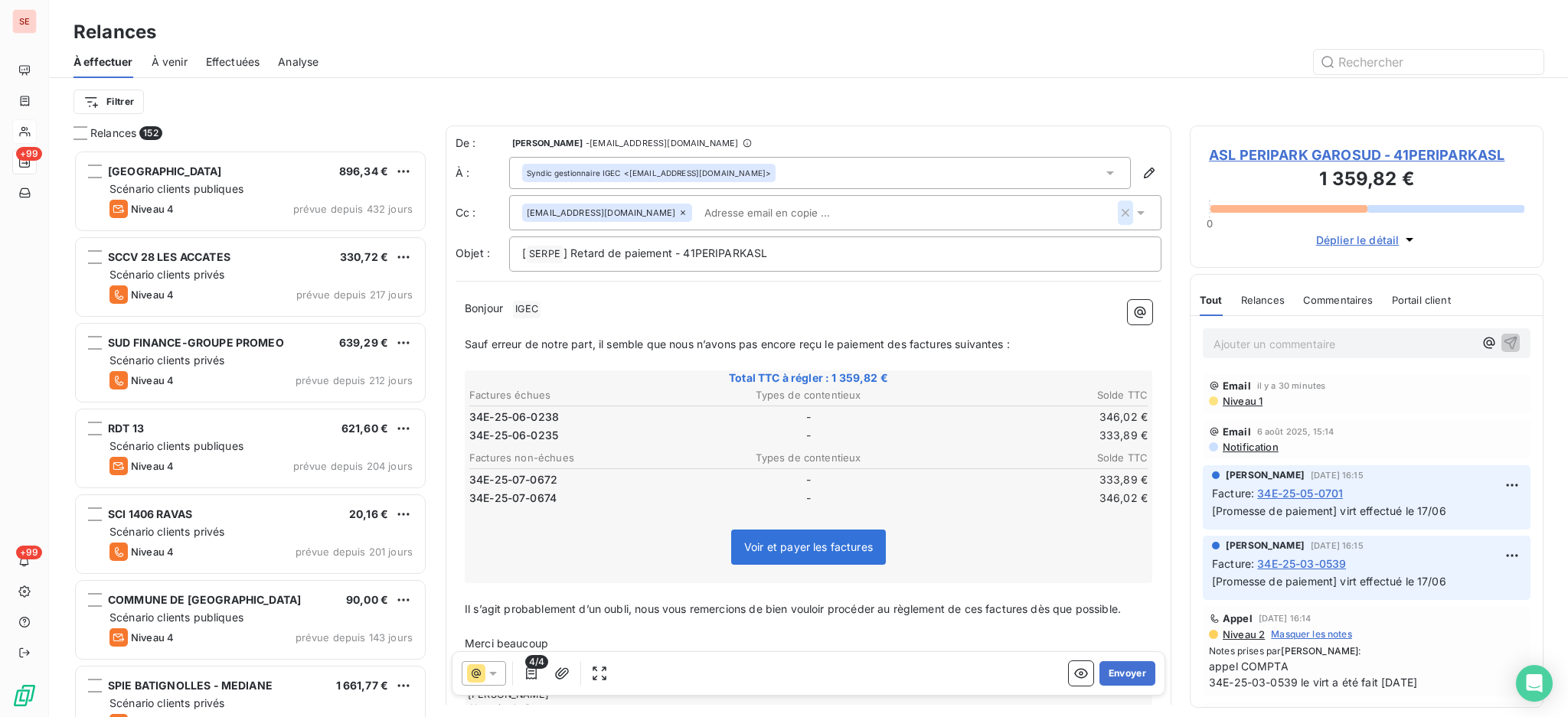
click at [1117, 206] on icon "button" at bounding box center [1125, 212] width 15 height 15
click at [573, 306] on p "Bonjour ﻿ IGEC ﻿ ﻿" at bounding box center [808, 307] width 687 height 19
click at [541, 305] on span "IGEC ﻿" at bounding box center [527, 308] width 28 height 18
click at [569, 539] on div "Voir et payer les factures" at bounding box center [808, 548] width 683 height 66
click at [568, 670] on icon "button" at bounding box center [561, 673] width 14 height 11
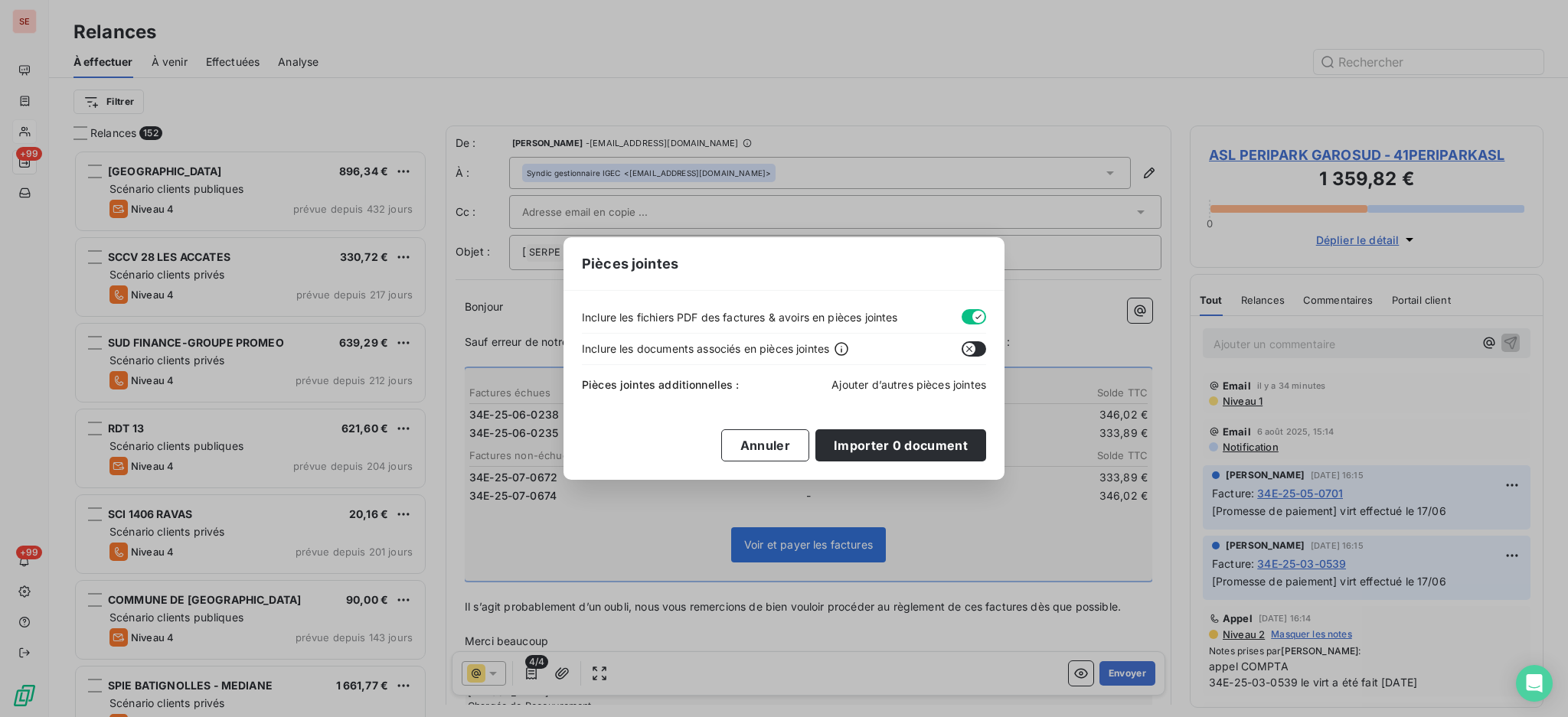
click at [910, 381] on span "Ajouter d’autres pièces jointes" at bounding box center [908, 385] width 155 height 13
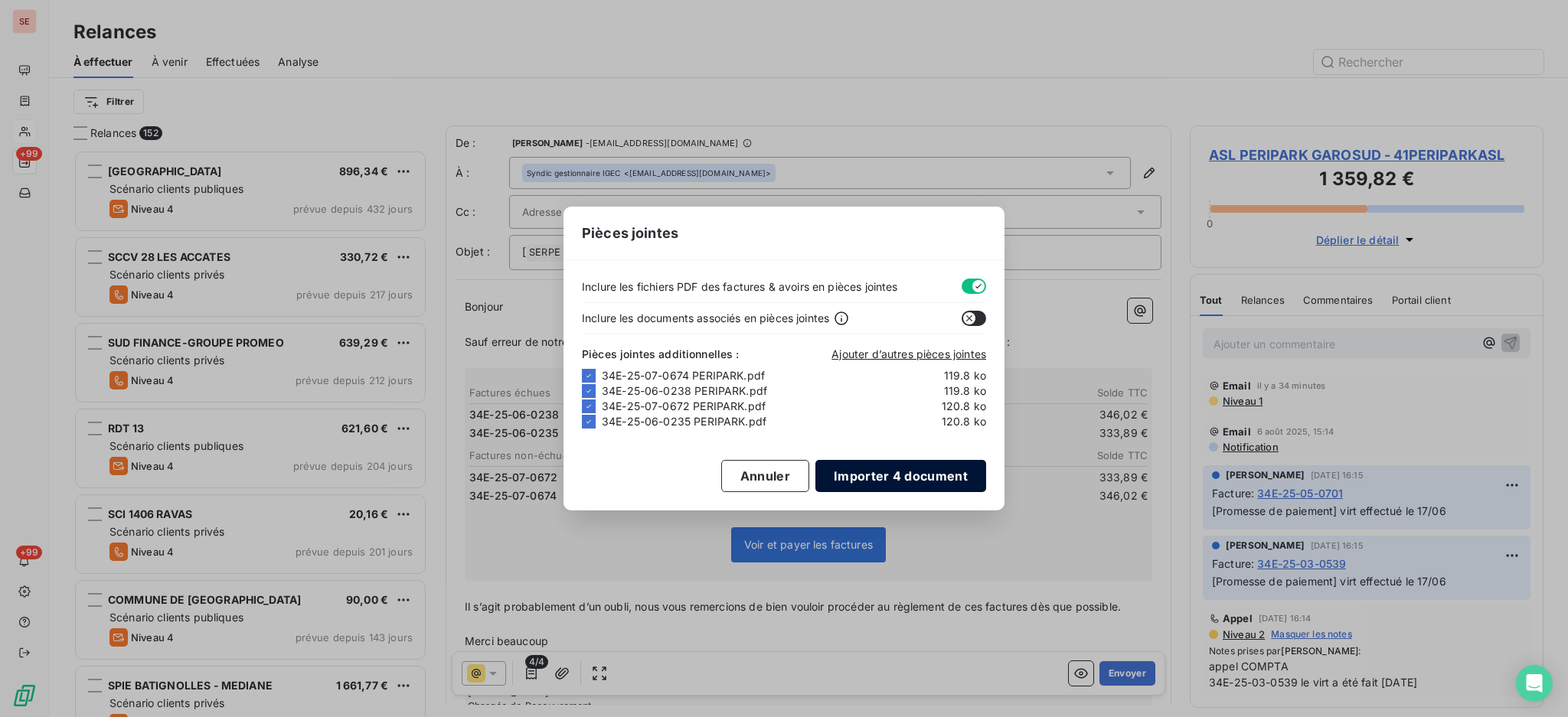
click at [888, 475] on button "Importer 4 document" at bounding box center [901, 476] width 171 height 33
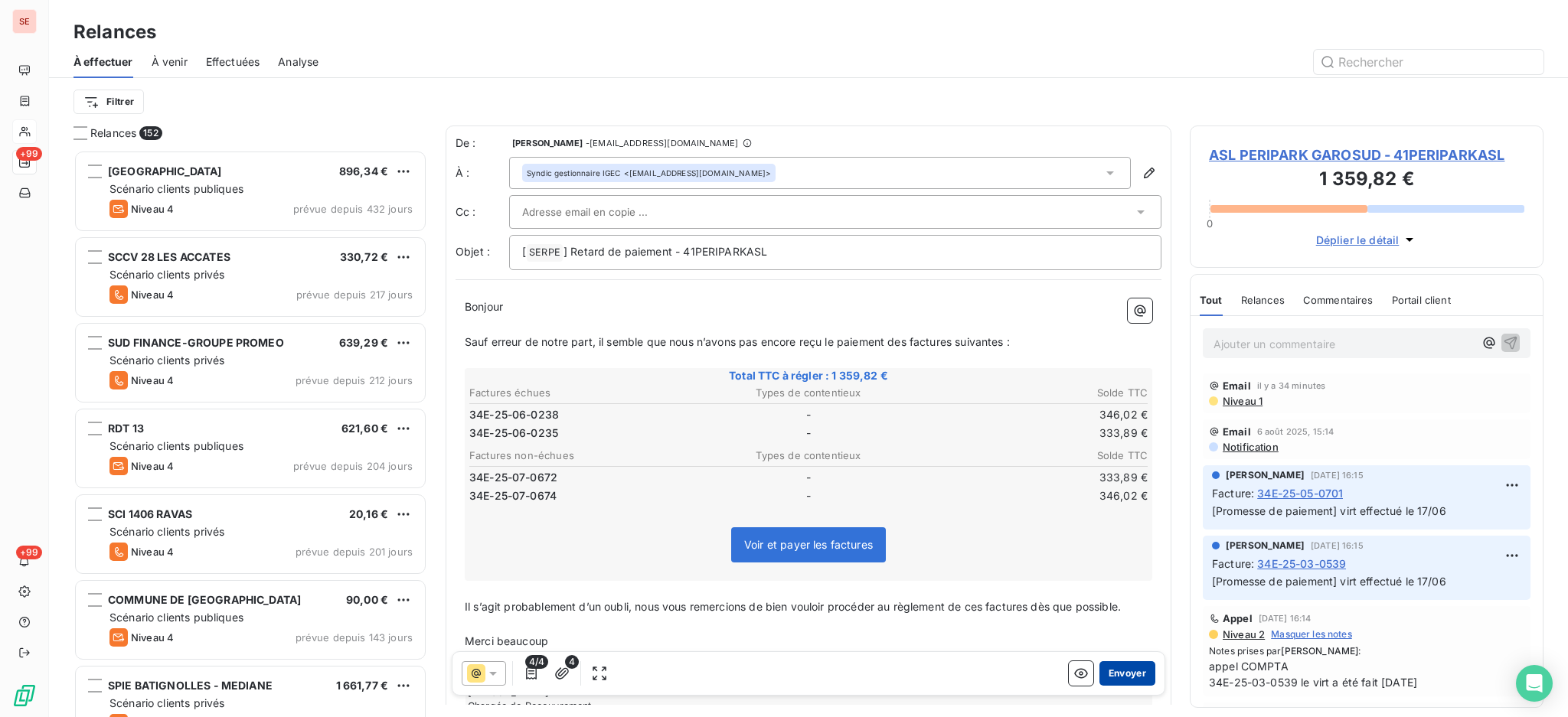
click at [1100, 669] on button "Envoyer" at bounding box center [1127, 673] width 56 height 24
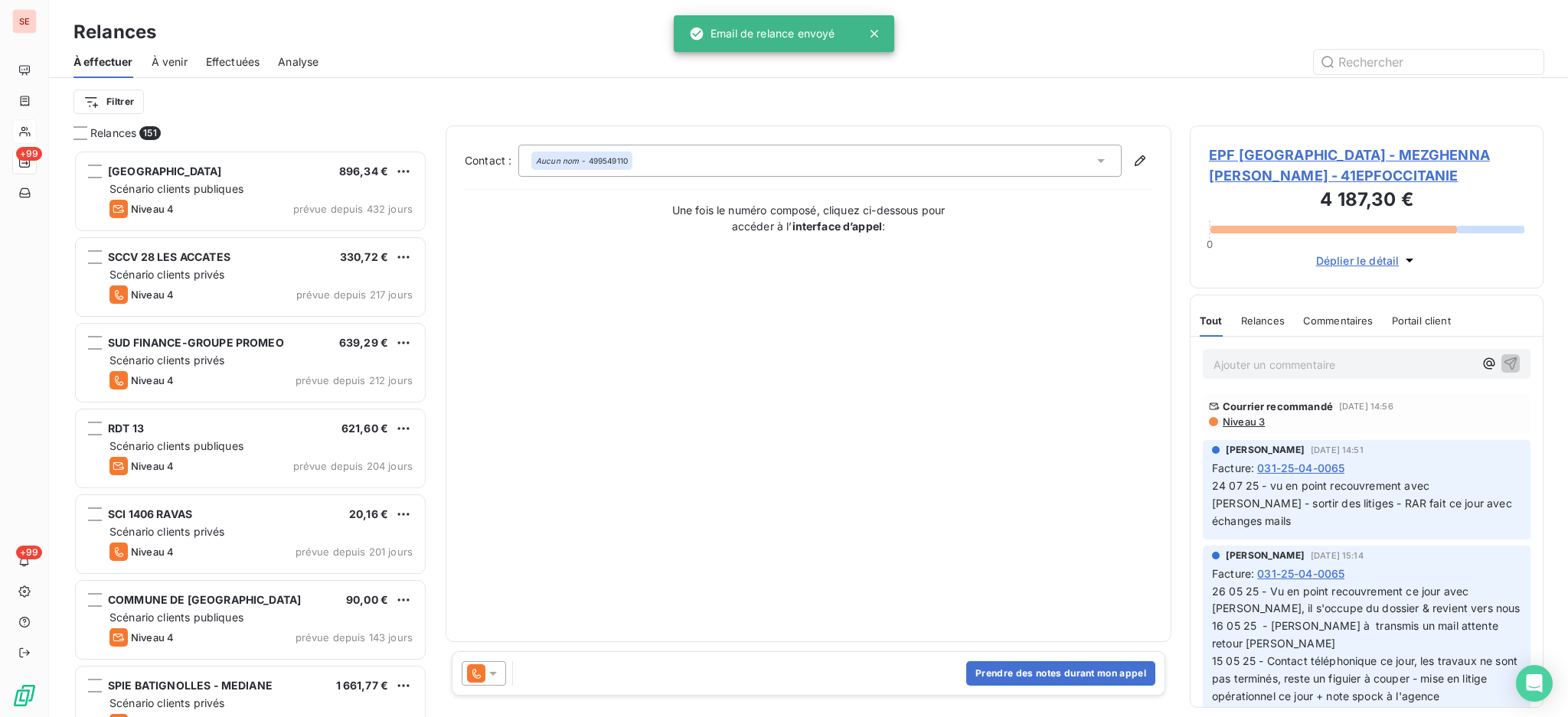
click at [242, 62] on span "Effectuées" at bounding box center [233, 62] width 54 height 15
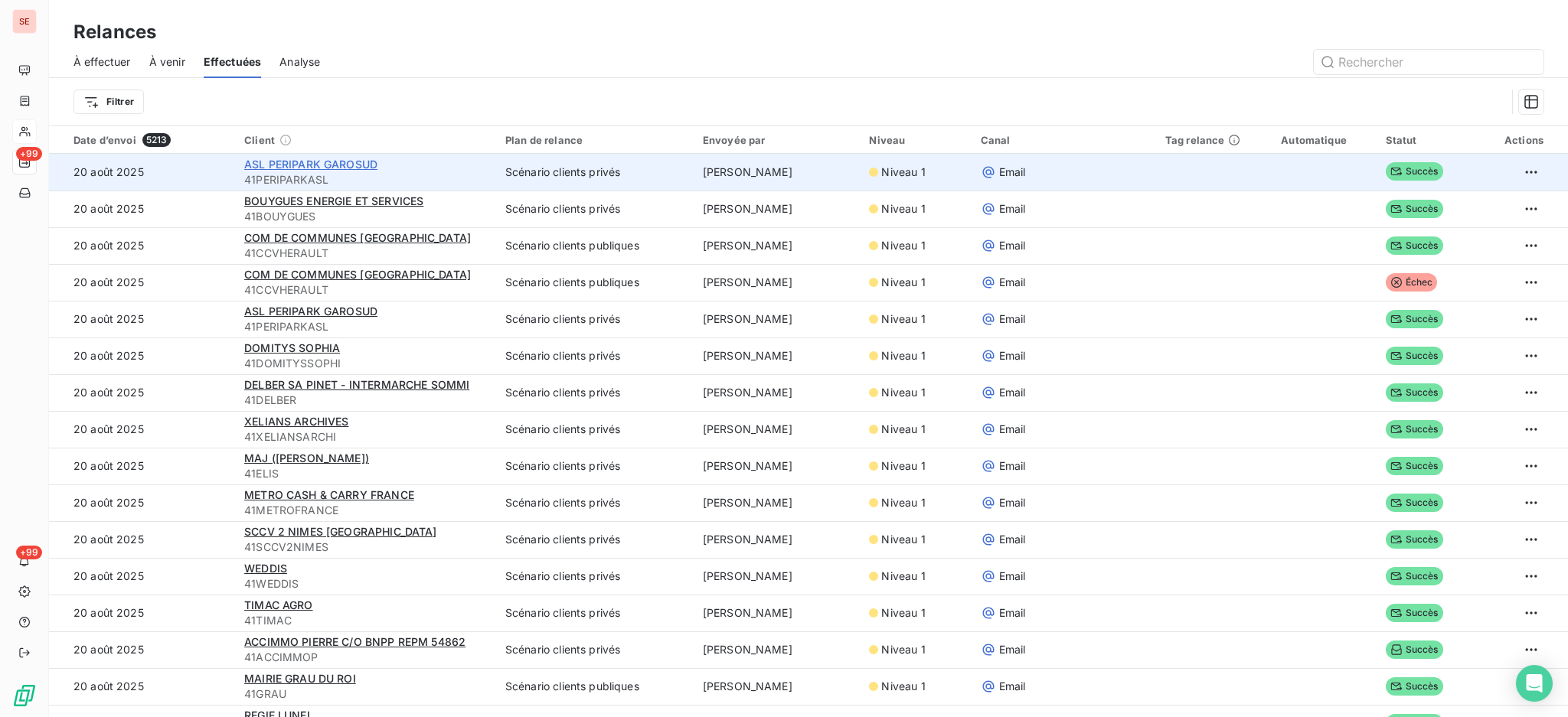
click at [286, 160] on span "ASL PERIPARK GAROSUD" at bounding box center [311, 164] width 133 height 13
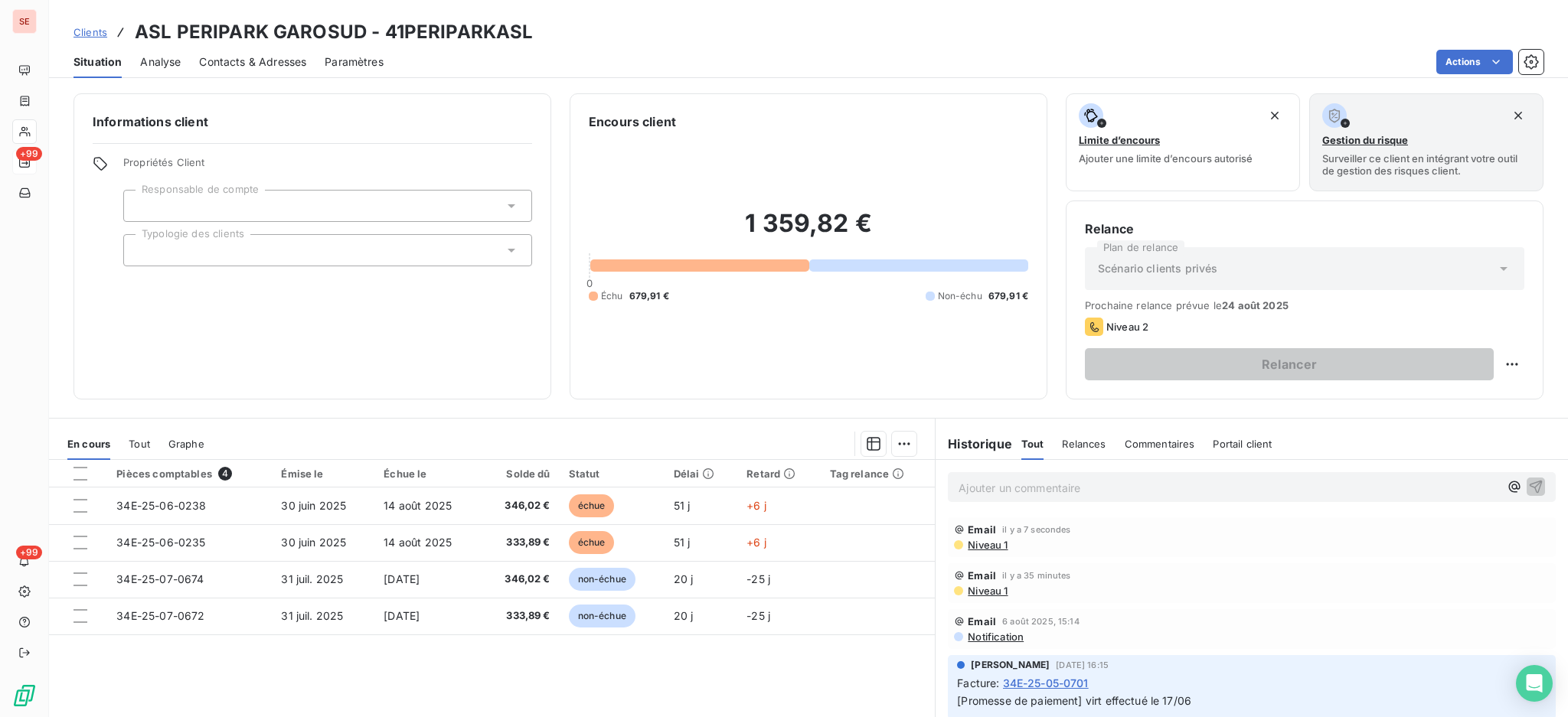
click at [969, 484] on p "Ajouter un commentaire ﻿" at bounding box center [1229, 488] width 541 height 20
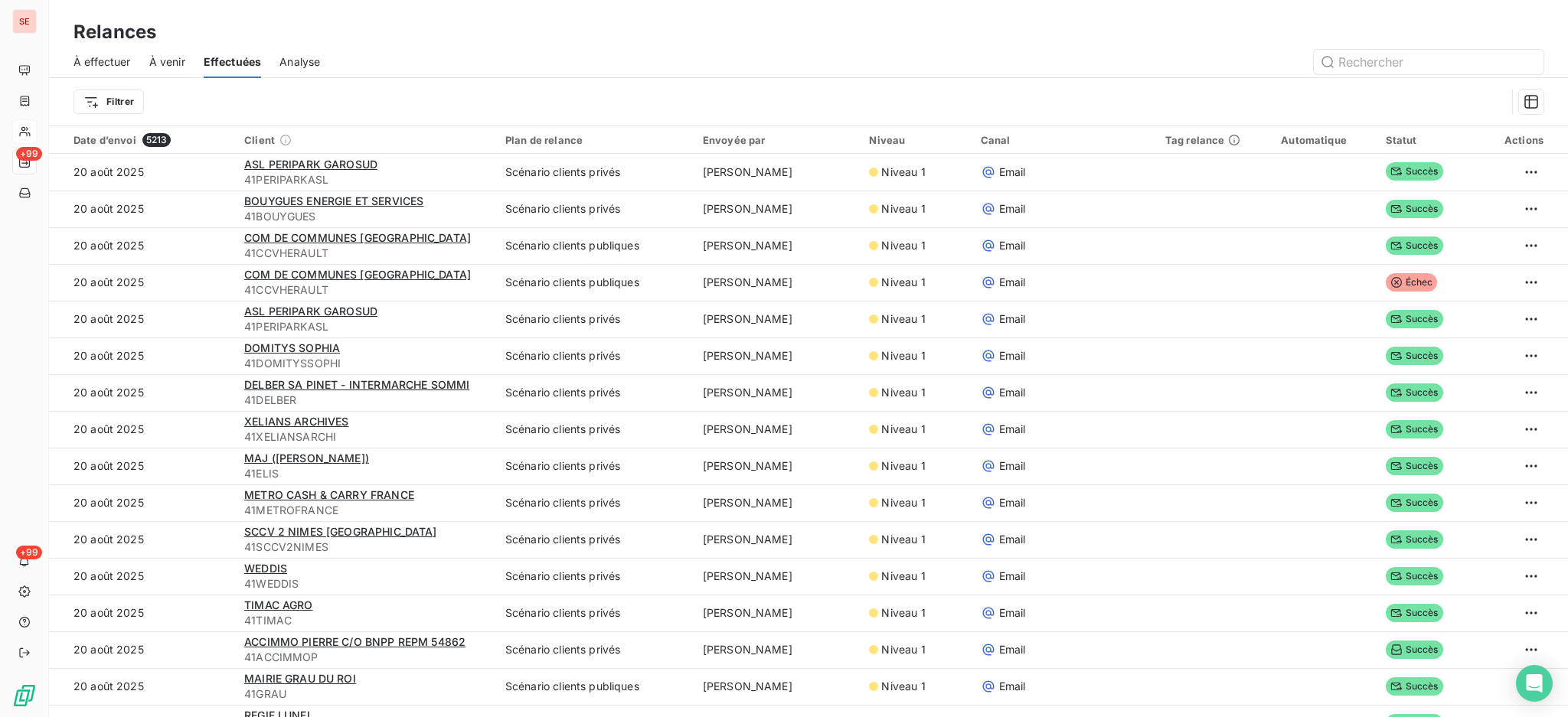
click at [102, 59] on span "À effectuer" at bounding box center [102, 62] width 58 height 15
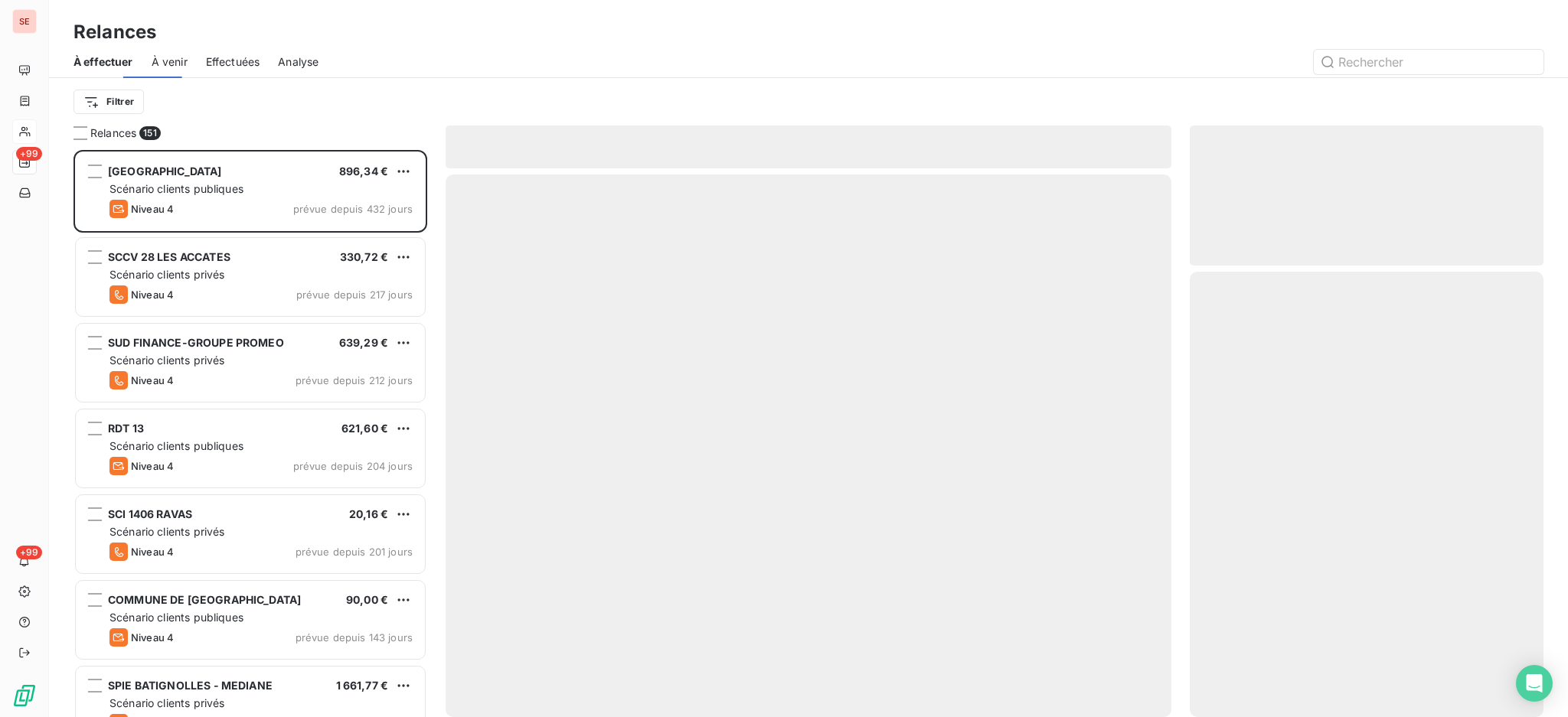
scroll to position [553, 338]
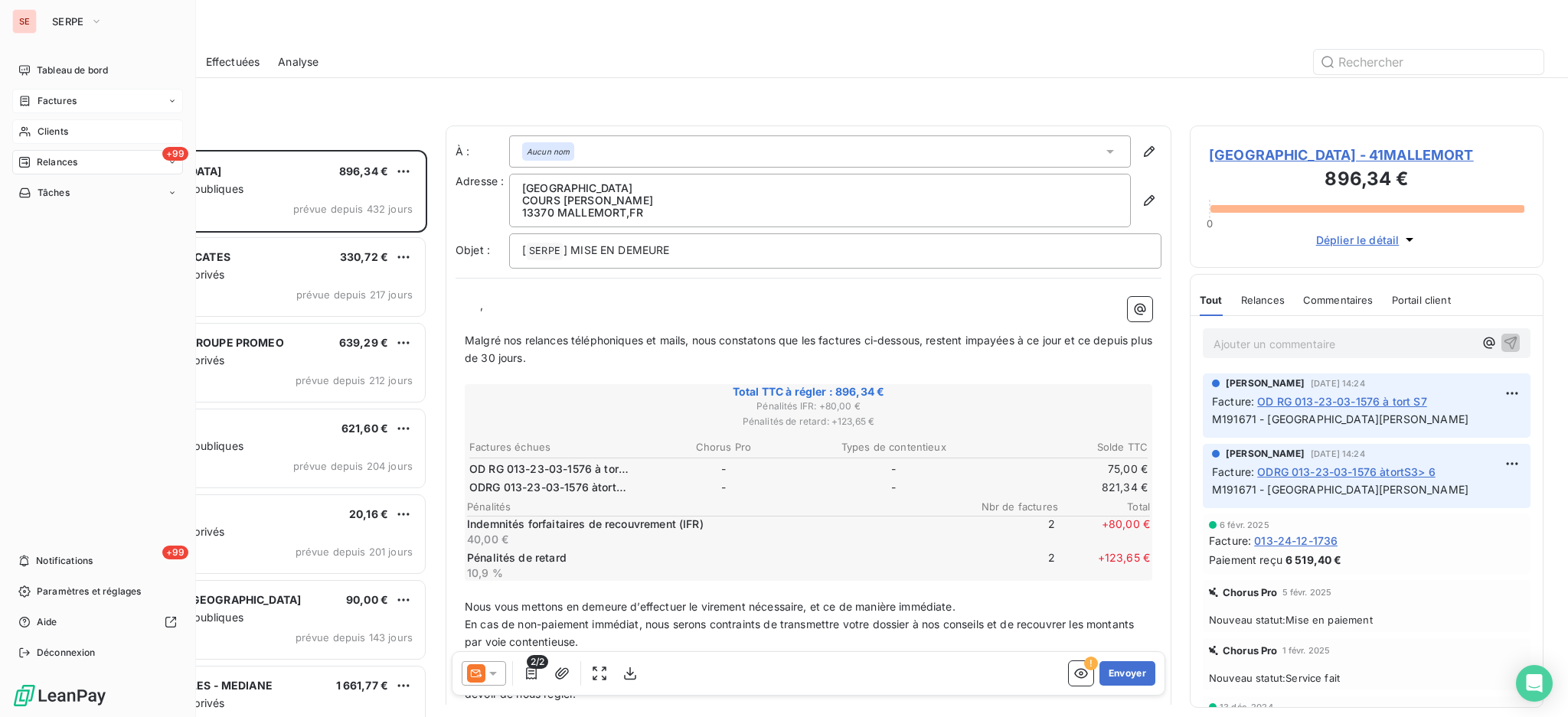
click at [52, 102] on span "Factures" at bounding box center [57, 101] width 39 height 14
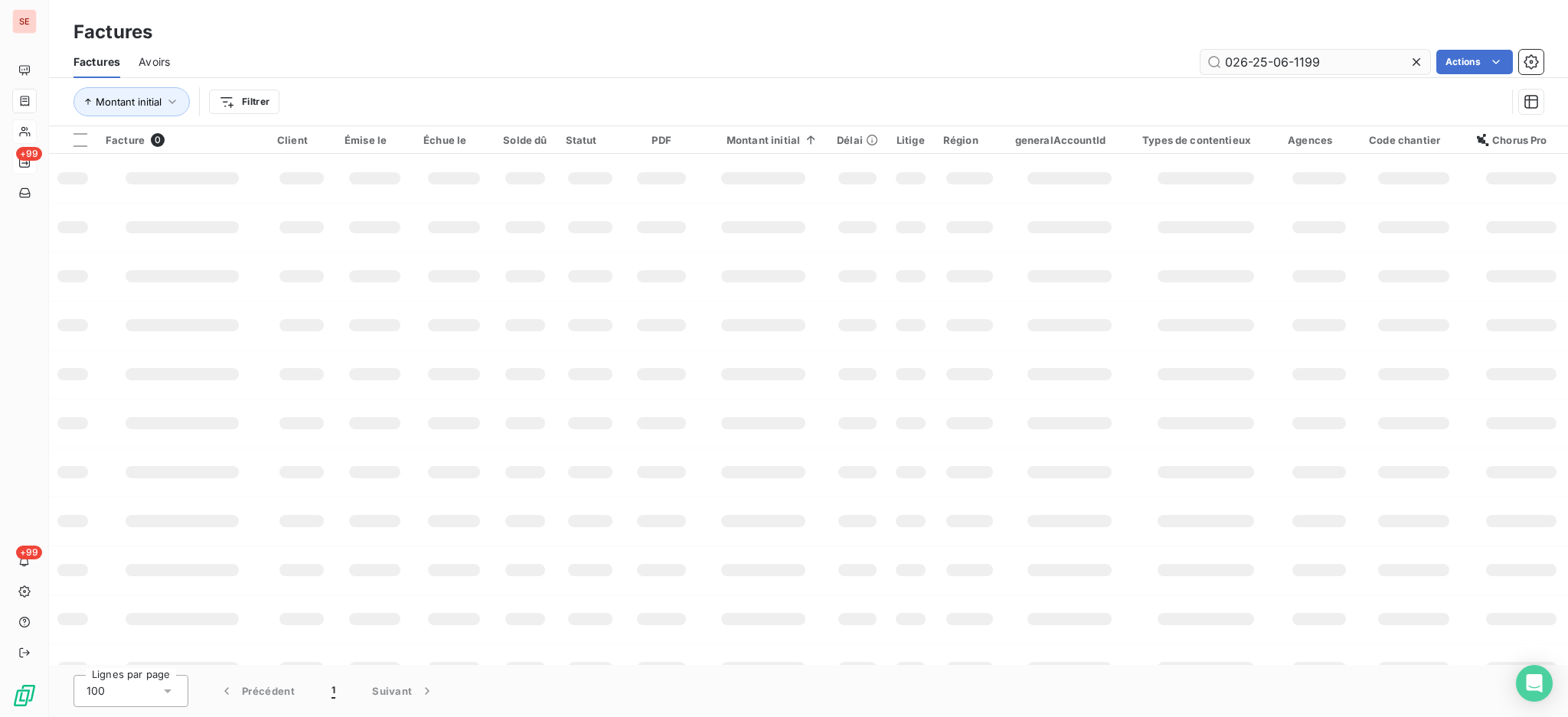
drag, startPoint x: 1355, startPoint y: 62, endPoint x: 1294, endPoint y: 59, distance: 61.1
click at [1294, 59] on input "026-25-06-1199" at bounding box center [1315, 62] width 229 height 24
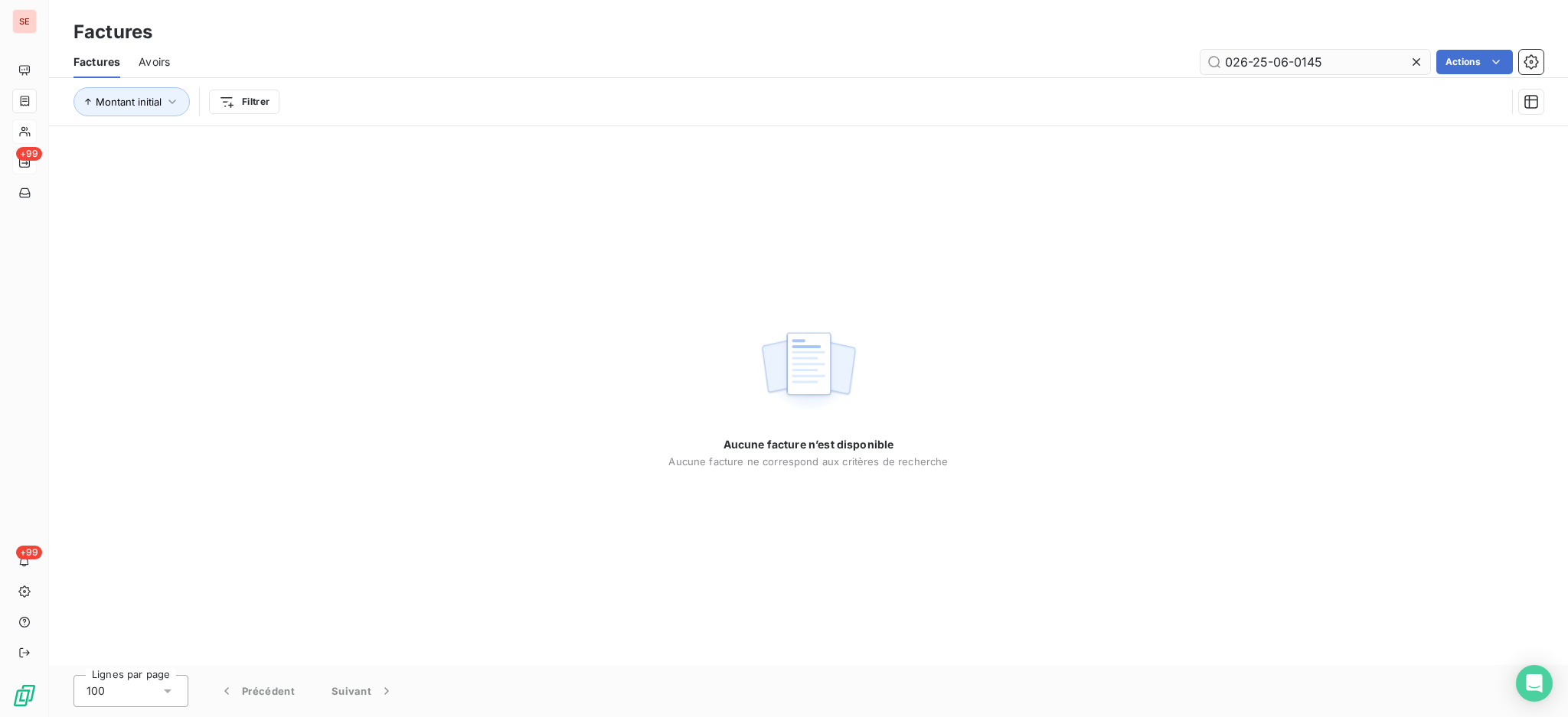
drag, startPoint x: 1251, startPoint y: 57, endPoint x: 1220, endPoint y: 57, distance: 31.0
click at [1220, 57] on input "026-25-06-0145" at bounding box center [1315, 62] width 229 height 24
click at [1220, 56] on input "026-25-06-0145" at bounding box center [1315, 62] width 229 height 24
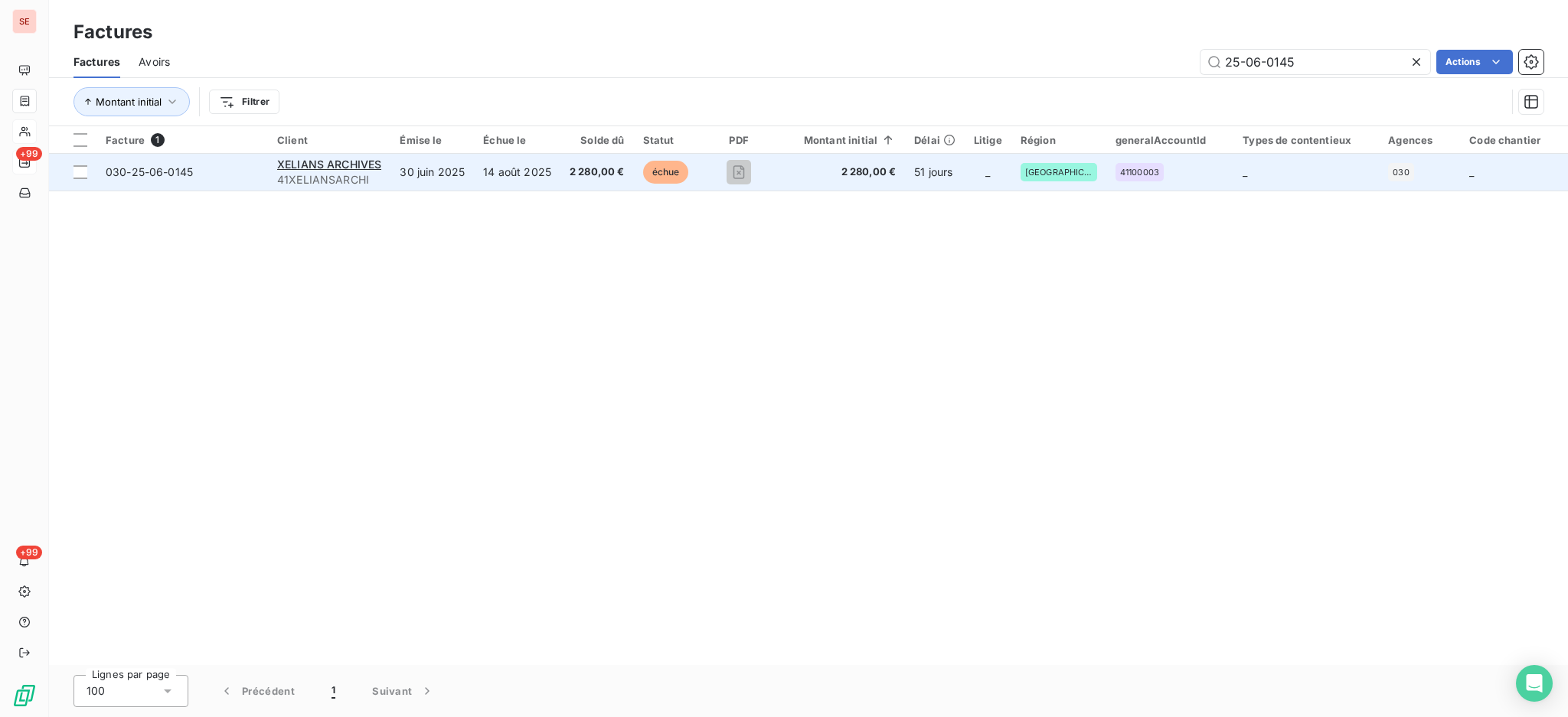
type input "25-06-0145"
click at [438, 177] on td "30 juin 2025" at bounding box center [432, 172] width 84 height 37
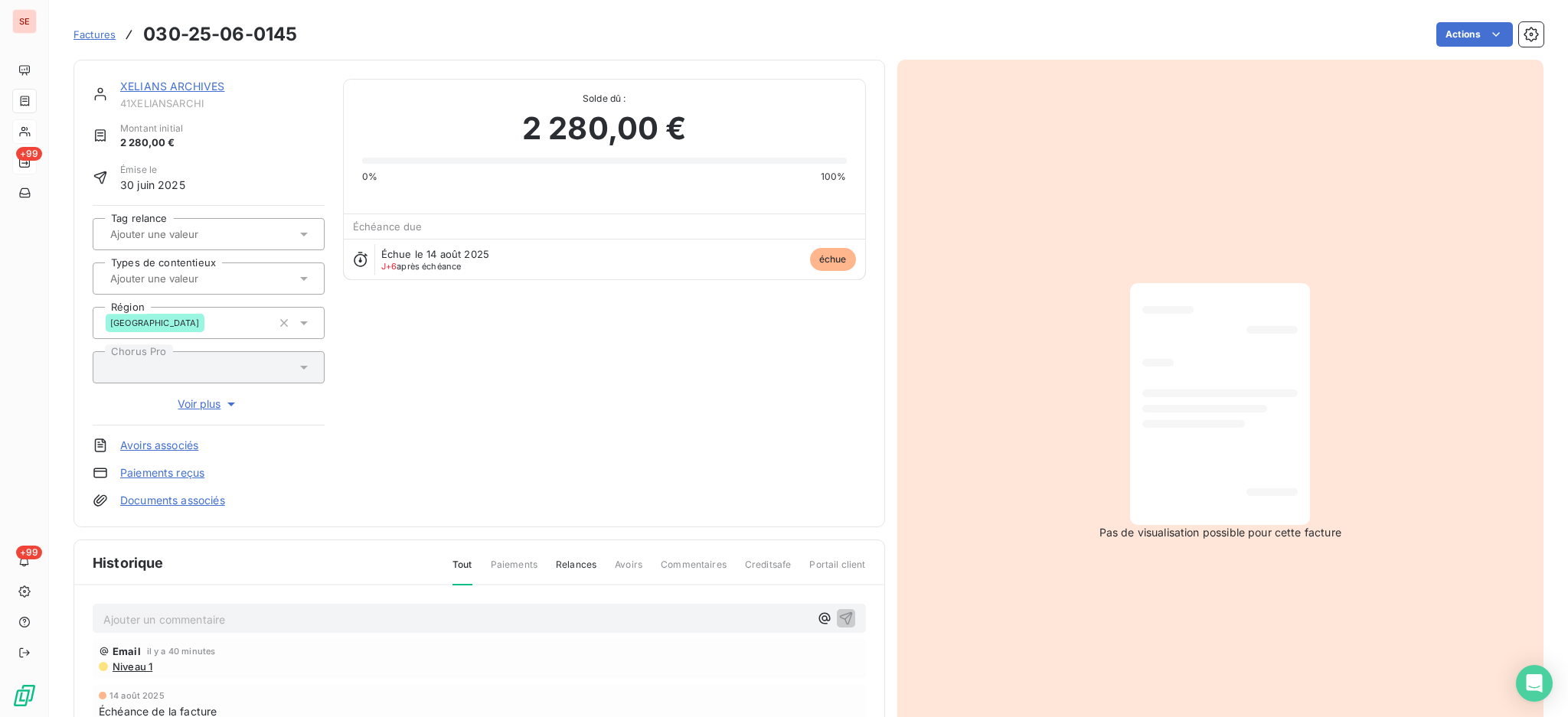
click at [486, 618] on p "Ajouter un commentaire ﻿" at bounding box center [456, 619] width 706 height 20
click at [213, 618] on p "20/08 rép" at bounding box center [456, 619] width 706 height 18
click at [377, 628] on p "20/08 rép Secretariat ACHATS <secretariat.achats@xelians.fr>" at bounding box center [456, 619] width 706 height 18
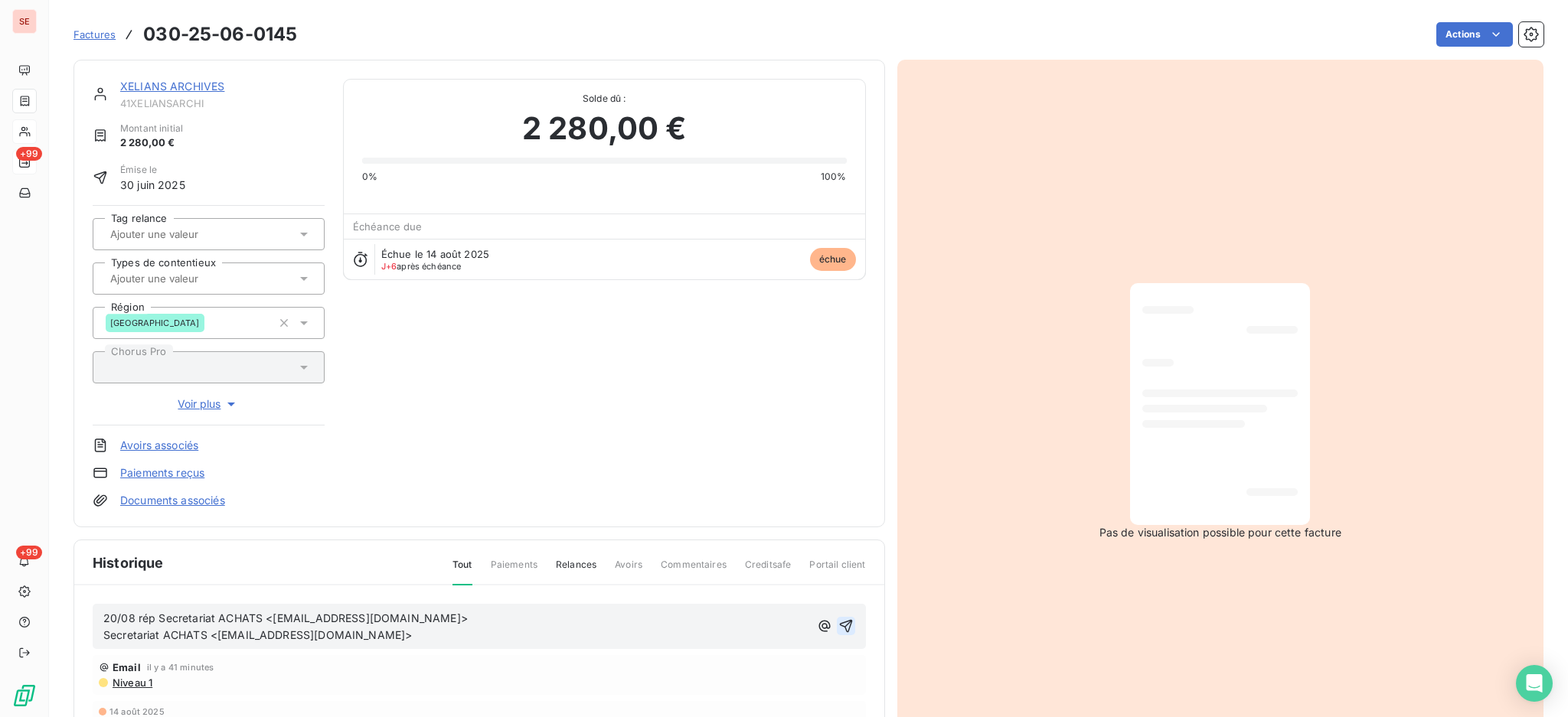
click at [839, 625] on icon "button" at bounding box center [846, 626] width 15 height 15
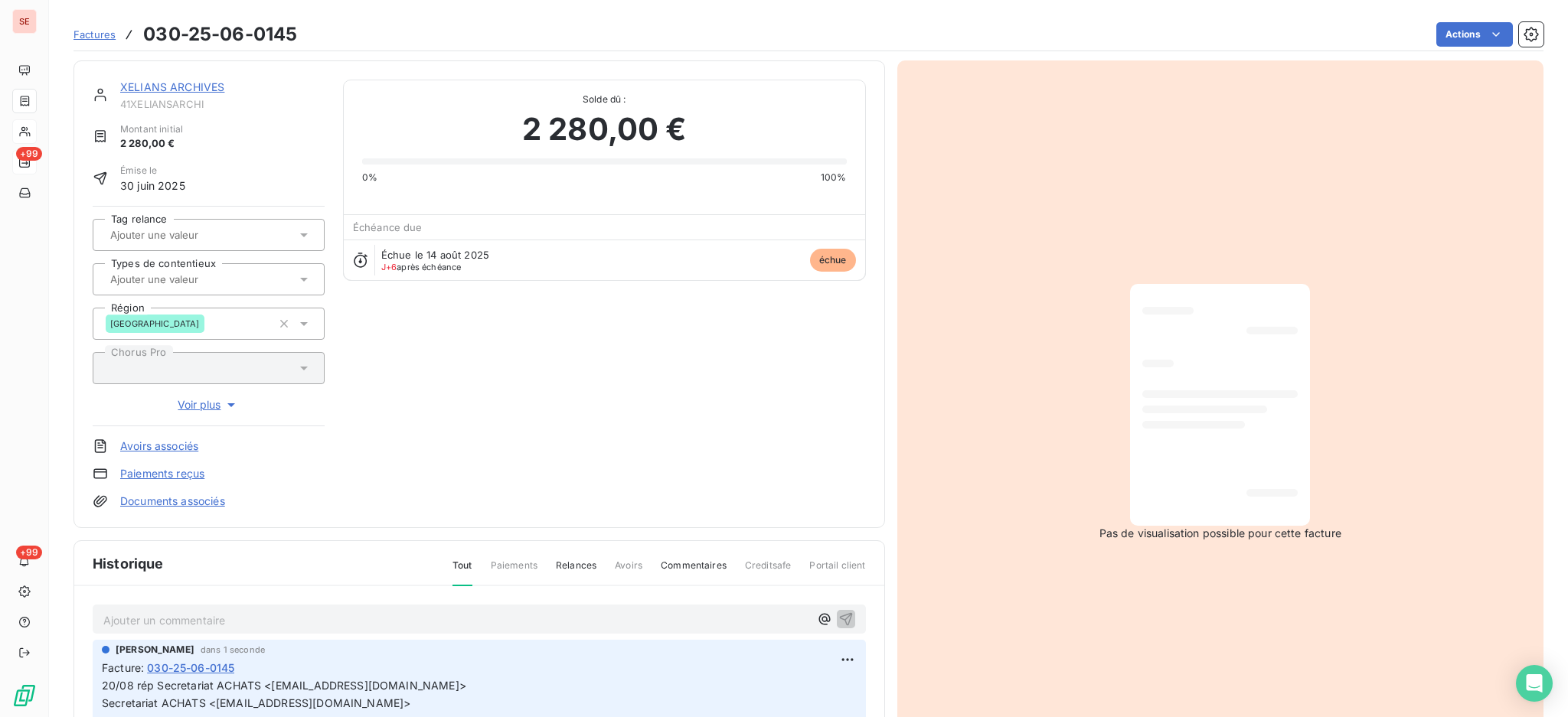
scroll to position [202, 0]
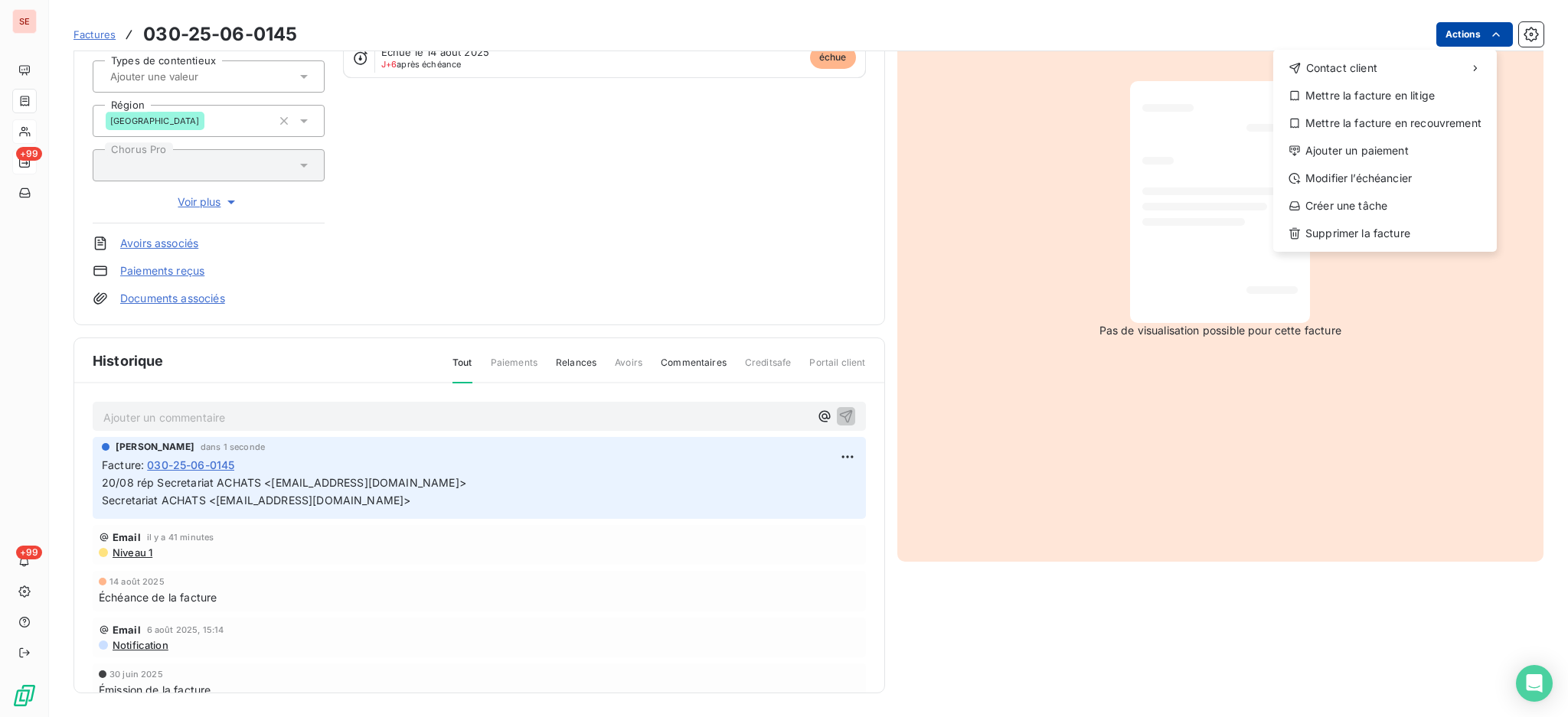
click at [1444, 29] on html "SE +99 +99 Factures 030-25-06-0145 Actions Contact client Mettre la facture en …" at bounding box center [784, 358] width 1568 height 717
click at [1425, 184] on div "Modifier l’échéancier" at bounding box center [1385, 178] width 211 height 24
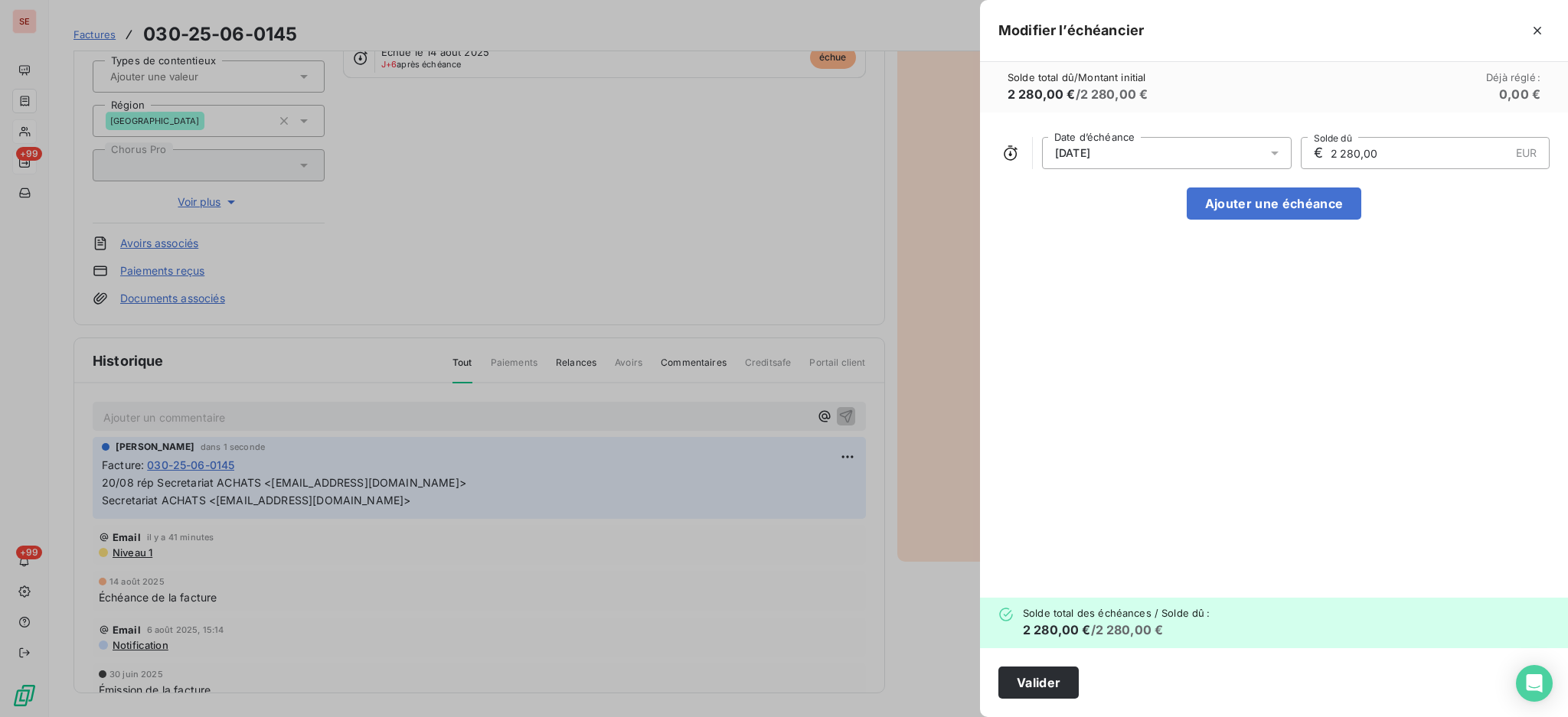
click at [1275, 153] on icon at bounding box center [1274, 153] width 7 height 4
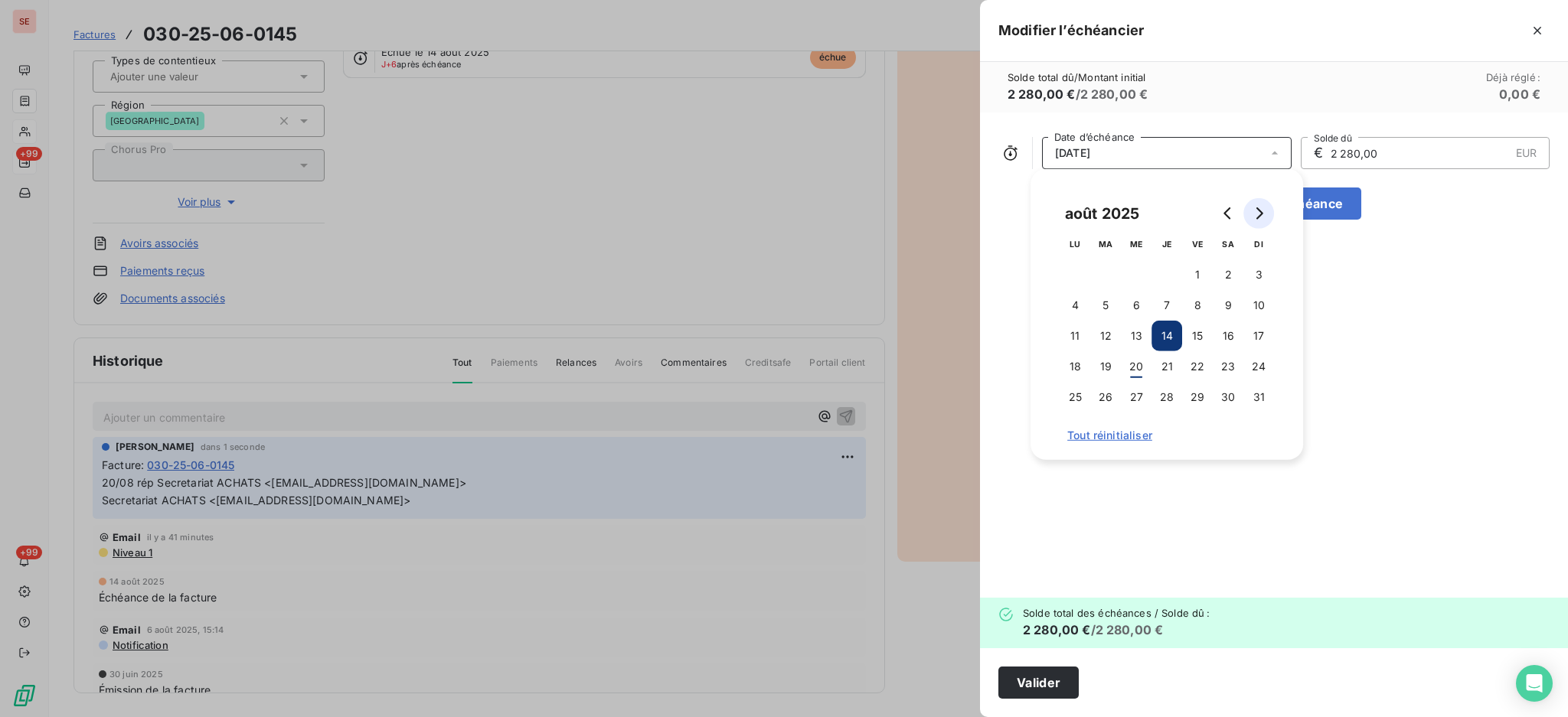
click at [1259, 211] on icon "Go to next month" at bounding box center [1260, 213] width 7 height 12
click at [1074, 276] on button "1" at bounding box center [1075, 275] width 31 height 31
click at [1043, 683] on button "Valider" at bounding box center [1038, 683] width 81 height 33
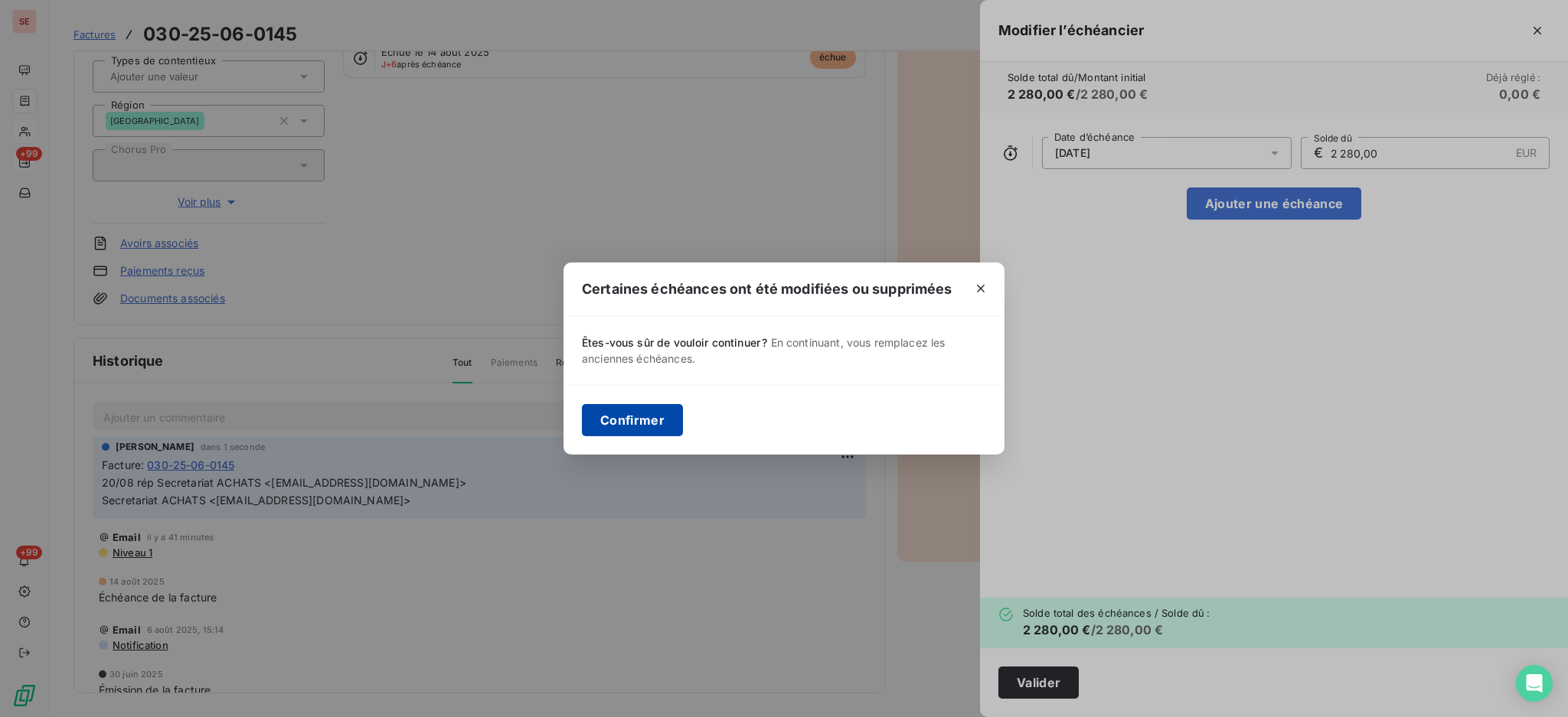
click at [600, 419] on button "Confirmer" at bounding box center [632, 420] width 101 height 33
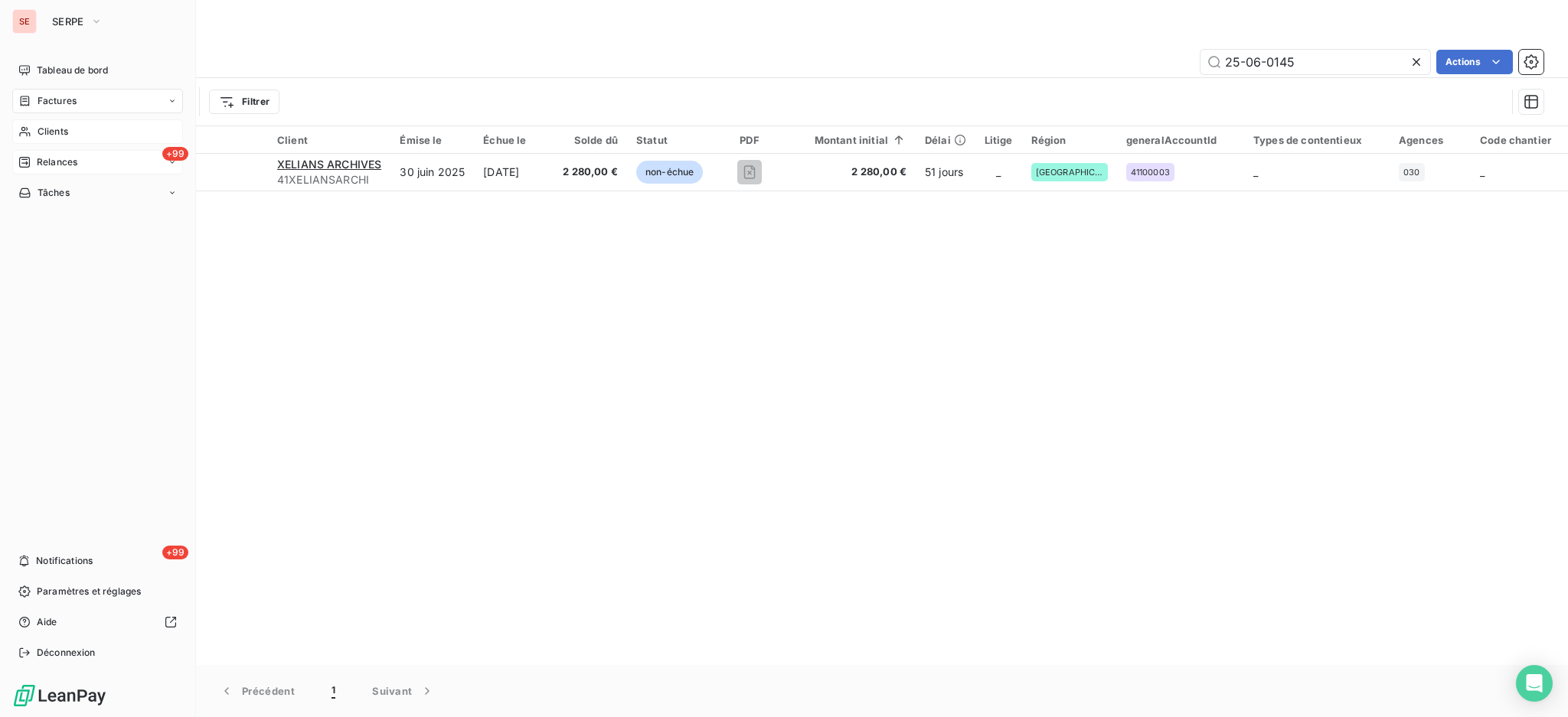
click at [61, 103] on span "Factures" at bounding box center [57, 101] width 39 height 14
click at [59, 163] on span "Relances" at bounding box center [57, 162] width 41 height 14
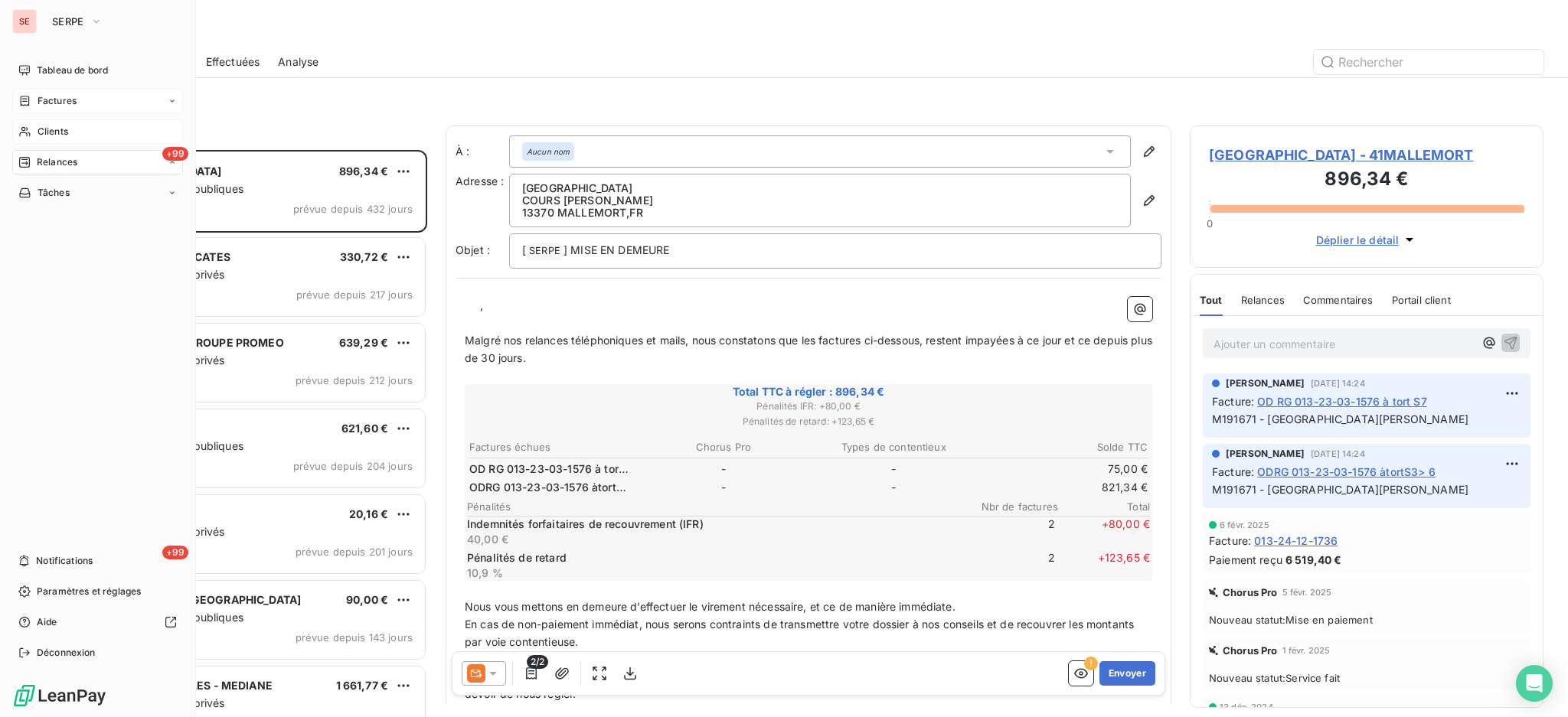
scroll to position [553, 338]
click at [62, 139] on div "Clients" at bounding box center [98, 132] width 171 height 24
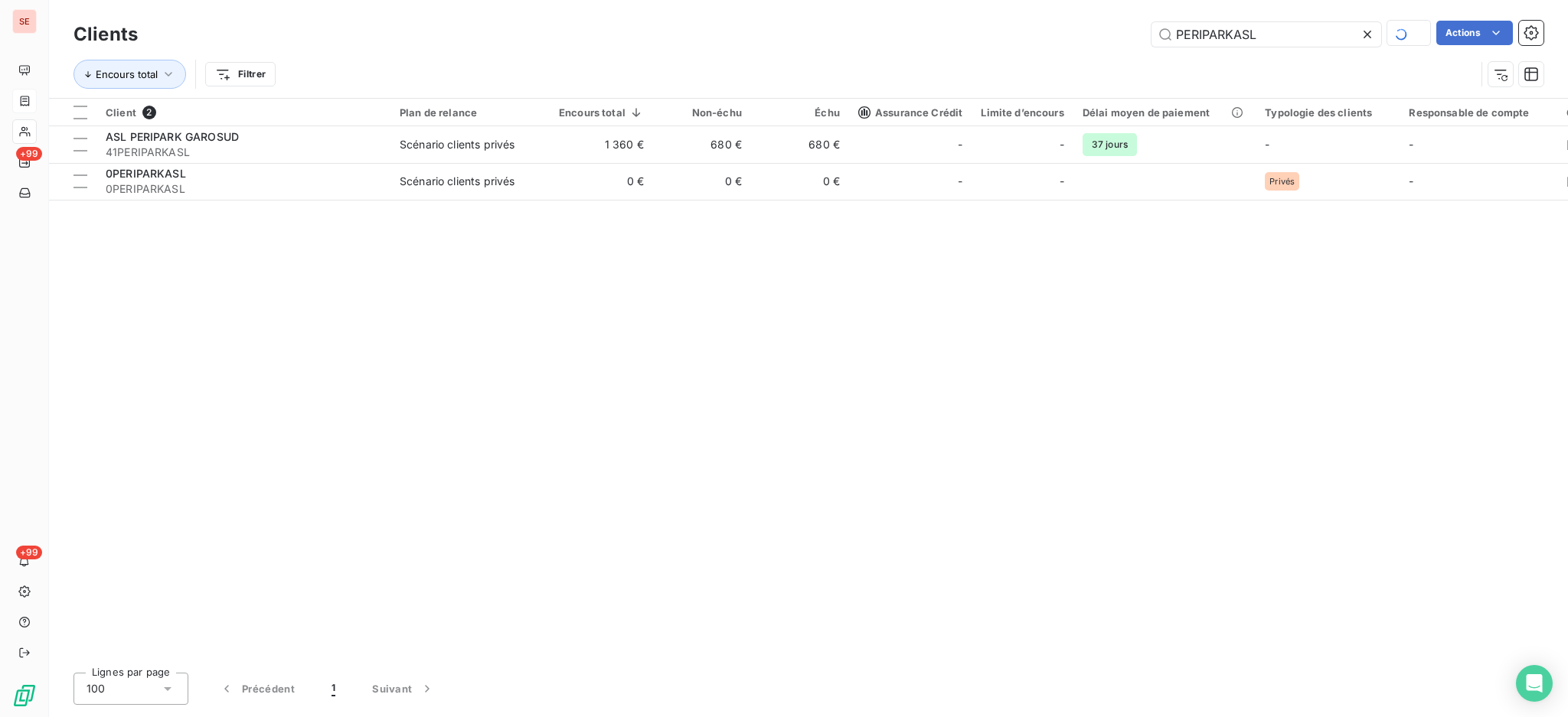
drag, startPoint x: 1155, startPoint y: 33, endPoint x: 1062, endPoint y: 37, distance: 93.1
click at [1062, 37] on div "PERIPARKASL Actions" at bounding box center [850, 33] width 1387 height 27
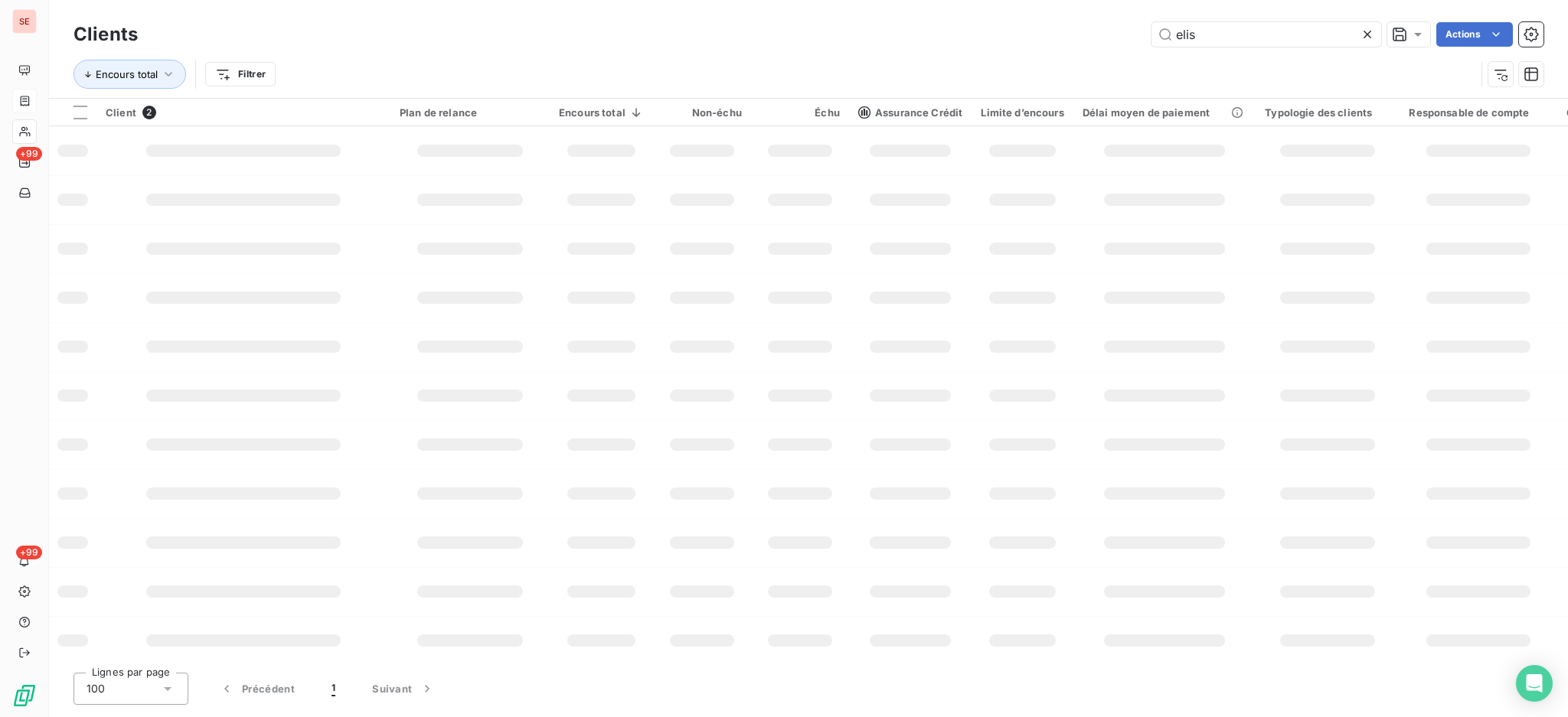
type input "elis"
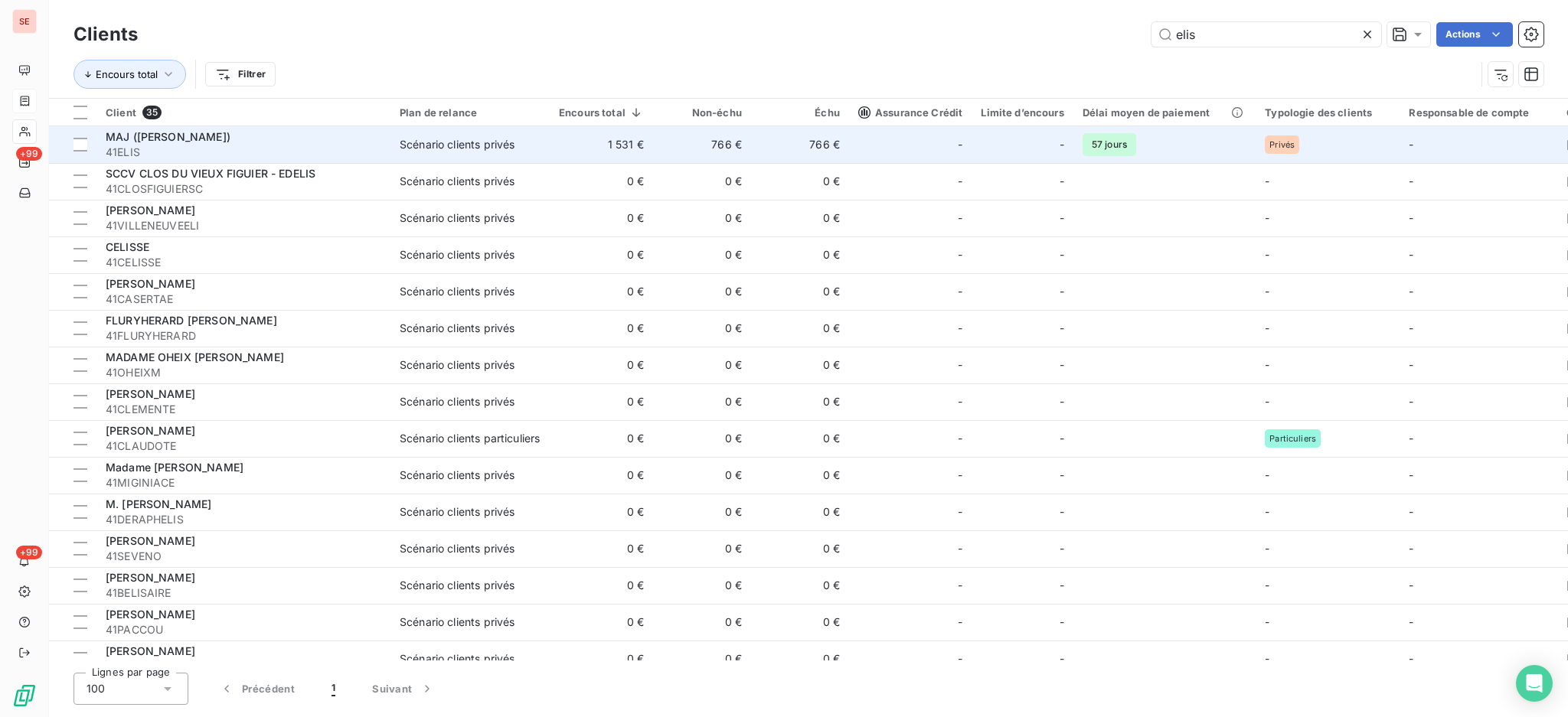
click at [602, 150] on td "1 531 €" at bounding box center [601, 144] width 103 height 37
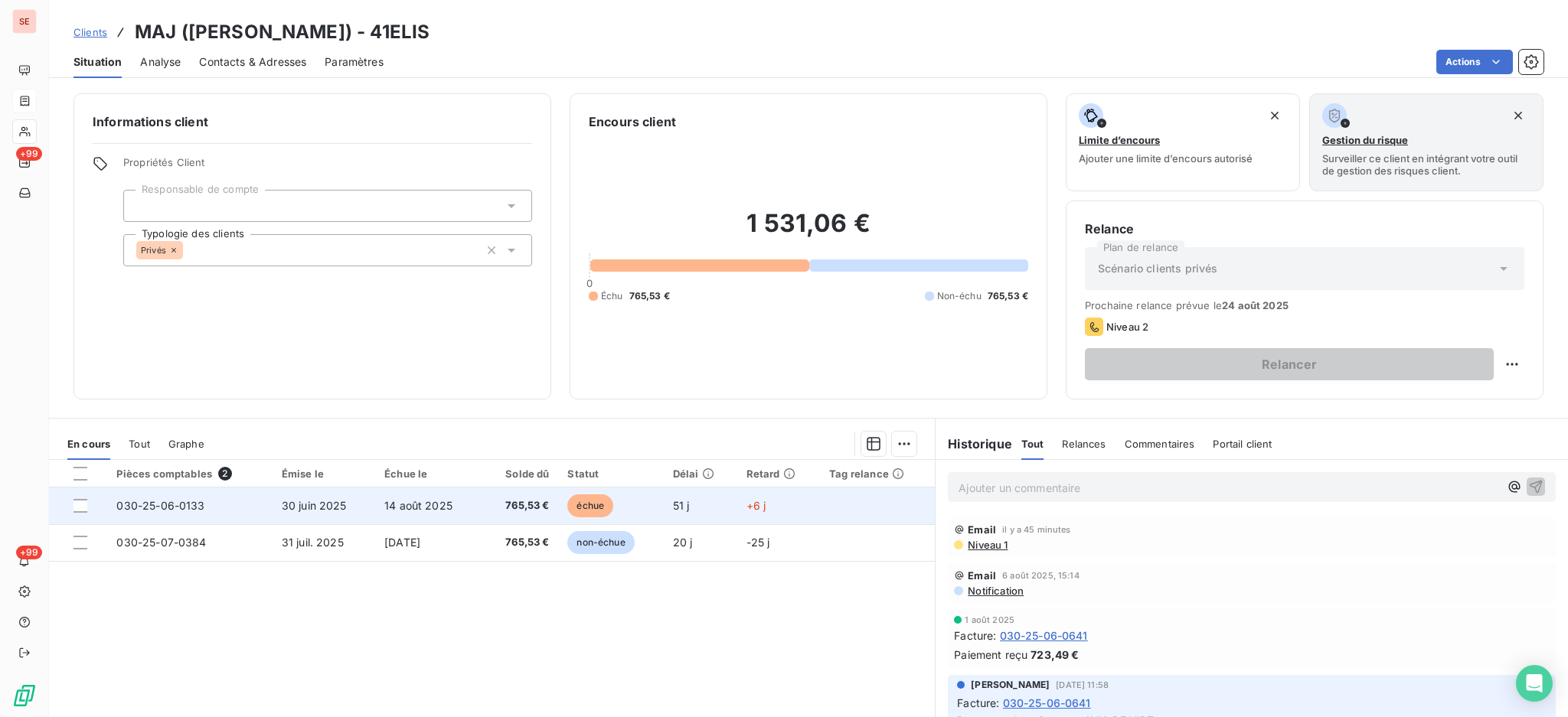
click at [483, 499] on td "765,53 €" at bounding box center [520, 506] width 76 height 37
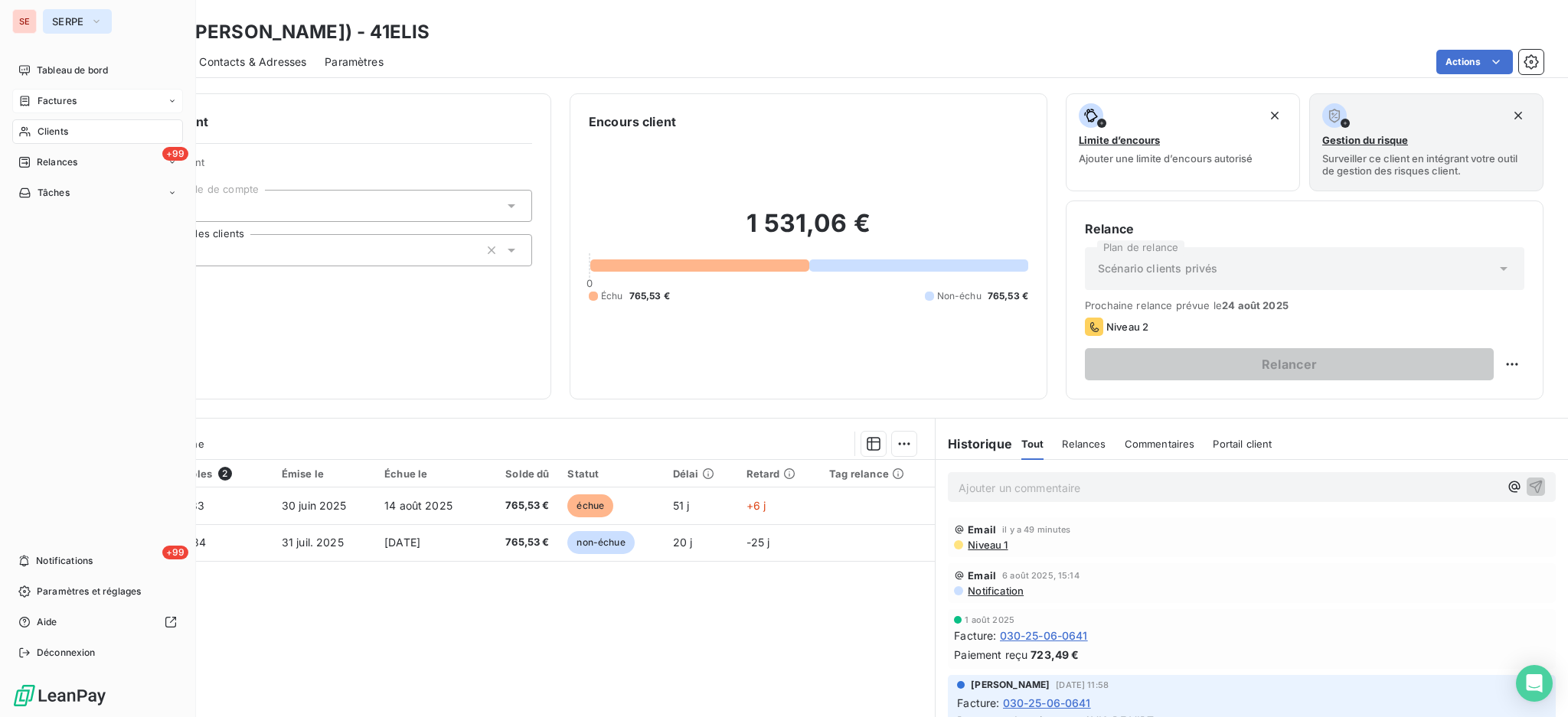
click at [93, 21] on icon "button" at bounding box center [96, 21] width 12 height 15
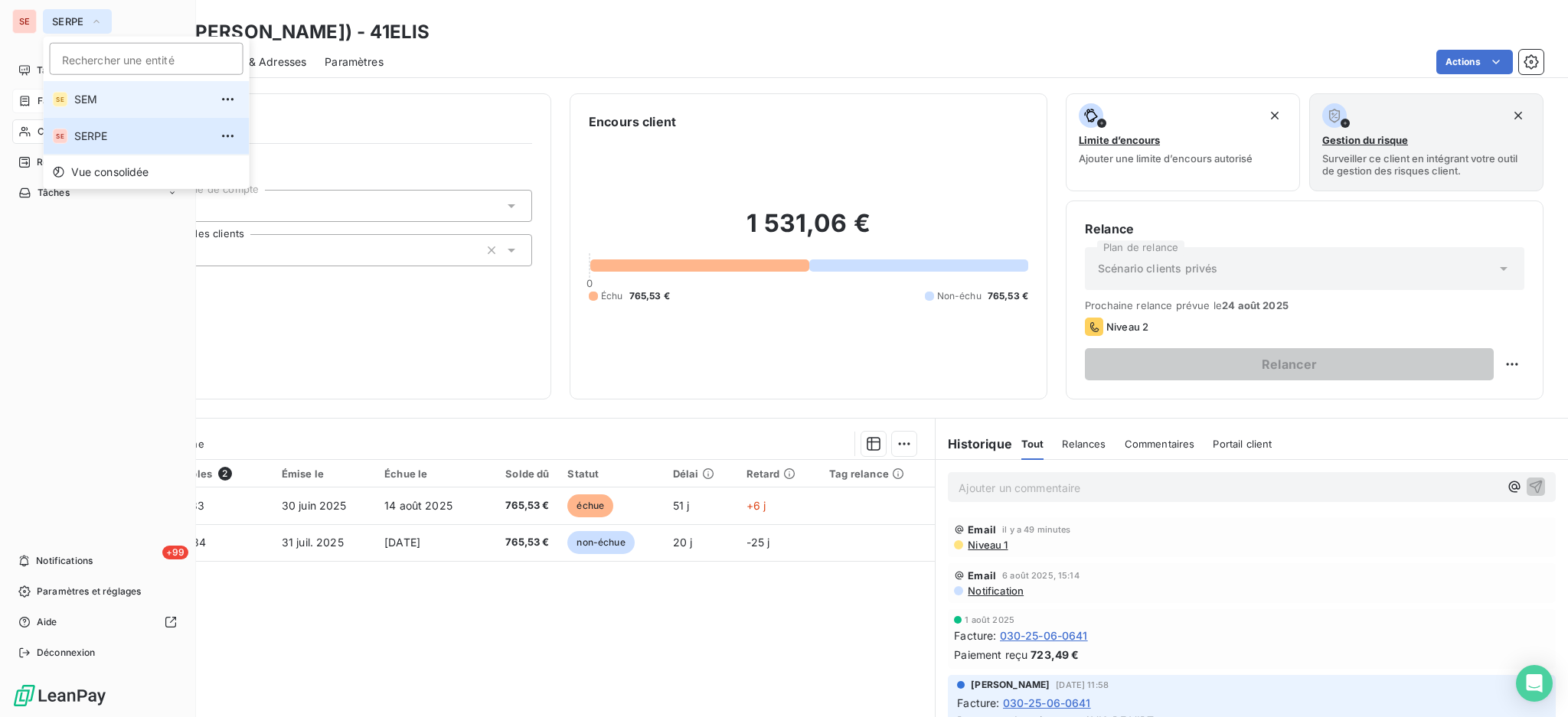
click at [88, 94] on span "SEM" at bounding box center [142, 99] width 136 height 15
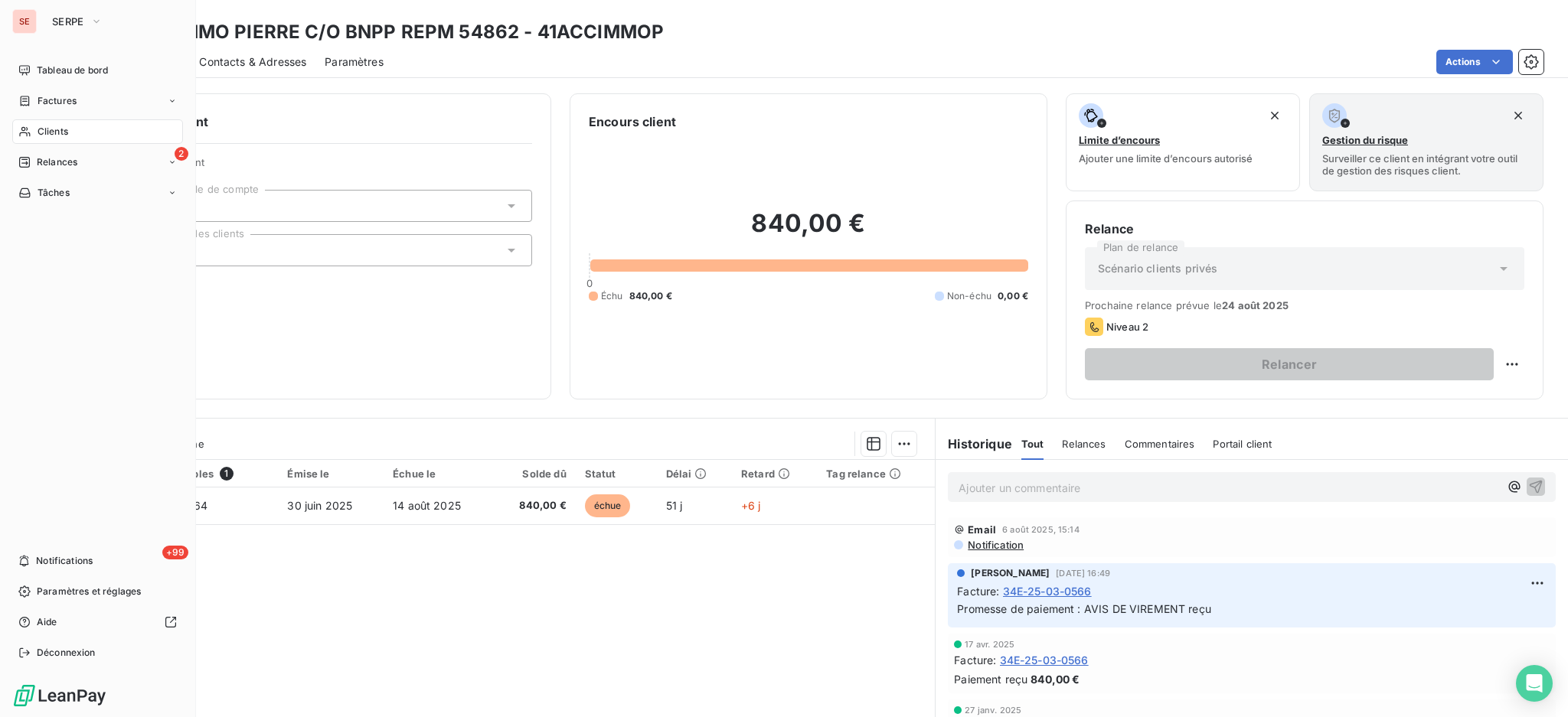
click at [58, 125] on span "Clients" at bounding box center [53, 131] width 31 height 14
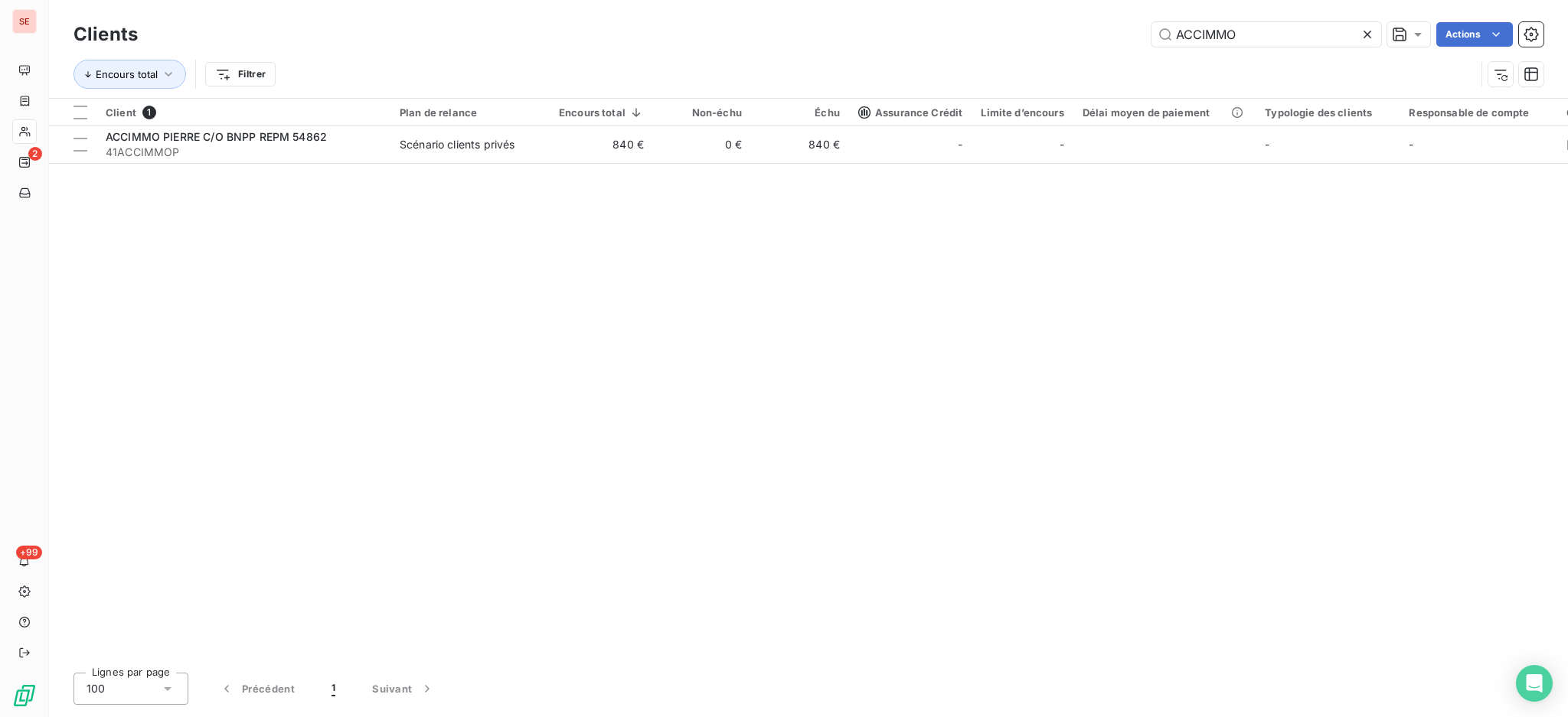
drag, startPoint x: 1259, startPoint y: 31, endPoint x: 1142, endPoint y: 46, distance: 118.0
click at [1142, 46] on div "ACCIMMO Actions" at bounding box center [850, 34] width 1387 height 24
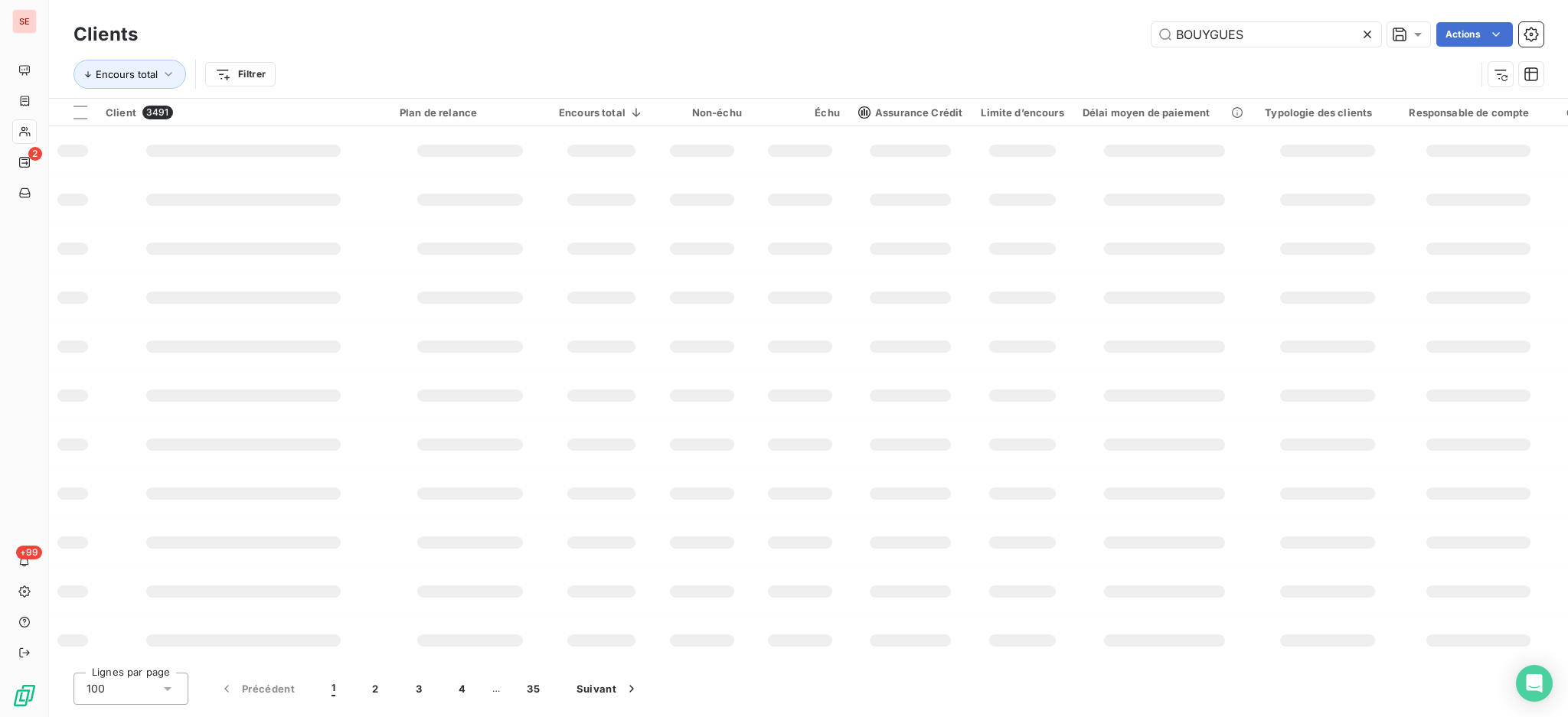
type input "BOUYGUES"
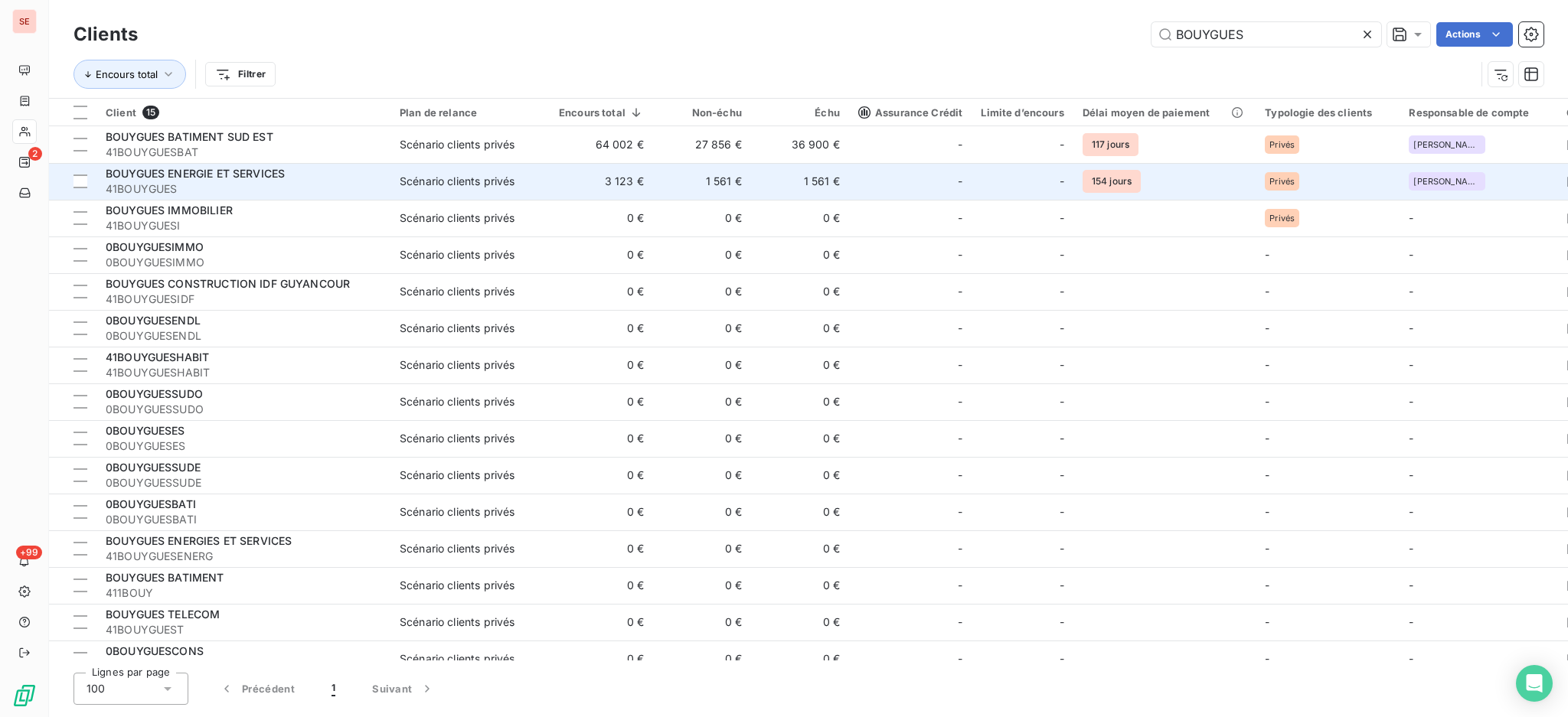
click at [742, 179] on td "1 561 €" at bounding box center [702, 181] width 98 height 37
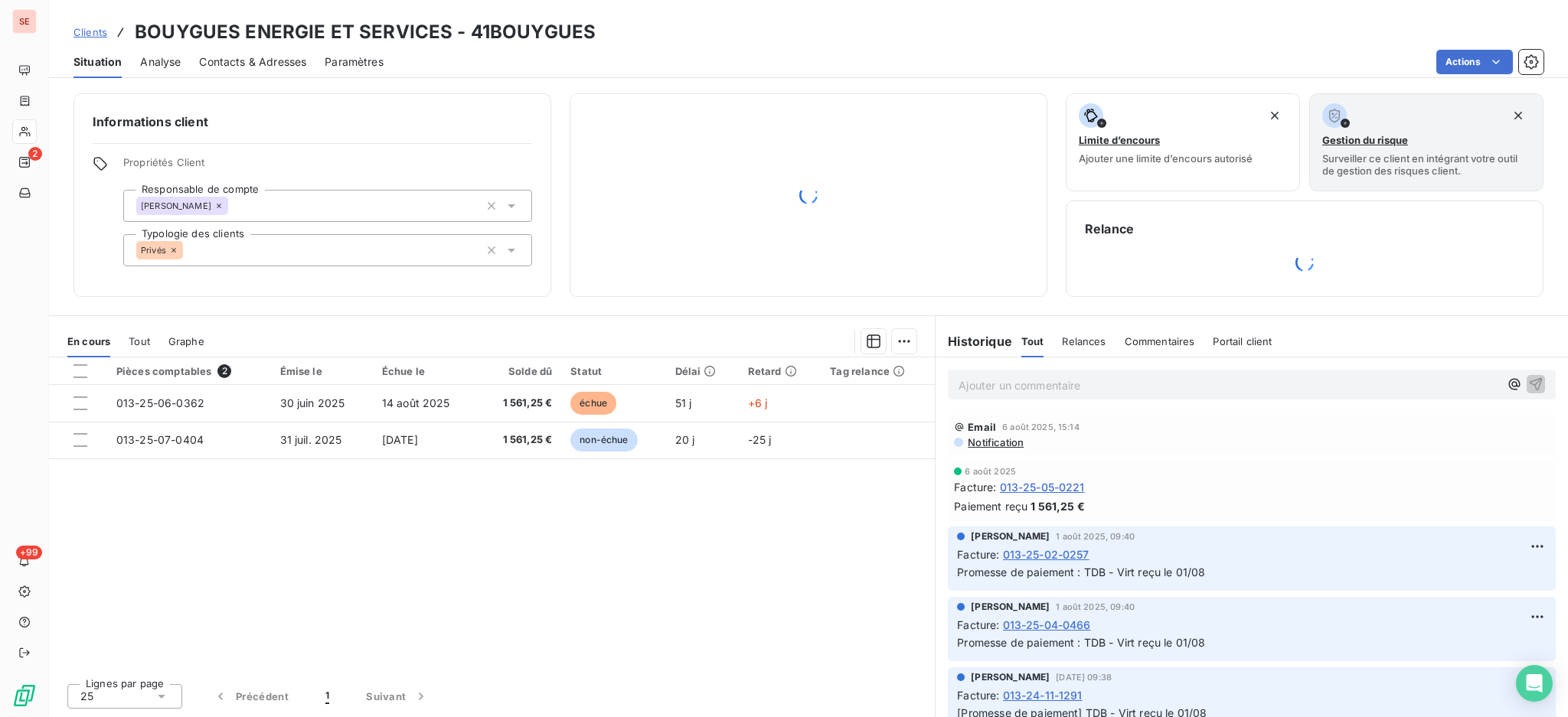
click at [241, 61] on span "Contacts & Adresses" at bounding box center [253, 62] width 107 height 15
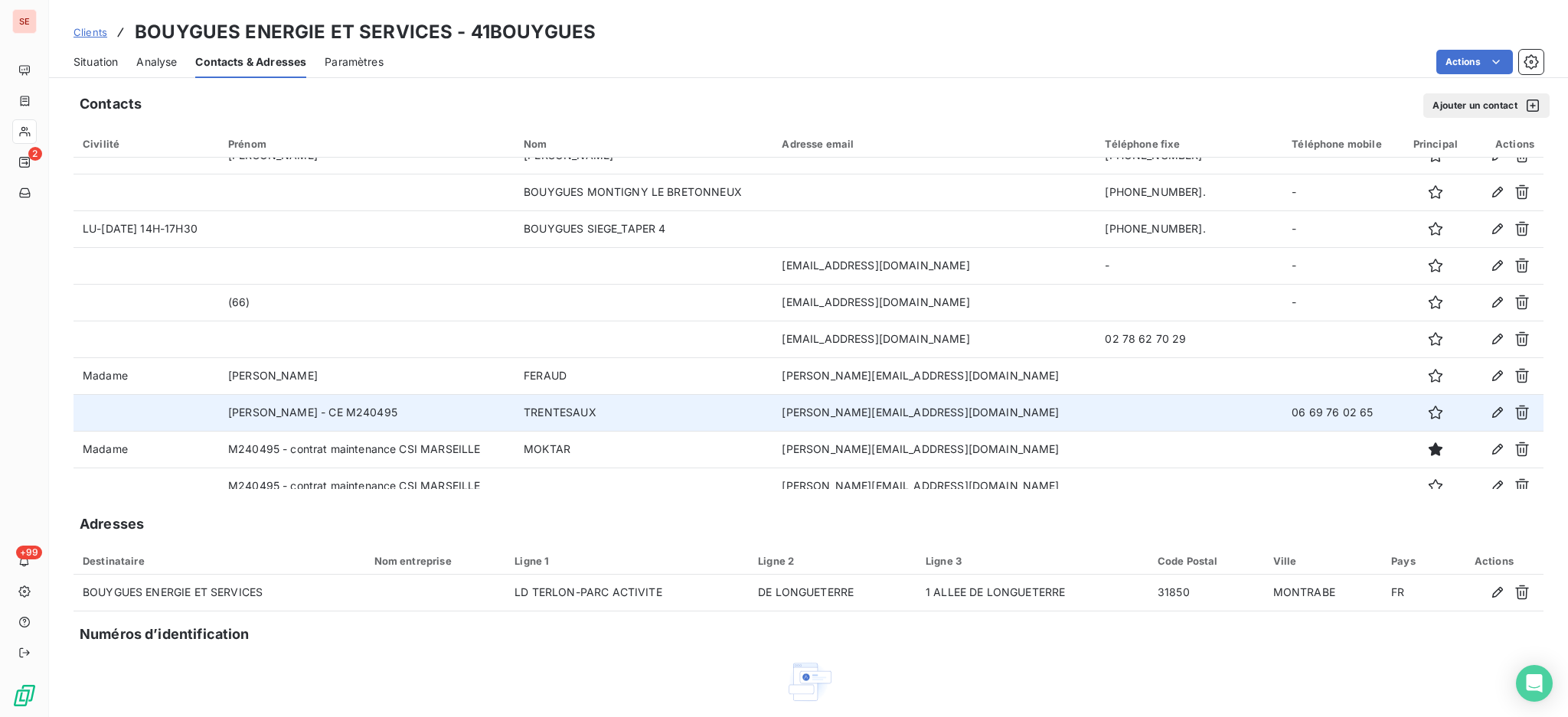
scroll to position [109, 0]
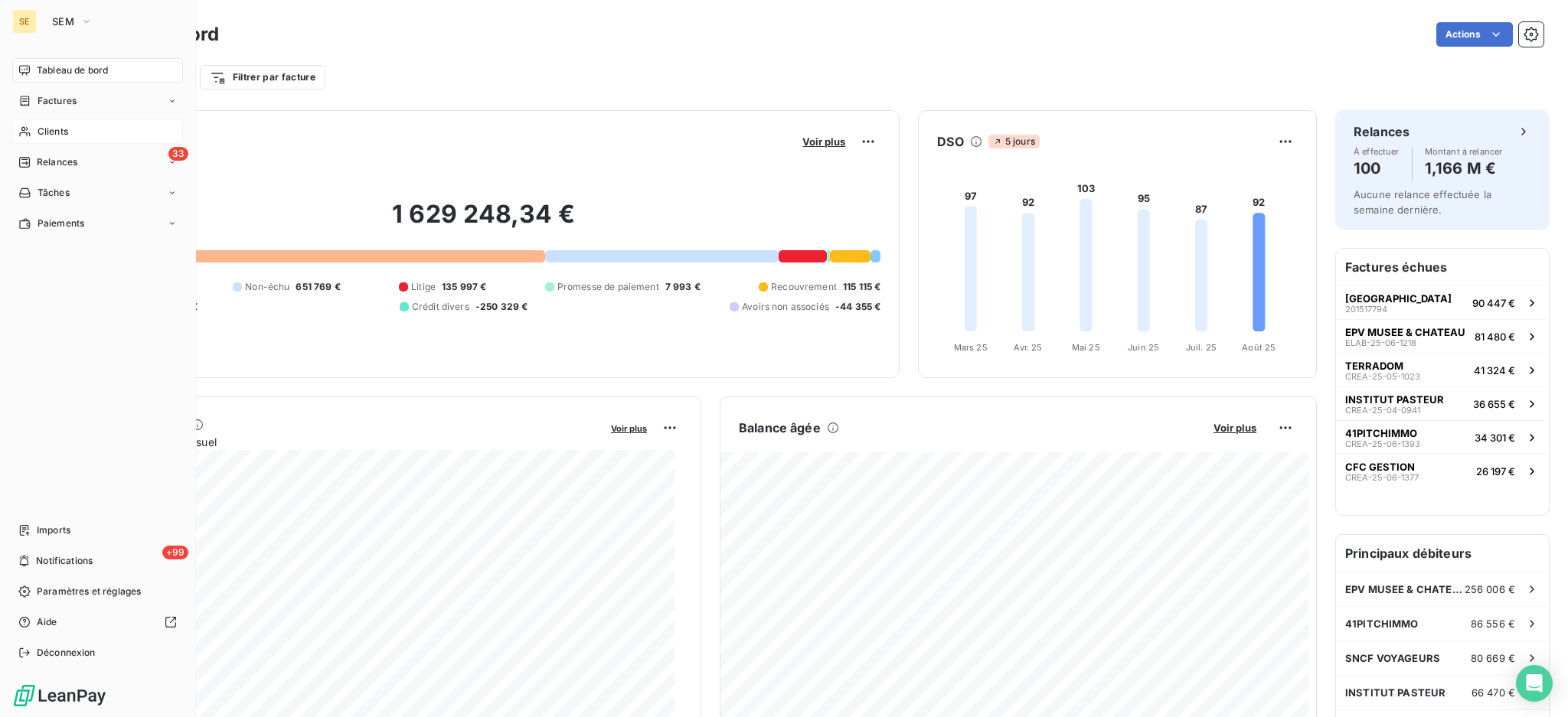
click at [46, 130] on span "Clients" at bounding box center [53, 131] width 31 height 14
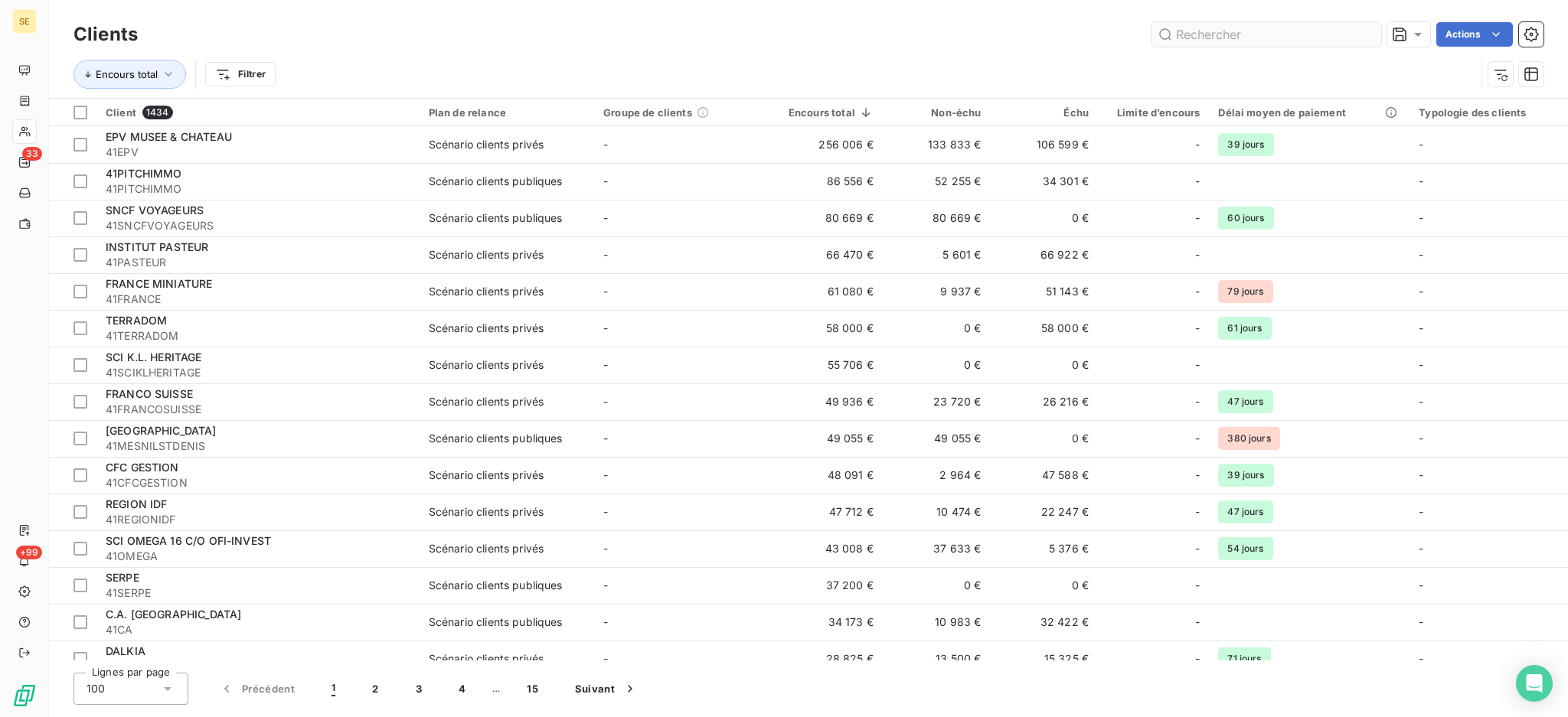
click at [1294, 33] on input "text" at bounding box center [1266, 34] width 229 height 24
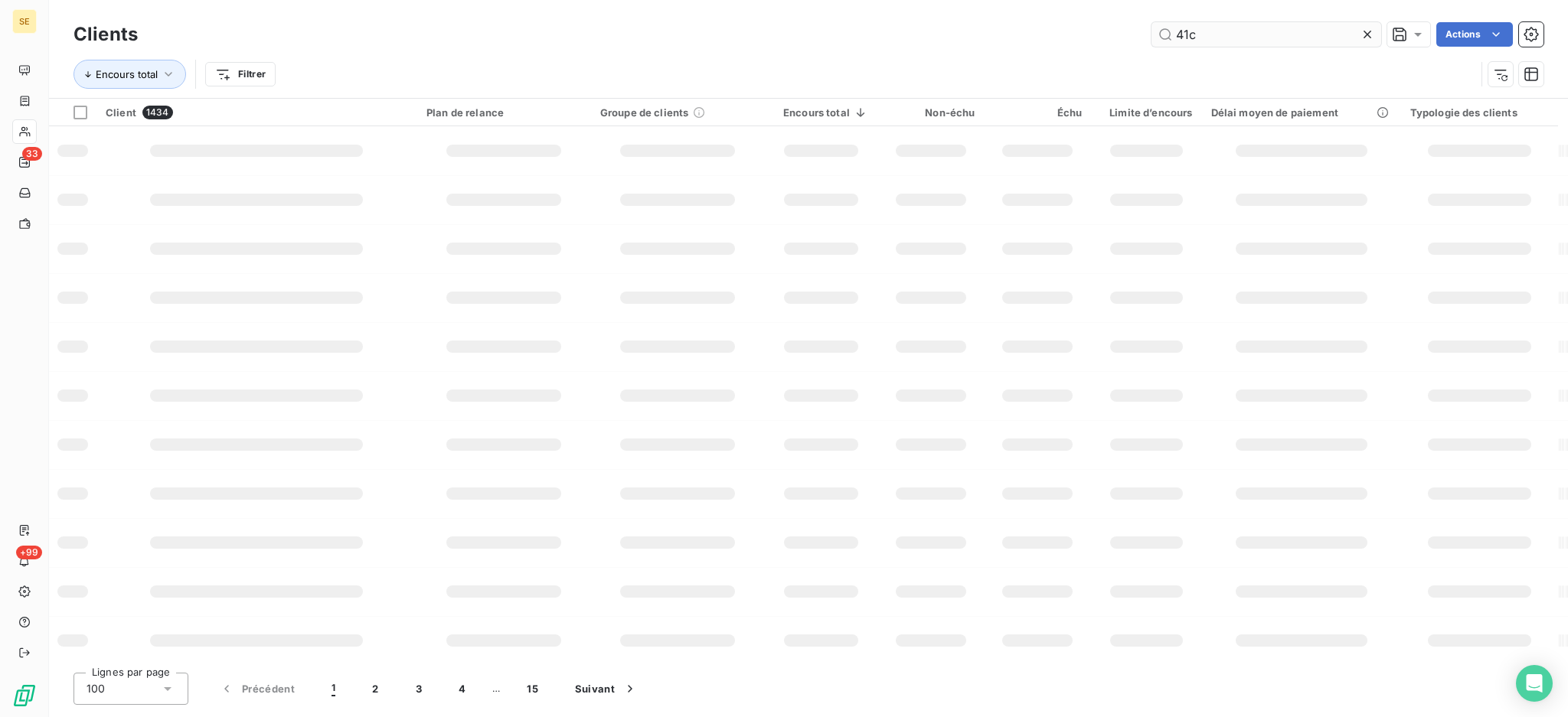
type input "41c"
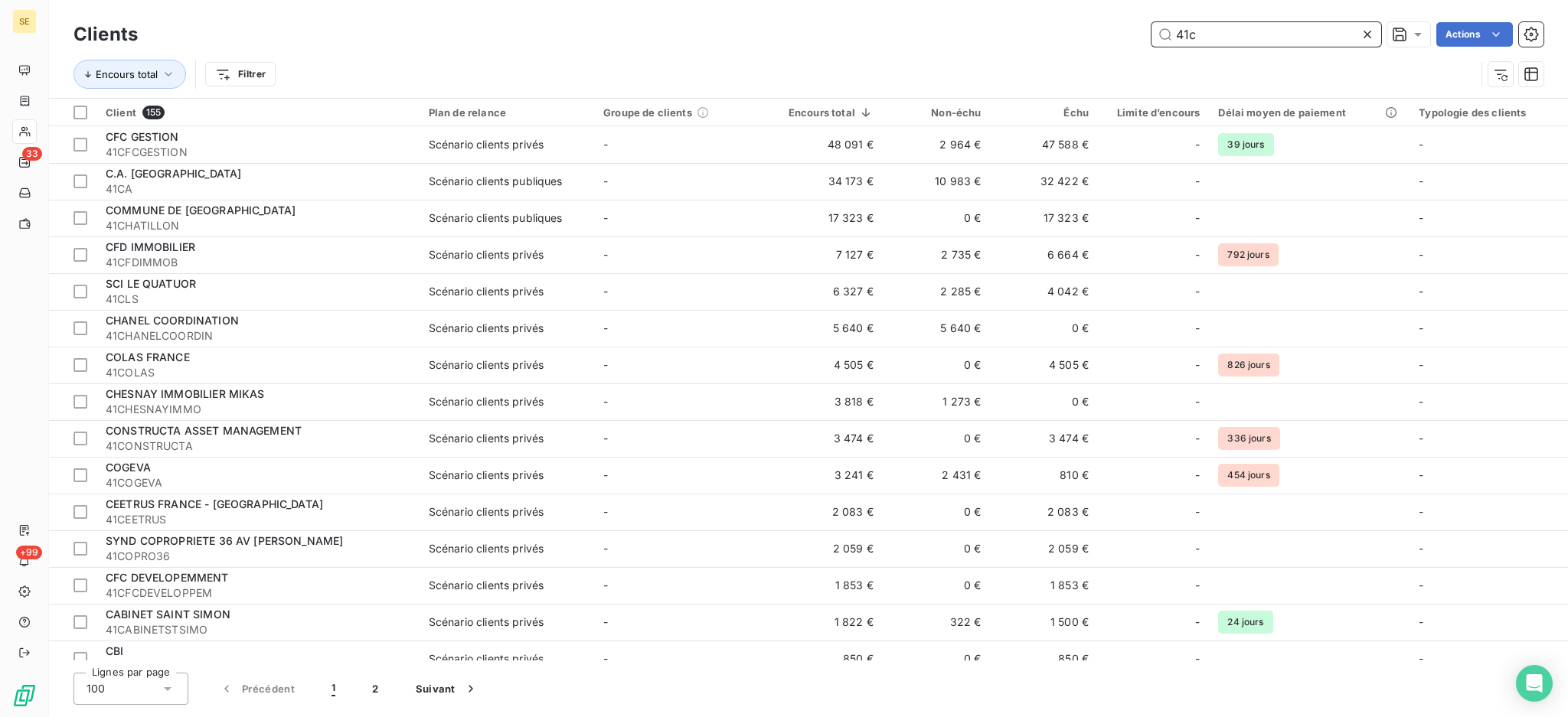
click at [1209, 41] on input "41c" at bounding box center [1266, 34] width 229 height 24
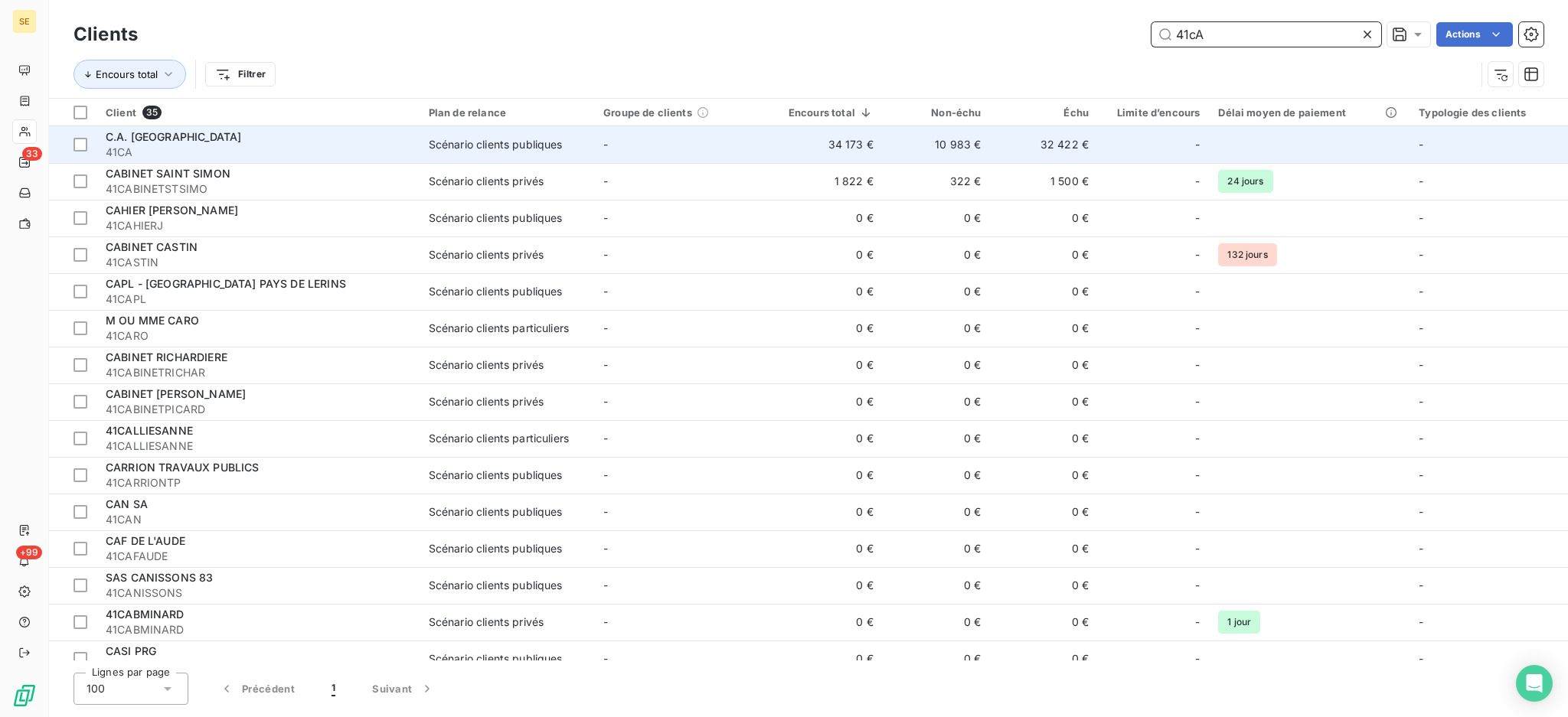
type input "41cA"
click at [442, 137] on div "Scénario clients publiques" at bounding box center [495, 144] width 134 height 15
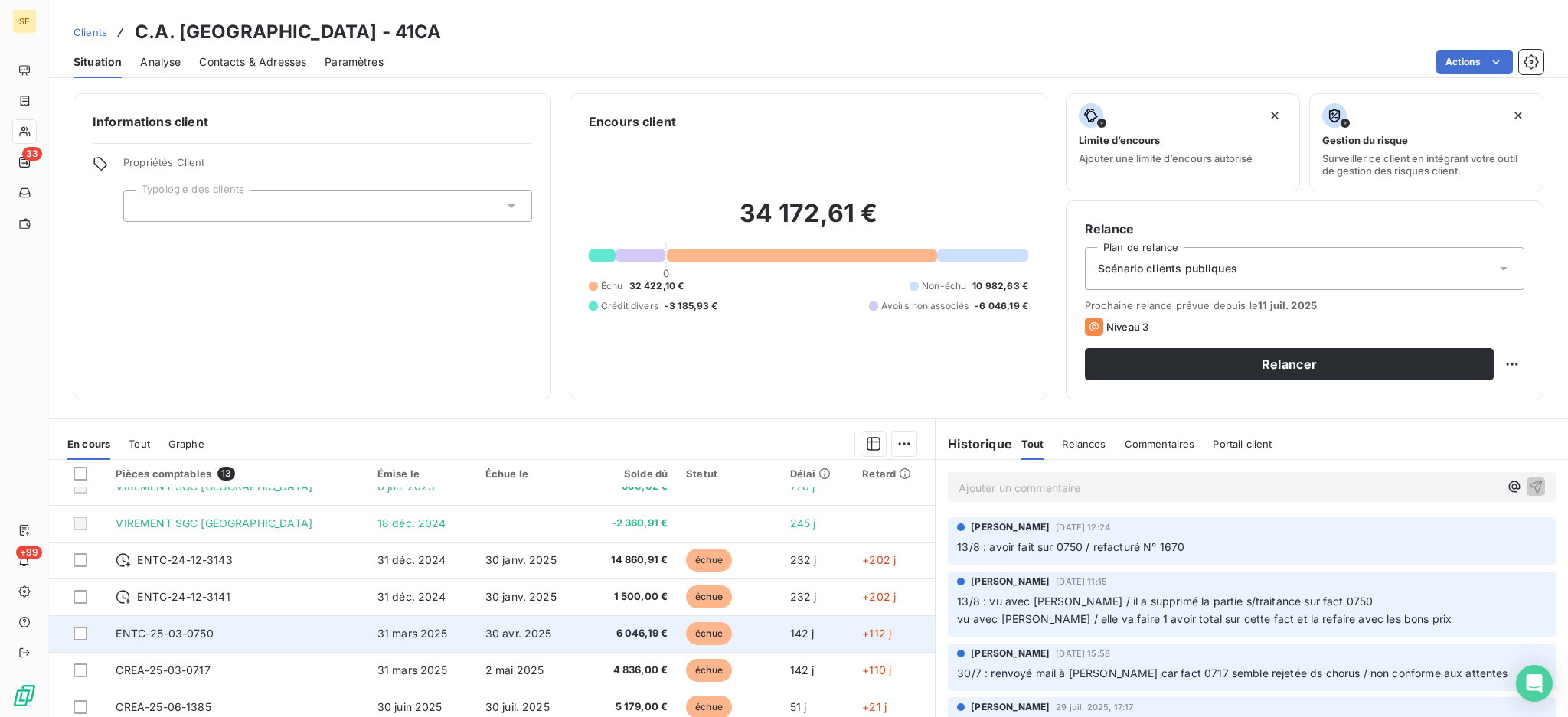
scroll to position [102, 0]
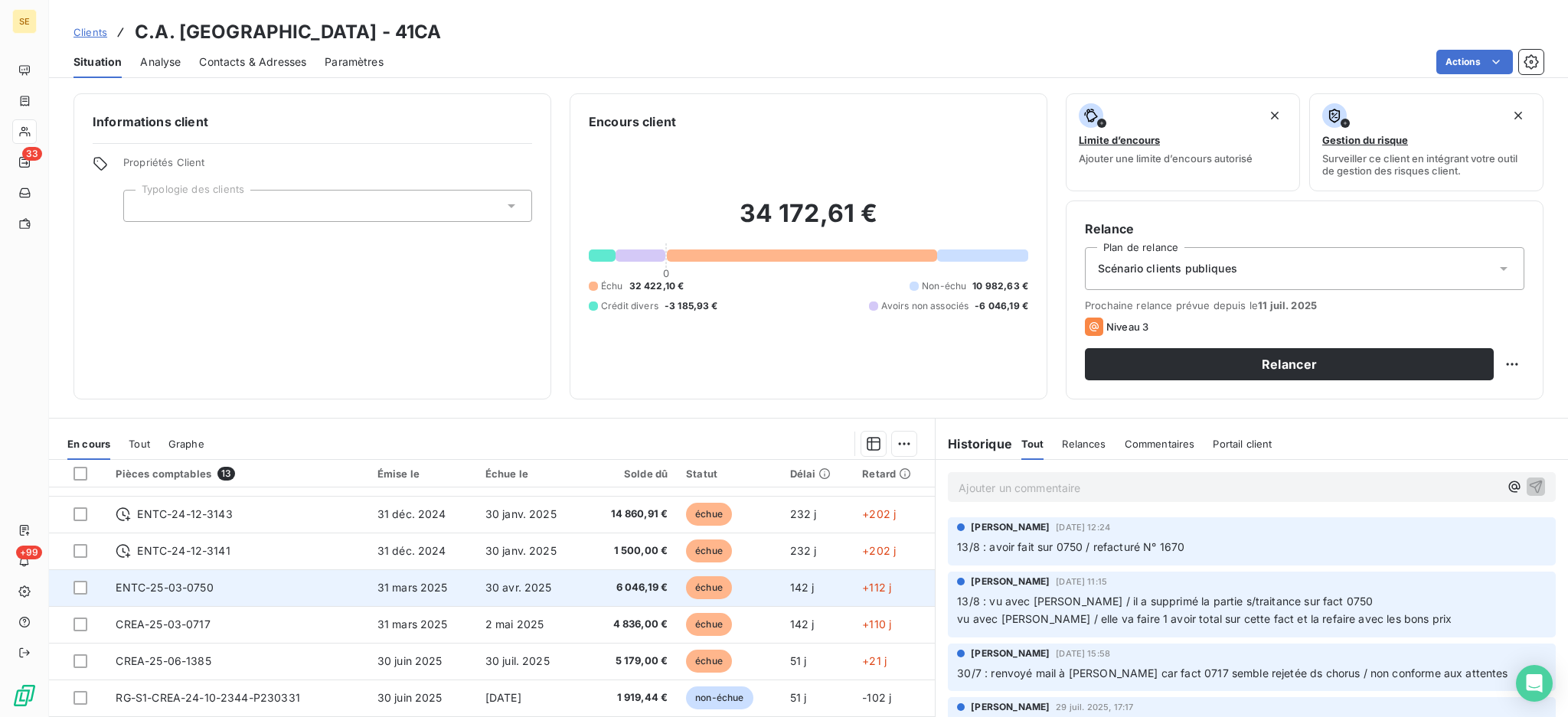
click at [374, 594] on td "31 mars 2025" at bounding box center [422, 587] width 108 height 37
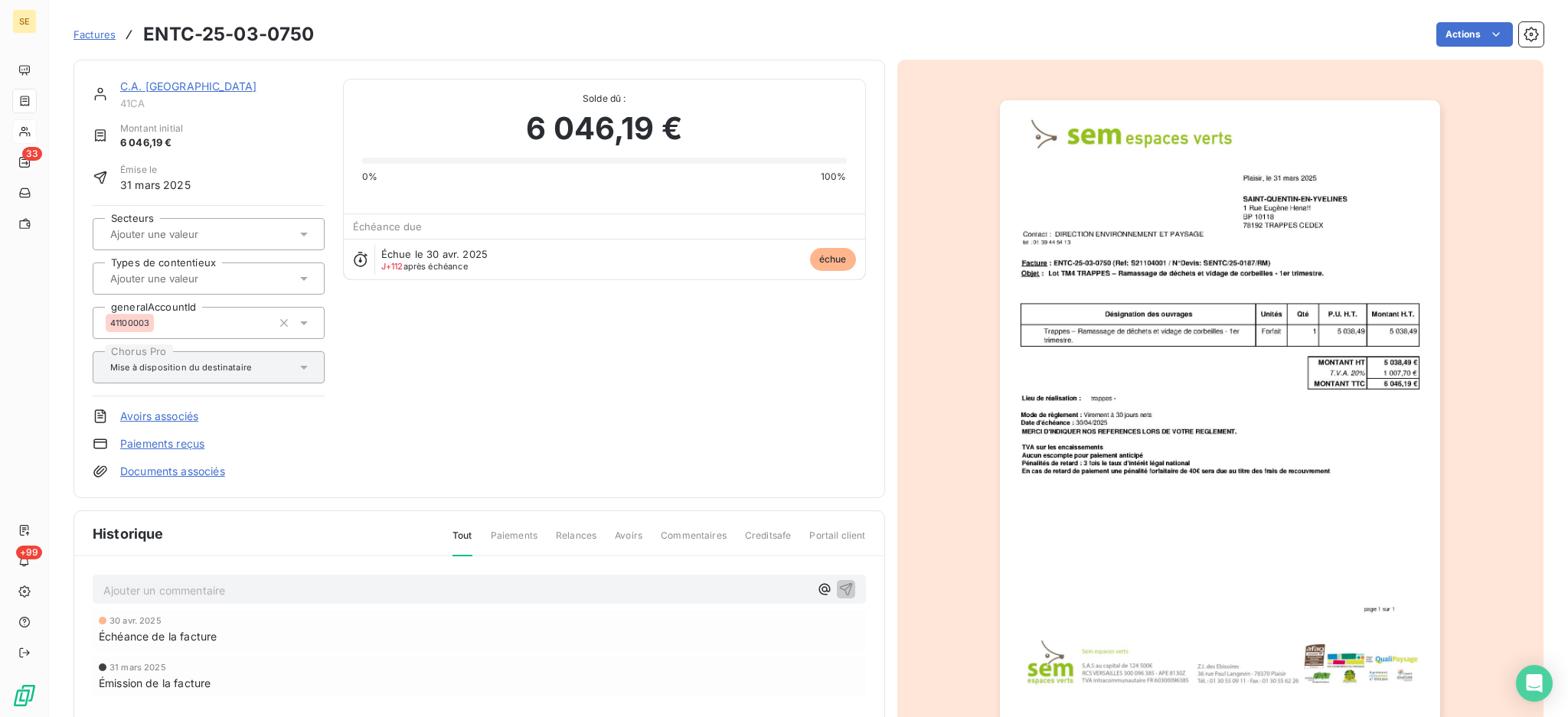
click at [374, 593] on p "Ajouter un commentaire ﻿" at bounding box center [456, 590] width 706 height 20
drag, startPoint x: 413, startPoint y: 581, endPoint x: 50, endPoint y: 596, distance: 363.3
click at [50, 596] on section "Factures ENTC-25-03-0750 Actions C.A. ST QUENTIN 41CA Montant initial 6 046,19 …" at bounding box center [808, 358] width 1519 height 717
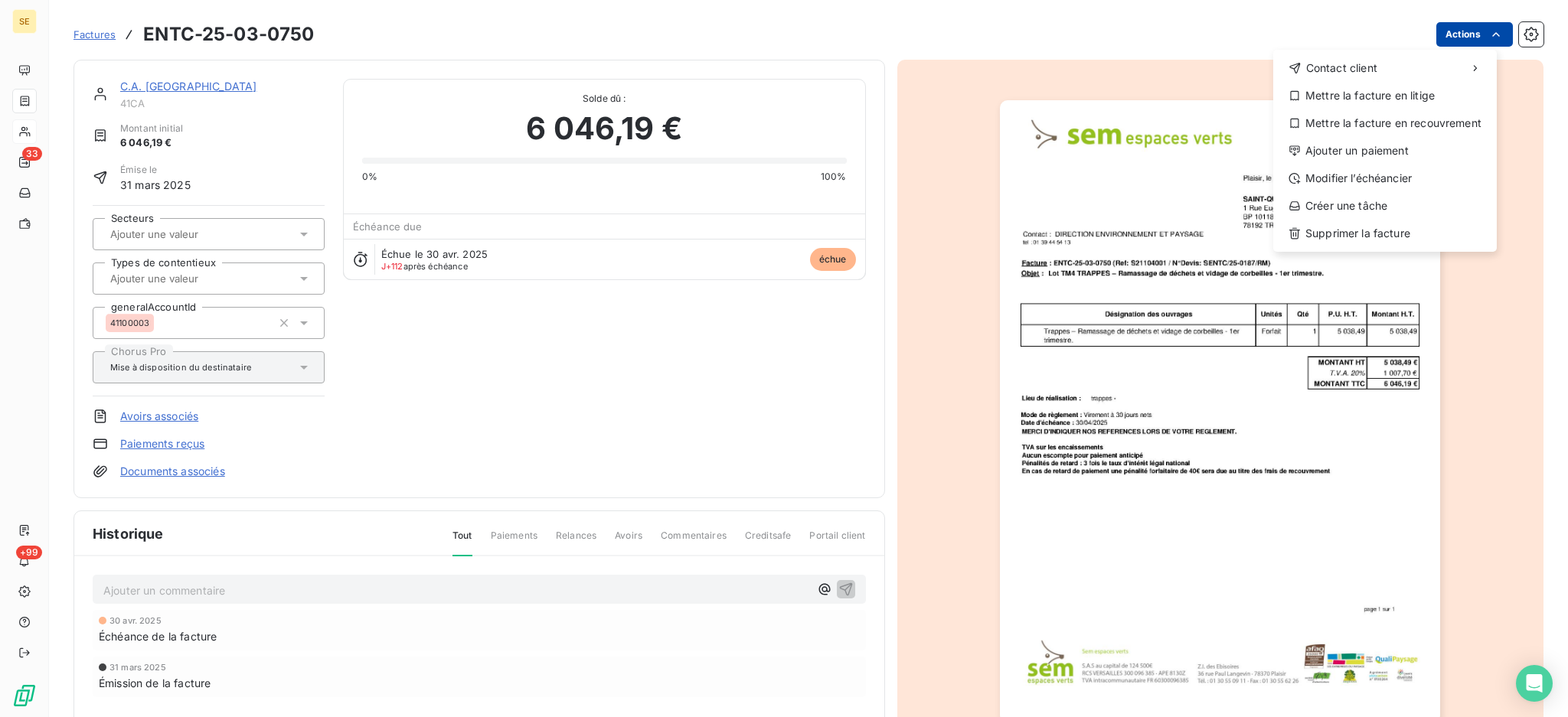
click at [1444, 30] on html "SE 33 +99 Factures ENTC-25-03-0750 Actions Contact client Mettre la facture en …" at bounding box center [784, 358] width 1568 height 717
click at [1400, 96] on div "Mettre la facture en litige" at bounding box center [1385, 96] width 211 height 24
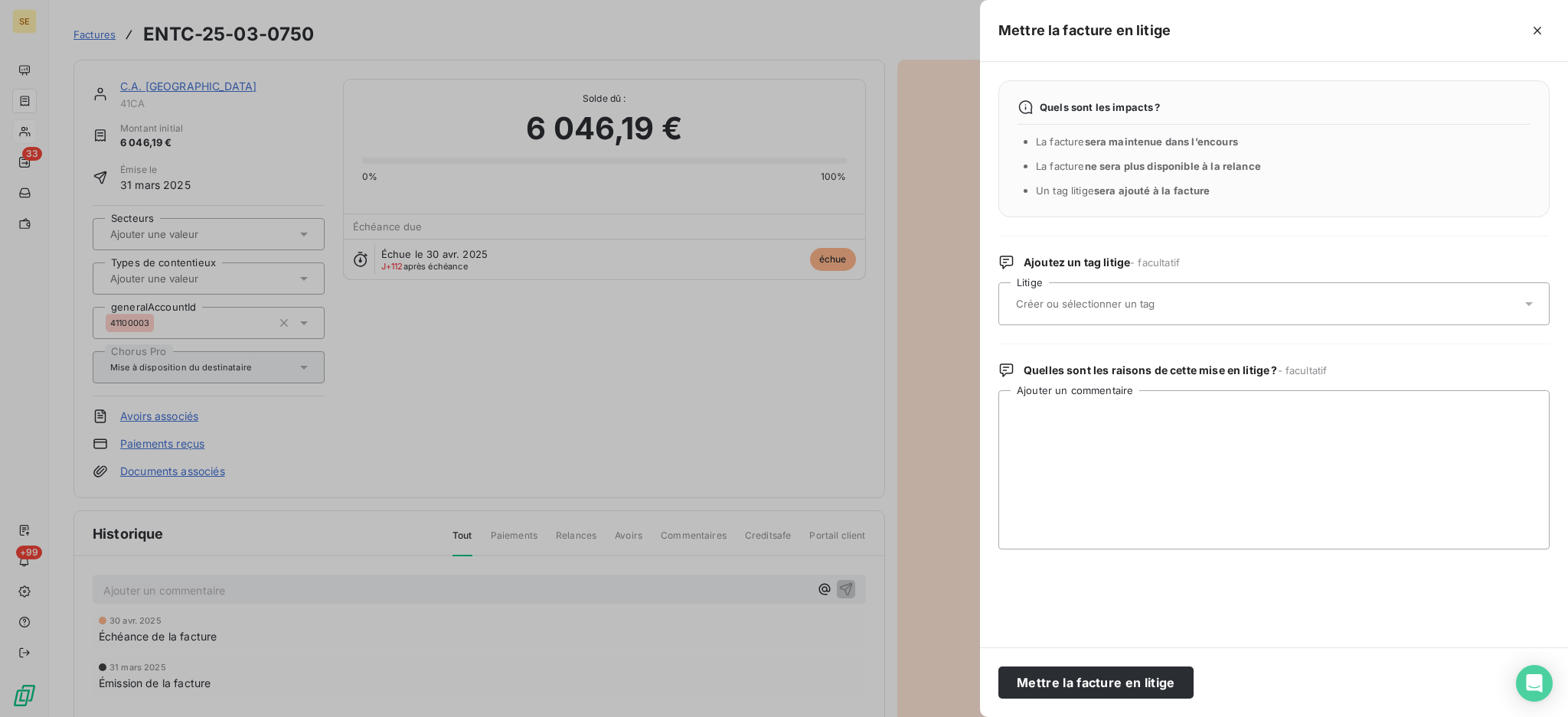
click at [1524, 300] on icon at bounding box center [1528, 303] width 15 height 15
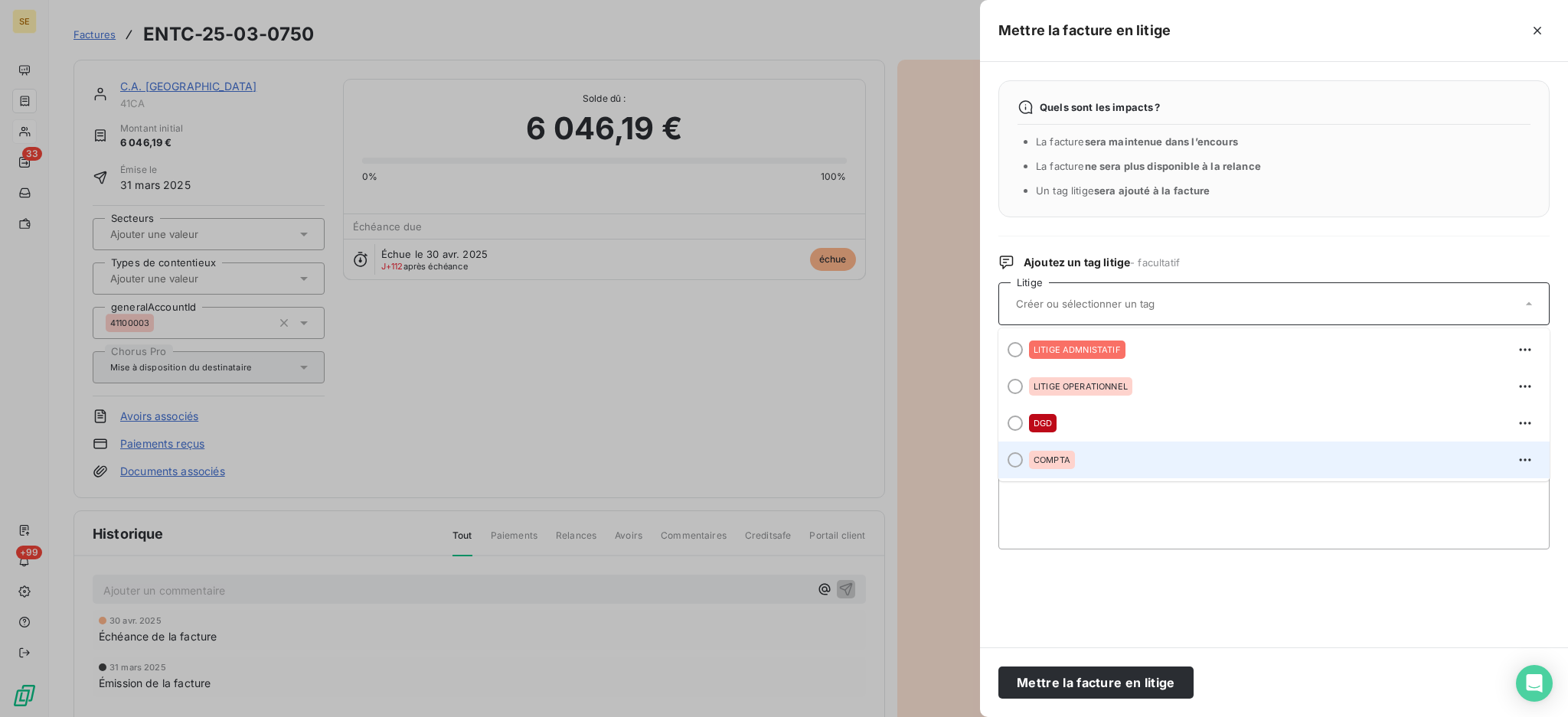
click at [1082, 460] on div "COMPTA" at bounding box center [1283, 460] width 508 height 24
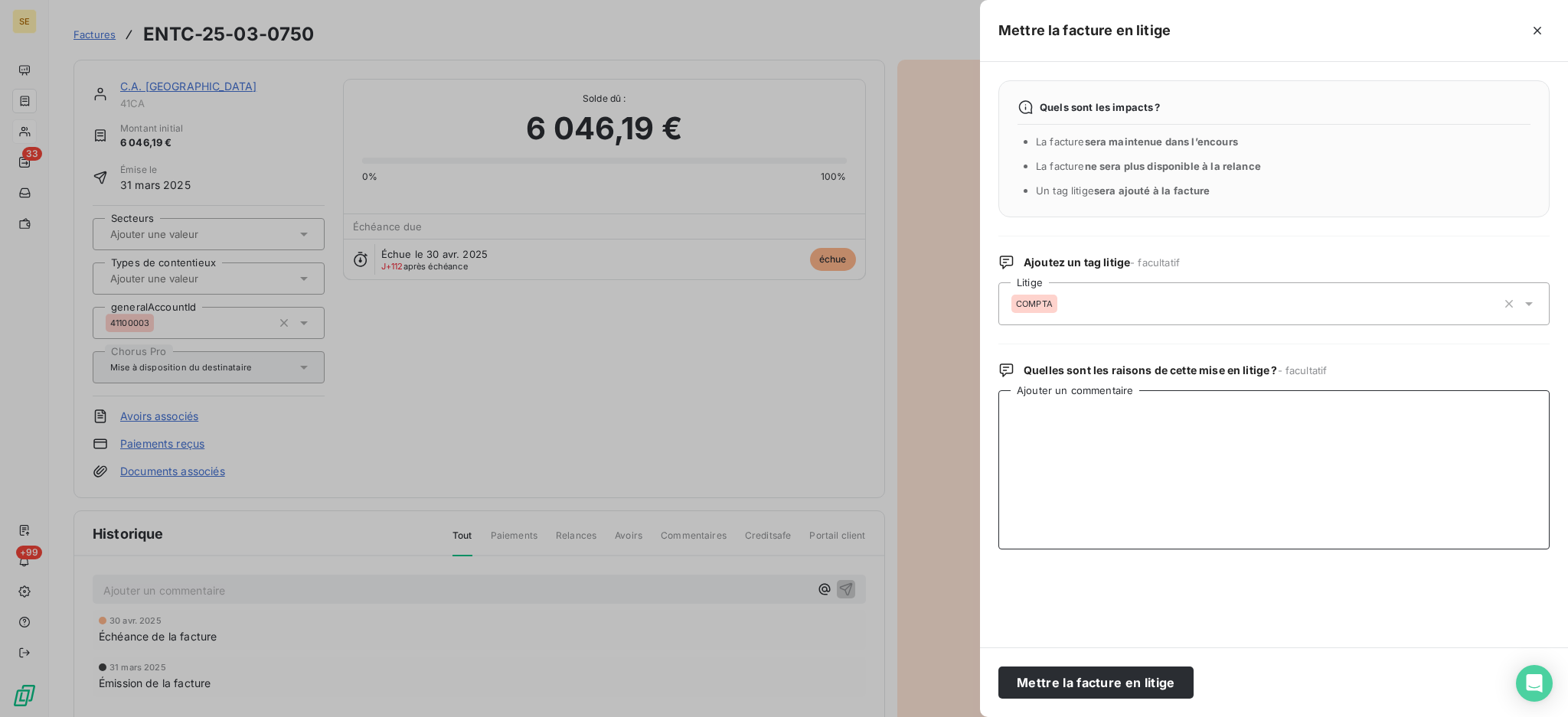
click at [1095, 489] on textarea "Ajouter un commentaire" at bounding box center [1274, 470] width 551 height 159
paste textarea "ANNULEE PAR AVOIR ENTC-25-08-1669"
type textarea "ANNULEE PAR AVOIR ENTC-25-08-1669"
click at [1117, 684] on button "Mettre la facture en litige" at bounding box center [1095, 683] width 195 height 33
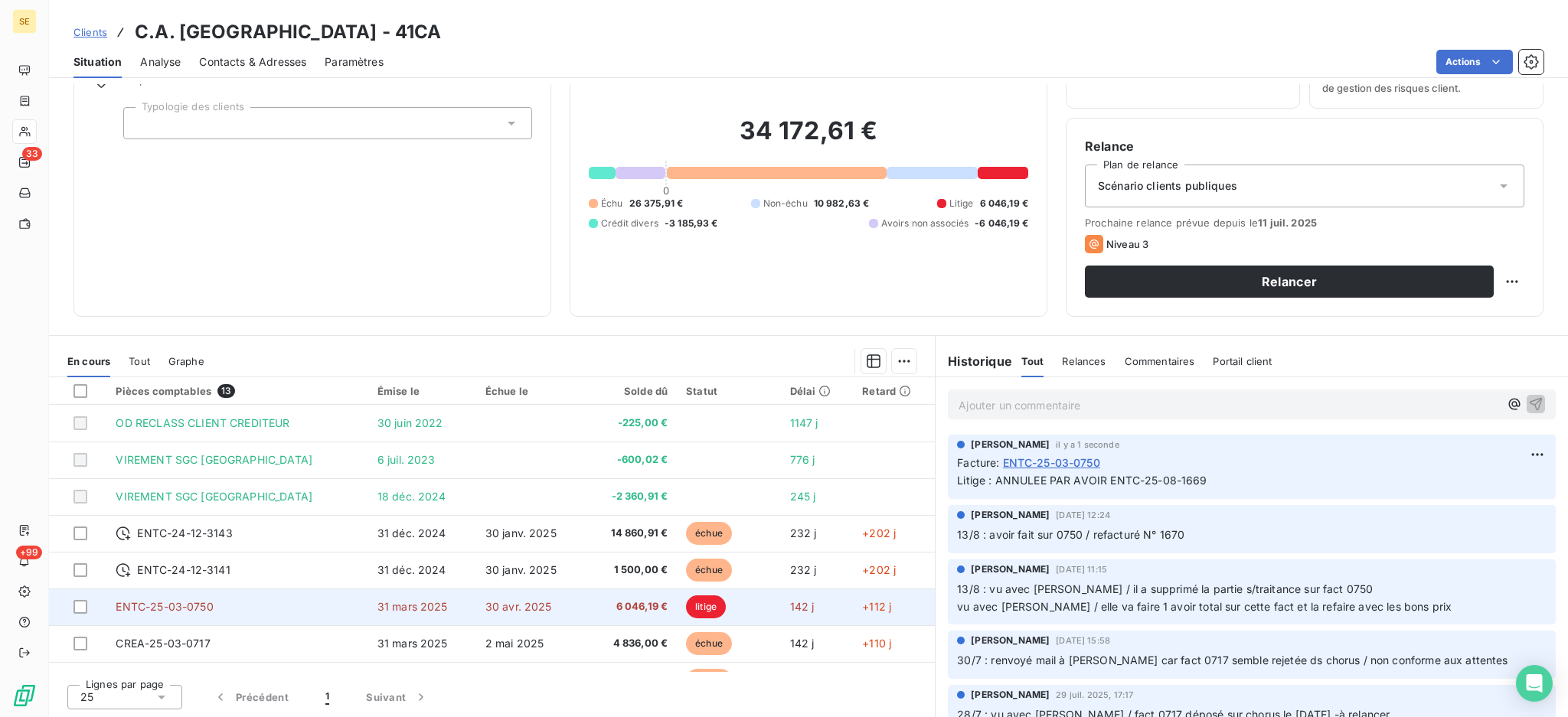
click at [594, 606] on span "6 046,19 €" at bounding box center [630, 606] width 73 height 15
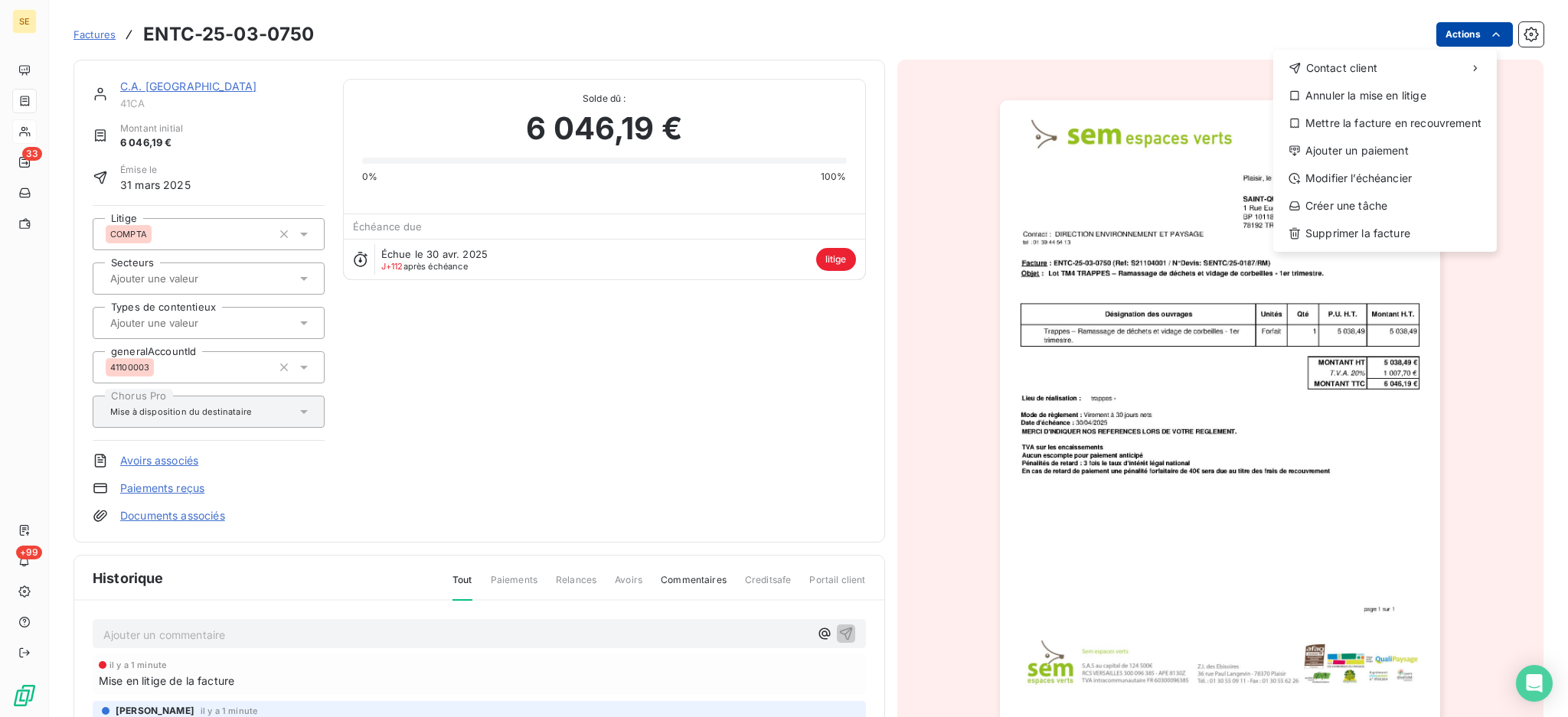
click at [1442, 30] on html "SE 33 +99 Factures ENTC-25-03-0750 Actions Contact client Annuler la mise en li…" at bounding box center [784, 358] width 1568 height 717
click at [1385, 98] on div "Annuler la mise en litige" at bounding box center [1385, 96] width 211 height 24
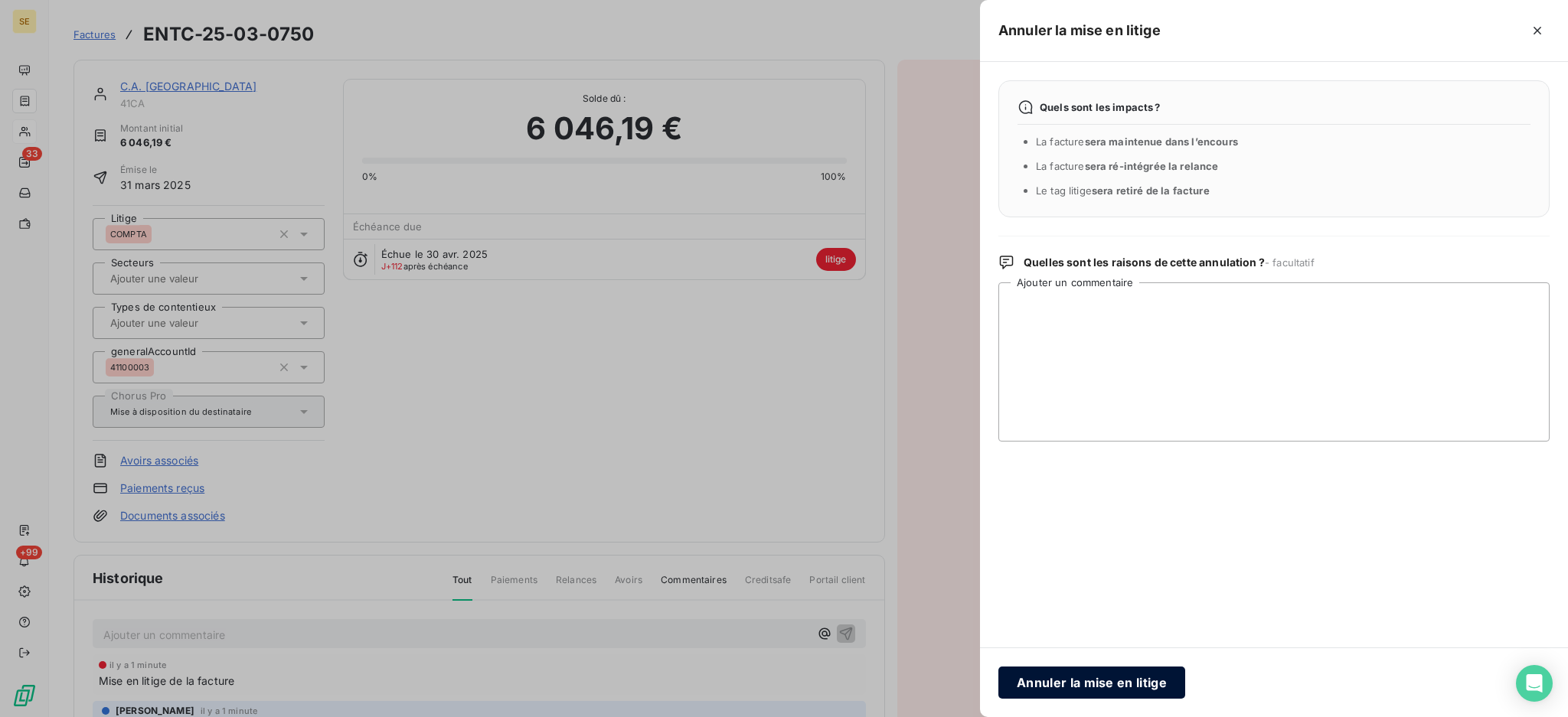
click at [1074, 680] on button "Annuler la mise en litige" at bounding box center [1091, 683] width 187 height 33
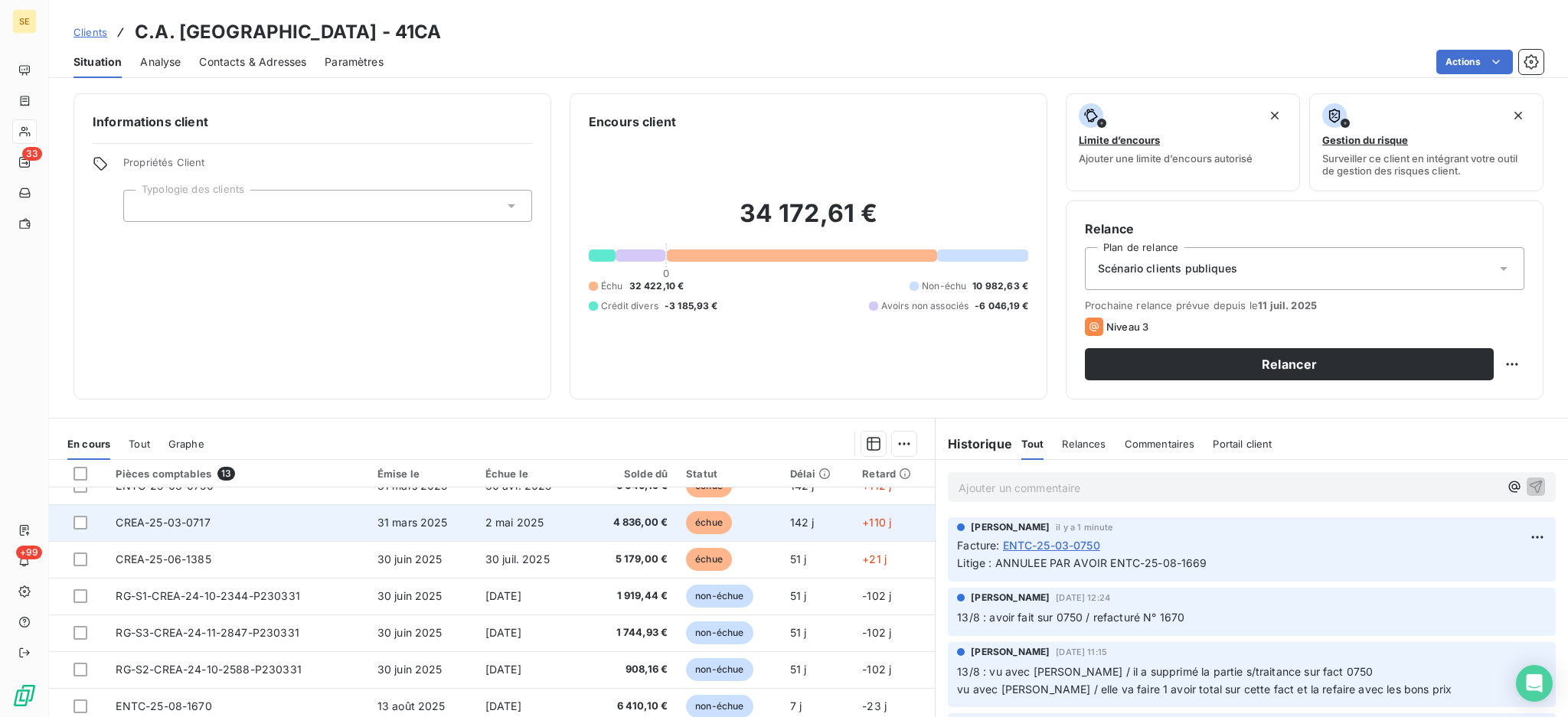
scroll to position [102, 0]
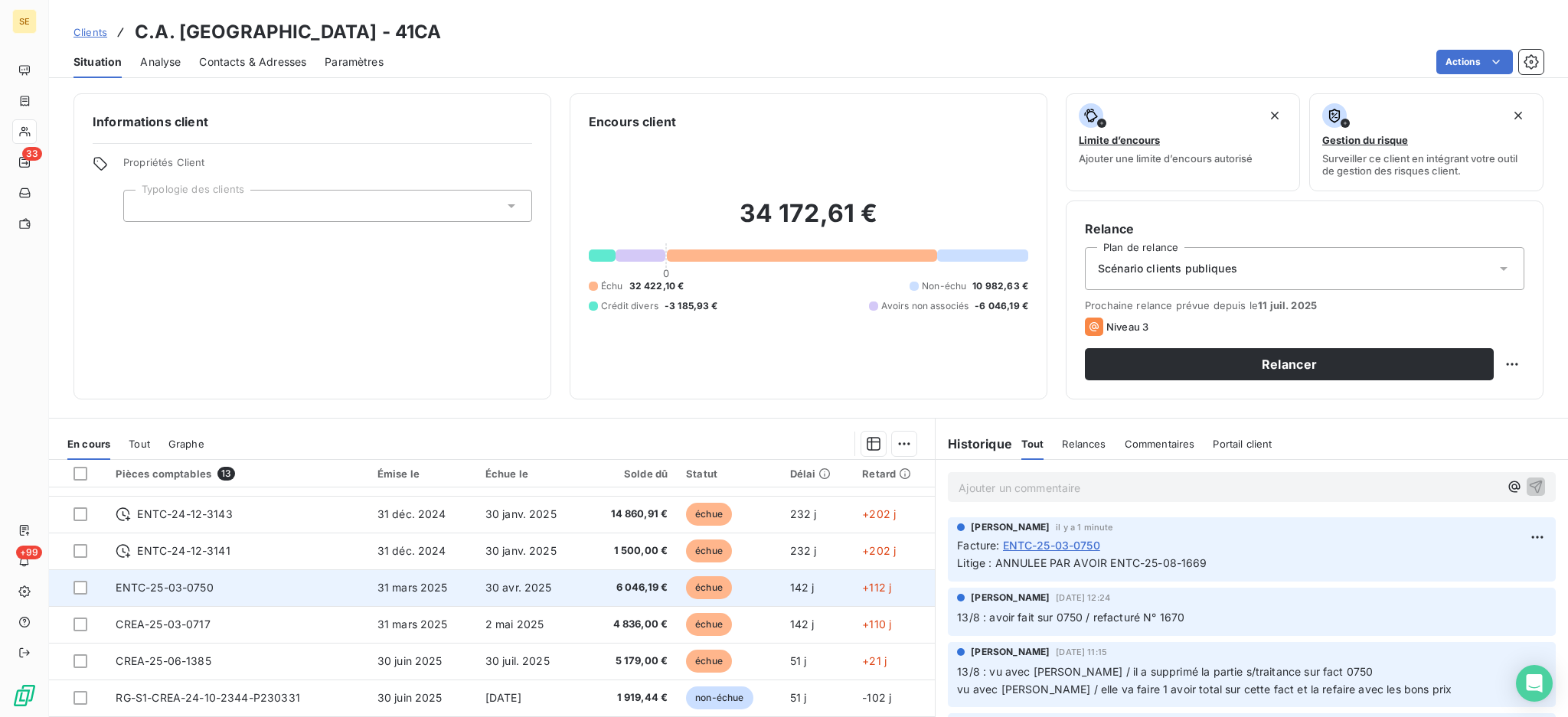
click at [618, 596] on td "6 046,19 €" at bounding box center [630, 587] width 92 height 37
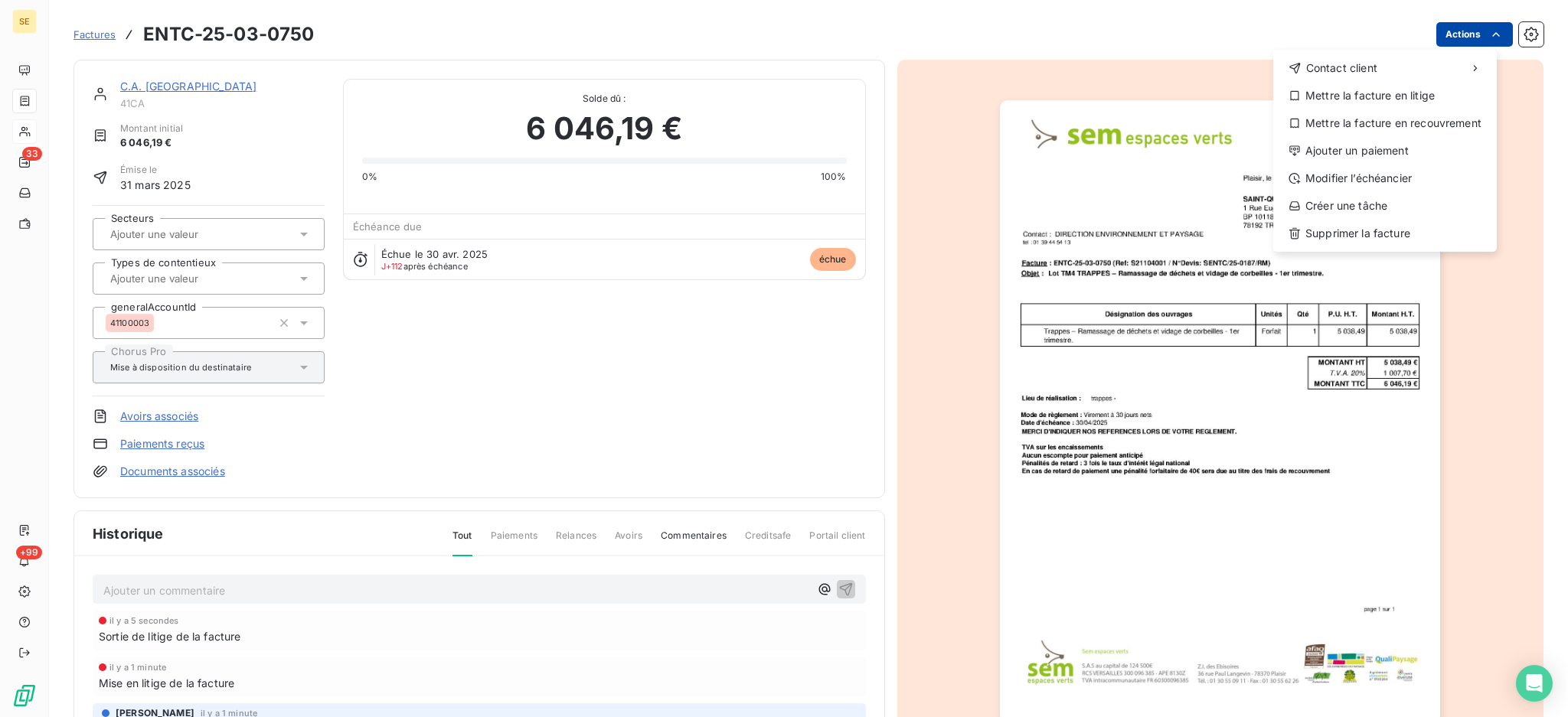
click at [1454, 37] on html "SE 33 +99 Factures ENTC-25-03-0750 Actions Contact client Mettre la facture en …" at bounding box center [784, 358] width 1568 height 717
click at [1417, 225] on div "Supprimer la facture" at bounding box center [1385, 233] width 211 height 24
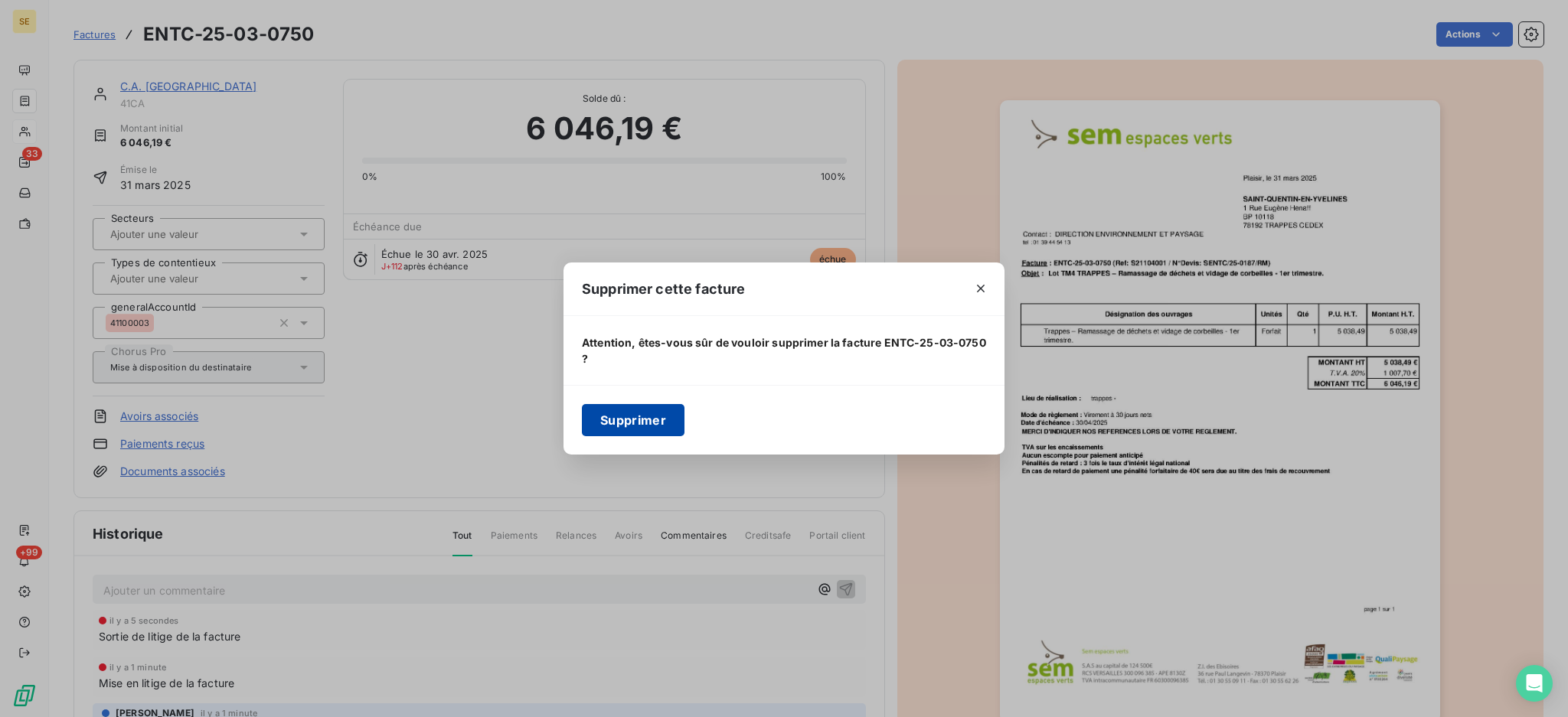
click at [621, 411] on button "Supprimer" at bounding box center [633, 420] width 102 height 33
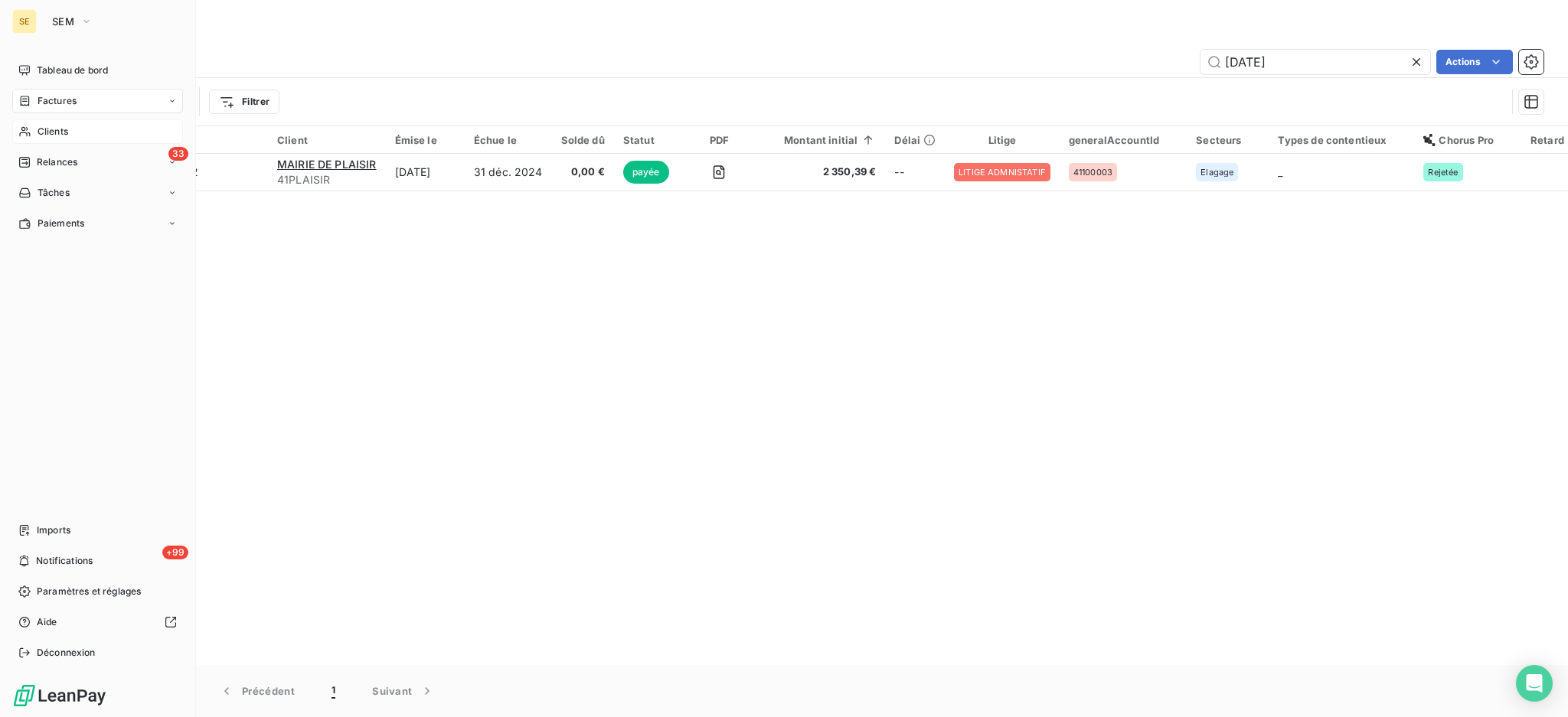
click at [63, 133] on span "Clients" at bounding box center [53, 131] width 31 height 14
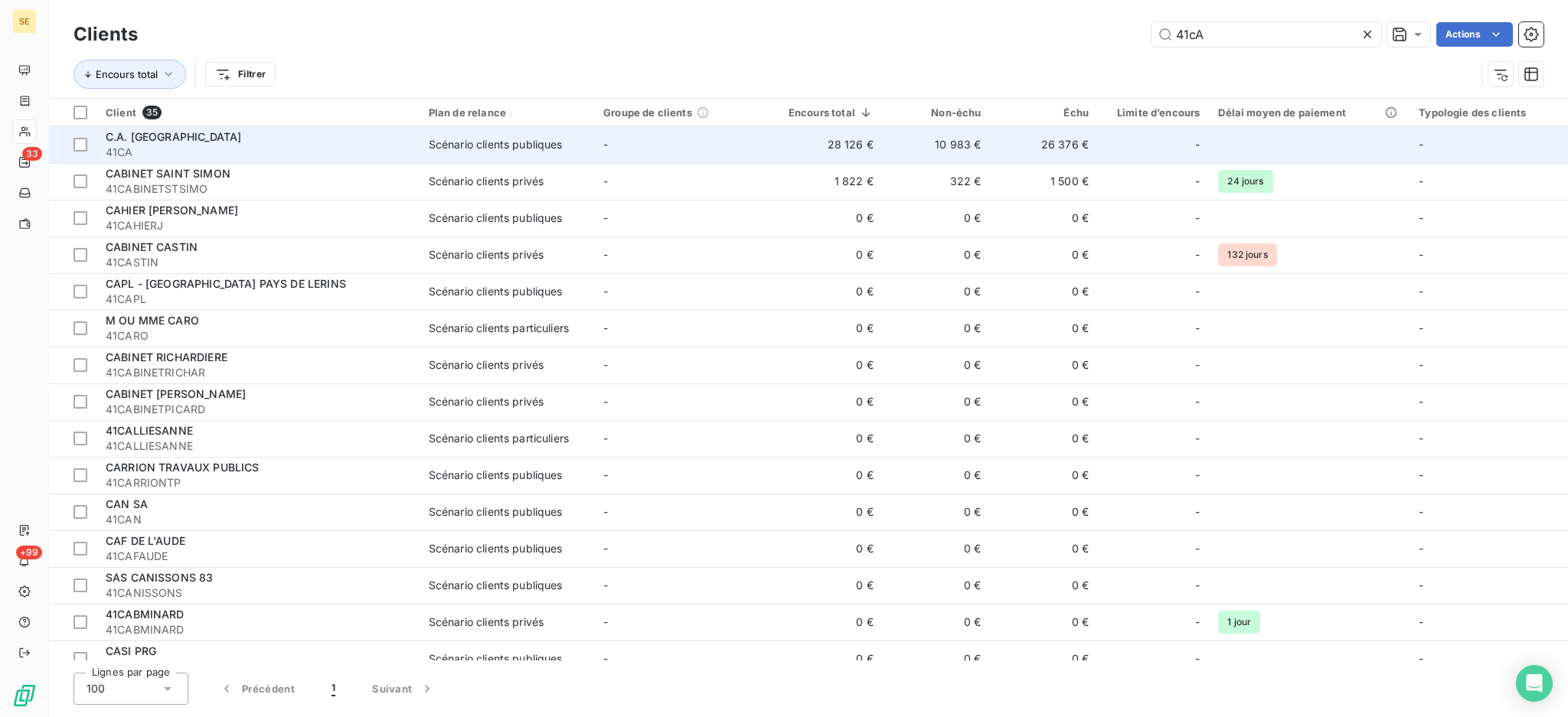
click at [724, 159] on td "-" at bounding box center [681, 144] width 175 height 37
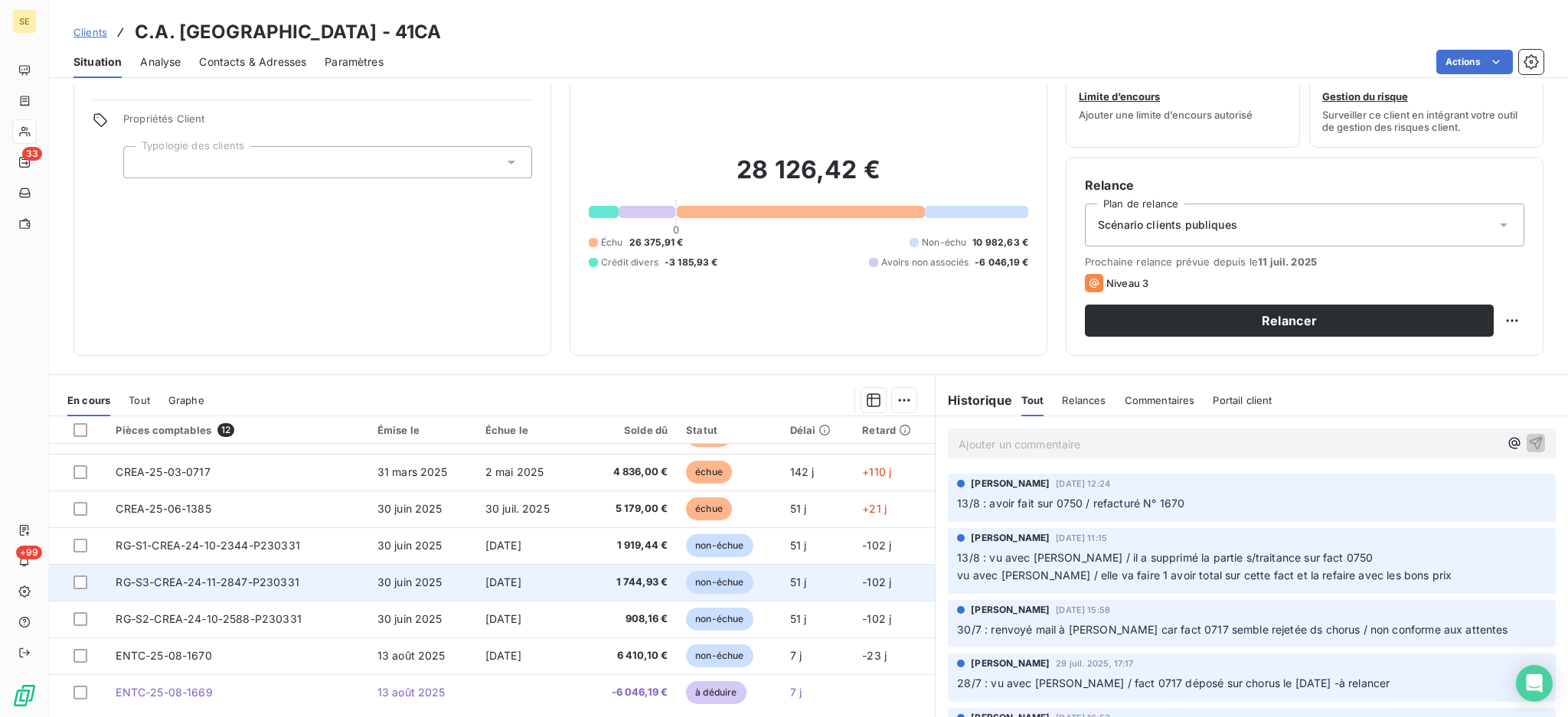
scroll to position [83, 0]
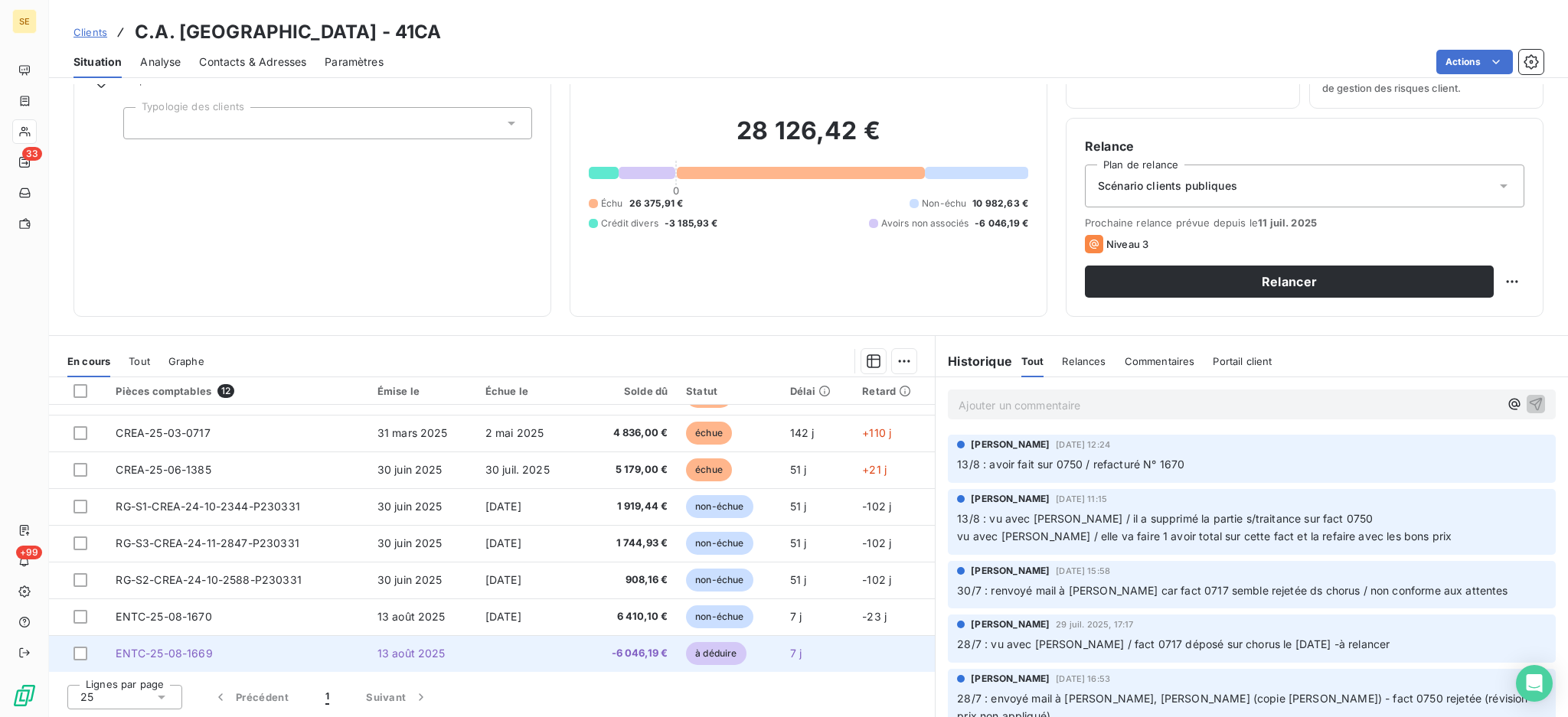
click at [321, 654] on td "ENTC-25-08-1669" at bounding box center [237, 653] width 261 height 37
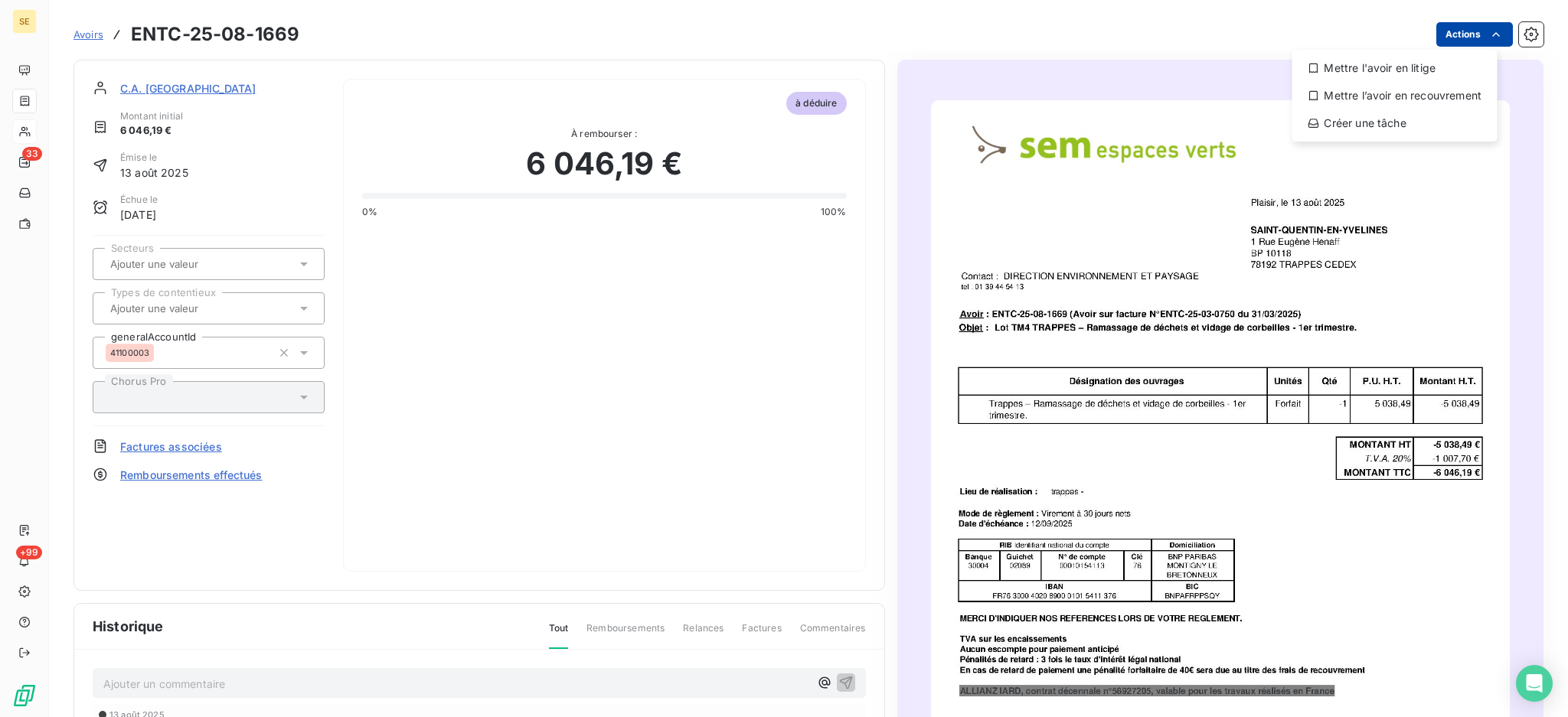
click at [1436, 33] on html "SE 33 +99 Avoirs ENTC-25-08-1669 Actions Mettre l'avoir en litige Mettre l’avoi…" at bounding box center [784, 358] width 1568 height 717
click at [1376, 77] on div "Mettre l'avoir en litige" at bounding box center [1394, 68] width 193 height 24
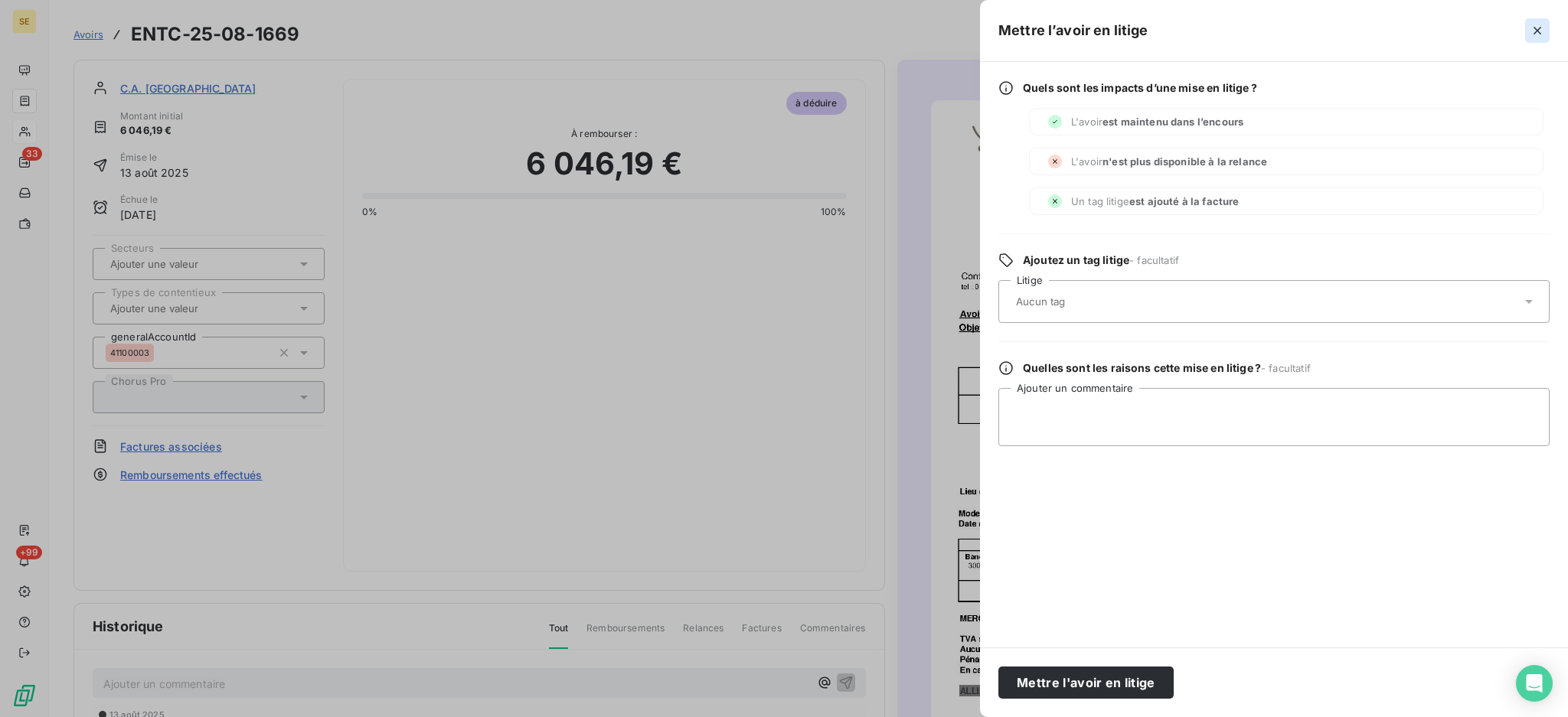
click at [1533, 26] on icon "button" at bounding box center [1537, 30] width 15 height 15
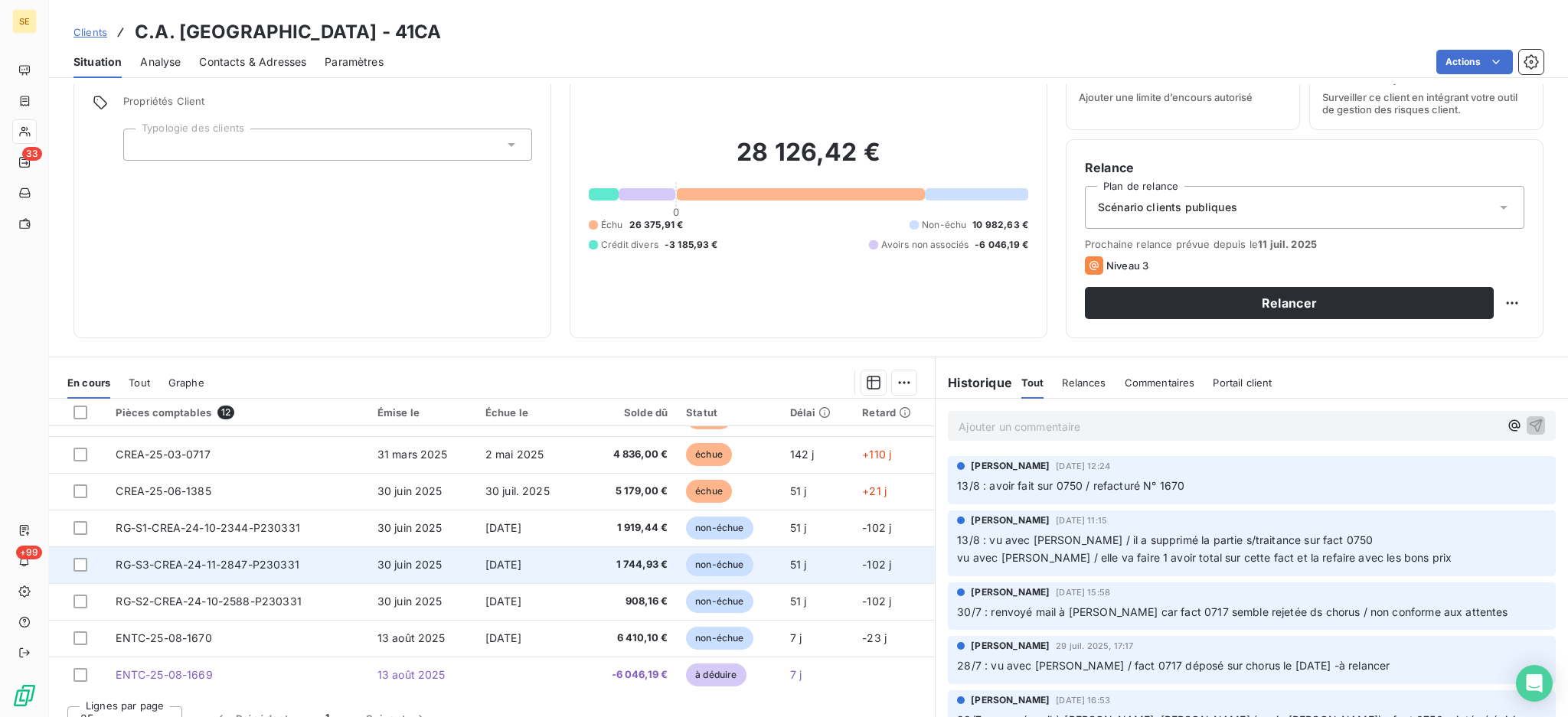
scroll to position [83, 0]
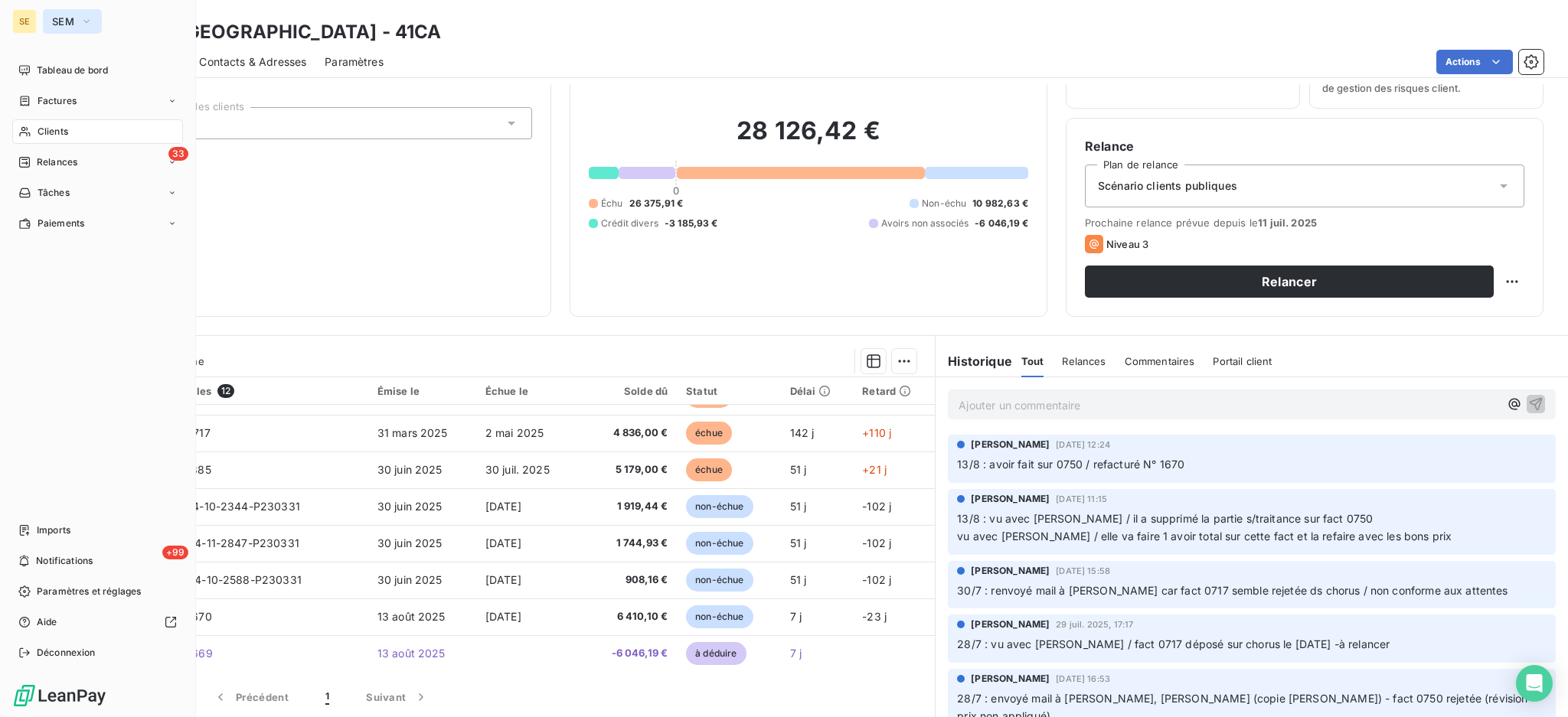
click at [87, 16] on icon "button" at bounding box center [86, 21] width 12 height 15
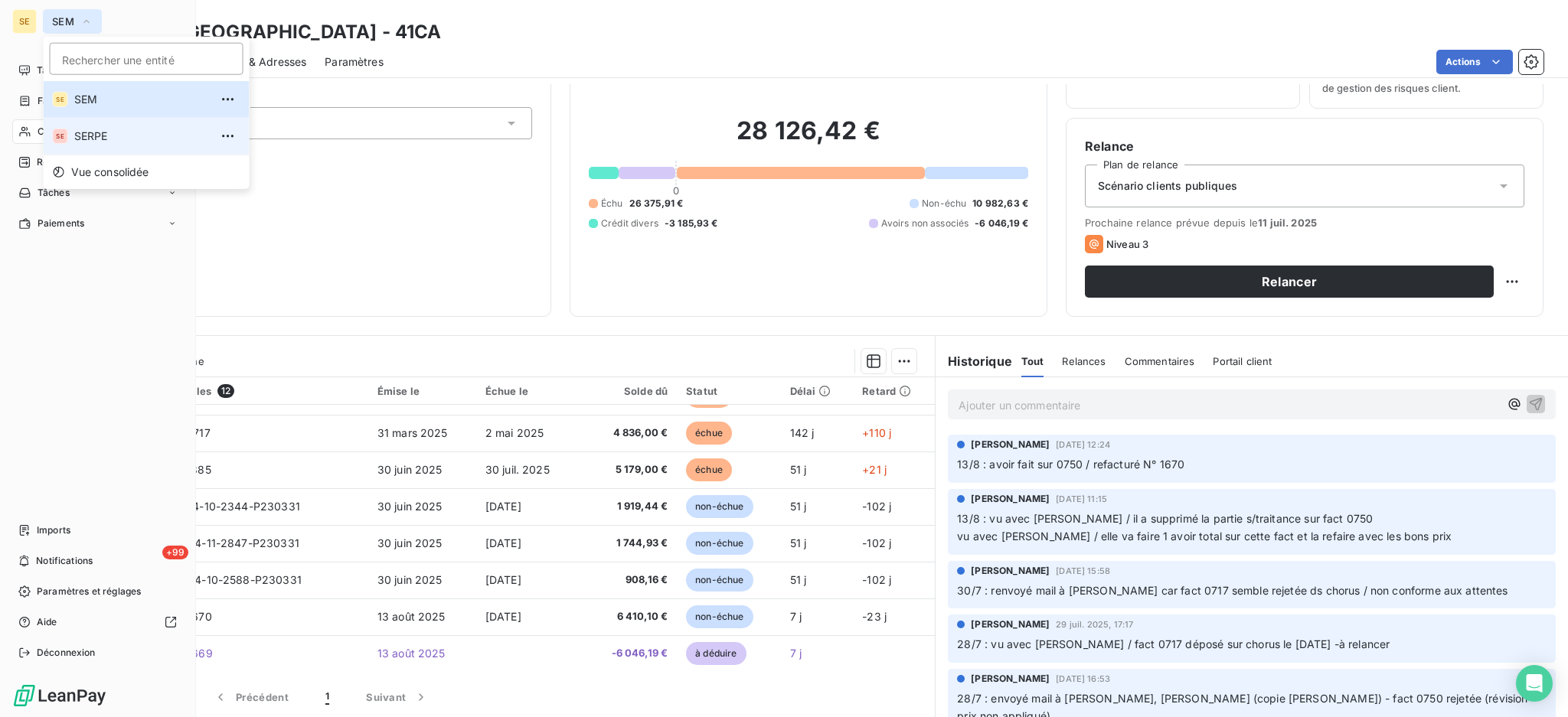
click at [107, 133] on span "SERPE" at bounding box center [142, 136] width 136 height 15
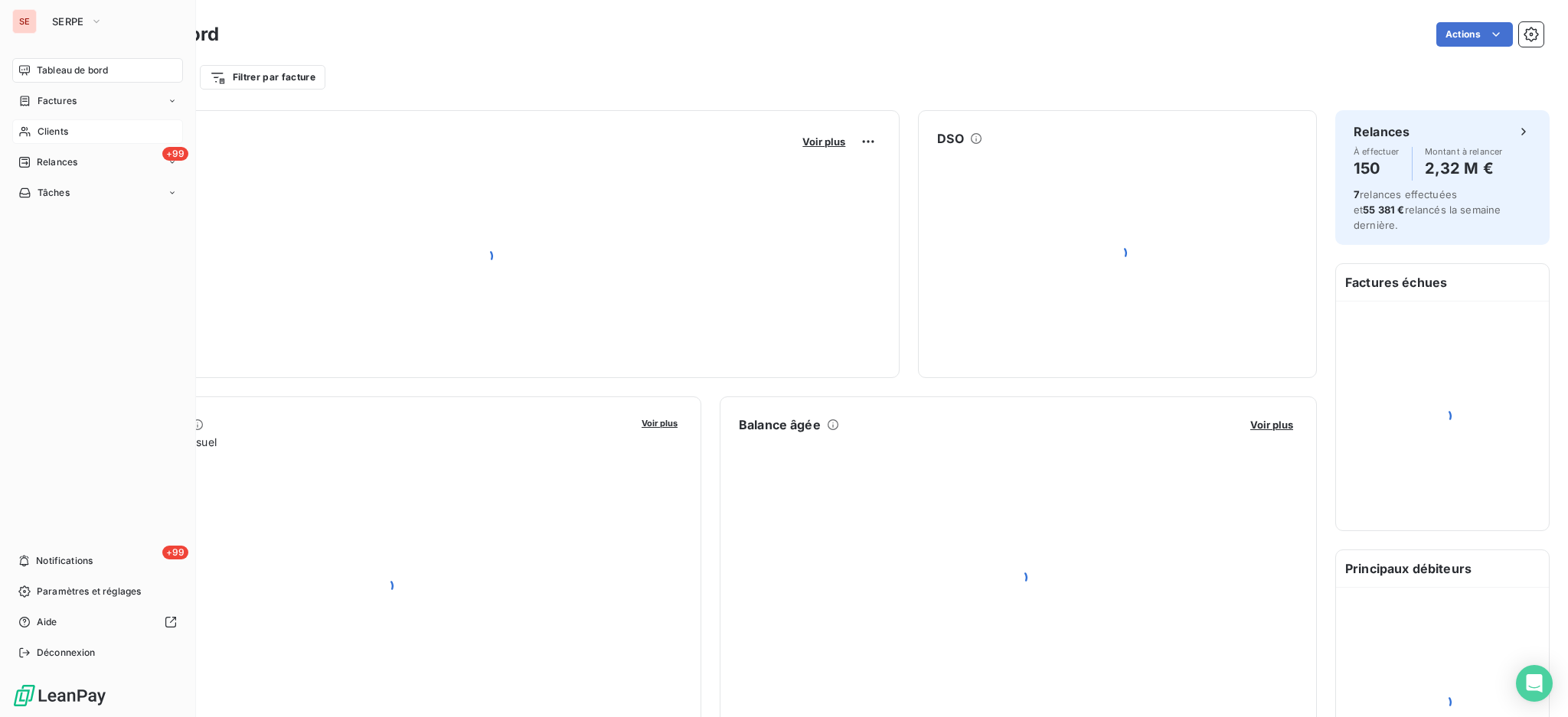
click at [51, 128] on span "Clients" at bounding box center [53, 131] width 31 height 14
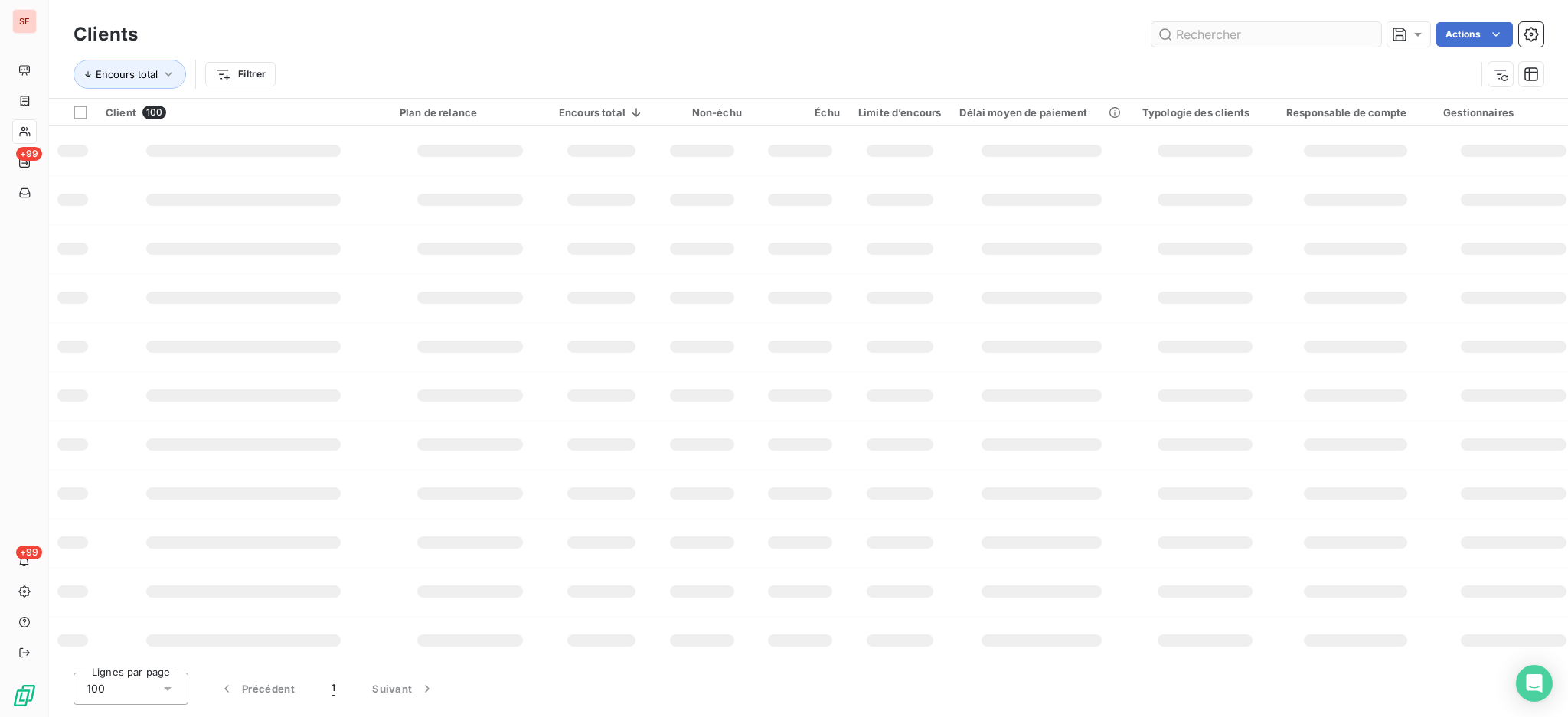
click at [1248, 37] on input "text" at bounding box center [1266, 34] width 229 height 24
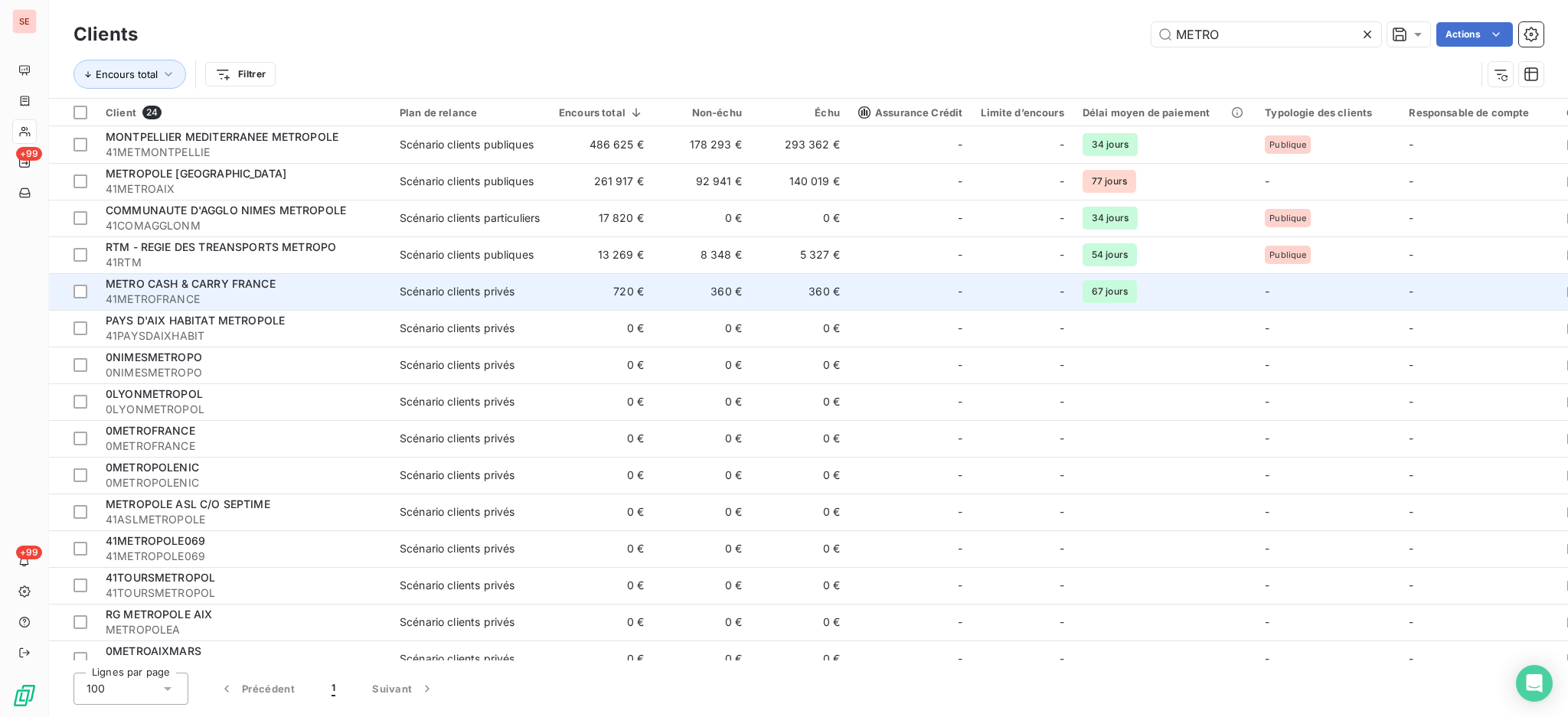
type input "METRO"
click at [381, 289] on div "METRO CASH & CARRY FRANCE" at bounding box center [243, 284] width 276 height 15
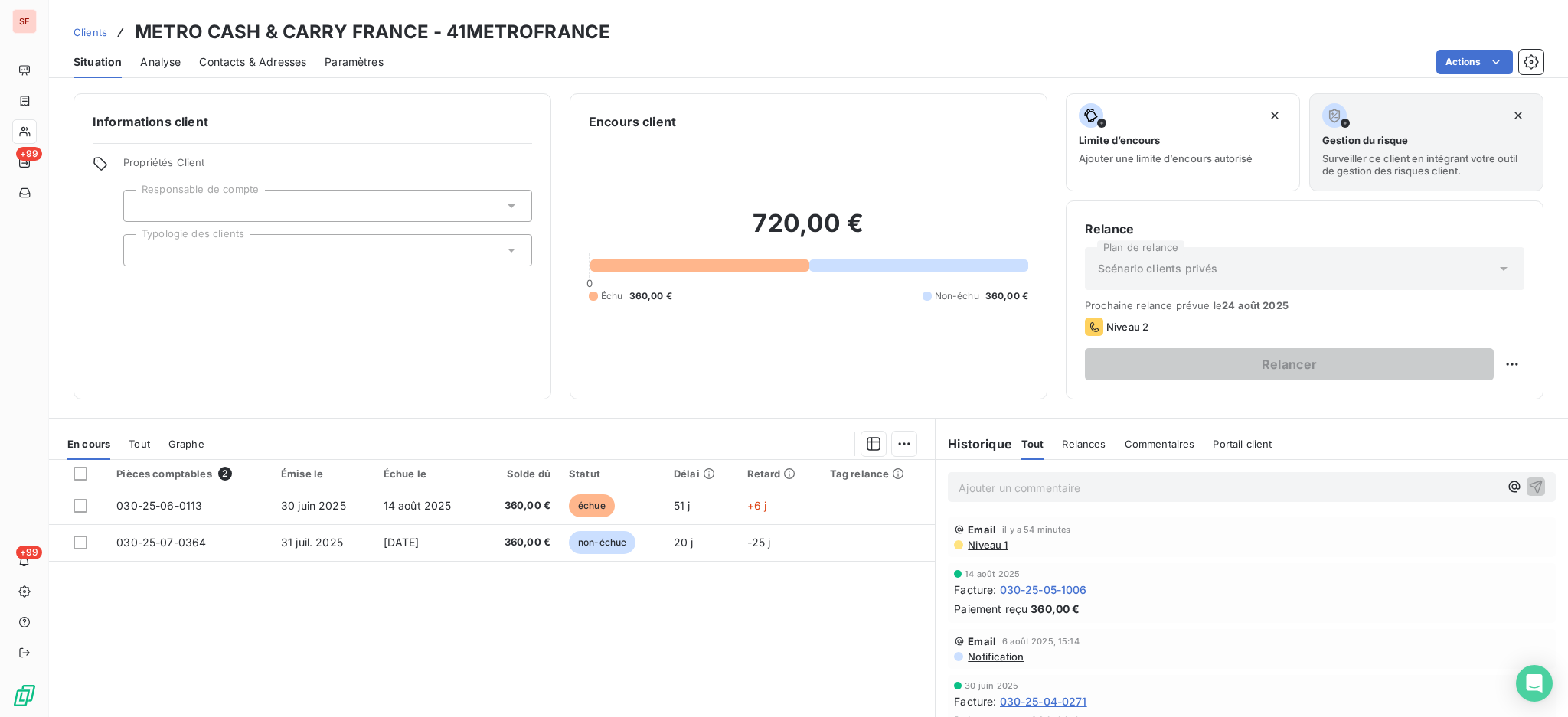
click at [255, 56] on span "Contacts & Adresses" at bounding box center [253, 62] width 107 height 15
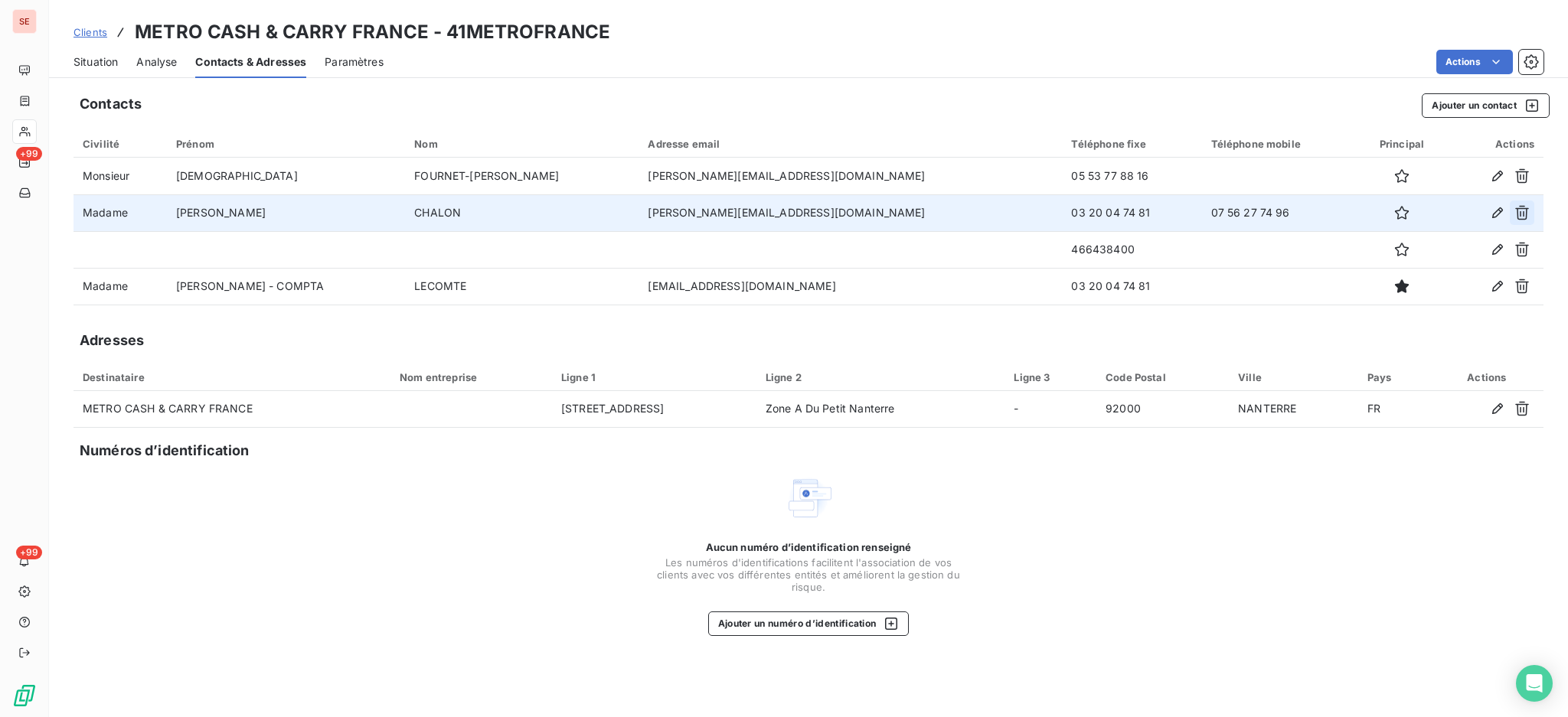
click at [1524, 213] on icon "button" at bounding box center [1522, 212] width 15 height 15
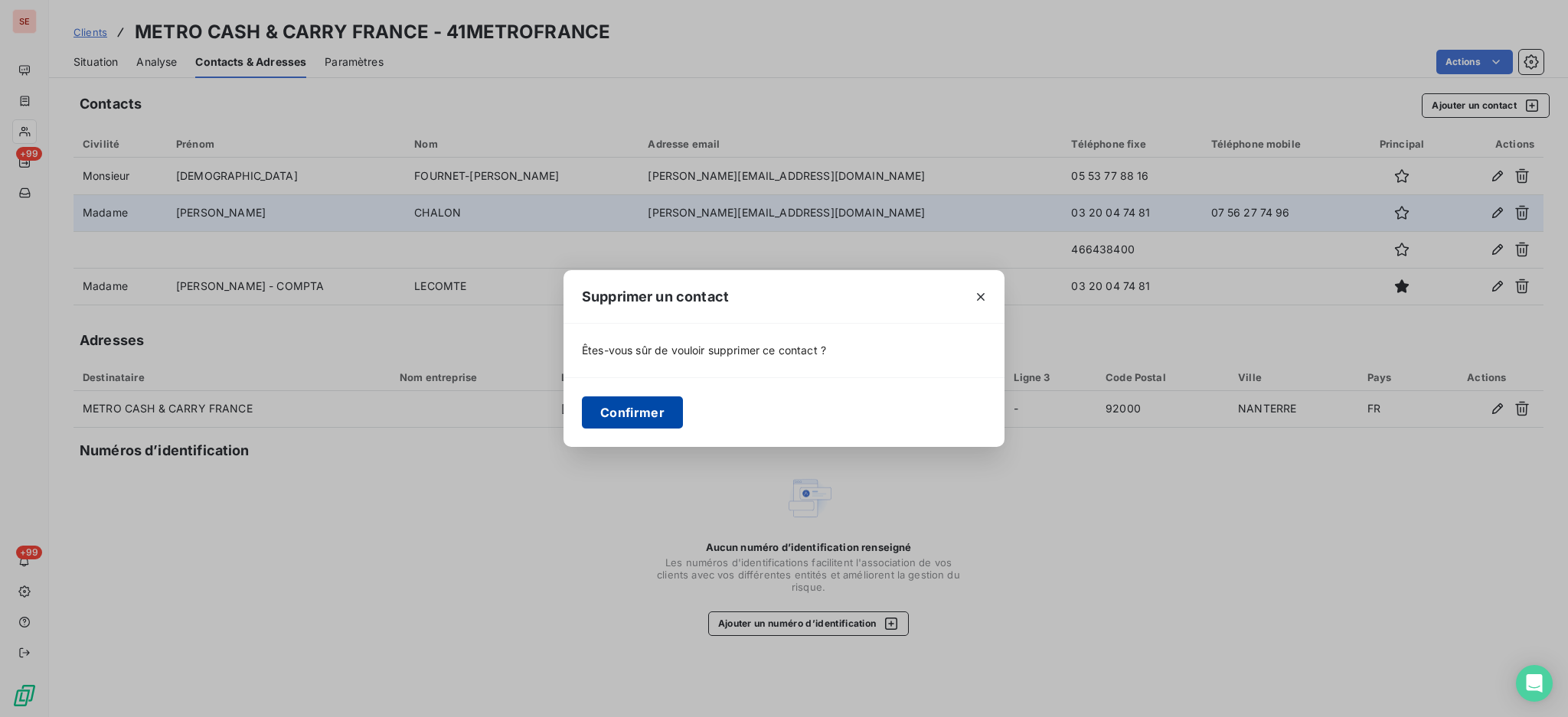
click at [621, 404] on button "Confirmer" at bounding box center [632, 413] width 101 height 33
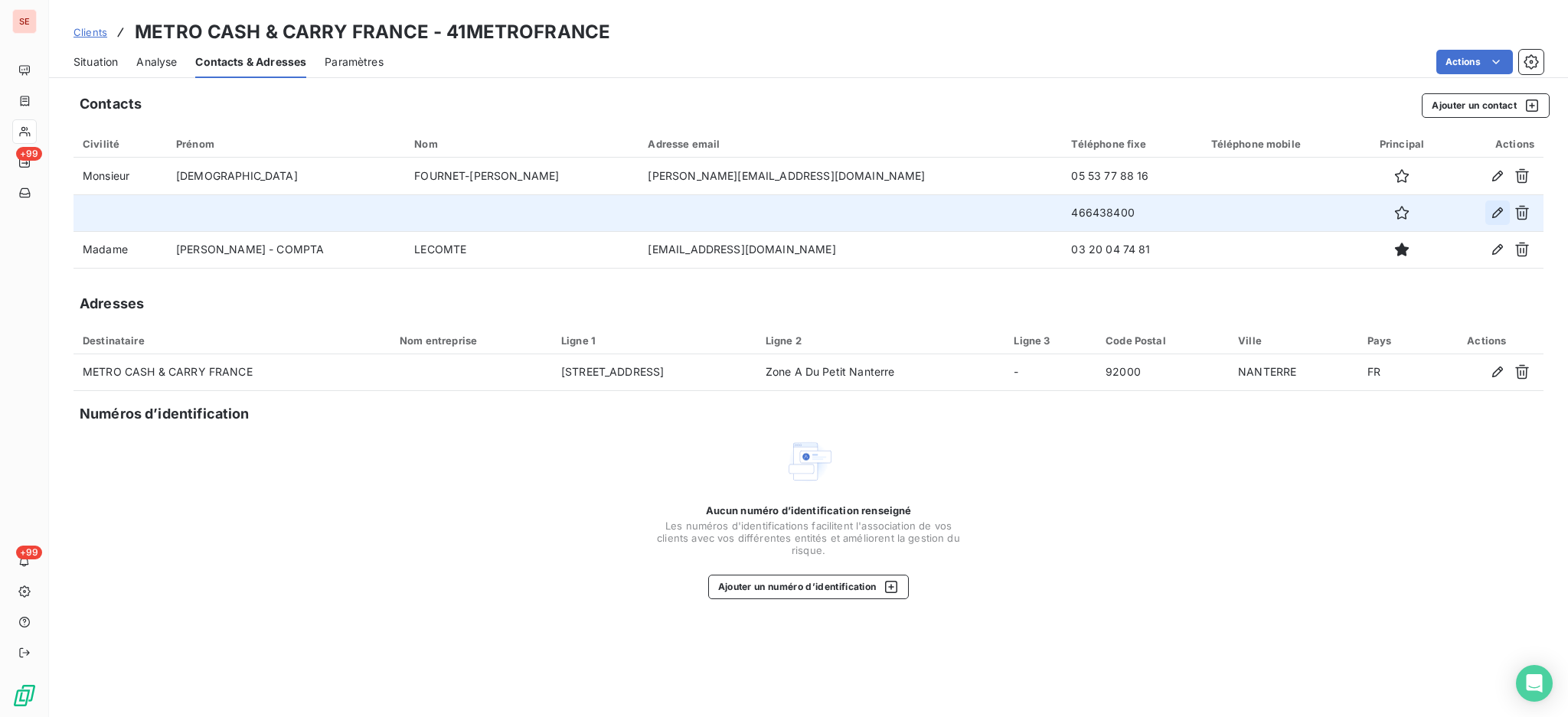
click at [1498, 214] on icon "button" at bounding box center [1497, 212] width 11 height 11
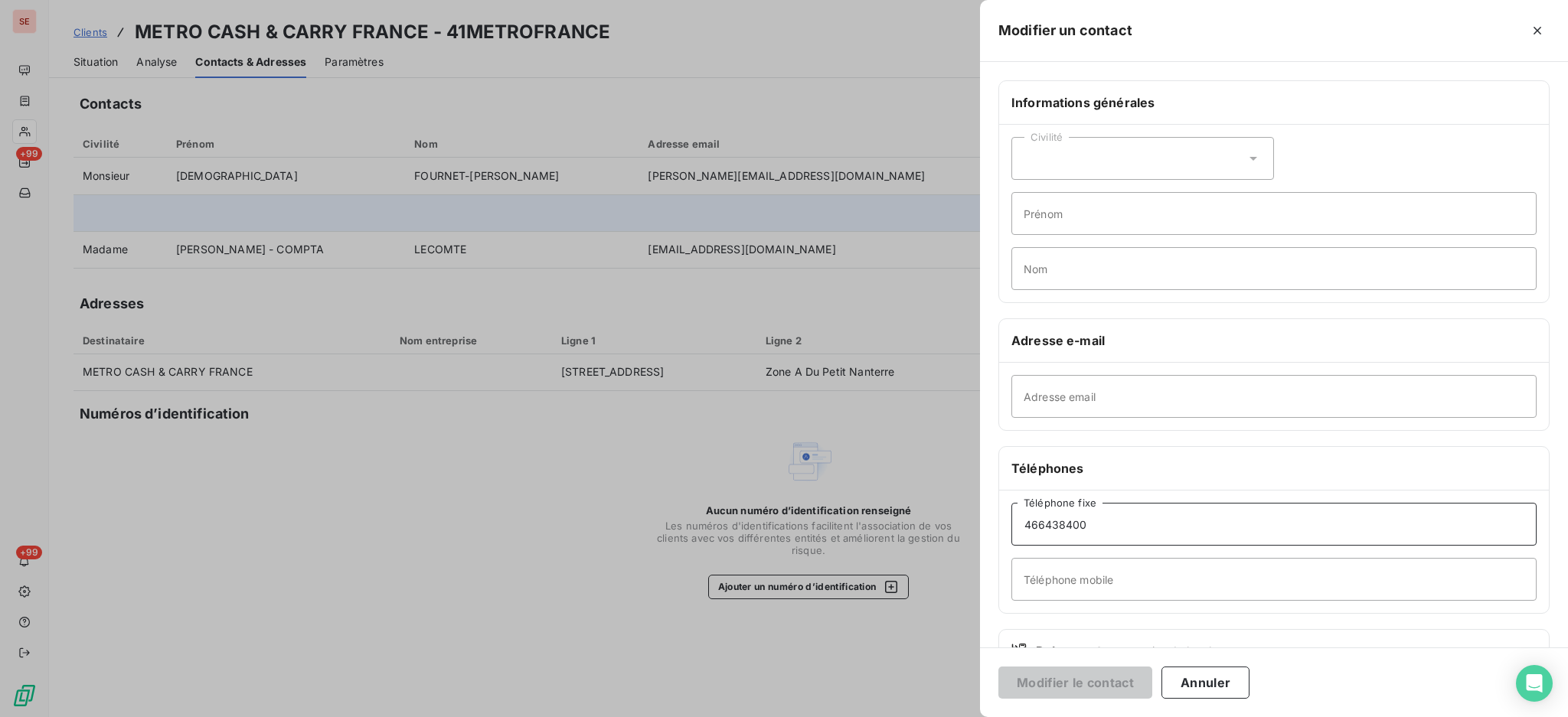
click at [1026, 523] on input "466438400" at bounding box center [1274, 524] width 525 height 43
type input "04 66 43 84 00"
click at [1067, 681] on button "Modifier le contact" at bounding box center [1074, 683] width 154 height 33
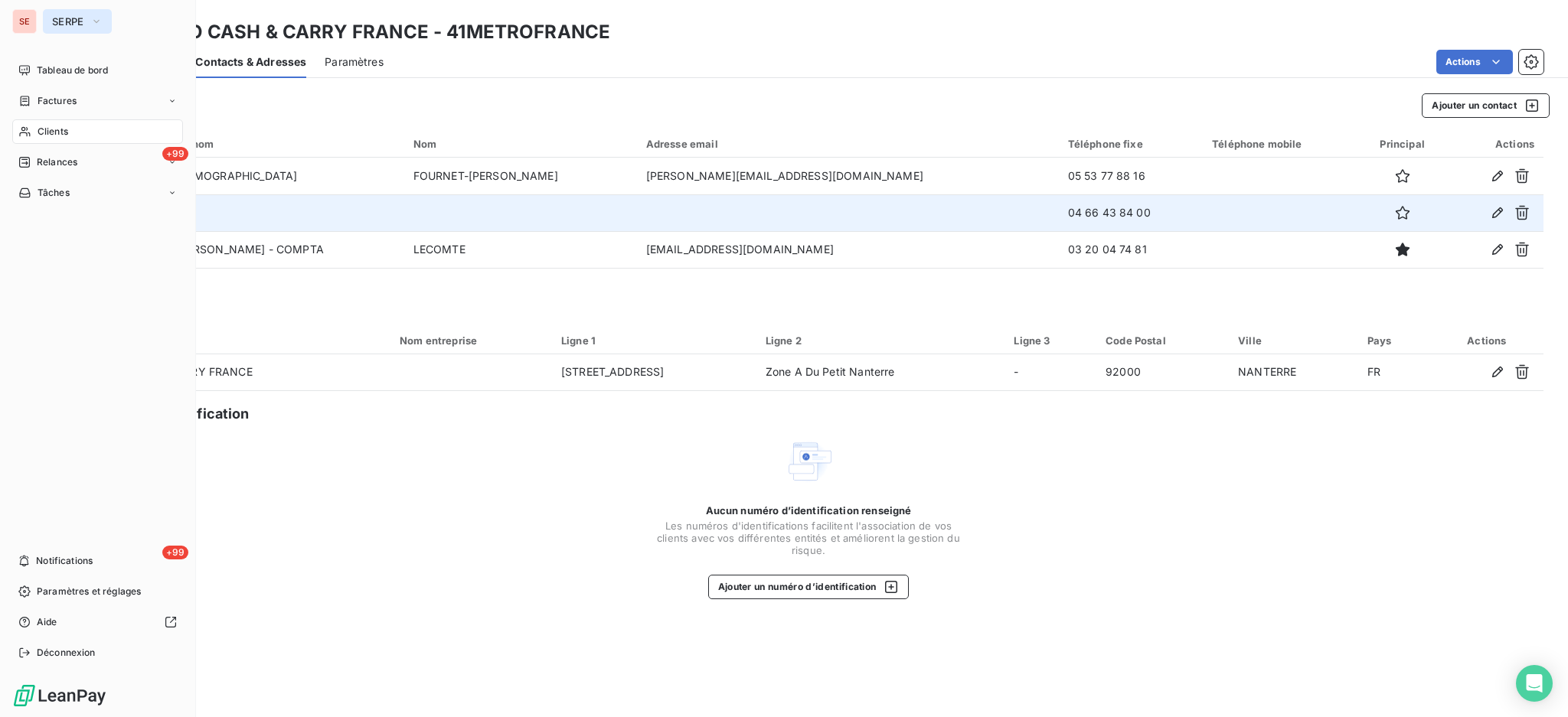
click at [91, 19] on icon "button" at bounding box center [96, 21] width 12 height 15
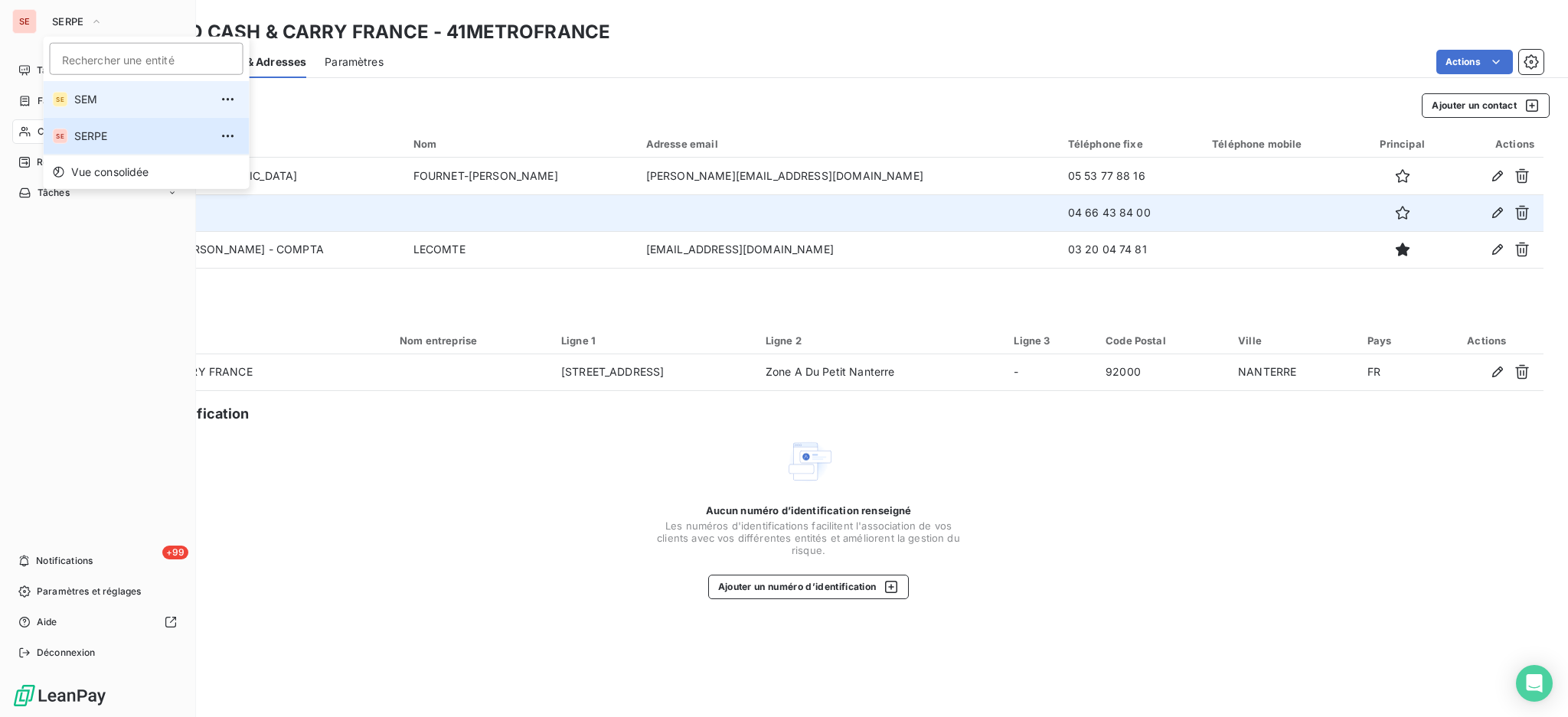
click at [102, 103] on span "SEM" at bounding box center [142, 99] width 136 height 15
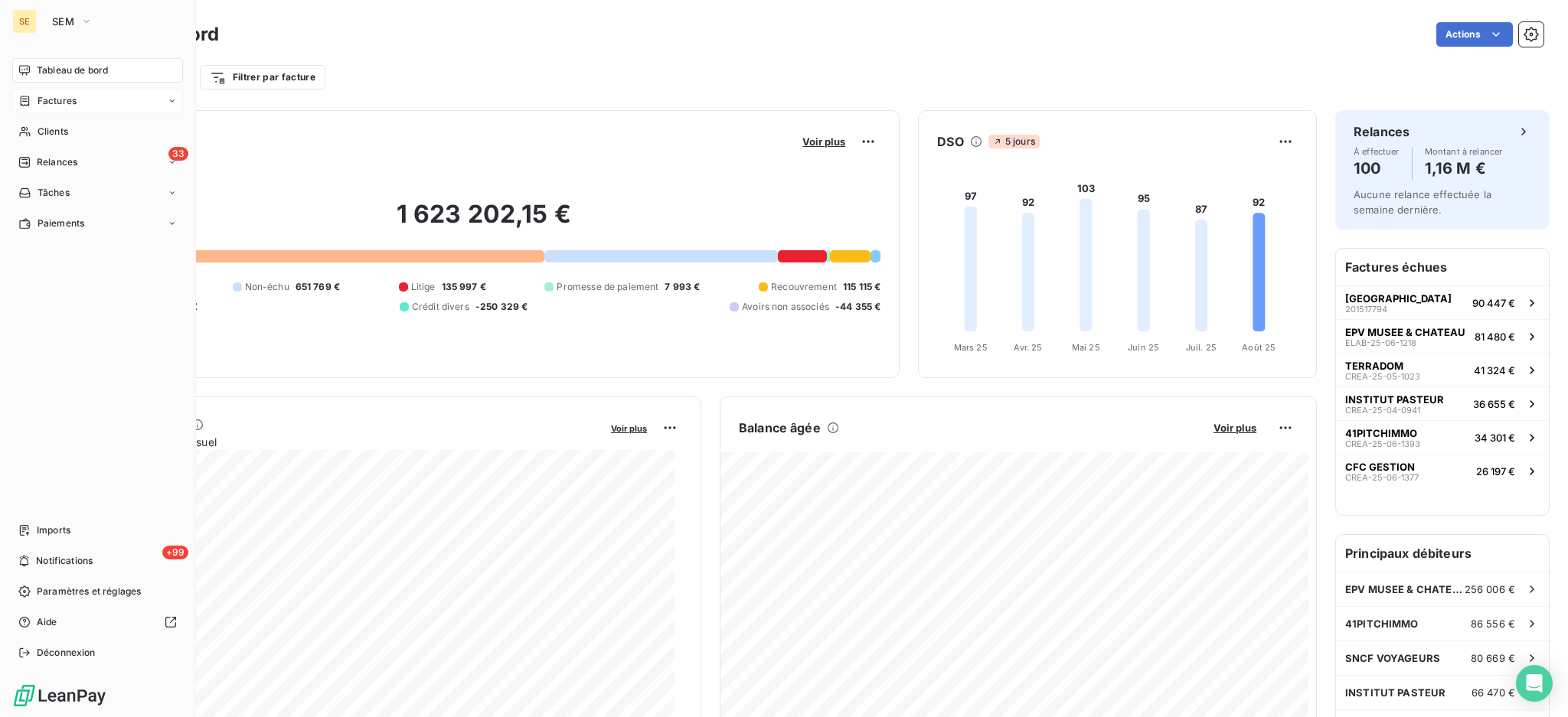
click at [59, 102] on span "Factures" at bounding box center [57, 101] width 39 height 14
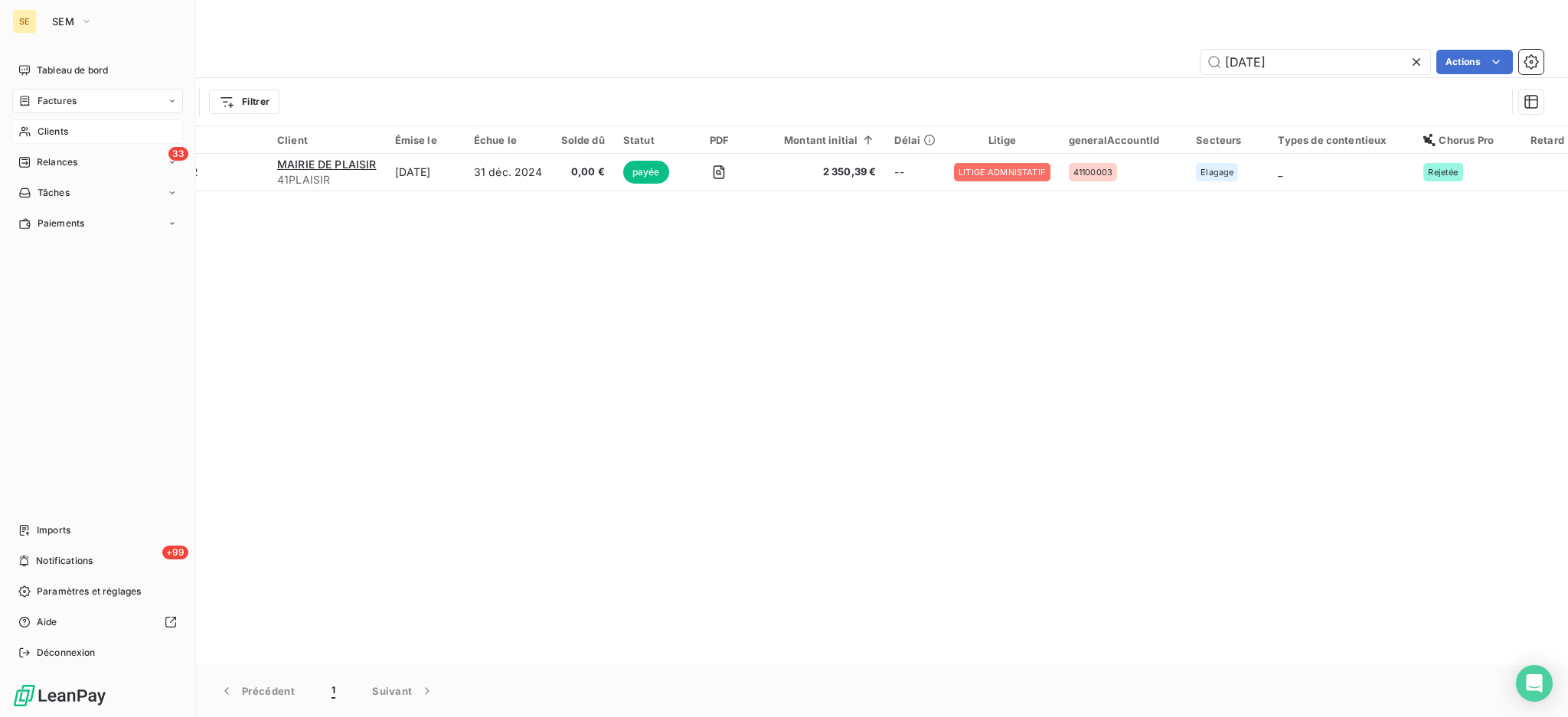
click at [54, 129] on span "Clients" at bounding box center [53, 131] width 31 height 14
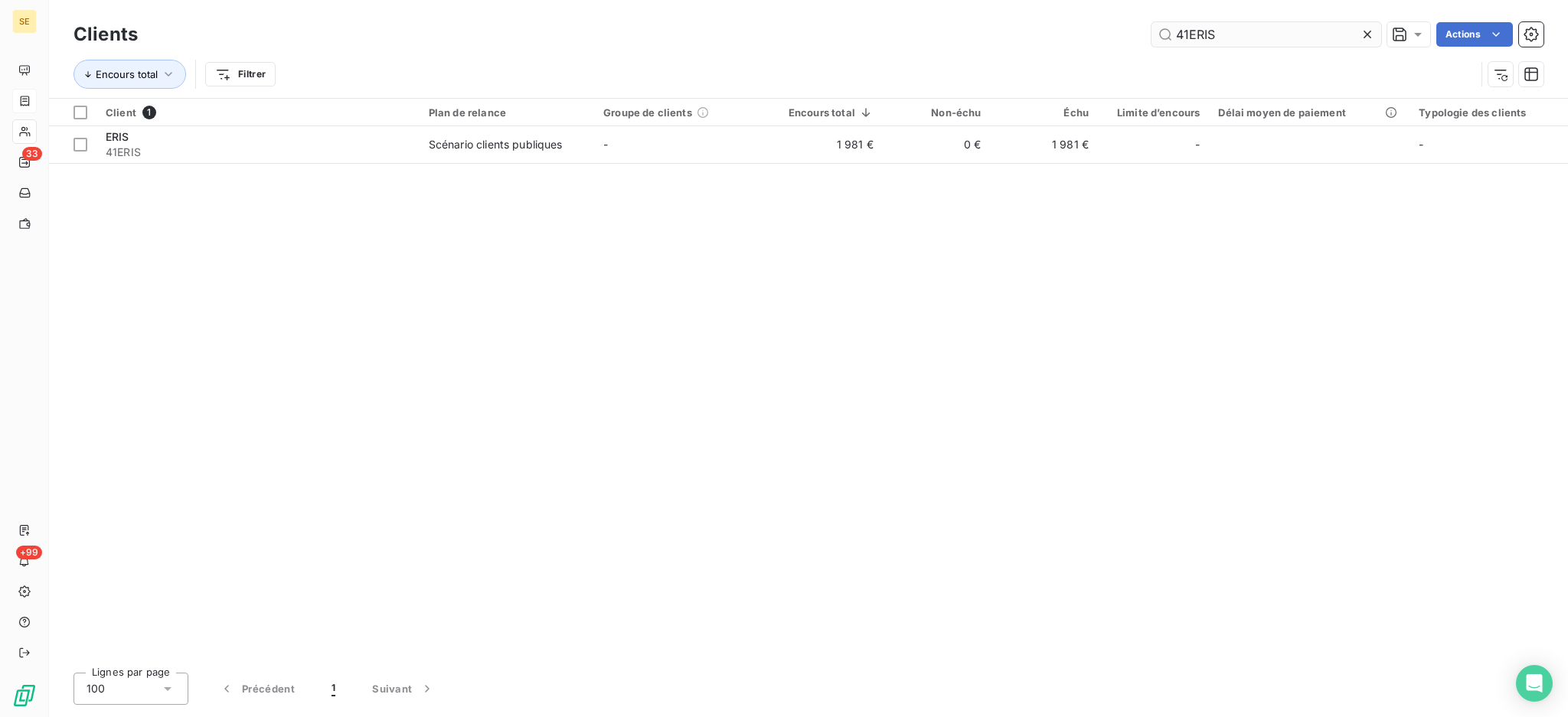
type input "41ERIS"
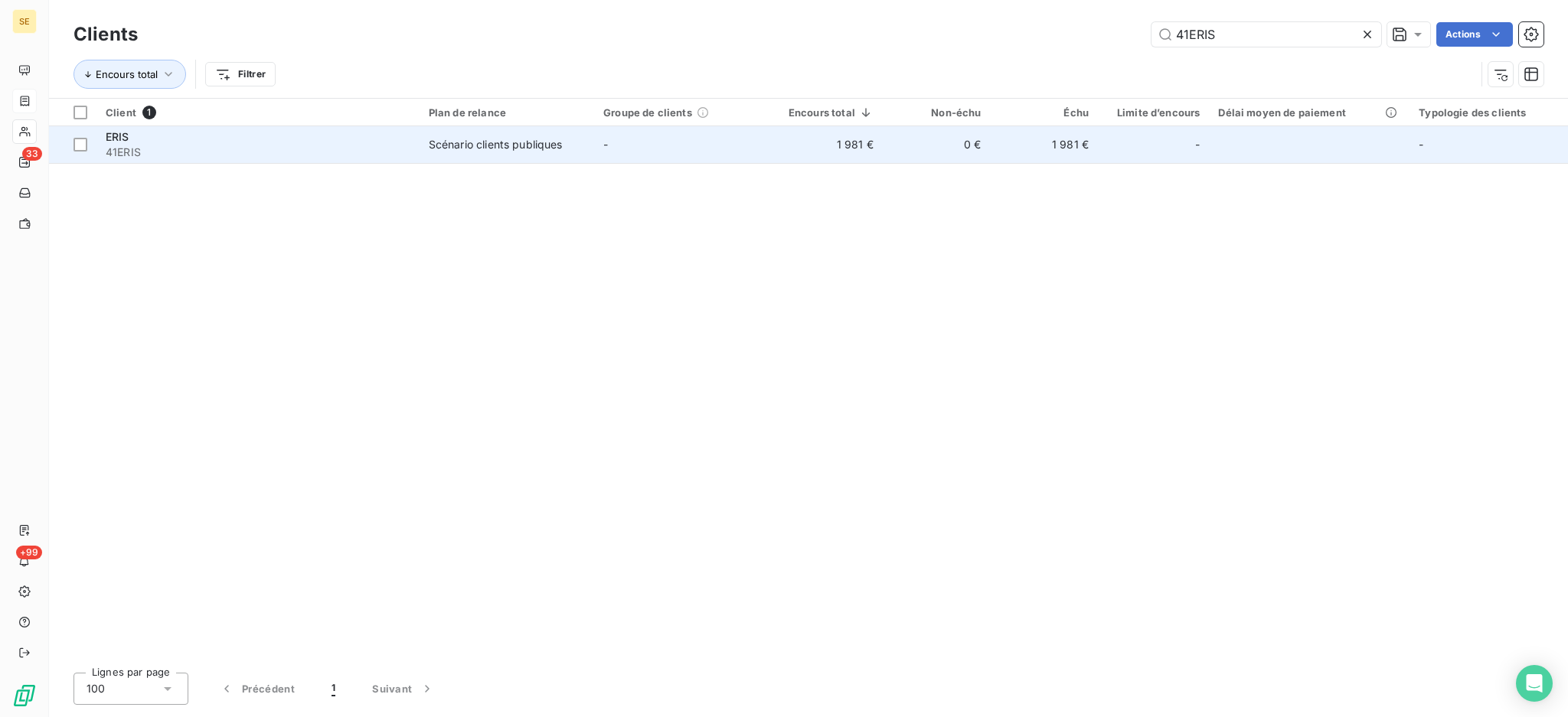
click at [578, 142] on span "Scénario clients publiques" at bounding box center [507, 144] width 156 height 15
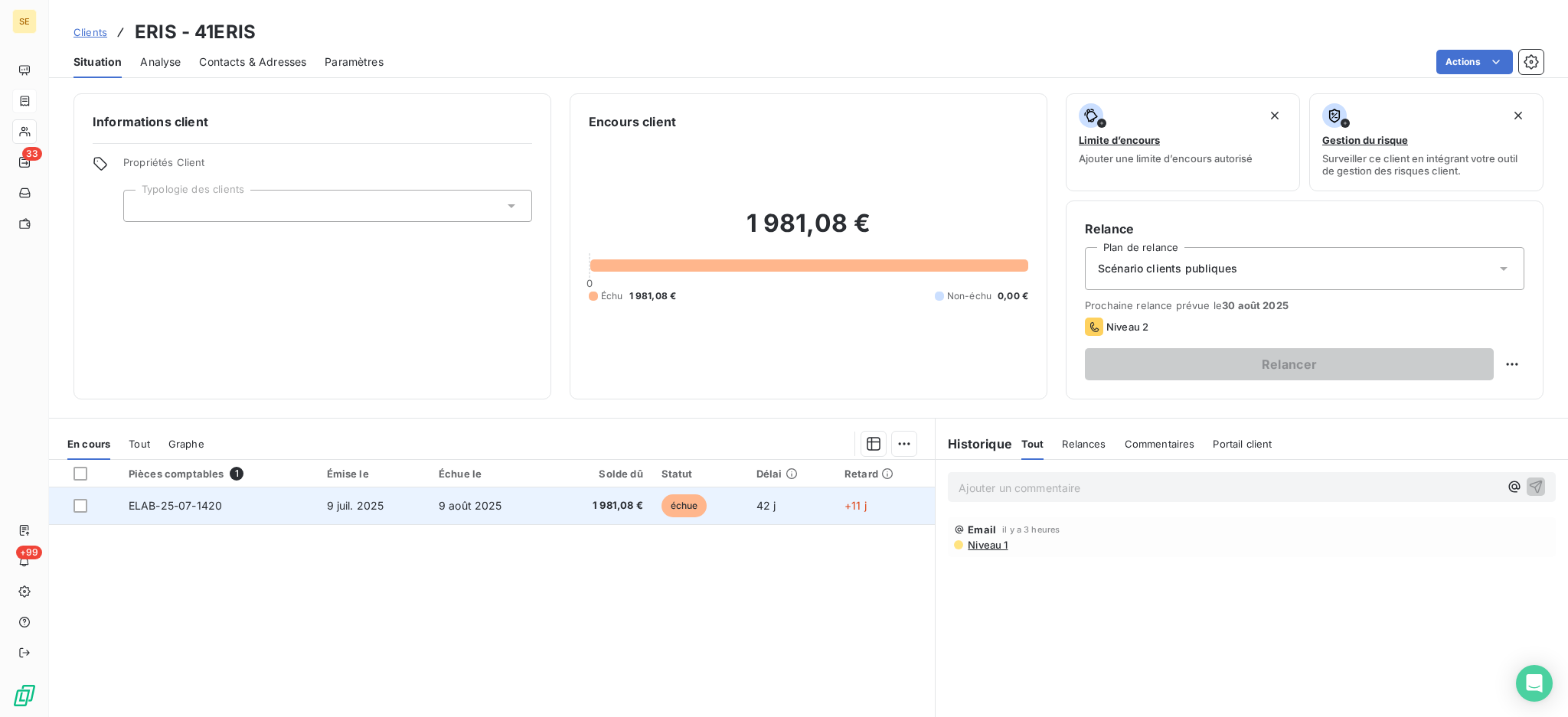
click at [359, 502] on span "9 juil. 2025" at bounding box center [355, 506] width 58 height 13
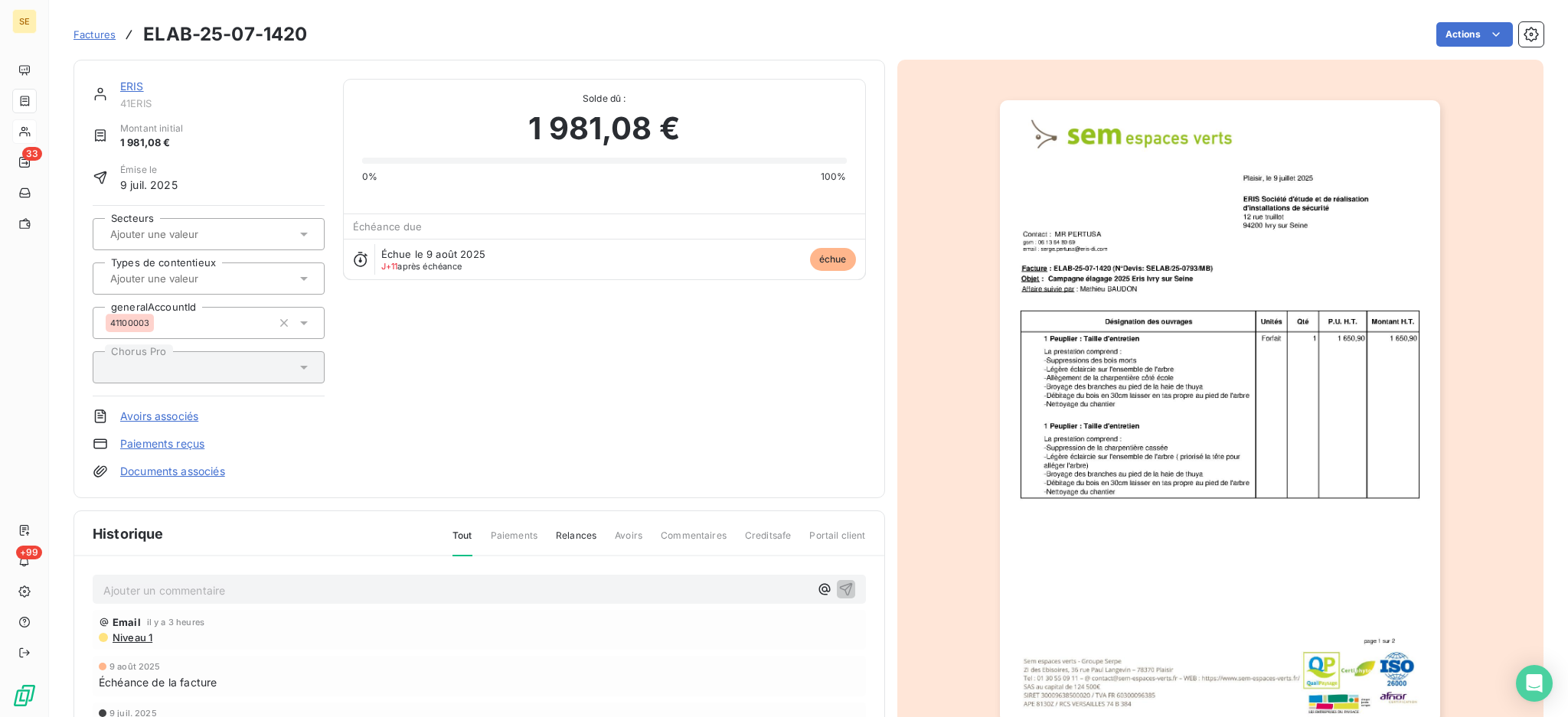
click at [434, 584] on p "Ajouter un commentaire ﻿" at bounding box center [456, 590] width 706 height 20
click at [194, 584] on p "20/08 Rép de" at bounding box center [456, 589] width 706 height 18
click at [143, 598] on p "20/08 Rép de [PERSON_NAME] <[EMAIL_ADDRESS][DOMAIN_NAME]>" at bounding box center [456, 589] width 706 height 18
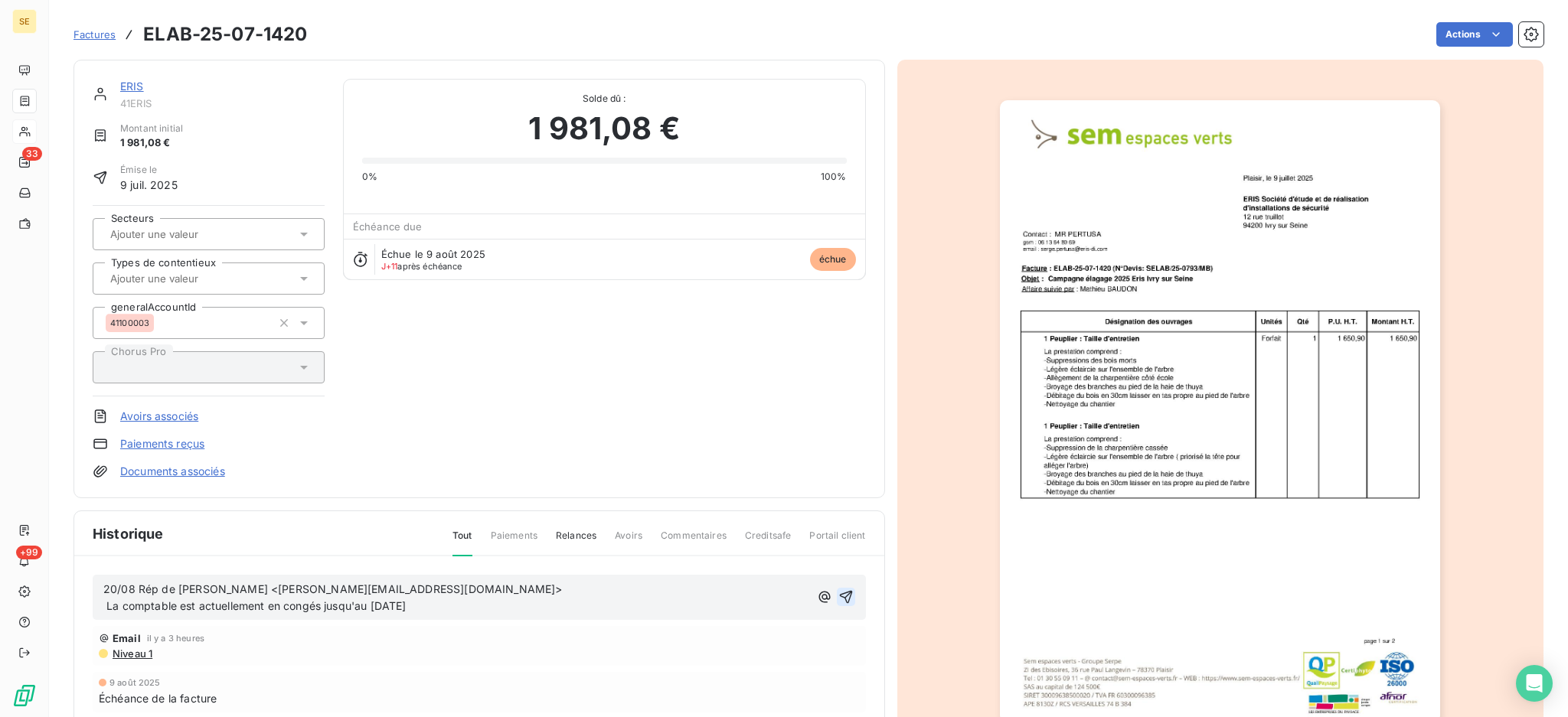
click at [841, 598] on icon "button" at bounding box center [846, 598] width 13 height 13
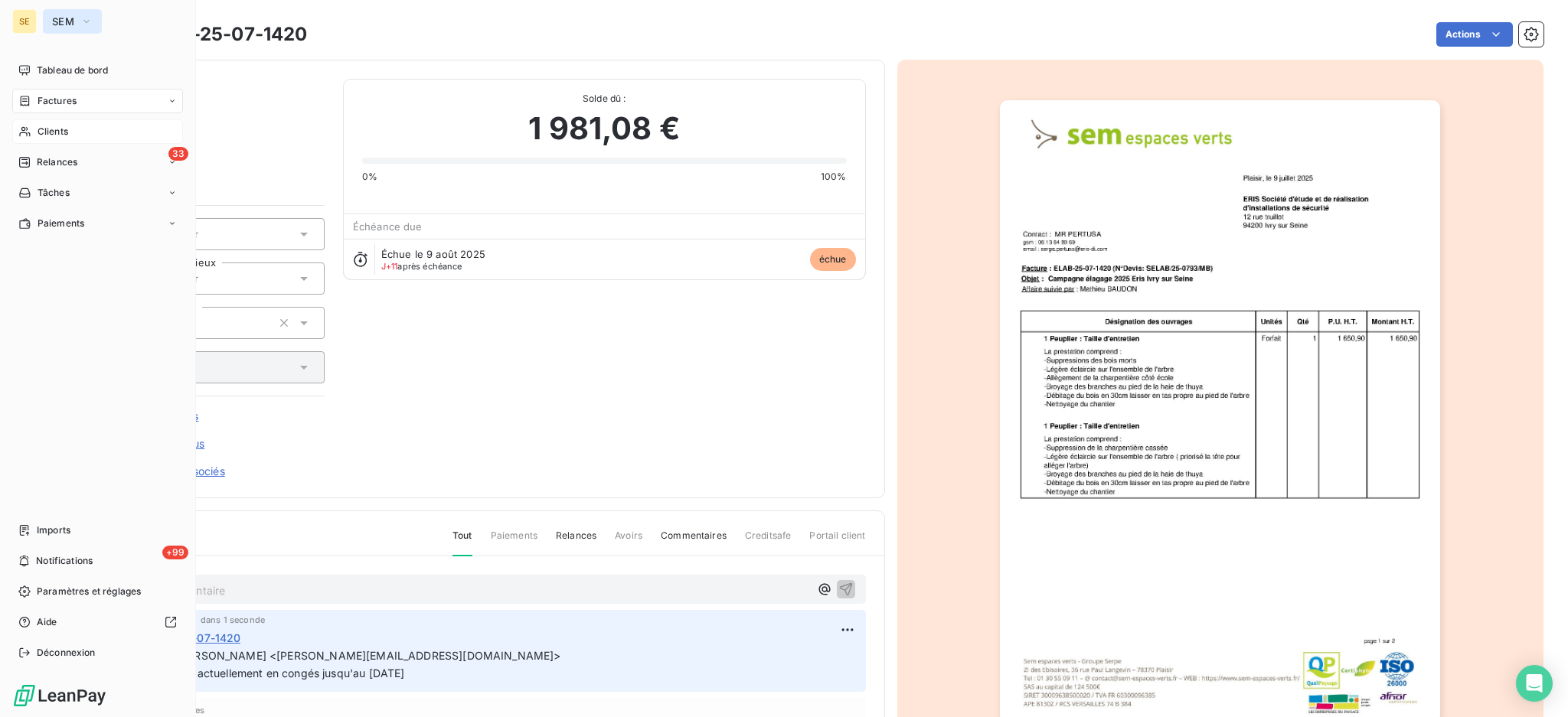
click at [85, 20] on icon "button" at bounding box center [87, 21] width 7 height 3
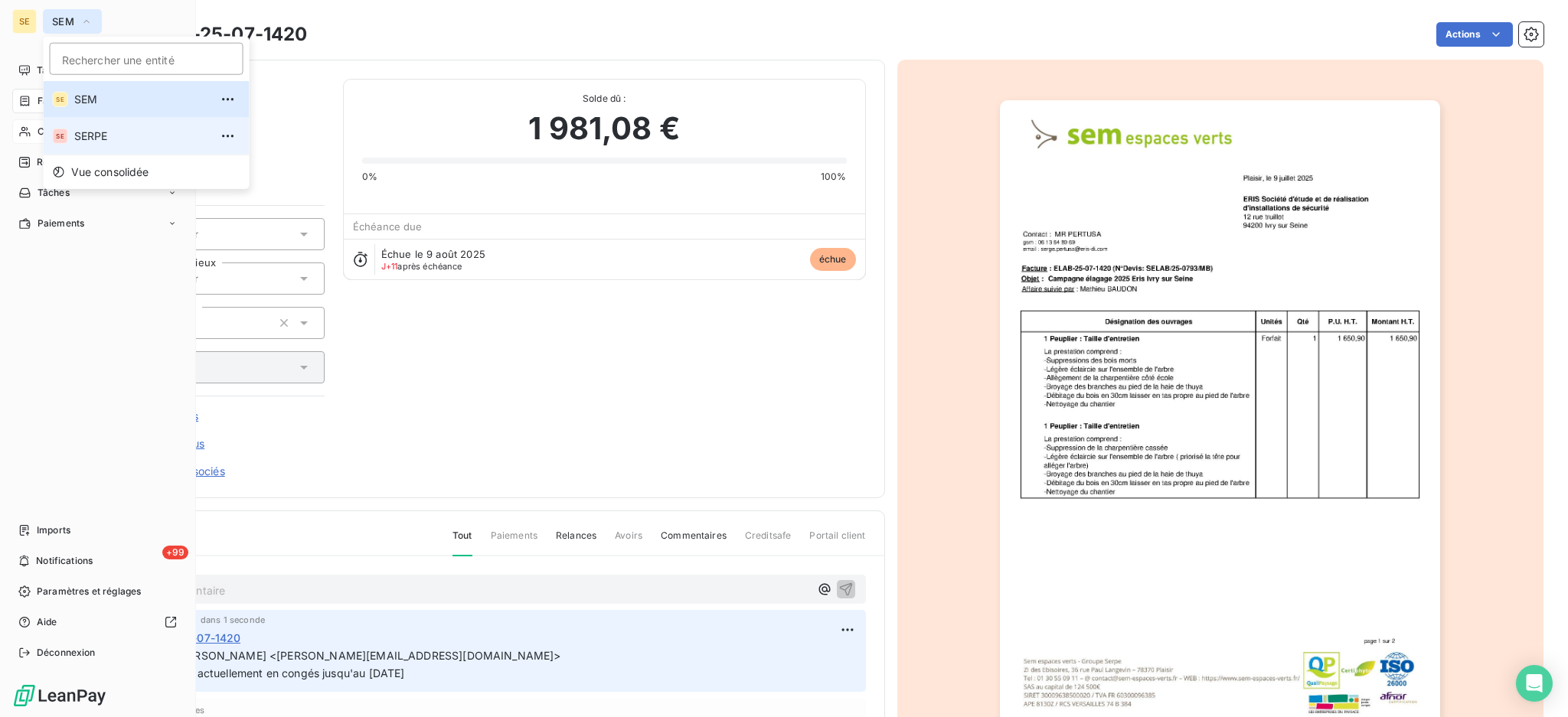
click at [99, 138] on span "SERPE" at bounding box center [142, 136] width 136 height 15
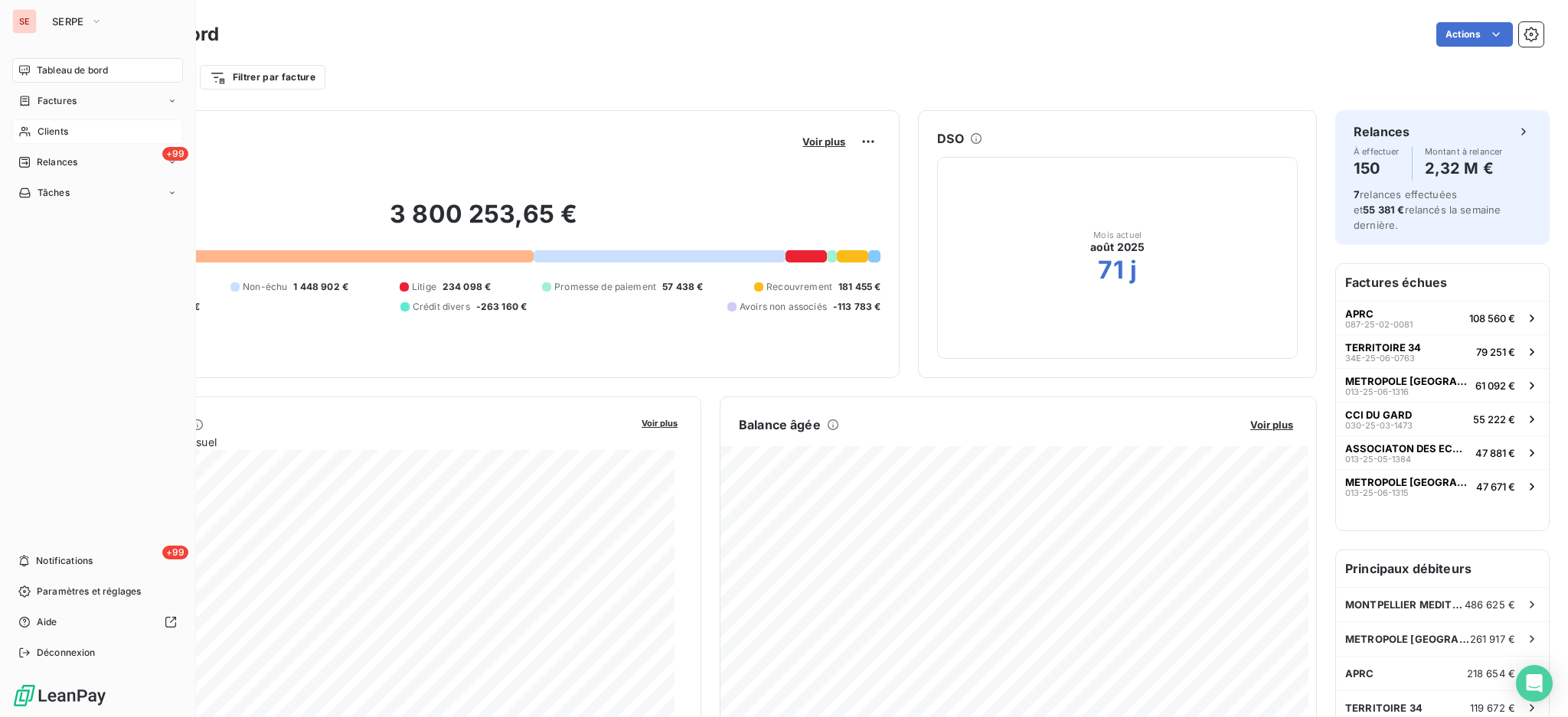
click at [46, 133] on span "Clients" at bounding box center [53, 131] width 31 height 14
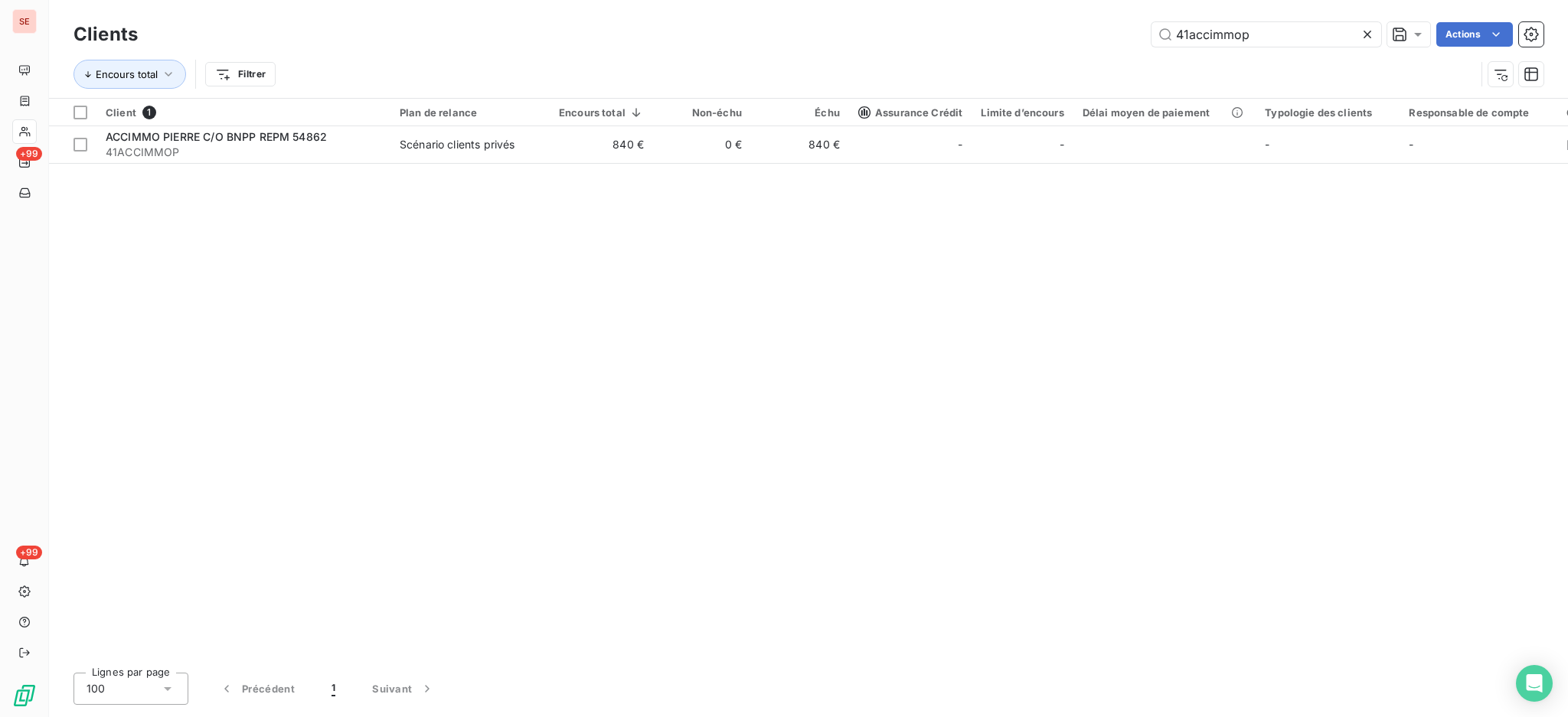
type input "41accimmop"
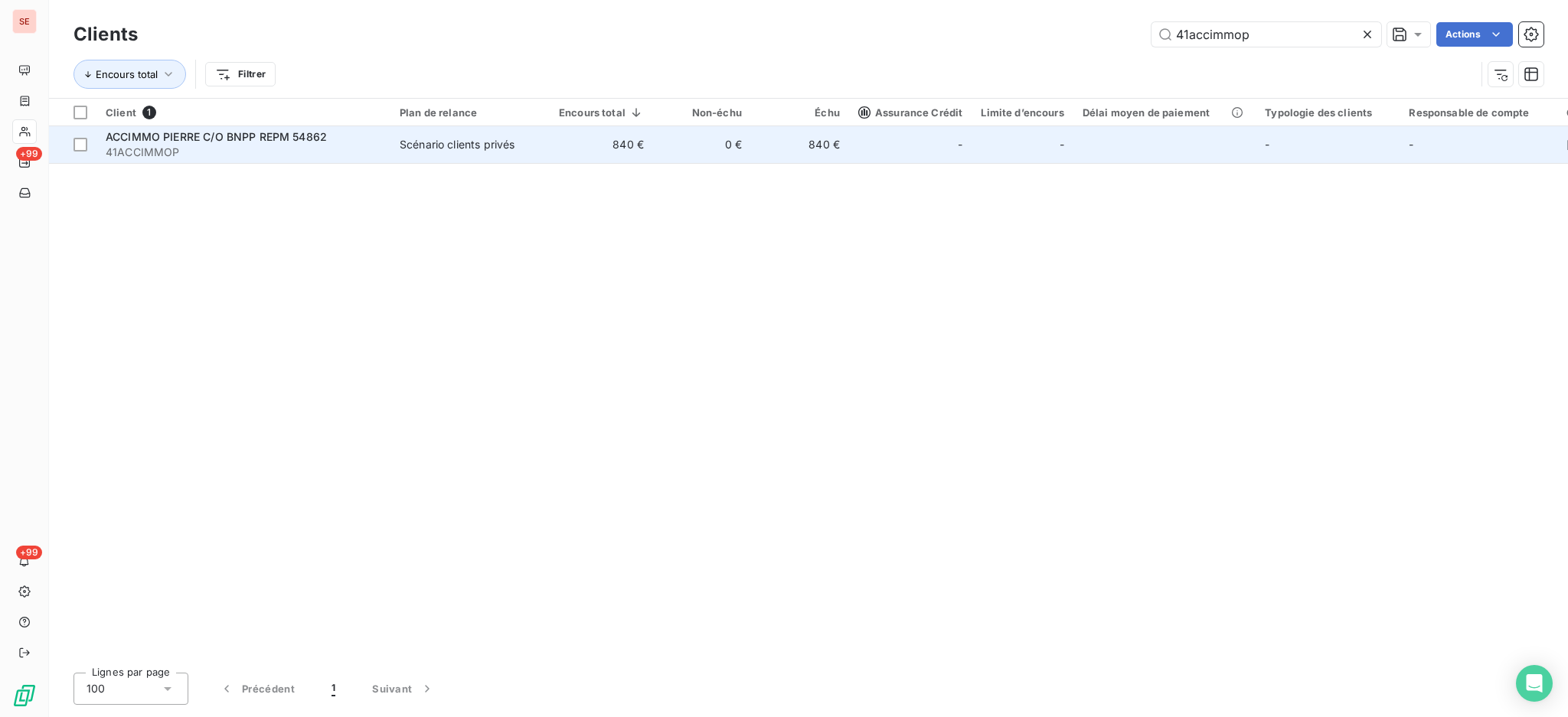
click at [390, 151] on td "Scénario clients privés" at bounding box center [470, 144] width 159 height 37
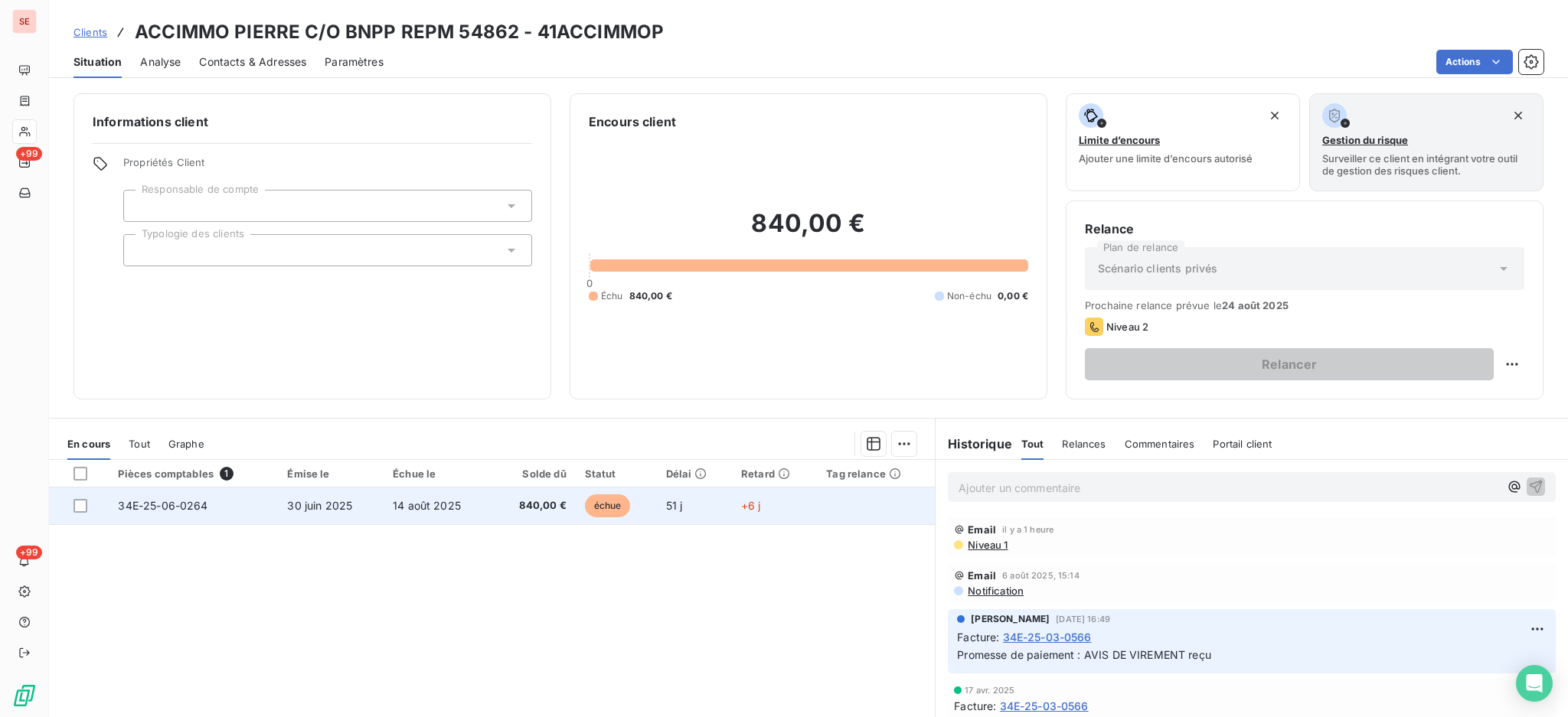
click at [425, 506] on span "14 août 2025" at bounding box center [427, 506] width 68 height 13
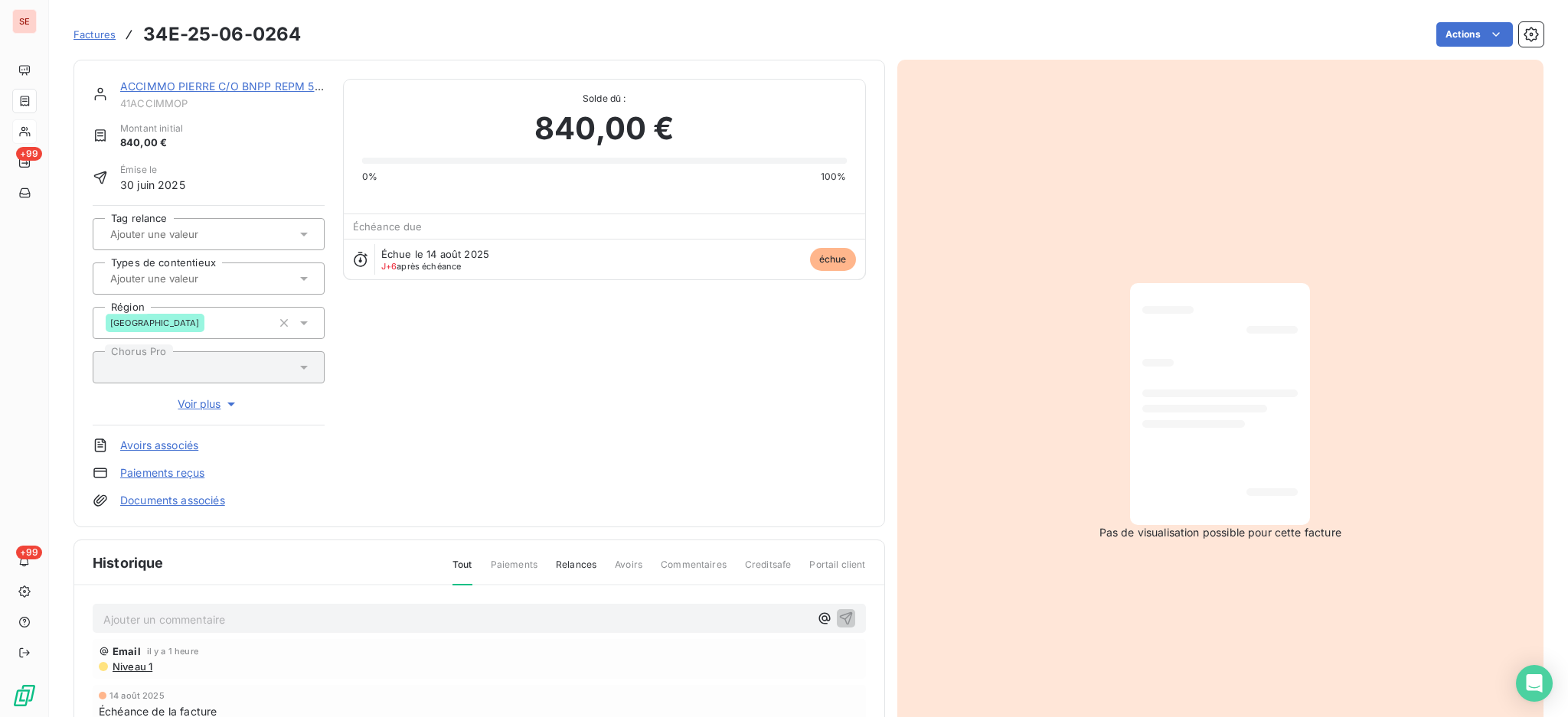
click at [395, 617] on p "Ajouter un commentaire ﻿" at bounding box center [456, 619] width 706 height 20
click at [255, 628] on p "[PERSON_NAME] <[PERSON_NAME][EMAIL_ADDRESS][DOMAIN_NAME]>" at bounding box center [456, 619] width 706 height 18
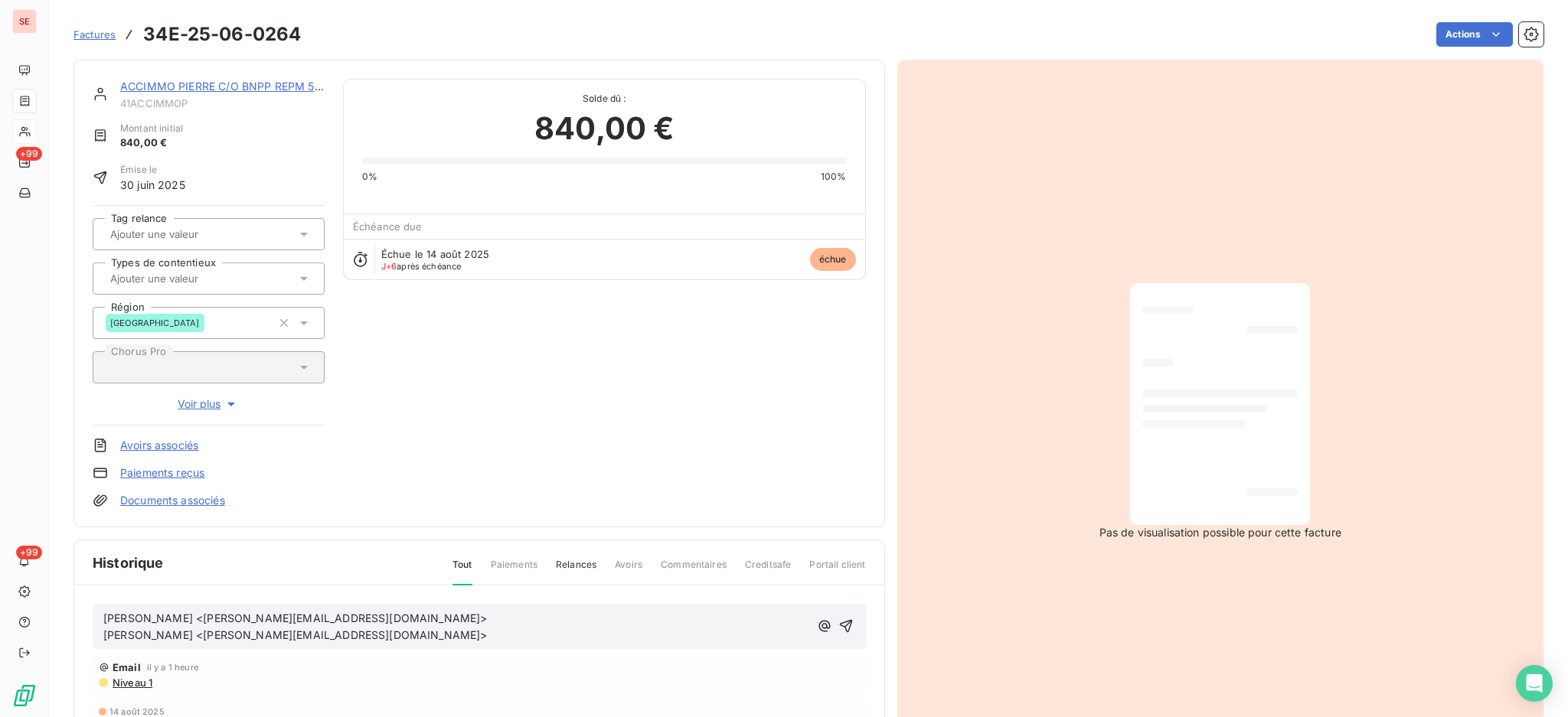
drag, startPoint x: 489, startPoint y: 633, endPoint x: 103, endPoint y: 635, distance: 386.0
click at [103, 635] on p "[PERSON_NAME] <[PERSON_NAME][EMAIL_ADDRESS][DOMAIN_NAME]> [PERSON_NAME] <[PERSO…" at bounding box center [456, 627] width 706 height 35
click at [103, 635] on span "[PERSON_NAME] <[PERSON_NAME][EMAIL_ADDRESS][DOMAIN_NAME]> [PERSON_NAME] <[PERSO…" at bounding box center [295, 627] width 385 height 31
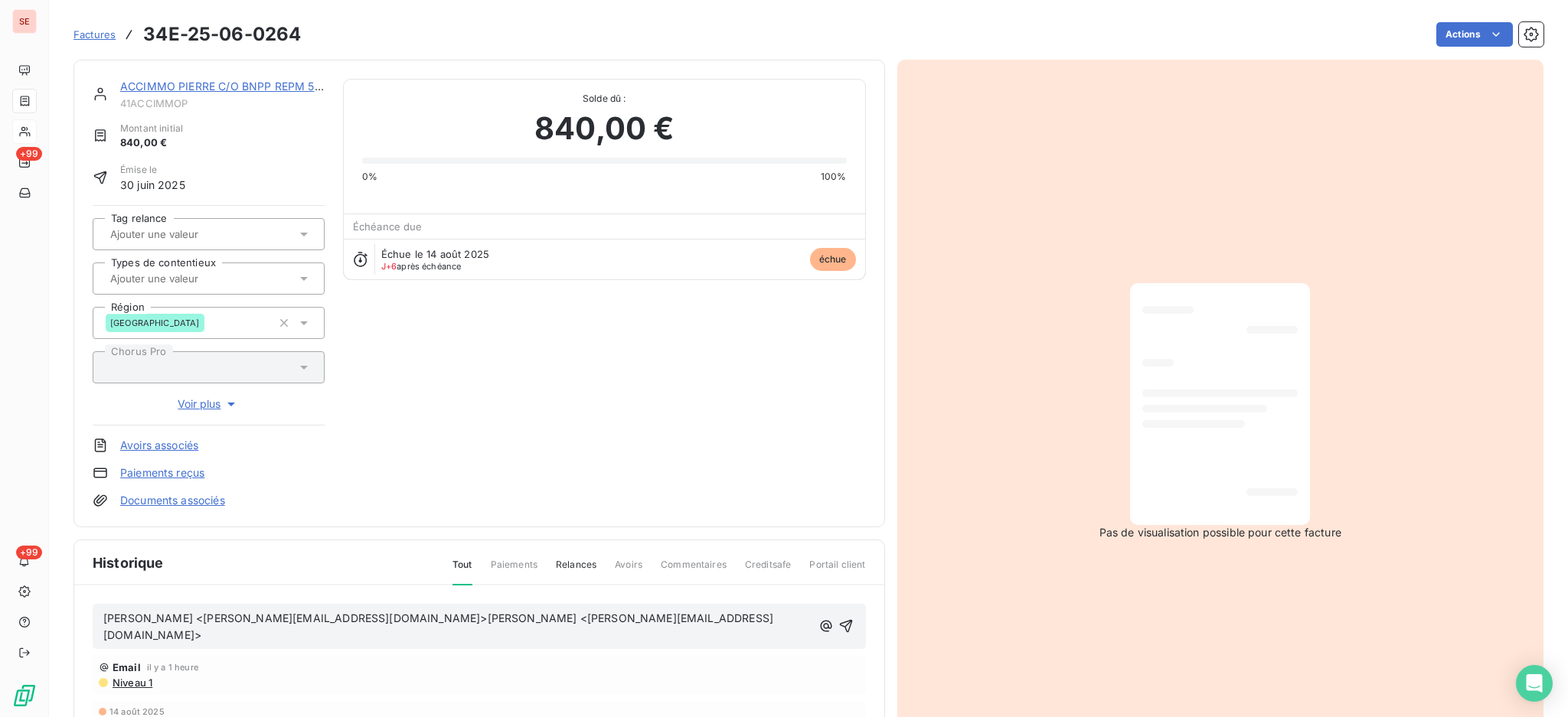
click at [799, 619] on p "[PERSON_NAME] <[PERSON_NAME][EMAIL_ADDRESS][DOMAIN_NAME]>[PERSON_NAME] <[PERSON…" at bounding box center [457, 627] width 708 height 35
click at [838, 628] on icon "button" at bounding box center [846, 635] width 15 height 15
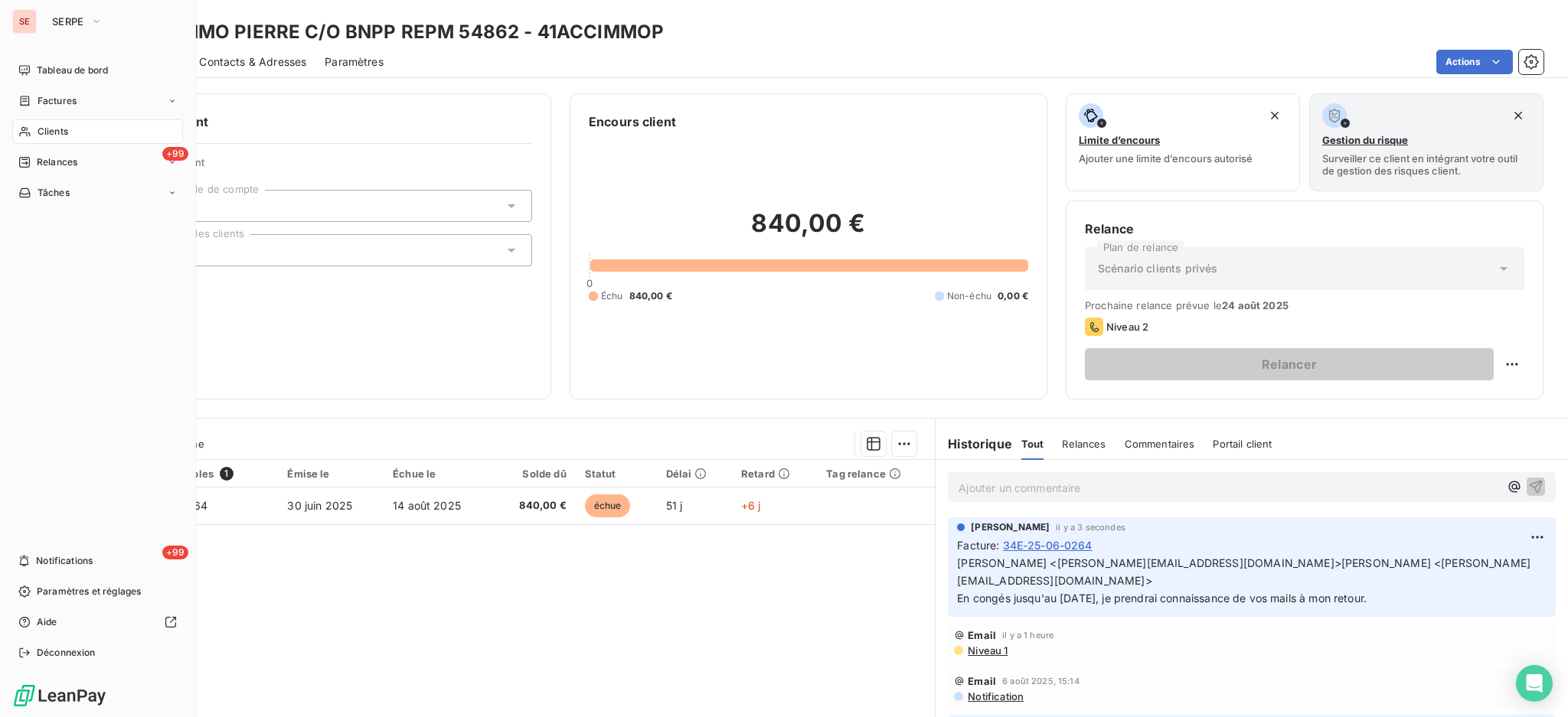
click at [63, 136] on span "Clients" at bounding box center [53, 131] width 31 height 14
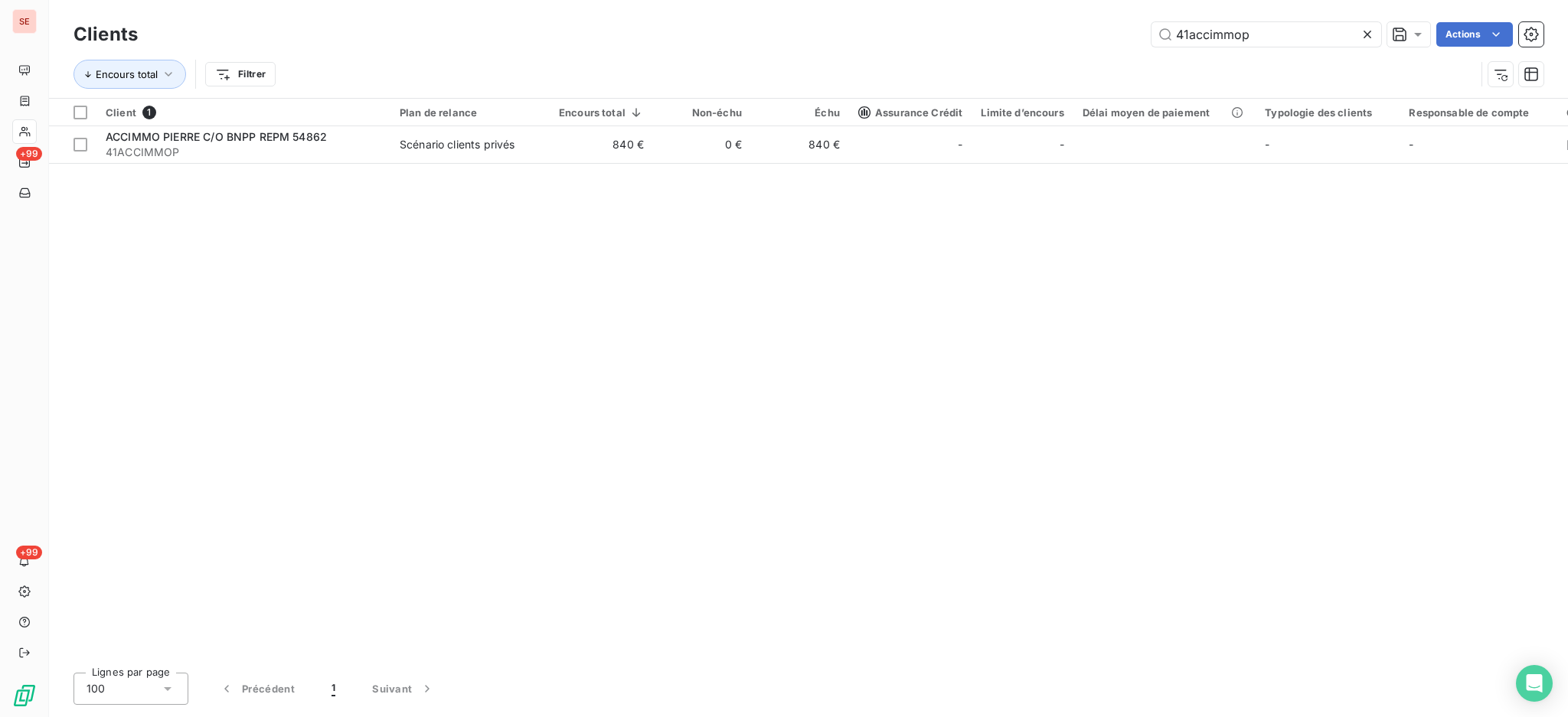
drag, startPoint x: 1295, startPoint y: 41, endPoint x: 1173, endPoint y: 50, distance: 122.3
click at [1173, 50] on div "Clients 41accimmop Actions Encours total Filtrer" at bounding box center [808, 59] width 1470 height 80
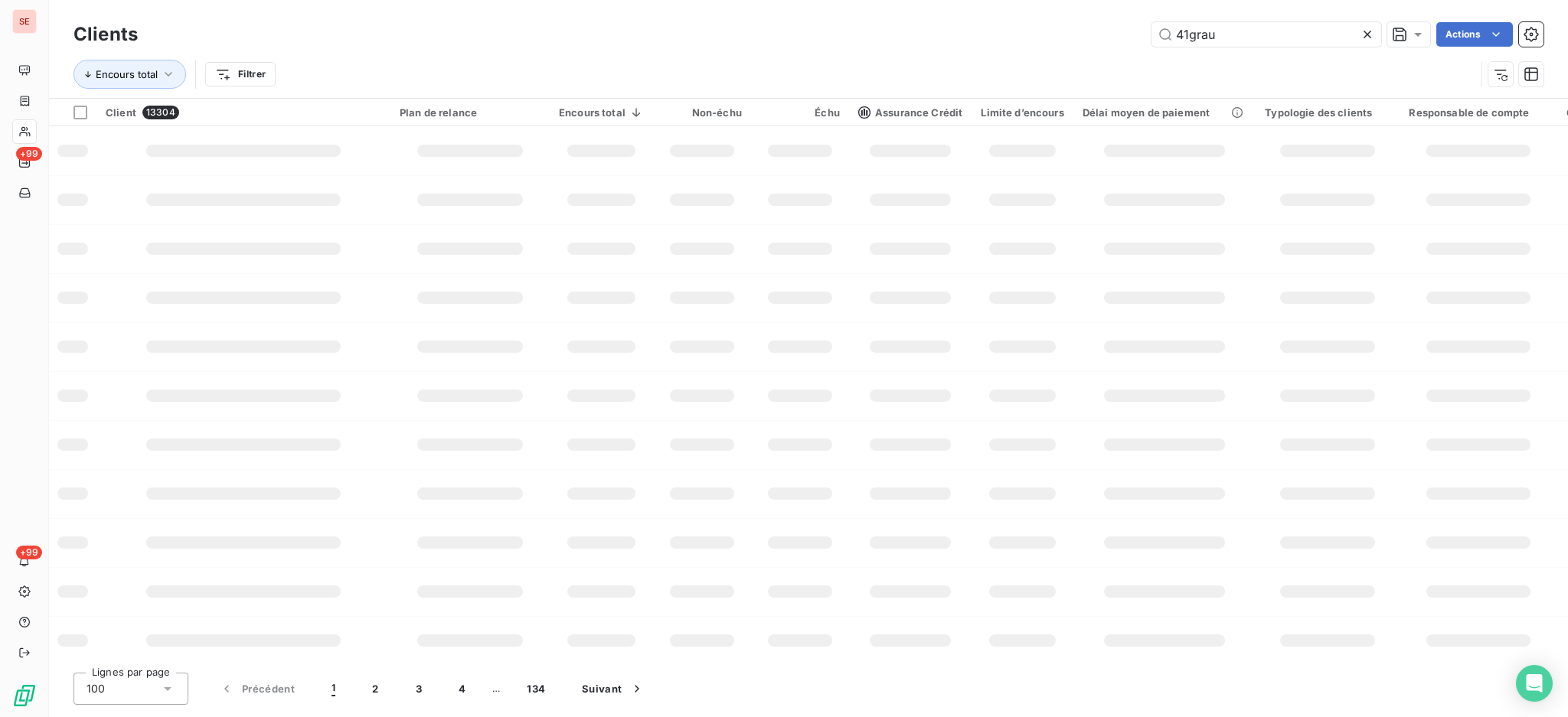
type input "41grau"
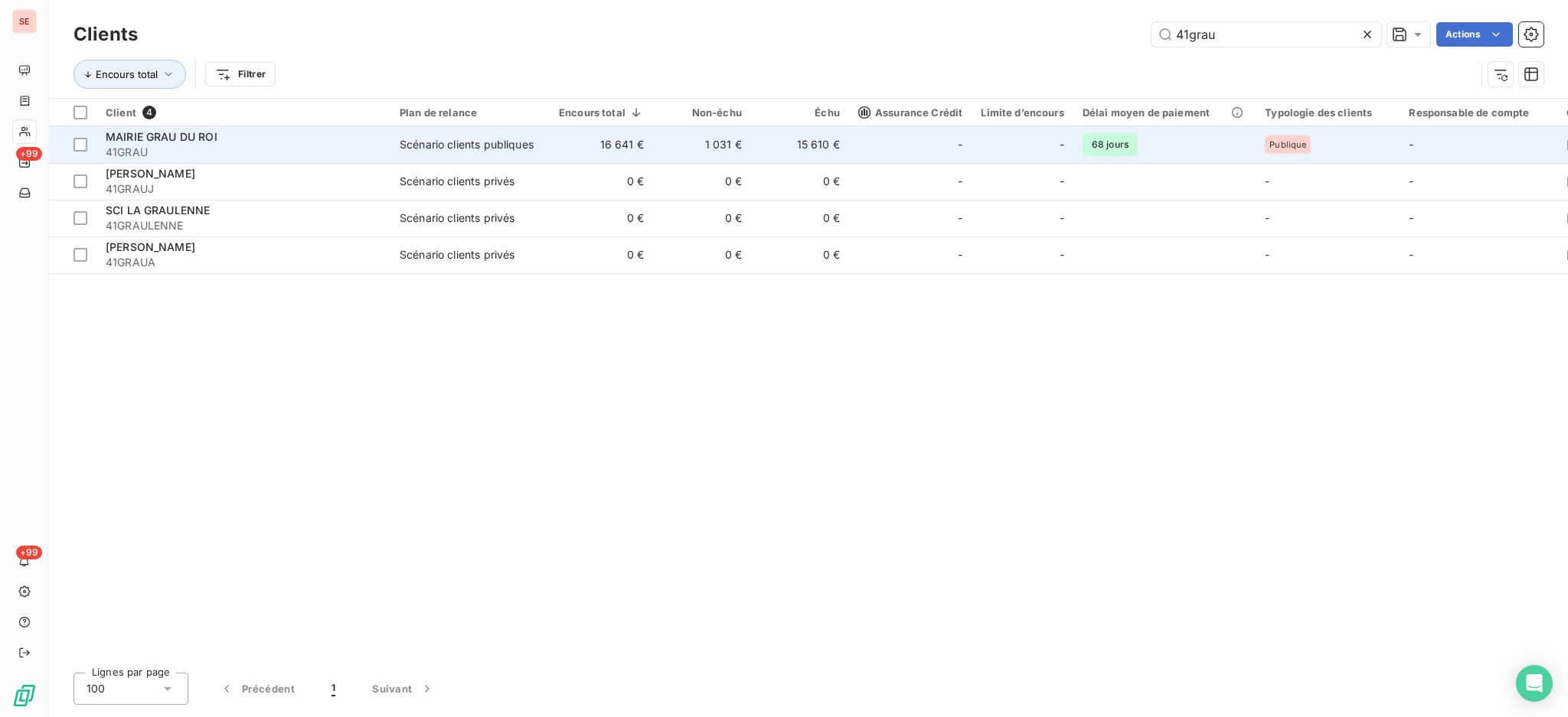
click at [690, 160] on td "1 031 €" at bounding box center [702, 144] width 98 height 37
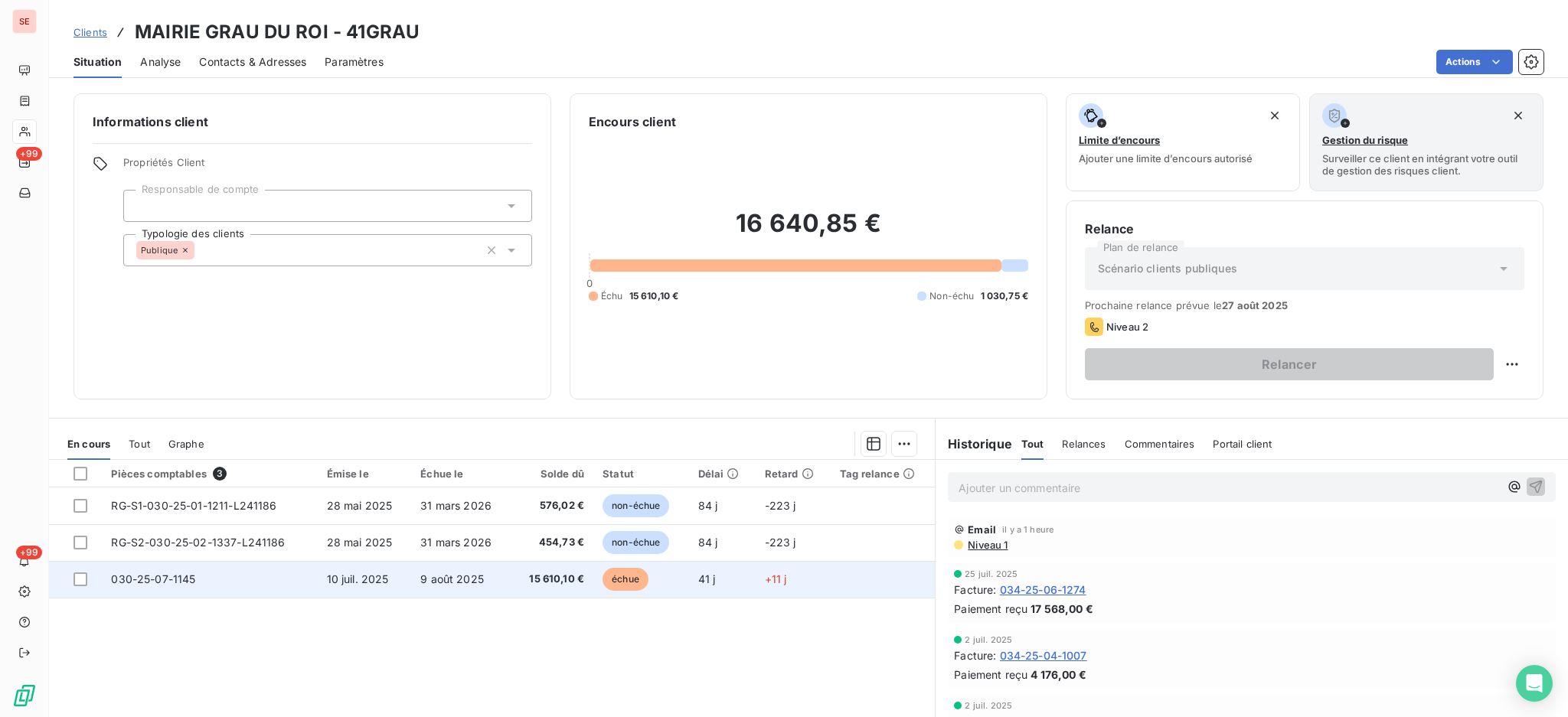
click at [505, 580] on td "9 août 2025" at bounding box center [460, 579] width 100 height 37
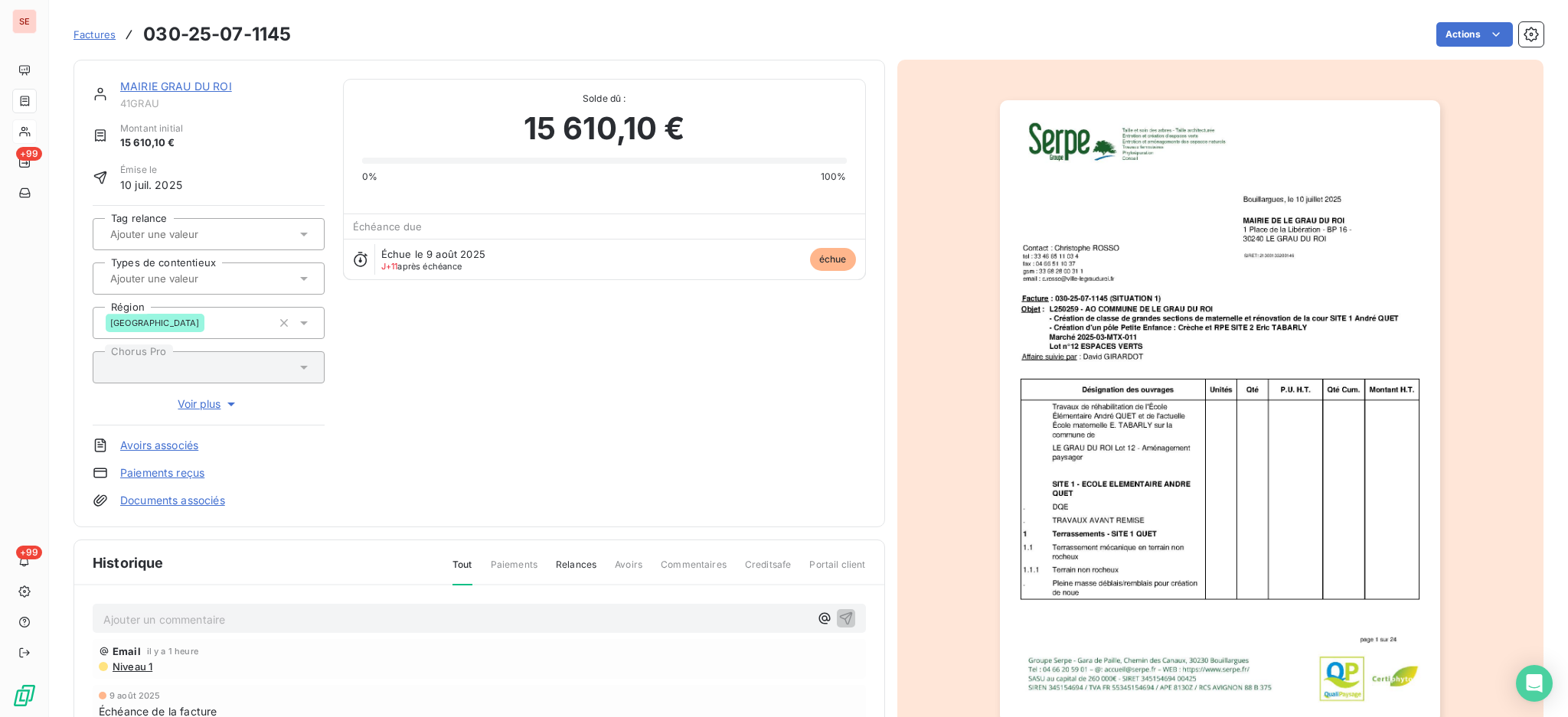
click at [277, 611] on p "Ajouter un commentaire ﻿" at bounding box center [456, 619] width 706 height 20
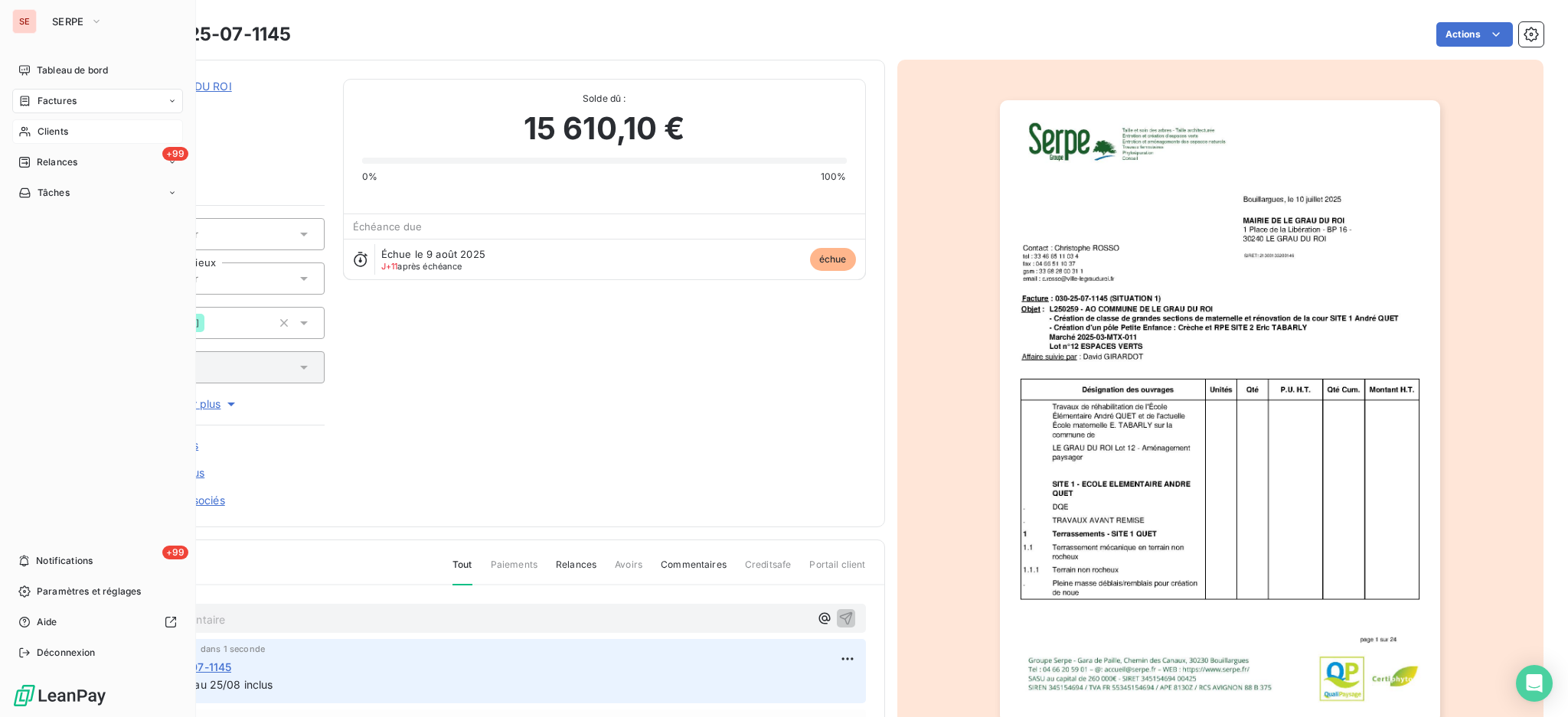
click at [66, 128] on span "Clients" at bounding box center [53, 131] width 31 height 14
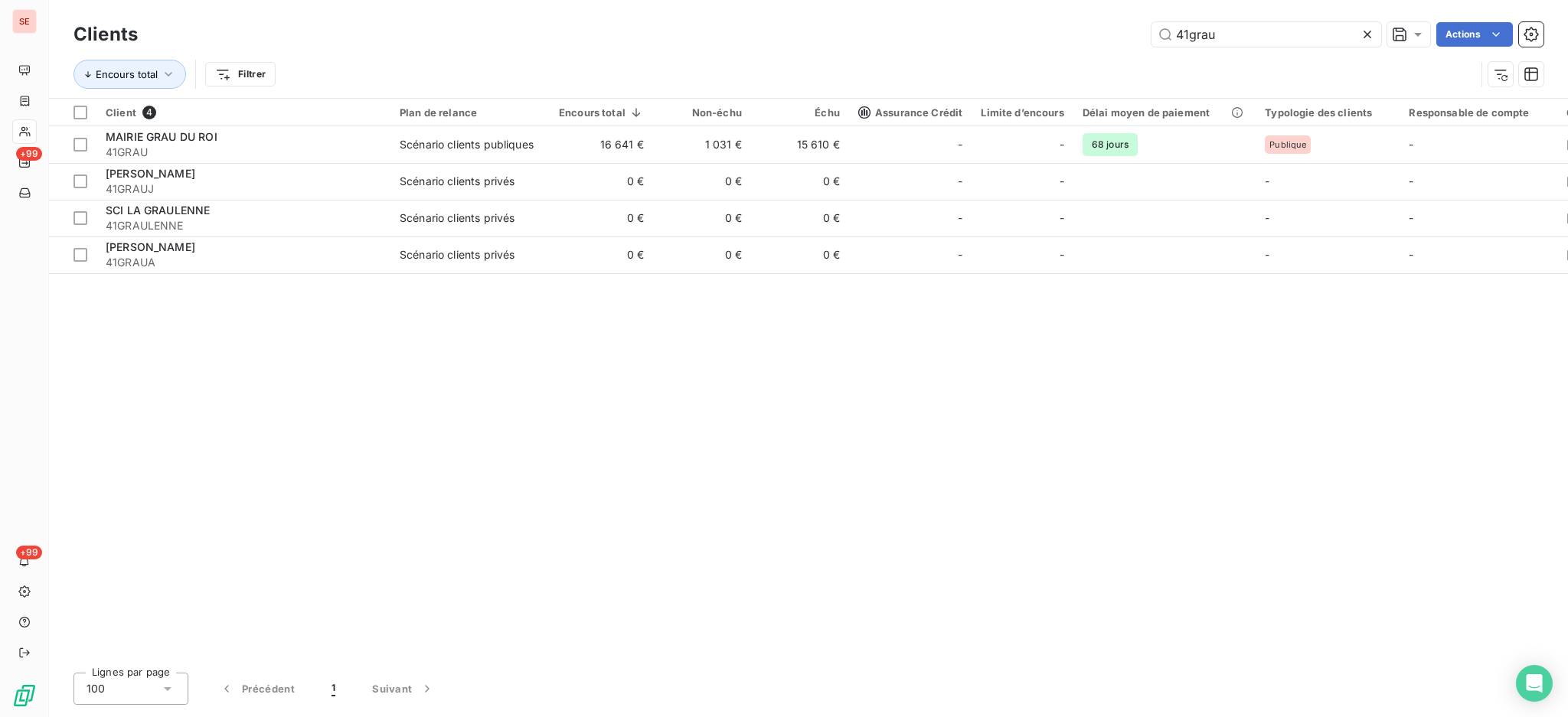
drag, startPoint x: 1255, startPoint y: 37, endPoint x: 1122, endPoint y: 37, distance: 133.0
click at [1122, 37] on div "41grau Actions" at bounding box center [850, 34] width 1387 height 24
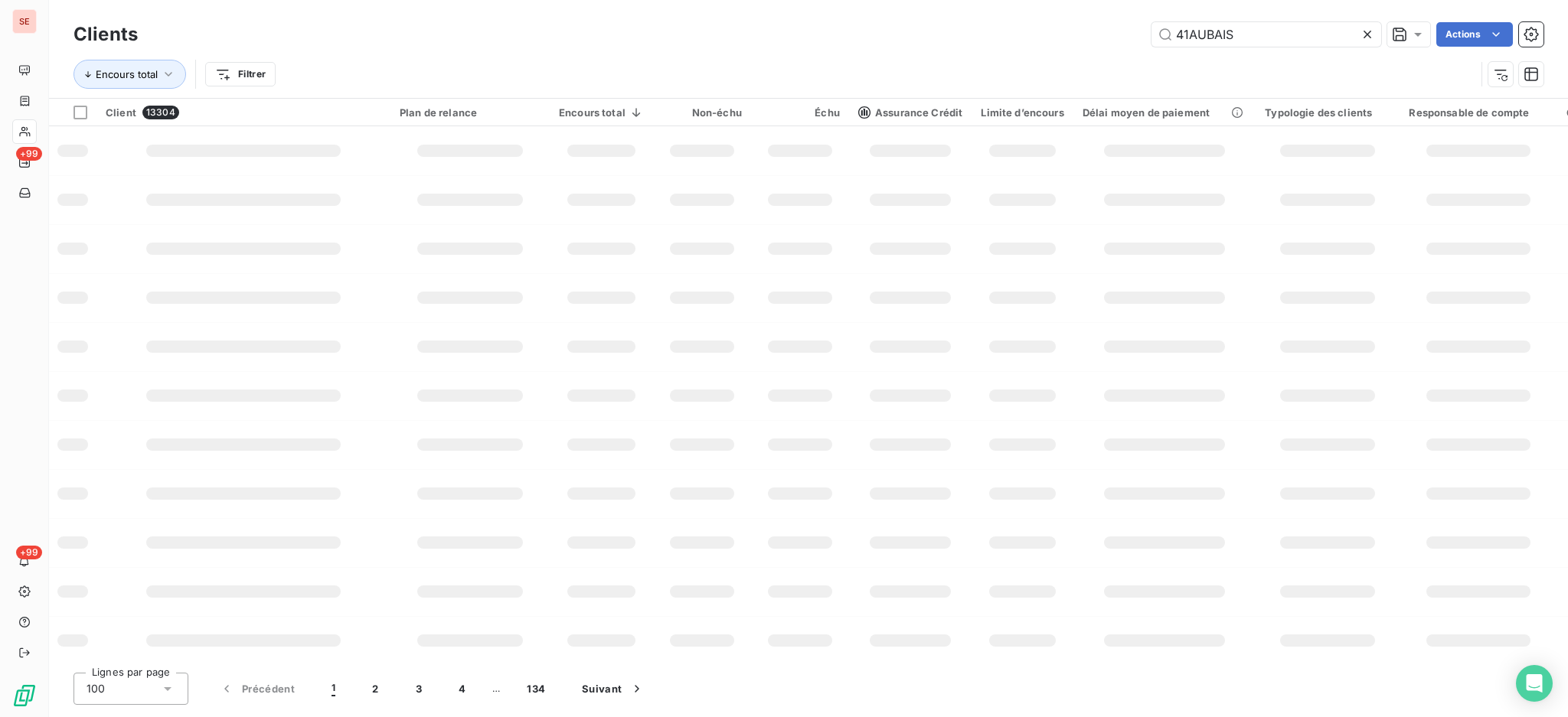
type input "41AUBAIS"
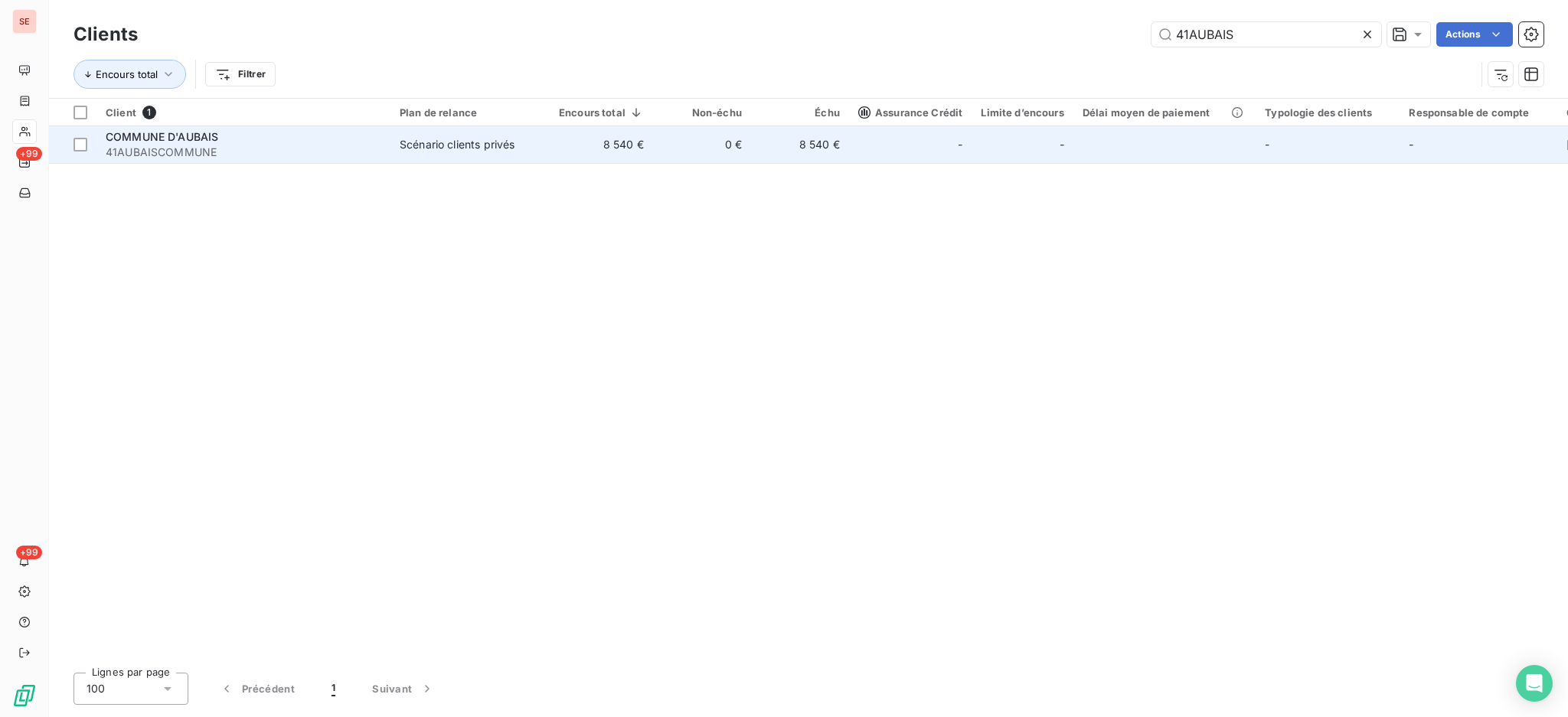
click at [202, 140] on span "COMMUNE D'AUBAIS" at bounding box center [162, 137] width 112 height 13
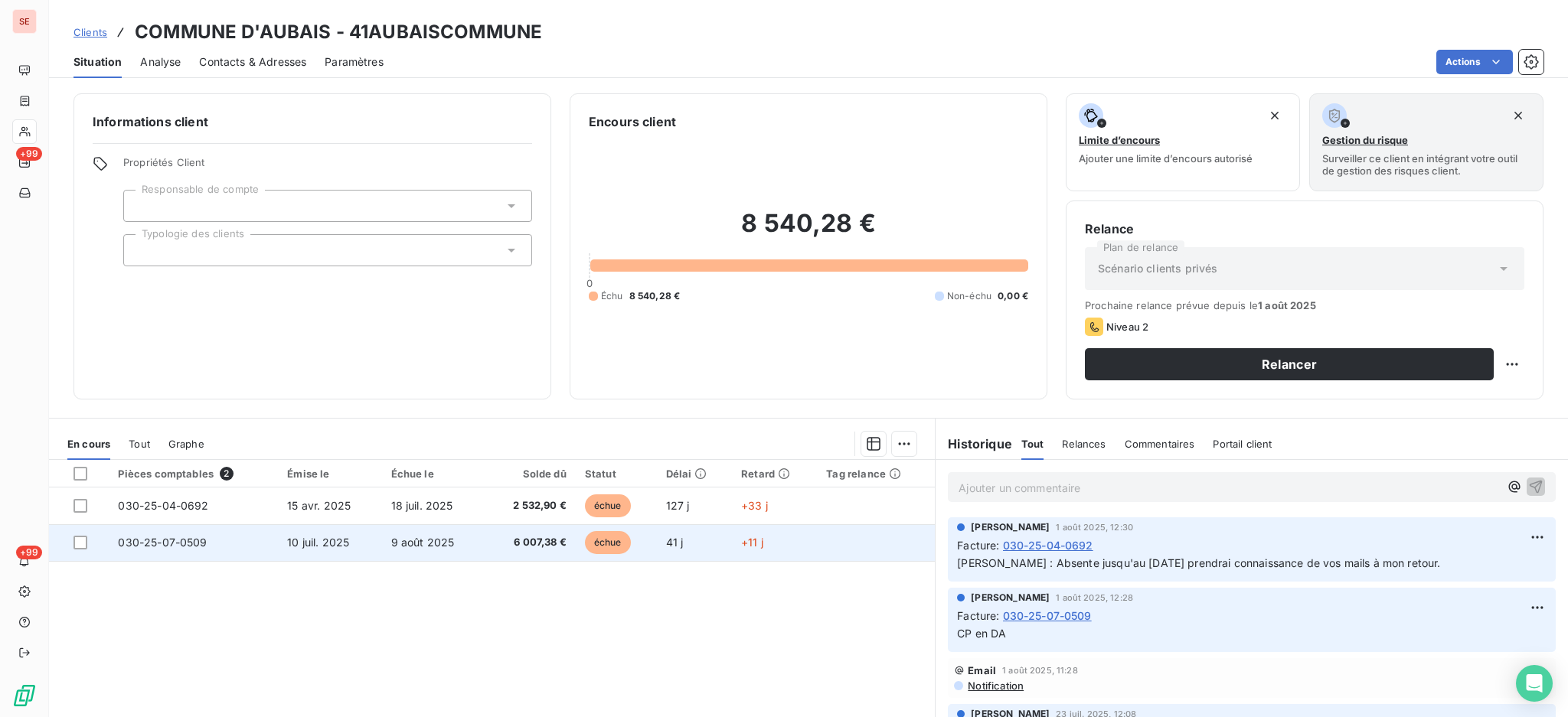
click at [499, 545] on span "6 007,38 €" at bounding box center [529, 542] width 72 height 15
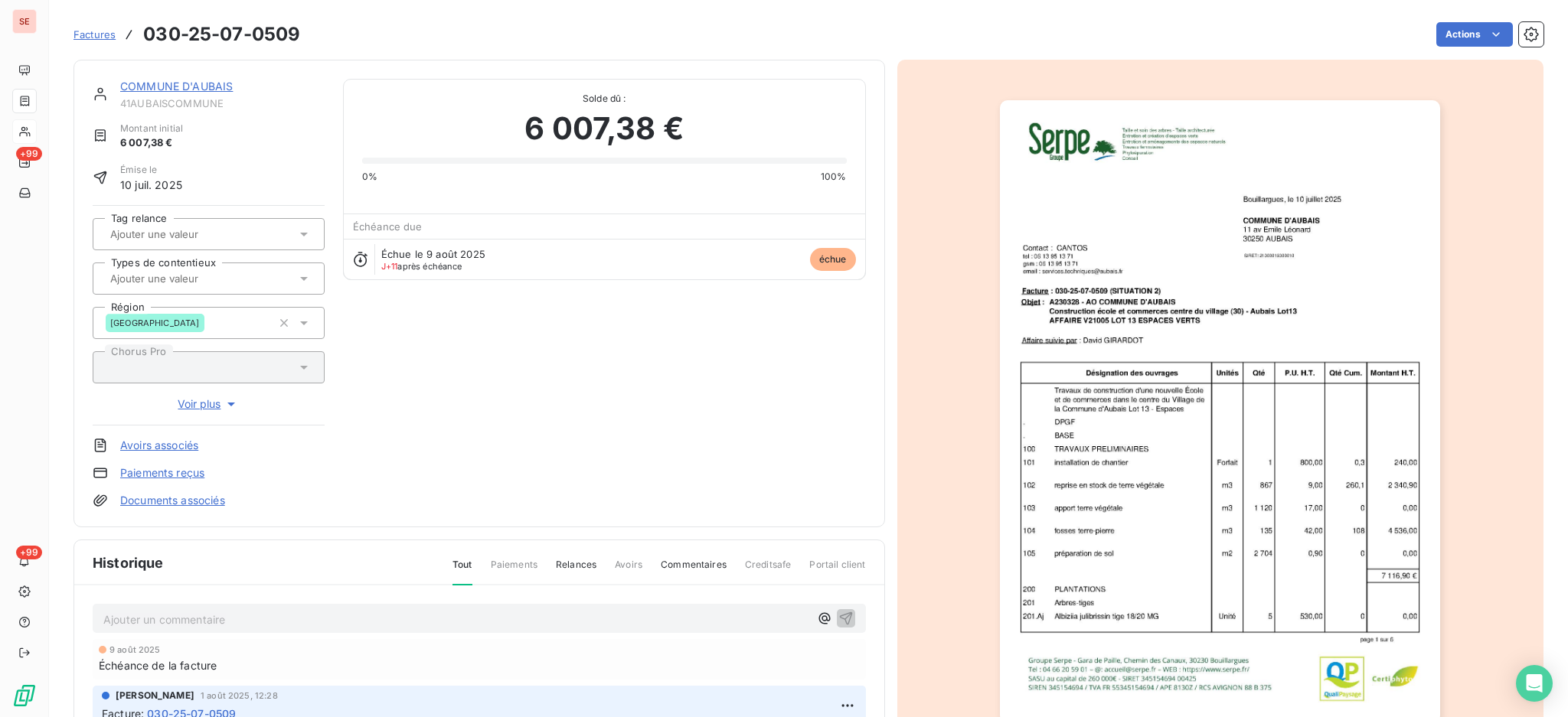
click at [279, 619] on p "Ajouter un commentaire ﻿" at bounding box center [456, 619] width 706 height 20
click at [242, 613] on p "19/08 MAIL de" at bounding box center [456, 619] width 706 height 18
click at [1540, 237] on section "Factures 030-25-07-0509 Actions COMMUNE D'[GEOGRAPHIC_DATA] 41AUBAISCOMMUNE Mon…" at bounding box center [808, 358] width 1519 height 717
click at [223, 628] on p "19/08 MAIL de [PERSON_NAME] <[PERSON_NAME][EMAIL_ADDRESS][DOMAIN_NAME]>" at bounding box center [456, 619] width 706 height 18
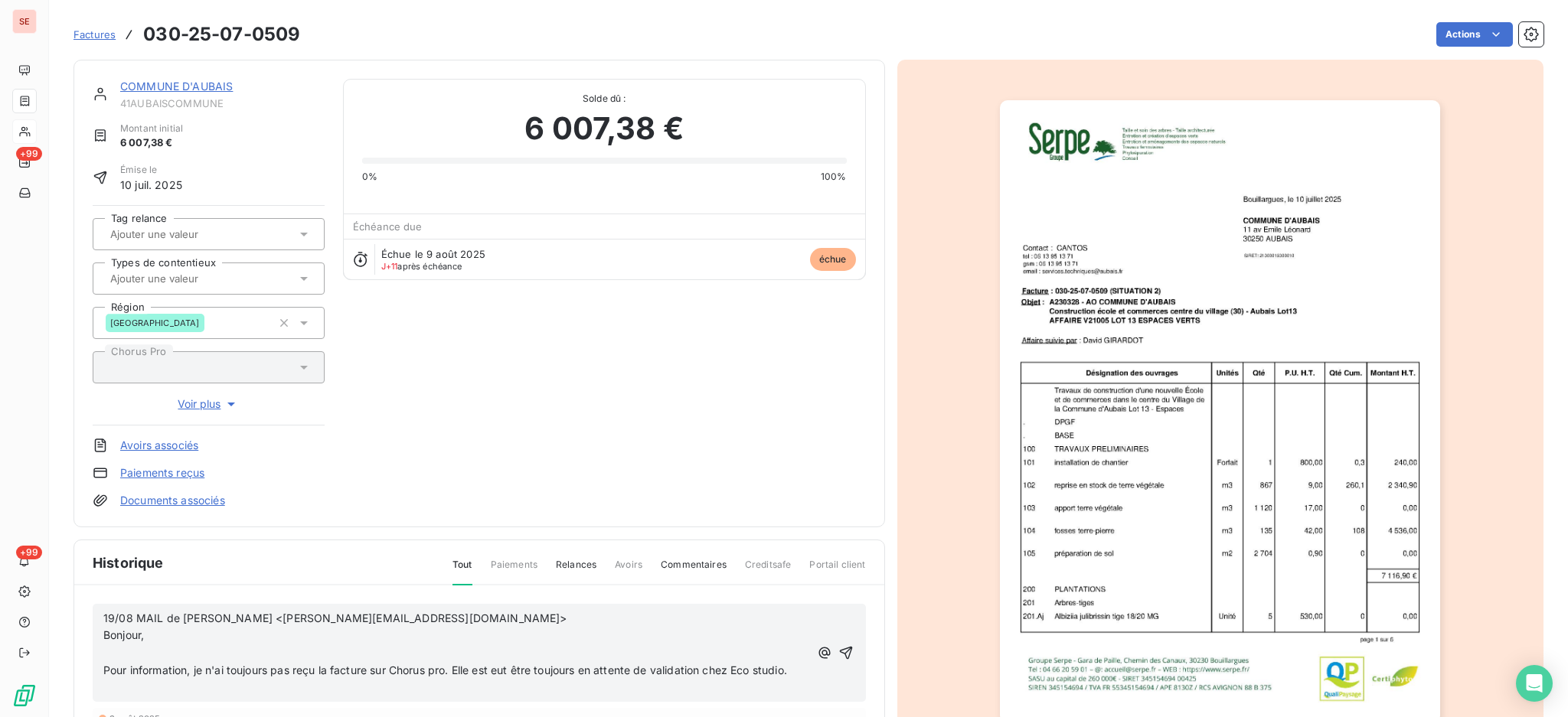
click at [146, 650] on p "﻿" at bounding box center [456, 654] width 706 height 18
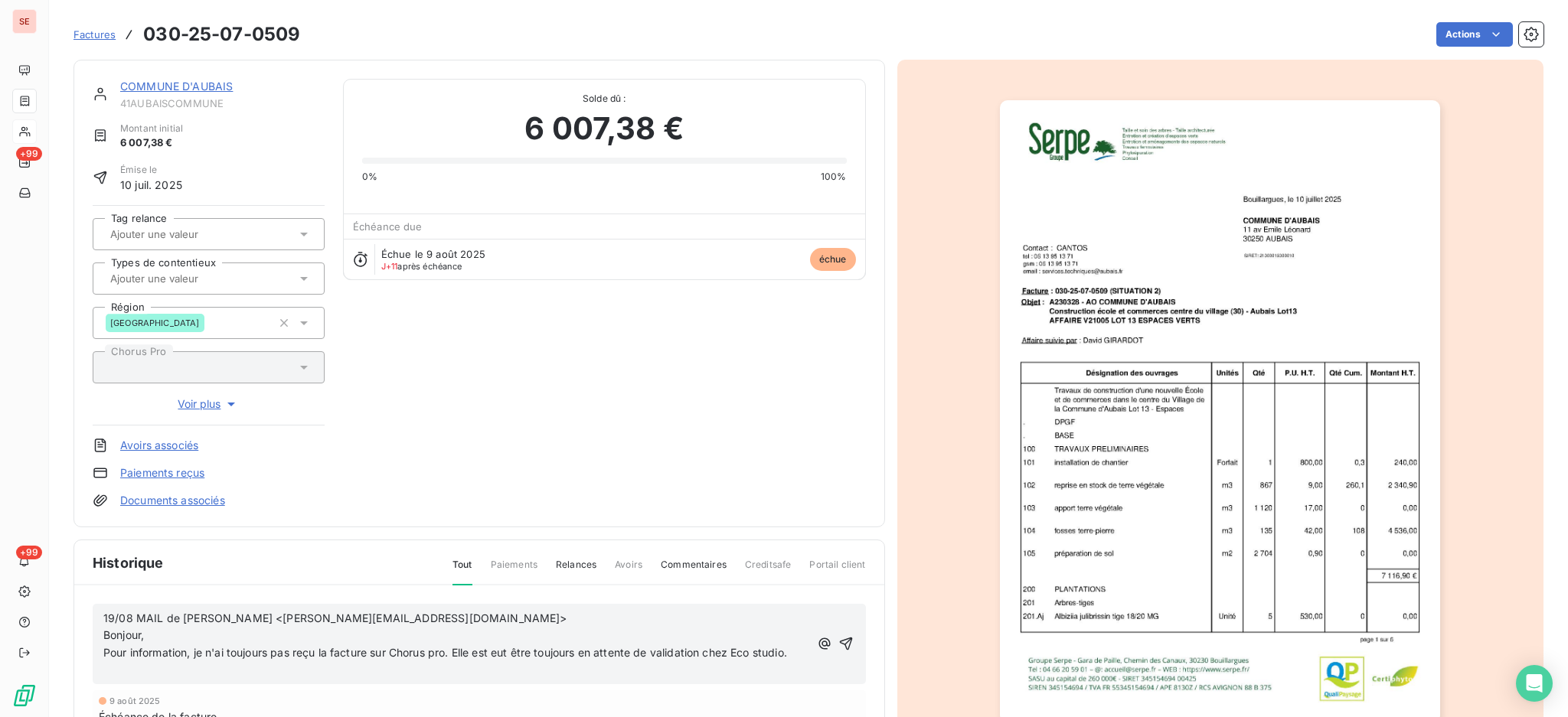
click at [188, 680] on p "﻿" at bounding box center [456, 671] width 706 height 18
click at [838, 641] on icon "button" at bounding box center [846, 635] width 15 height 15
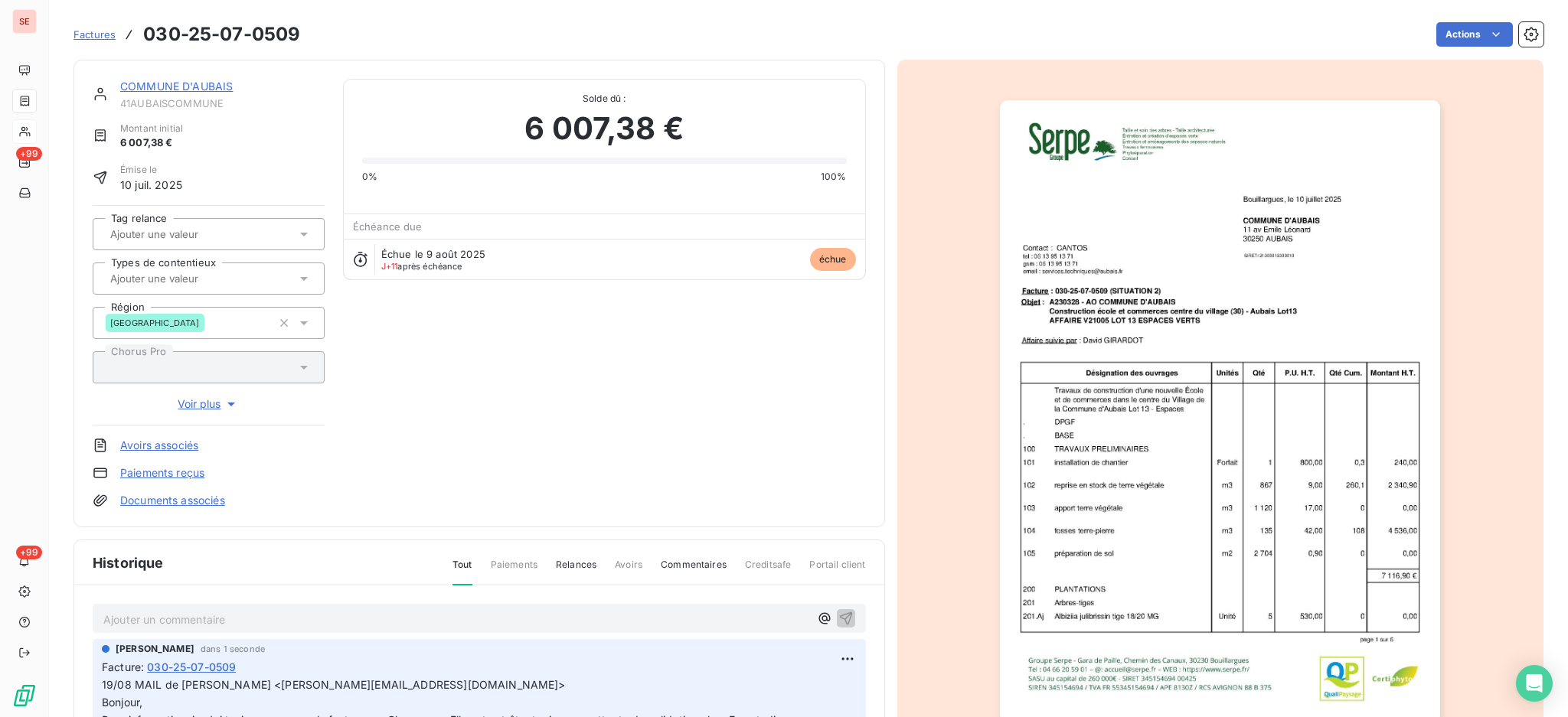
click at [182, 89] on link "COMMUNE D'AUBAIS" at bounding box center [176, 86] width 112 height 13
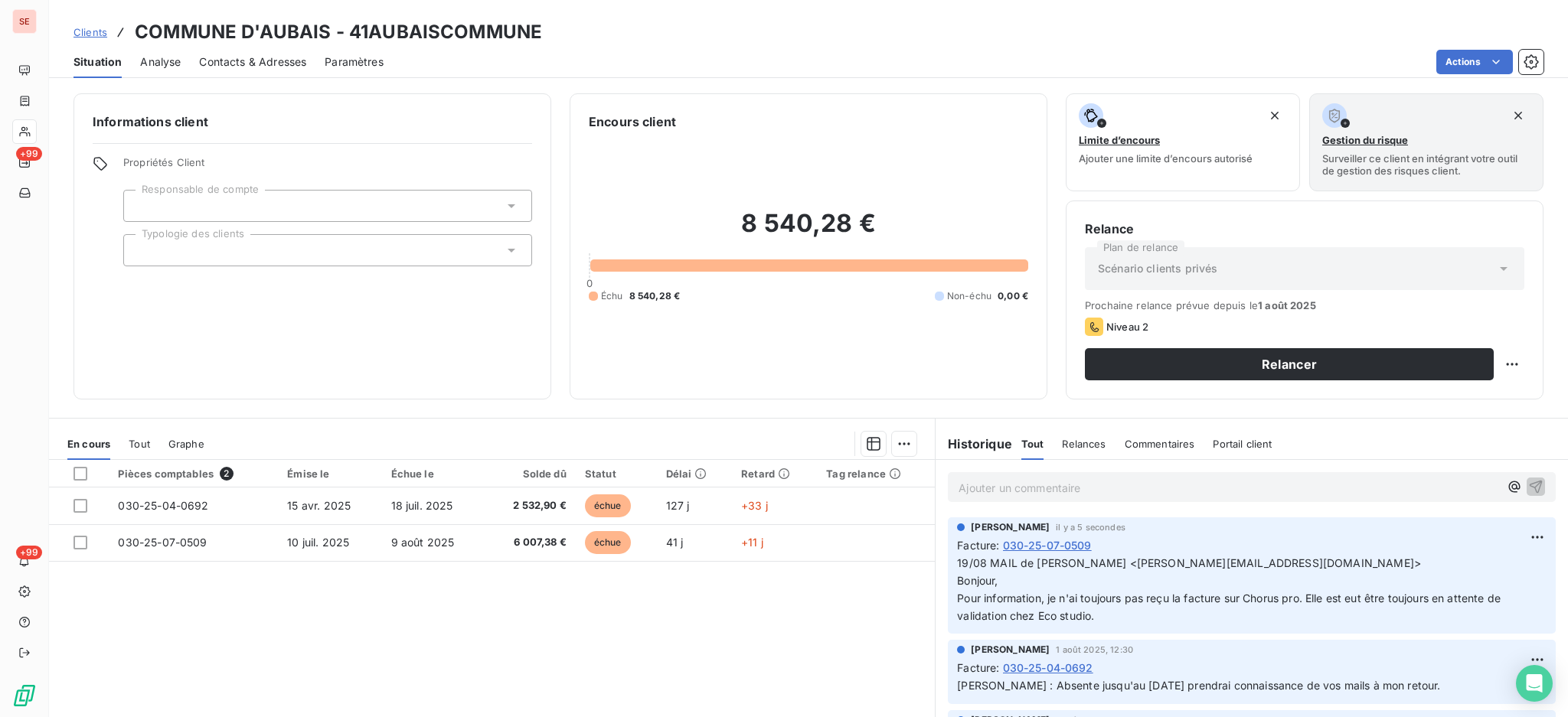
click at [264, 55] on span "Contacts & Adresses" at bounding box center [253, 62] width 107 height 15
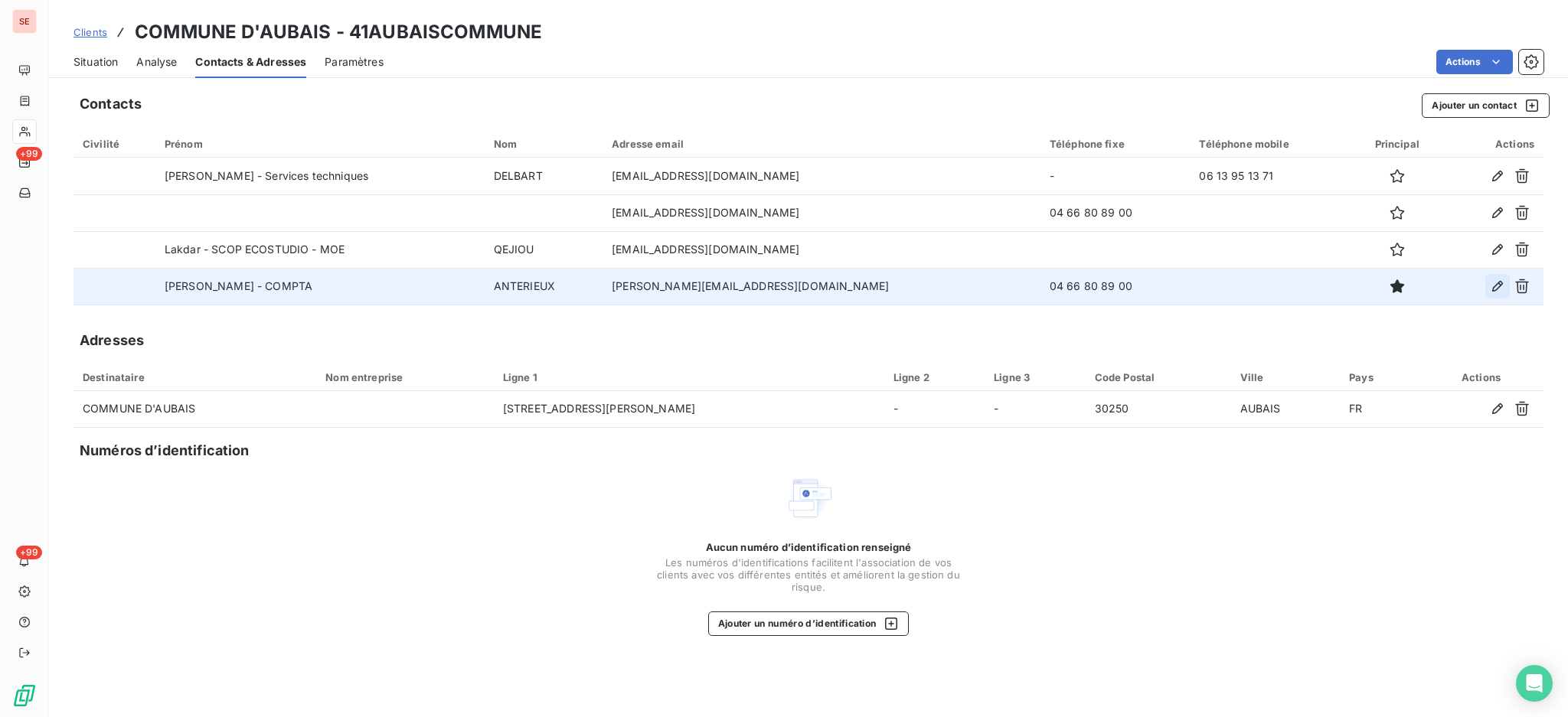
click at [1496, 285] on icon "button" at bounding box center [1497, 285] width 11 height 11
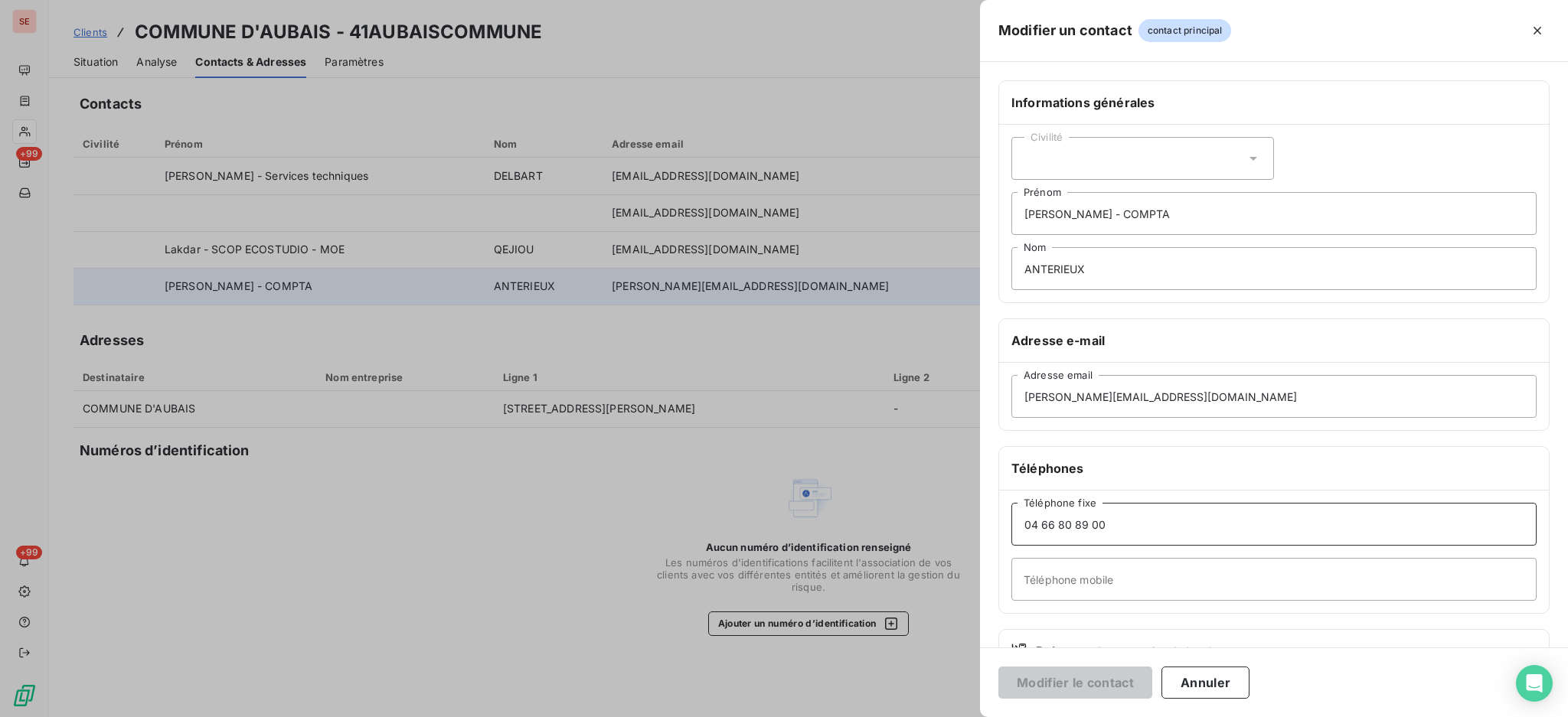
click at [1124, 521] on input "04 66 80 89 00" at bounding box center [1274, 524] width 525 height 43
type input "04 66 80 89 01"
click at [1087, 683] on button "Modifier le contact" at bounding box center [1074, 683] width 154 height 33
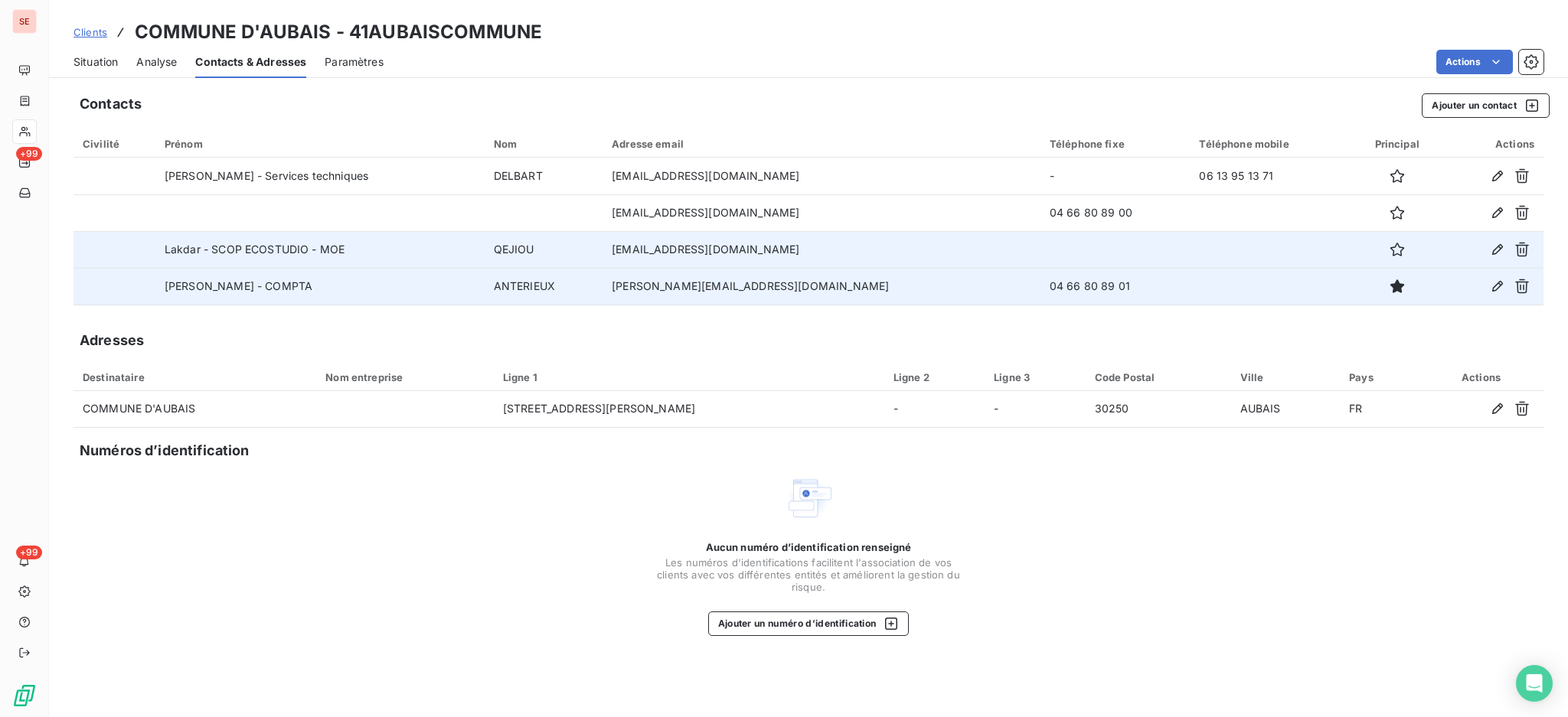
click at [98, 59] on span "Situation" at bounding box center [95, 62] width 45 height 15
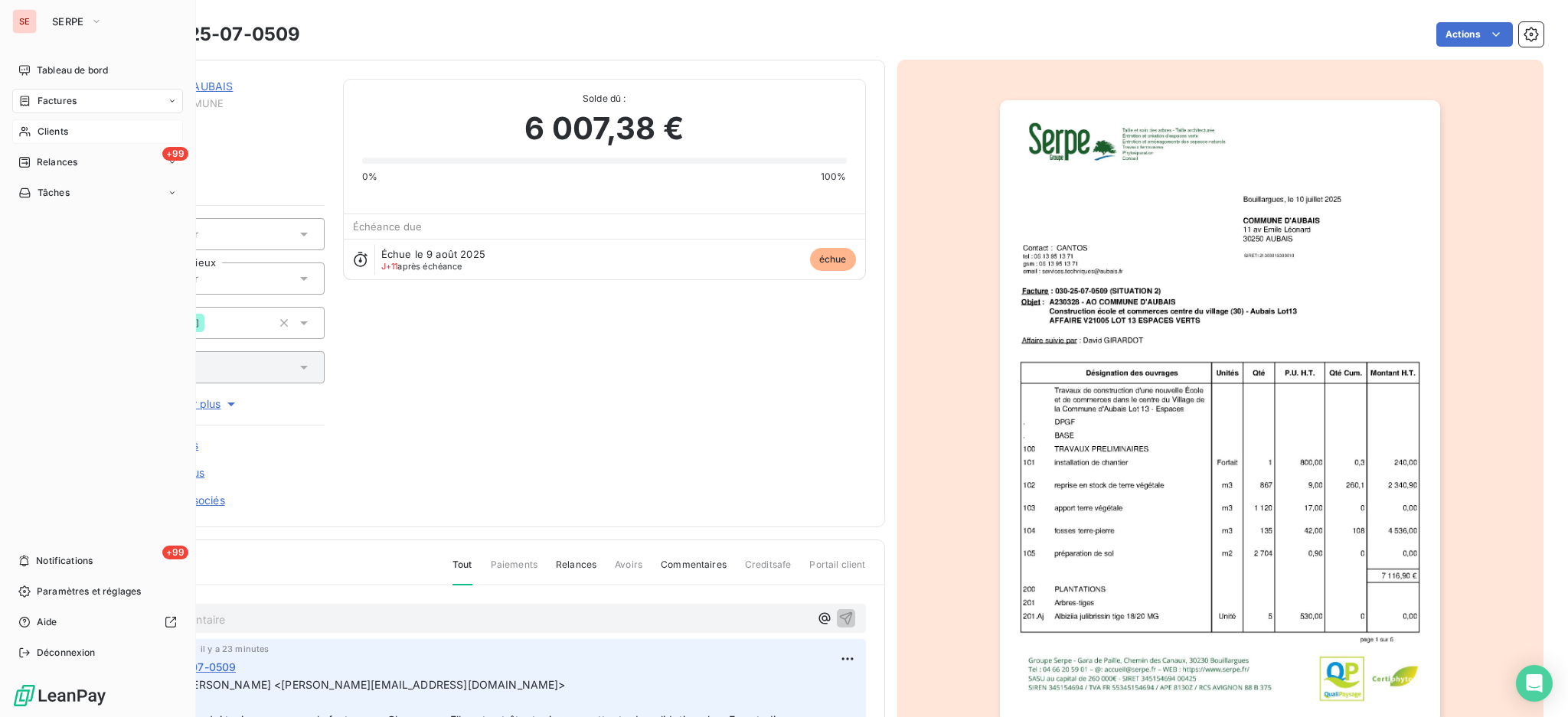
click at [53, 128] on span "Clients" at bounding box center [53, 131] width 31 height 14
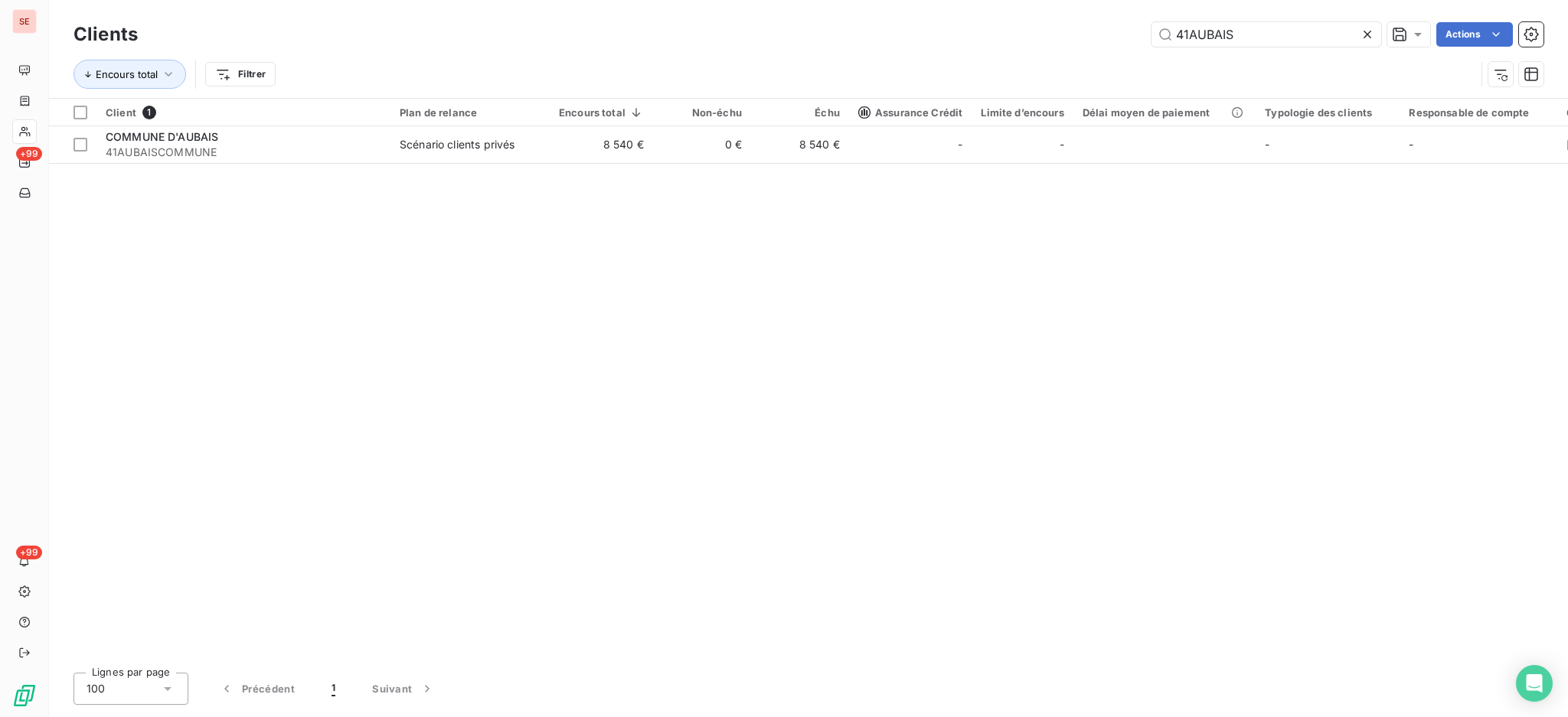
drag, startPoint x: 1250, startPoint y: 36, endPoint x: 1135, endPoint y: 43, distance: 115.2
click at [1144, 43] on div "41AUBAIS Actions" at bounding box center [850, 34] width 1387 height 24
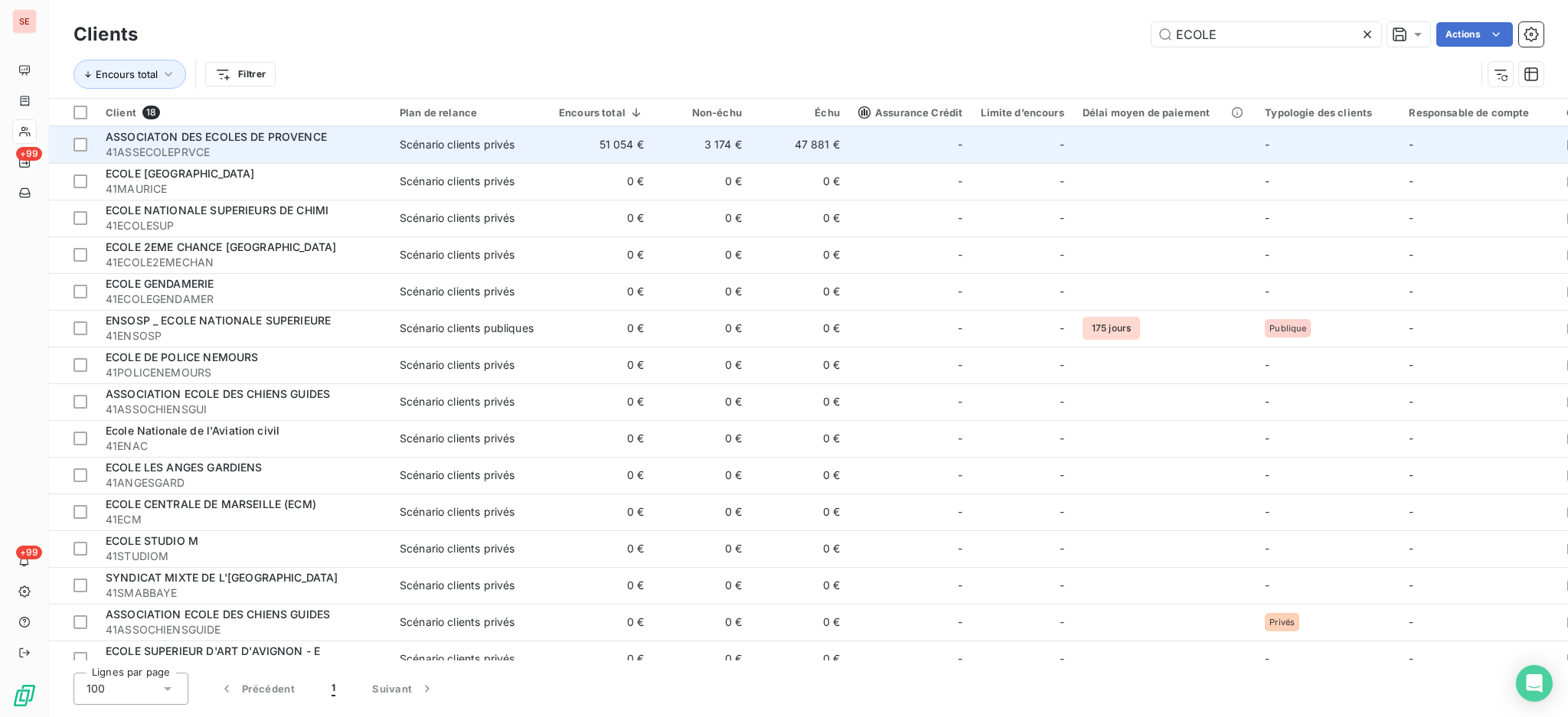
type input "ECOLE"
click at [519, 137] on span "Scénario clients privés" at bounding box center [469, 144] width 141 height 15
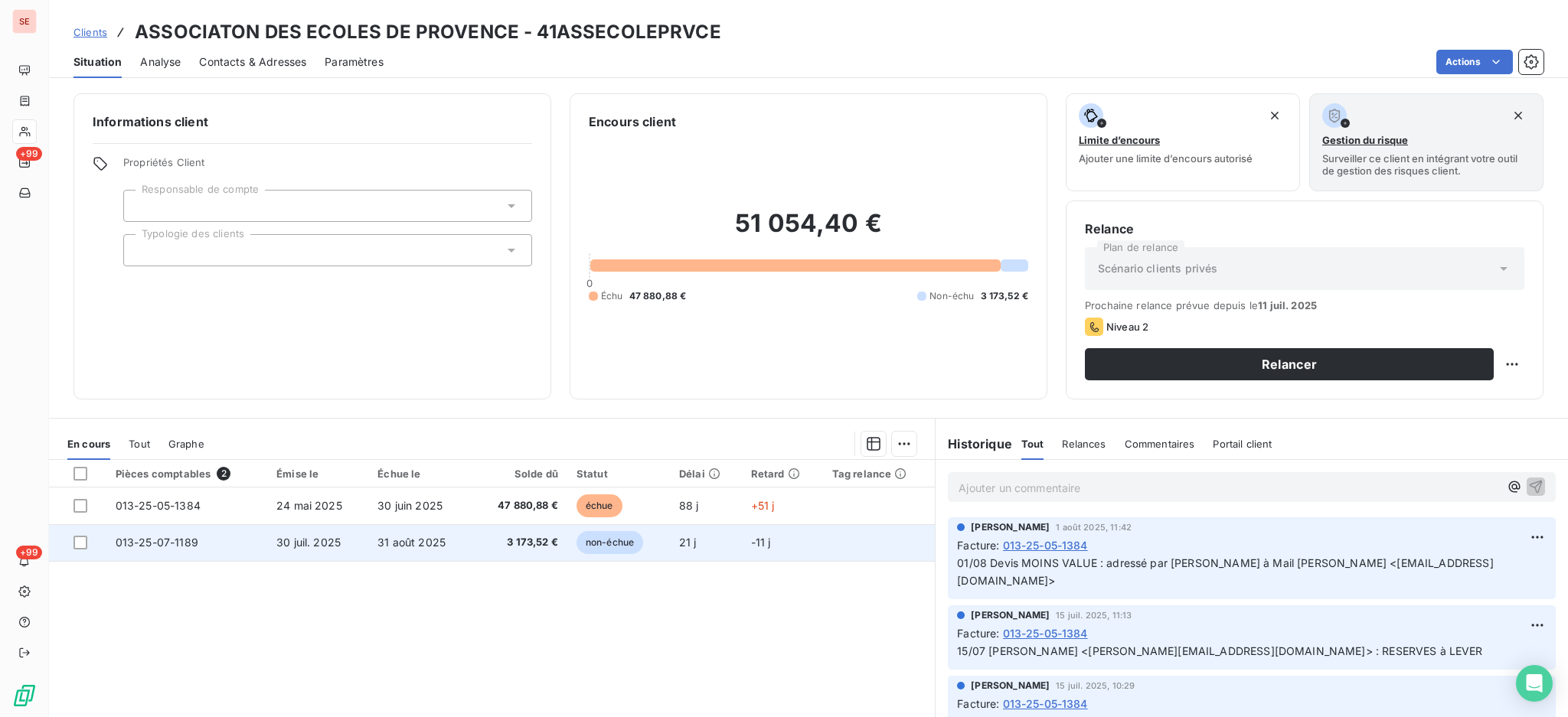
click at [474, 545] on td "3 173,52 €" at bounding box center [520, 542] width 95 height 37
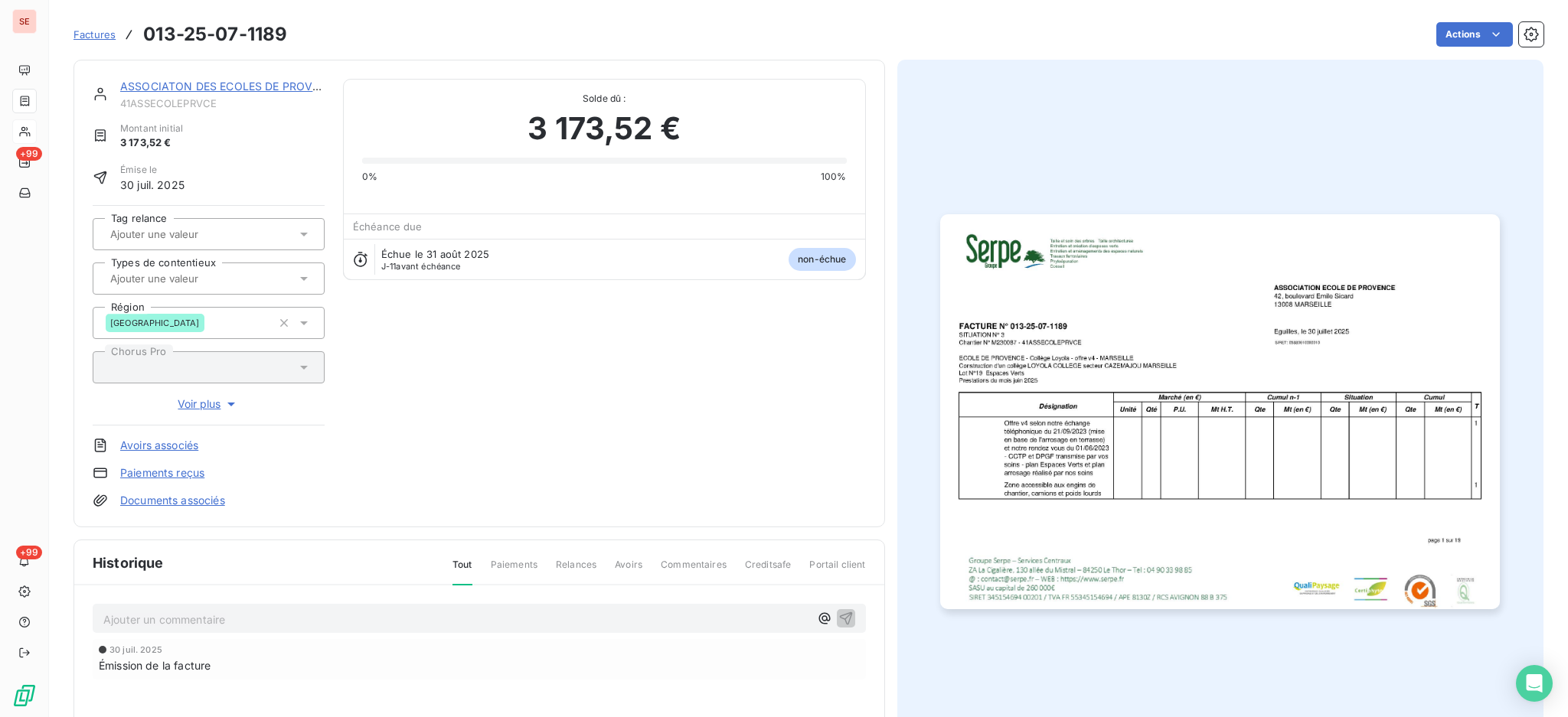
click at [265, 612] on p "Ajouter un commentaire ﻿" at bounding box center [456, 619] width 706 height 20
click at [843, 611] on icon "button" at bounding box center [846, 617] width 15 height 15
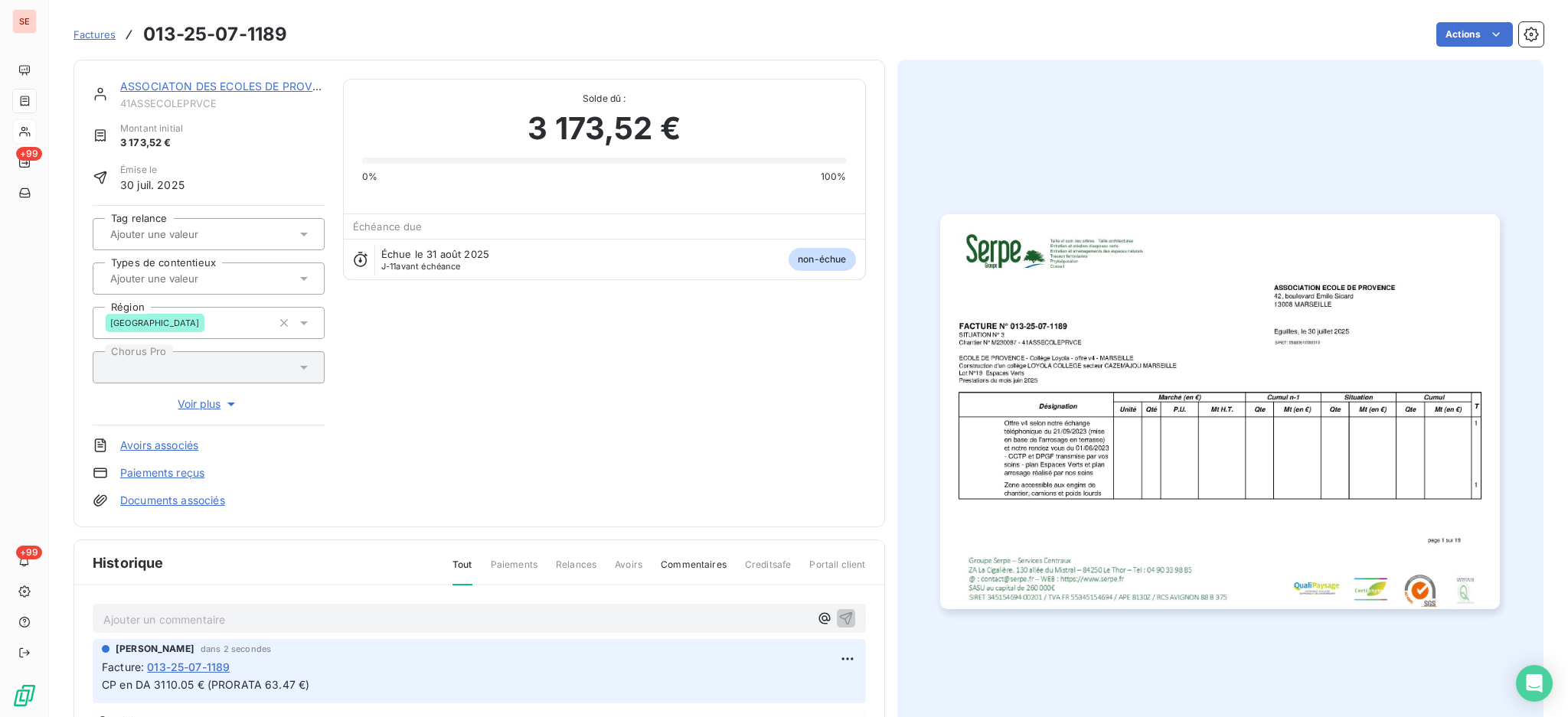
click at [203, 501] on link "Documents associés" at bounding box center [172, 500] width 105 height 15
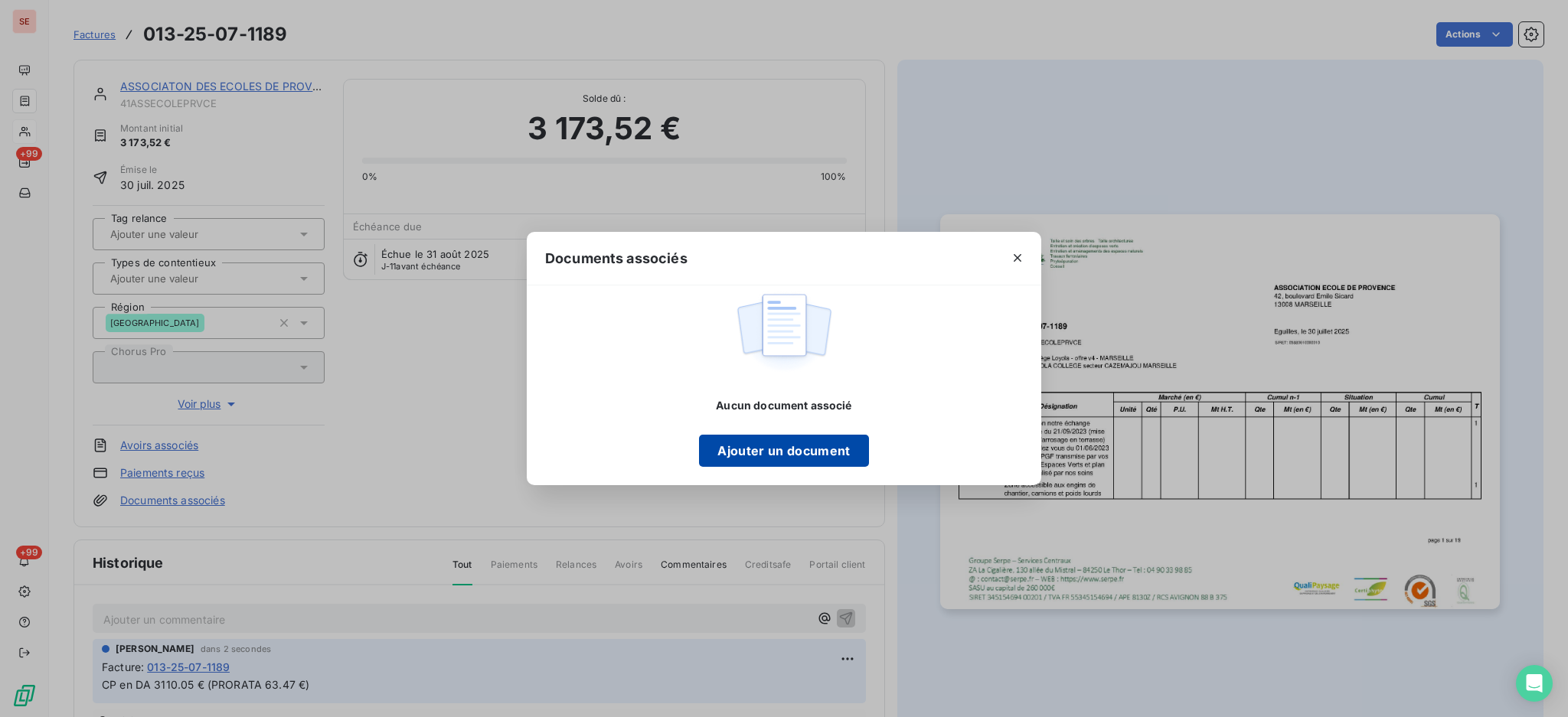
click at [785, 437] on button "Ajouter un document" at bounding box center [783, 451] width 169 height 33
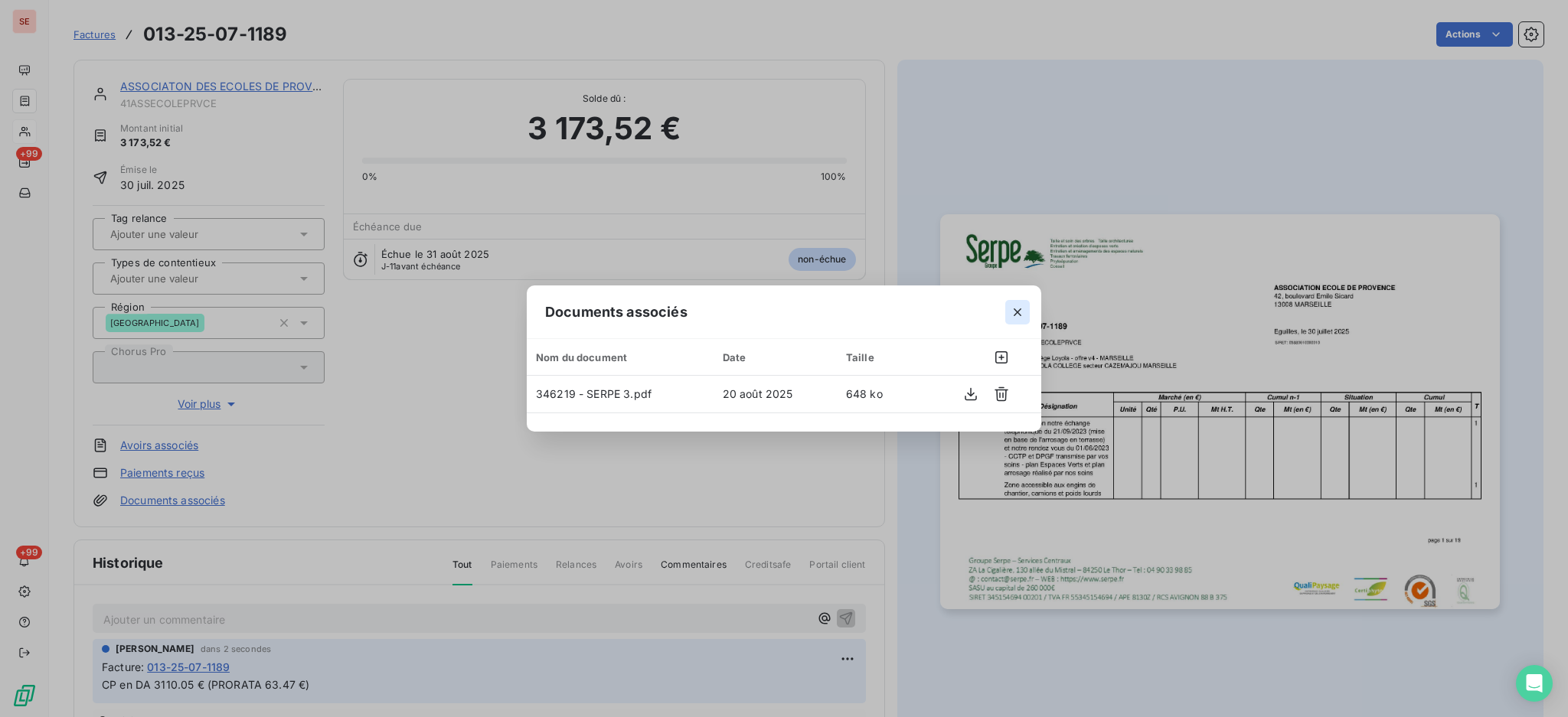
click at [1015, 309] on icon "button" at bounding box center [1017, 312] width 15 height 15
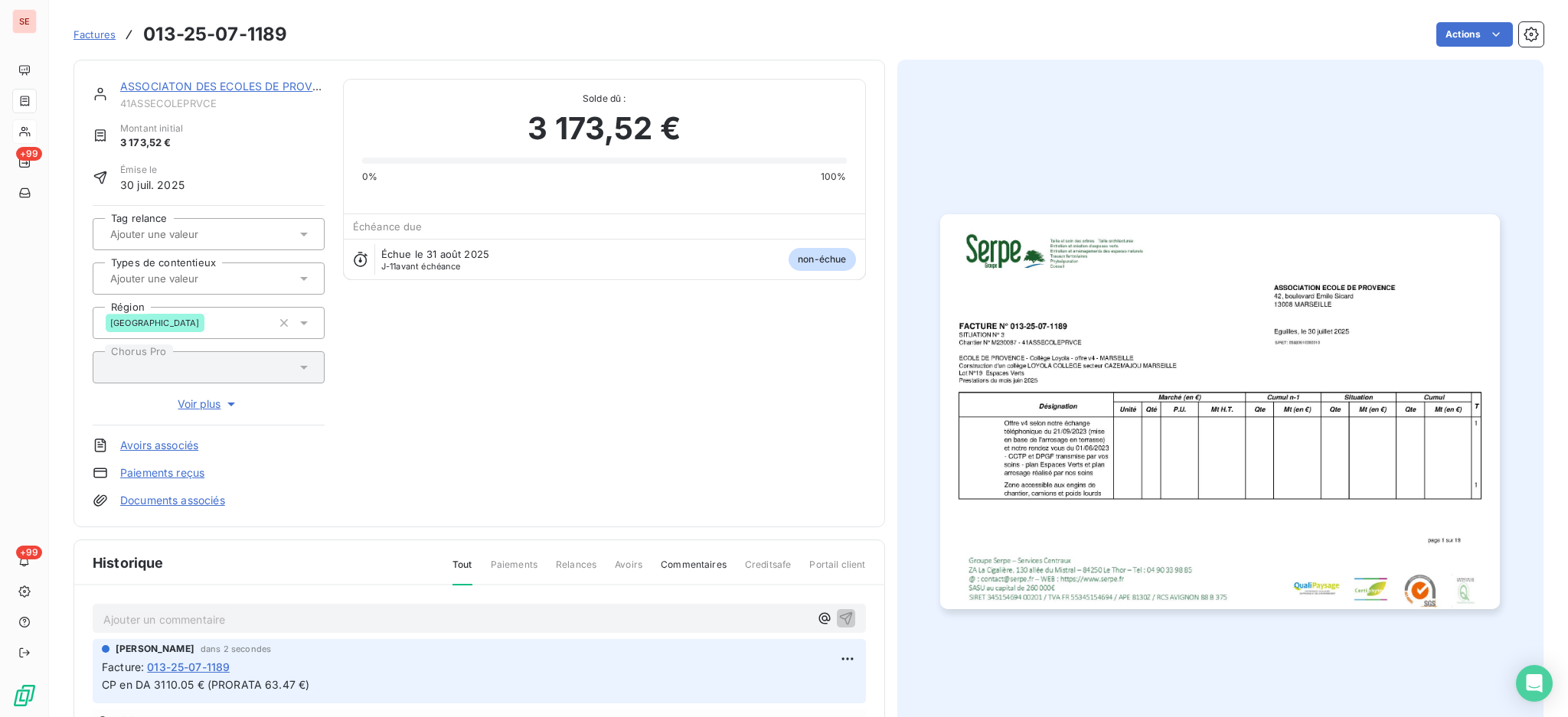
click at [451, 617] on p "Ajouter un commentaire ﻿" at bounding box center [456, 619] width 706 height 20
click at [266, 611] on p "Ajouter un commentaire ﻿" at bounding box center [456, 619] width 706 height 20
click at [346, 628] on p "14/08 mail de [PERSON_NAME] <[PERSON_NAME][EMAIL_ADDRESS][DOMAIN_NAME]>" at bounding box center [456, 619] width 706 height 18
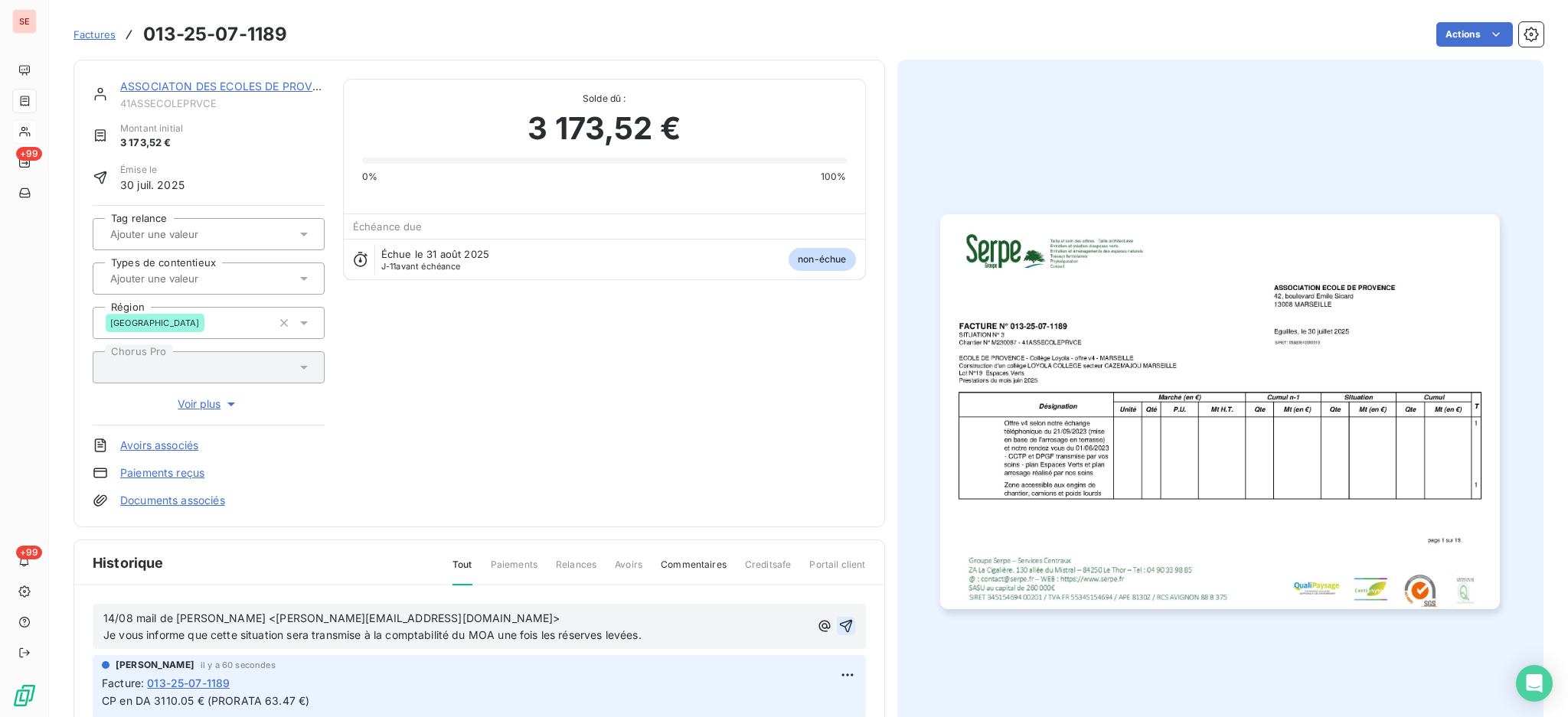
click at [838, 622] on icon "button" at bounding box center [846, 626] width 15 height 15
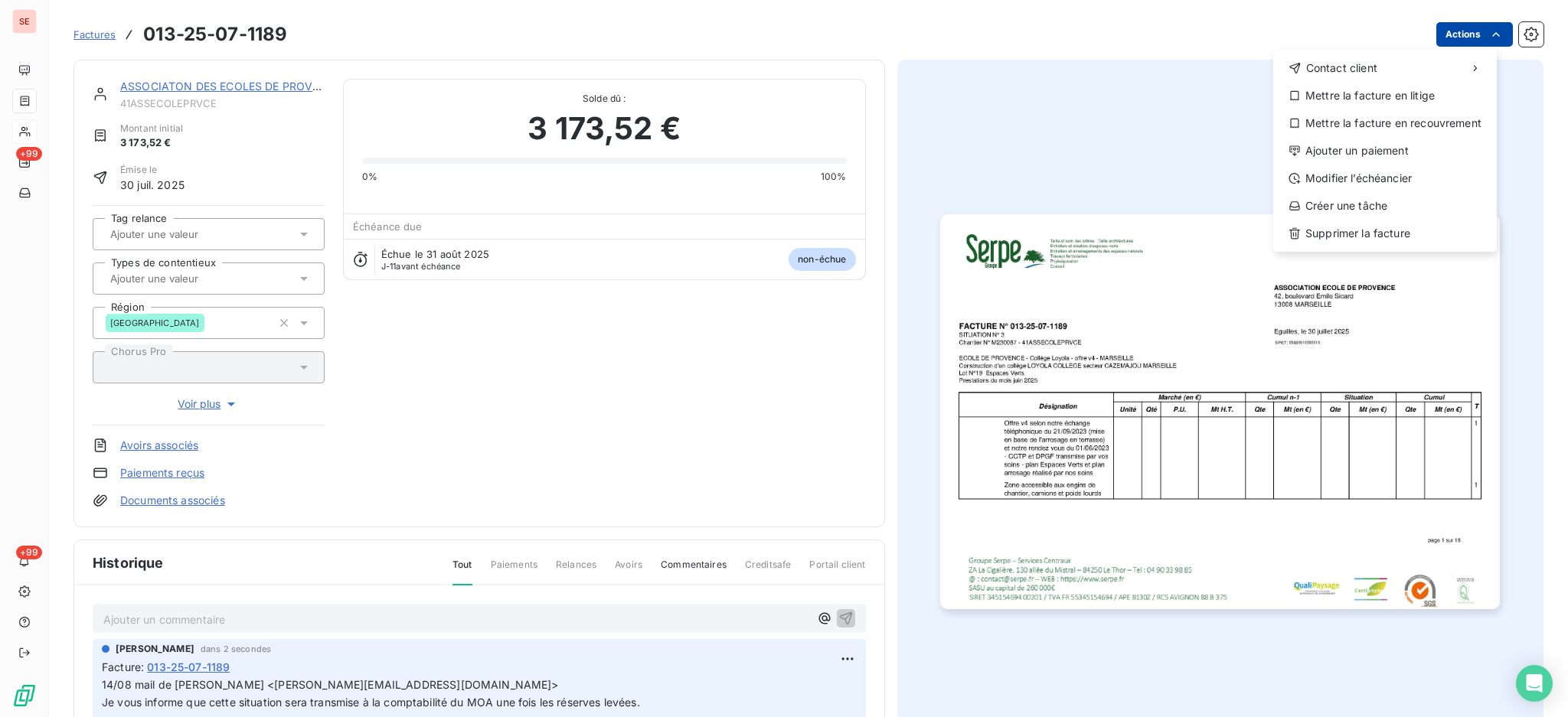
click at [1461, 33] on html "SE +99 +99 Factures [PHONE_NUMBER] Actions Contact client Mettre la facture en …" at bounding box center [784, 358] width 1568 height 717
click at [1413, 96] on div "Mettre la facture en litige" at bounding box center [1385, 96] width 211 height 24
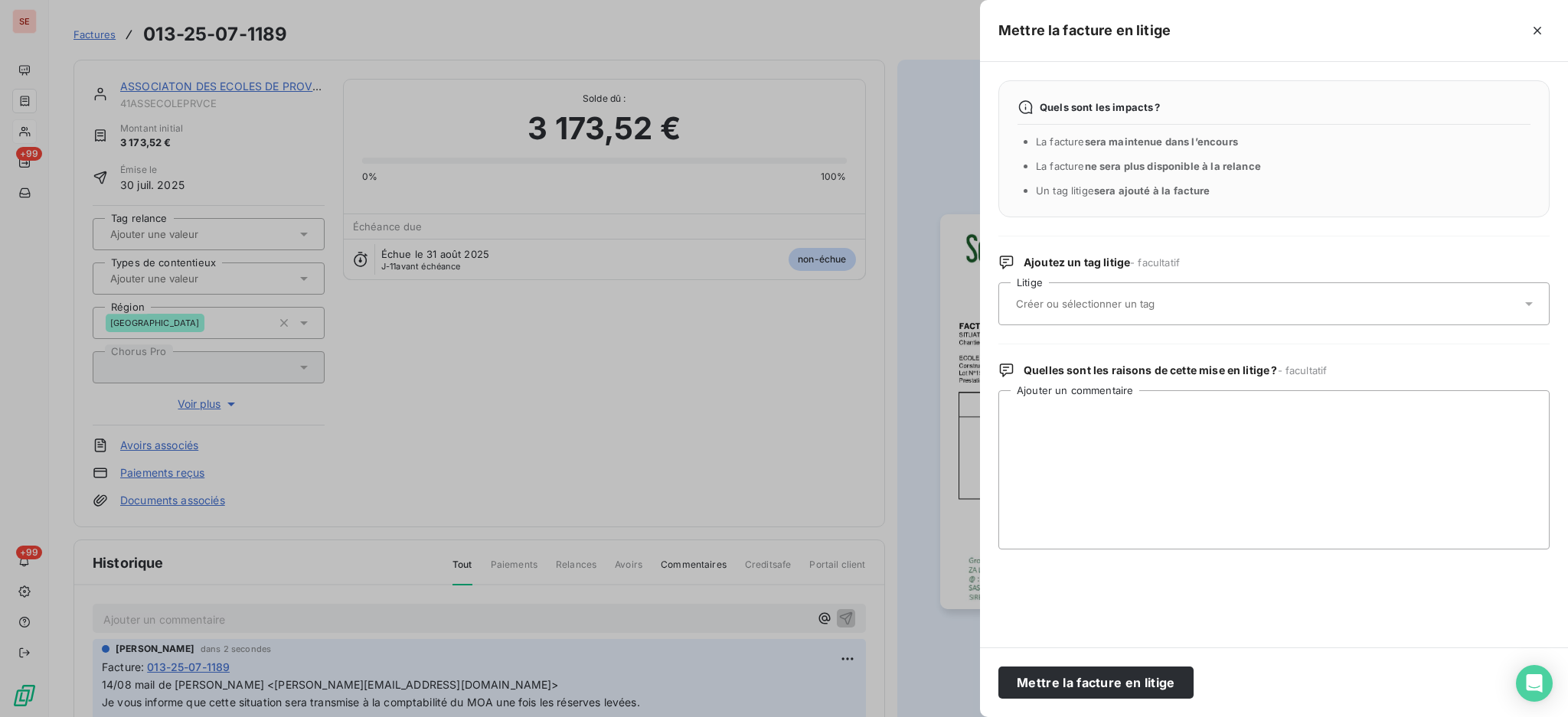
click at [1533, 302] on icon at bounding box center [1528, 303] width 15 height 15
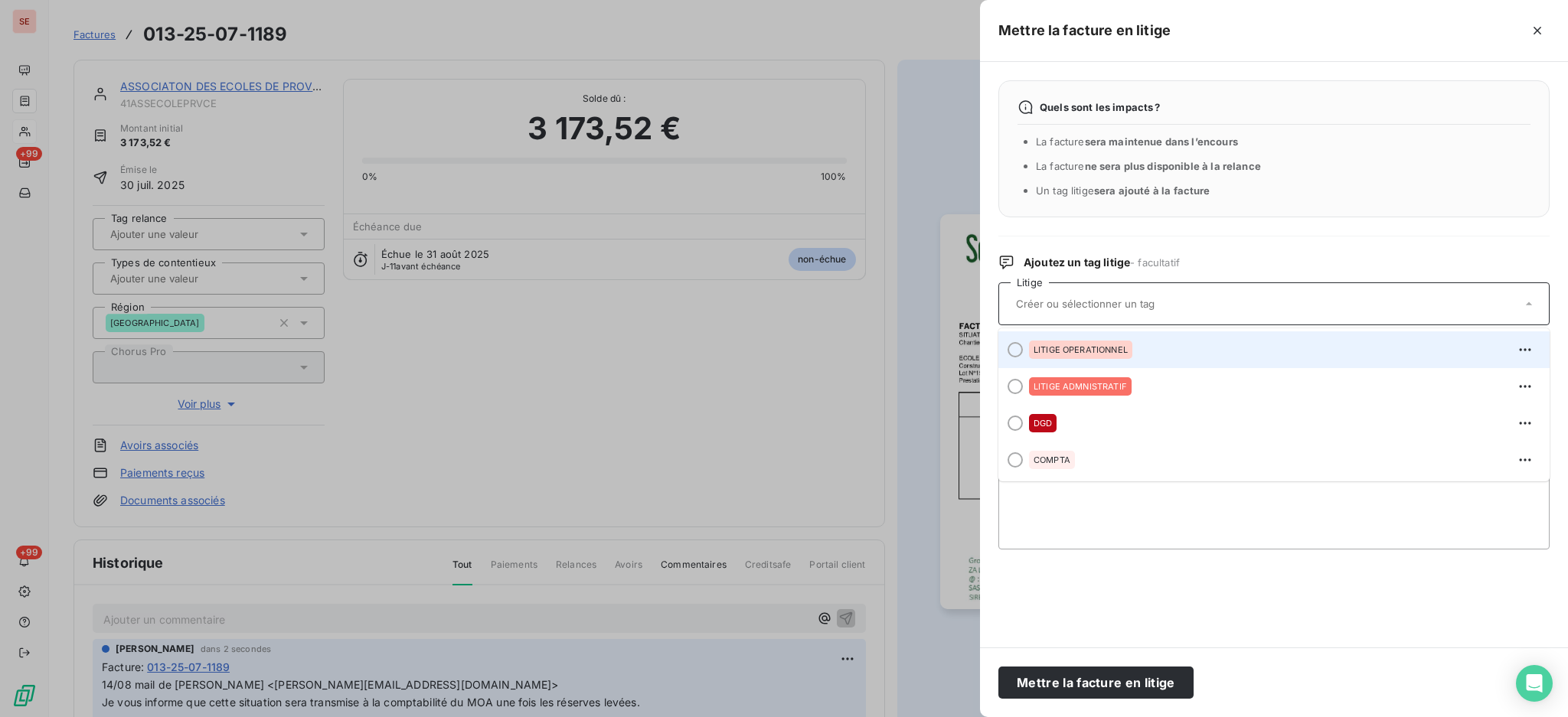
click at [1087, 348] on span "LITIGE OPERATIONNEL" at bounding box center [1081, 350] width 94 height 9
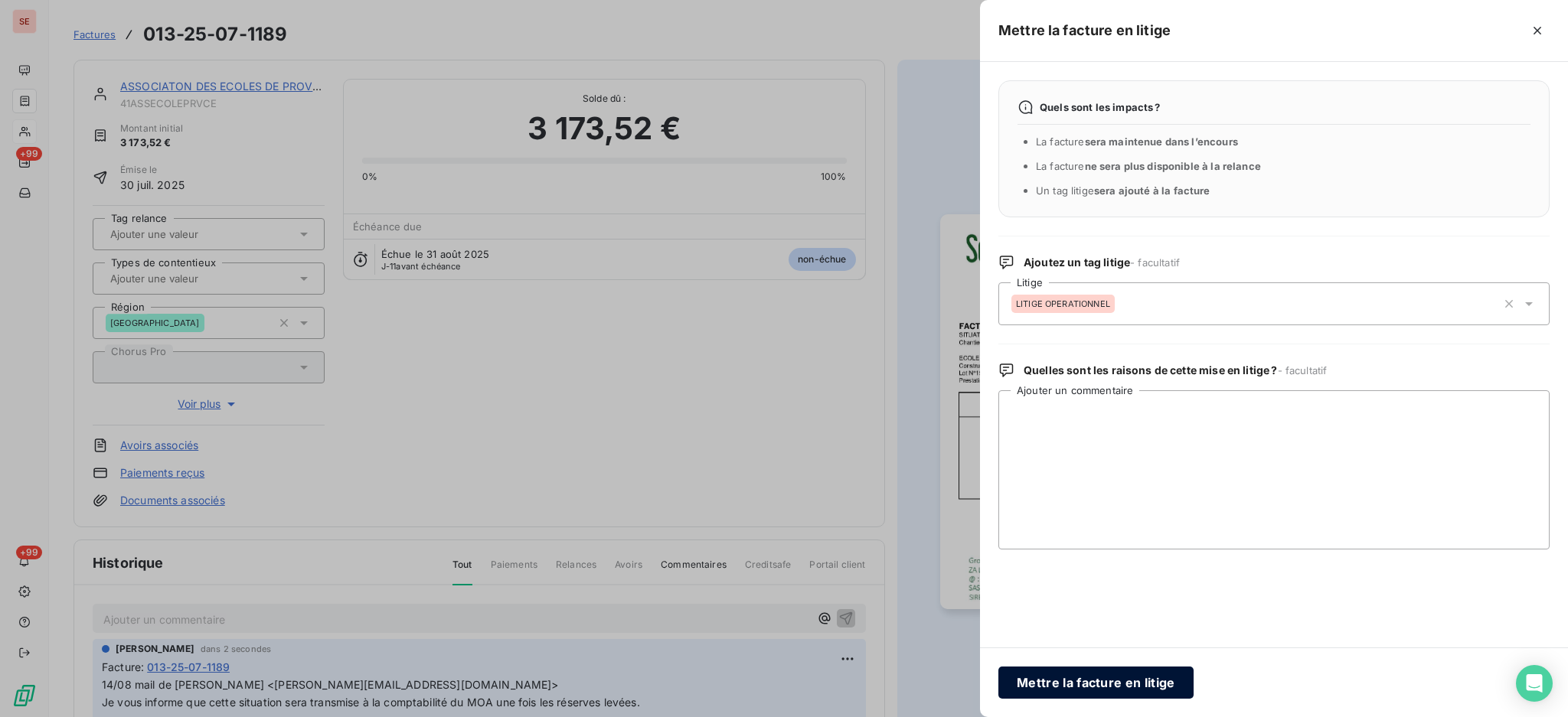
click at [1117, 683] on button "Mettre la facture en litige" at bounding box center [1095, 683] width 195 height 33
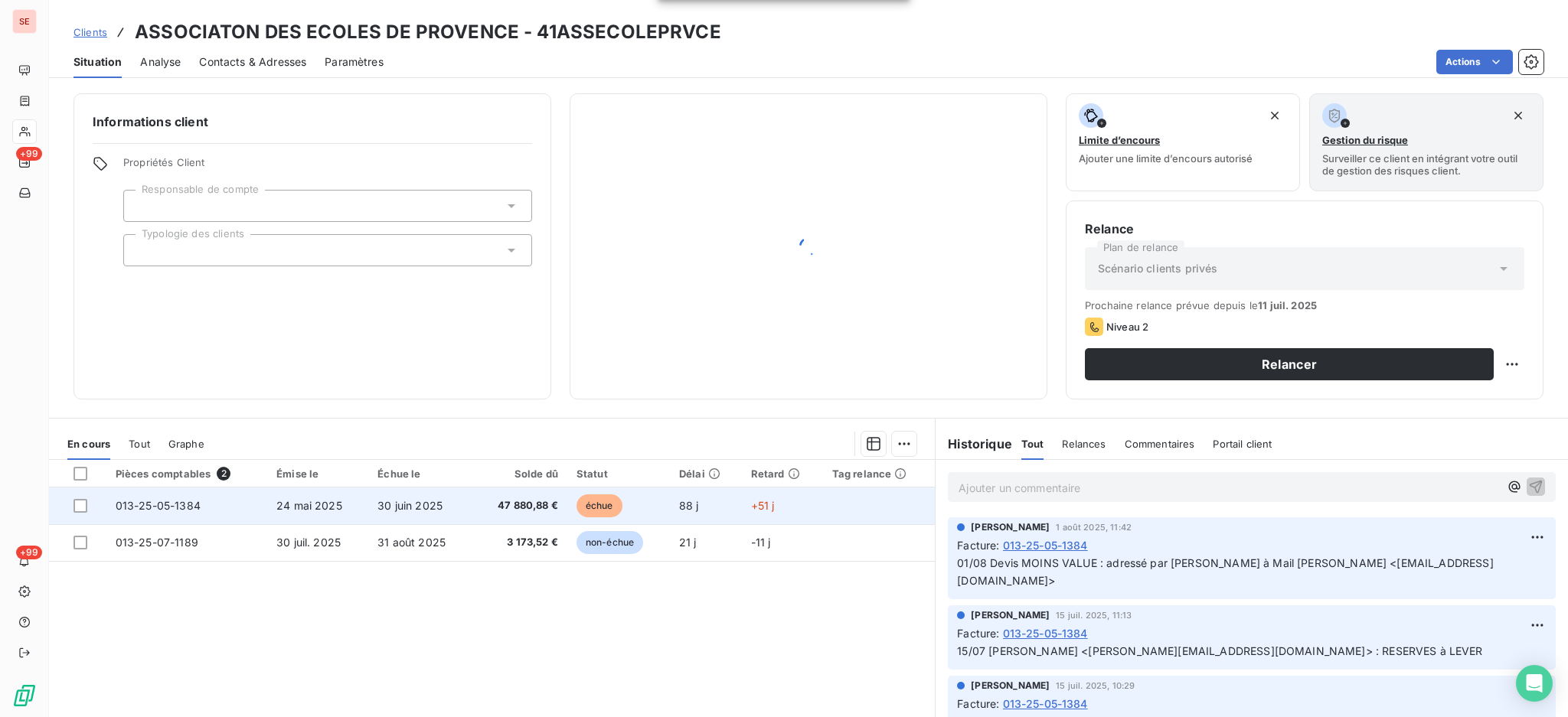
click at [466, 511] on td "30 juin 2025" at bounding box center [420, 506] width 104 height 37
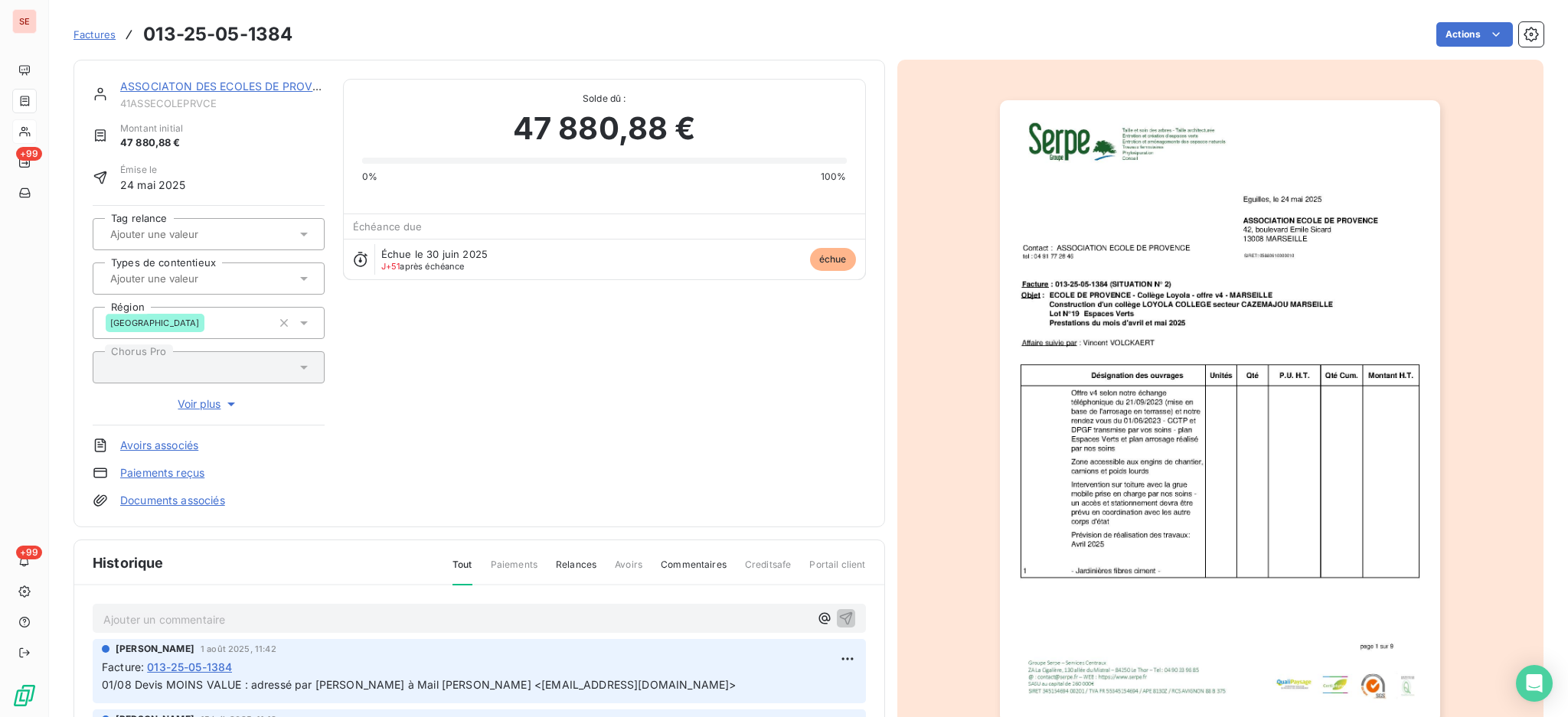
click at [211, 507] on link "Documents associés" at bounding box center [172, 500] width 105 height 15
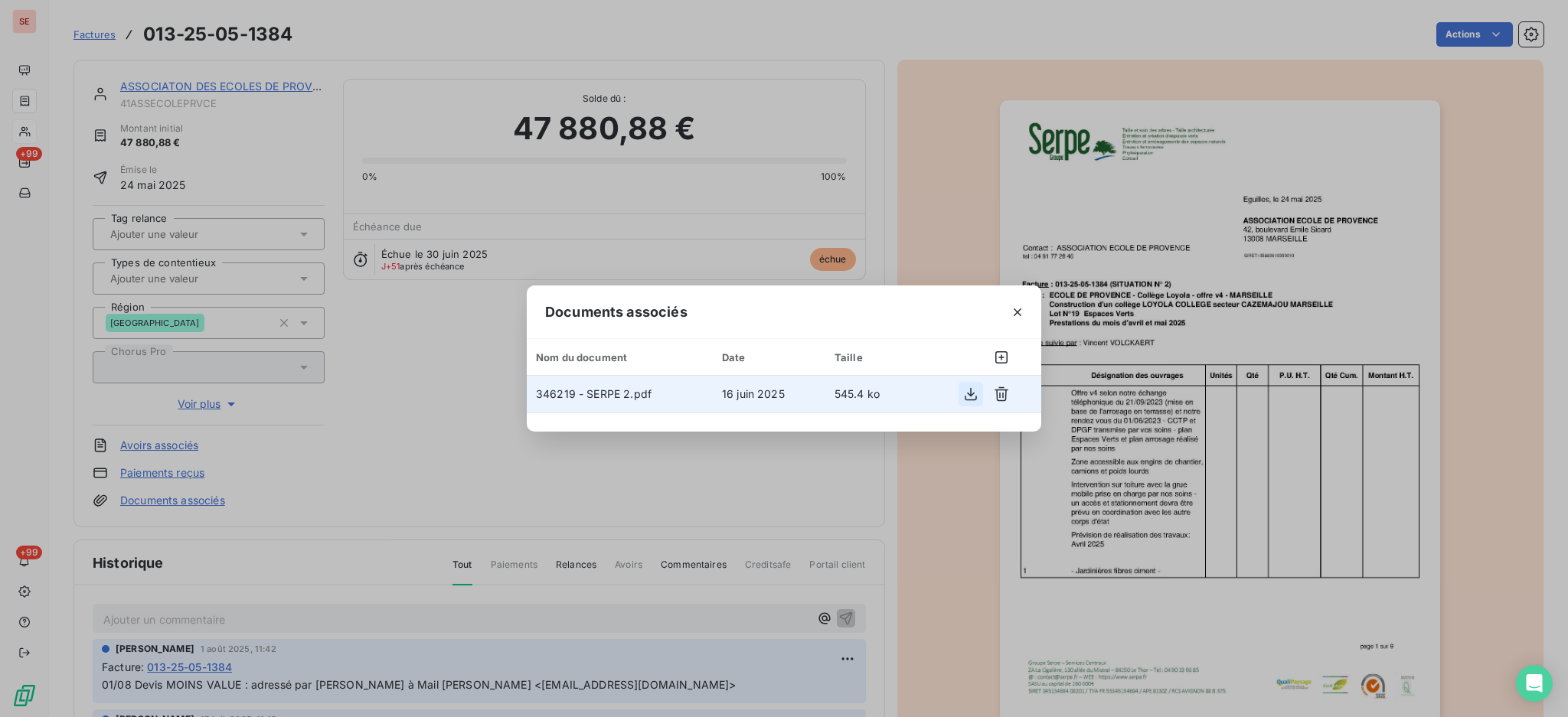
click at [966, 392] on icon "button" at bounding box center [970, 393] width 15 height 15
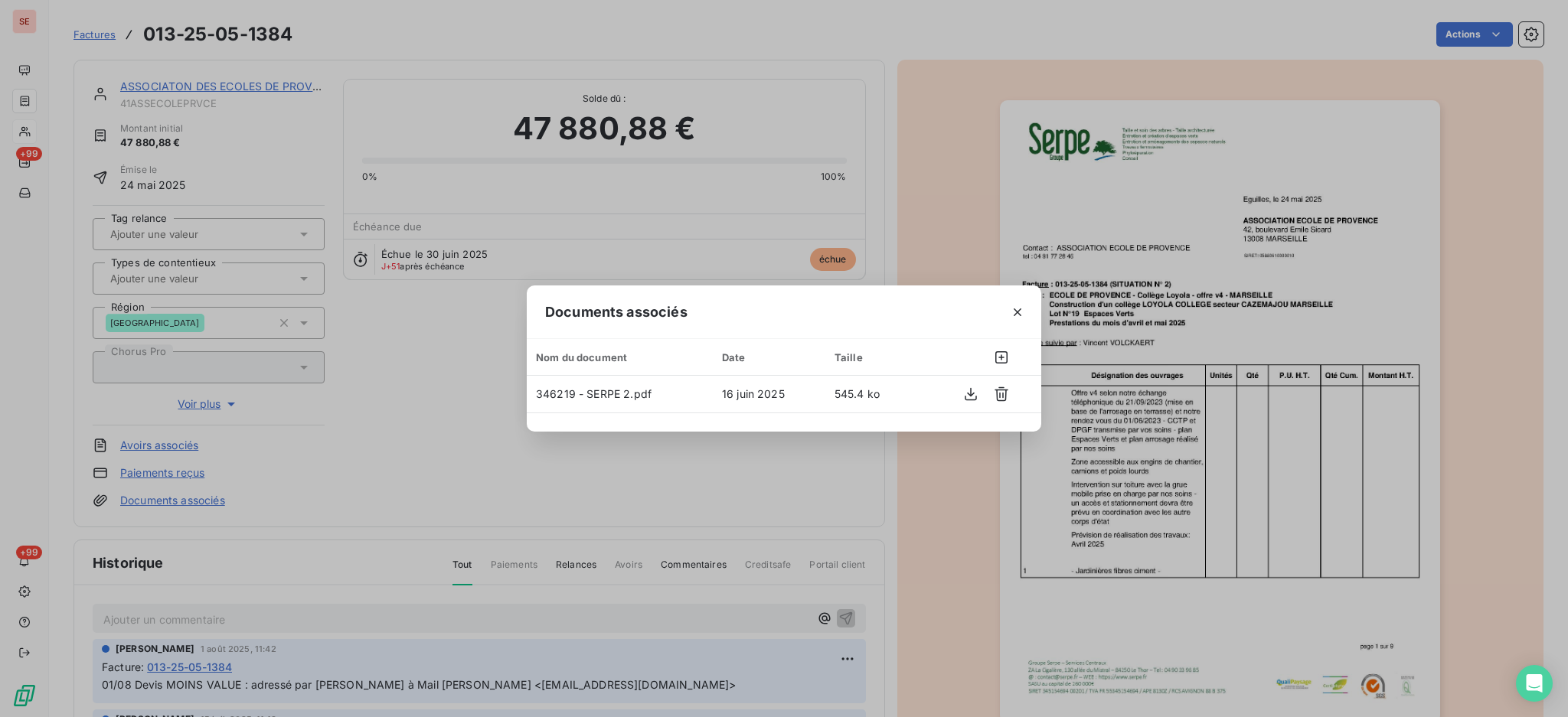
drag, startPoint x: 1019, startPoint y: 315, endPoint x: 764, endPoint y: 217, distance: 273.2
click at [1019, 315] on icon "button" at bounding box center [1017, 312] width 15 height 15
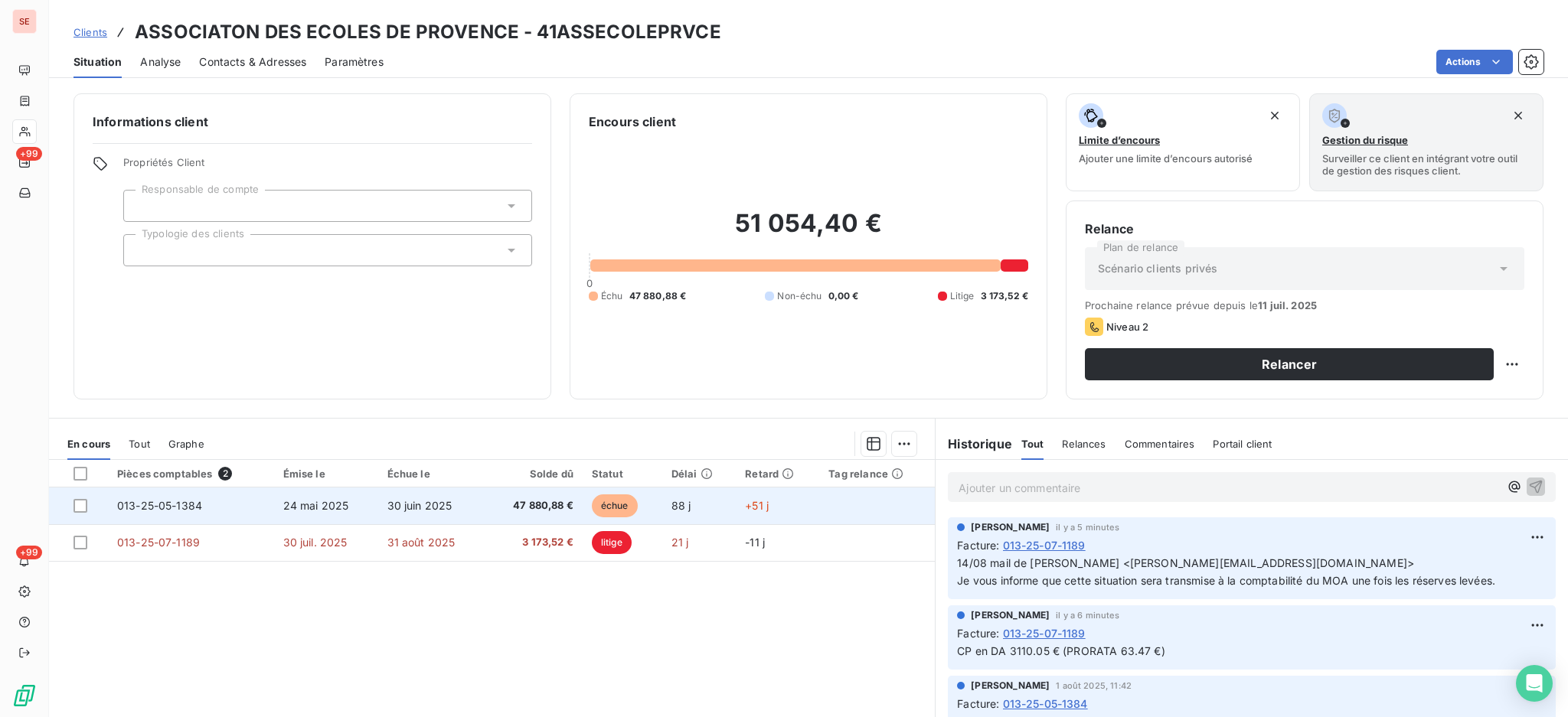
click at [342, 515] on td "24 mai 2025" at bounding box center [326, 506] width 104 height 37
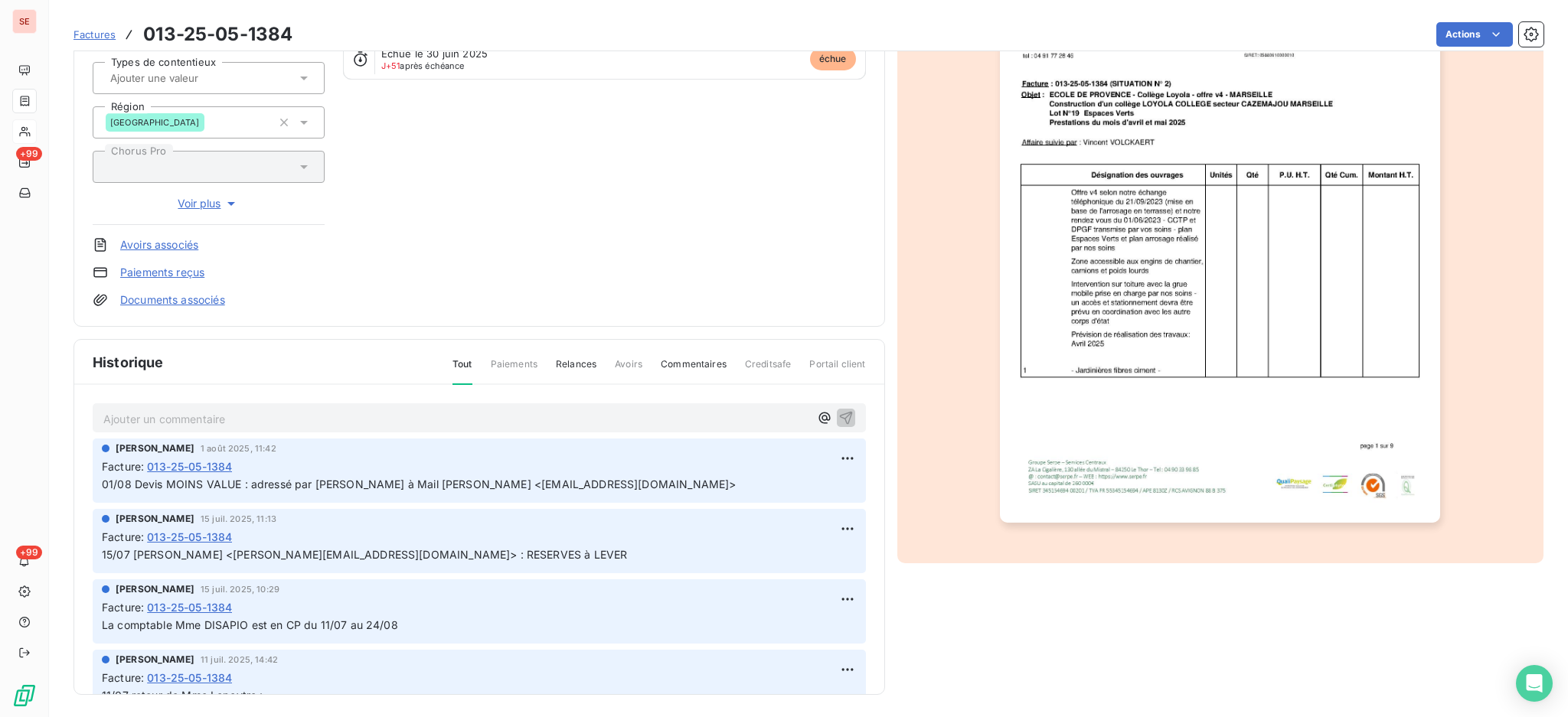
scroll to position [202, 0]
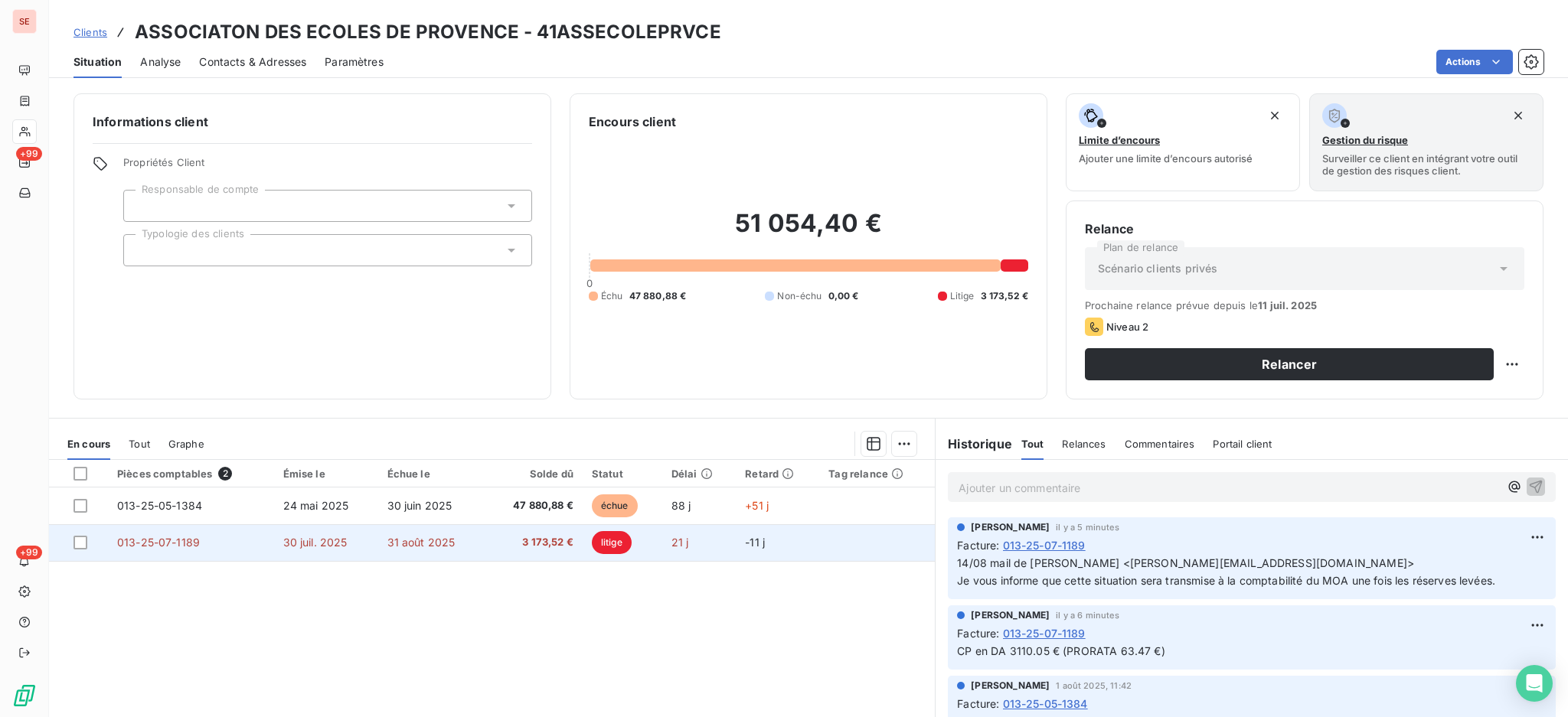
click at [396, 554] on td "31 août 2025" at bounding box center [432, 542] width 107 height 37
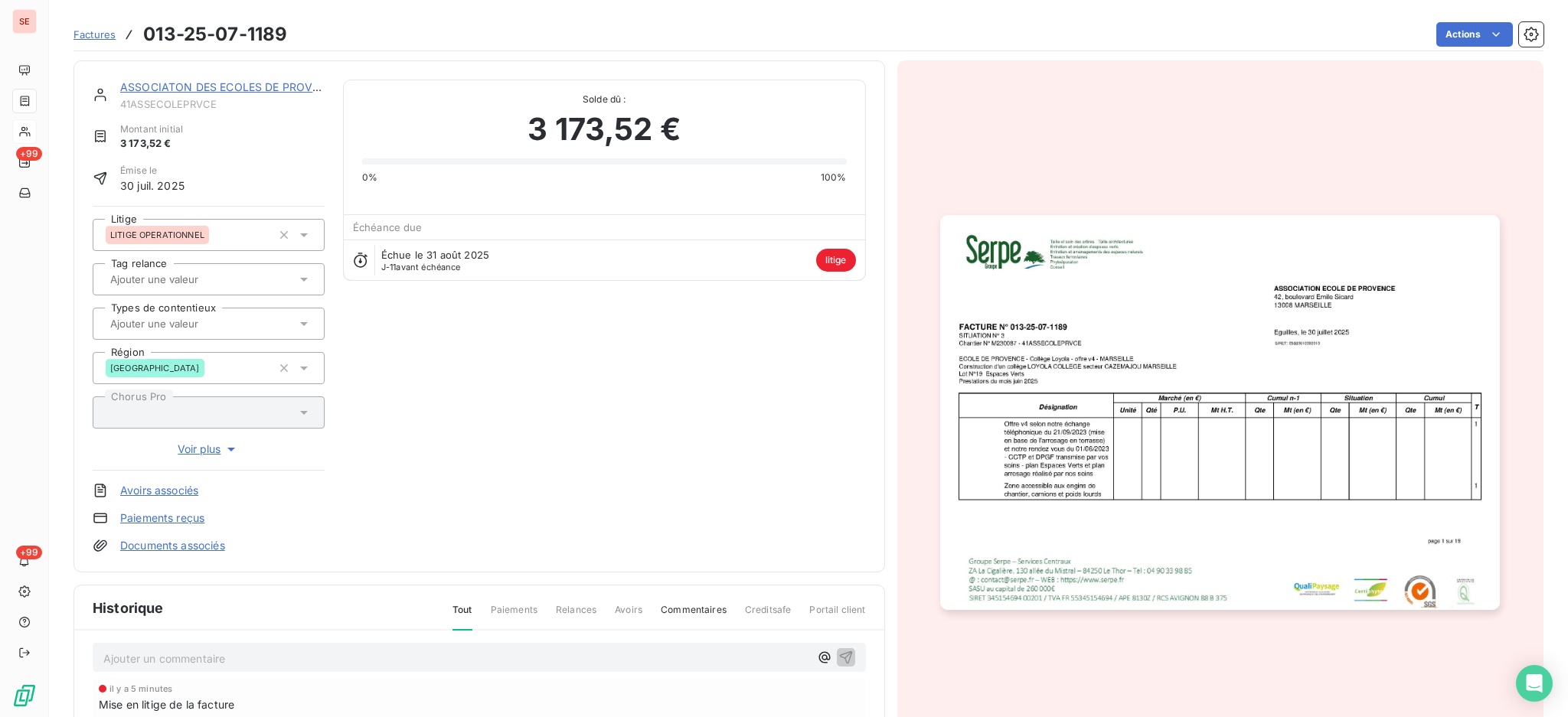
scroll to position [104, 0]
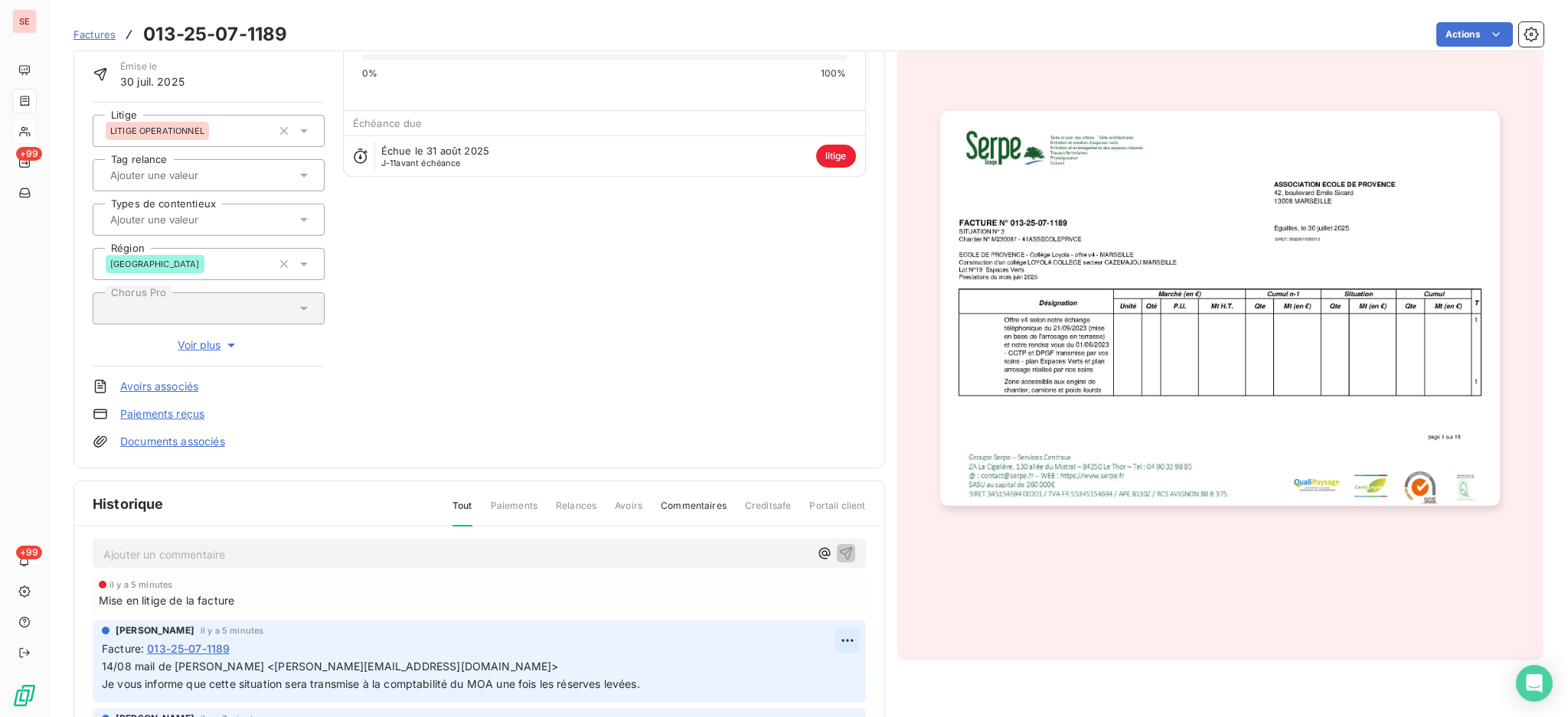
click at [816, 636] on html "SE +99 +99 Factures 013-25-07-1189 Actions ASSOCIATON DES ECOLES DE PROVENCE 41…" at bounding box center [784, 358] width 1568 height 717
click at [769, 581] on div "Editer" at bounding box center [786, 578] width 85 height 24
click at [840, 676] on icon "button" at bounding box center [847, 684] width 15 height 15
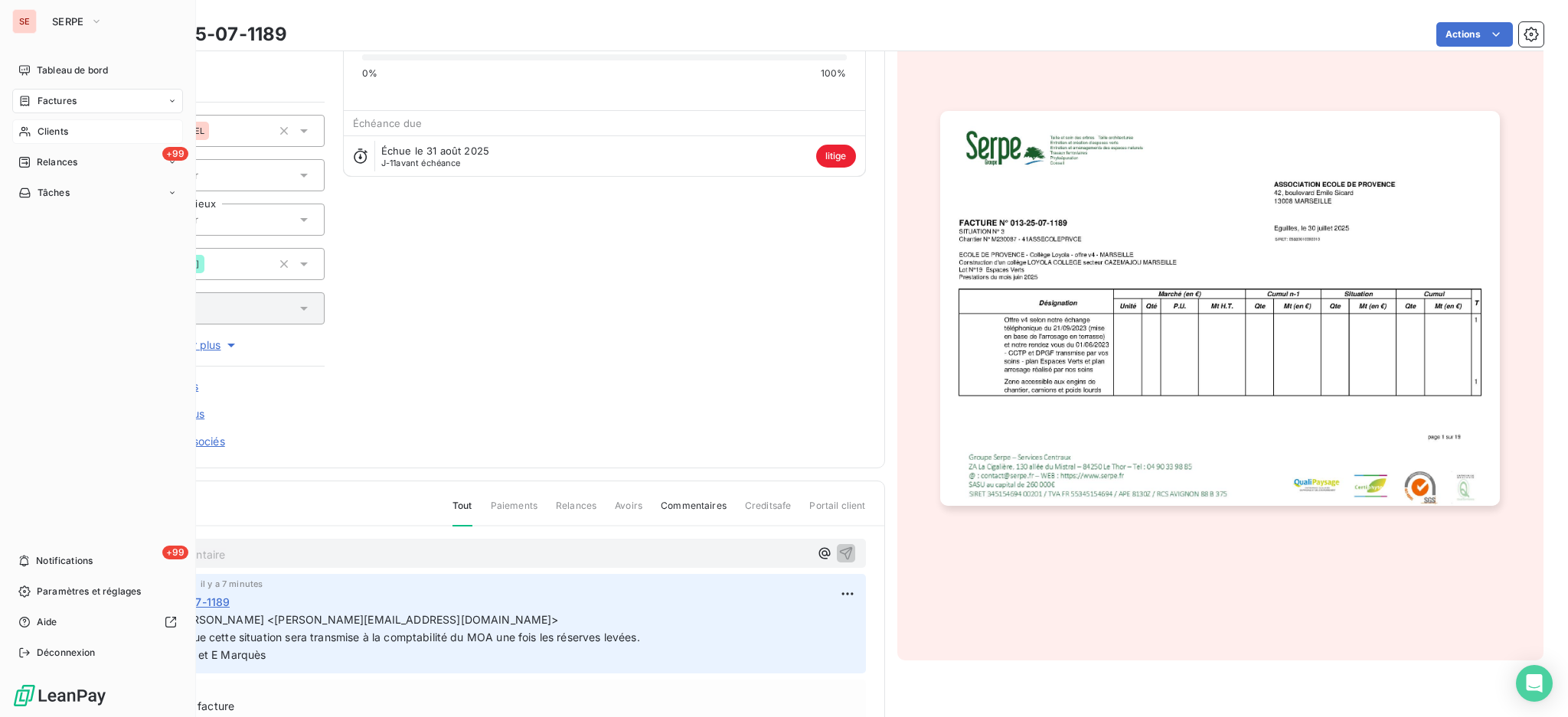
click at [61, 128] on span "Clients" at bounding box center [53, 131] width 31 height 14
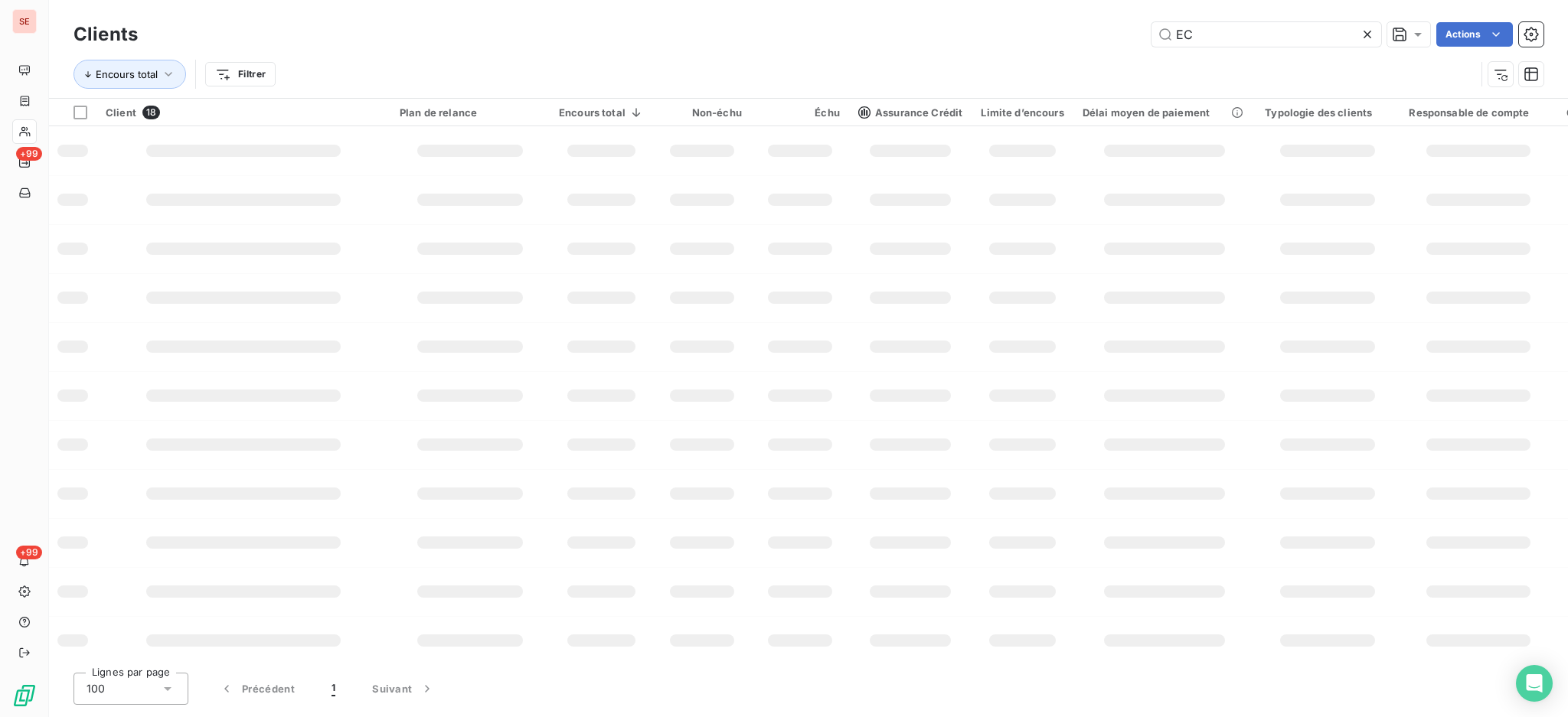
type input "E"
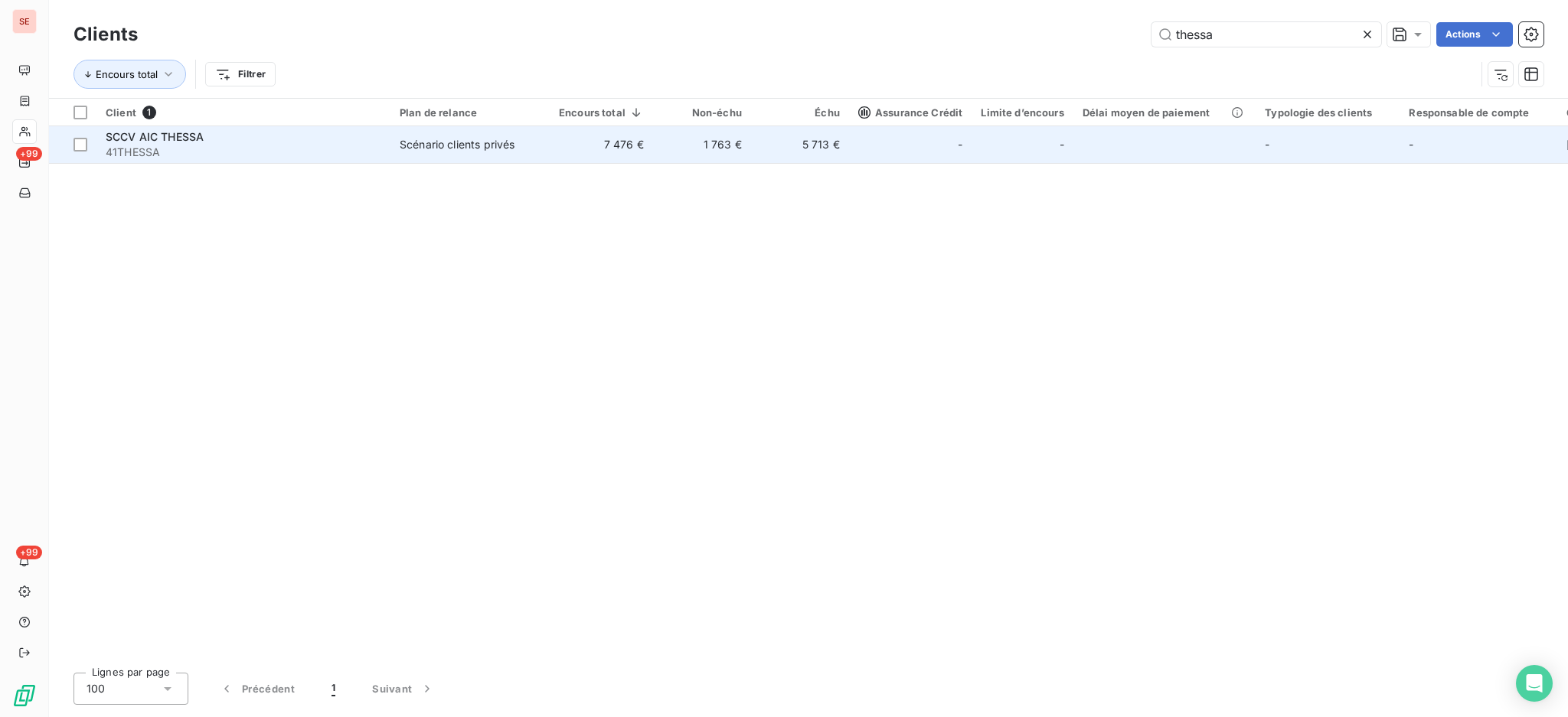
type input "thessa"
click at [229, 138] on div "SCCV AIC THESSA" at bounding box center [243, 137] width 276 height 15
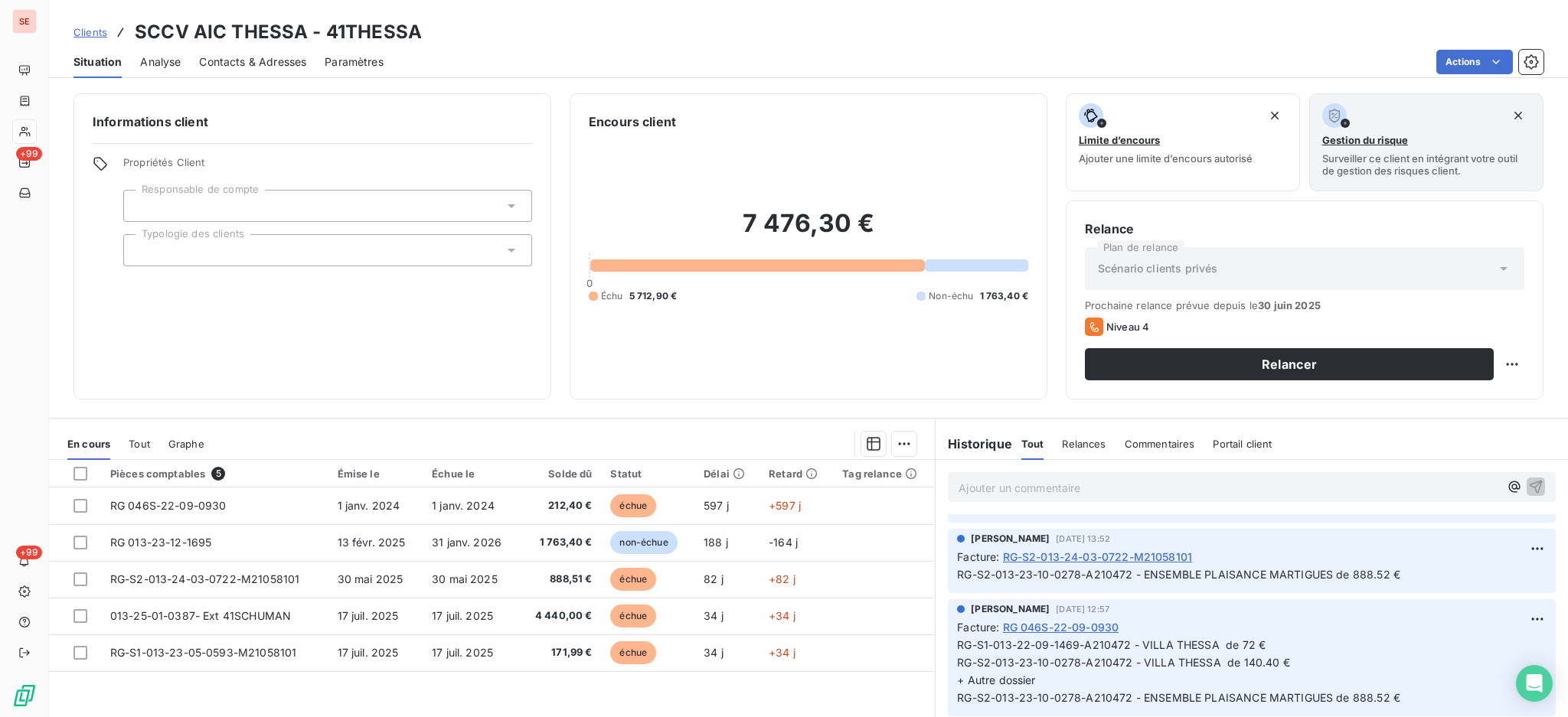
scroll to position [306, 0]
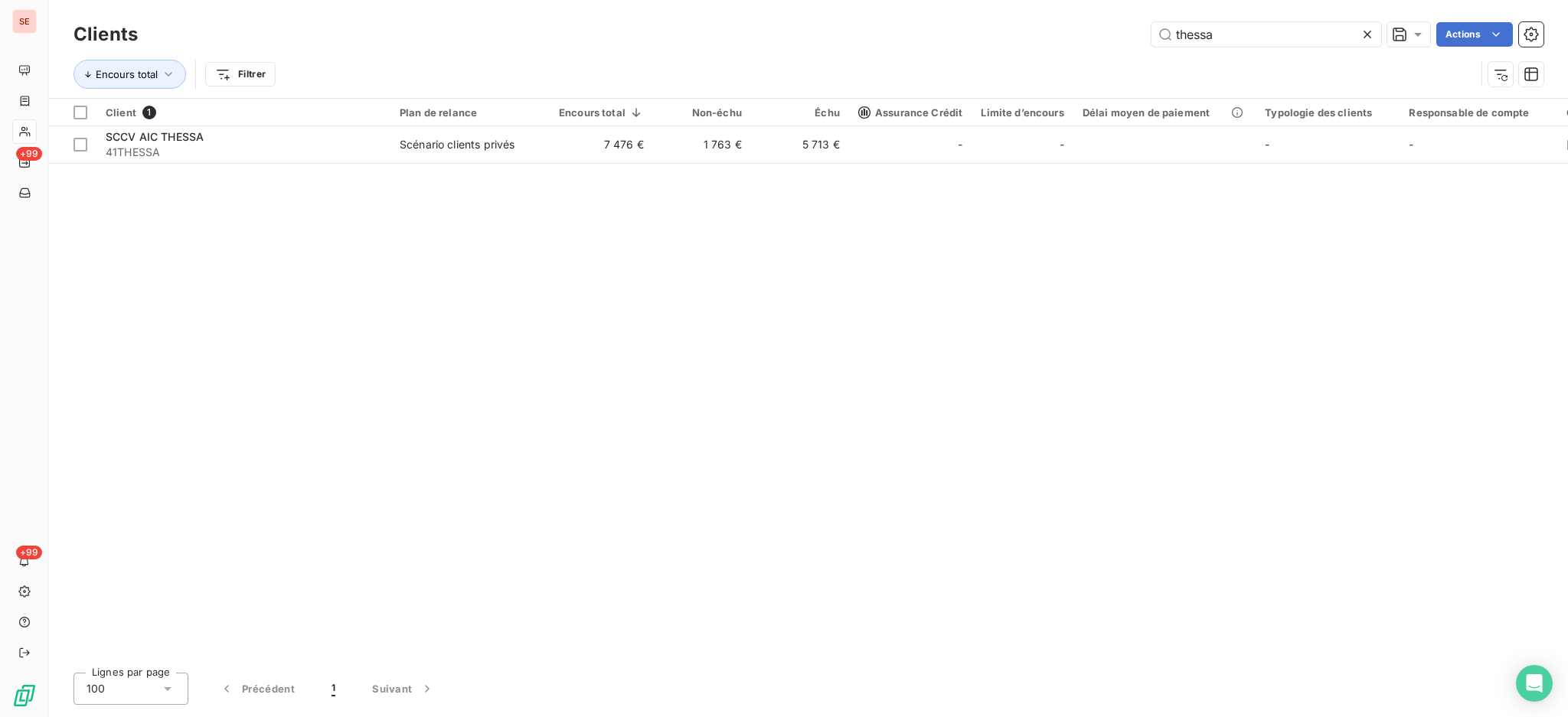
drag, startPoint x: 1227, startPoint y: 41, endPoint x: 1142, endPoint y: 43, distance: 85.0
click at [1142, 43] on div "thessa Actions" at bounding box center [850, 34] width 1387 height 24
click at [1235, 41] on input "thessa" at bounding box center [1266, 34] width 229 height 24
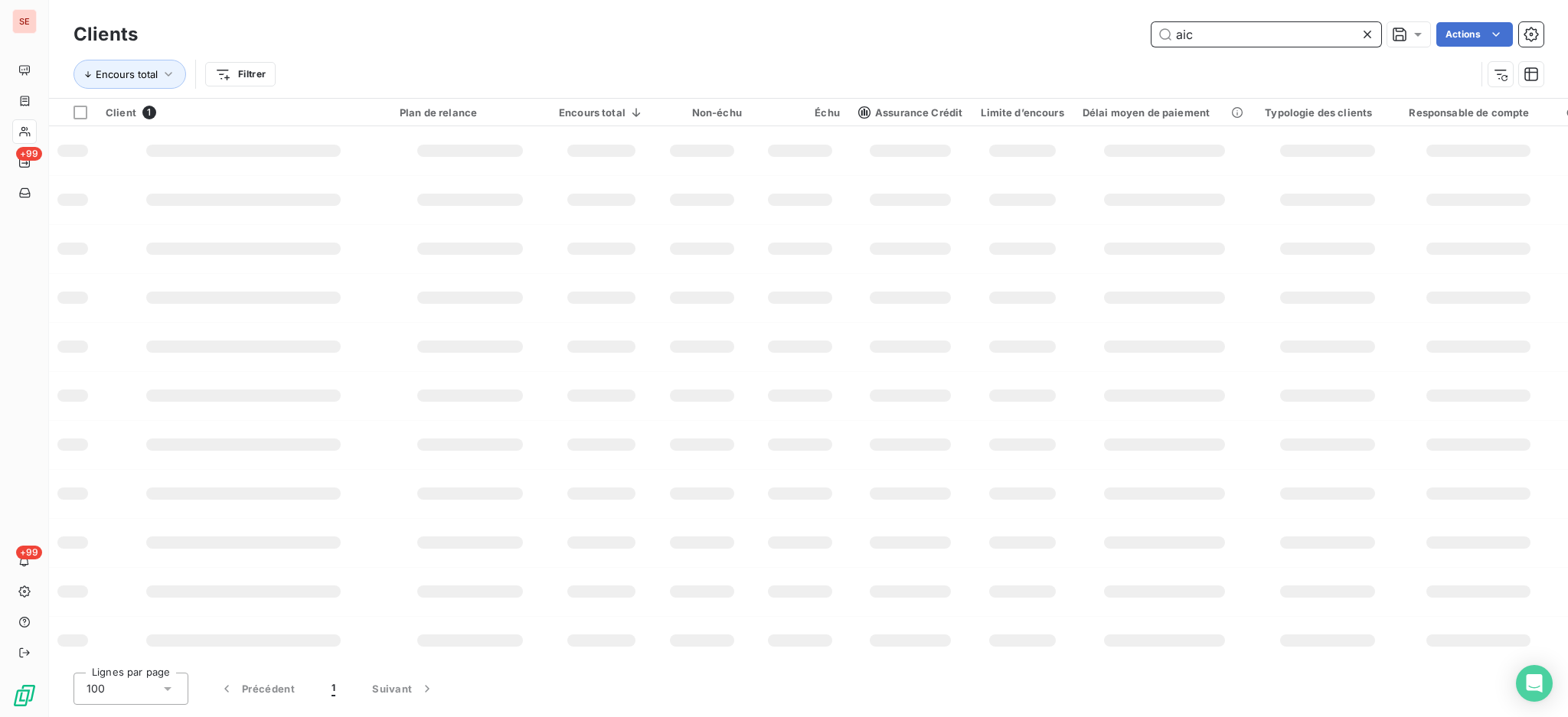
type input "aic"
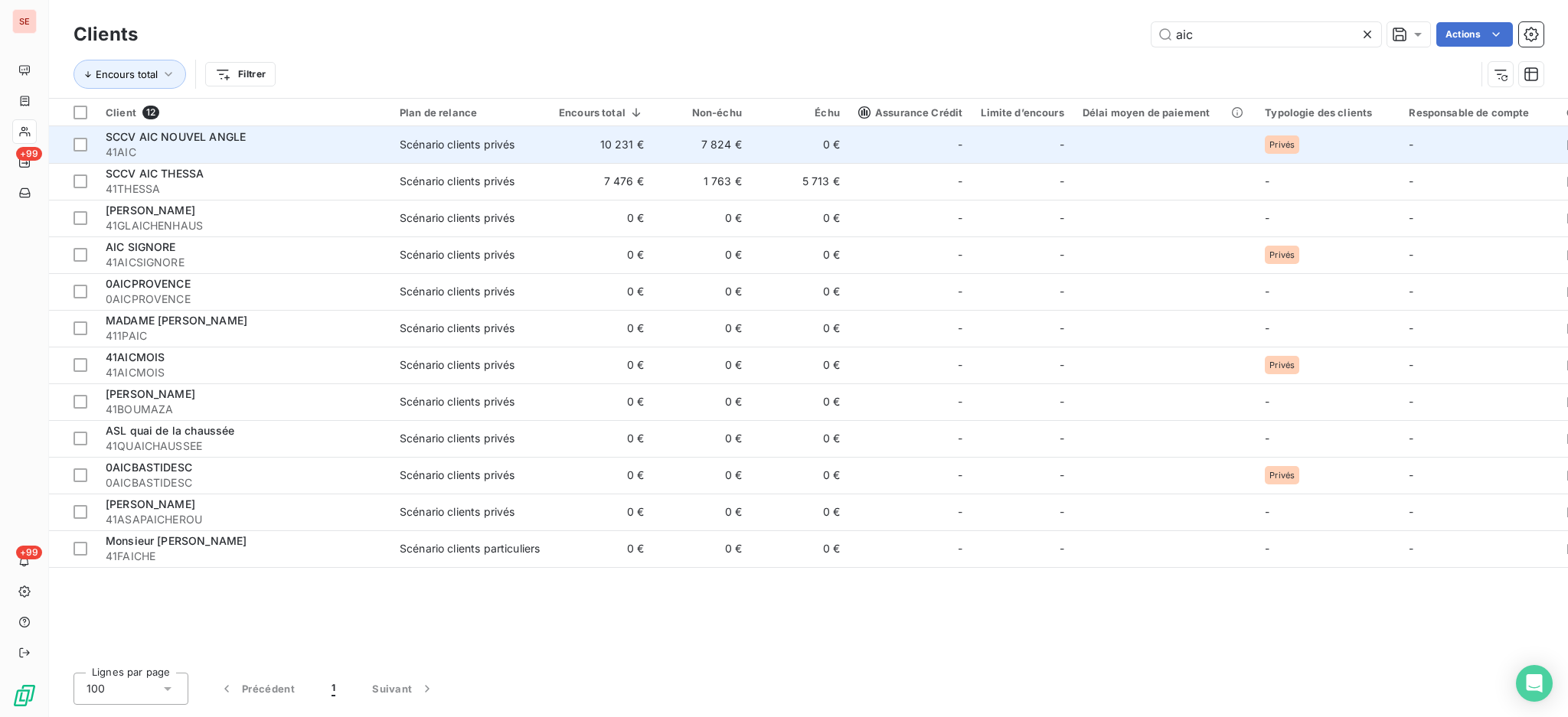
click at [466, 151] on div "Scénario clients privés" at bounding box center [456, 144] width 115 height 15
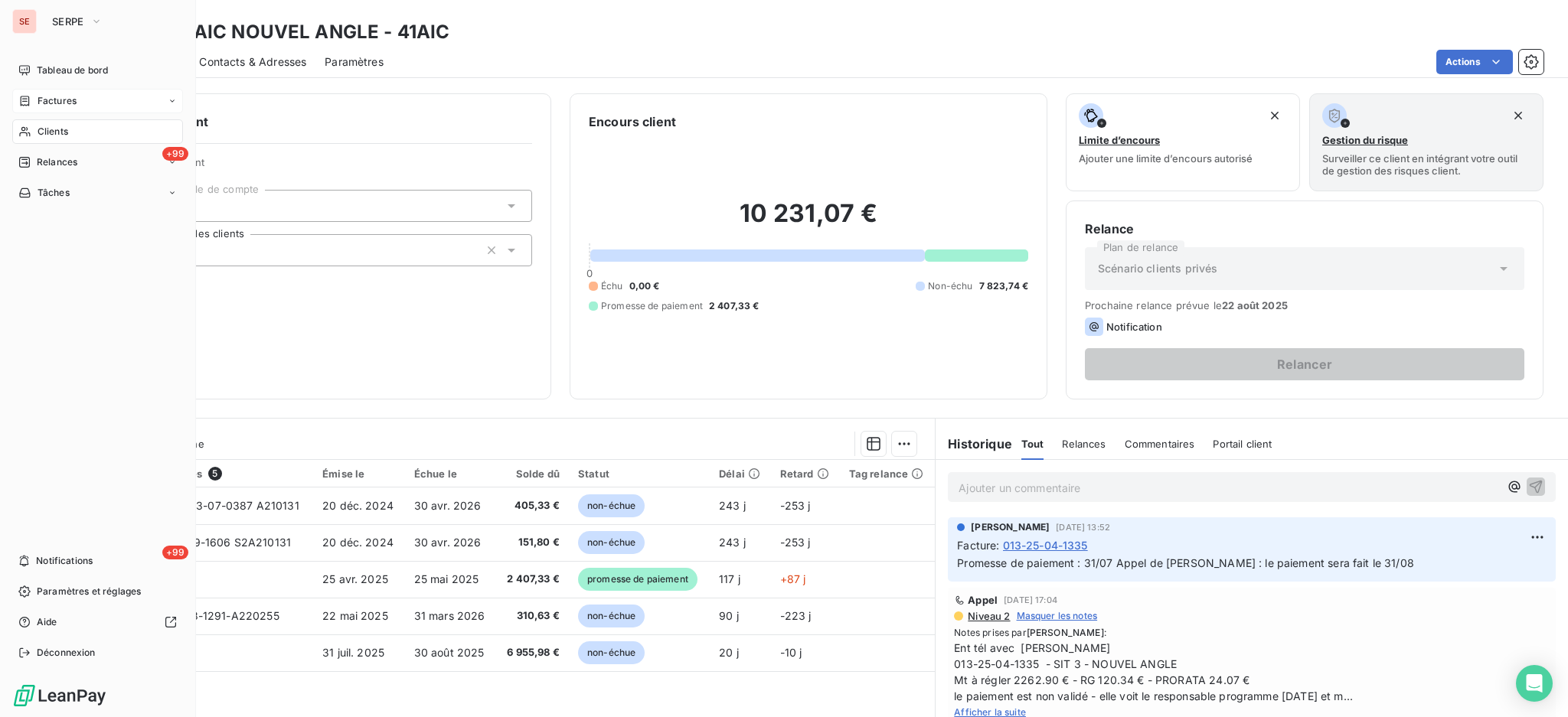
click at [66, 102] on span "Factures" at bounding box center [57, 101] width 39 height 14
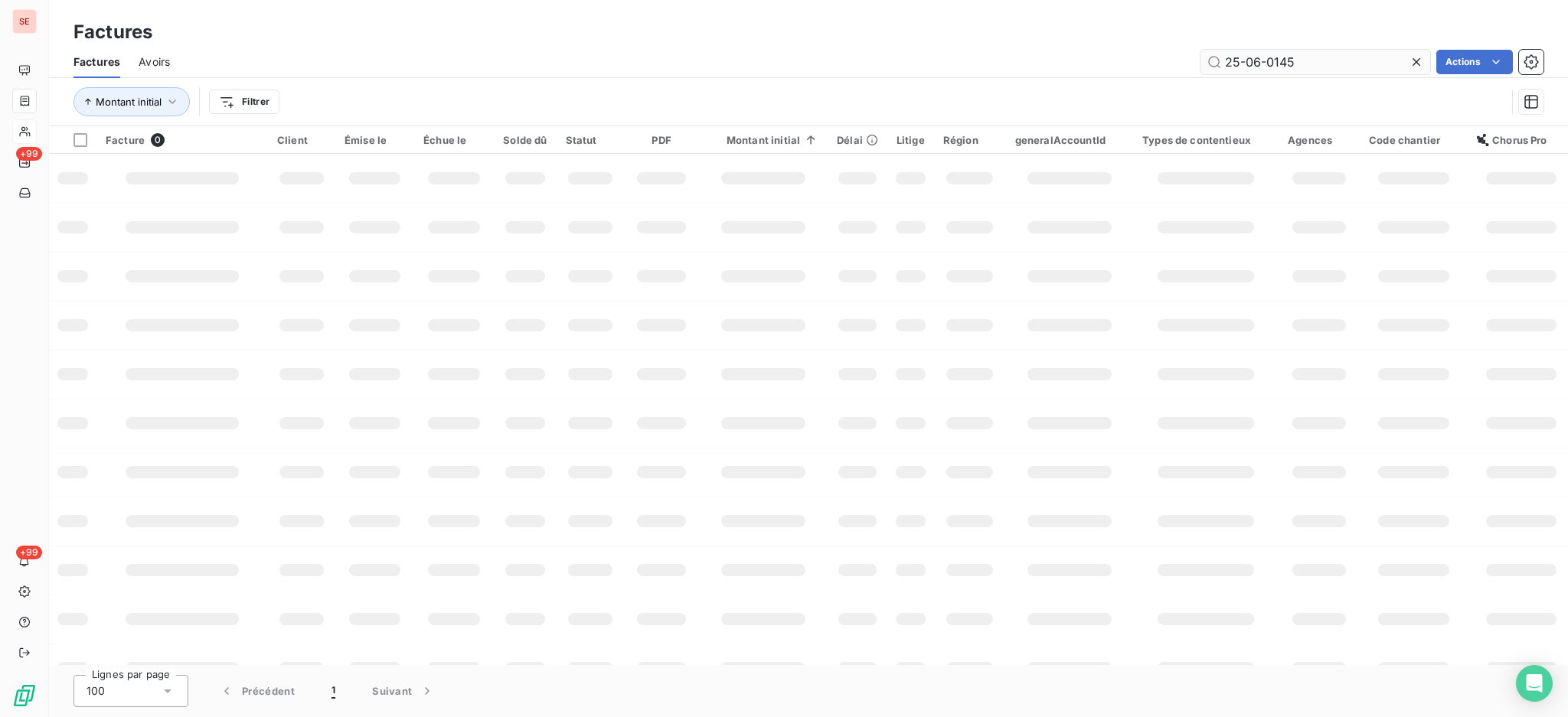
drag, startPoint x: 1316, startPoint y: 63, endPoint x: 1299, endPoint y: 64, distance: 17.0
click at [1314, 63] on input "25-06-0145" at bounding box center [1315, 62] width 229 height 24
drag, startPoint x: 1299, startPoint y: 64, endPoint x: 1225, endPoint y: 66, distance: 74.0
click at [1225, 66] on input "25-06-0145" at bounding box center [1315, 62] width 229 height 24
type input "25-01-0387"
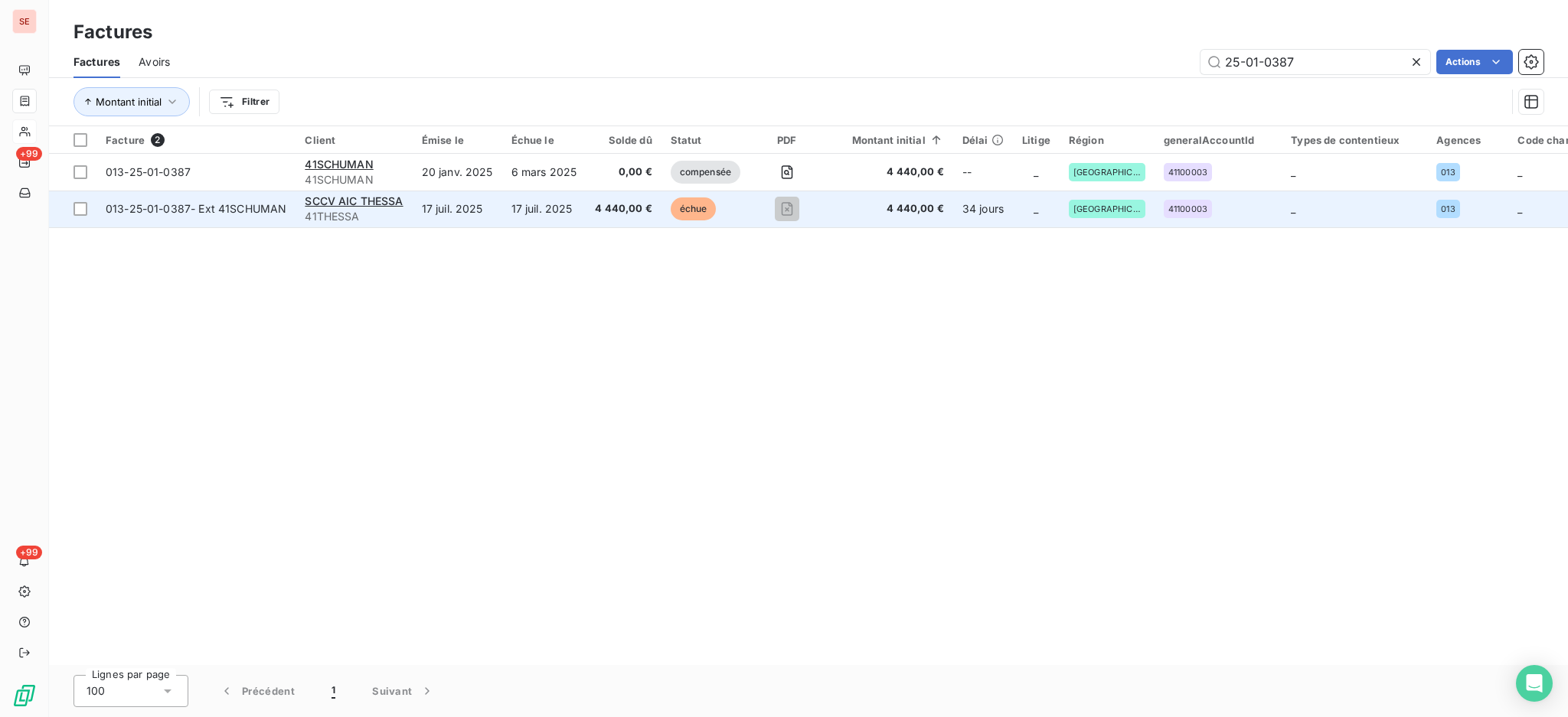
click at [338, 215] on span "41THESSA" at bounding box center [354, 216] width 98 height 15
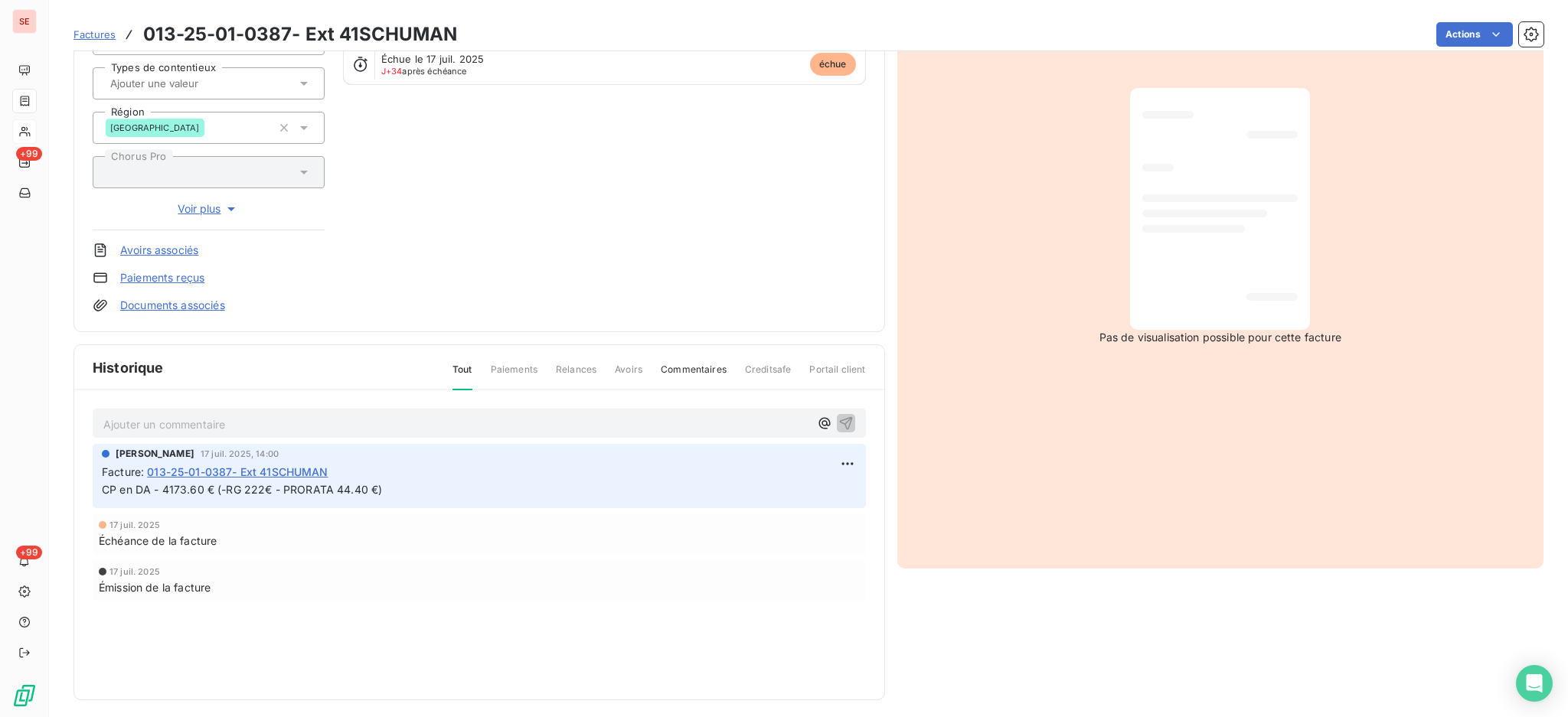
scroll to position [202, 0]
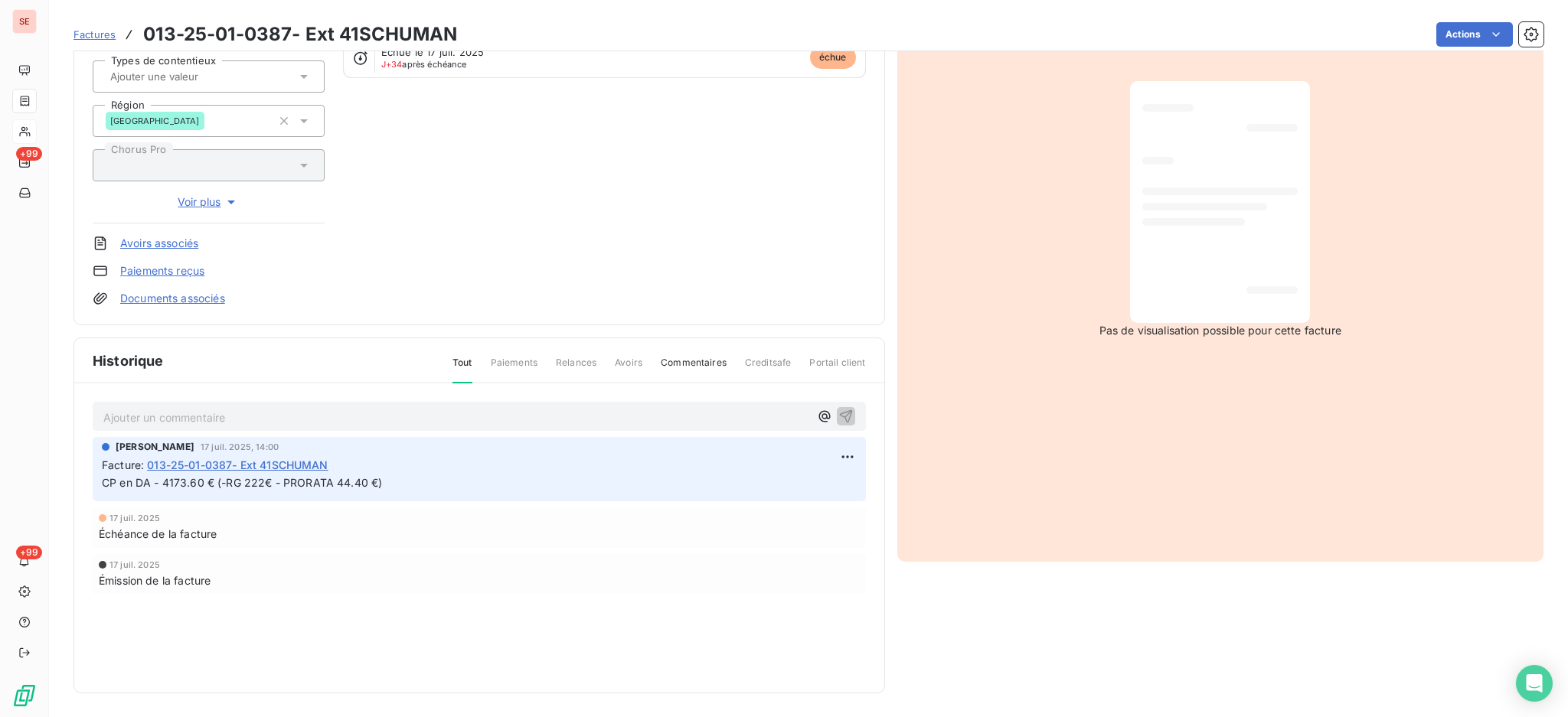
click at [409, 414] on p "Ajouter un commentaire ﻿" at bounding box center [456, 418] width 706 height 20
click at [275, 424] on div "08/08 mail de" at bounding box center [479, 415] width 773 height 28
click at [274, 415] on p "08/08 mail de" at bounding box center [456, 417] width 706 height 18
click at [331, 425] on p "08/08 mail de ARD - Christelle DEPROST <c.deprost@ardingenierie.fr>" at bounding box center [456, 417] width 706 height 18
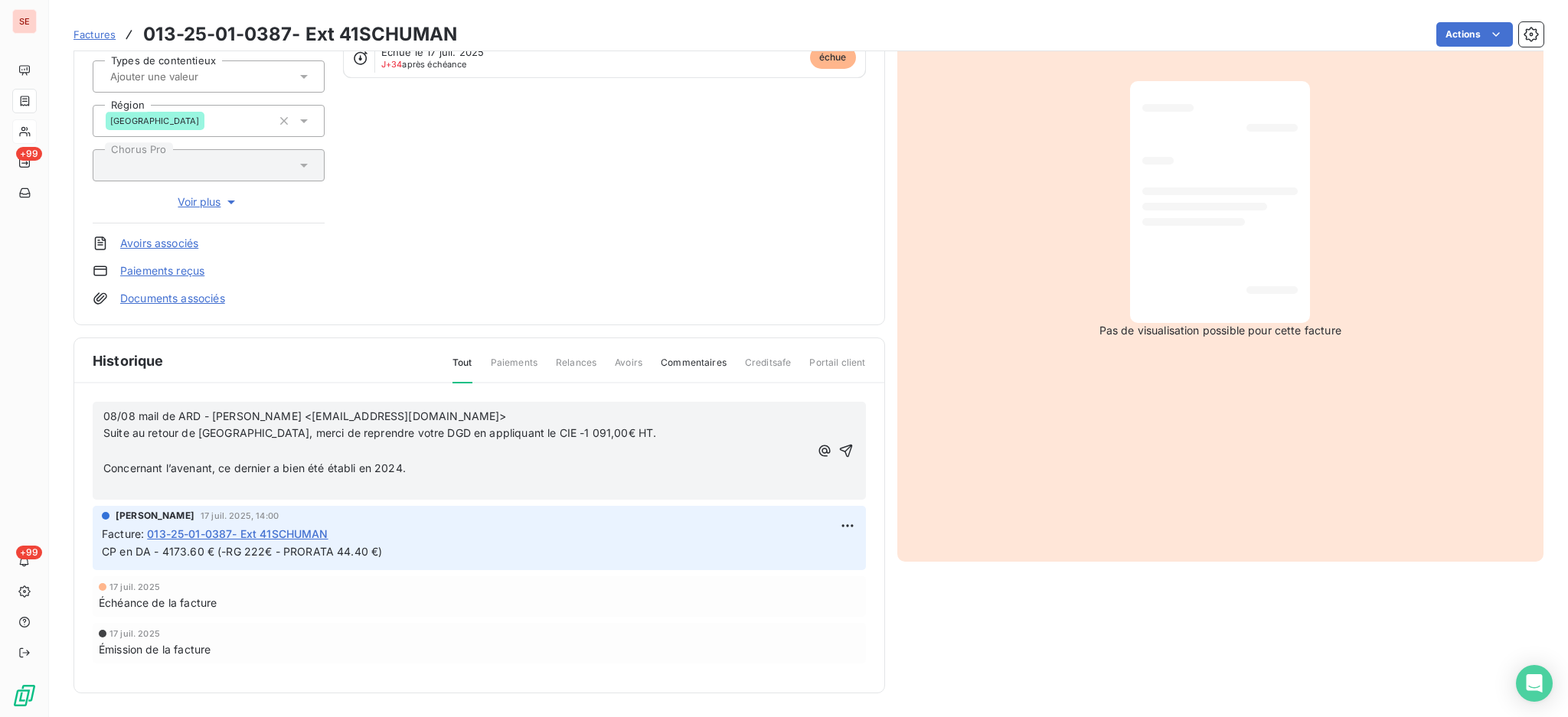
click at [303, 489] on p "﻿" at bounding box center [456, 486] width 706 height 18
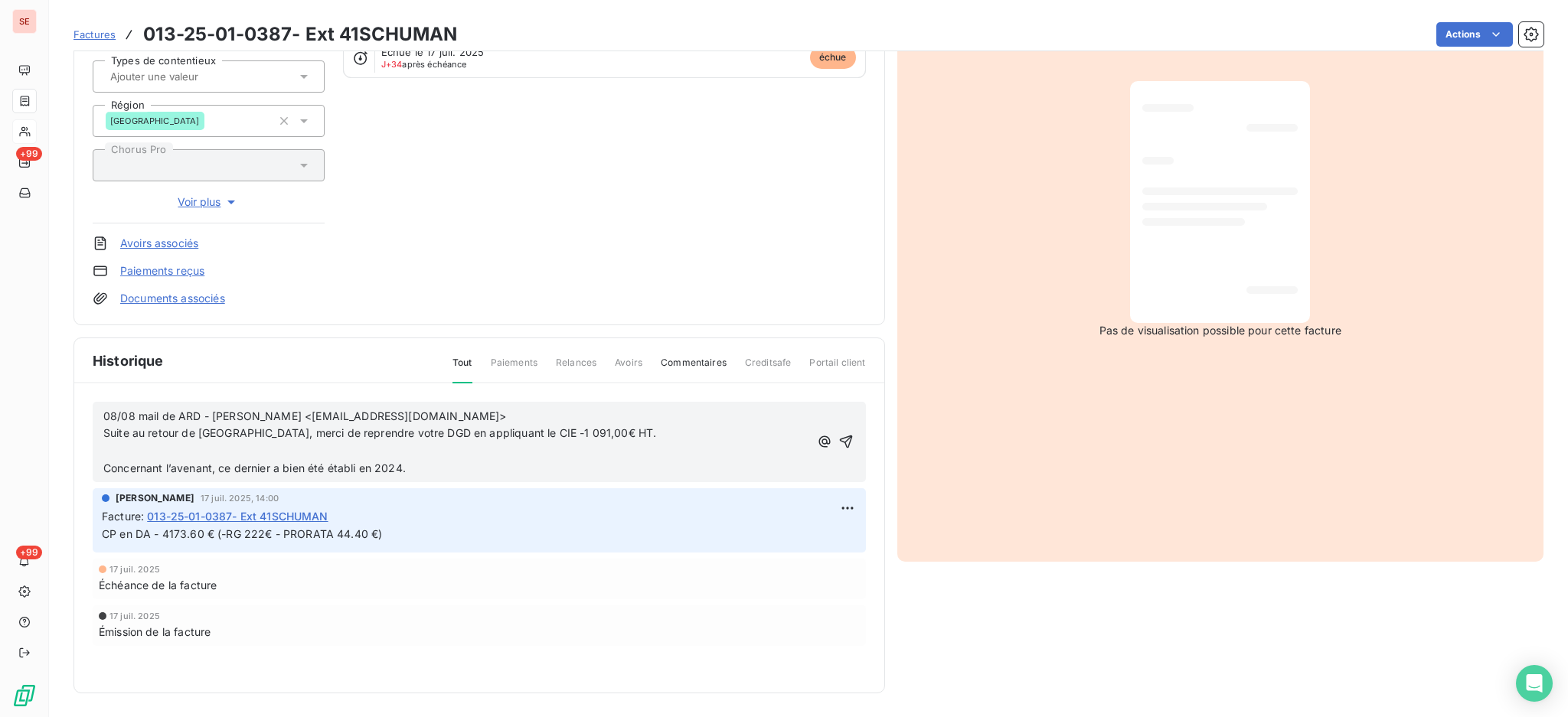
click at [304, 454] on p "﻿" at bounding box center [456, 451] width 706 height 18
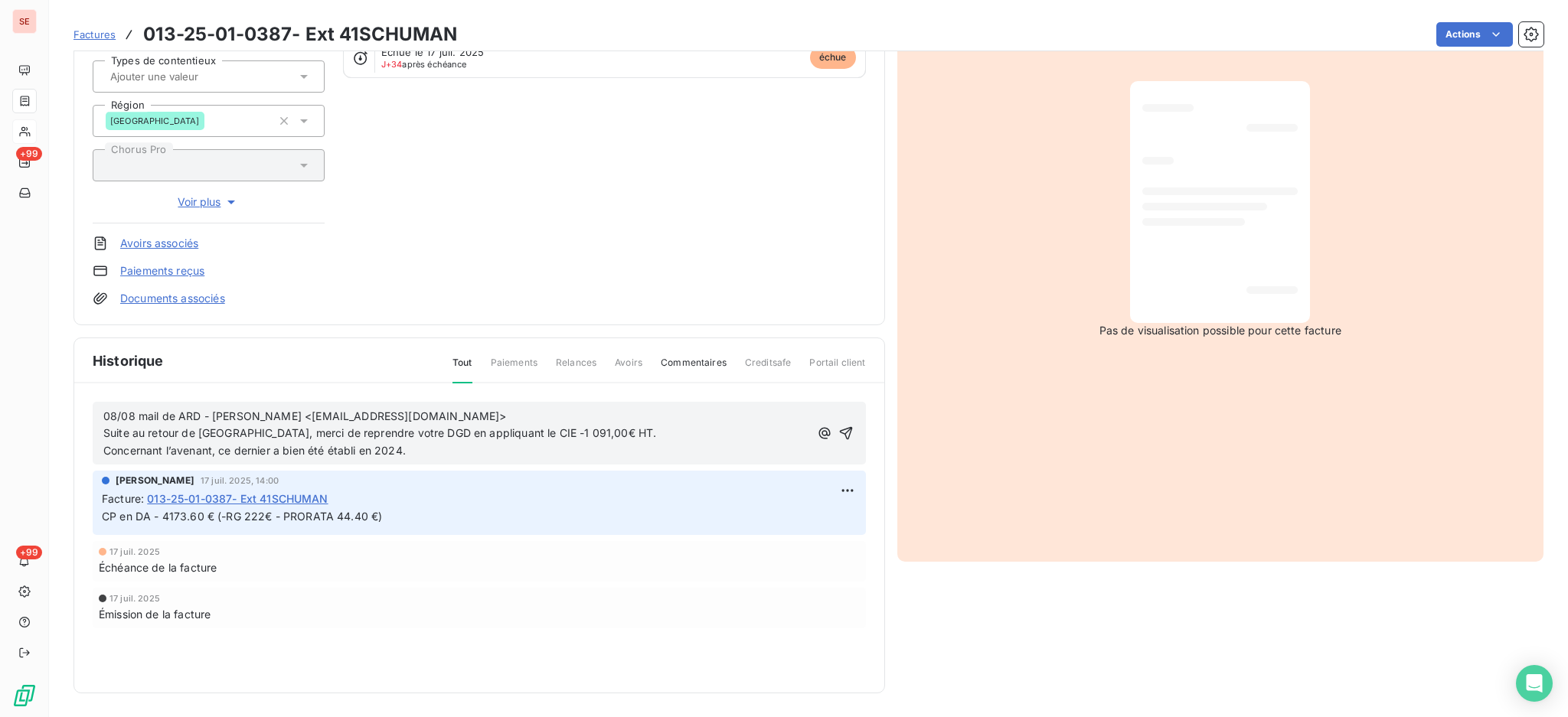
click at [455, 451] on p "Concernant l’avenant, ce dernier a bien été établi en 2024." at bounding box center [456, 451] width 706 height 18
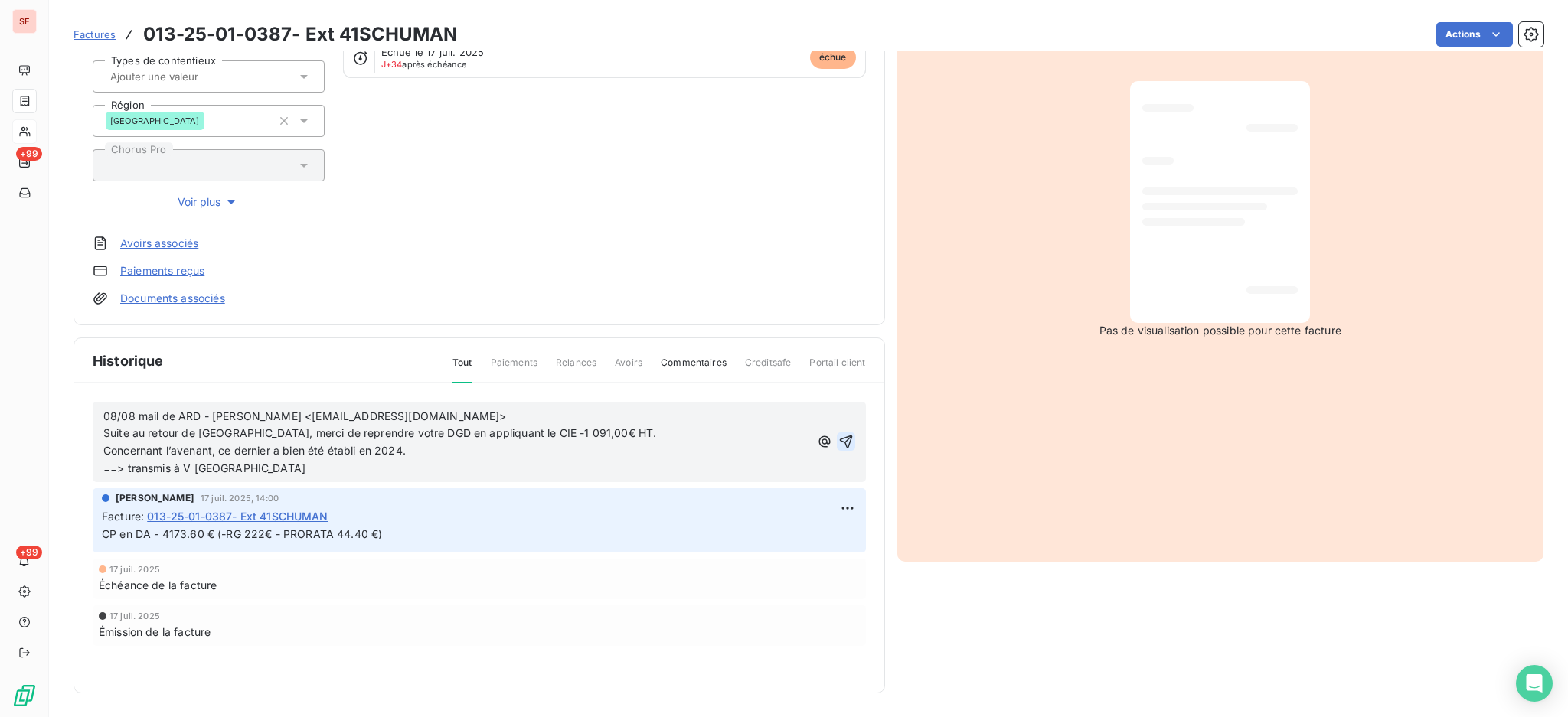
click at [838, 444] on icon "button" at bounding box center [846, 441] width 15 height 15
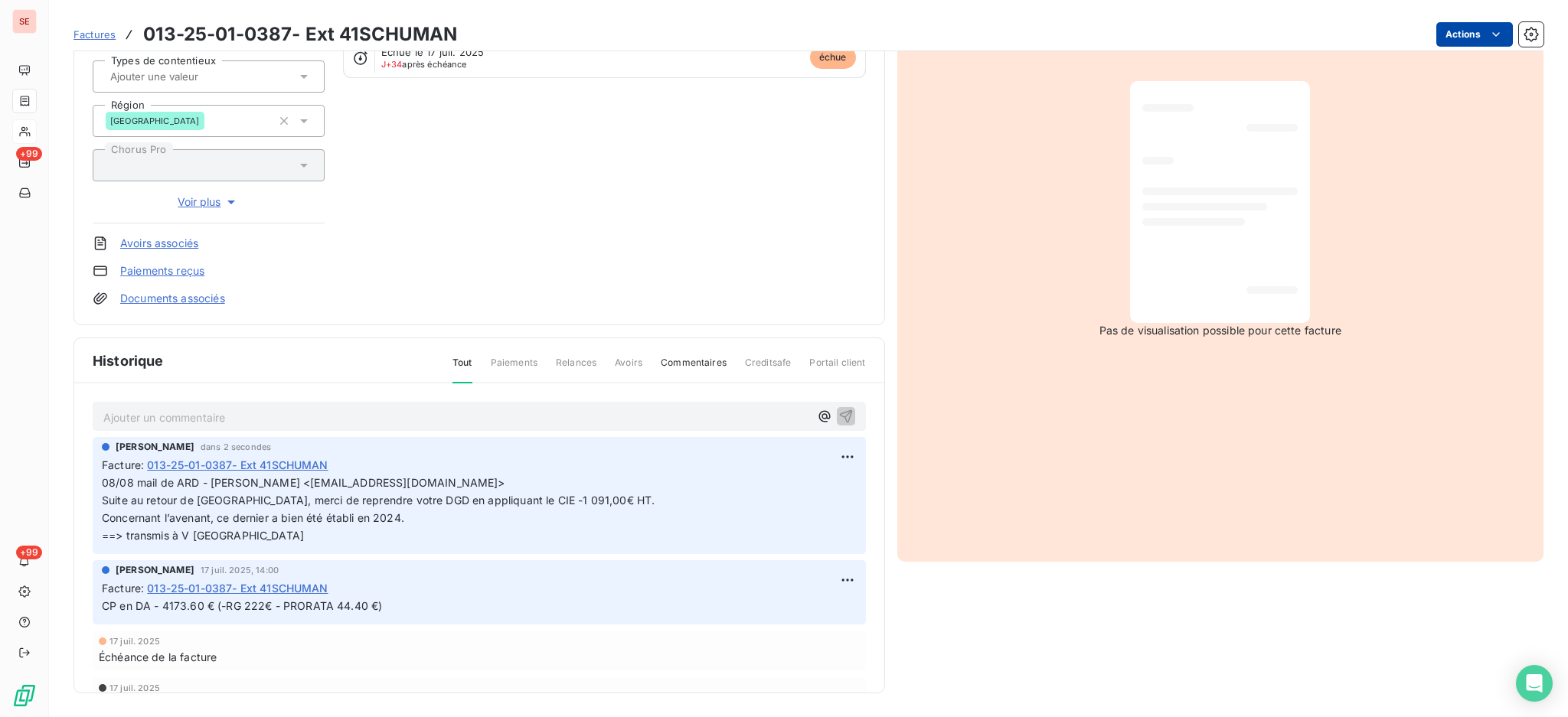
click at [1451, 29] on html "SE +99 +99 Factures 013-25-01-0387- Ext 41SCHUMAN Actions SCCV AIC THESSA 41THE…" at bounding box center [784, 358] width 1568 height 717
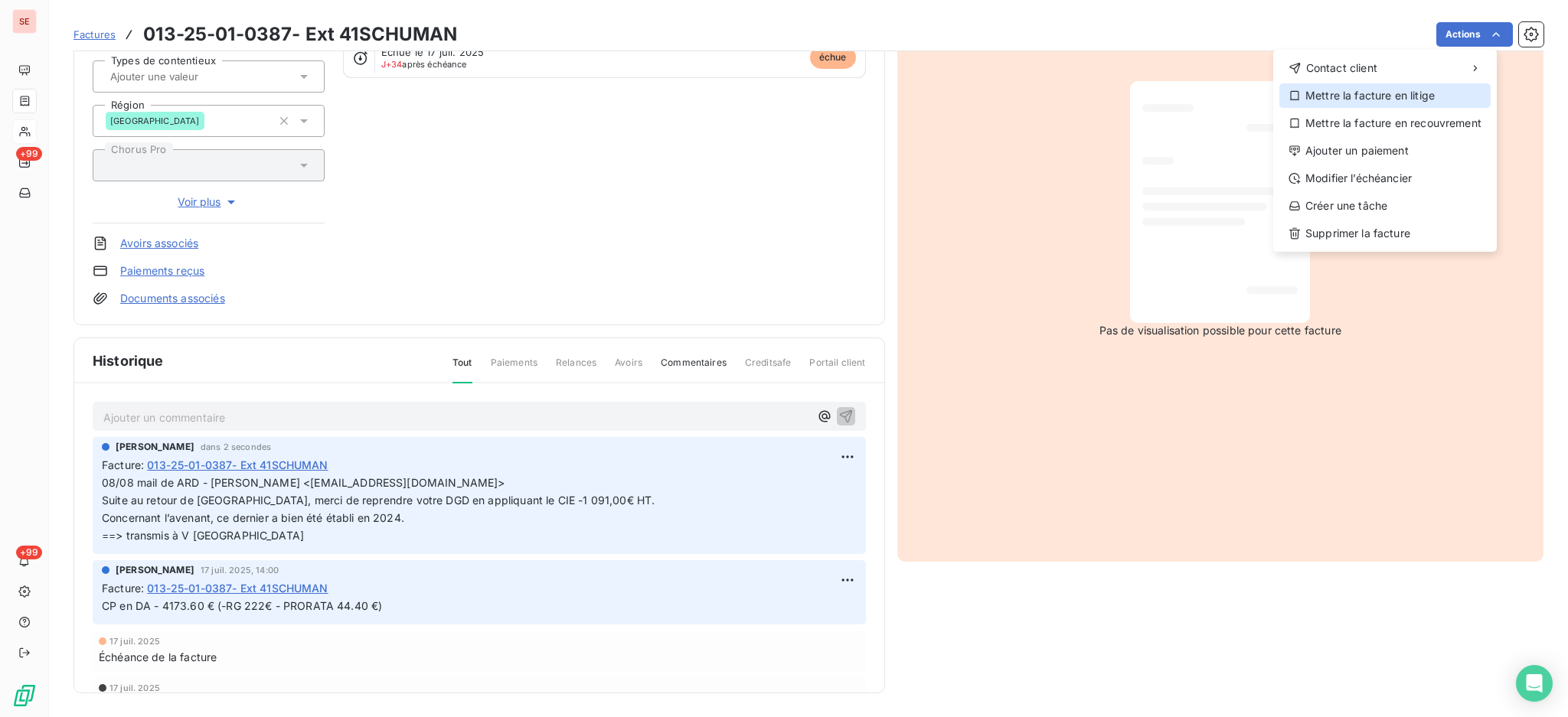
click at [1385, 93] on div "Mettre la facture en litige" at bounding box center [1385, 96] width 211 height 24
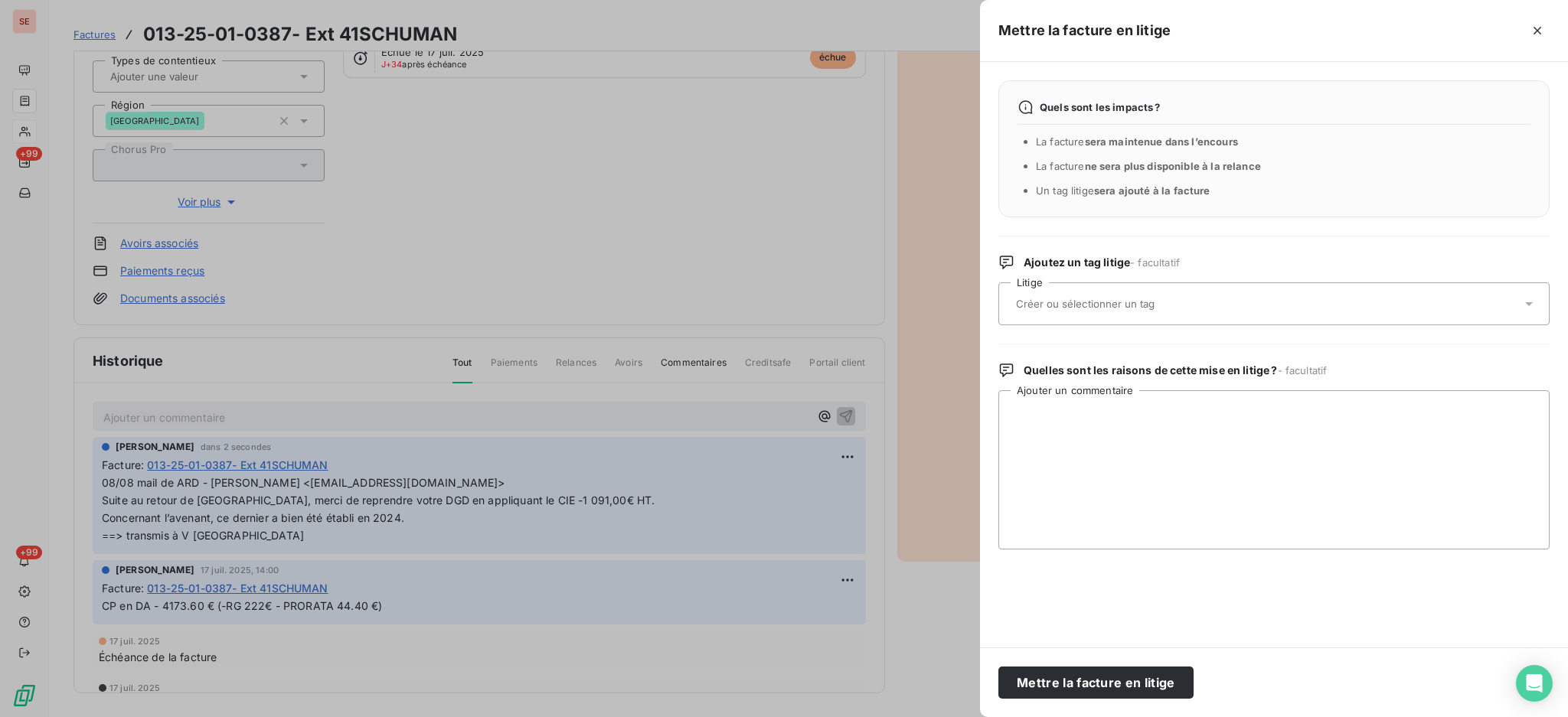
click at [1531, 303] on icon at bounding box center [1528, 304] width 7 height 4
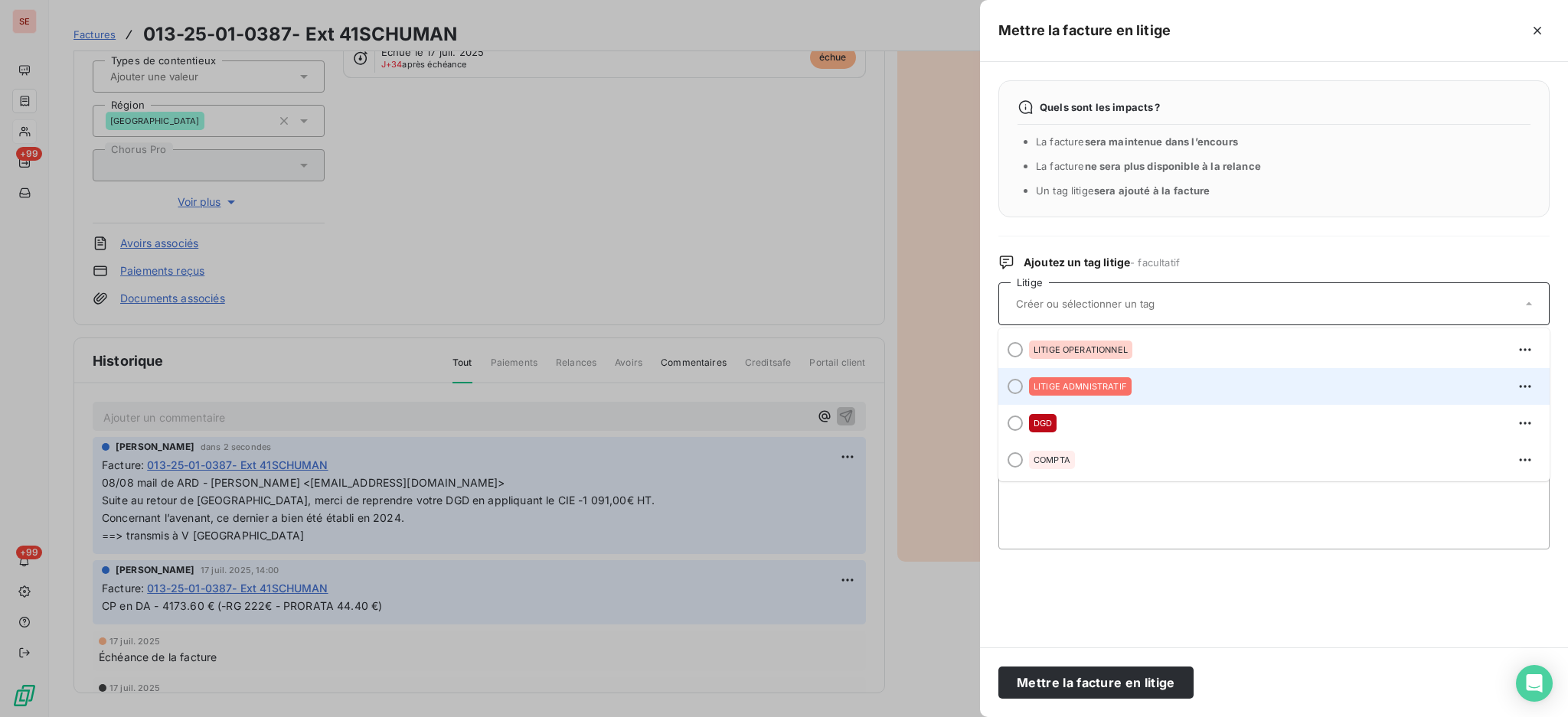
click at [1106, 388] on span "LITIGE ADMNISTRATIF" at bounding box center [1080, 386] width 94 height 9
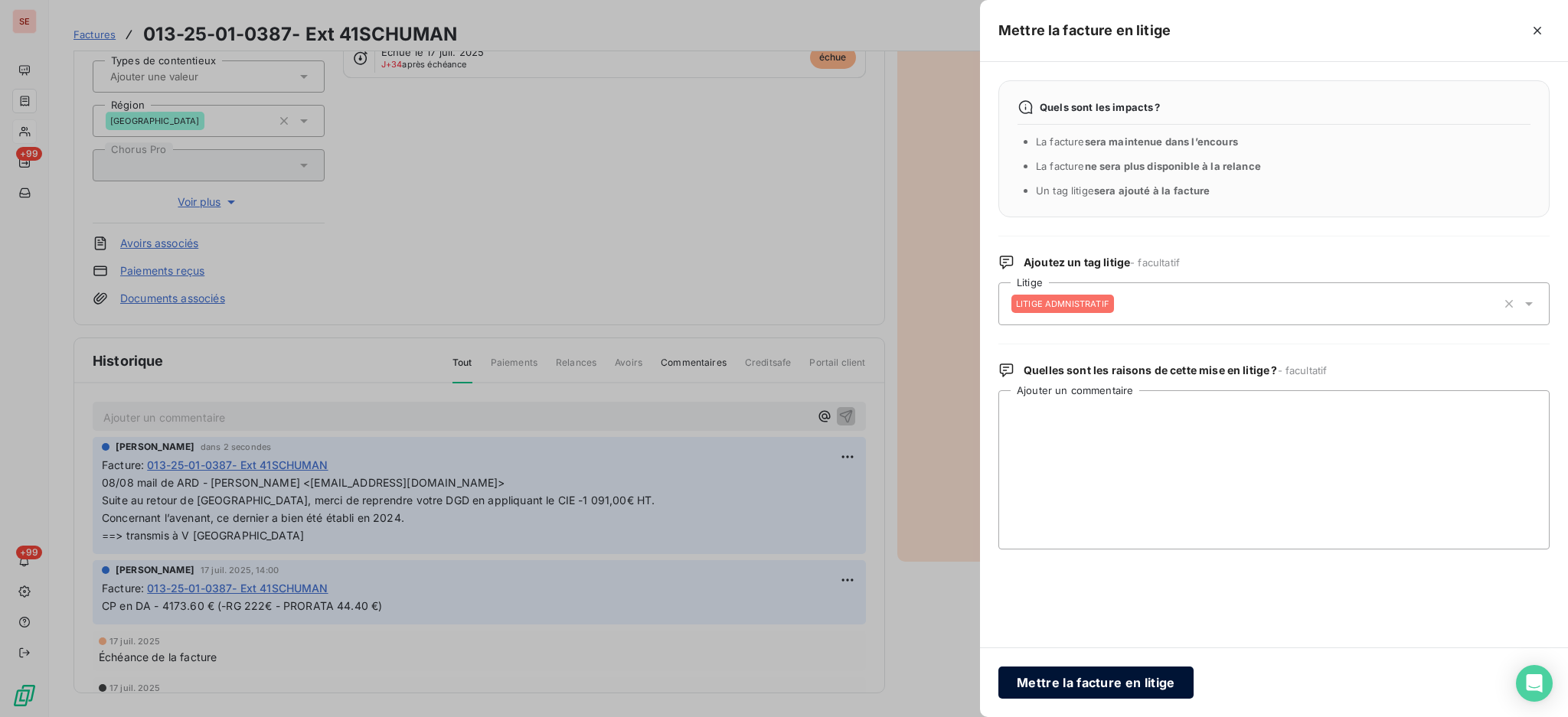
click at [1124, 684] on button "Mettre la facture en litige" at bounding box center [1095, 683] width 195 height 33
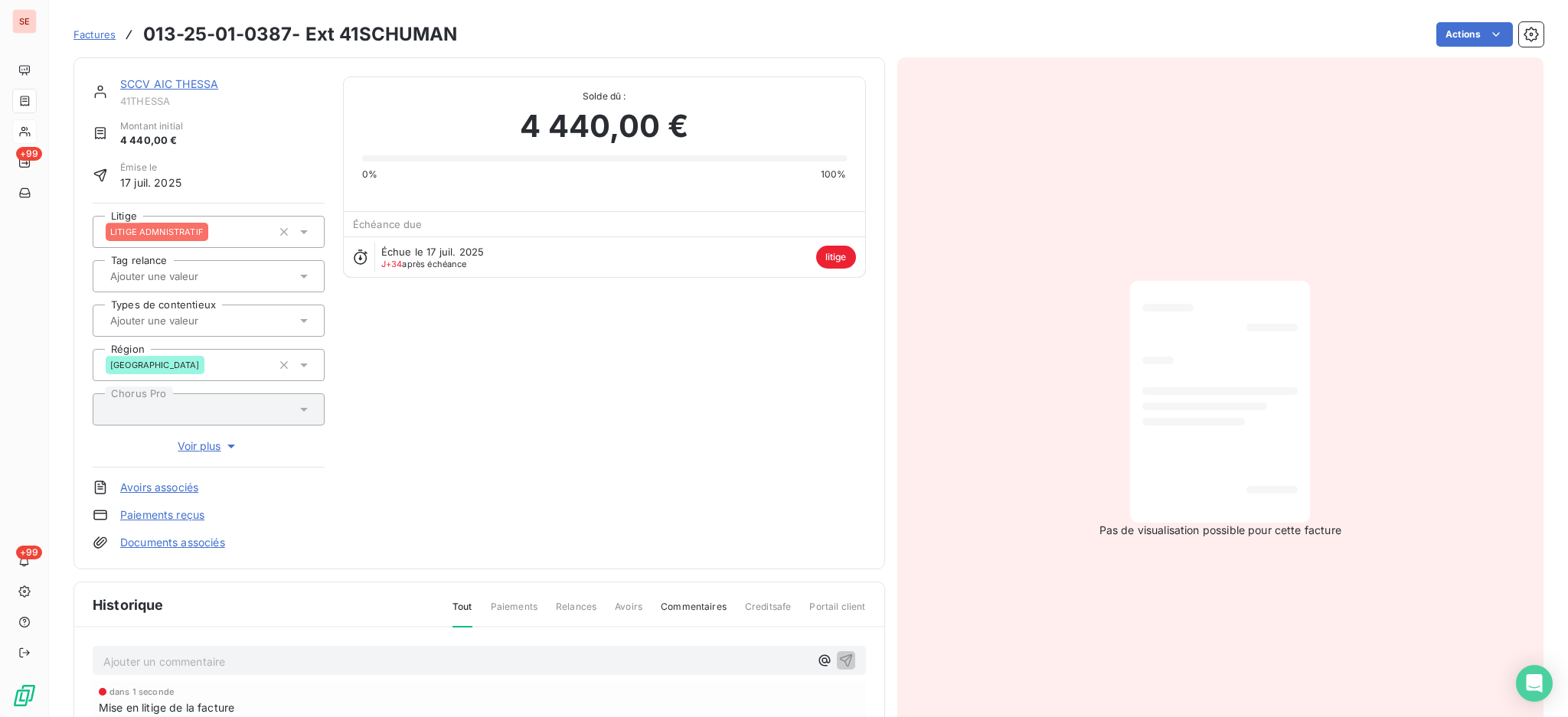
scroll to position [0, 0]
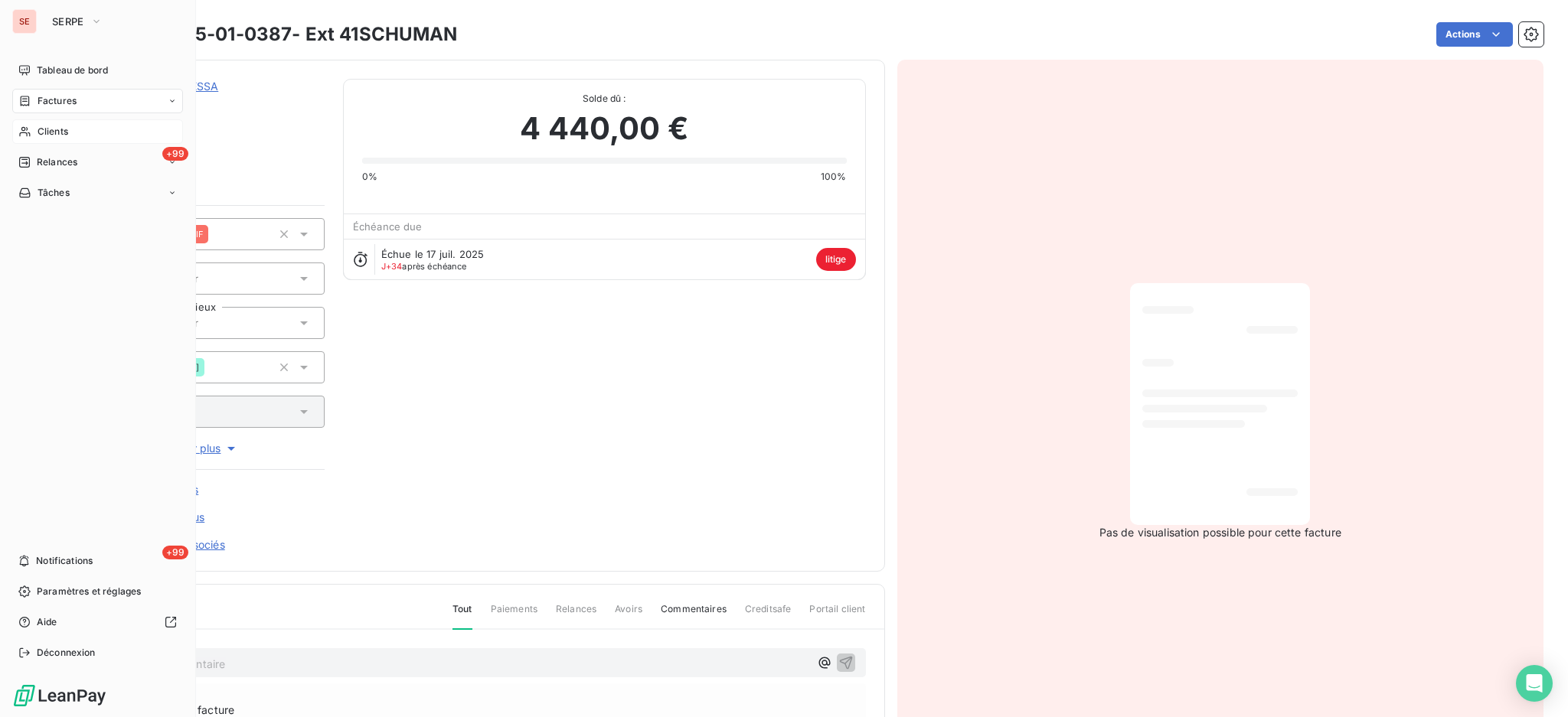
drag, startPoint x: 46, startPoint y: 102, endPoint x: 120, endPoint y: 102, distance: 74.0
click at [46, 102] on span "Factures" at bounding box center [57, 101] width 39 height 14
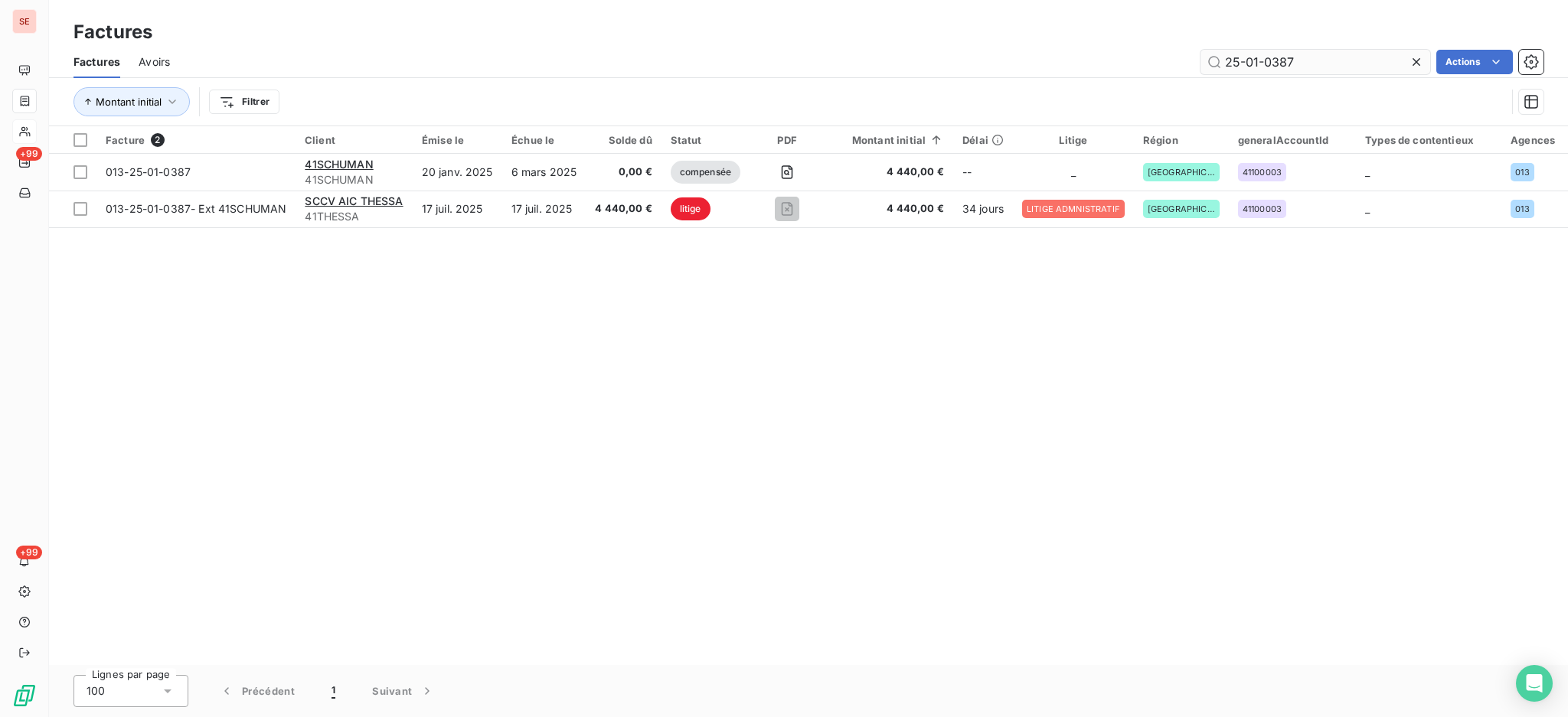
drag, startPoint x: 1297, startPoint y: 65, endPoint x: 1252, endPoint y: 65, distance: 45.0
click at [1252, 65] on input "25-01-0387" at bounding box center [1315, 62] width 229 height 24
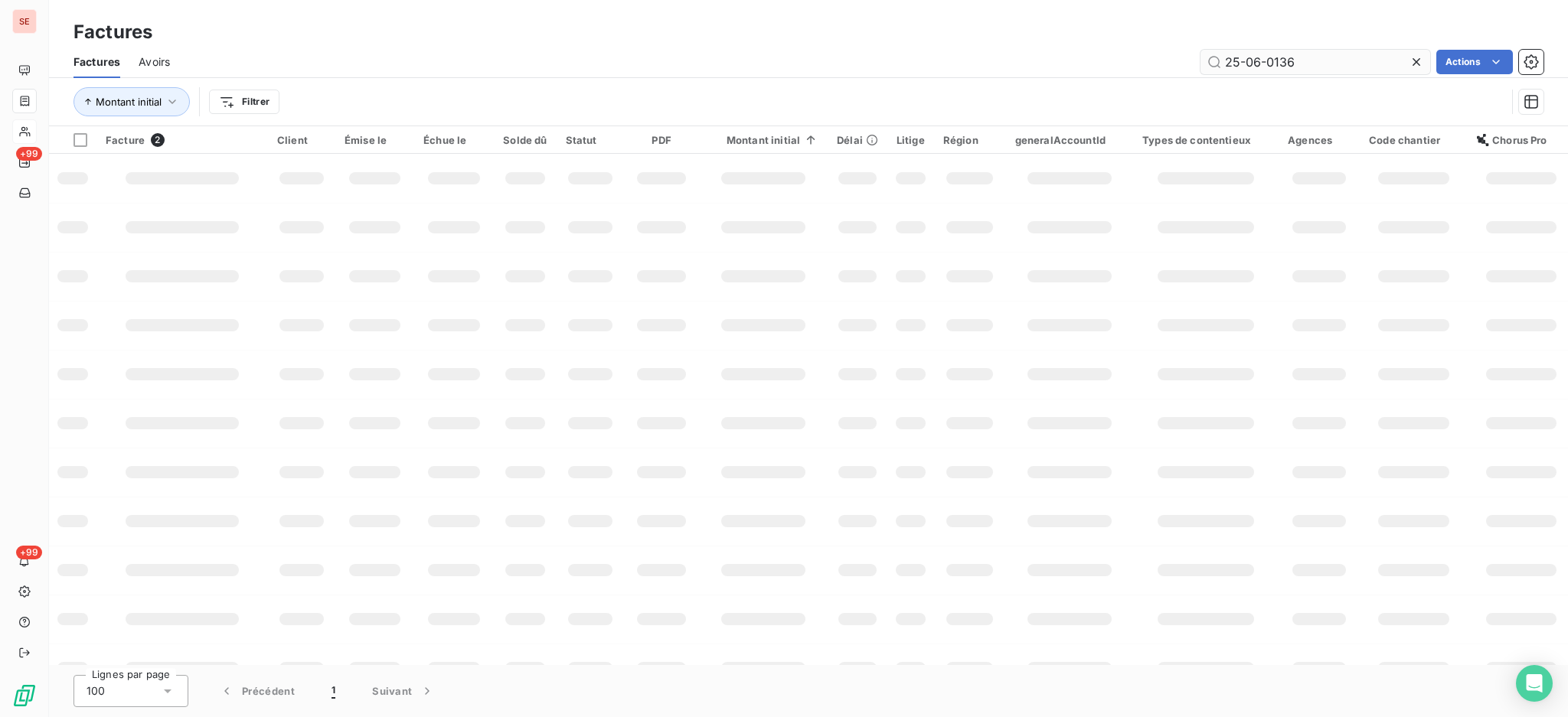
type input "25-06-0136"
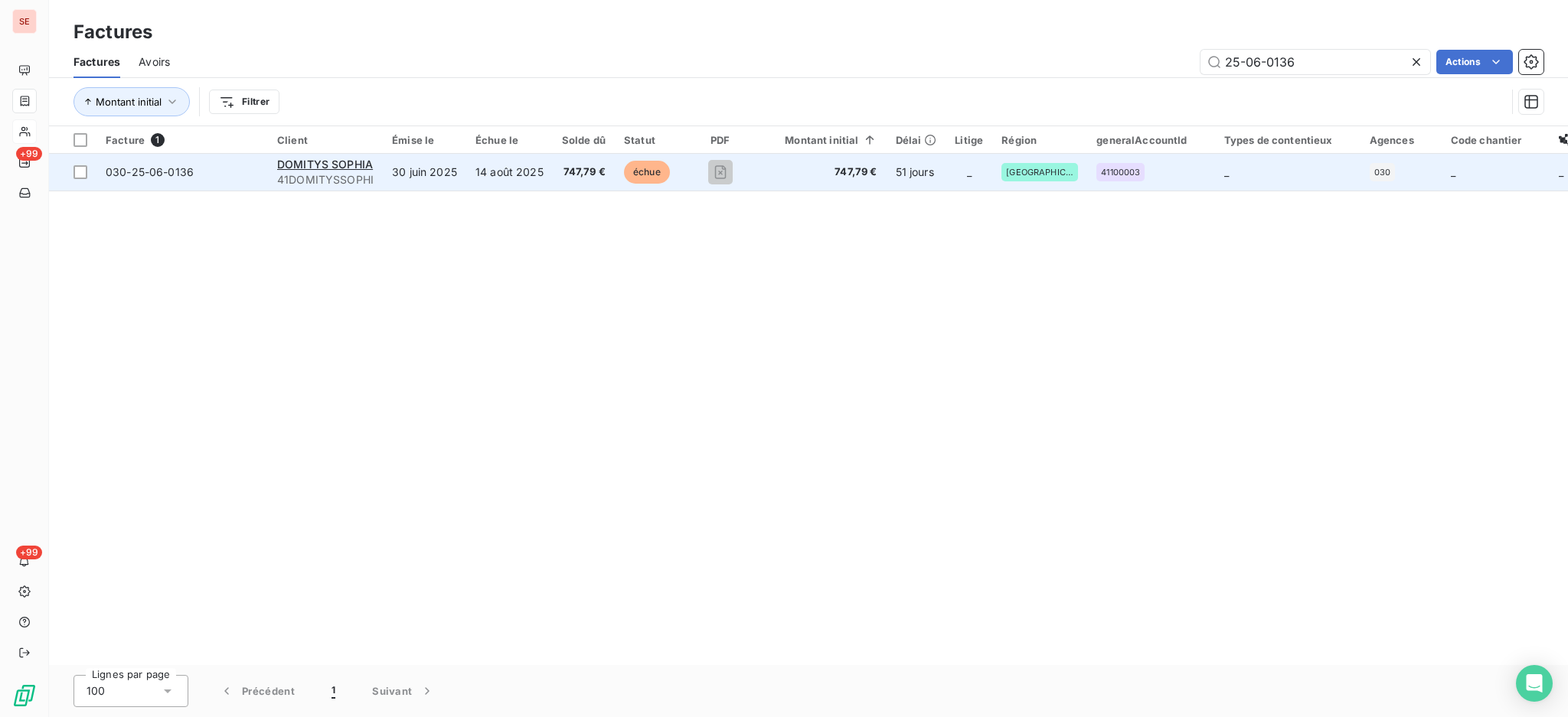
click at [329, 170] on span "DOMITYS SOPHIA" at bounding box center [325, 164] width 96 height 13
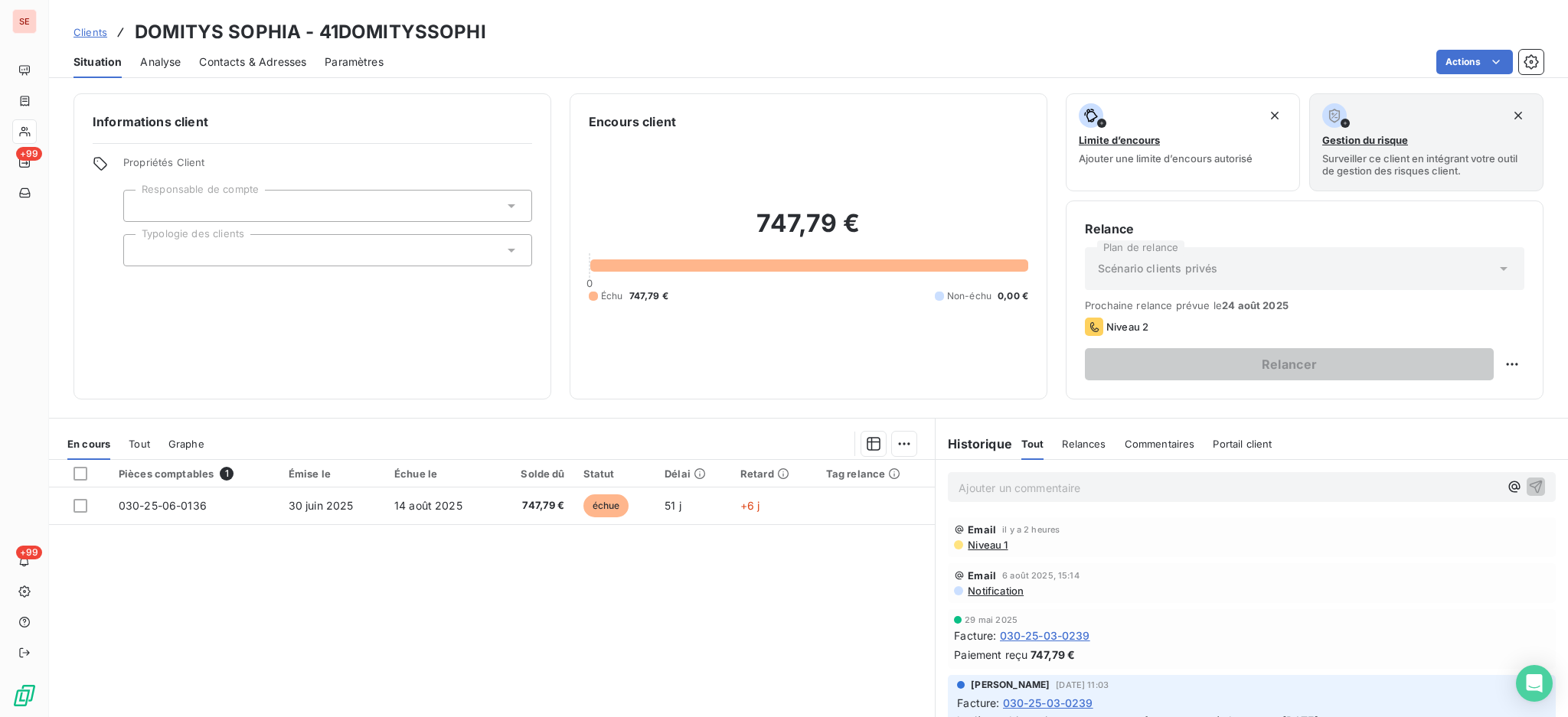
click at [969, 544] on span "Niveau 1" at bounding box center [987, 545] width 41 height 12
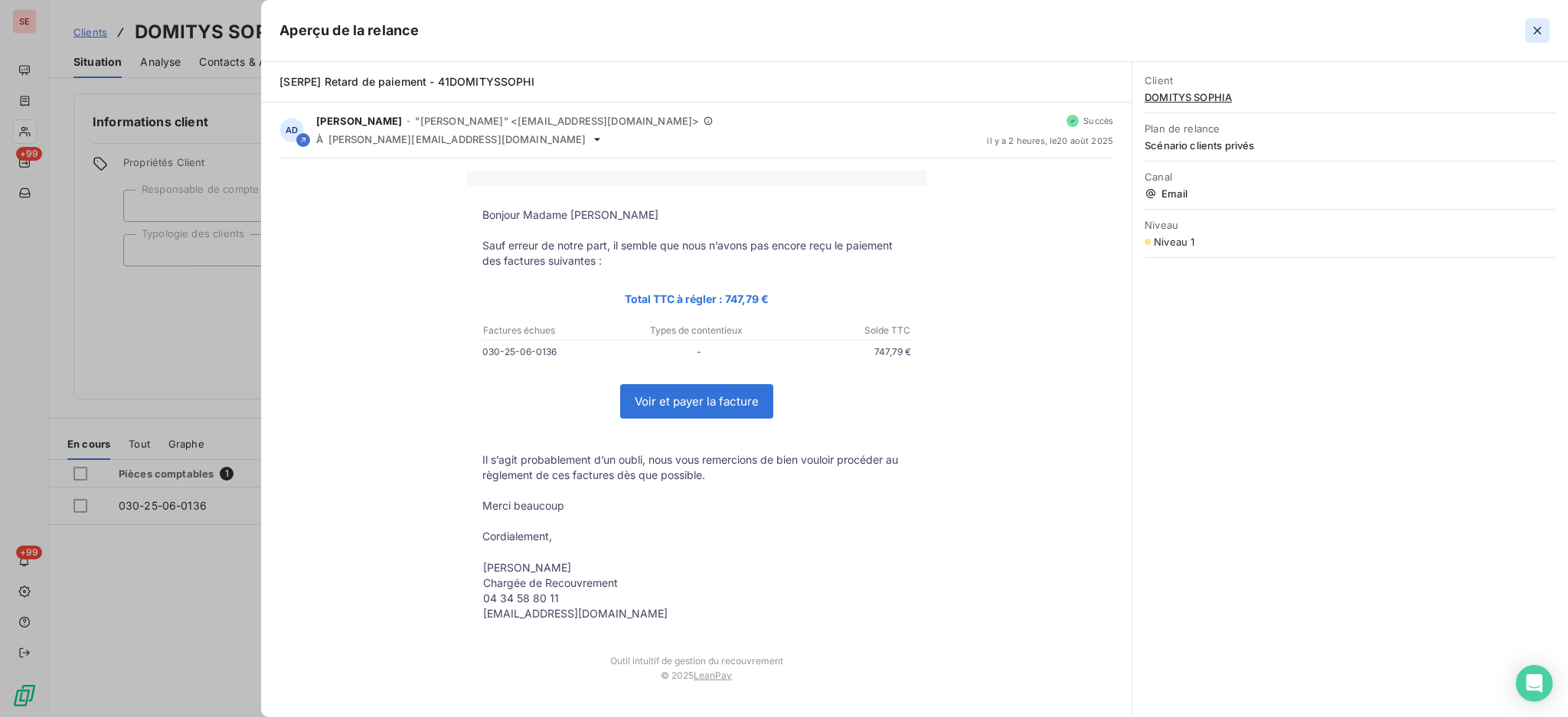
click at [1535, 24] on icon "button" at bounding box center [1537, 30] width 15 height 15
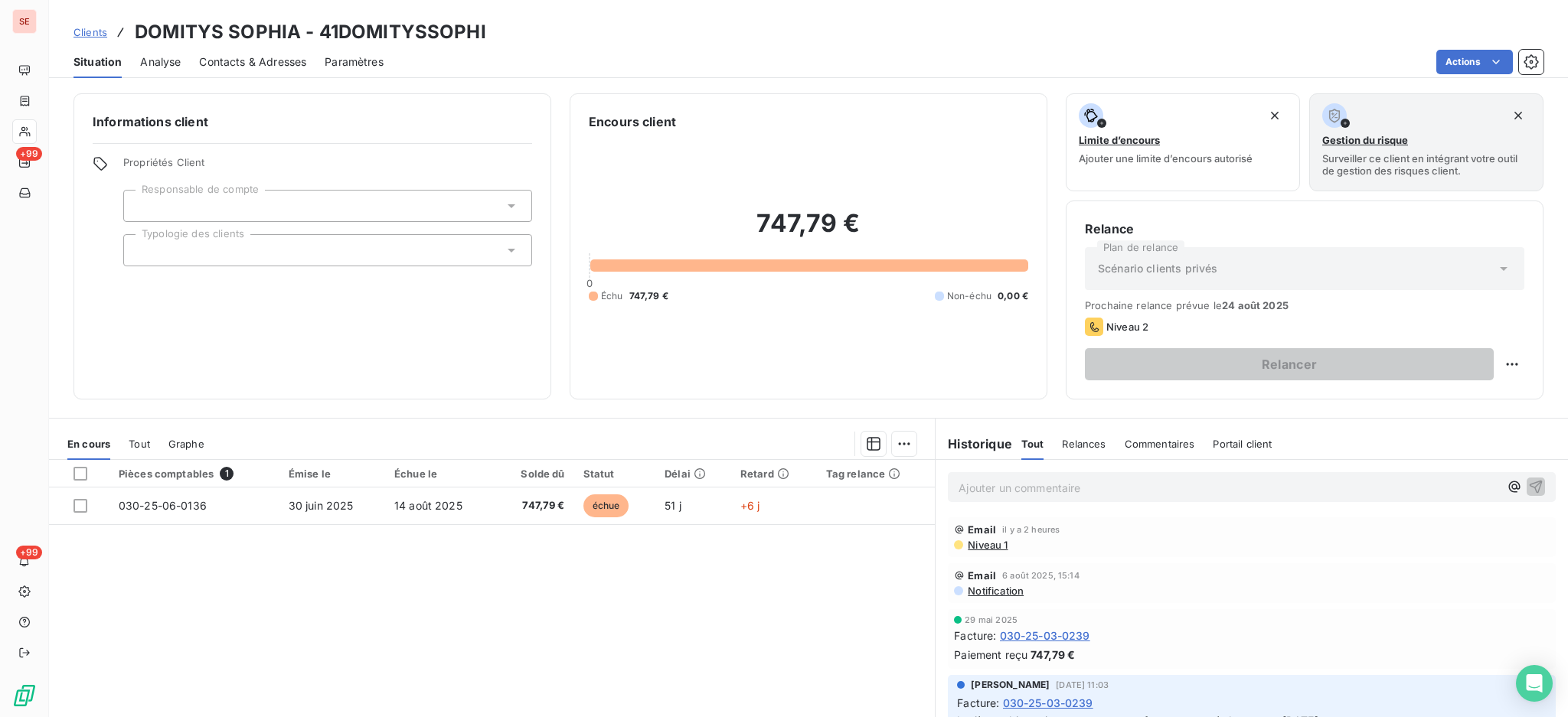
click at [297, 59] on span "Contacts & Adresses" at bounding box center [253, 62] width 107 height 15
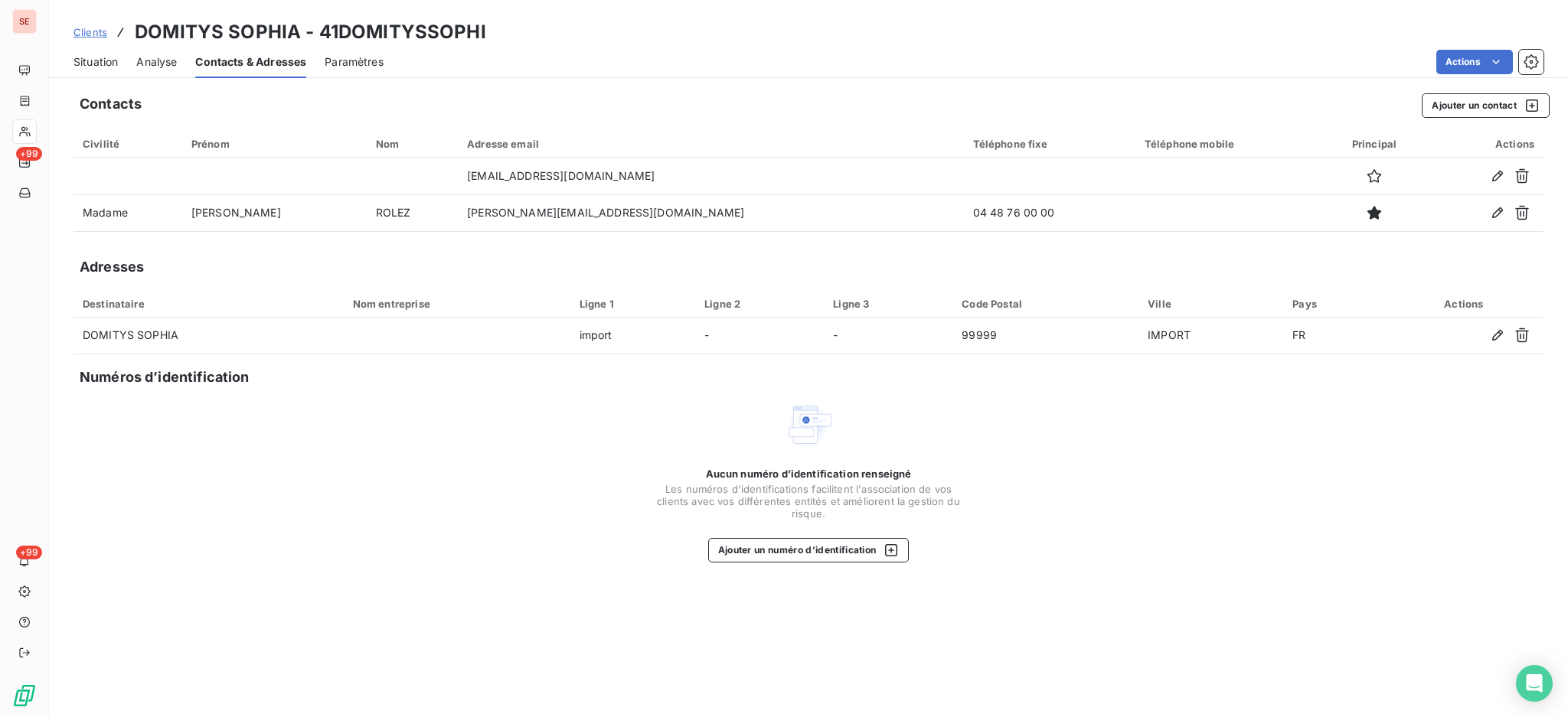
click at [90, 62] on span "Situation" at bounding box center [95, 62] width 45 height 15
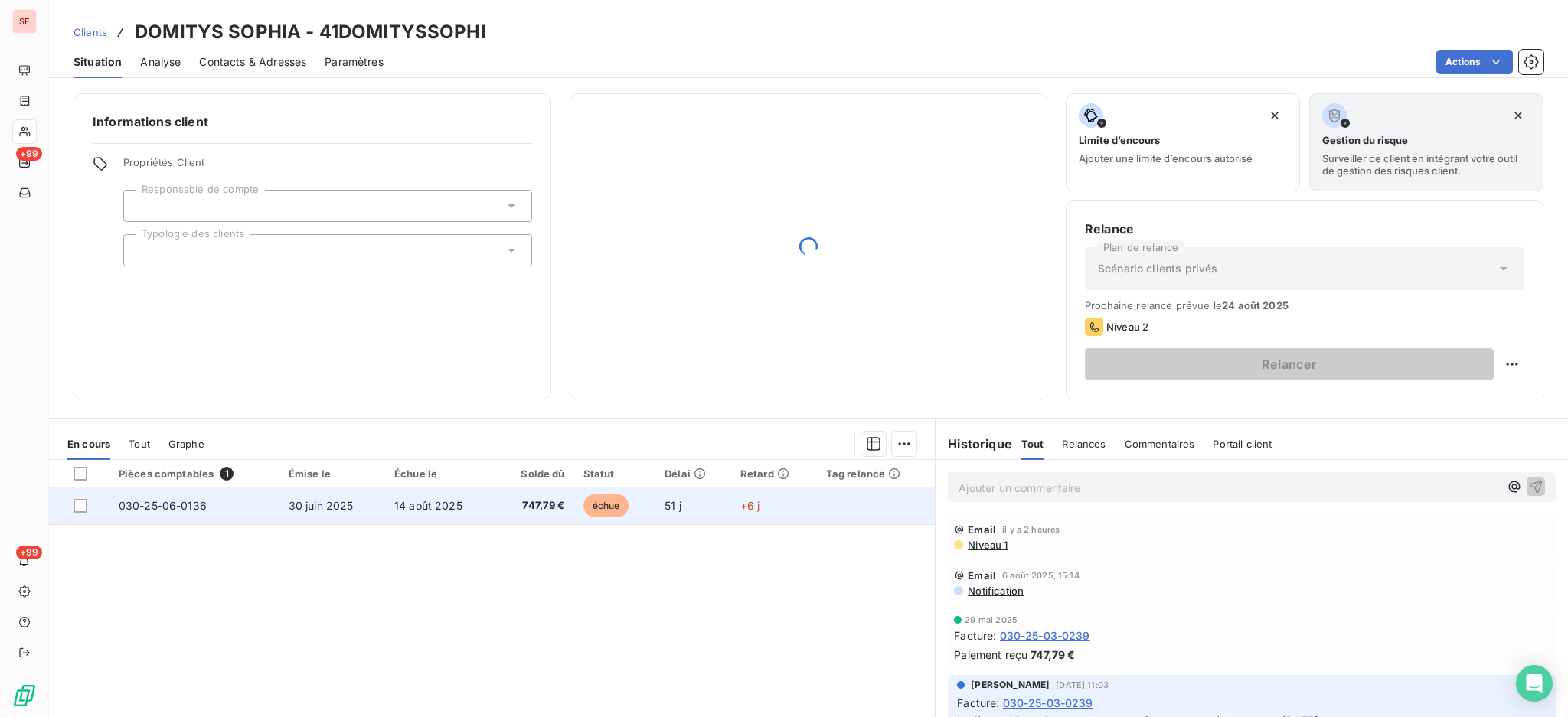
click at [385, 502] on td "14 août 2025" at bounding box center [439, 506] width 110 height 37
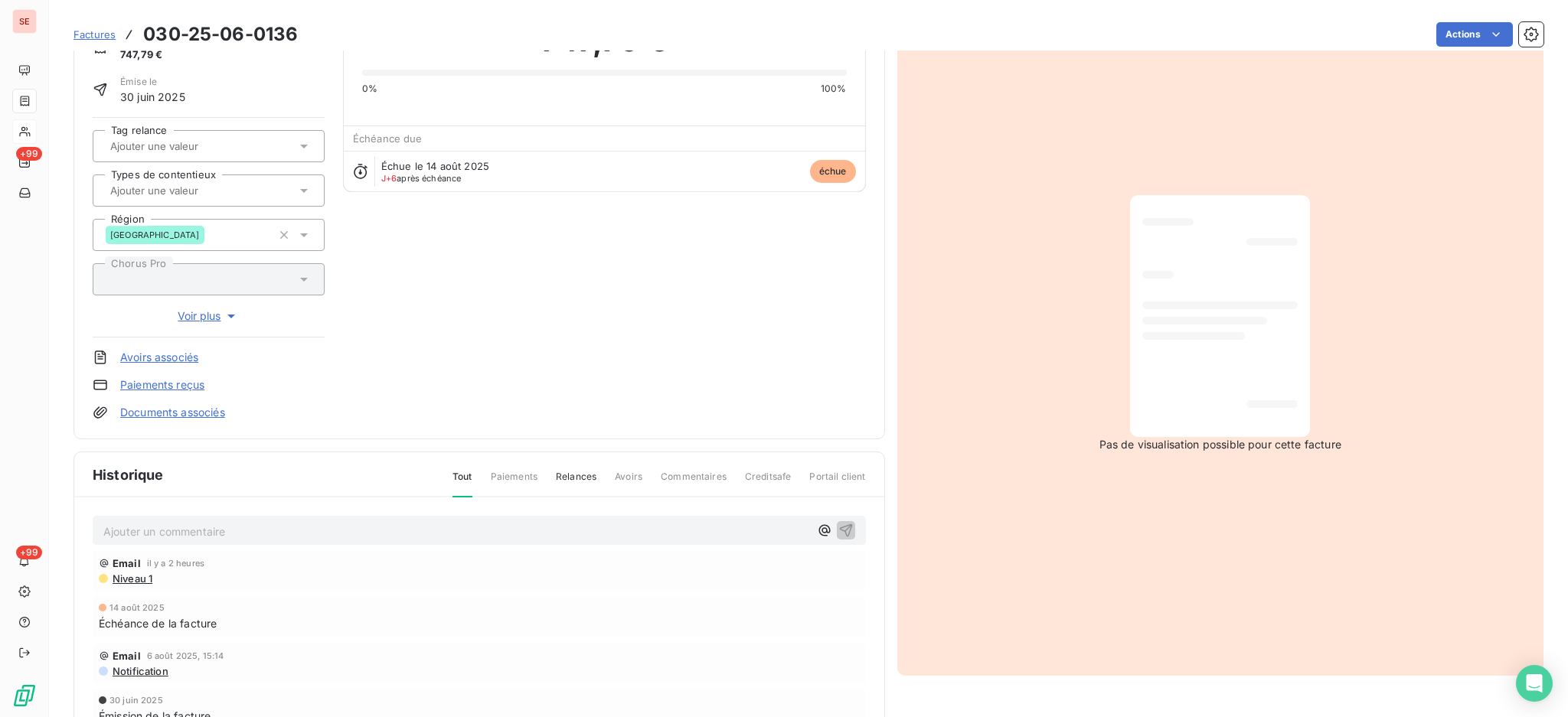
scroll to position [202, 0]
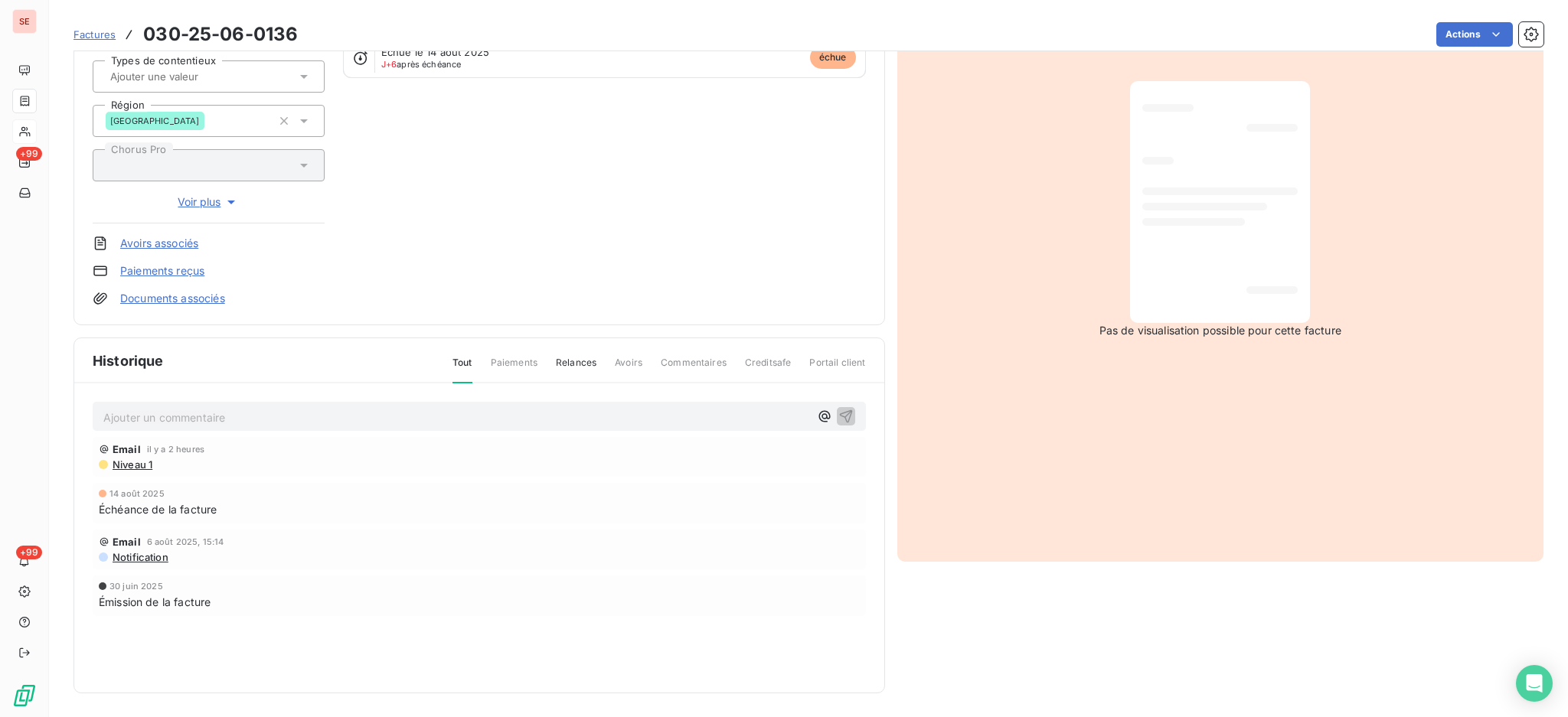
click at [235, 417] on p "Ajouter un commentaire ﻿" at bounding box center [456, 418] width 706 height 20
click at [263, 416] on p "08/08 mail de" at bounding box center [456, 417] width 706 height 18
click at [326, 425] on p "08/08 mail de Delphine ROLEZ <delphine.rolez@domitys.fr>" at bounding box center [456, 417] width 706 height 18
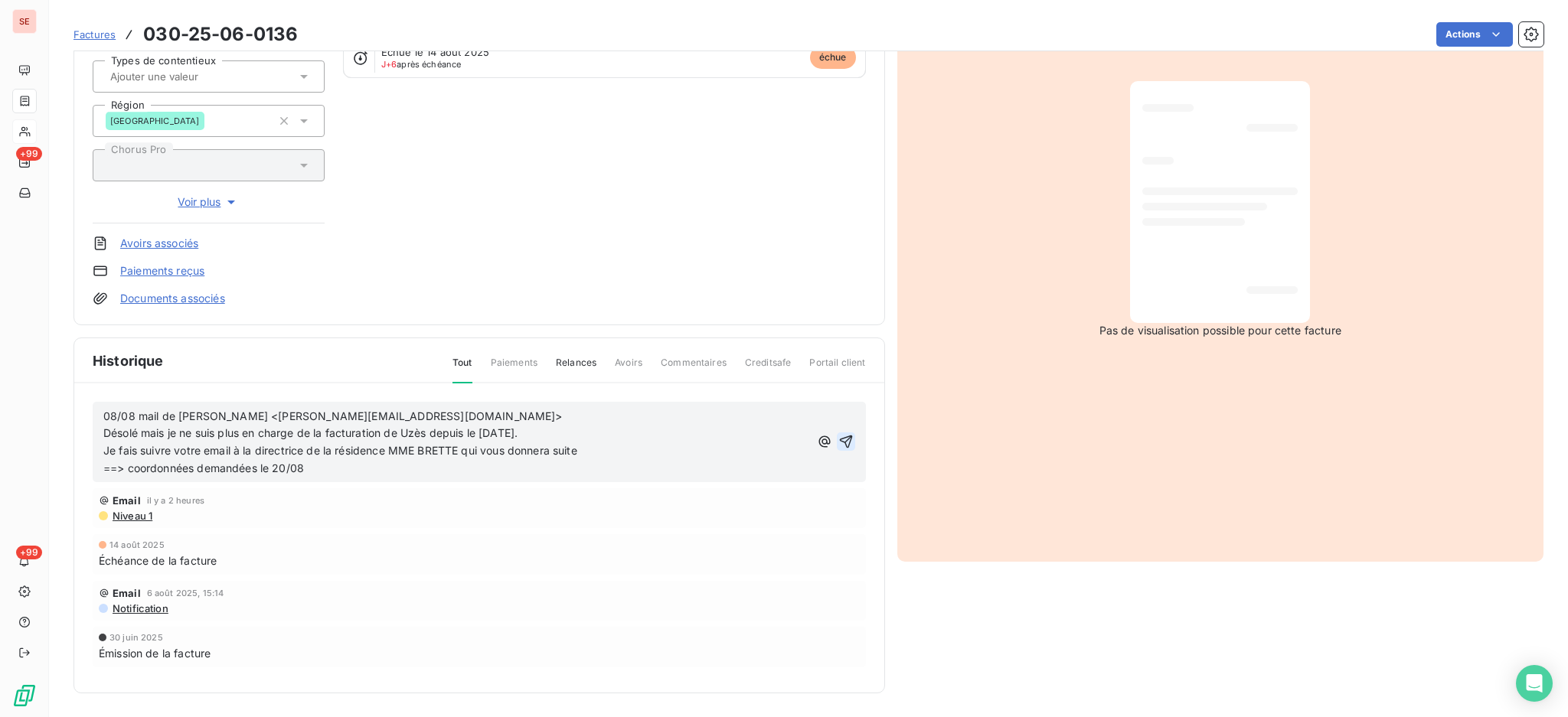
click at [841, 437] on icon "button" at bounding box center [846, 441] width 15 height 15
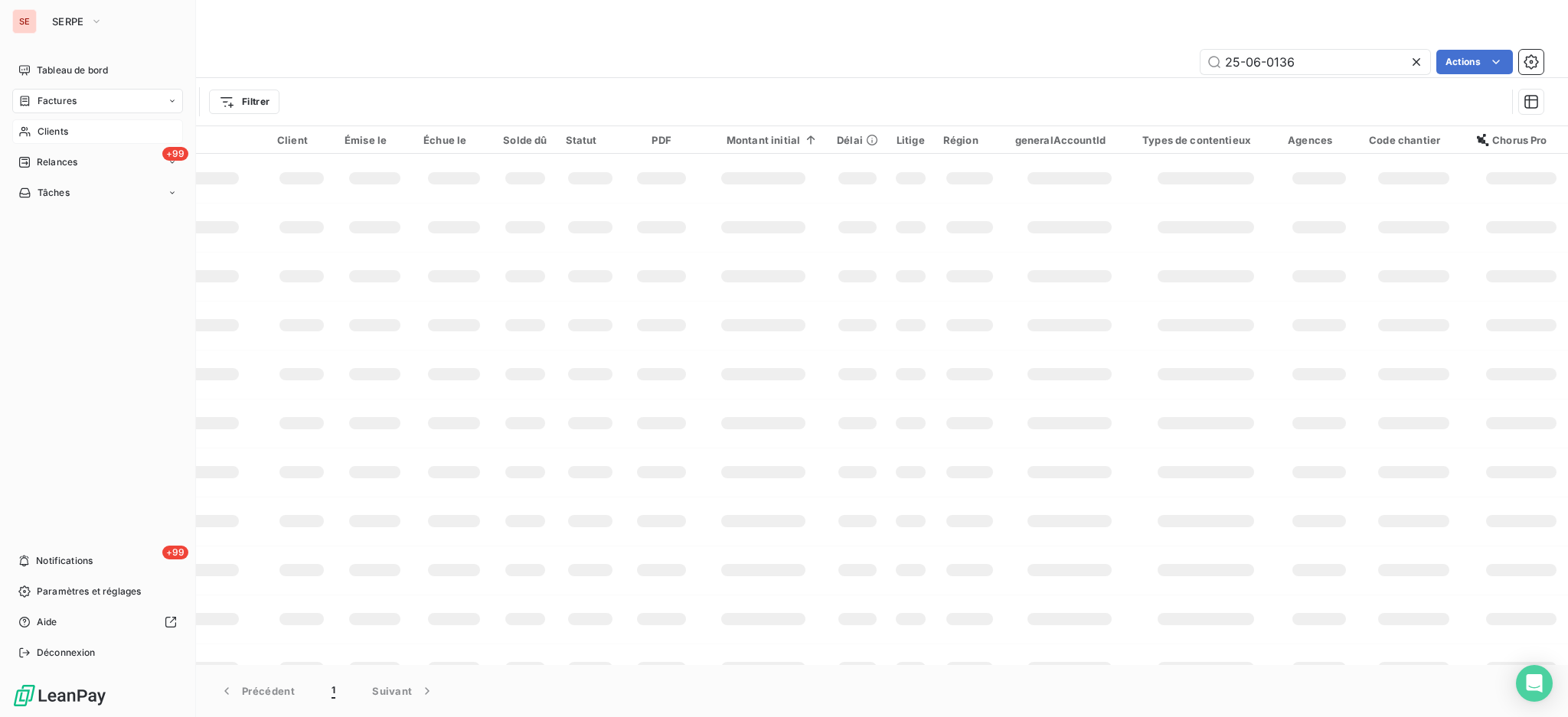
click at [59, 104] on span "Factures" at bounding box center [57, 101] width 39 height 14
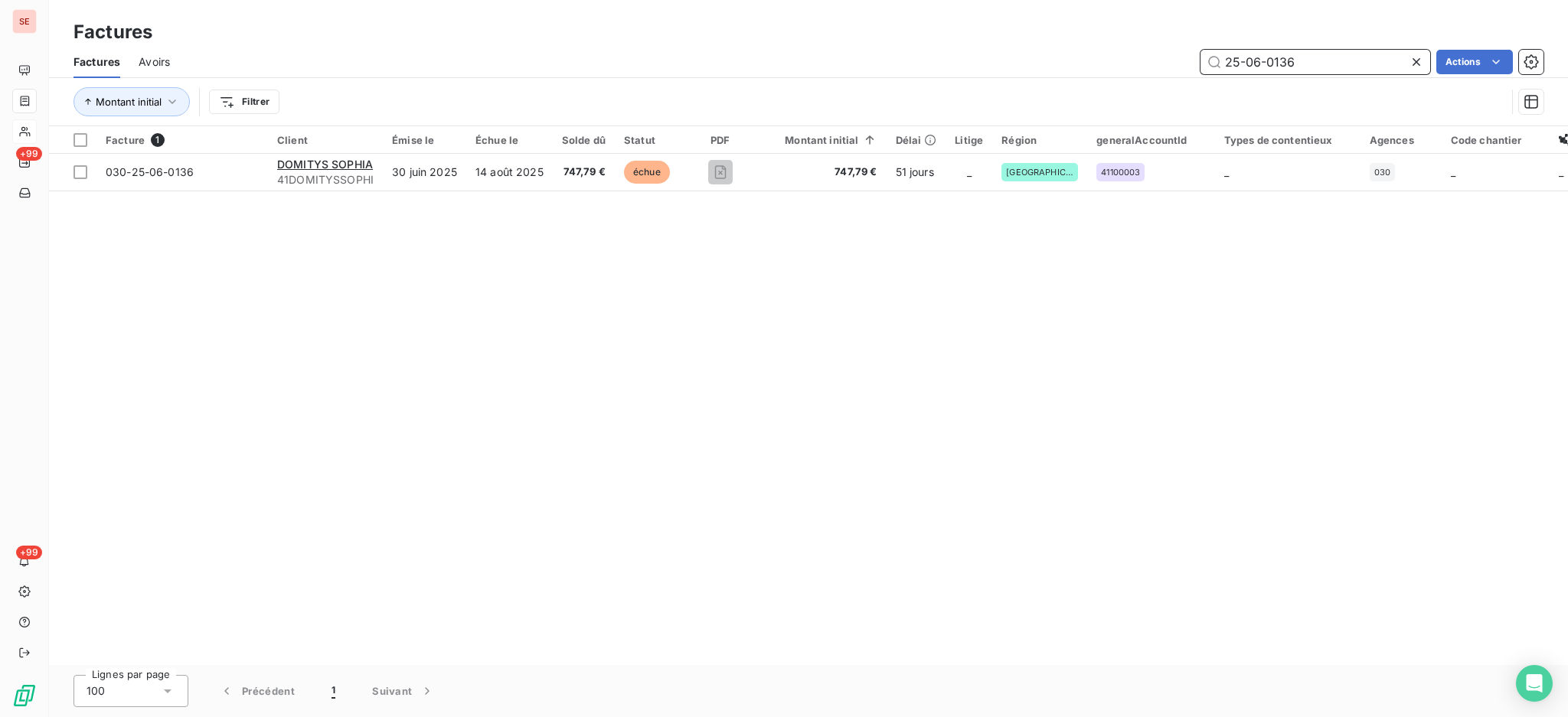
click at [1329, 59] on input "25-06-0136" at bounding box center [1315, 62] width 229 height 24
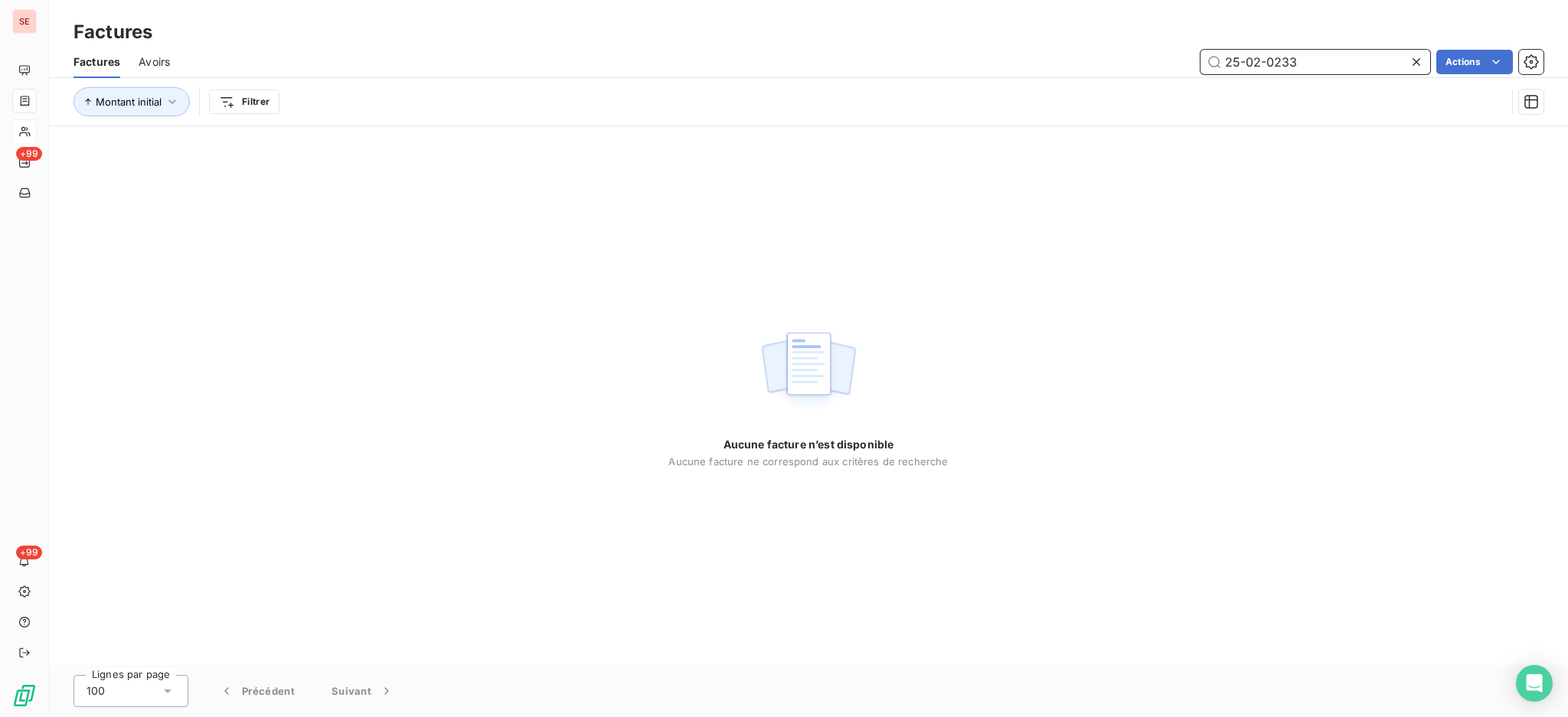
drag, startPoint x: 1330, startPoint y: 59, endPoint x: 1362, endPoint y: 33, distance: 41.2
click at [1329, 59] on input "25-02-0233" at bounding box center [1315, 62] width 229 height 24
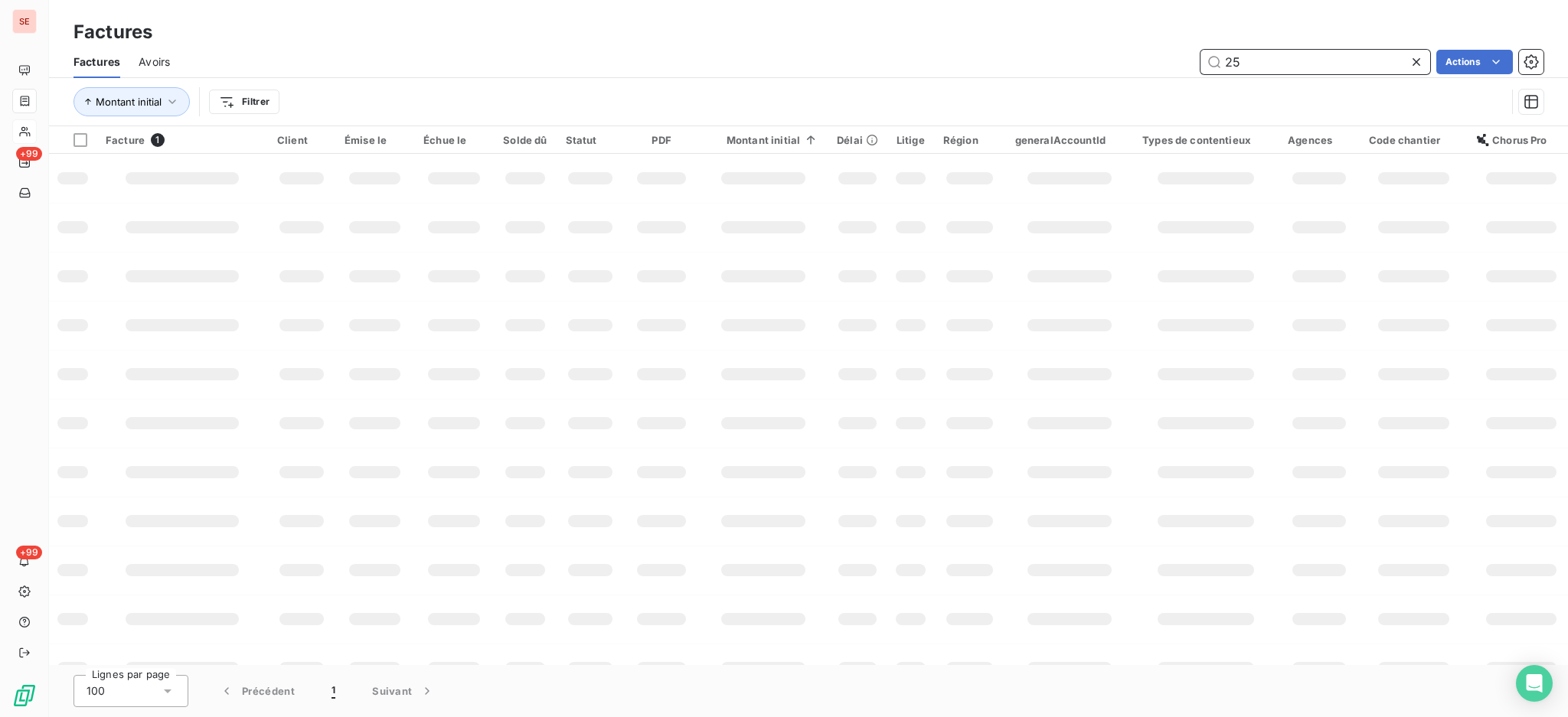
type input "2"
type input "24-12-1721"
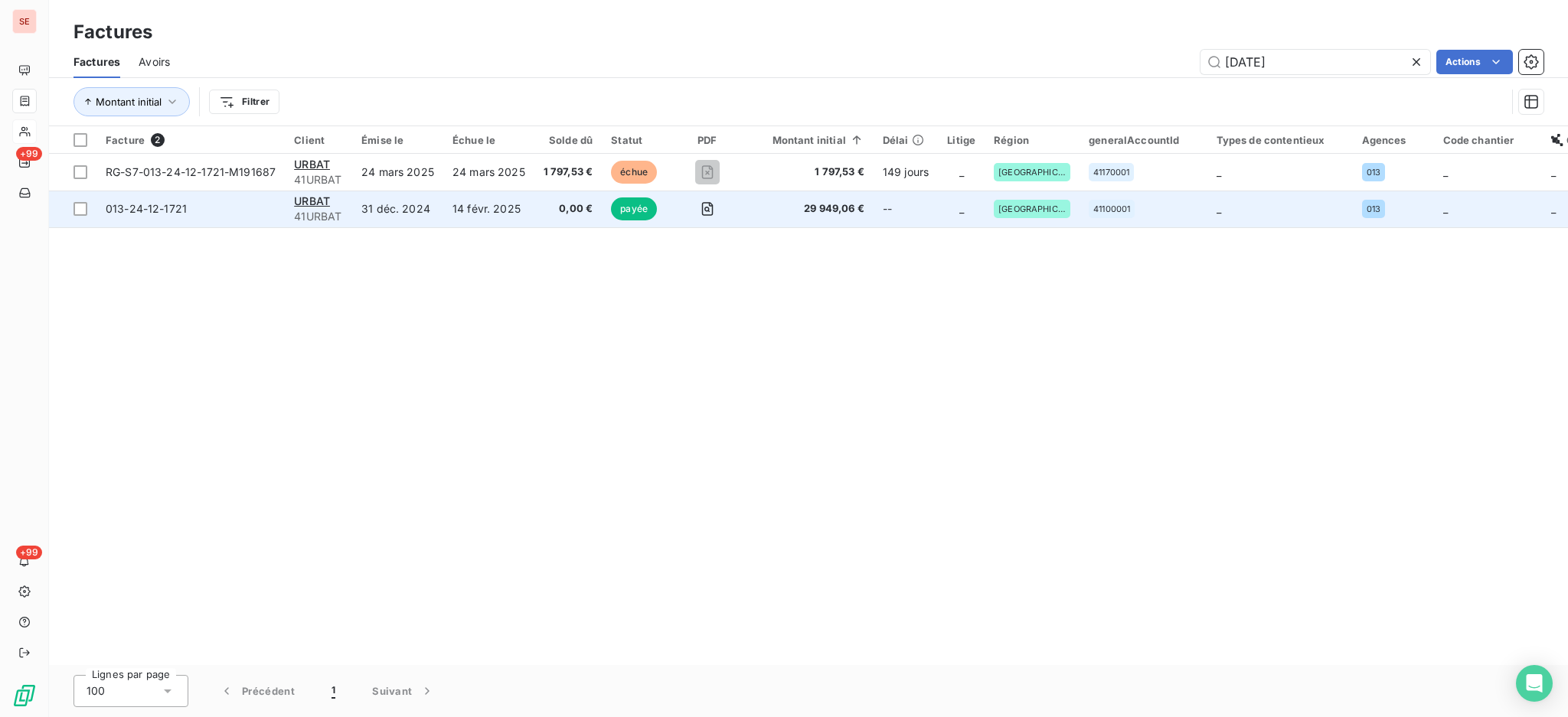
click at [265, 213] on span "013-24-12-1721" at bounding box center [190, 209] width 170 height 15
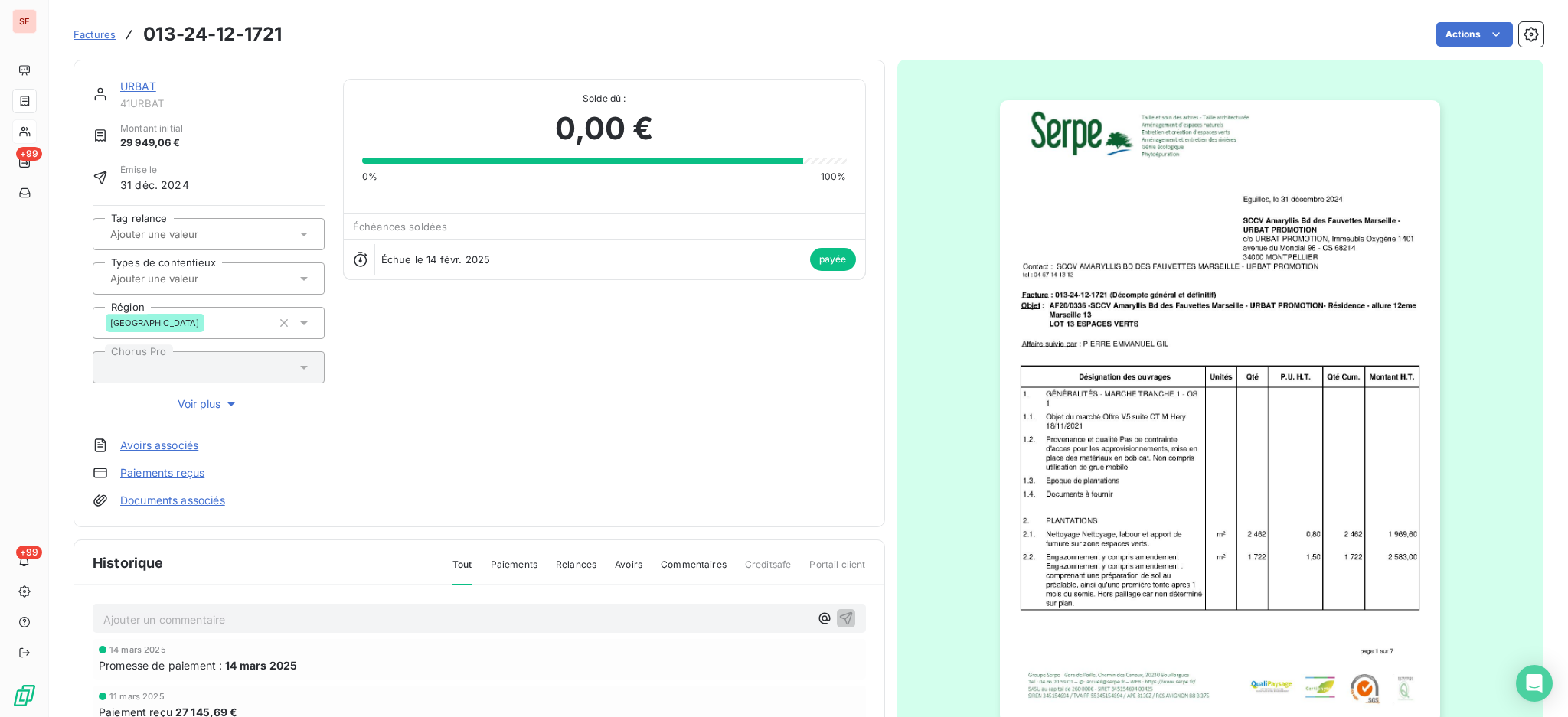
click at [133, 83] on link "URBAT" at bounding box center [138, 86] width 36 height 13
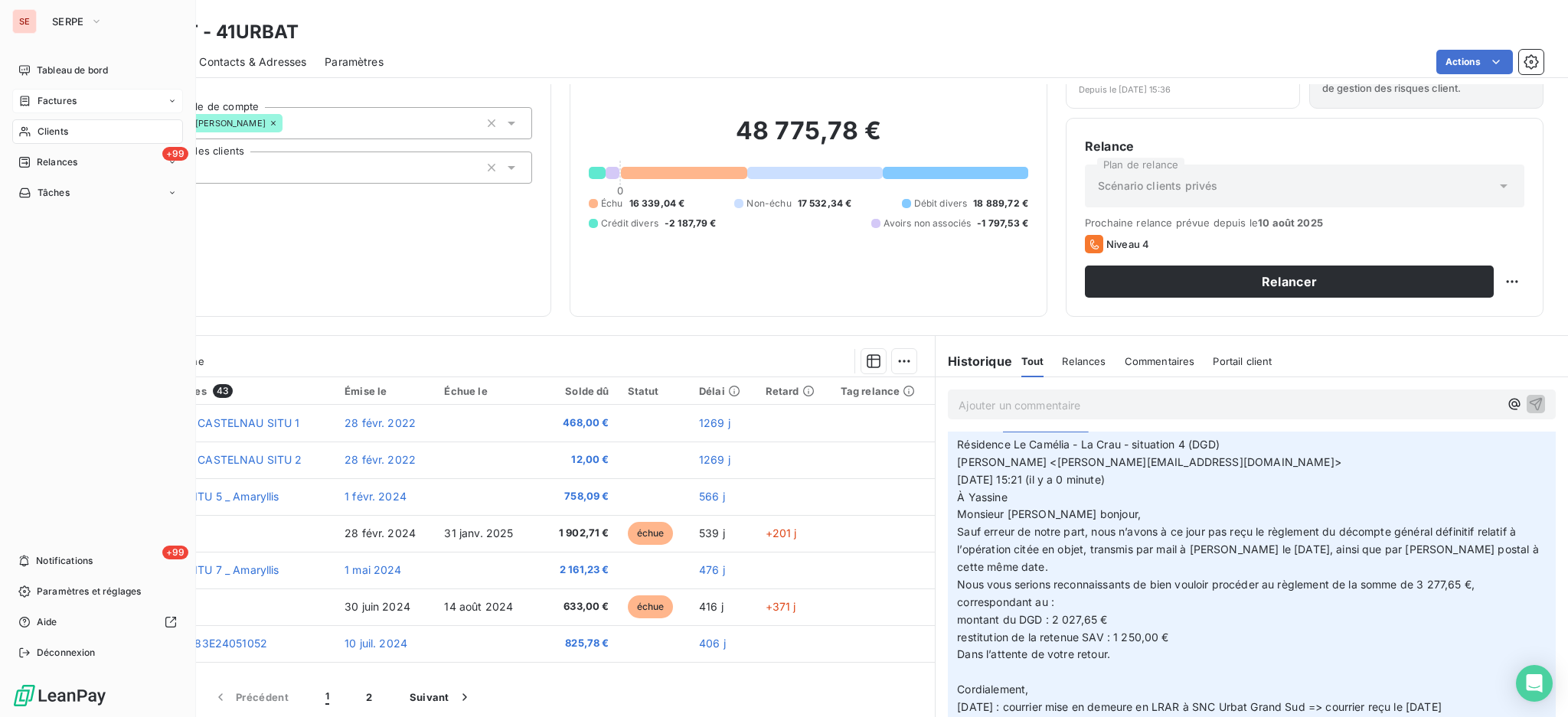
click at [62, 105] on span "Factures" at bounding box center [57, 101] width 39 height 14
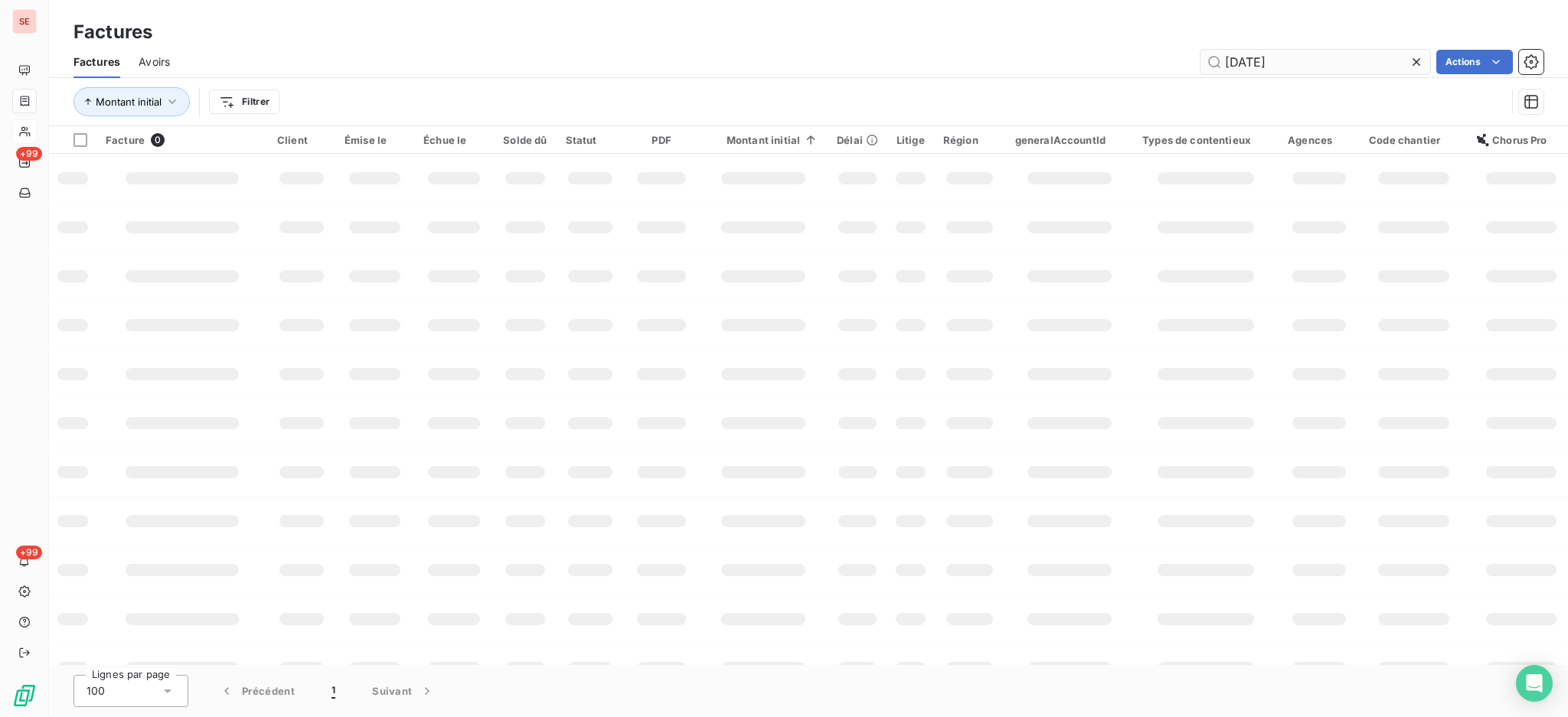
drag, startPoint x: 1364, startPoint y: 61, endPoint x: 1204, endPoint y: 67, distance: 160.1
click at [1204, 67] on input "24-12-1721" at bounding box center [1315, 62] width 229 height 24
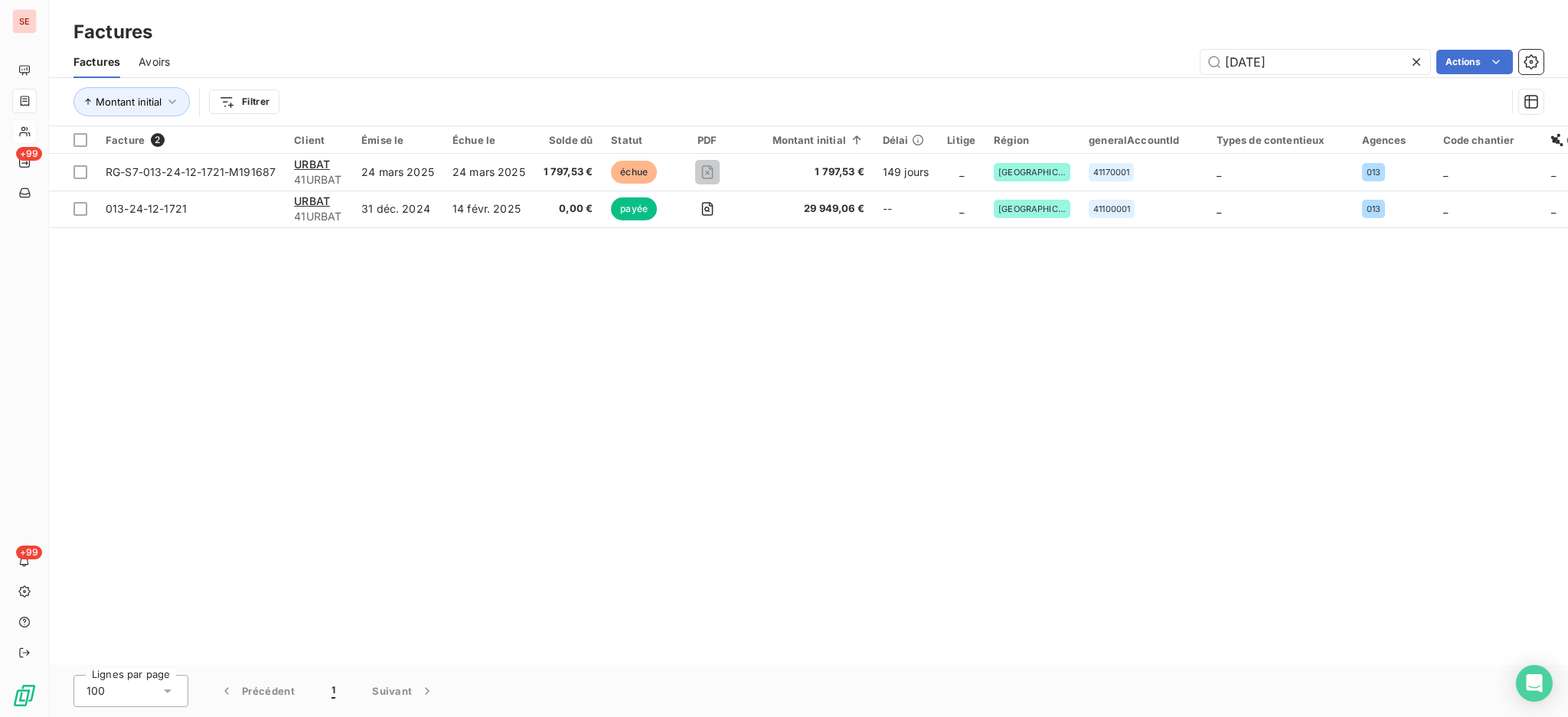
type input "2"
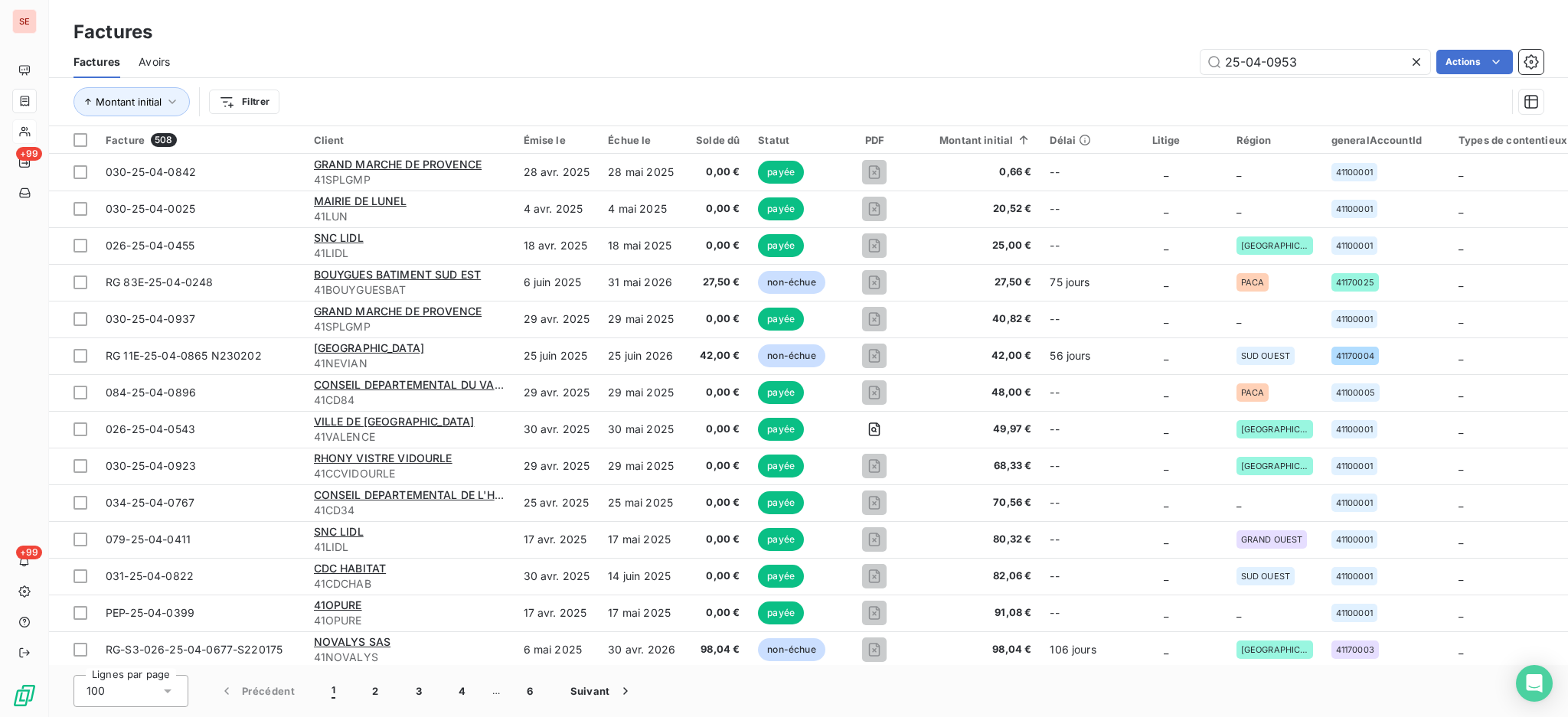
type input "25-04-0953"
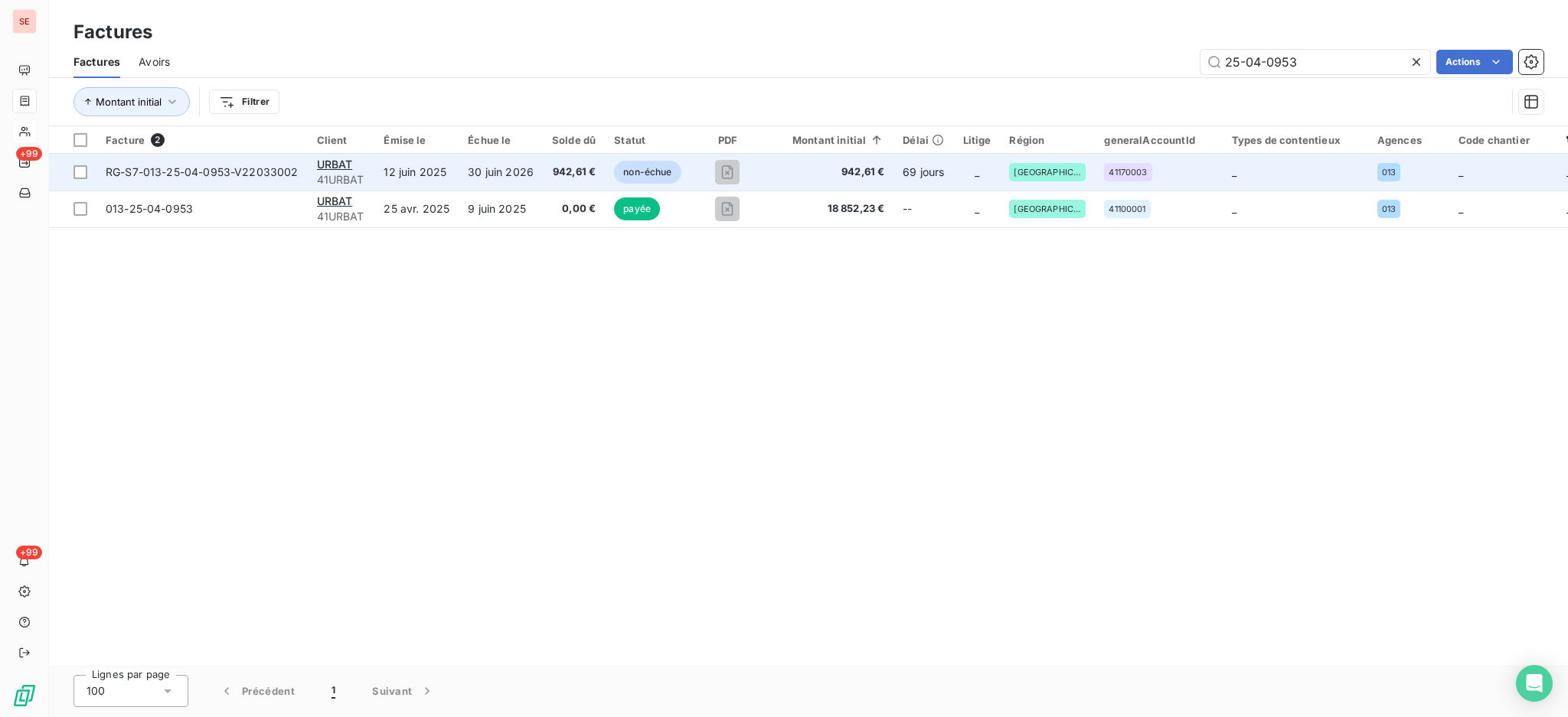
click at [405, 175] on td "12 juin 2025" at bounding box center [416, 172] width 85 height 37
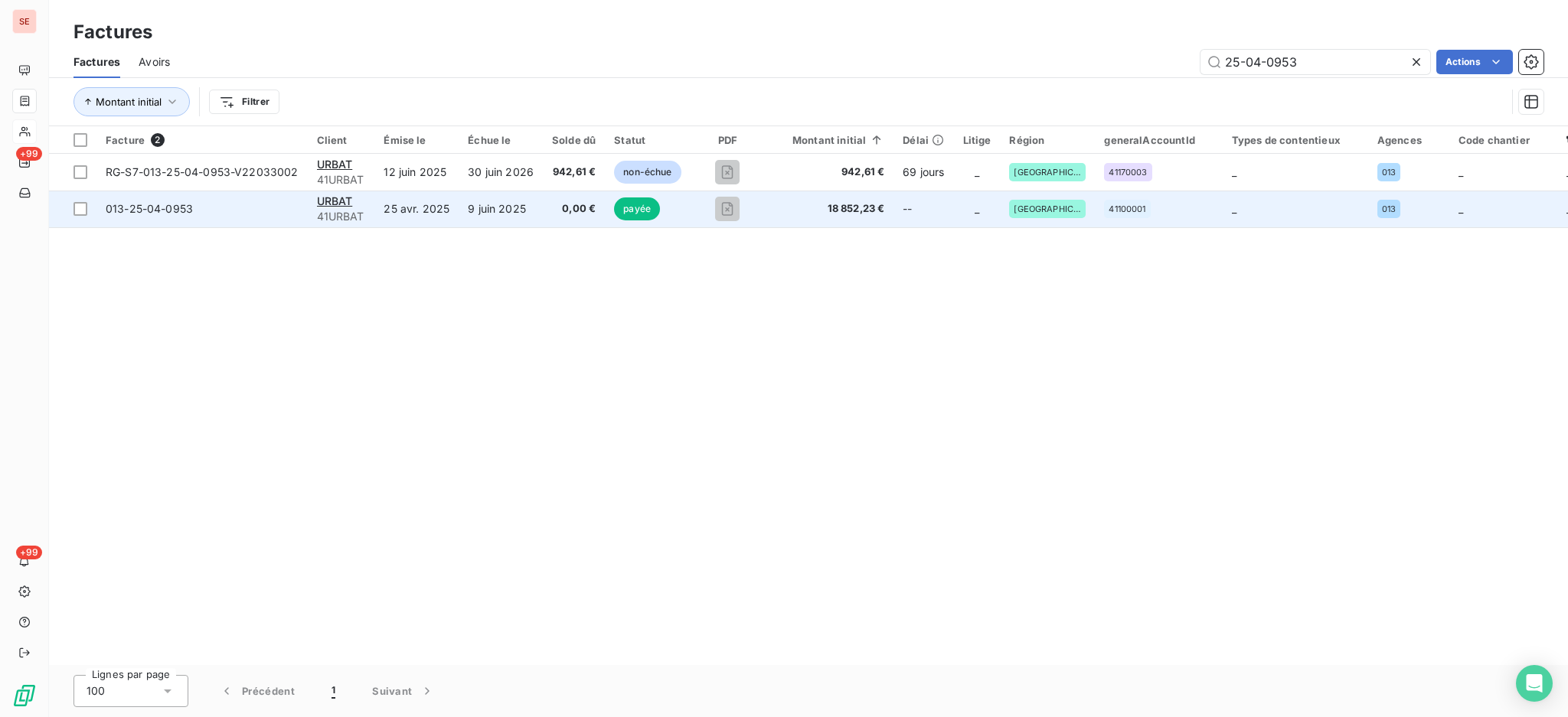
click at [394, 215] on td "25 avr. 2025" at bounding box center [416, 208] width 85 height 37
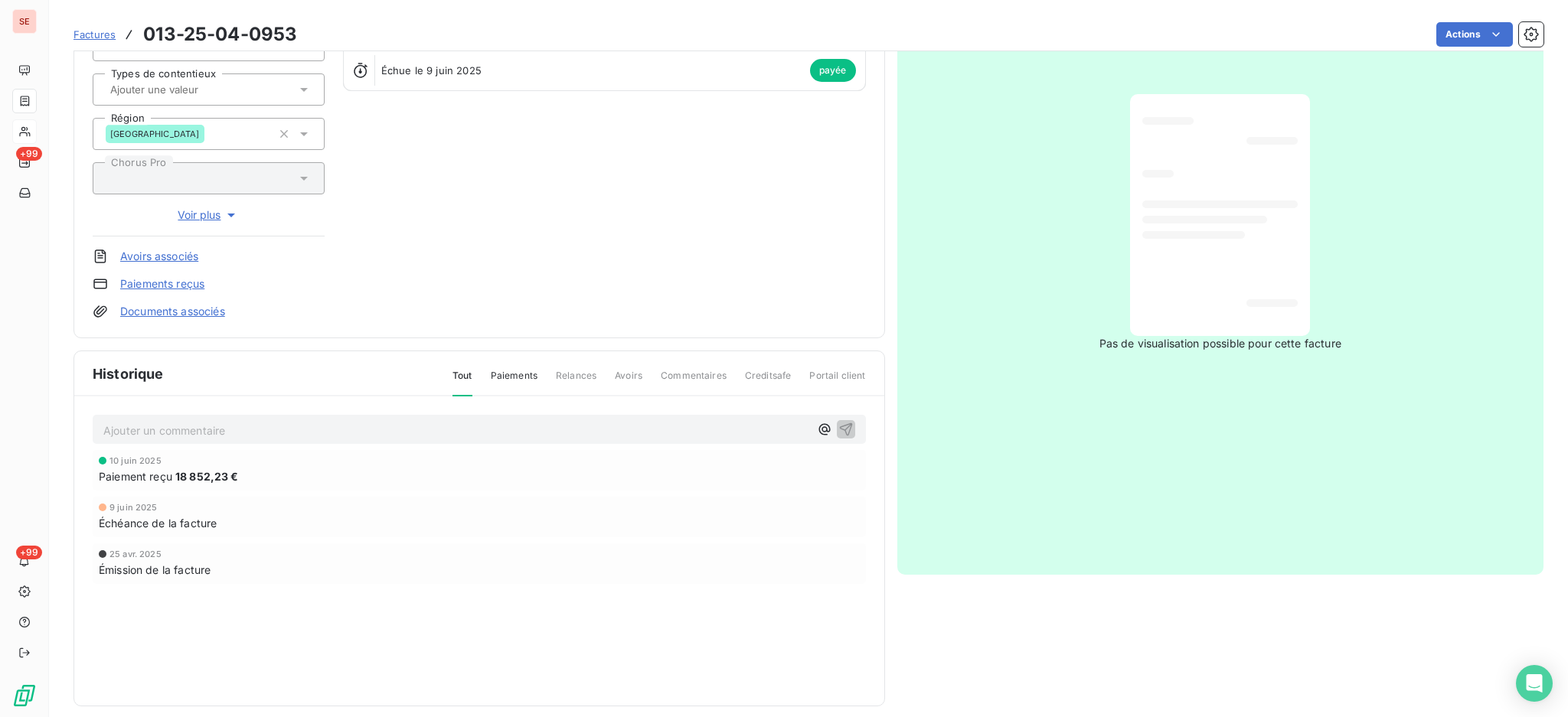
scroll to position [202, 0]
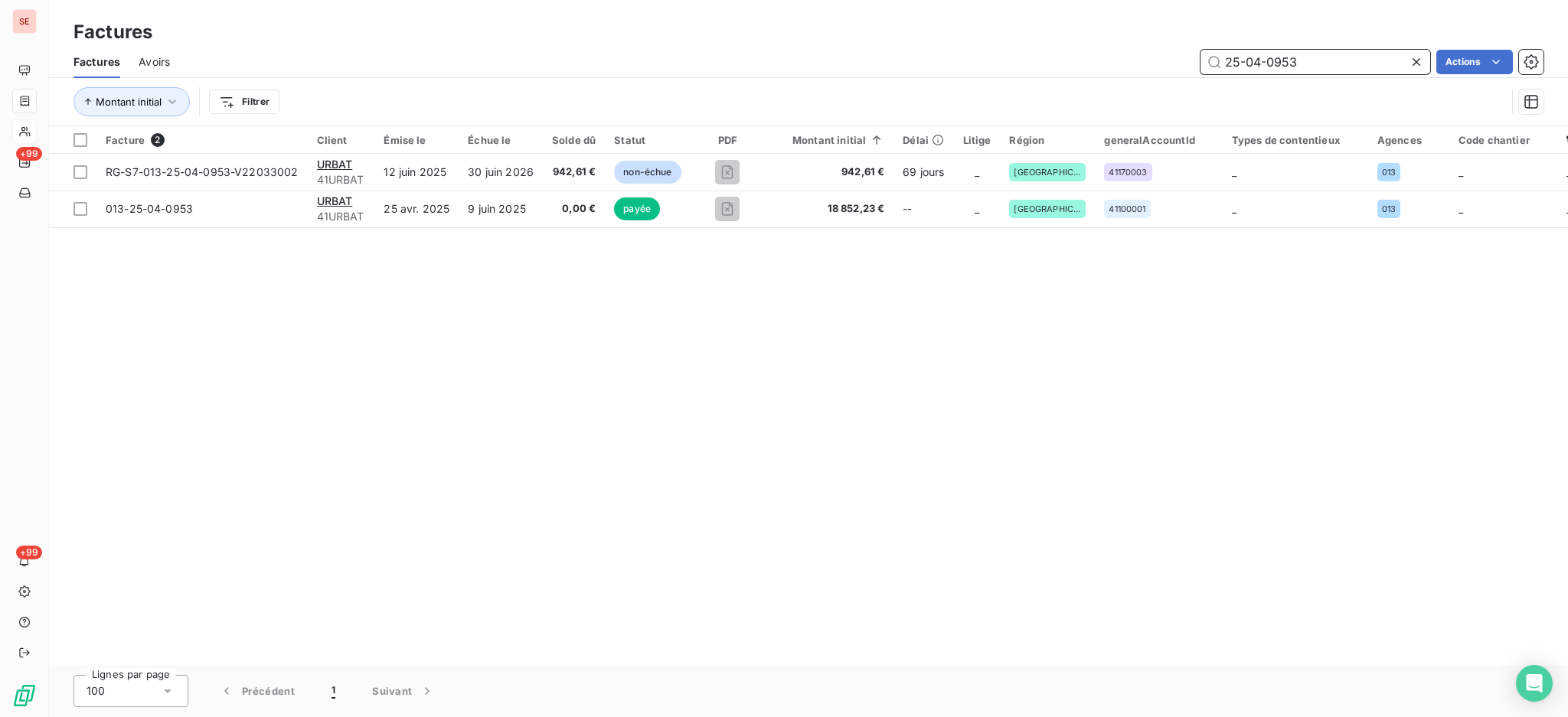
click at [1323, 67] on input "25-04-0953" at bounding box center [1315, 62] width 229 height 24
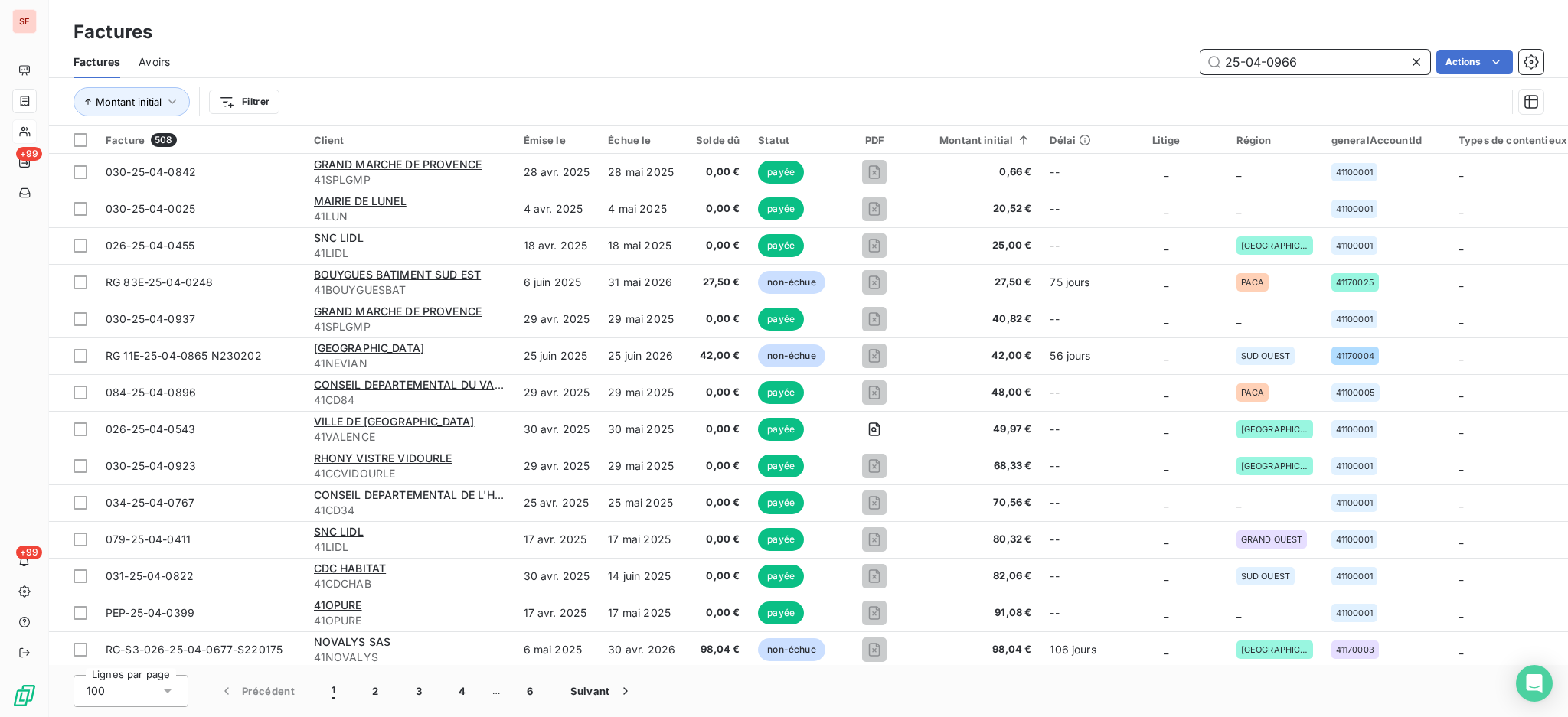
type input "25-04-0966"
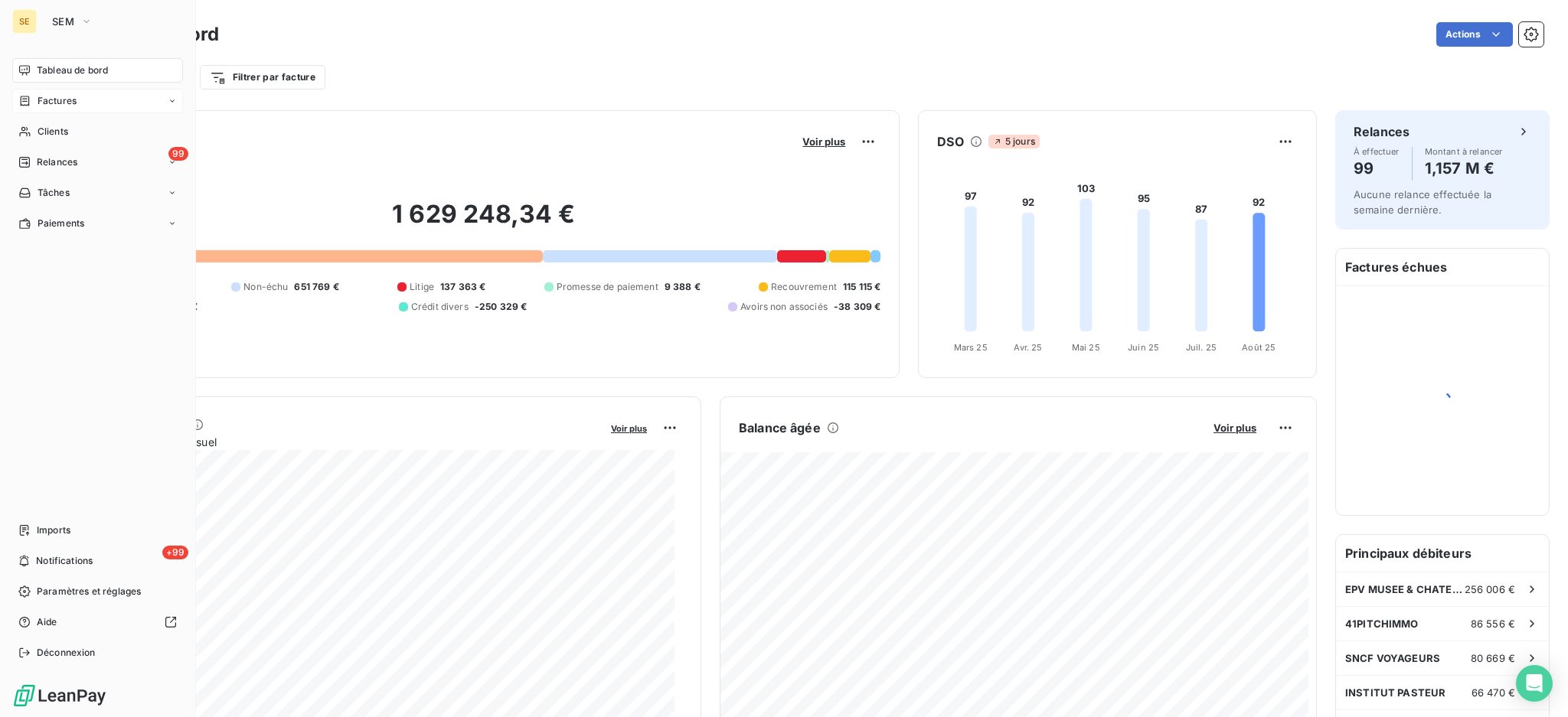
click at [46, 97] on span "Factures" at bounding box center [57, 101] width 39 height 14
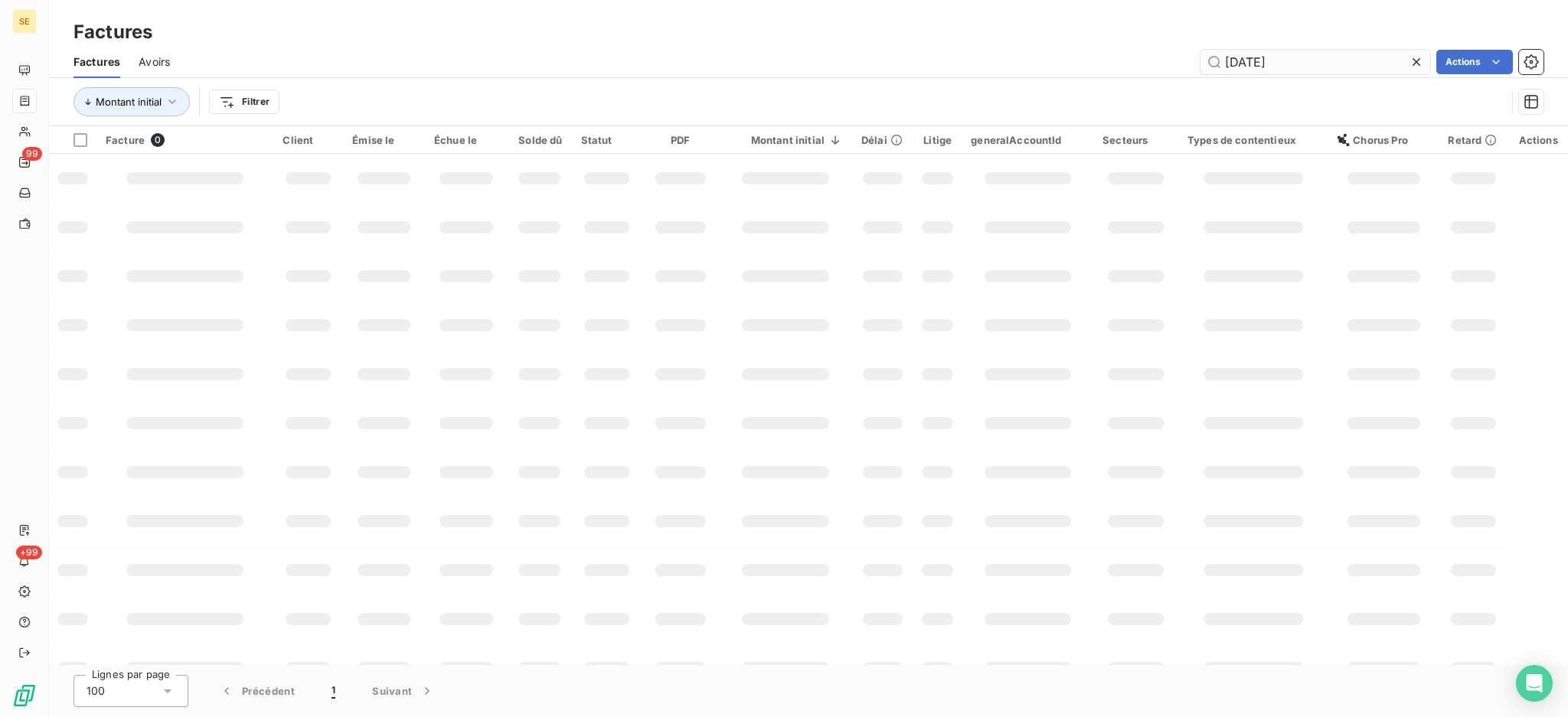
drag, startPoint x: 1317, startPoint y: 55, endPoint x: 1216, endPoint y: 65, distance: 101.5
click at [1216, 65] on input "[DATE]" at bounding box center [1315, 62] width 229 height 24
type input "[DATE]"
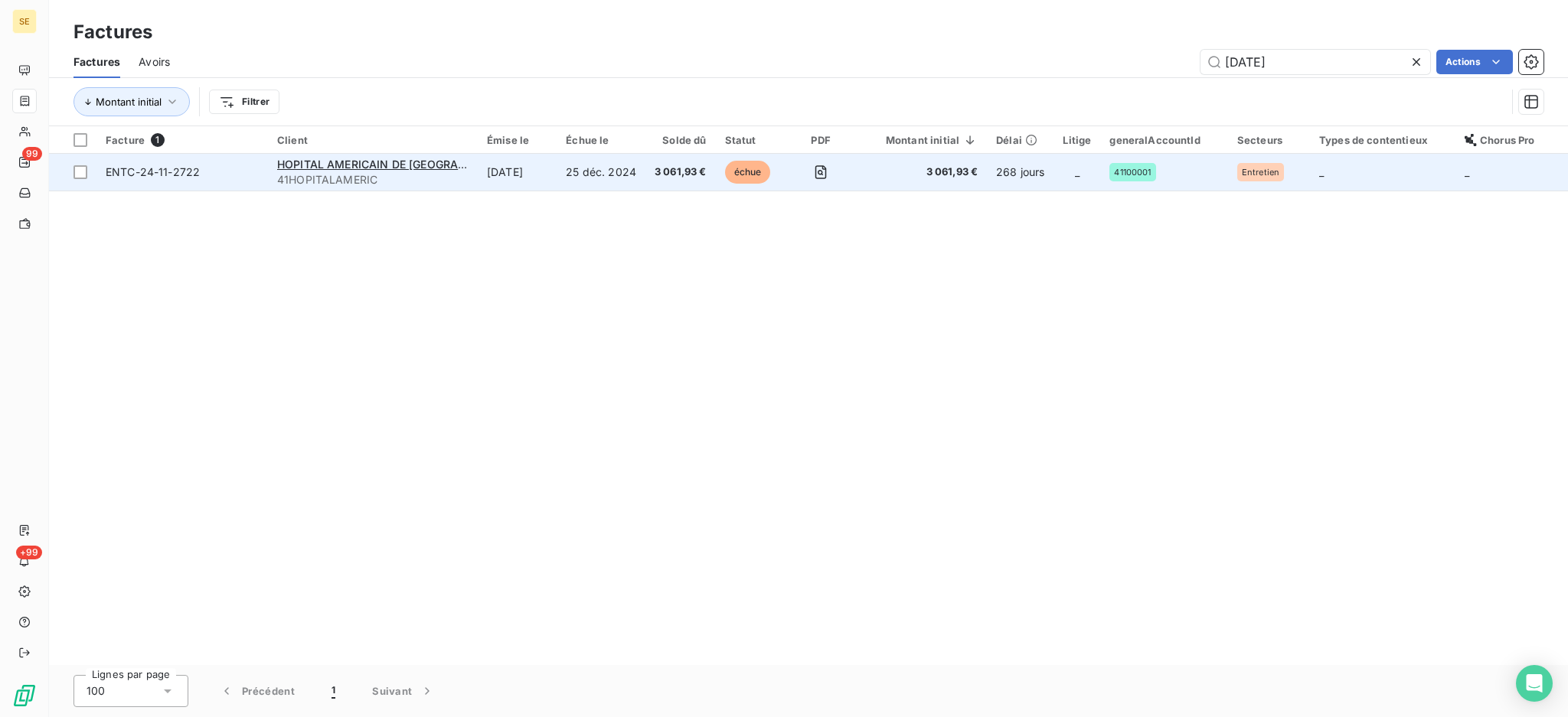
click at [495, 167] on td "[DATE]" at bounding box center [516, 172] width 79 height 37
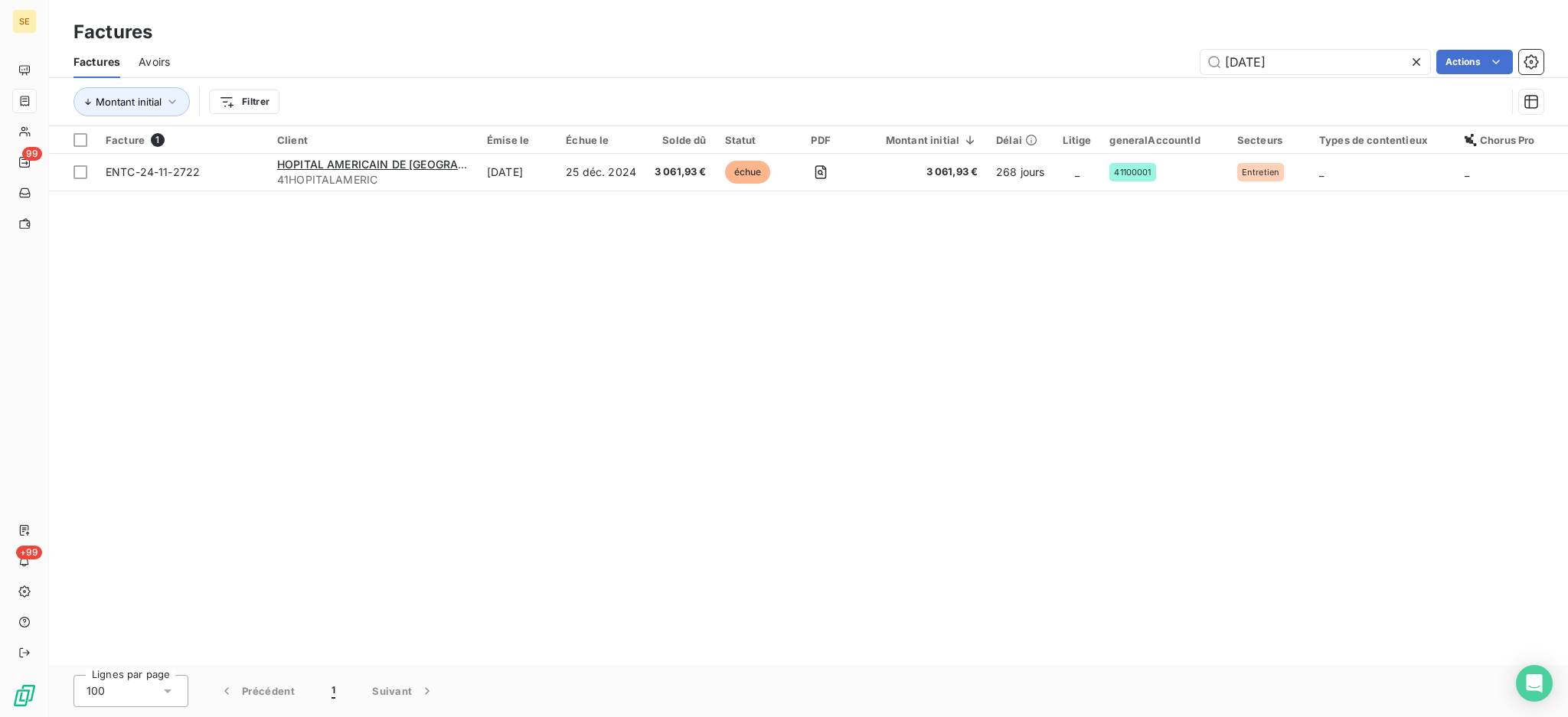
click at [1416, 59] on icon at bounding box center [1416, 62] width 7 height 7
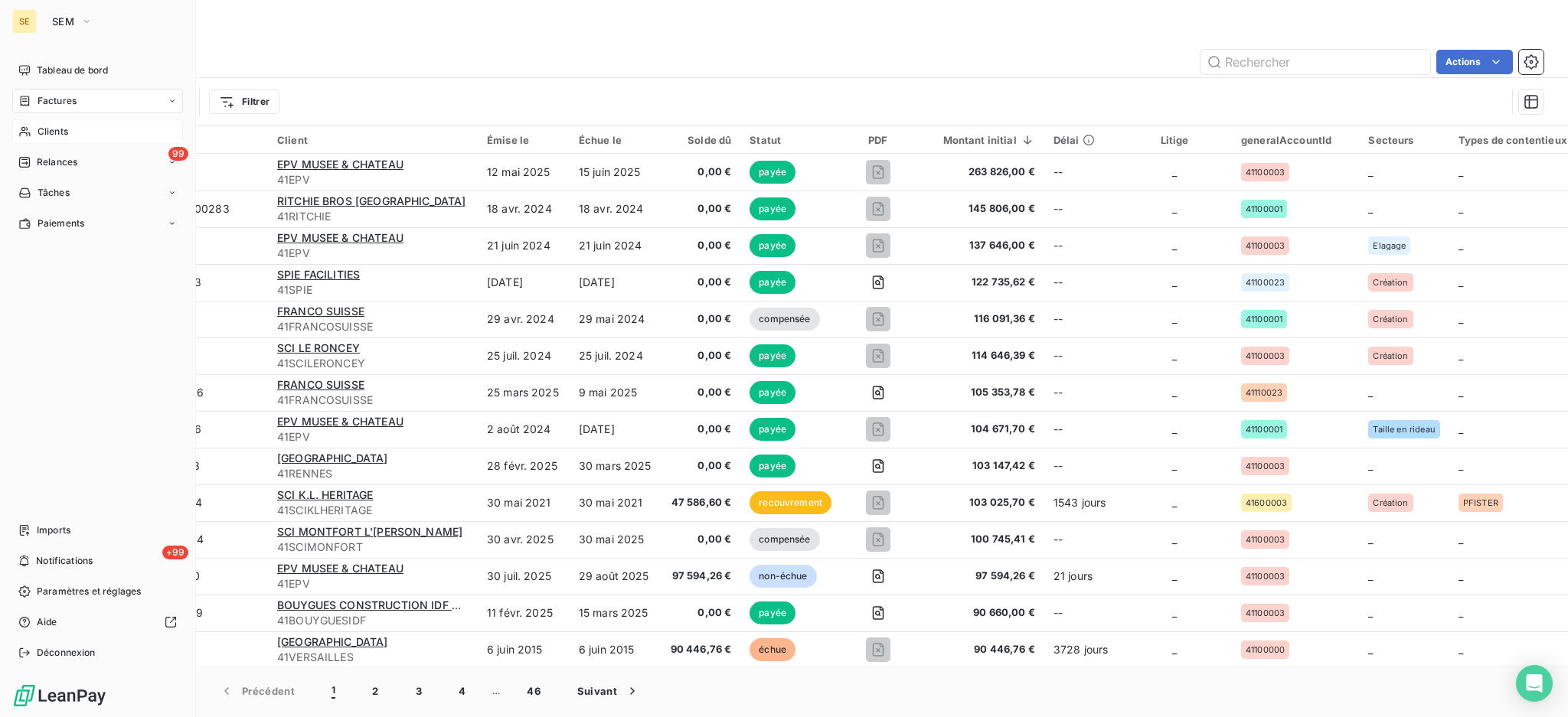
click at [46, 129] on span "Clients" at bounding box center [53, 131] width 31 height 14
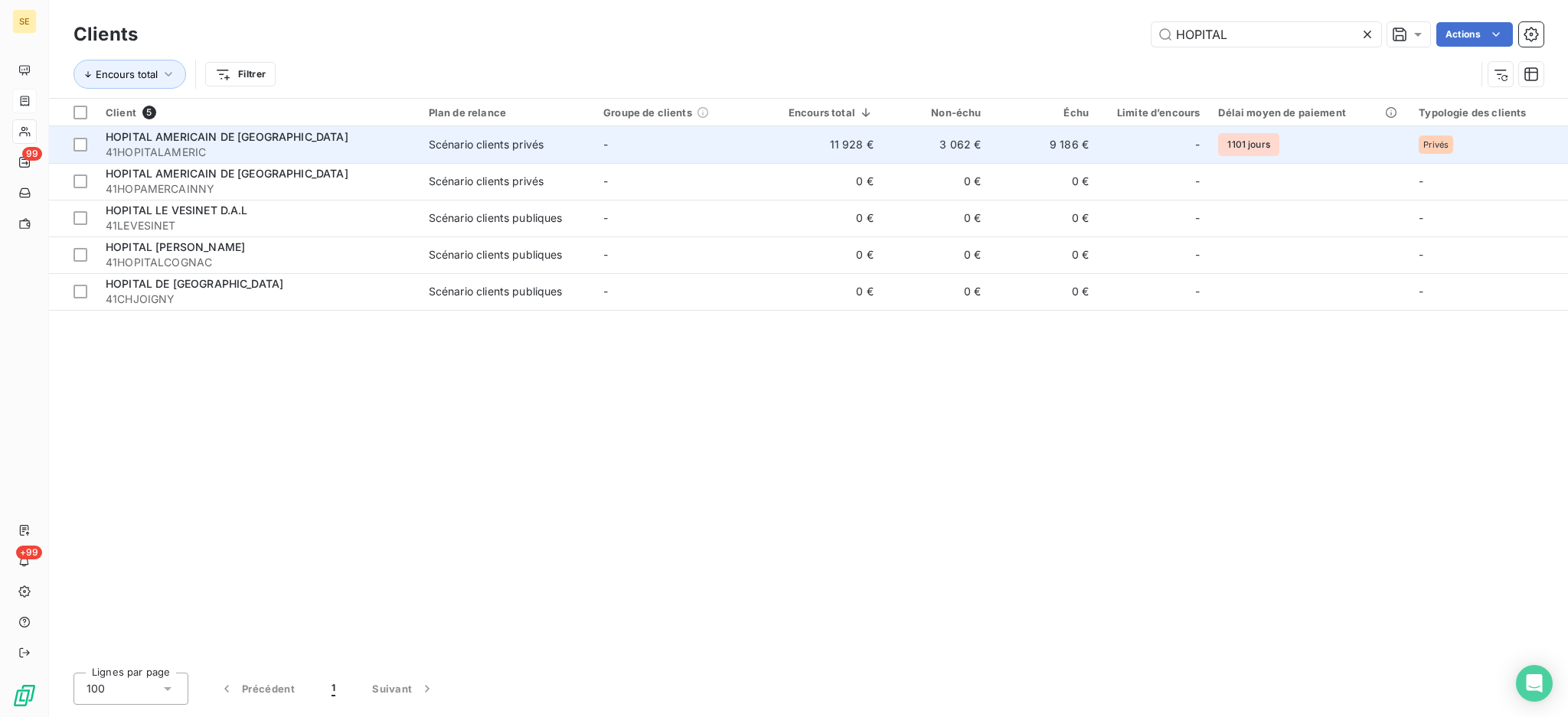
type input "HOPITAL"
click at [277, 141] on div "HOPITAL AMERICAIN DE [GEOGRAPHIC_DATA]" at bounding box center [258, 137] width 305 height 15
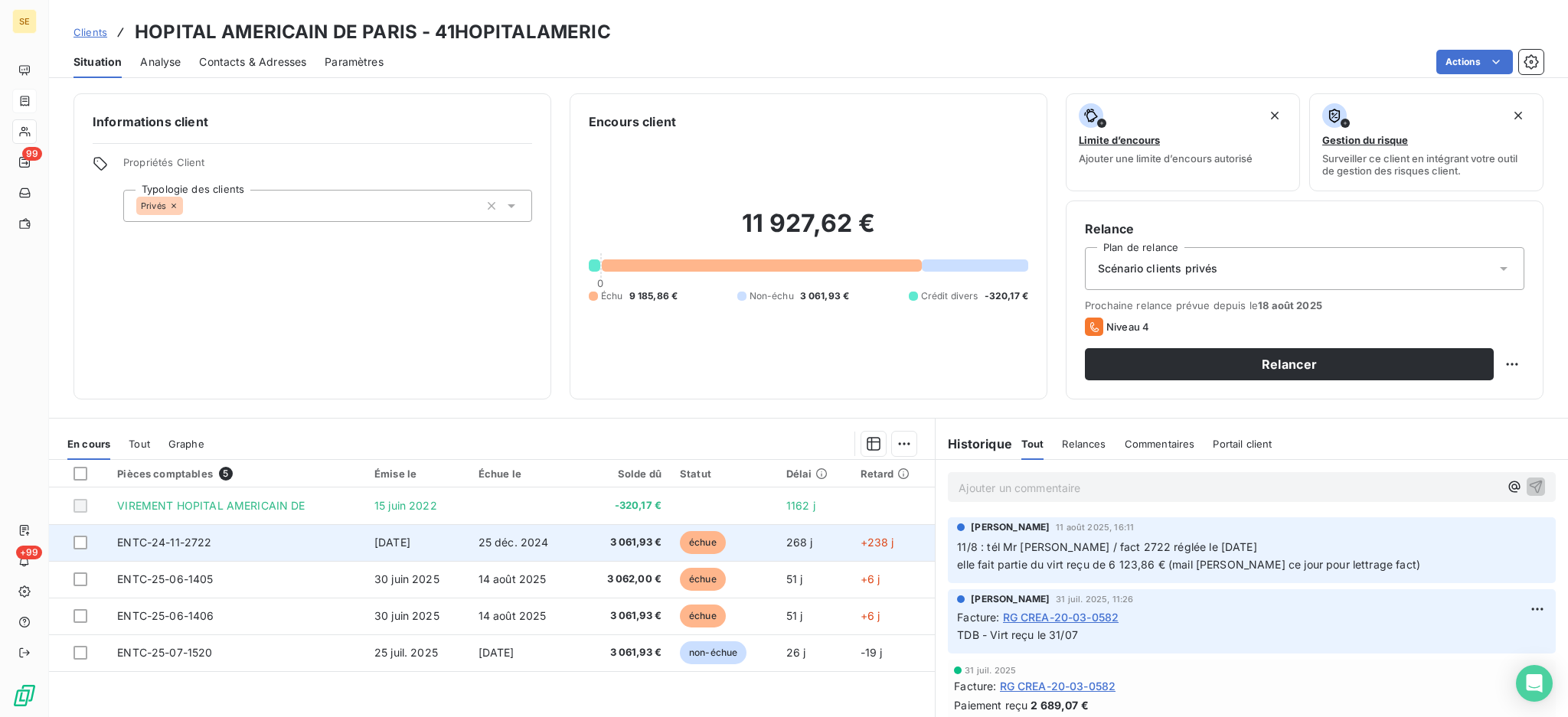
click at [499, 541] on span "25 déc. 2024" at bounding box center [513, 542] width 71 height 13
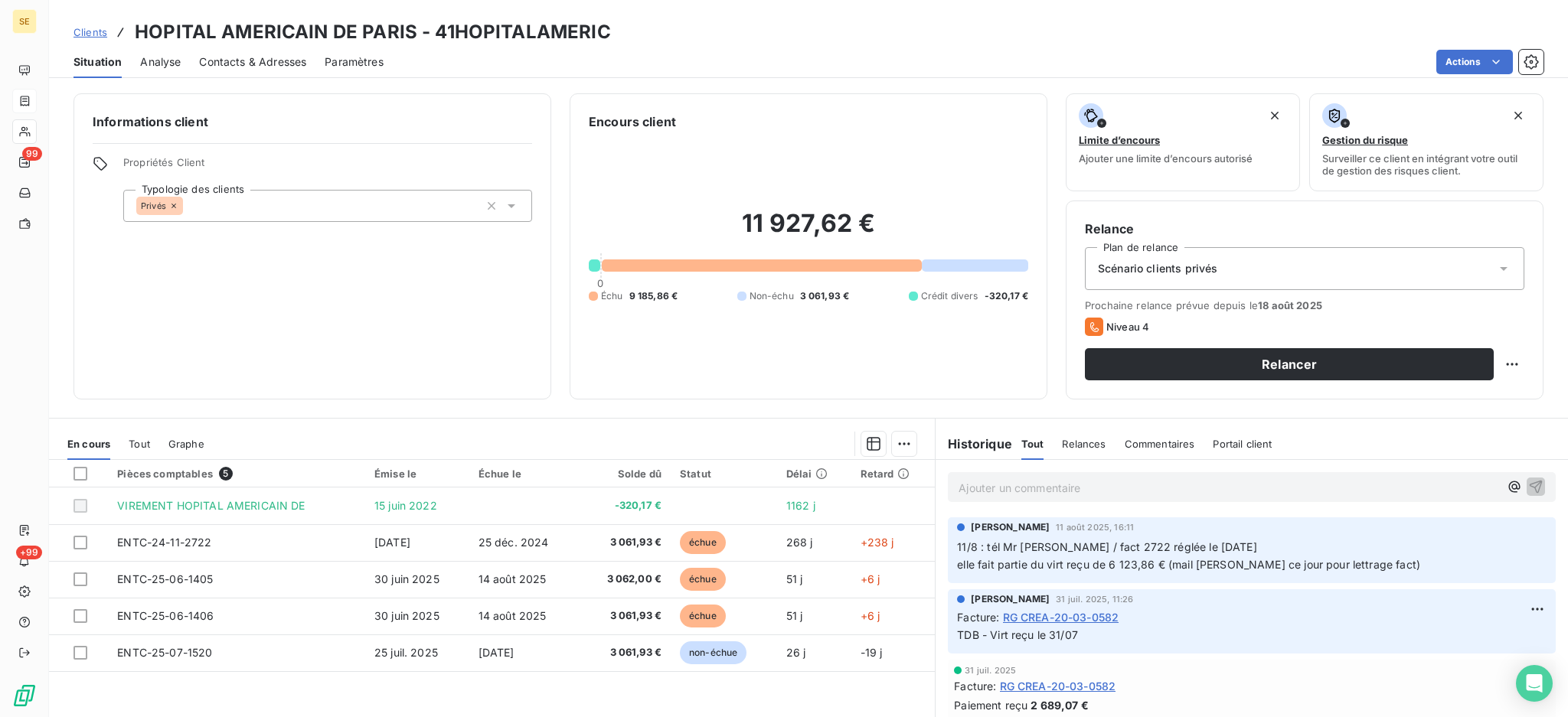
click at [1009, 487] on p "Ajouter un commentaire ﻿" at bounding box center [1229, 488] width 541 height 20
drag, startPoint x: 1332, startPoint y: 482, endPoint x: 946, endPoint y: 490, distance: 386.1
click at [947, 490] on div "20/08 erreur rappro la facture restant due est la ENTC-24-09-2159" at bounding box center [1251, 486] width 608 height 28
drag, startPoint x: 1319, startPoint y: 480, endPoint x: 944, endPoint y: 477, distance: 375.0
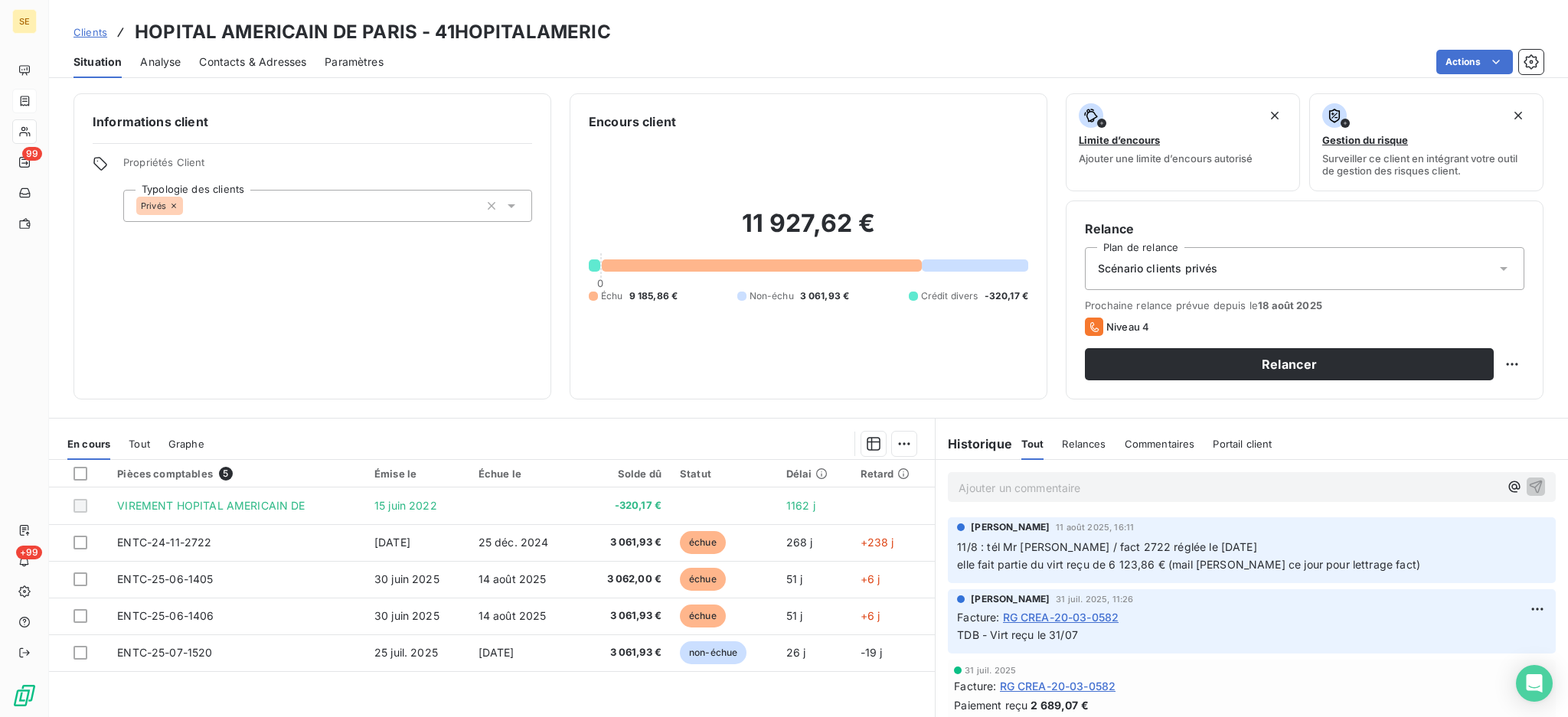
click at [947, 477] on div "Ajouter un commentaire ﻿" at bounding box center [1251, 487] width 608 height 30
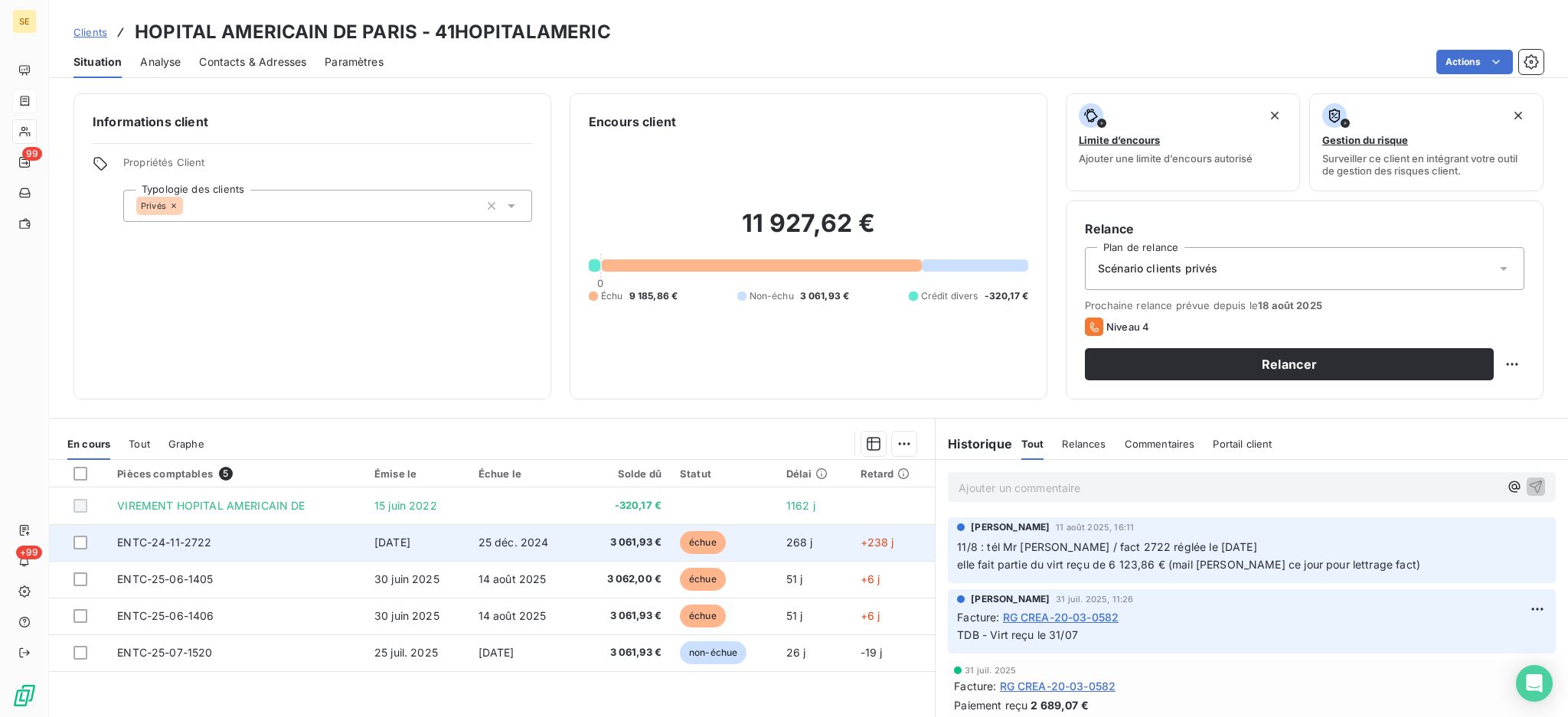
click at [570, 544] on td "25 déc. 2024" at bounding box center [525, 542] width 111 height 37
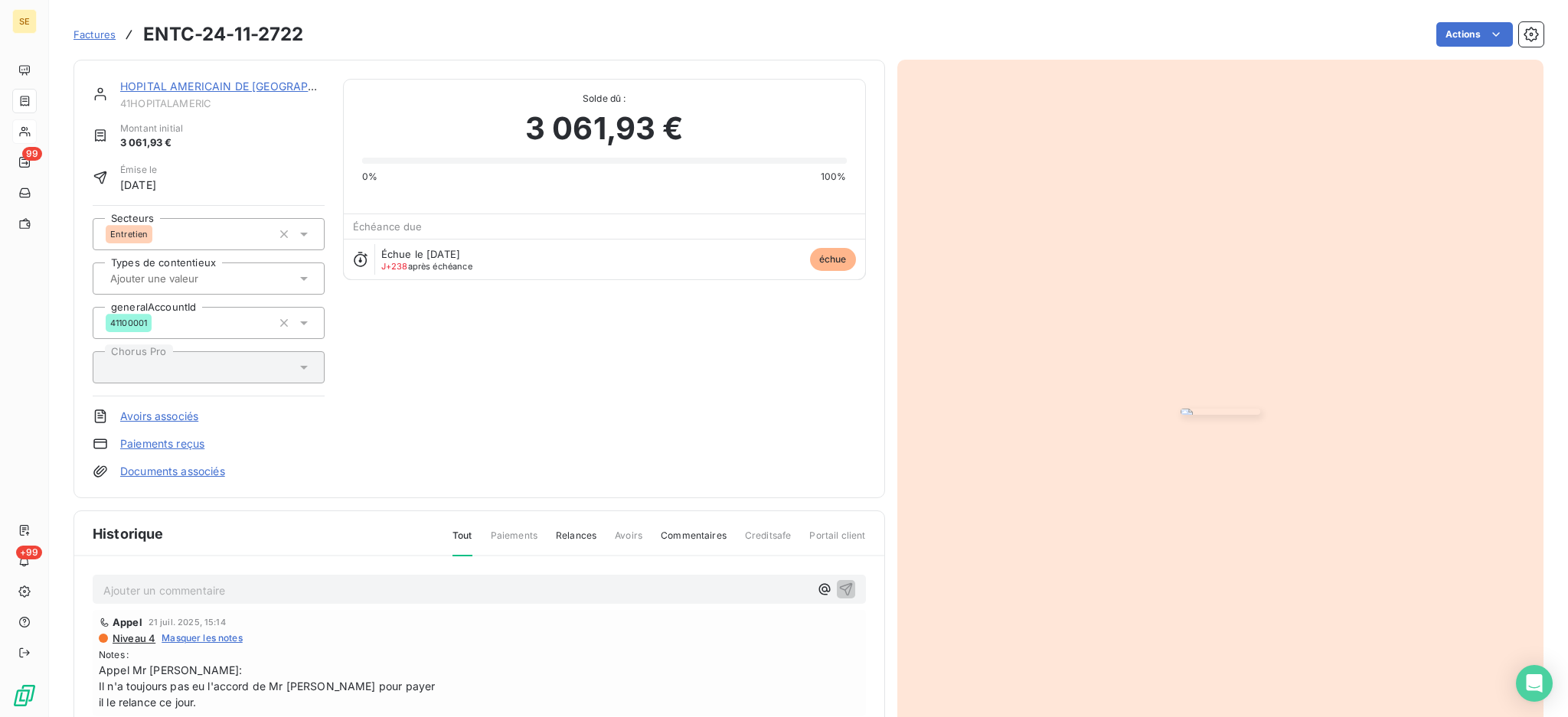
click at [460, 591] on p "Ajouter un commentaire ﻿" at bounding box center [456, 590] width 706 height 20
click at [838, 585] on icon "button" at bounding box center [846, 588] width 15 height 15
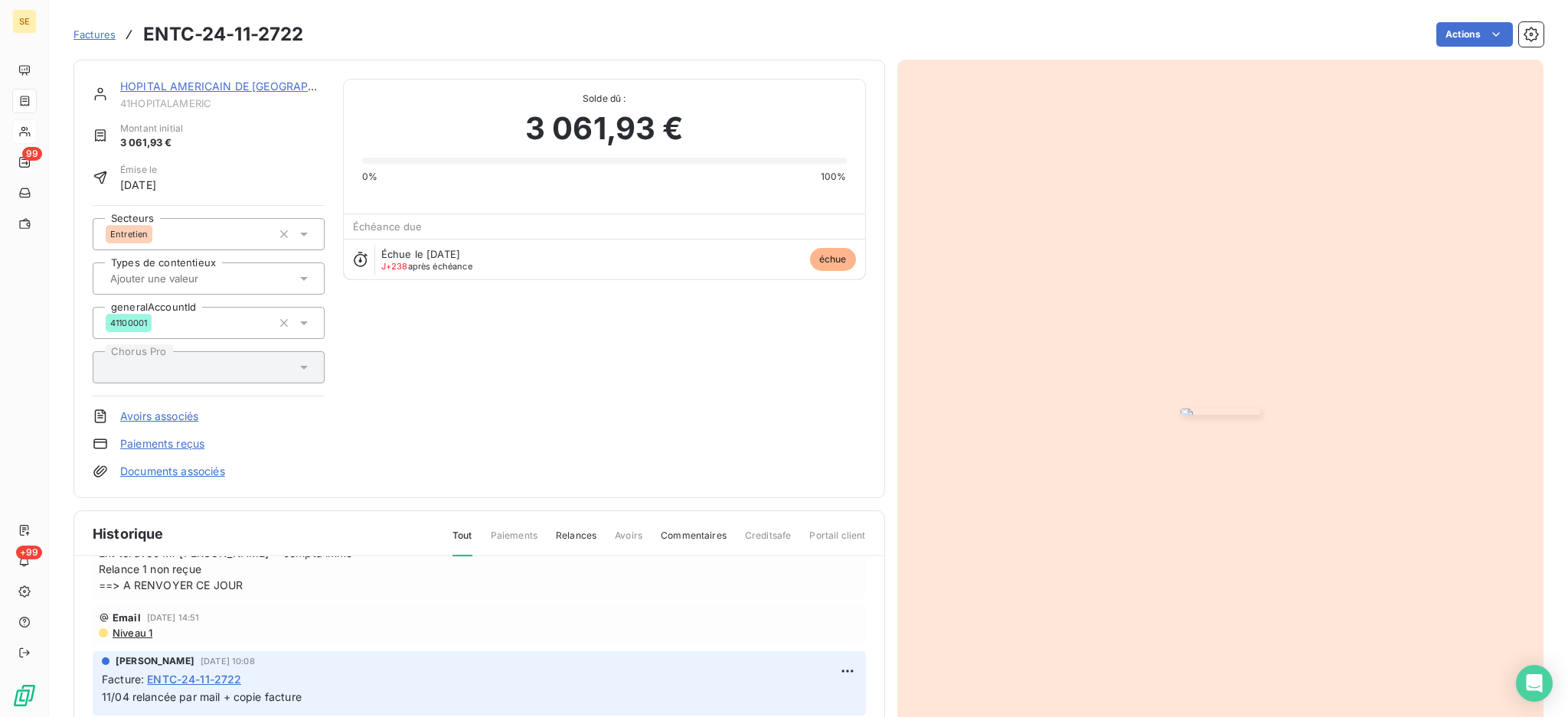
scroll to position [424, 0]
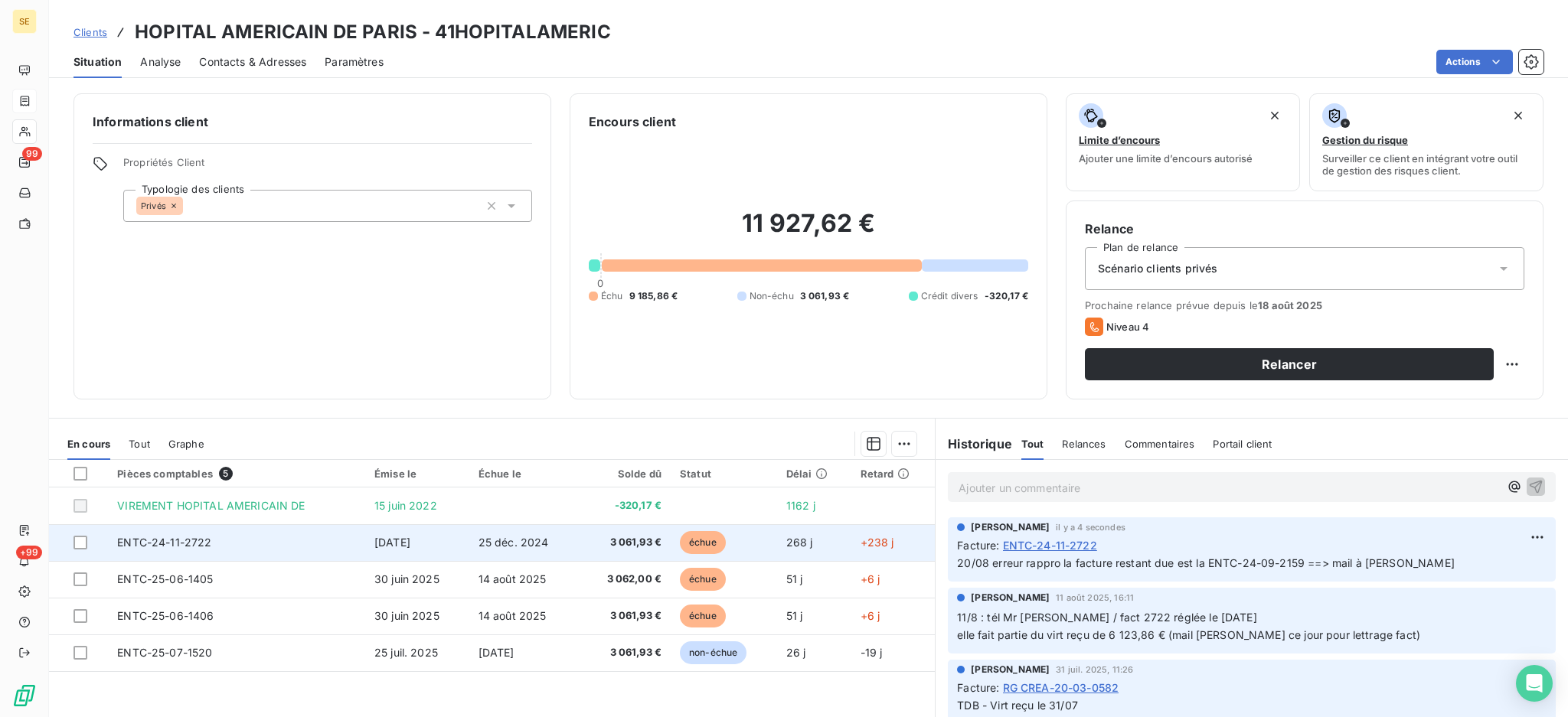
click at [573, 541] on td "25 déc. 2024" at bounding box center [525, 542] width 111 height 37
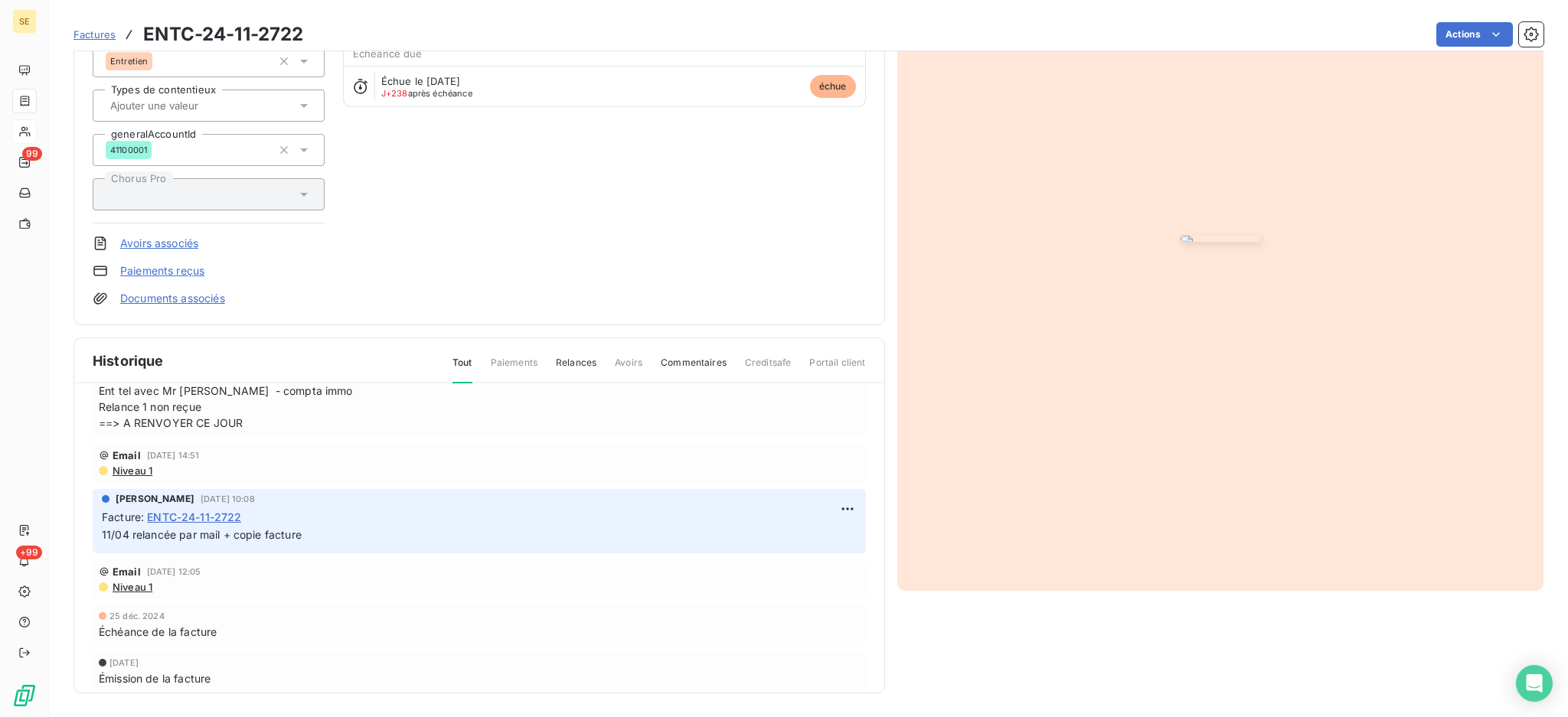
scroll to position [424, 0]
